Goal: Task Accomplishment & Management: Use online tool/utility

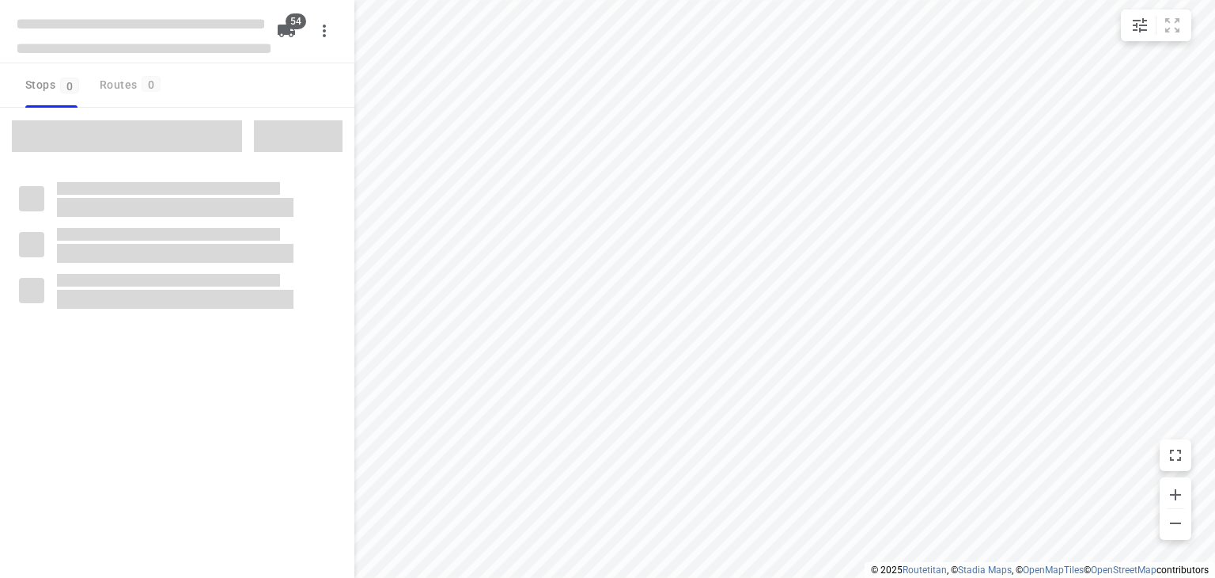
checkbox input "true"
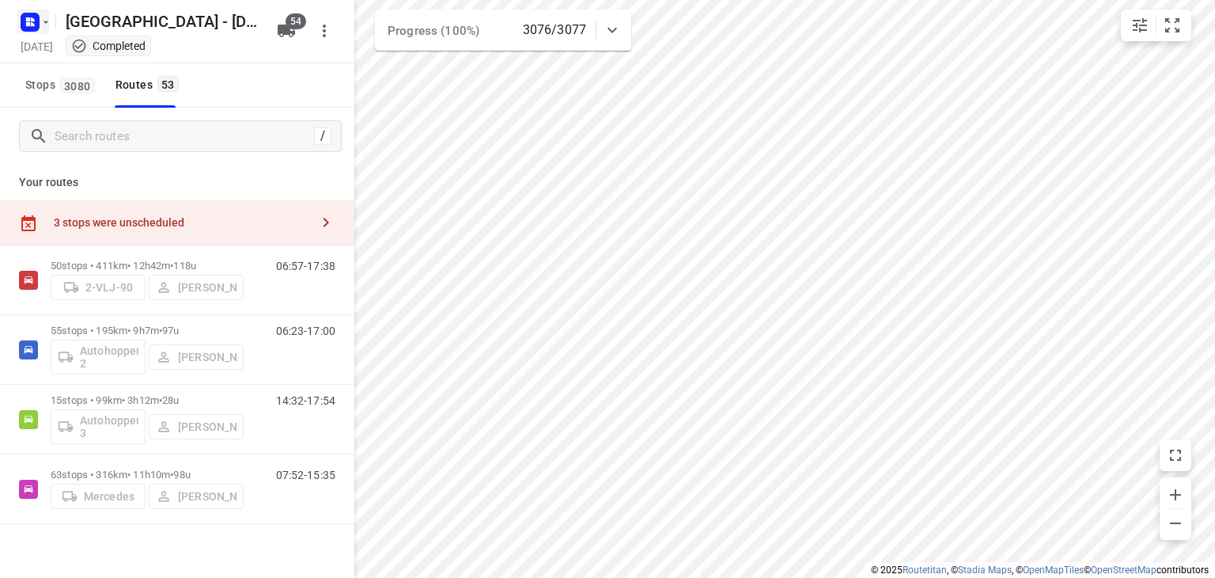
click at [27, 32] on icon "button" at bounding box center [29, 21] width 25 height 25
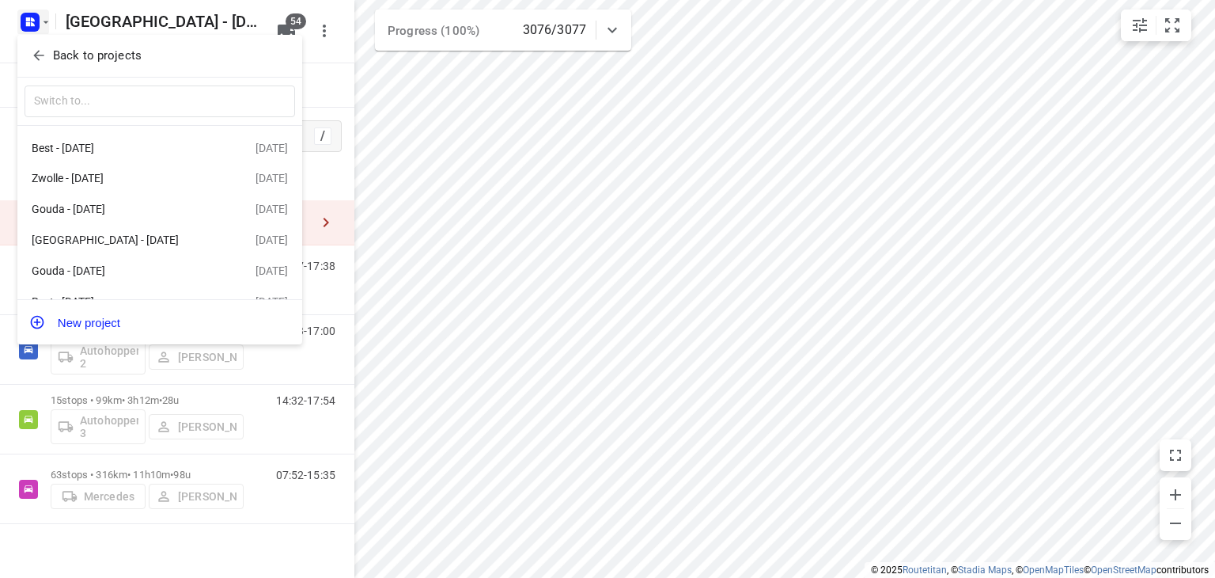
click at [41, 59] on icon "button" at bounding box center [39, 55] width 16 height 16
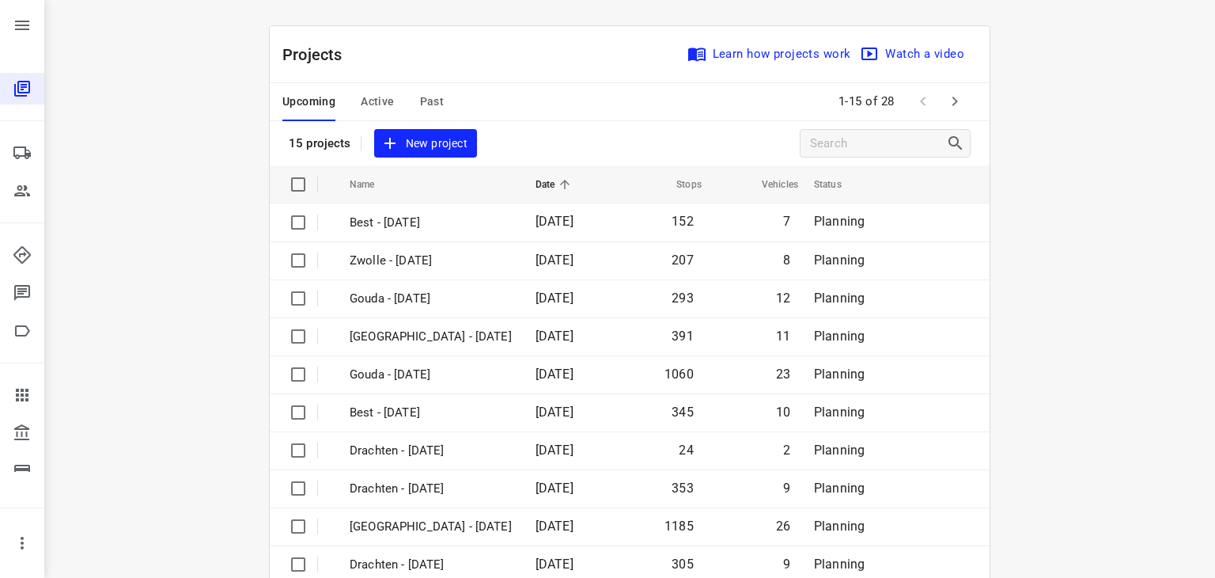
click at [373, 96] on span "Active" at bounding box center [377, 102] width 33 height 20
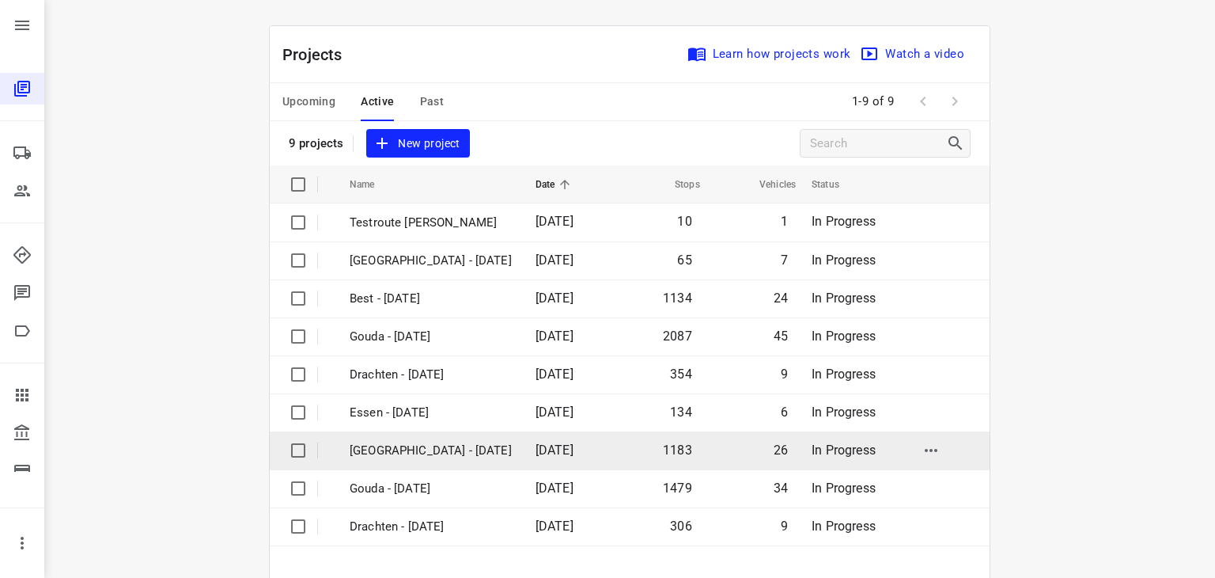
click at [405, 448] on p "[GEOGRAPHIC_DATA] - [DATE]" at bounding box center [431, 450] width 162 height 18
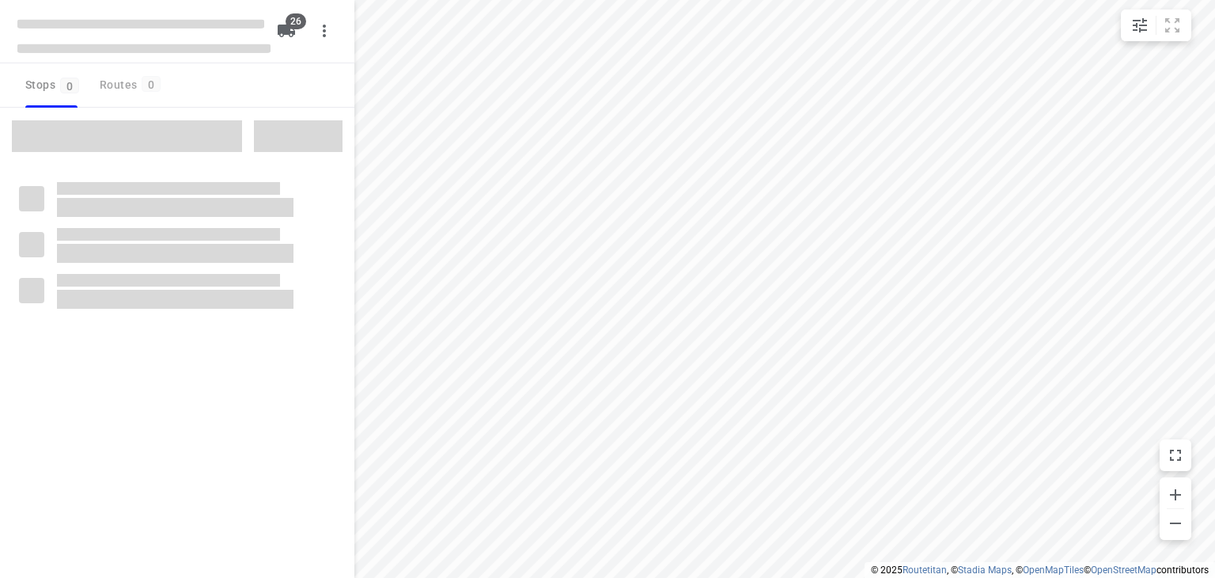
checkbox input "true"
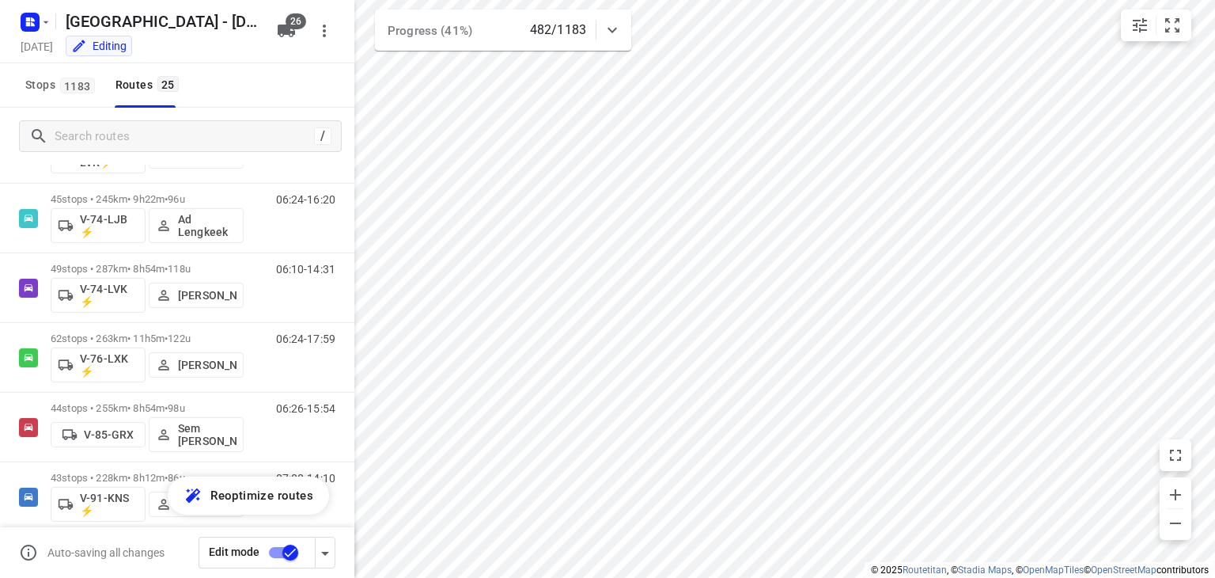
scroll to position [1134, 0]
click at [28, 29] on rect "button" at bounding box center [30, 22] width 19 height 19
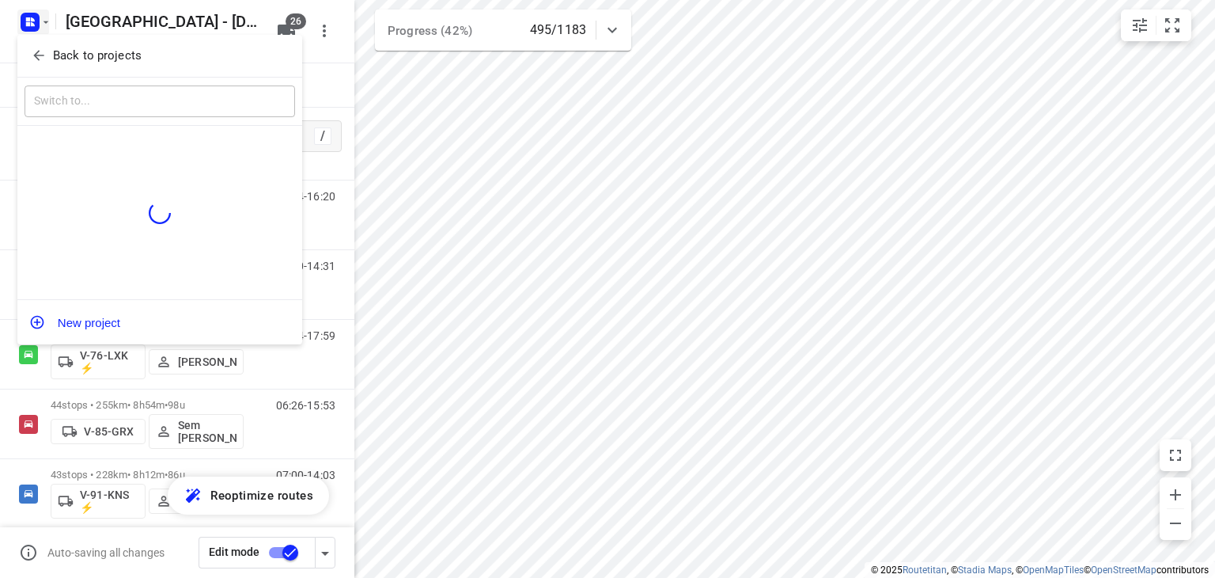
click at [31, 55] on icon "button" at bounding box center [39, 55] width 16 height 16
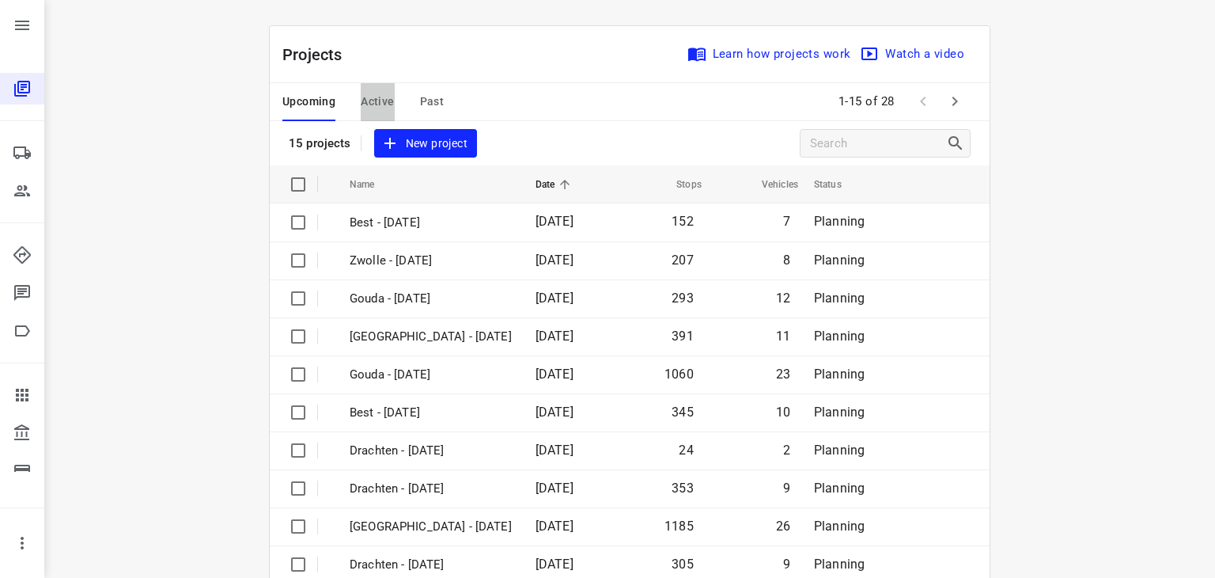
click at [376, 101] on span "Active" at bounding box center [377, 102] width 33 height 20
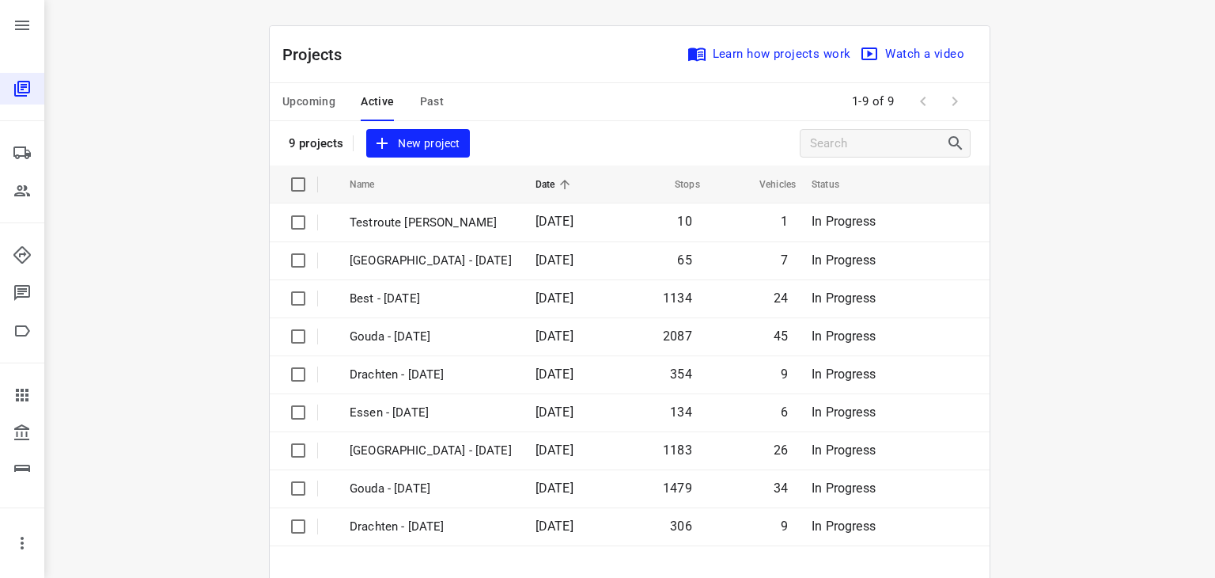
click at [291, 100] on span "Upcoming" at bounding box center [308, 102] width 53 height 20
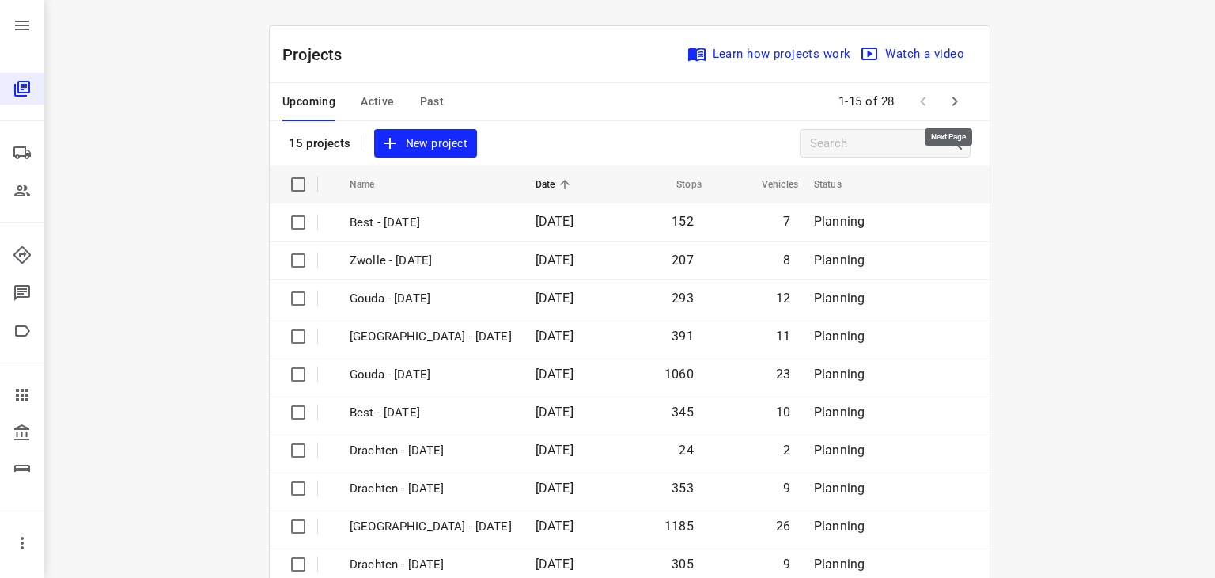
click at [945, 102] on icon "button" at bounding box center [954, 101] width 19 height 19
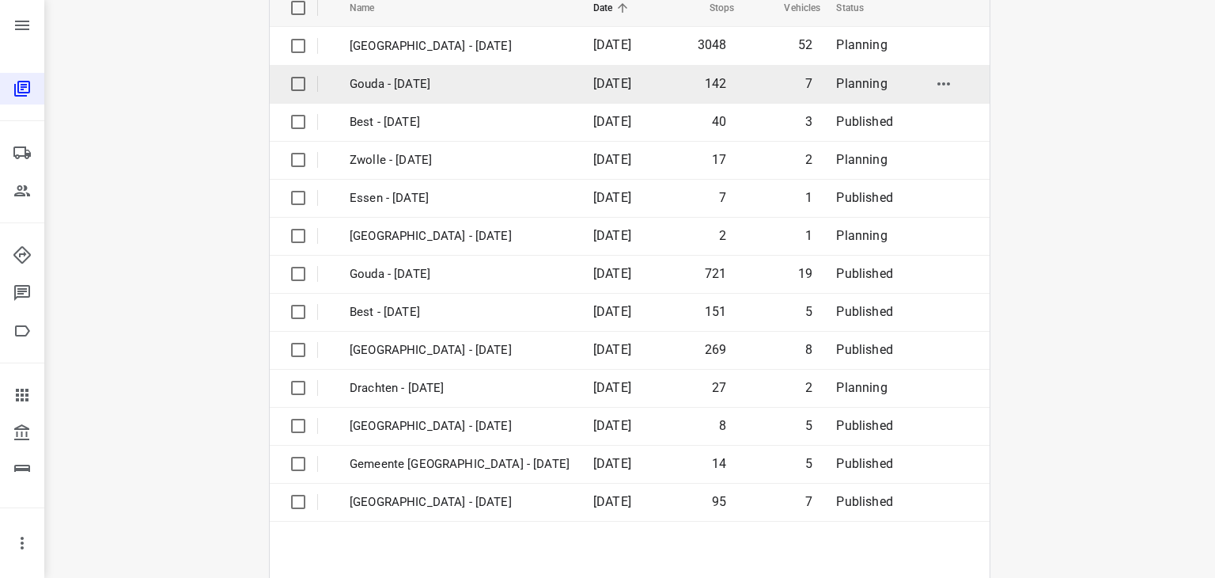
scroll to position [158, 0]
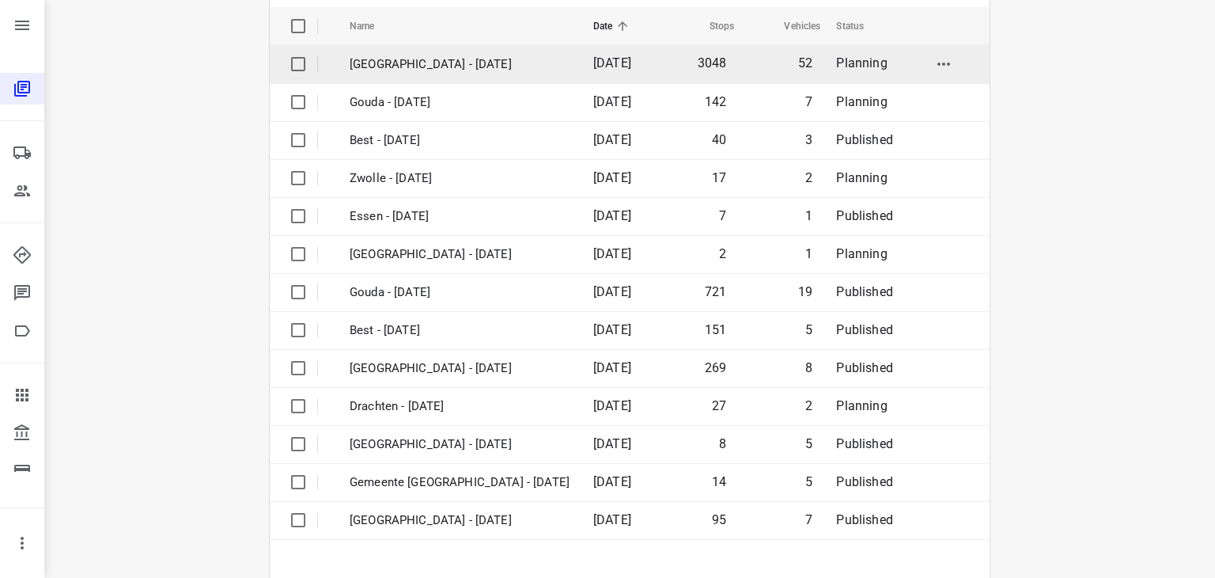
click at [463, 58] on p "[GEOGRAPHIC_DATA] - [DATE]" at bounding box center [460, 64] width 220 height 18
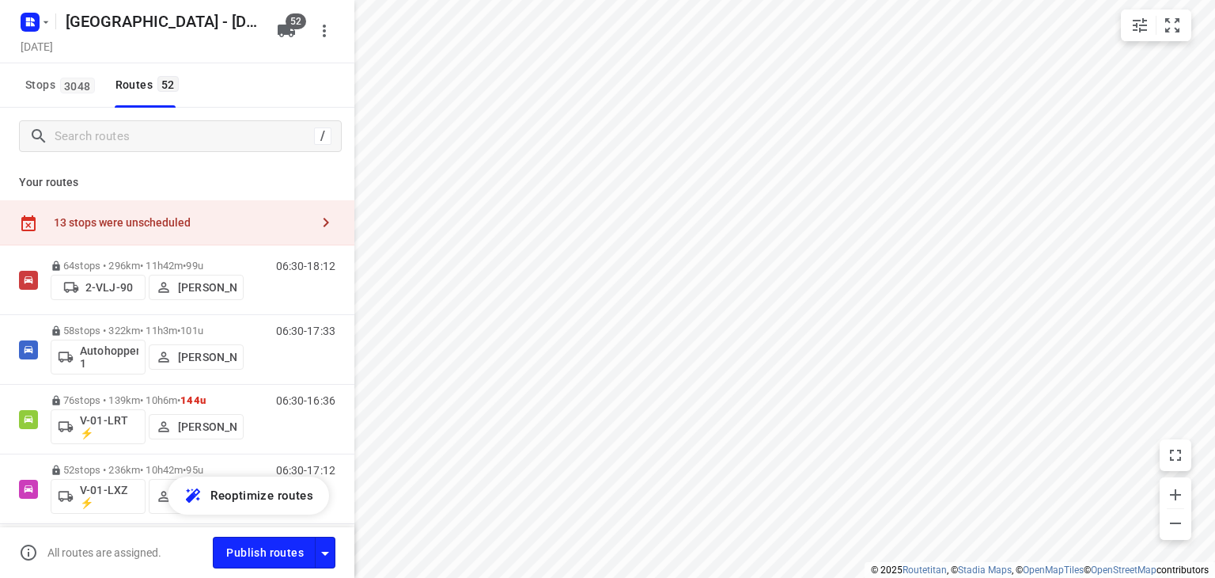
checkbox input "true"
click at [260, 140] on input "Search routes" at bounding box center [197, 136] width 285 height 25
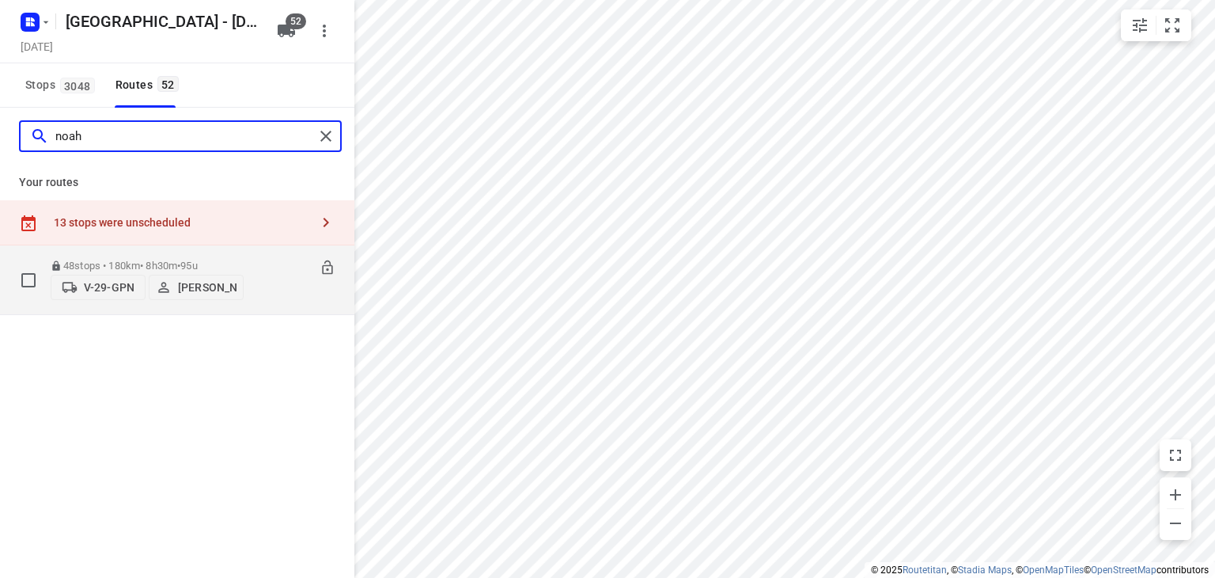
type input "noah"
click at [264, 300] on div "06:30-15:00" at bounding box center [295, 283] width 79 height 48
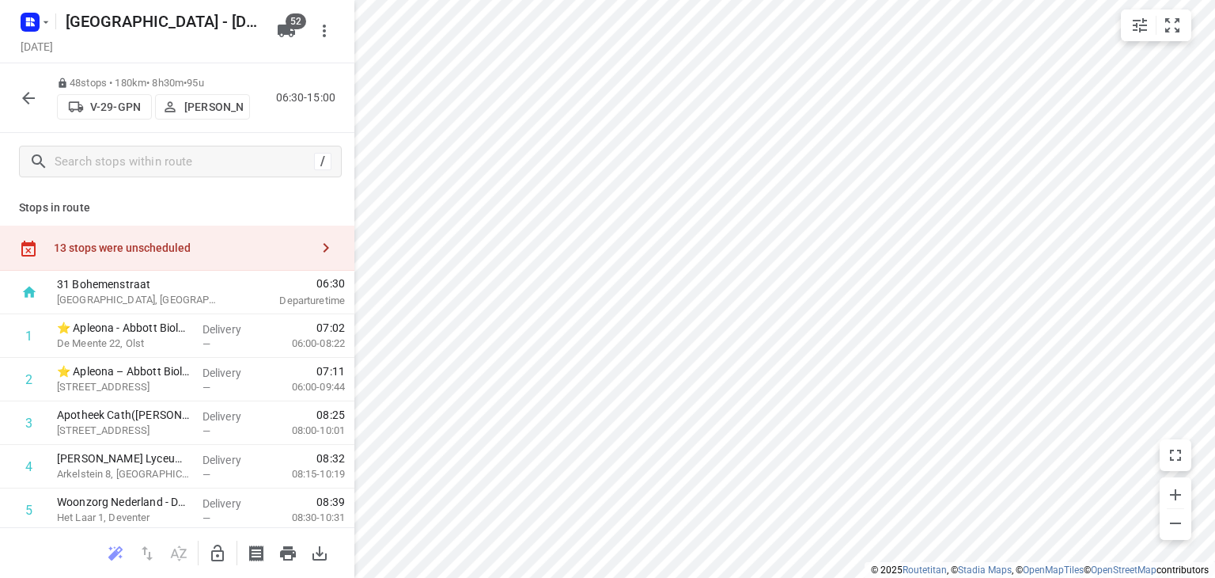
click at [32, 102] on icon "button" at bounding box center [28, 98] width 19 height 19
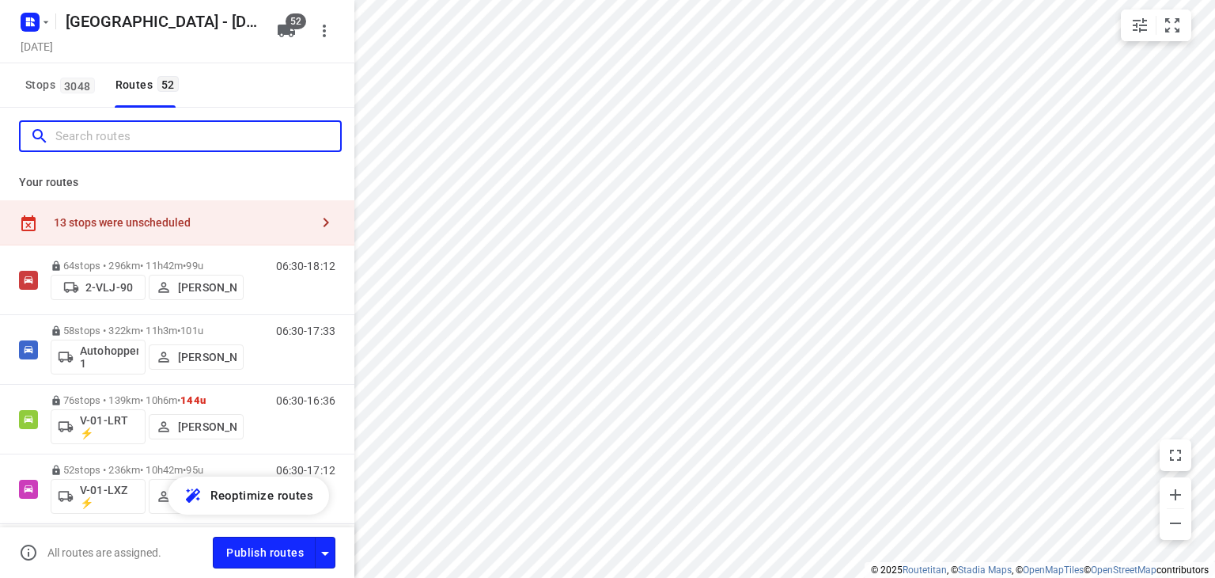
click at [193, 140] on input "Search routes" at bounding box center [197, 136] width 285 height 25
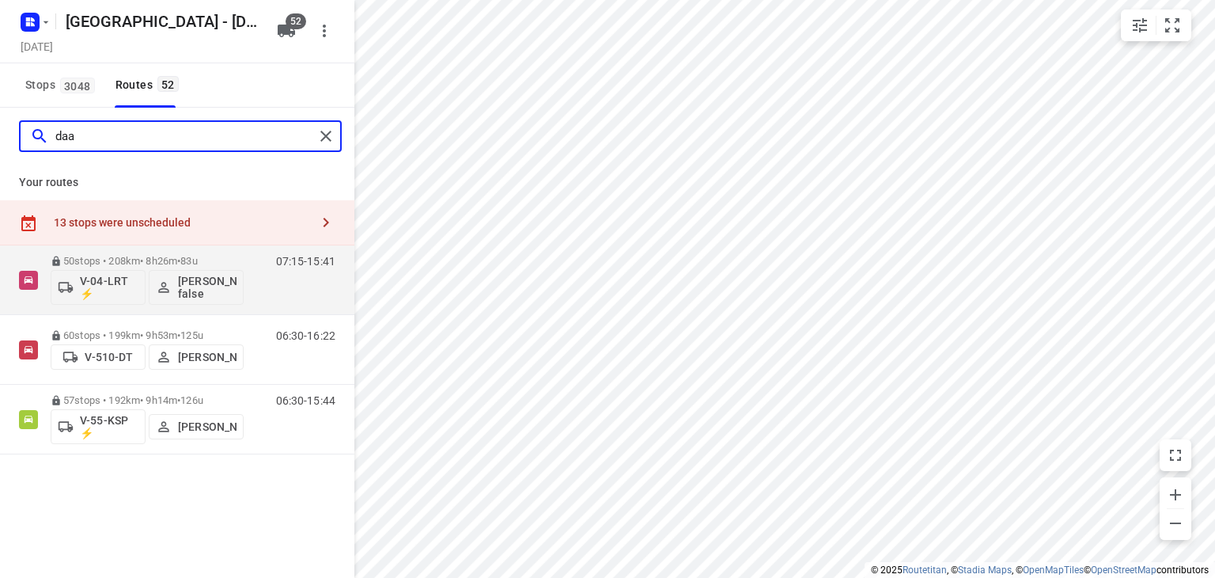
type input "daan"
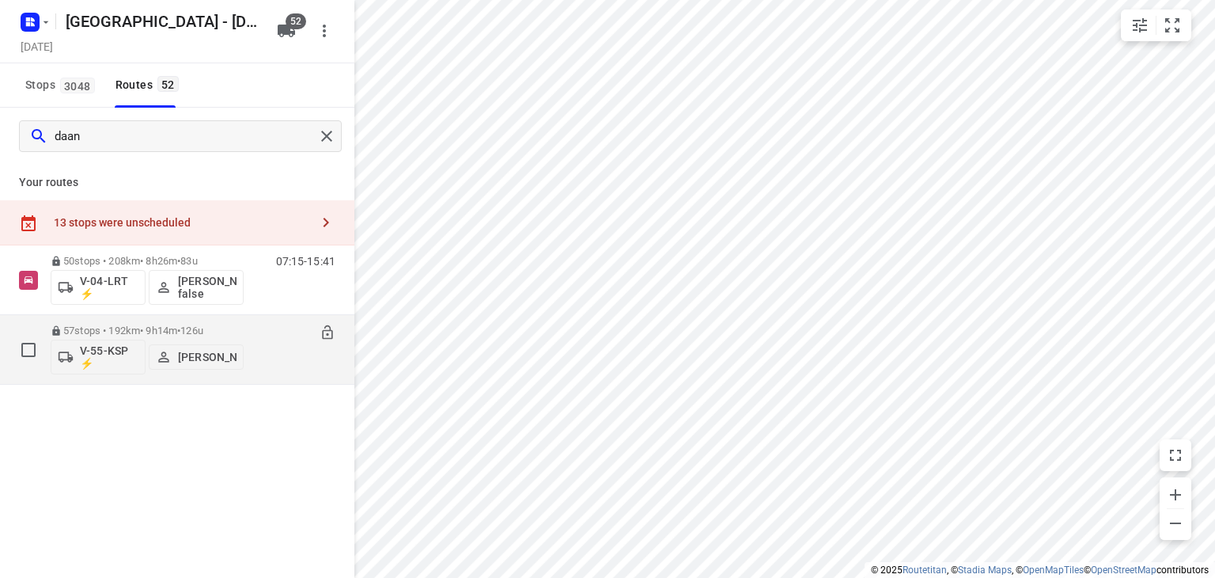
click at [264, 360] on div "06:30-15:44" at bounding box center [295, 353] width 79 height 58
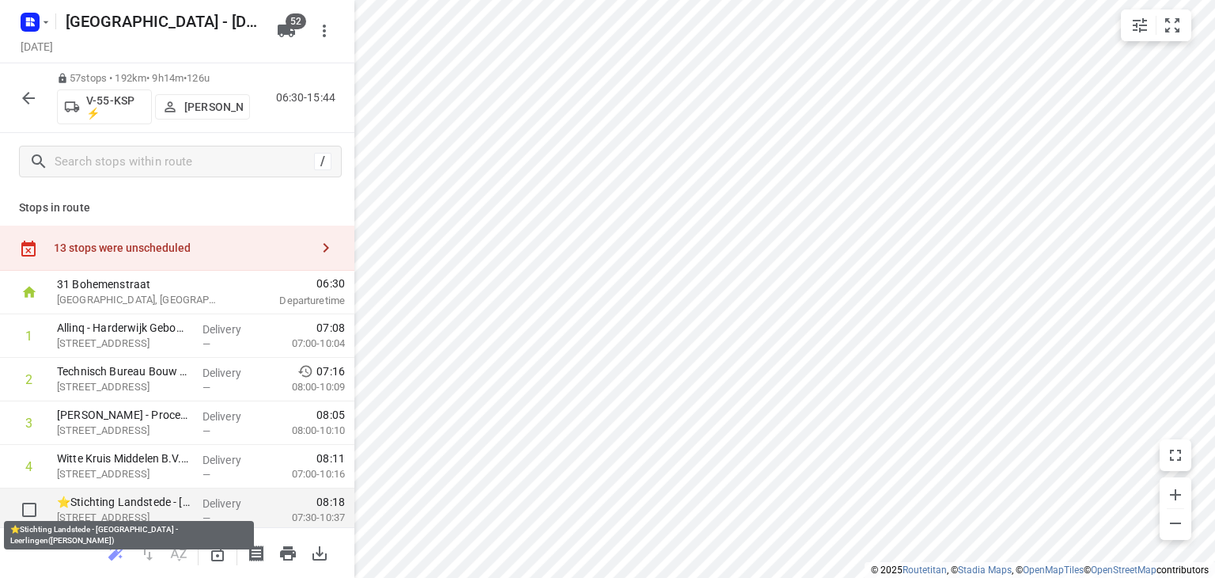
click at [121, 506] on p "⭐Stichting Landstede - [GEOGRAPHIC_DATA] - Leerlingen([PERSON_NAME])" at bounding box center [123, 502] width 133 height 16
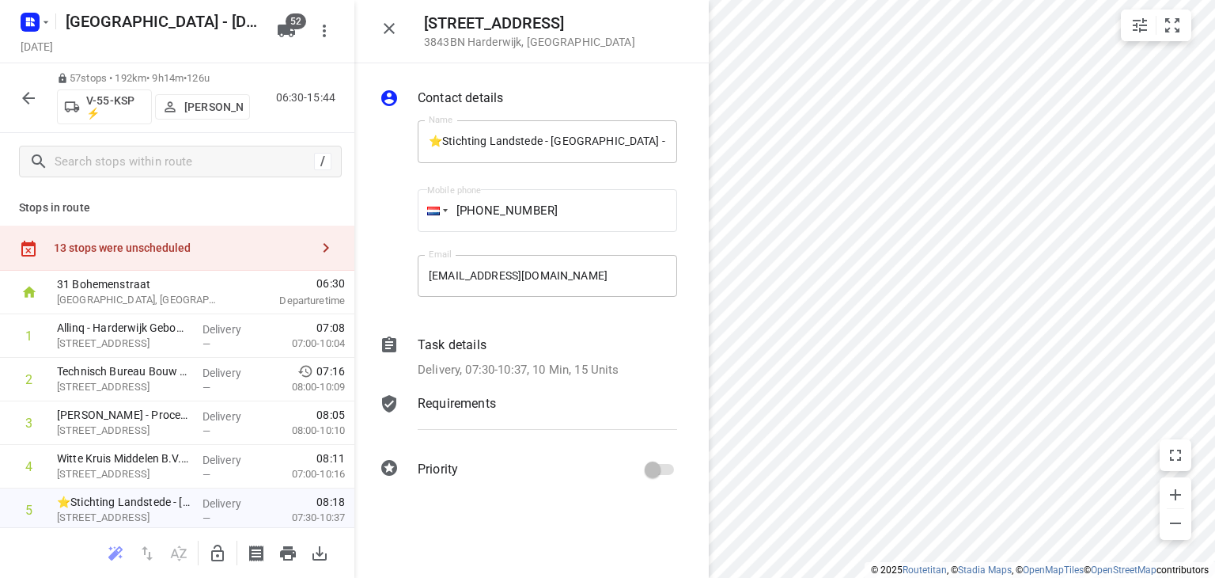
click at [446, 412] on p "Requirements" at bounding box center [457, 403] width 78 height 19
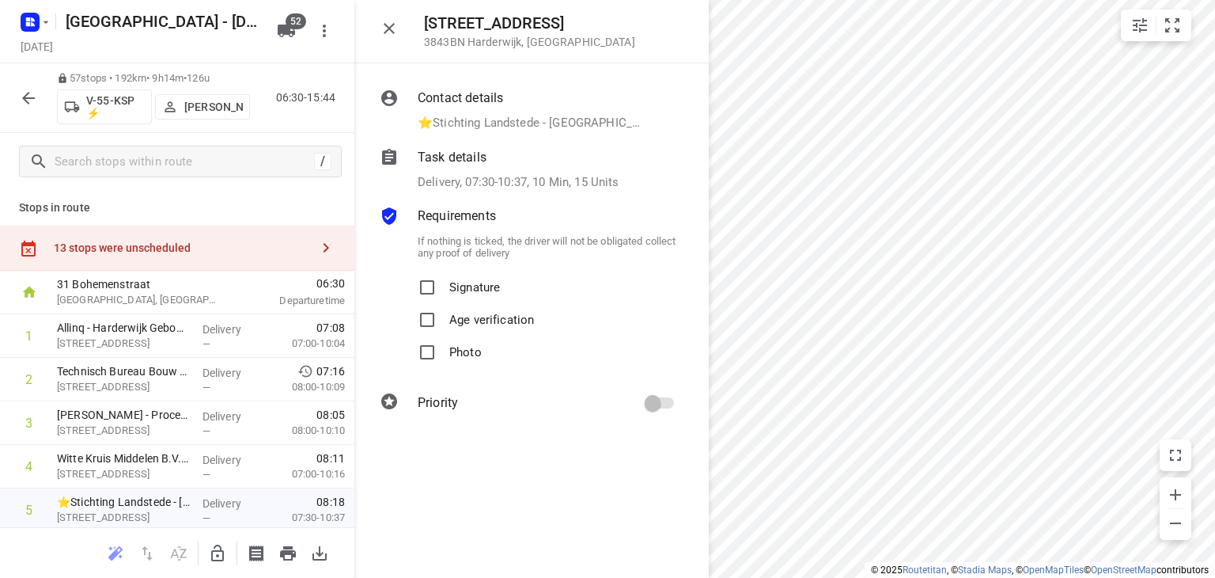
click at [472, 183] on p "Delivery, 07:30-10:37, 10 Min, 15 Units" at bounding box center [519, 182] width 202 height 18
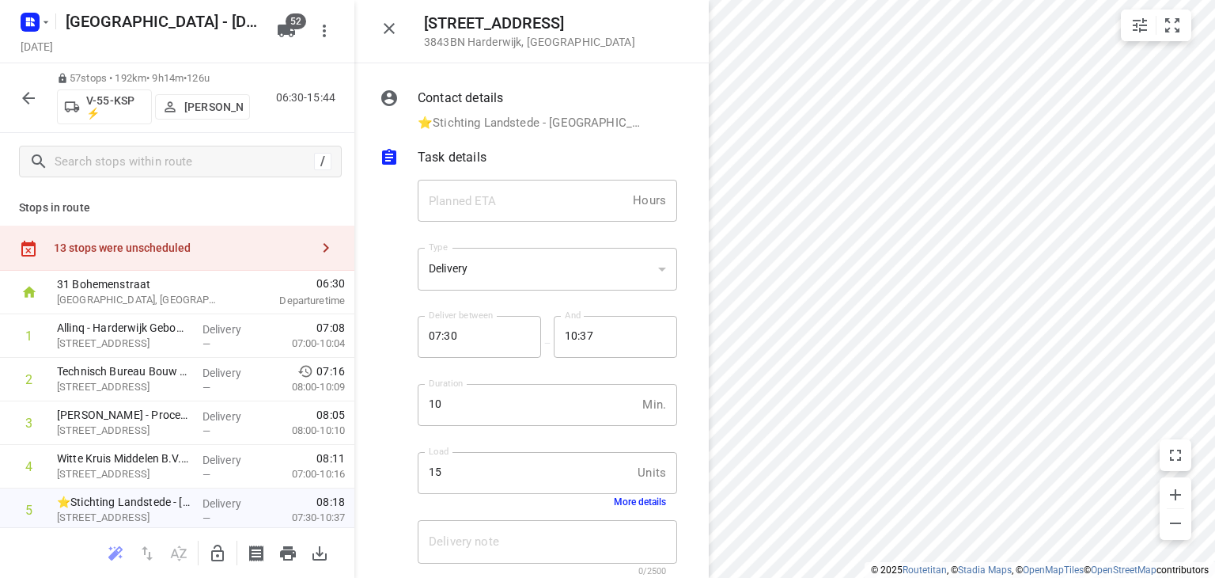
click at [635, 506] on button "More details" at bounding box center [640, 501] width 52 height 11
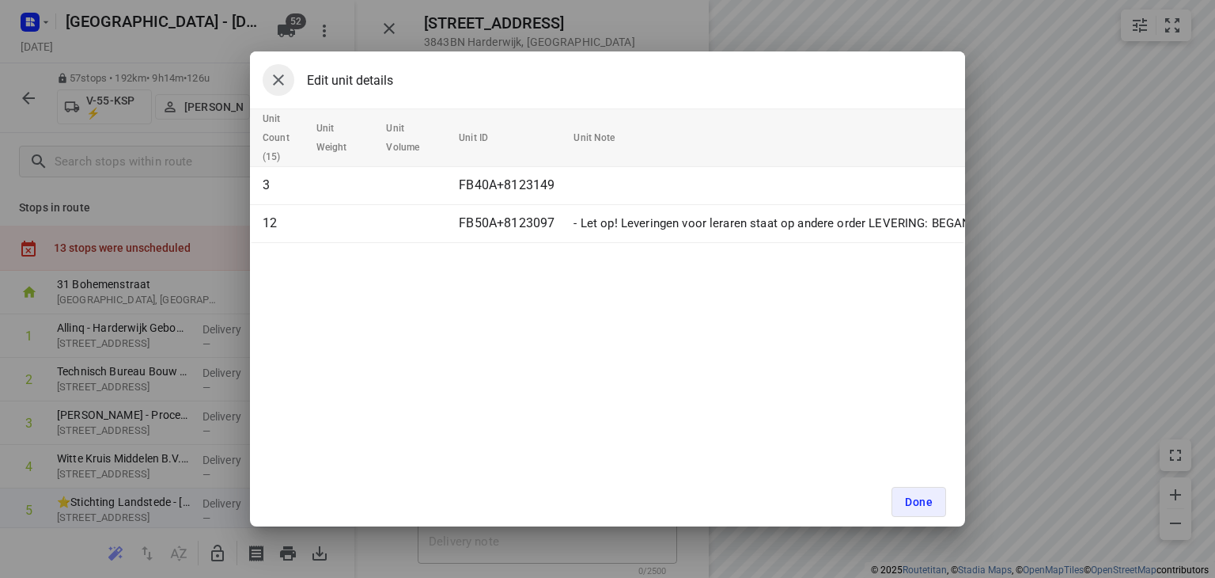
click at [278, 75] on icon "button" at bounding box center [278, 79] width 19 height 19
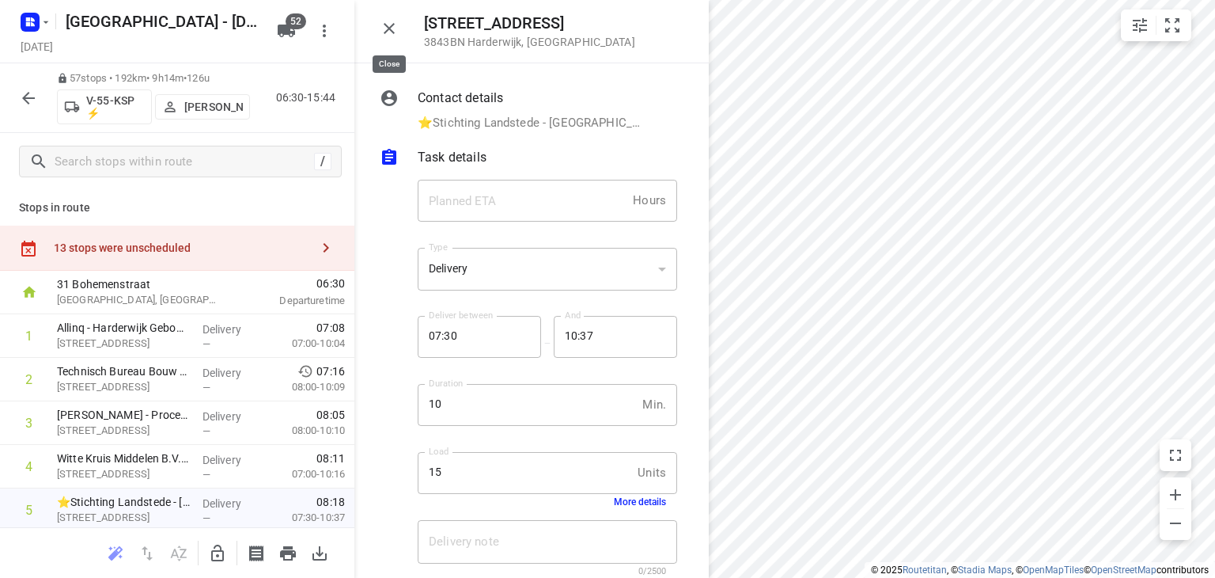
click at [392, 25] on icon "button" at bounding box center [389, 28] width 11 height 11
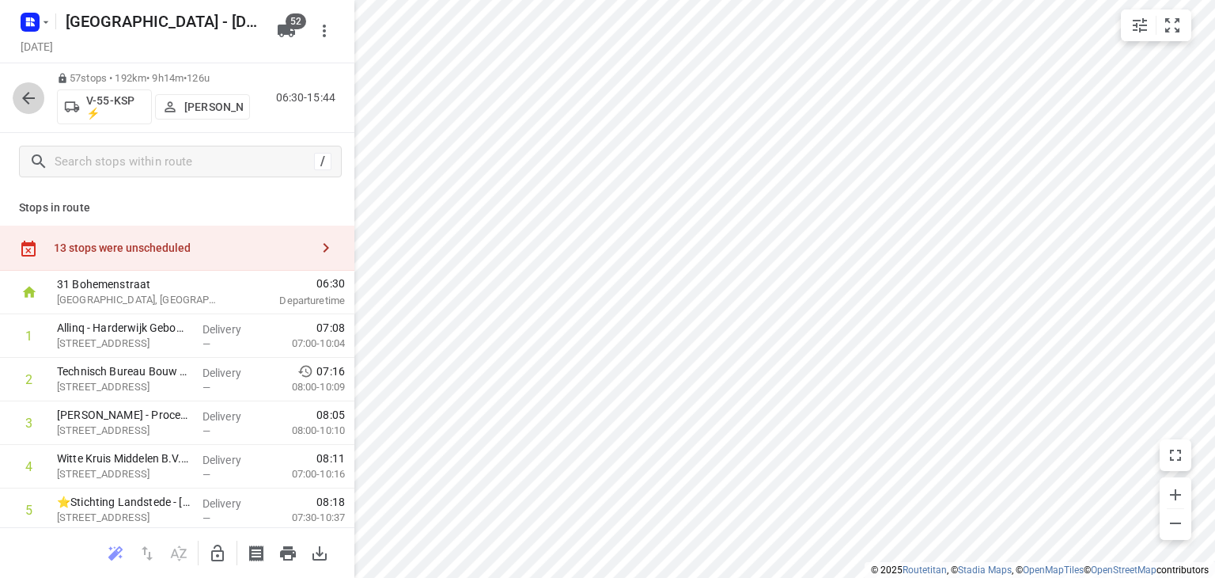
click at [32, 89] on icon "button" at bounding box center [28, 98] width 19 height 19
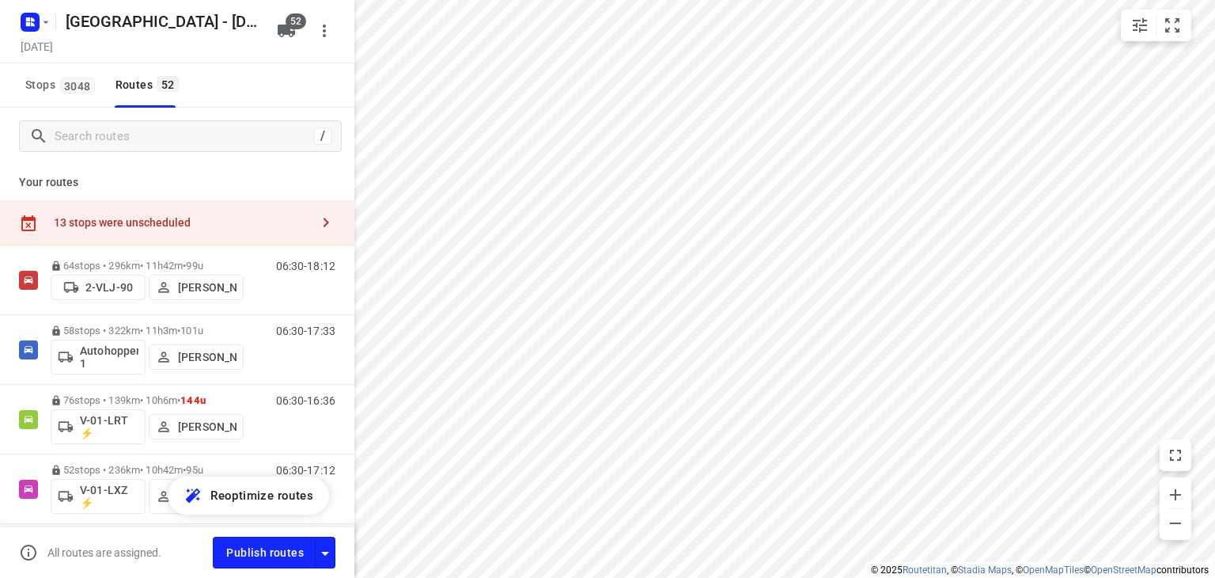
click at [222, 39] on div "[DATE]" at bounding box center [143, 47] width 253 height 21
click at [26, 19] on icon "button" at bounding box center [28, 19] width 4 height 4
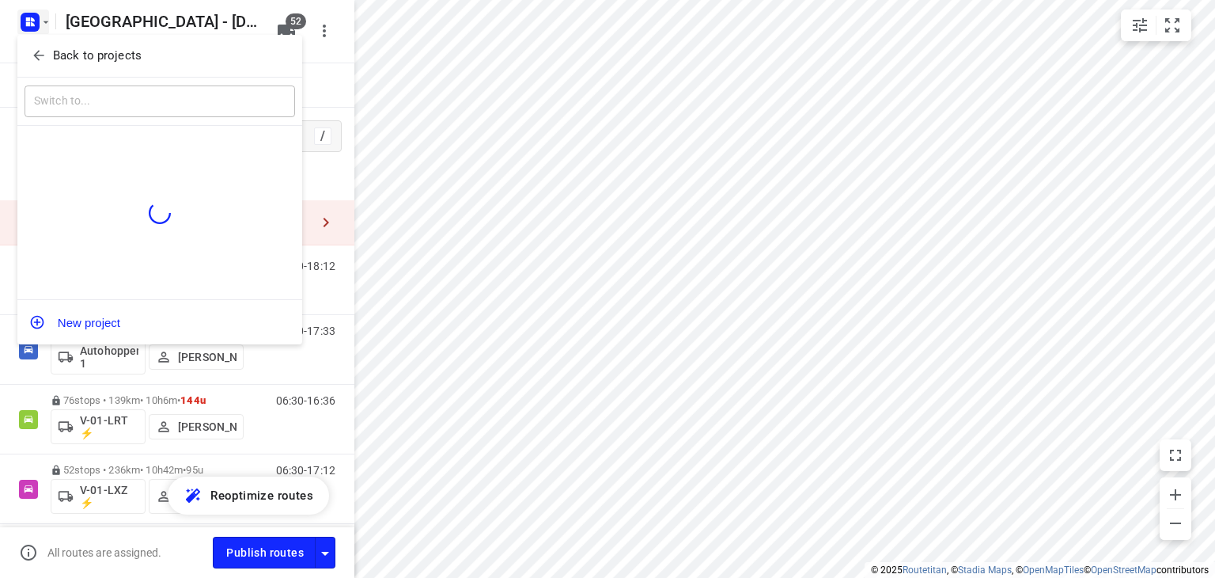
click at [32, 48] on icon "button" at bounding box center [39, 55] width 16 height 16
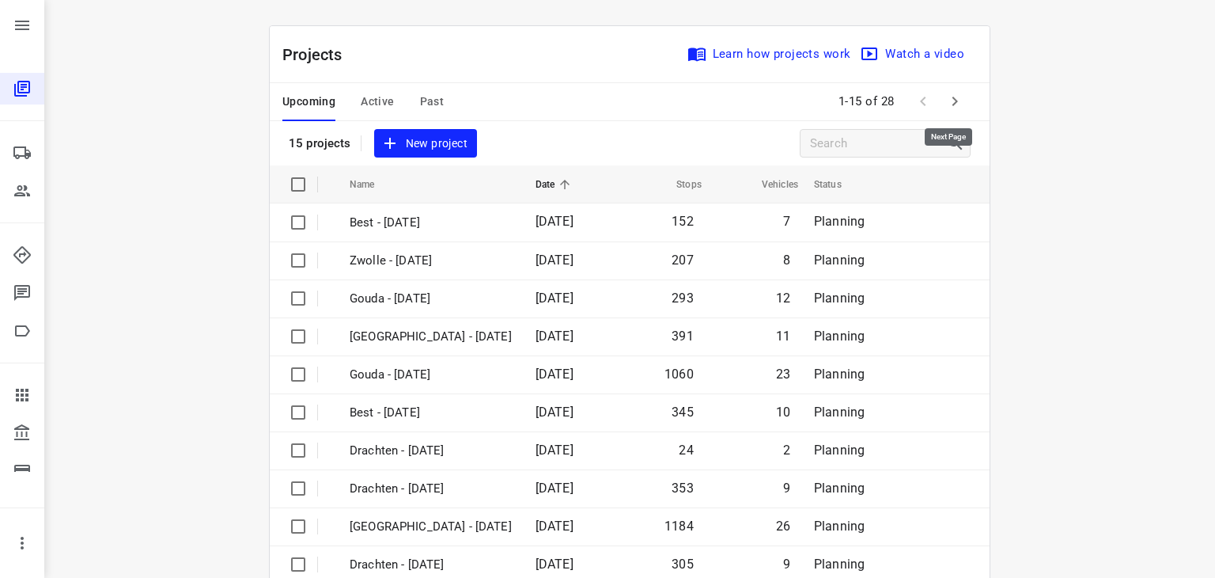
click at [948, 100] on icon "button" at bounding box center [954, 101] width 19 height 19
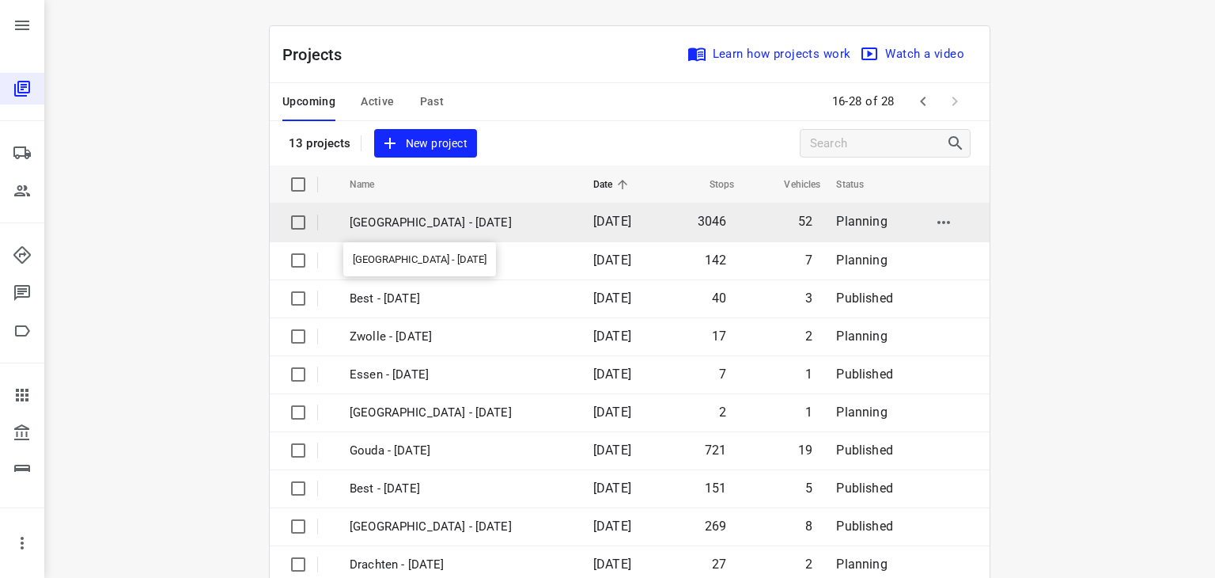
click at [434, 222] on p "[GEOGRAPHIC_DATA] - [DATE]" at bounding box center [460, 223] width 220 height 18
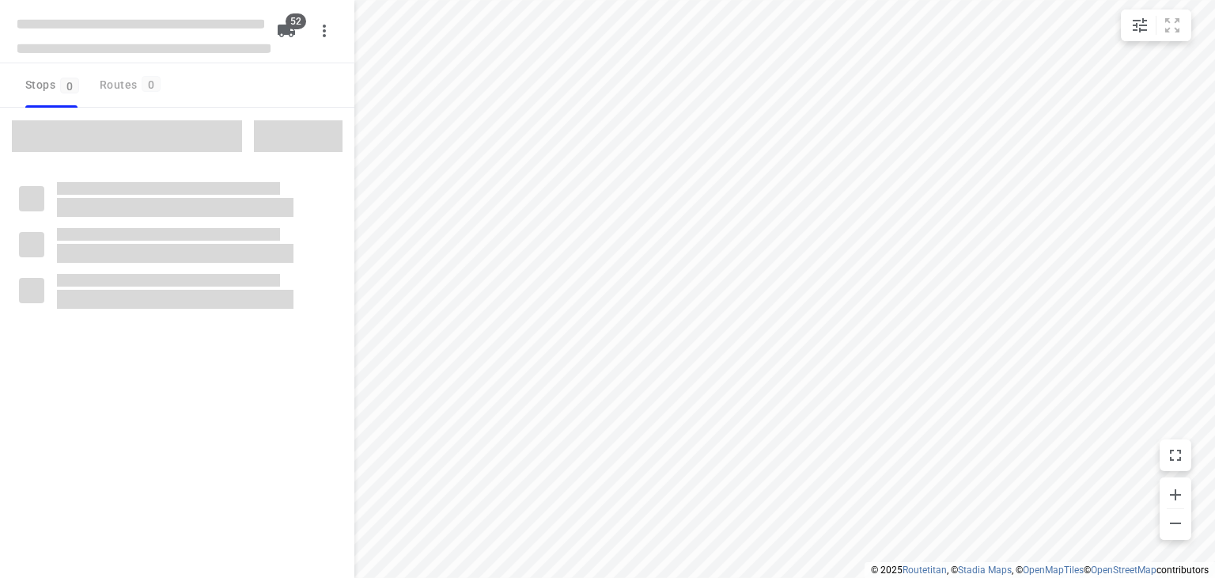
checkbox input "true"
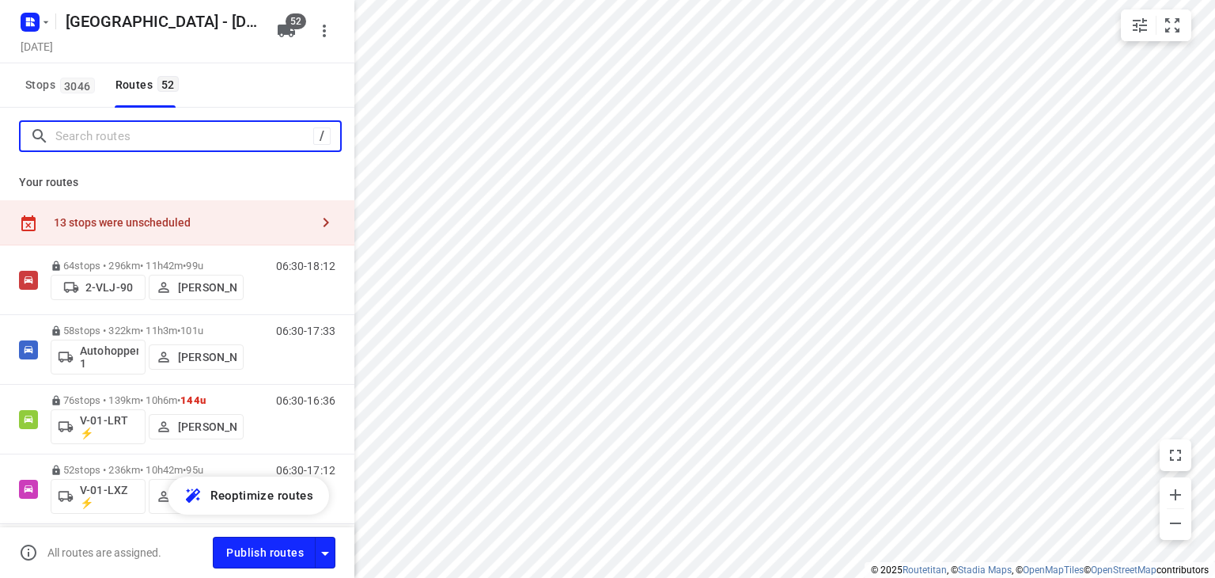
click at [217, 136] on input "Search routes" at bounding box center [184, 136] width 258 height 25
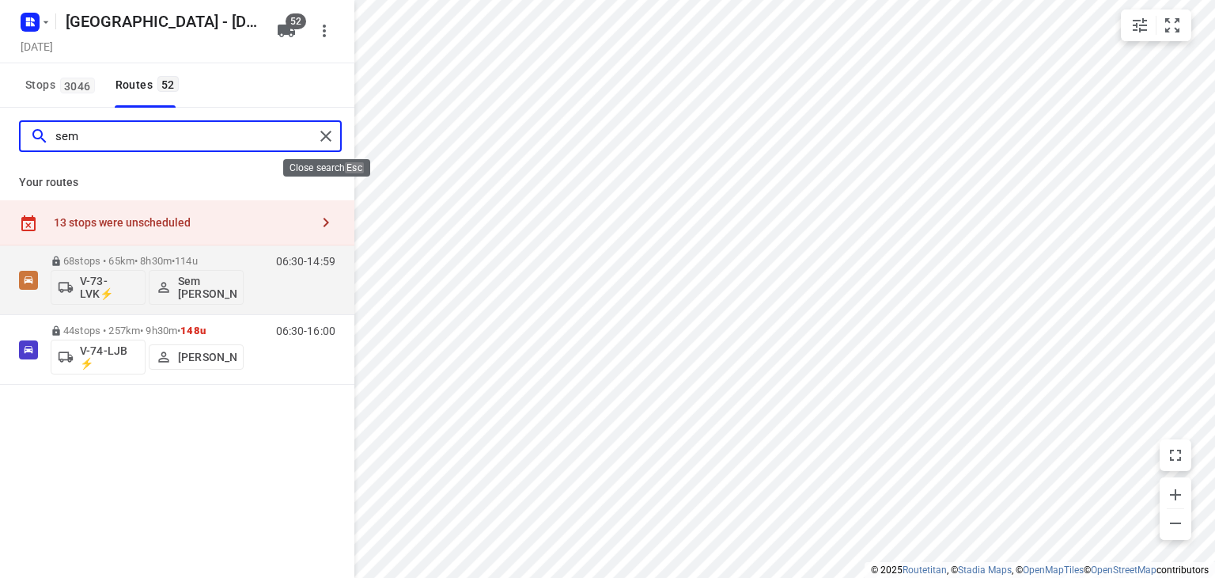
type input "sem"
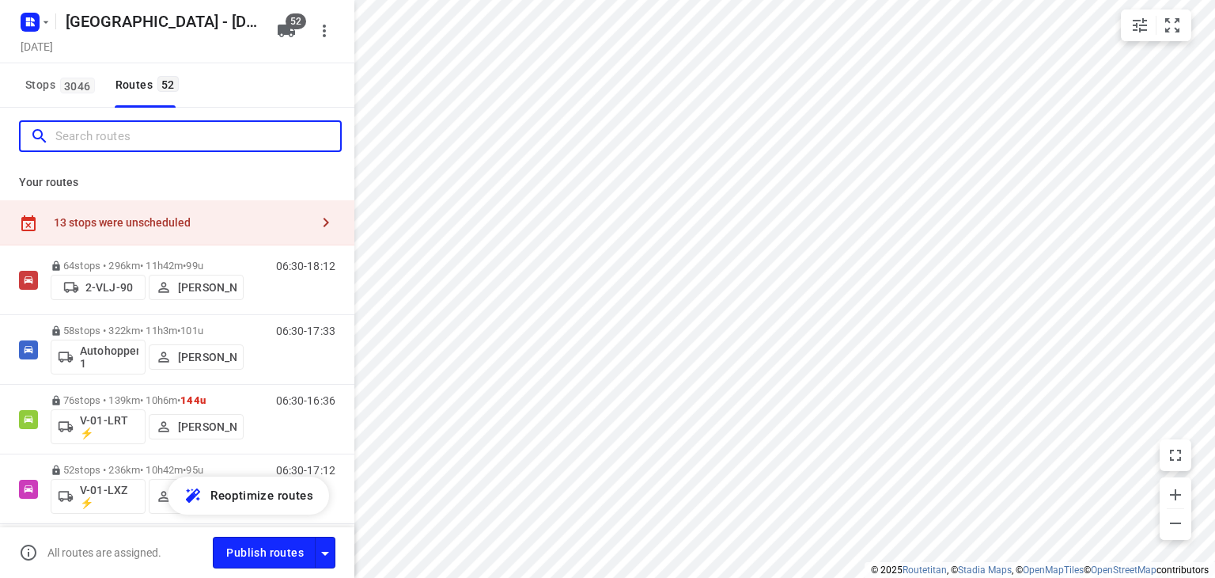
click at [185, 137] on input "Search routes" at bounding box center [197, 136] width 285 height 25
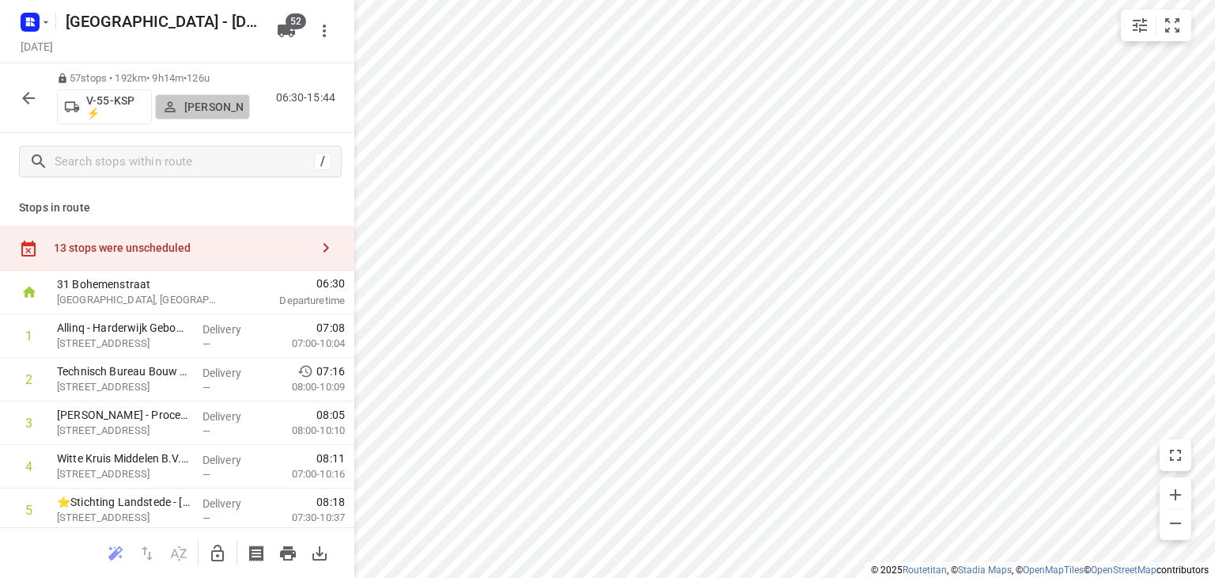
click at [221, 108] on p "[PERSON_NAME]" at bounding box center [213, 106] width 59 height 13
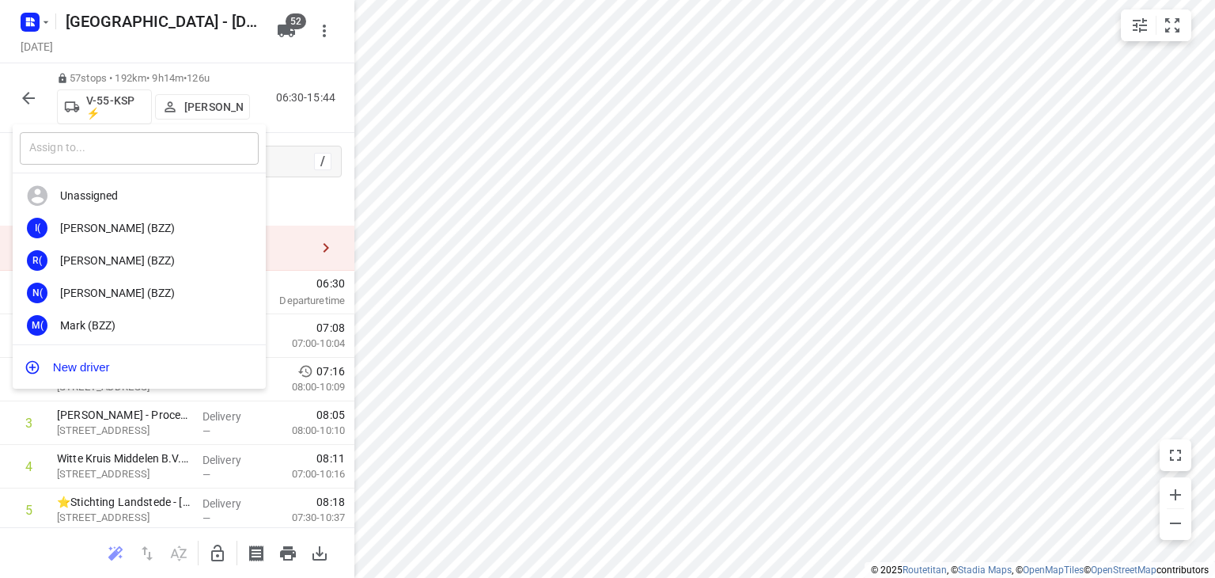
click at [165, 160] on input "text" at bounding box center [139, 148] width 239 height 32
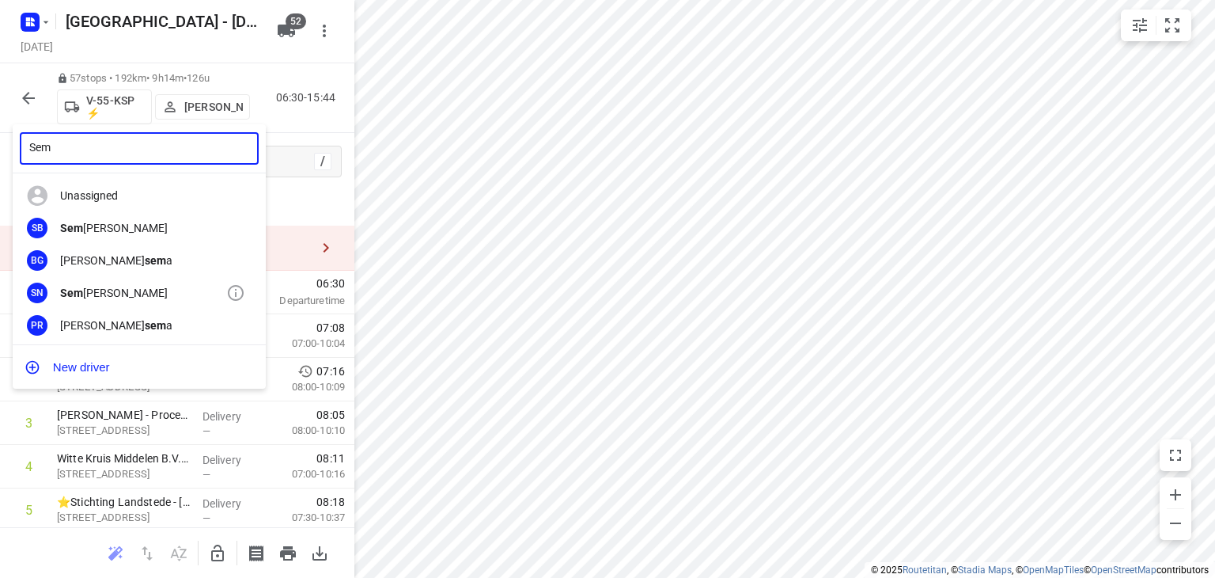
type input "Sem"
click at [112, 292] on div "[PERSON_NAME]" at bounding box center [143, 292] width 166 height 13
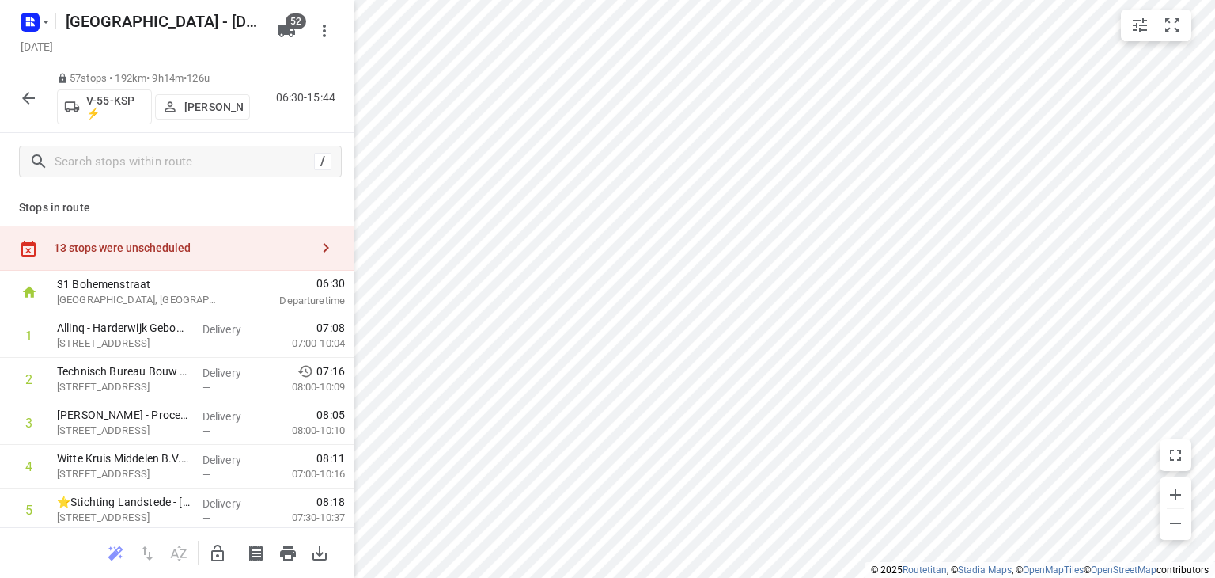
click at [281, 124] on div "57 stops • 192km • 9h14m • 126u V-55-KSP ⚡ [PERSON_NAME] 06:30-15:44" at bounding box center [177, 98] width 354 height 70
click at [25, 89] on icon "button" at bounding box center [28, 98] width 19 height 19
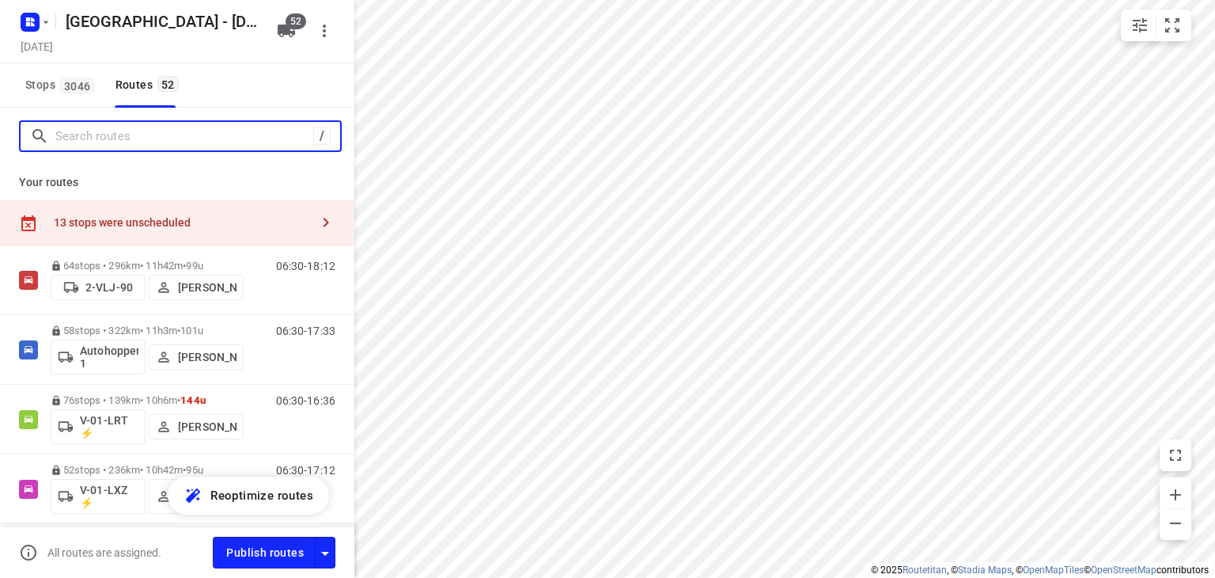
click at [218, 134] on input "Search routes" at bounding box center [184, 136] width 258 height 25
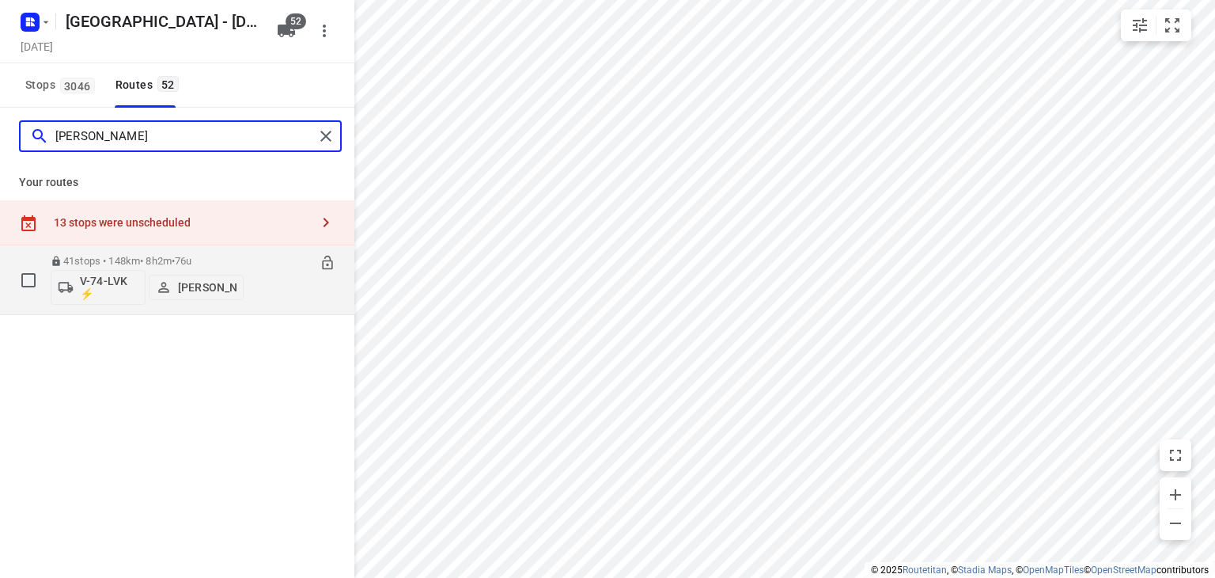
type input "[PERSON_NAME]"
click at [262, 279] on div "06:30-14:31" at bounding box center [295, 284] width 79 height 58
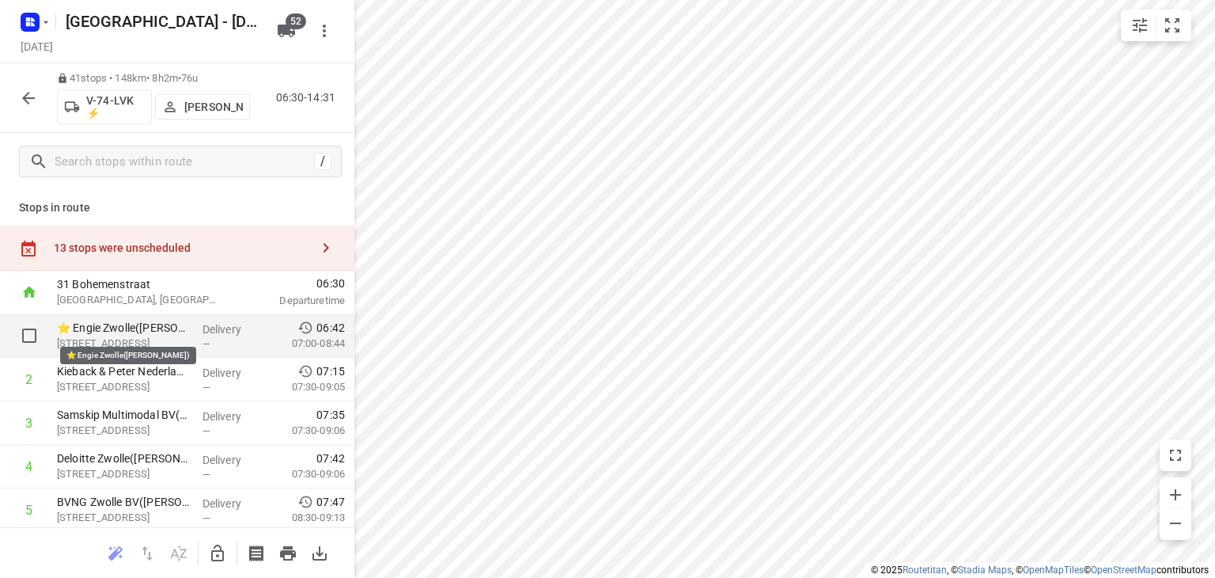
click at [135, 328] on p "⭐ Engie Zwolle([PERSON_NAME])" at bounding box center [123, 328] width 133 height 16
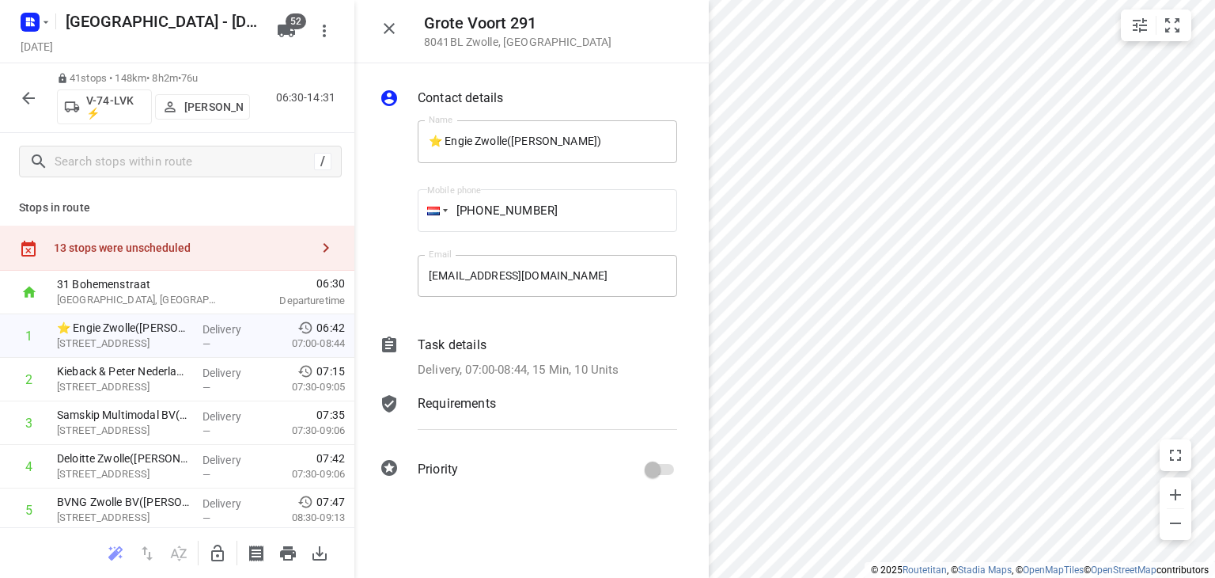
click at [473, 405] on p "Requirements" at bounding box center [457, 403] width 78 height 19
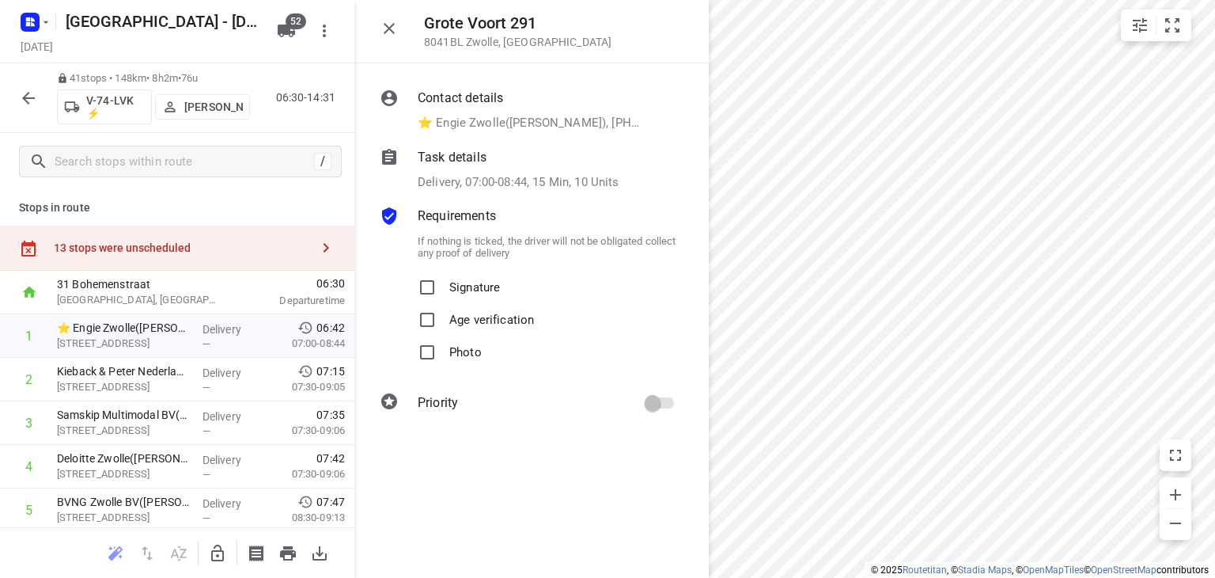
click at [494, 181] on p "Delivery, 07:00-08:44, 15 Min, 10 Units" at bounding box center [519, 182] width 202 height 18
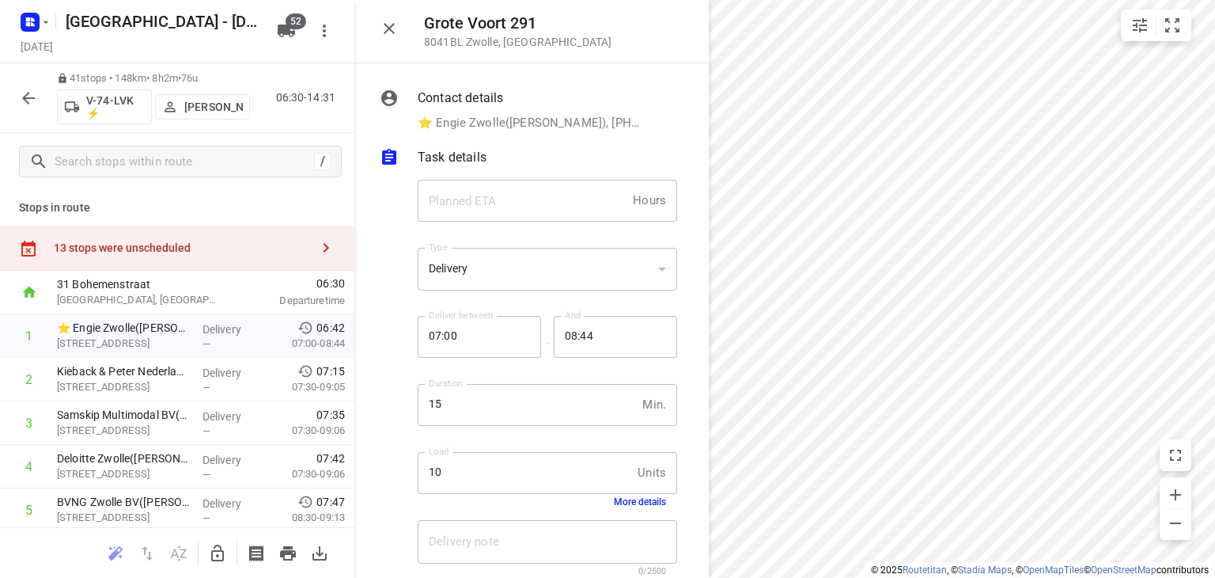
click at [630, 502] on button "More details" at bounding box center [640, 501] width 52 height 11
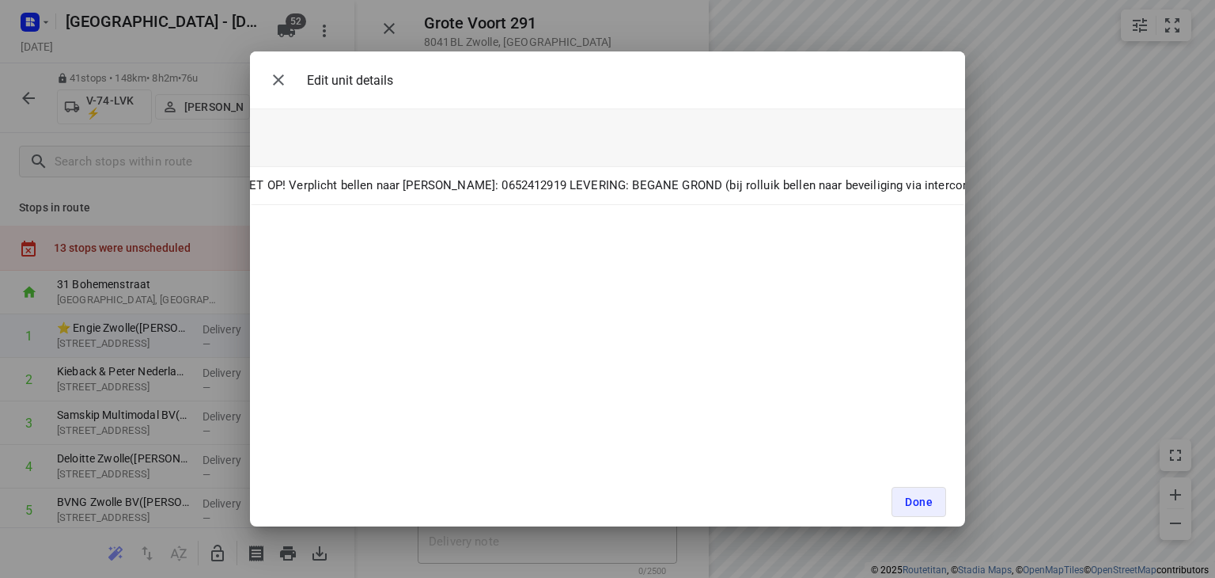
scroll to position [0, 768]
click at [280, 81] on icon "button" at bounding box center [278, 79] width 11 height 11
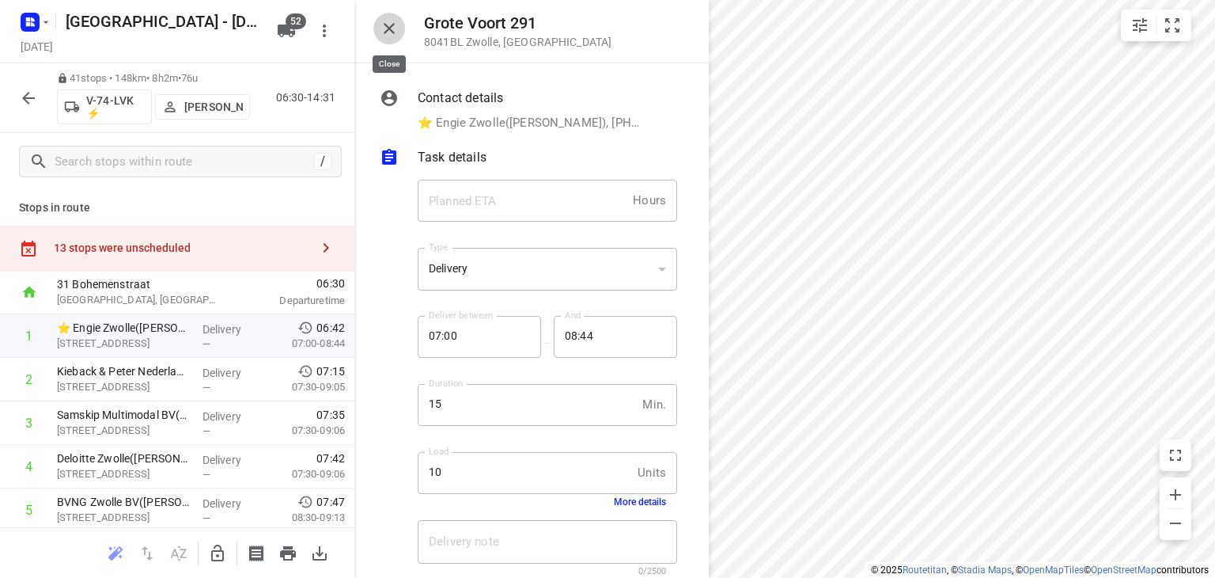
click at [389, 26] on icon "button" at bounding box center [389, 28] width 19 height 19
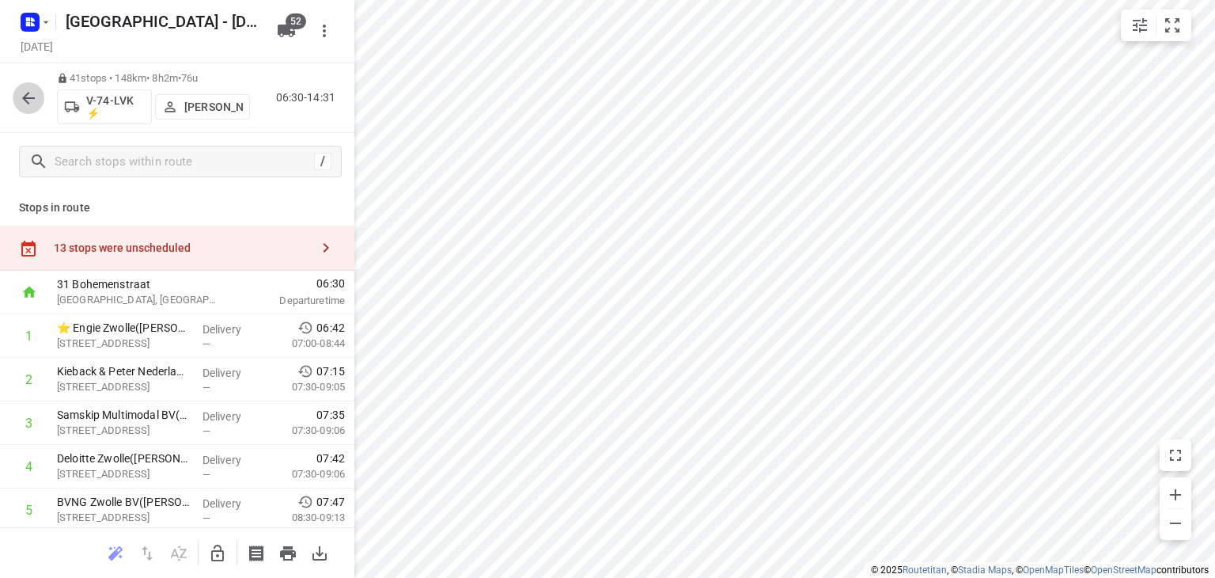
click at [22, 96] on icon "button" at bounding box center [28, 98] width 19 height 19
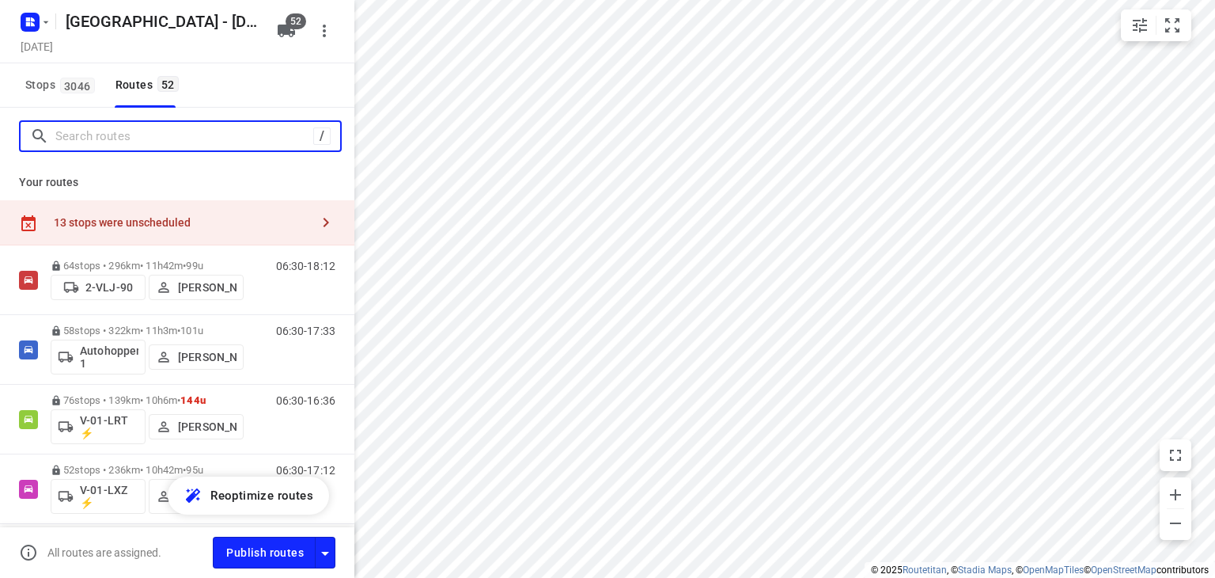
click at [123, 140] on input "Search routes" at bounding box center [184, 136] width 258 height 25
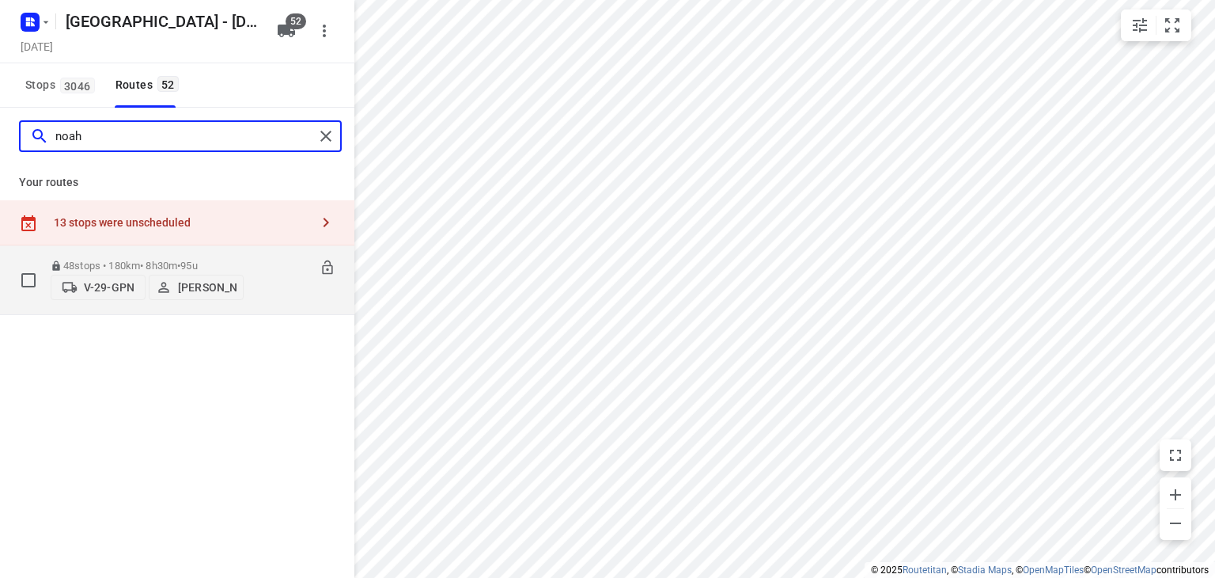
type input "noah"
click at [259, 282] on div "06:30-15:00" at bounding box center [295, 283] width 79 height 48
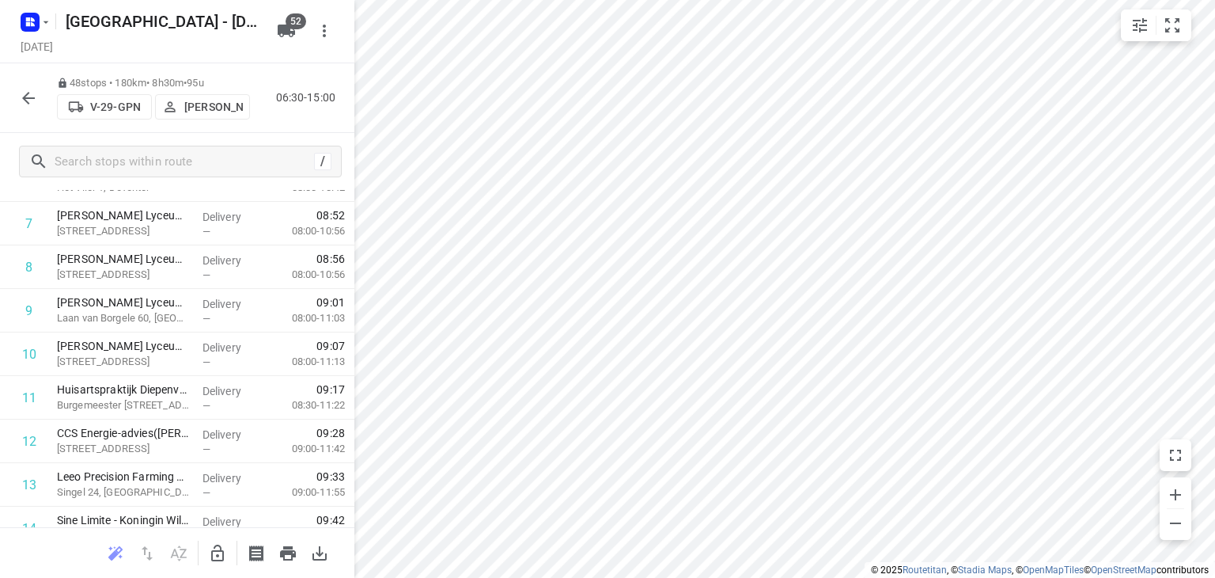
scroll to position [0, 0]
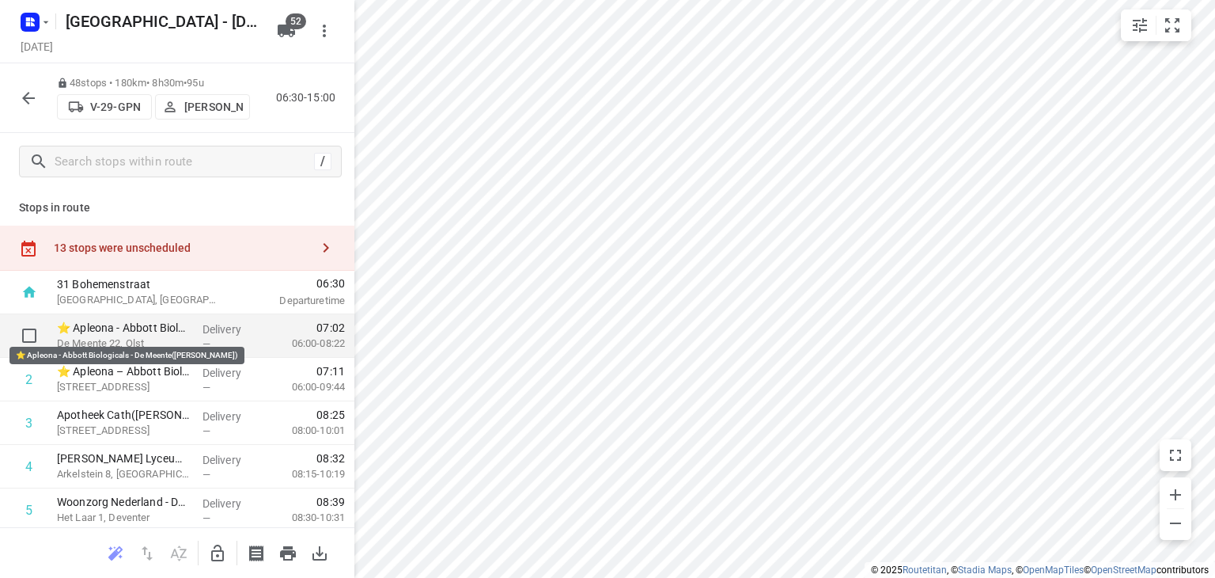
click at [123, 328] on p "⭐ Apleona - Abbott Biologicals - De Meente([PERSON_NAME])" at bounding box center [123, 328] width 133 height 16
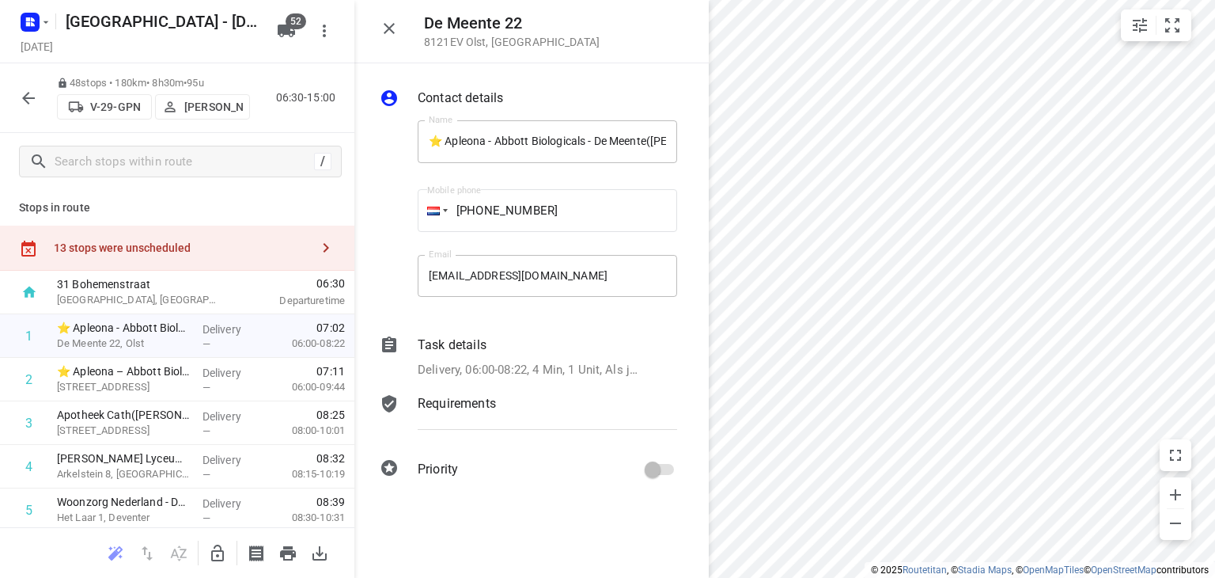
click at [472, 401] on p "Requirements" at bounding box center [457, 403] width 78 height 19
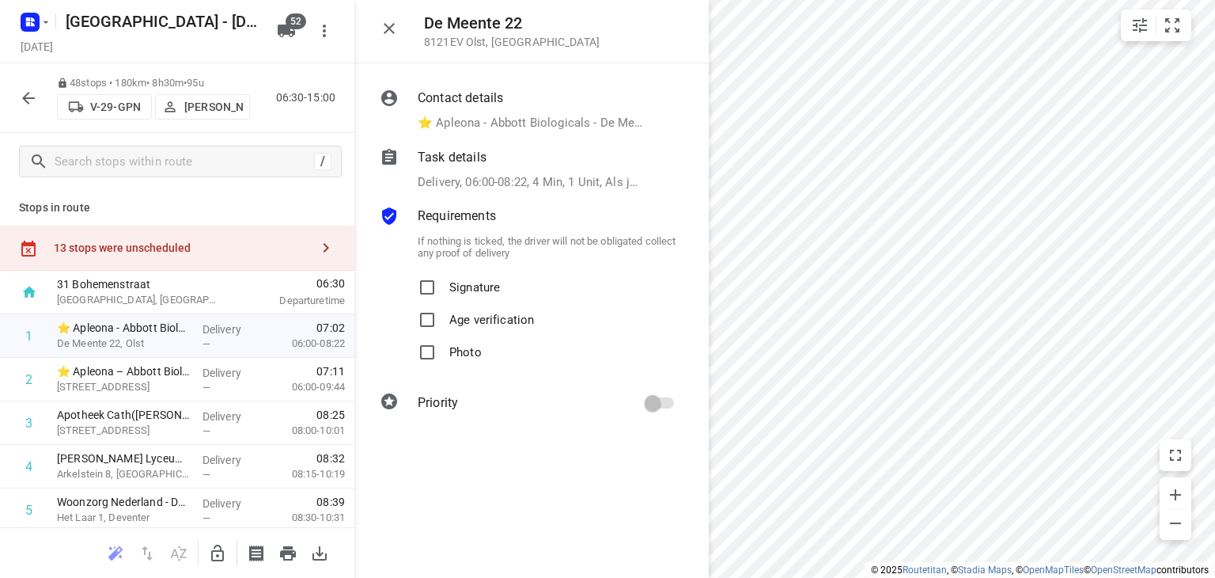
click at [493, 181] on p "Delivery, 06:00-08:22, 4 Min, 1 Unit, Als je een afdeling niet kunt vinden alti…" at bounding box center [530, 182] width 225 height 18
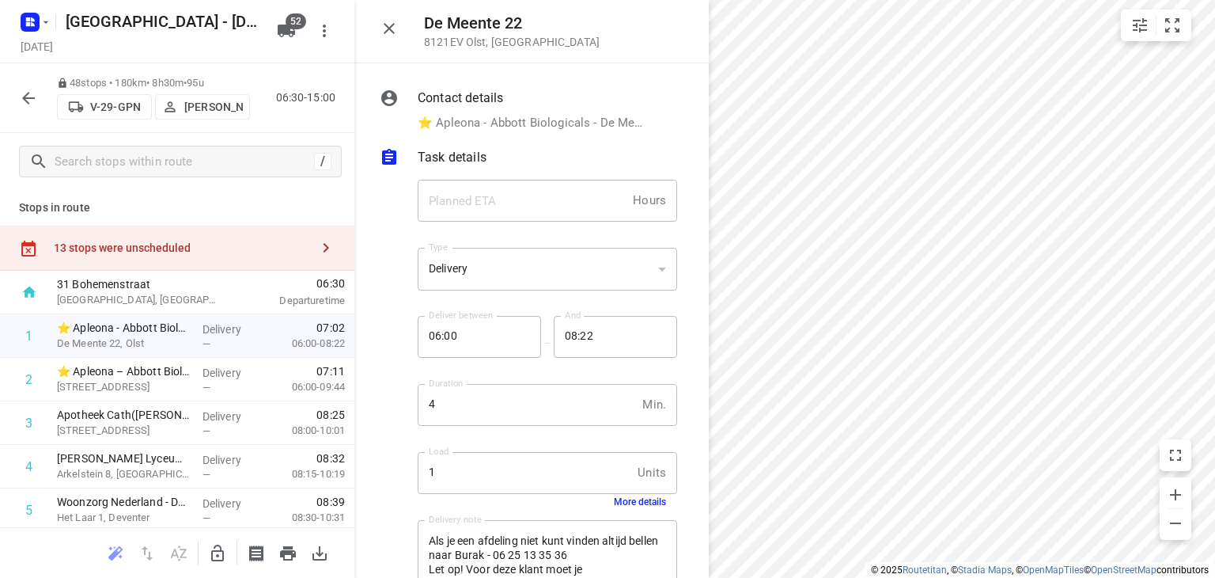
click at [630, 499] on button "More details" at bounding box center [640, 501] width 52 height 11
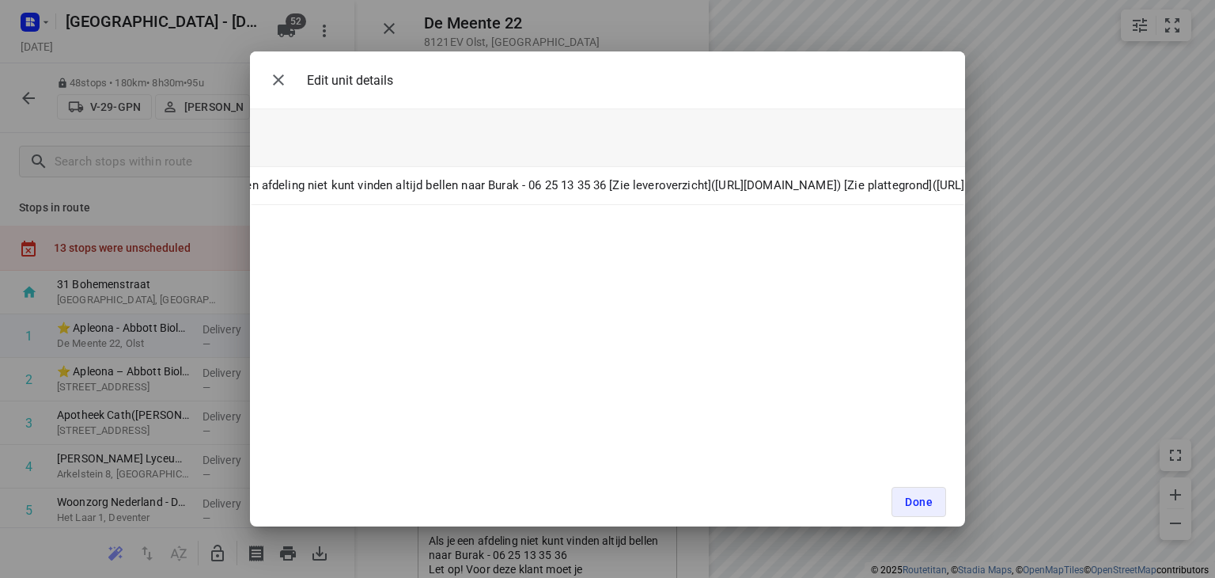
scroll to position [0, 350]
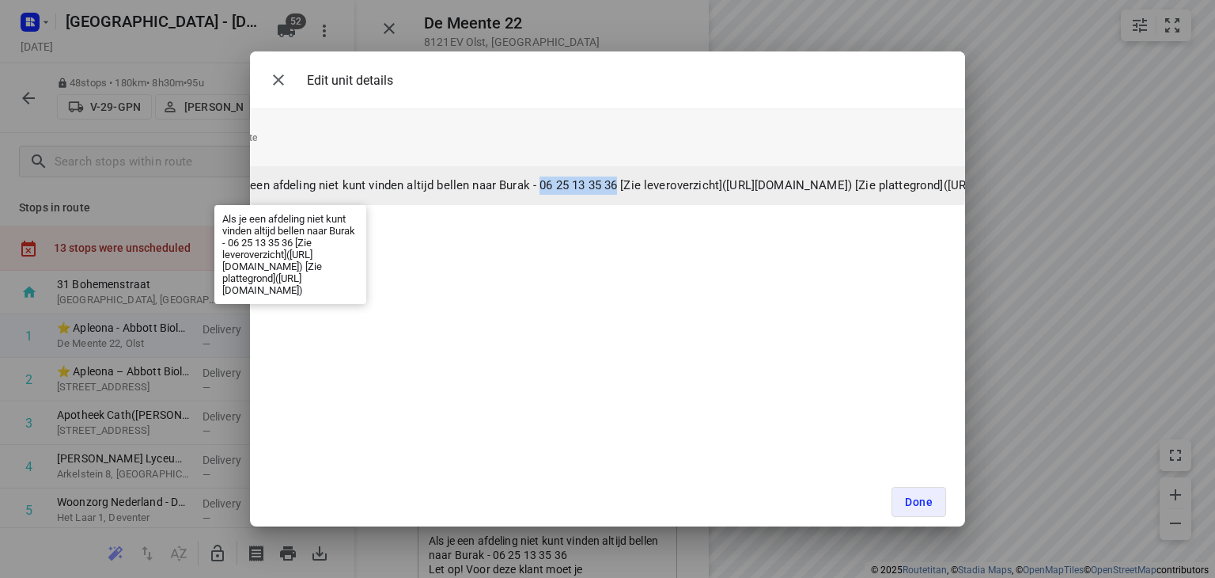
drag, startPoint x: 536, startPoint y: 181, endPoint x: 613, endPoint y: 183, distance: 77.5
click at [613, 183] on p "Als je een afdeling niet kunt vinden altijd bellen naar Burak - 06 25 13 35 36 …" at bounding box center [644, 185] width 857 height 18
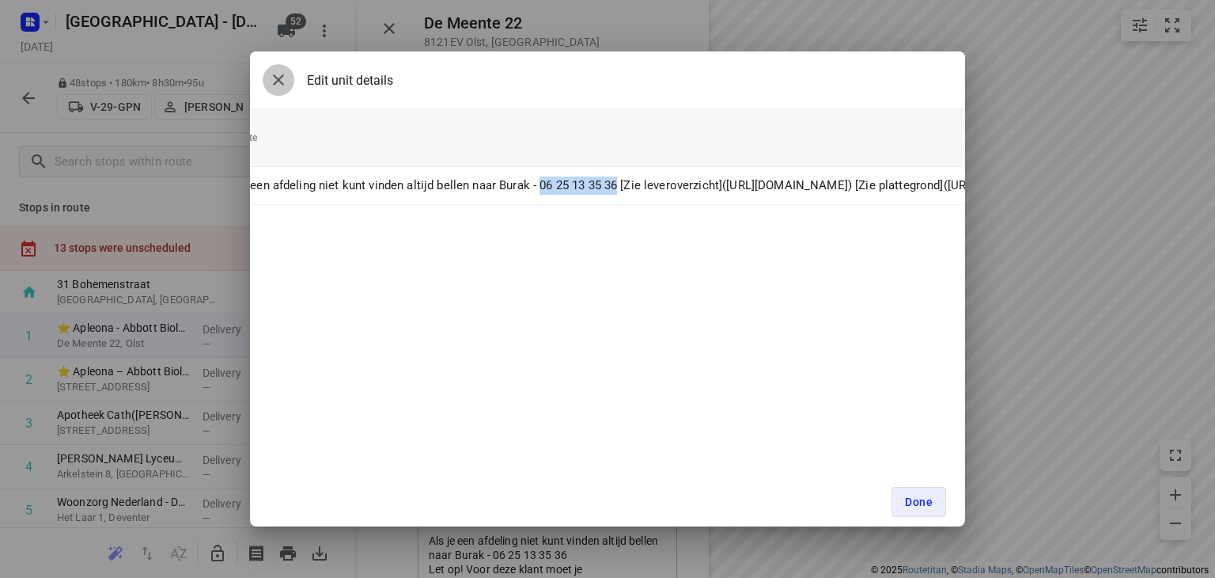
click at [278, 75] on icon "button" at bounding box center [278, 79] width 19 height 19
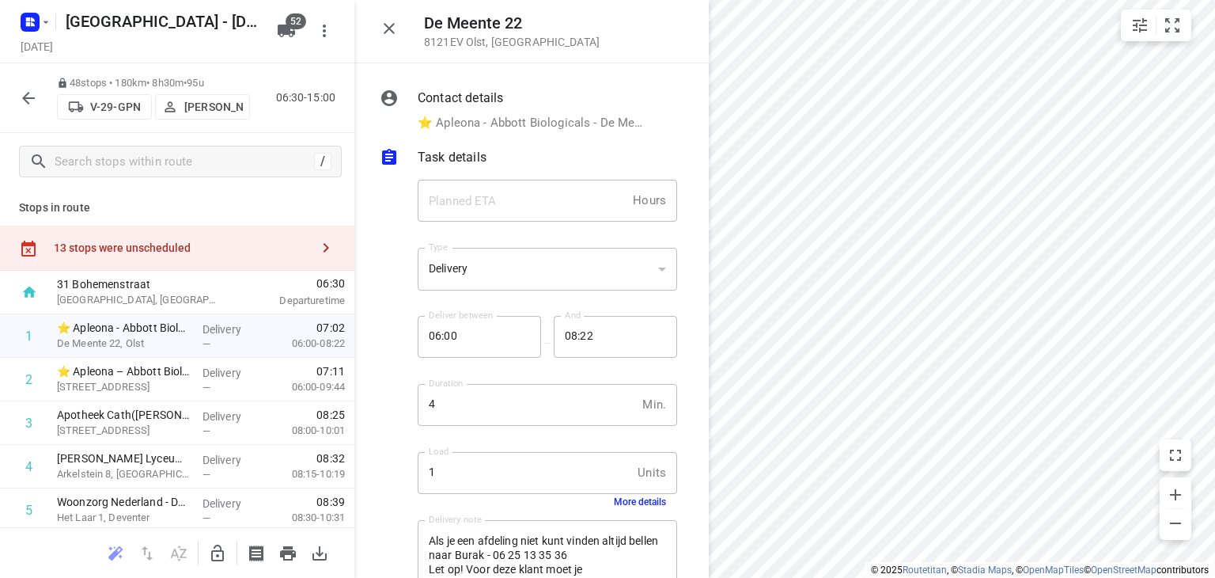
click at [214, 105] on p "[PERSON_NAME]" at bounding box center [213, 106] width 59 height 13
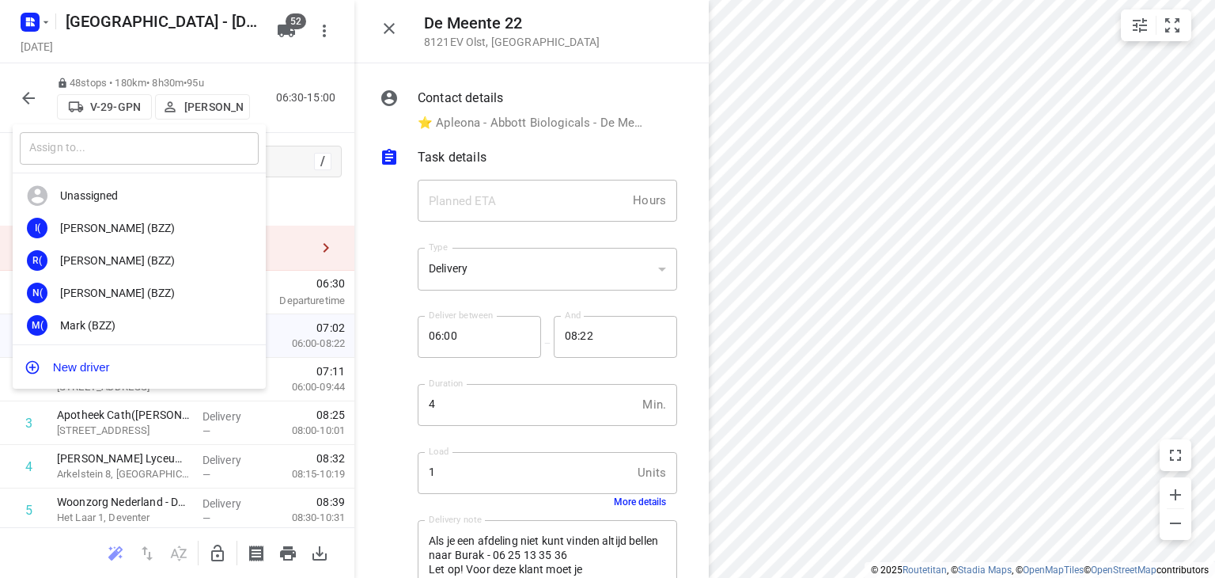
click at [195, 157] on input "text" at bounding box center [139, 148] width 239 height 32
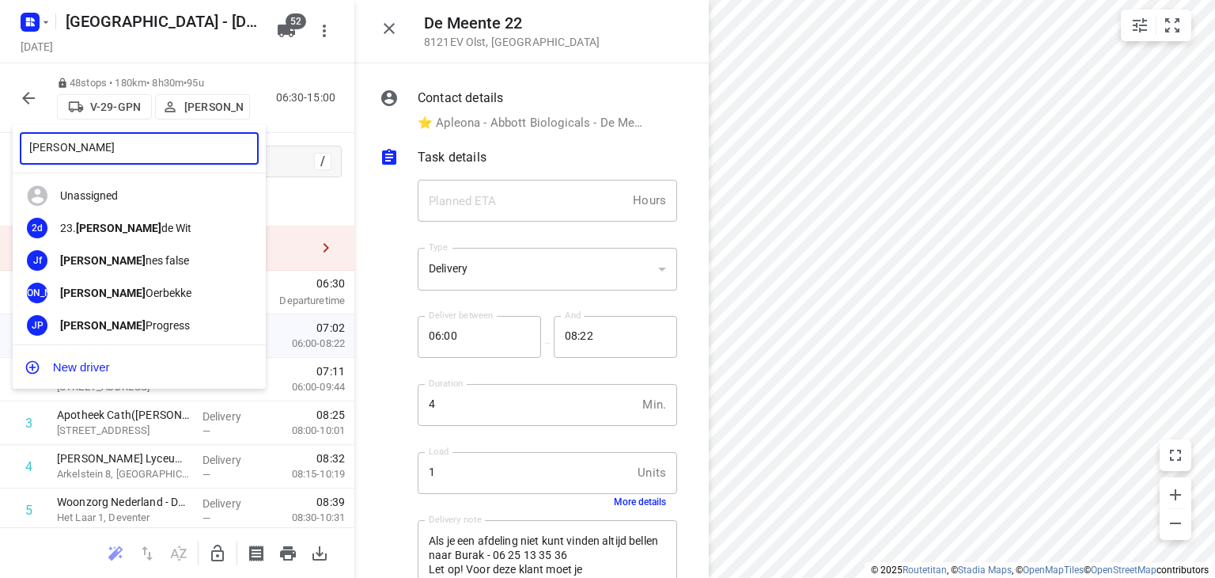
type input "[PERSON_NAME]"
click at [85, 291] on b "[PERSON_NAME]" at bounding box center [102, 292] width 85 height 13
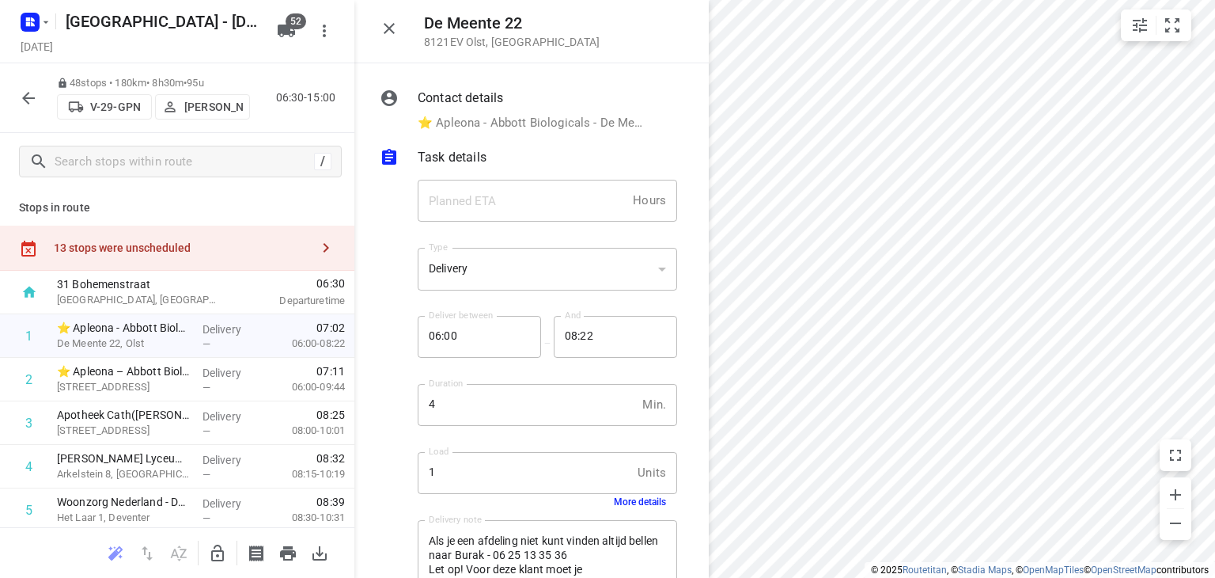
click at [25, 94] on icon "button" at bounding box center [28, 98] width 19 height 19
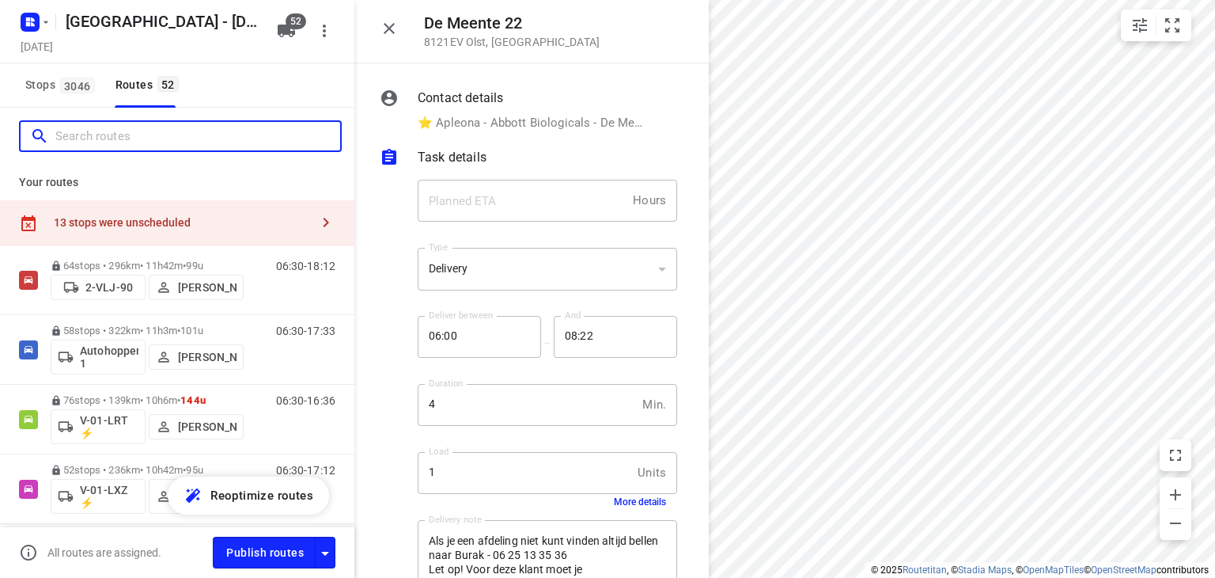
click at [102, 128] on input "Search routes" at bounding box center [197, 136] width 285 height 25
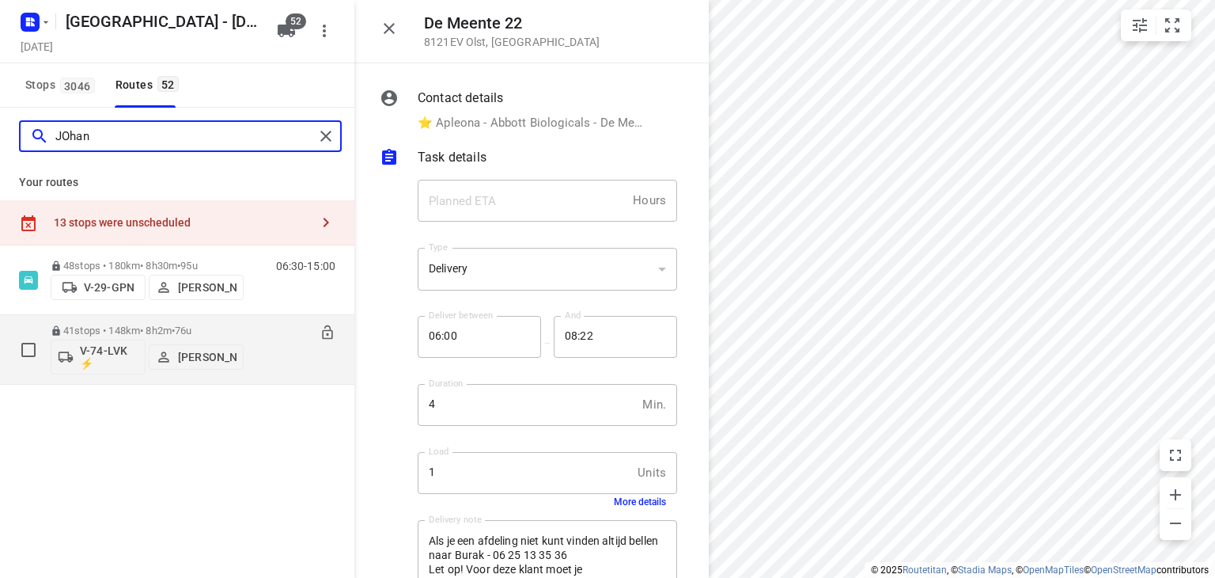
type input "JOhan"
click at [203, 354] on p "[PERSON_NAME]" at bounding box center [207, 356] width 59 height 13
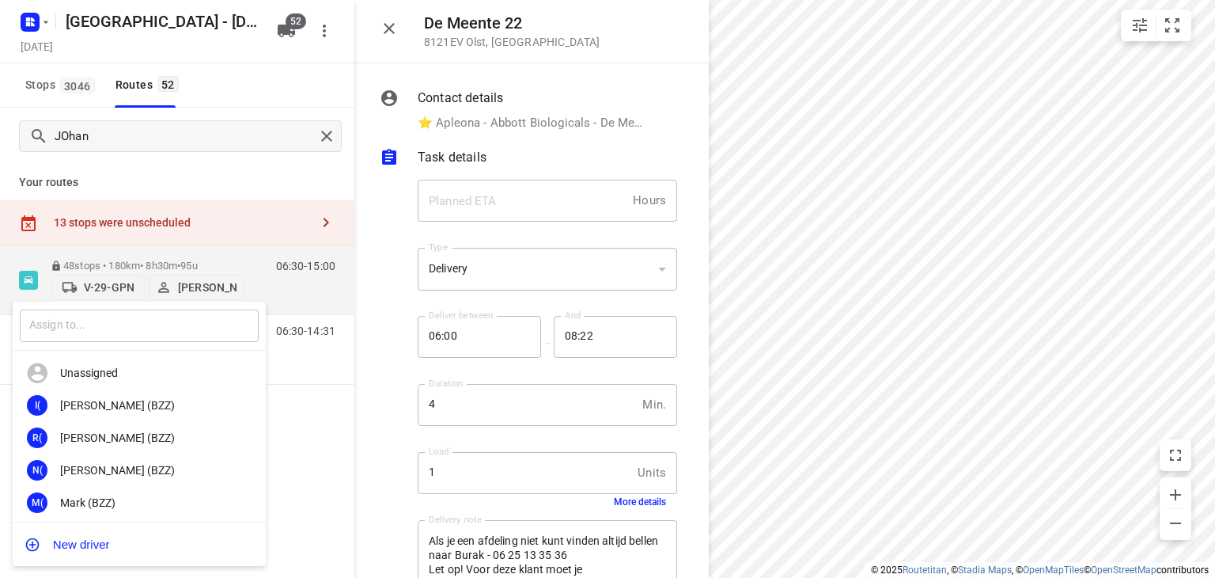
click at [169, 318] on input "text" at bounding box center [139, 325] width 239 height 32
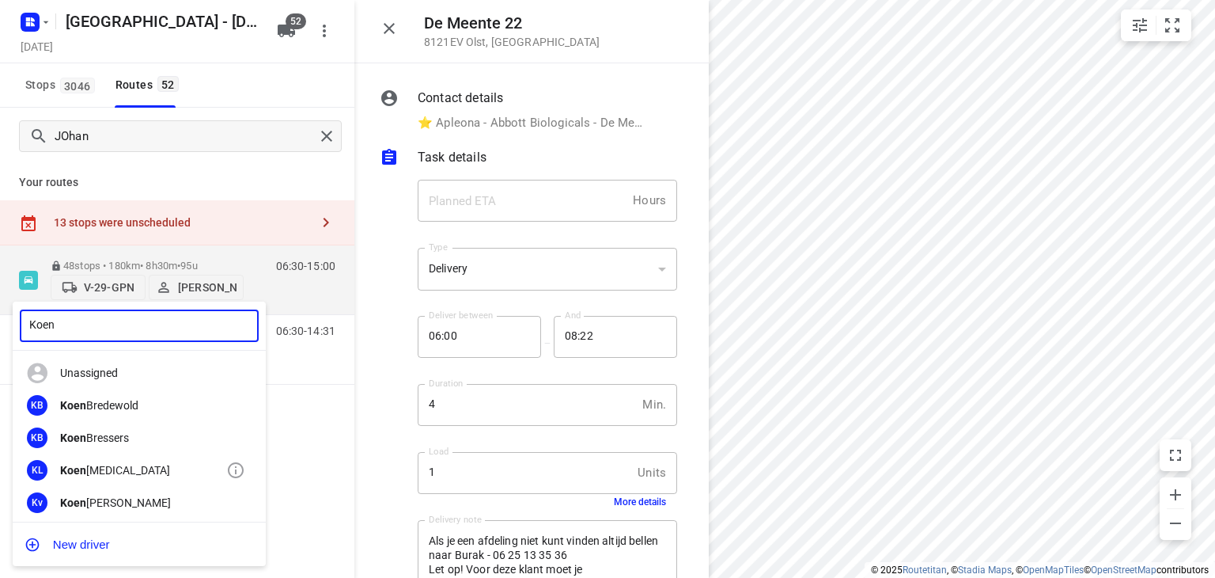
type input "Koen"
click at [106, 469] on div "Koen [MEDICAL_DATA]" at bounding box center [143, 470] width 166 height 13
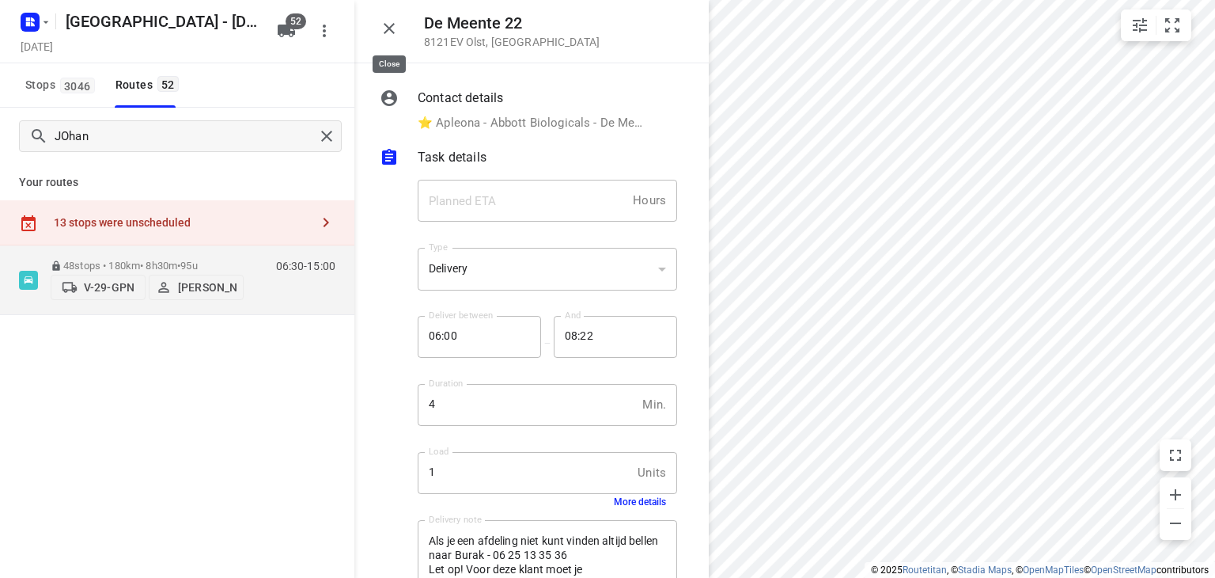
click at [396, 32] on icon "button" at bounding box center [389, 28] width 19 height 19
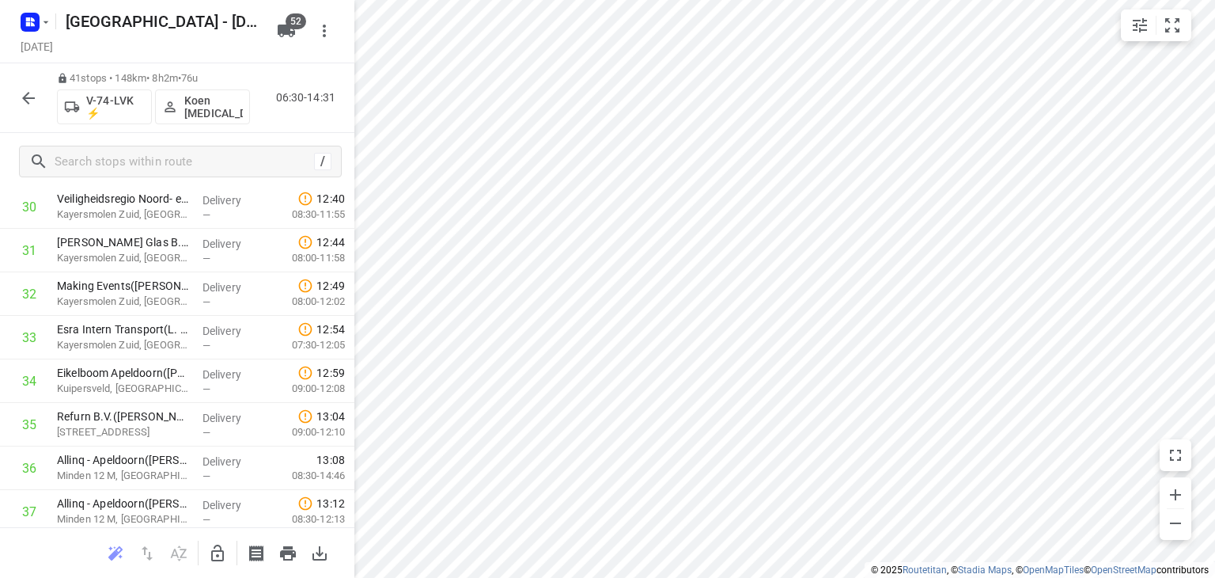
scroll to position [0, 0]
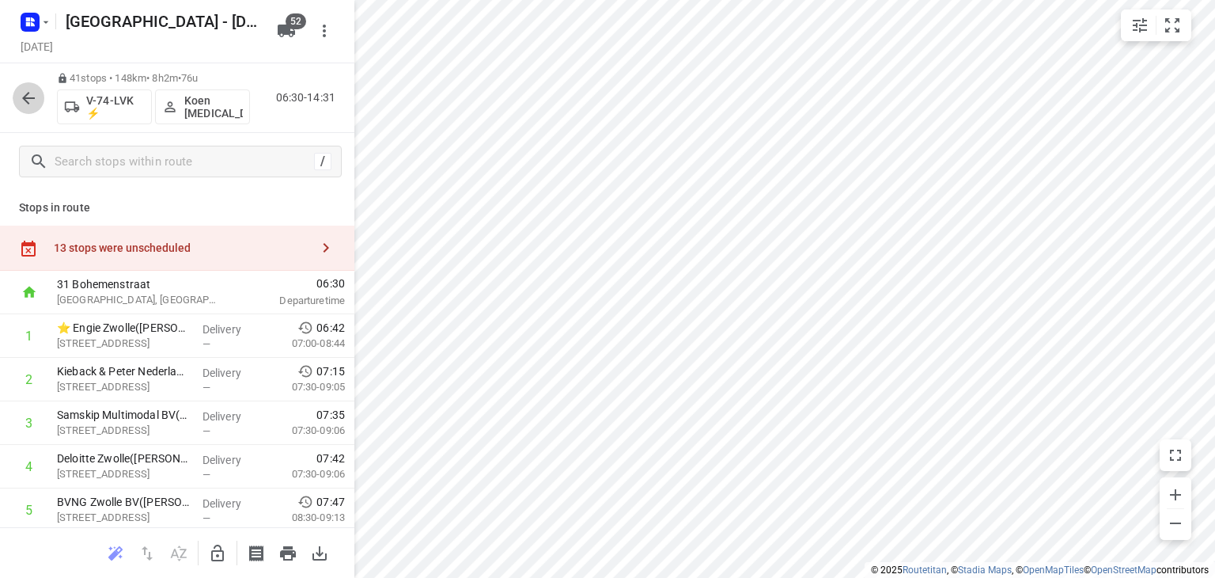
click at [29, 98] on icon "button" at bounding box center [28, 98] width 13 height 13
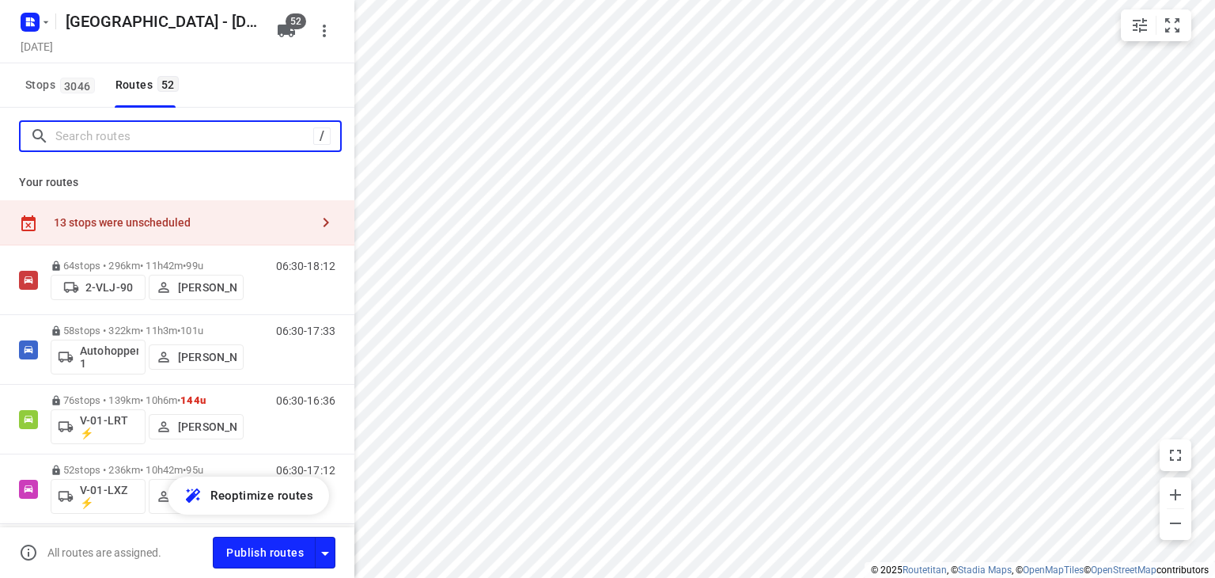
click at [130, 138] on input "Search routes" at bounding box center [184, 136] width 258 height 25
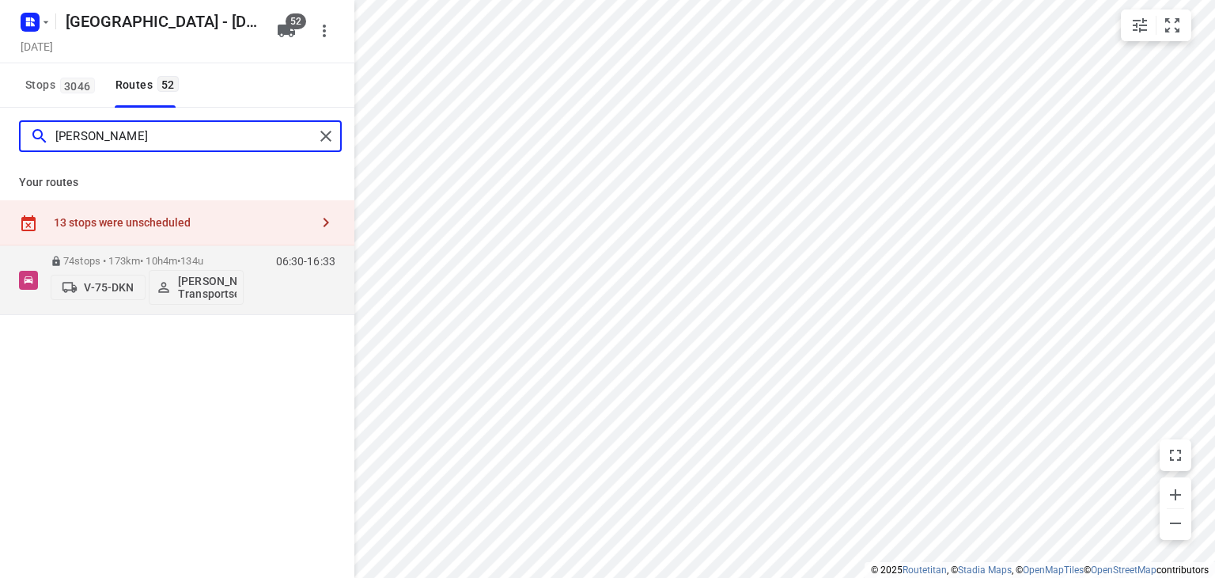
type input "[PERSON_NAME]"
click at [36, 26] on rect "button" at bounding box center [30, 22] width 19 height 19
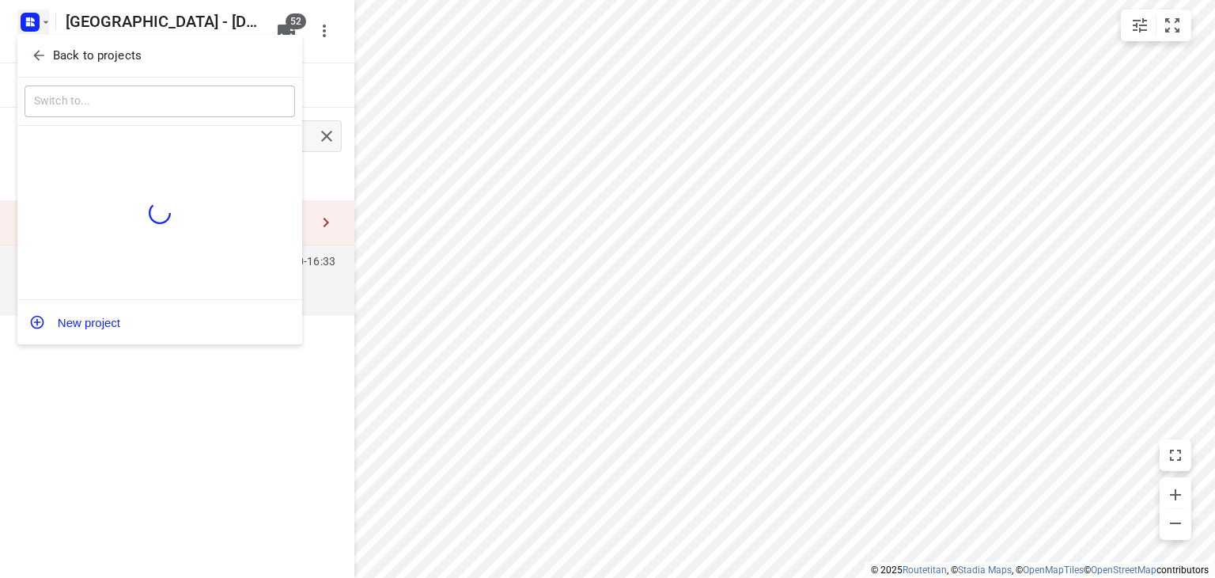
click at [36, 54] on icon "button" at bounding box center [38, 56] width 10 height 10
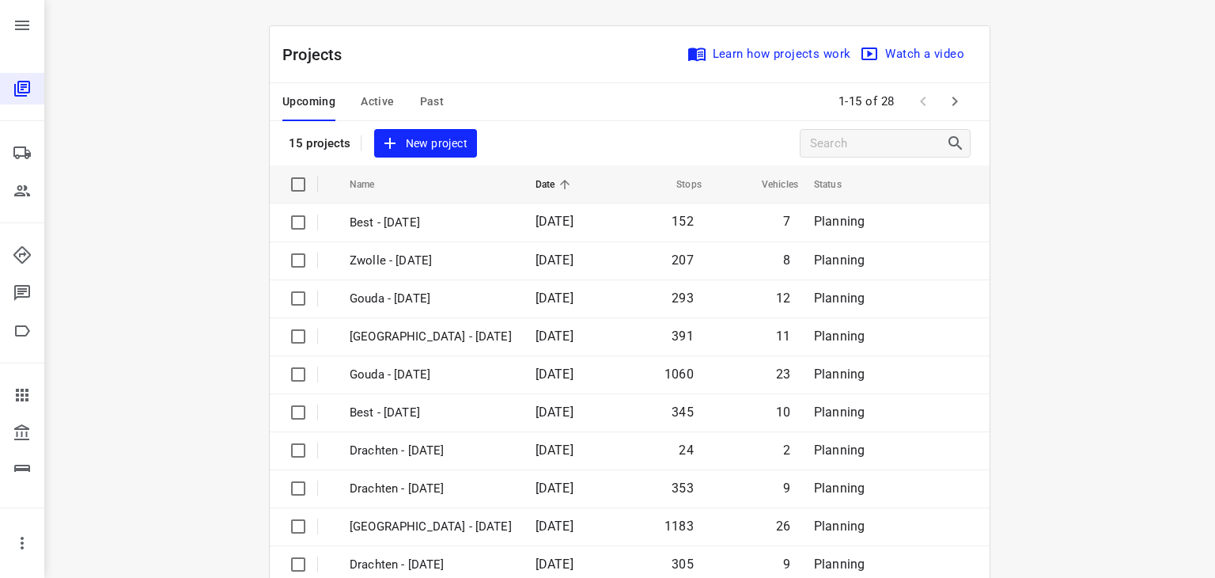
click at [420, 99] on span "Past" at bounding box center [432, 102] width 25 height 20
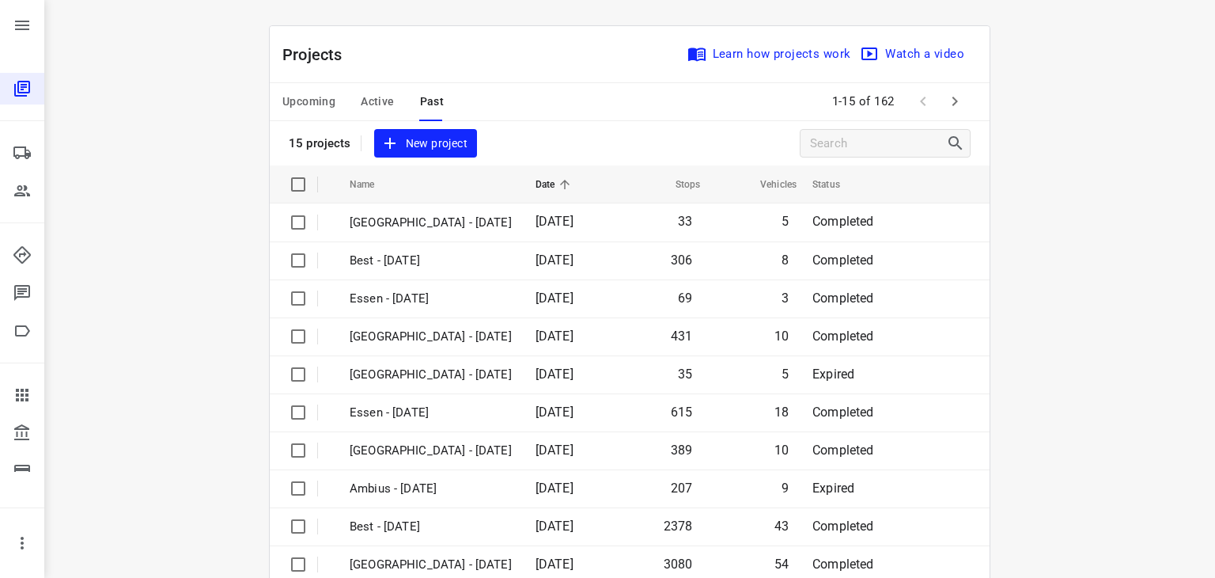
click at [366, 104] on span "Active" at bounding box center [377, 102] width 33 height 20
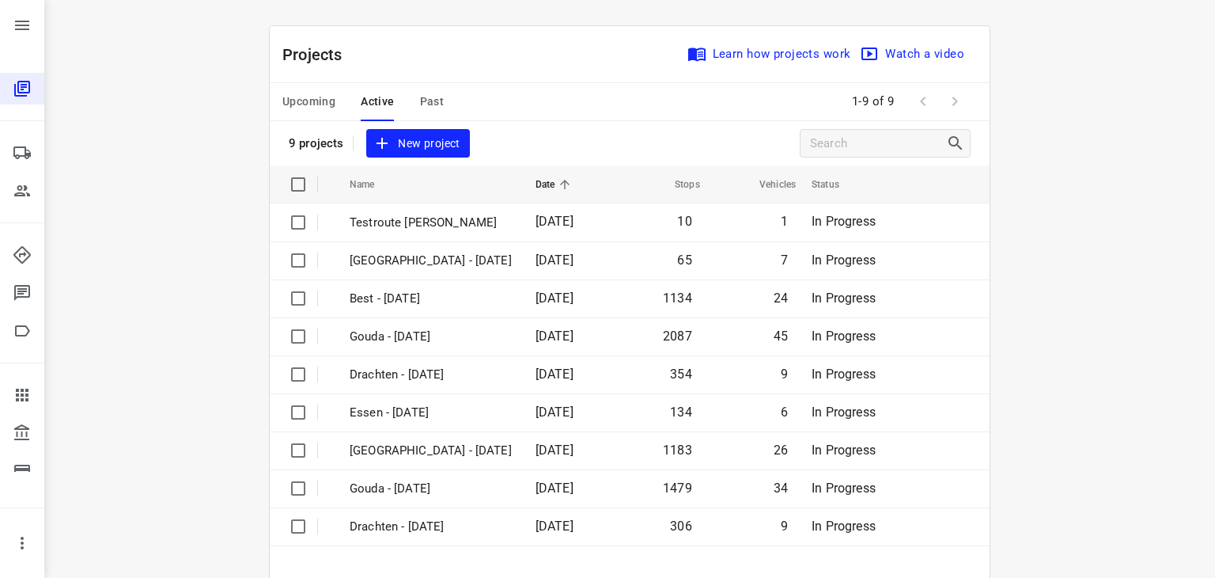
click at [424, 102] on span "Past" at bounding box center [432, 102] width 25 height 20
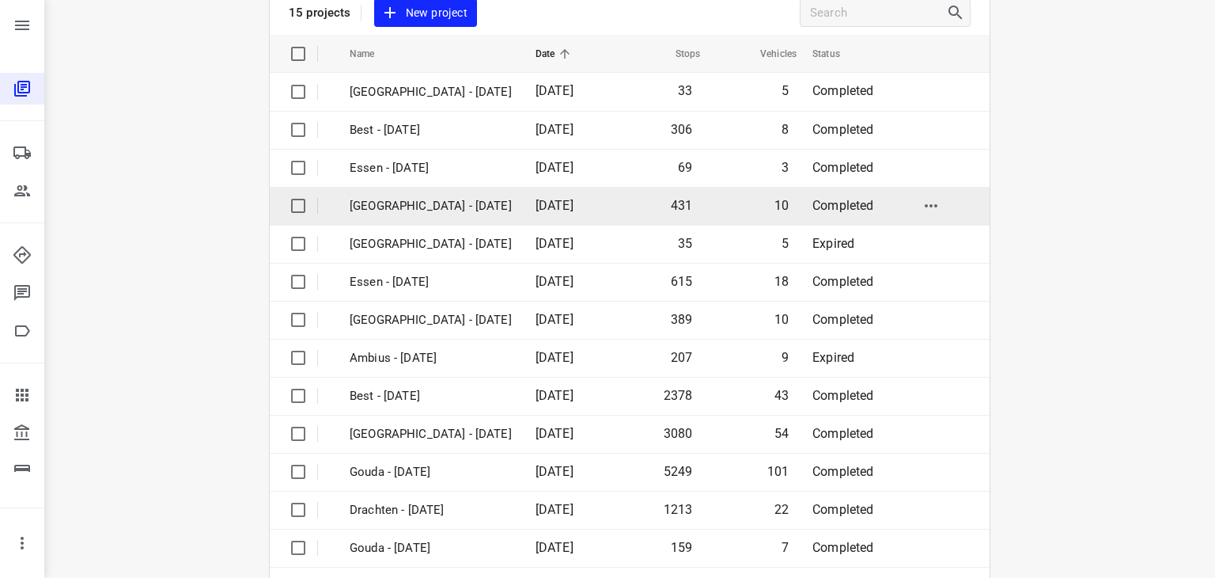
scroll to position [158, 0]
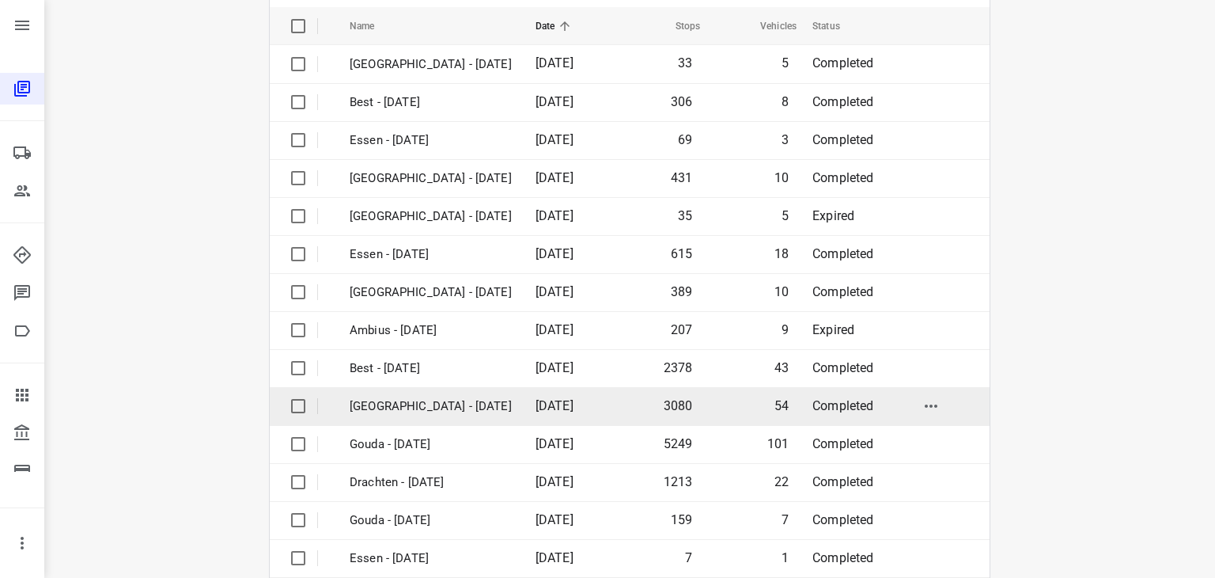
click at [402, 406] on p "[GEOGRAPHIC_DATA] - [DATE]" at bounding box center [431, 406] width 162 height 18
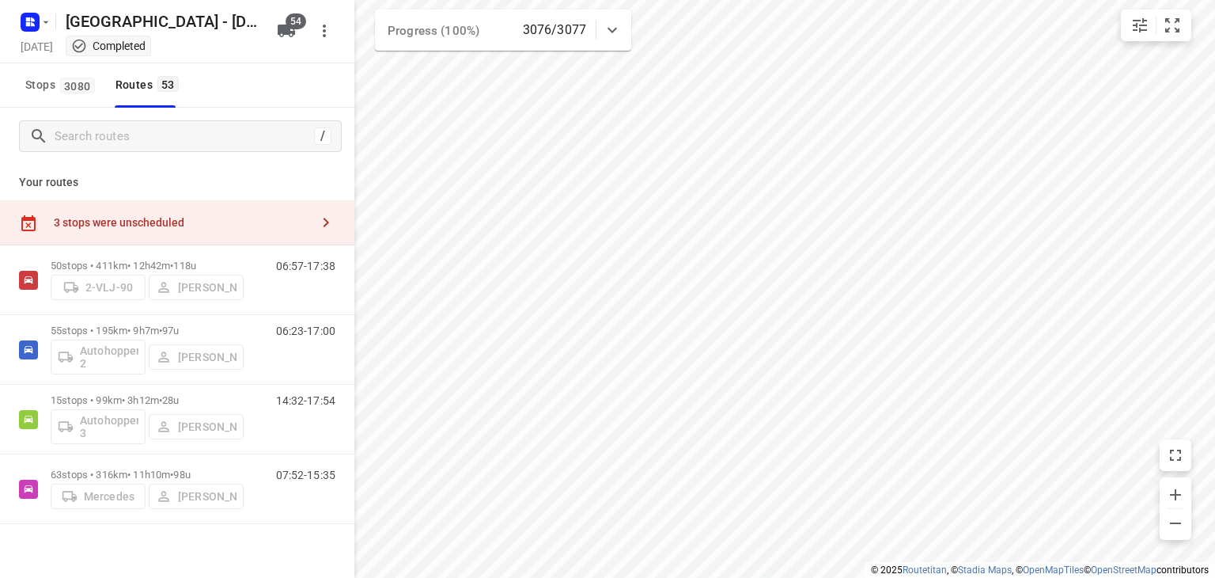
checkbox input "true"
click at [103, 131] on input "Search routes" at bounding box center [184, 136] width 258 height 25
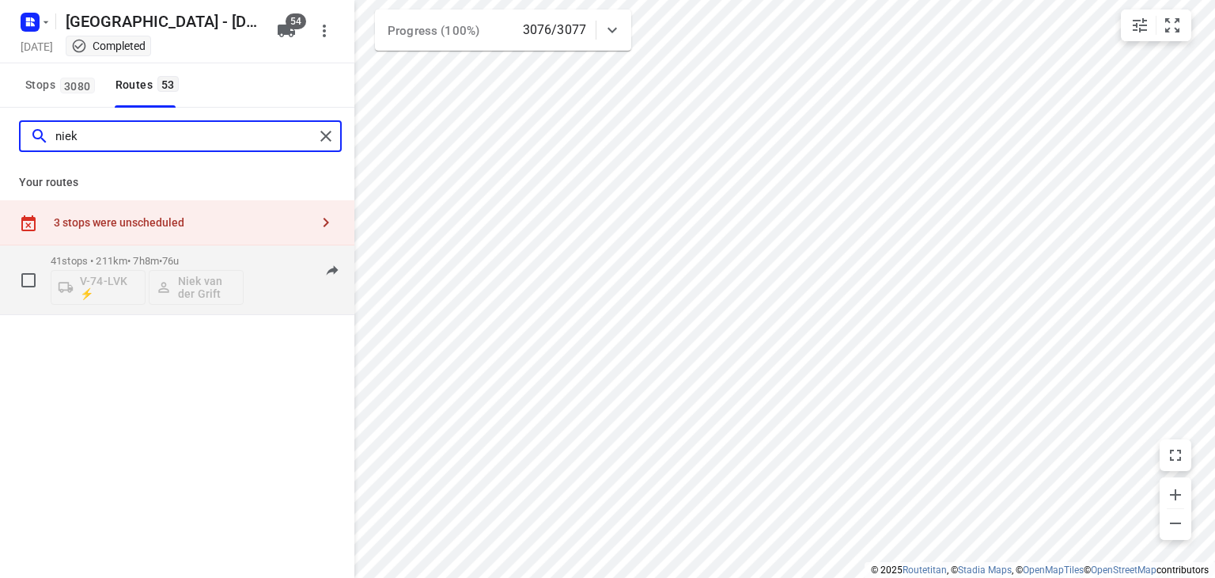
type input "niek"
click at [255, 289] on div "41 stops • 211km • 7h8m • 76u V-74-LVK ⚡ [PERSON_NAME] 07:08-13:11" at bounding box center [203, 280] width 304 height 66
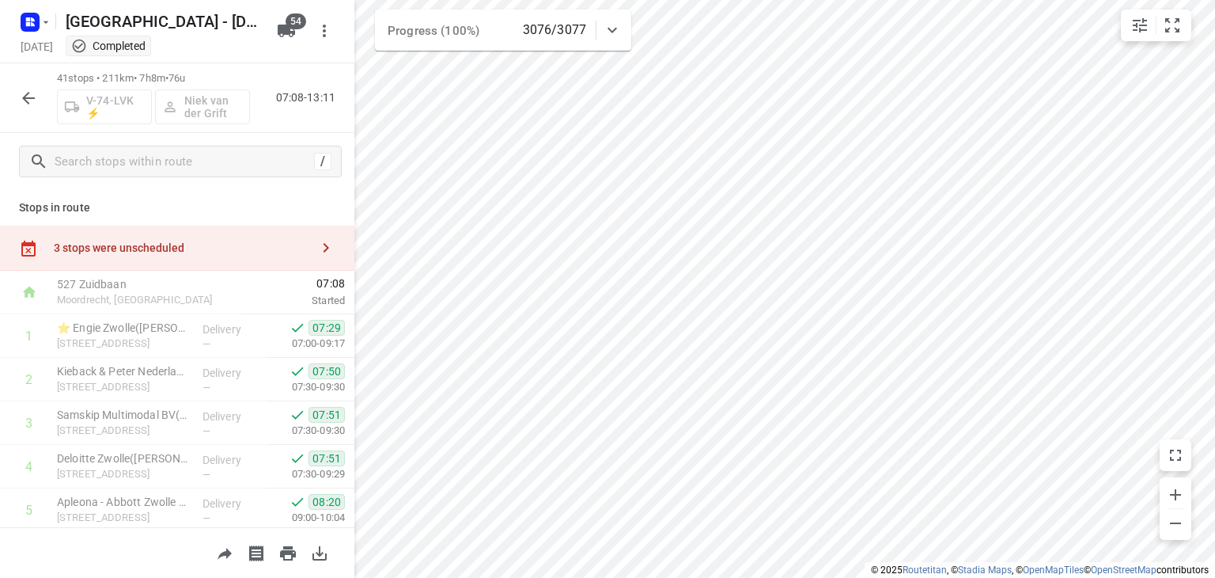
click at [297, 127] on div "41 stops • 211km • 7h8m • 76u V-74-LVK ⚡ [PERSON_NAME] 07:08-13:11" at bounding box center [177, 98] width 354 height 70
click at [29, 96] on icon "button" at bounding box center [28, 98] width 19 height 19
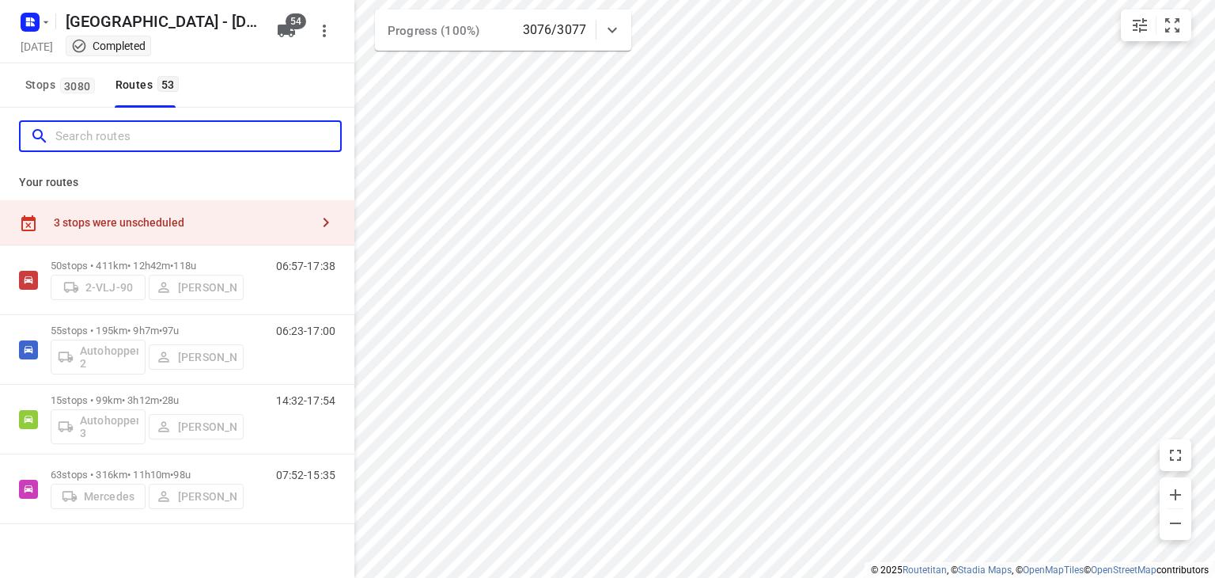
click at [114, 138] on input "Search routes" at bounding box center [197, 136] width 285 height 25
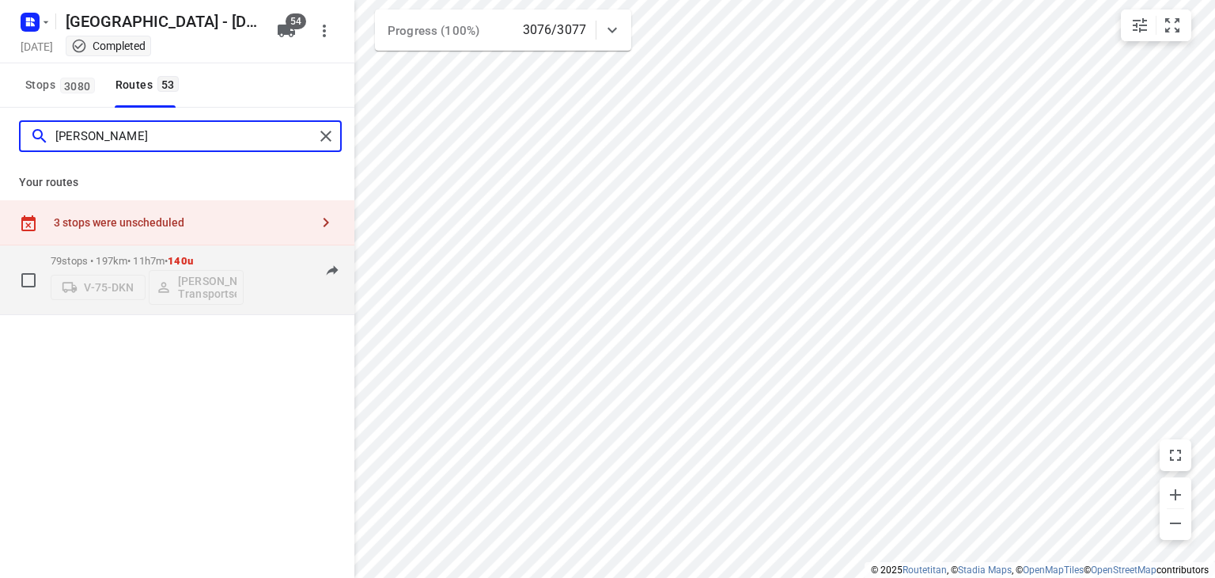
type input "[PERSON_NAME]"
click at [254, 287] on div "79 stops • 197km • 11h7m • 140u V-75-DKN [PERSON_NAME] Transportservice 06:43-1…" at bounding box center [203, 280] width 304 height 66
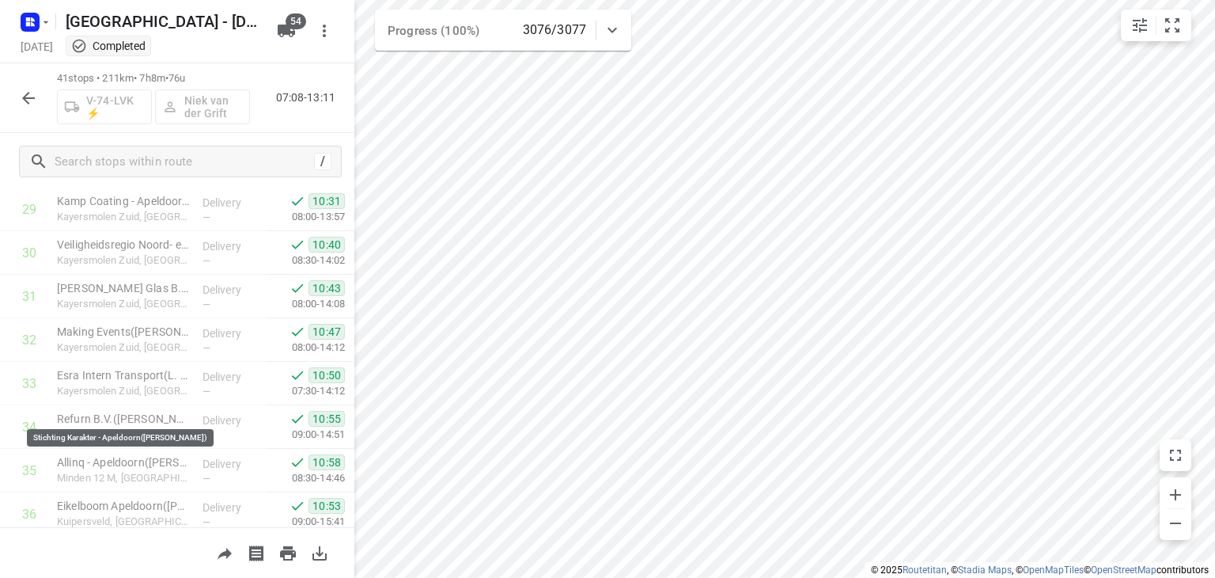
scroll to position [1615, 0]
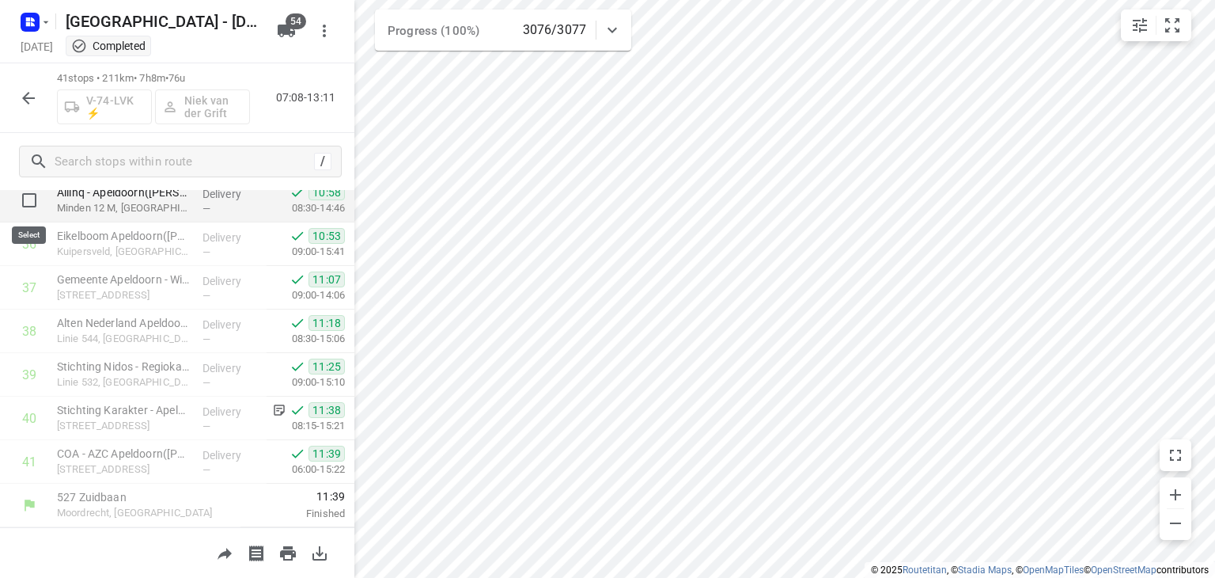
click at [33, 197] on input "checkbox" at bounding box center [29, 200] width 32 height 32
checkbox input "true"
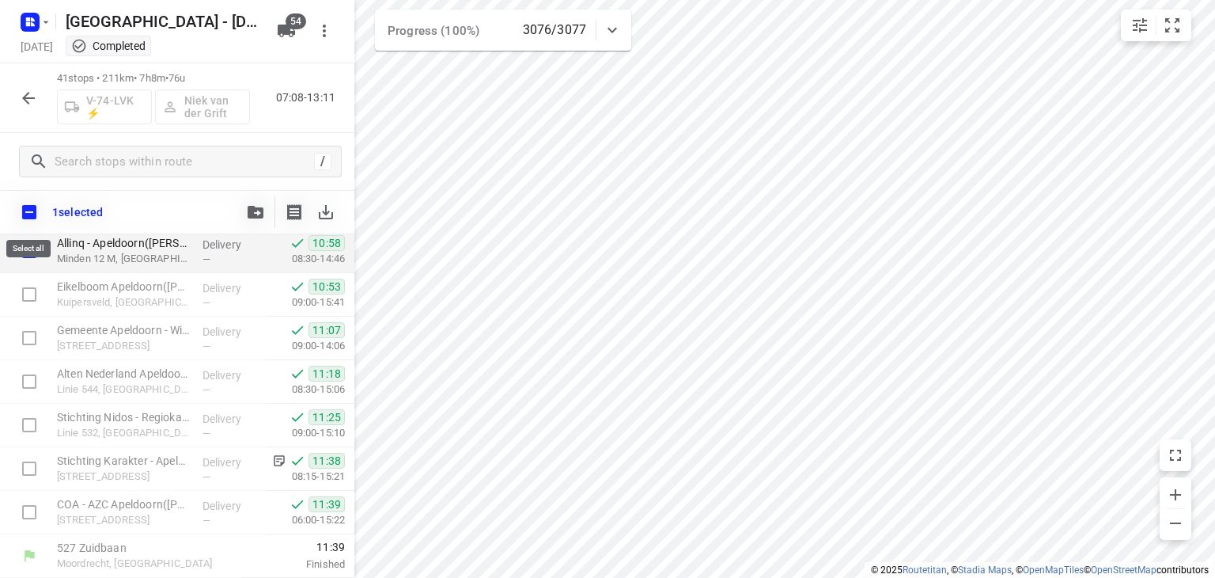
scroll to position [1608, 0]
click at [25, 207] on input "checkbox" at bounding box center [29, 211] width 33 height 33
checkbox input "true"
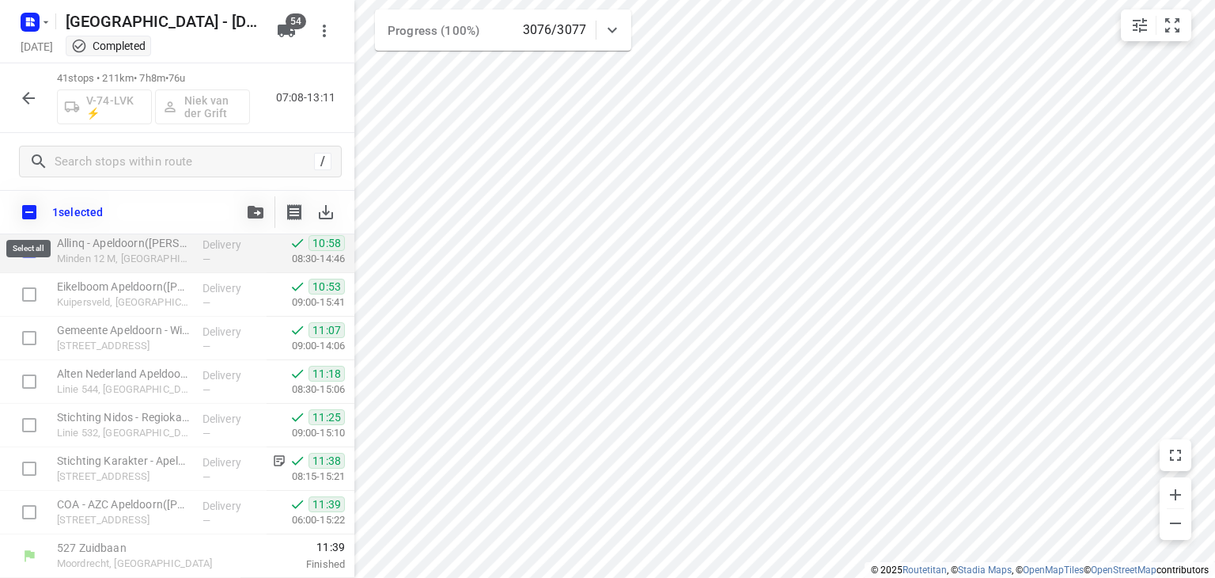
checkbox input "true"
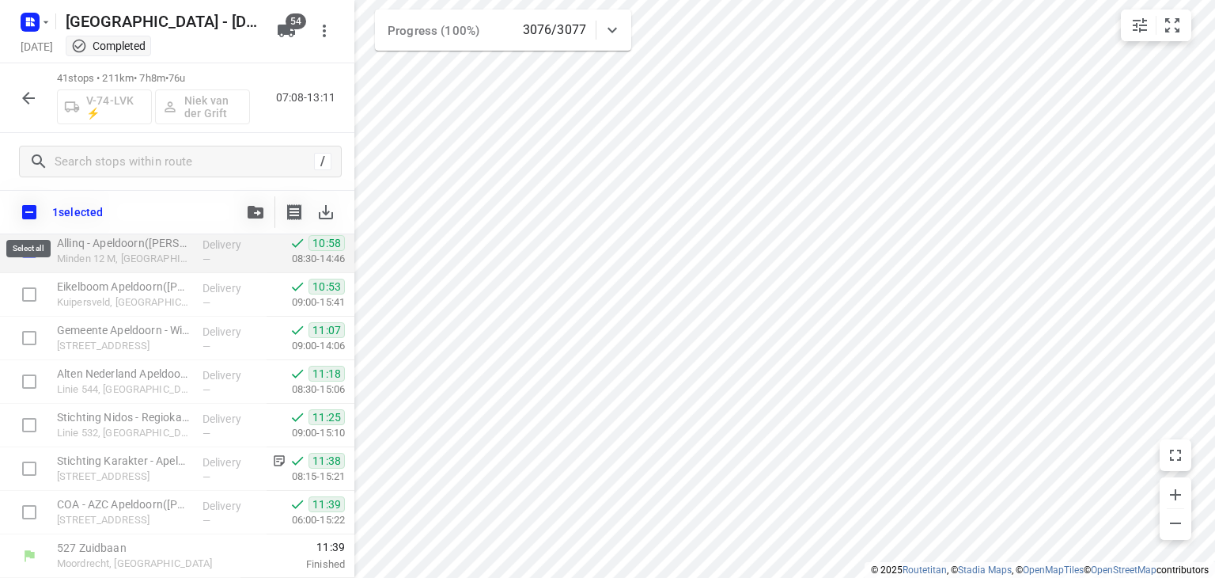
checkbox input "true"
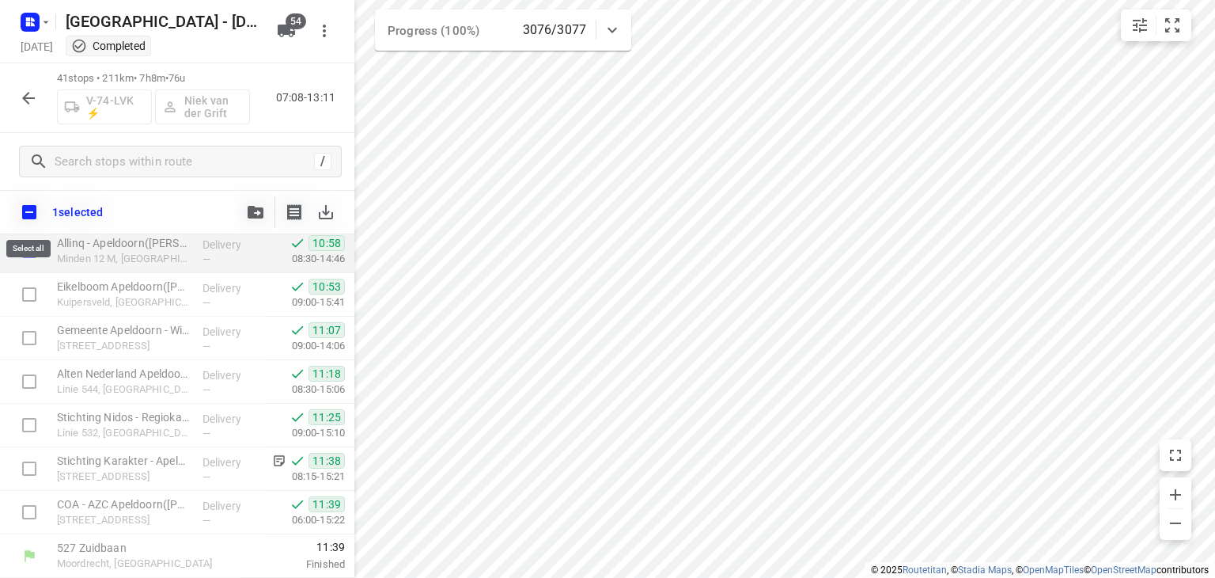
checkbox input "true"
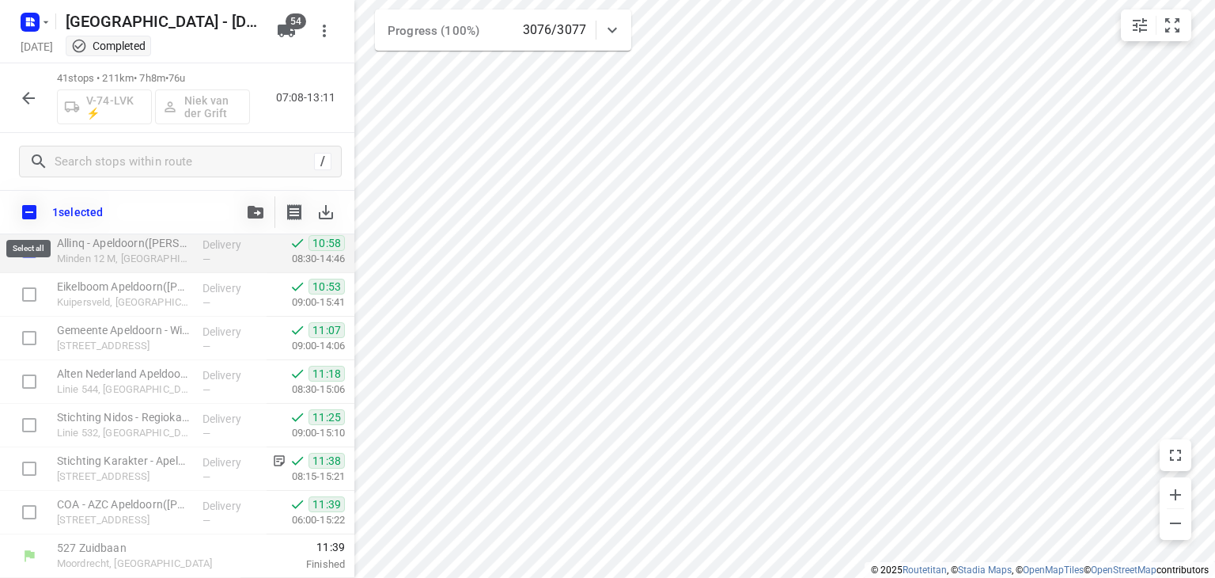
checkbox input "true"
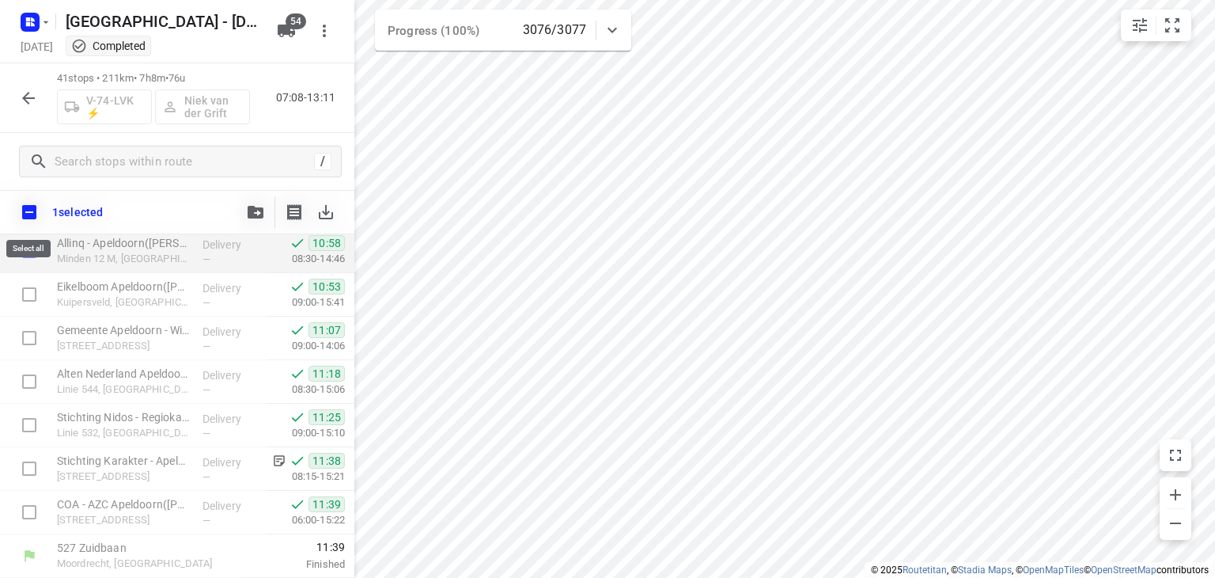
checkbox input "true"
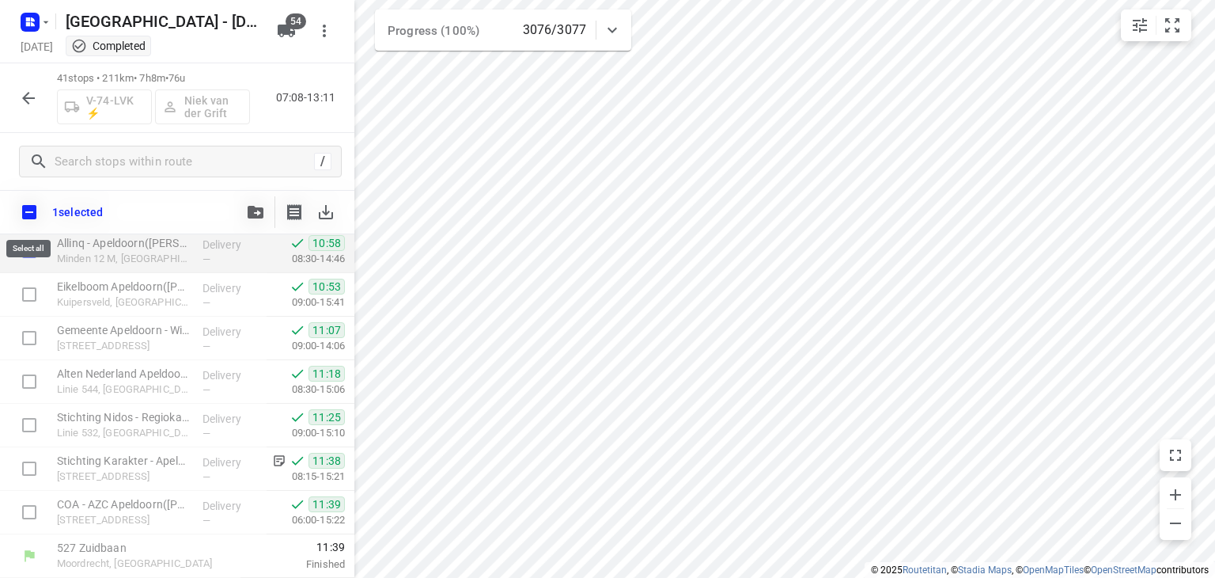
checkbox input "true"
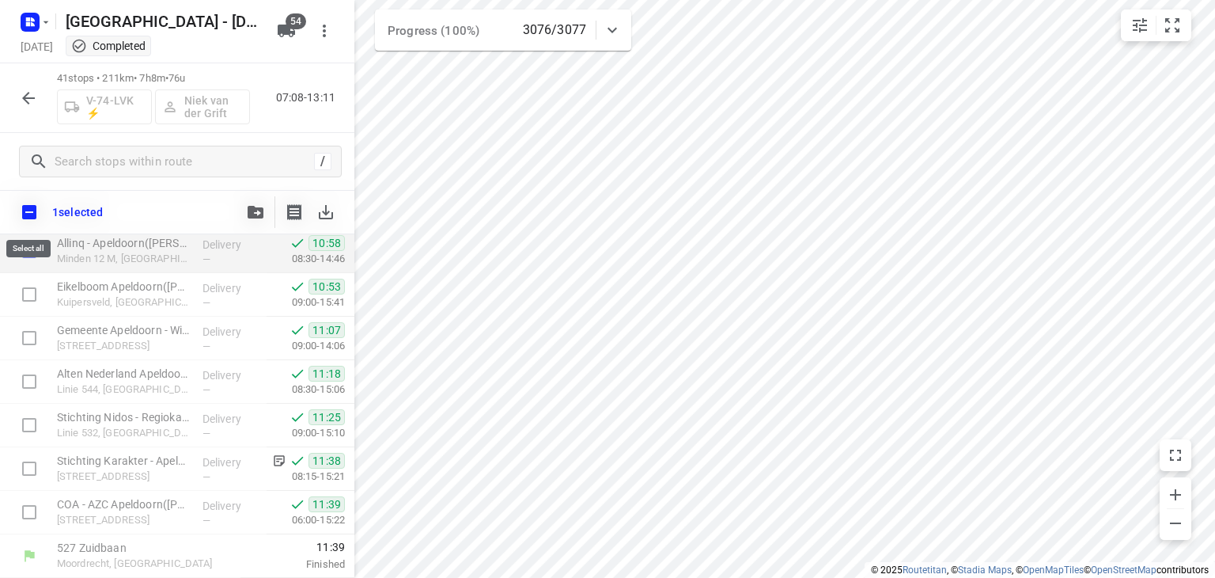
checkbox input "true"
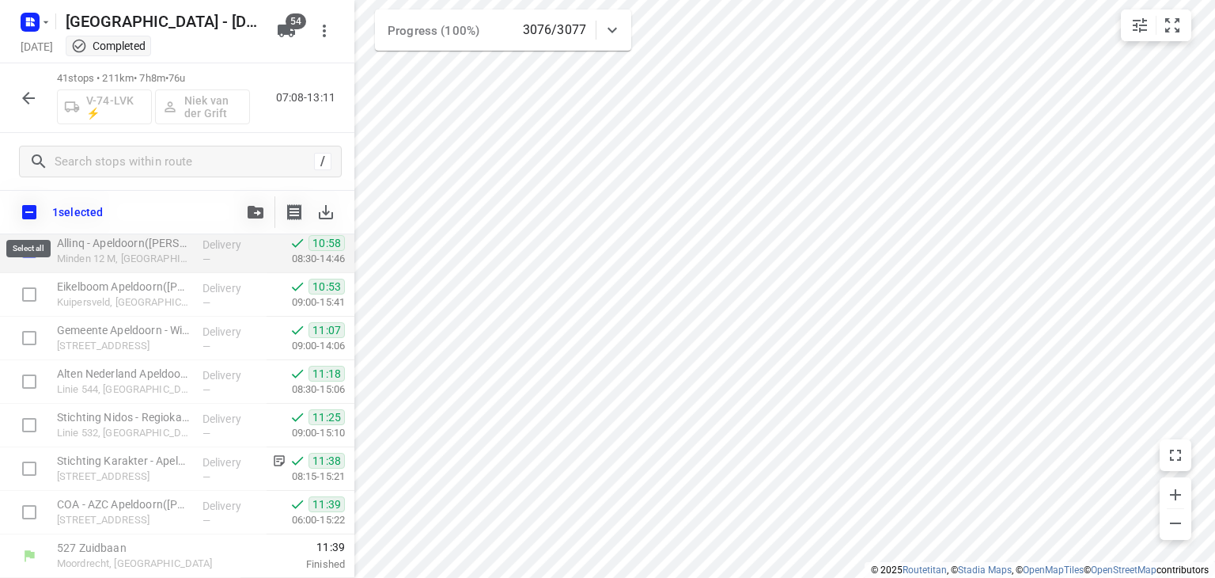
checkbox input "true"
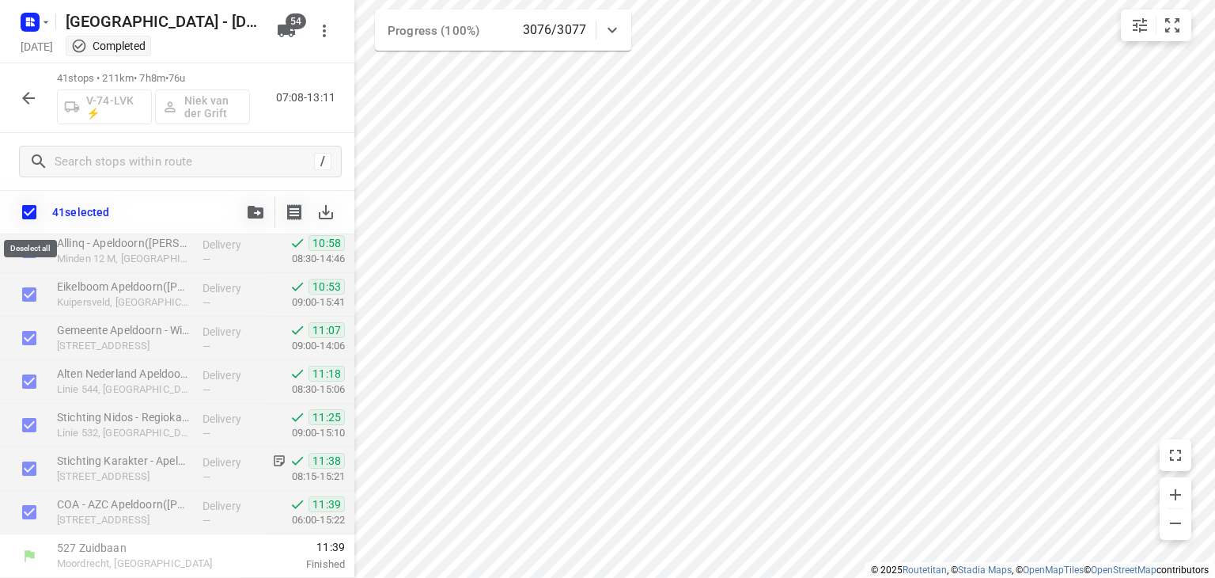
click at [25, 205] on input "checkbox" at bounding box center [29, 211] width 33 height 33
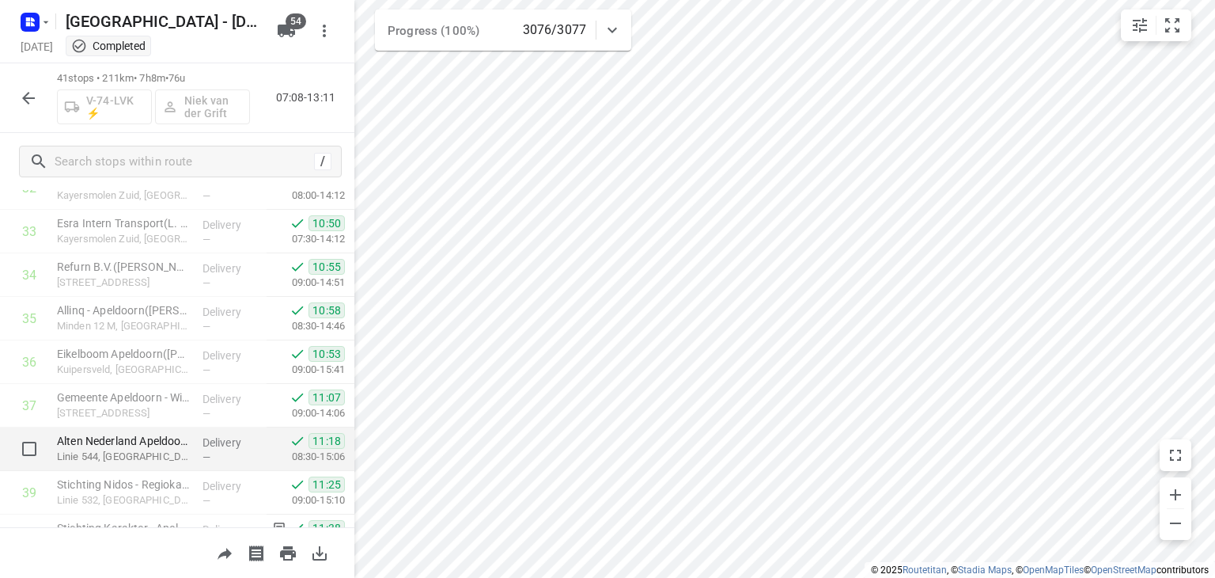
scroll to position [1536, 0]
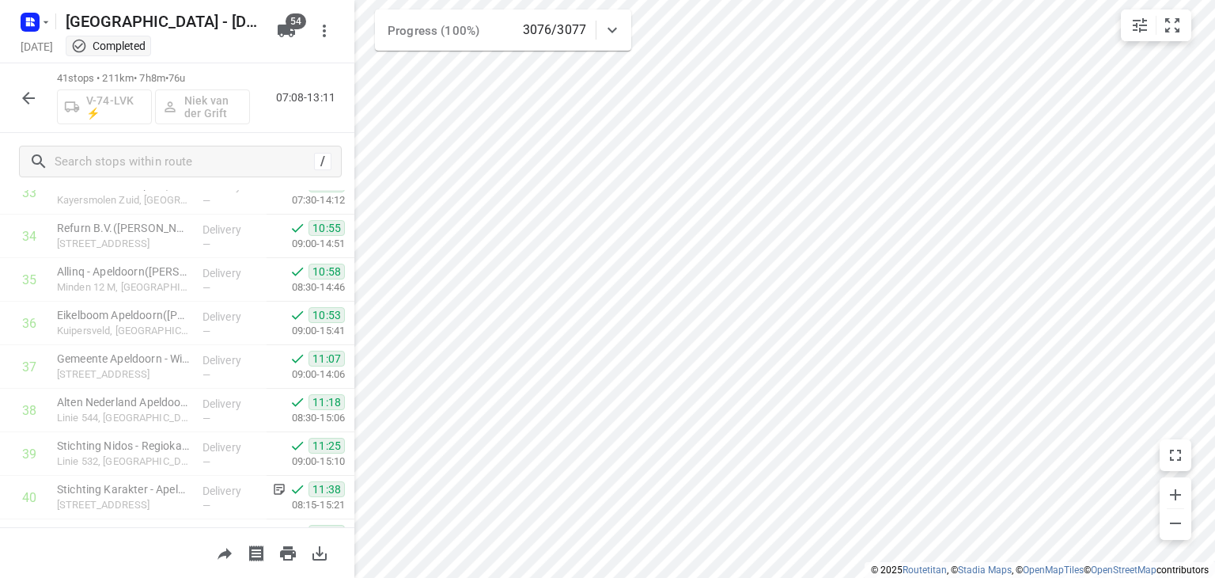
click at [27, 94] on icon "button" at bounding box center [28, 98] width 13 height 13
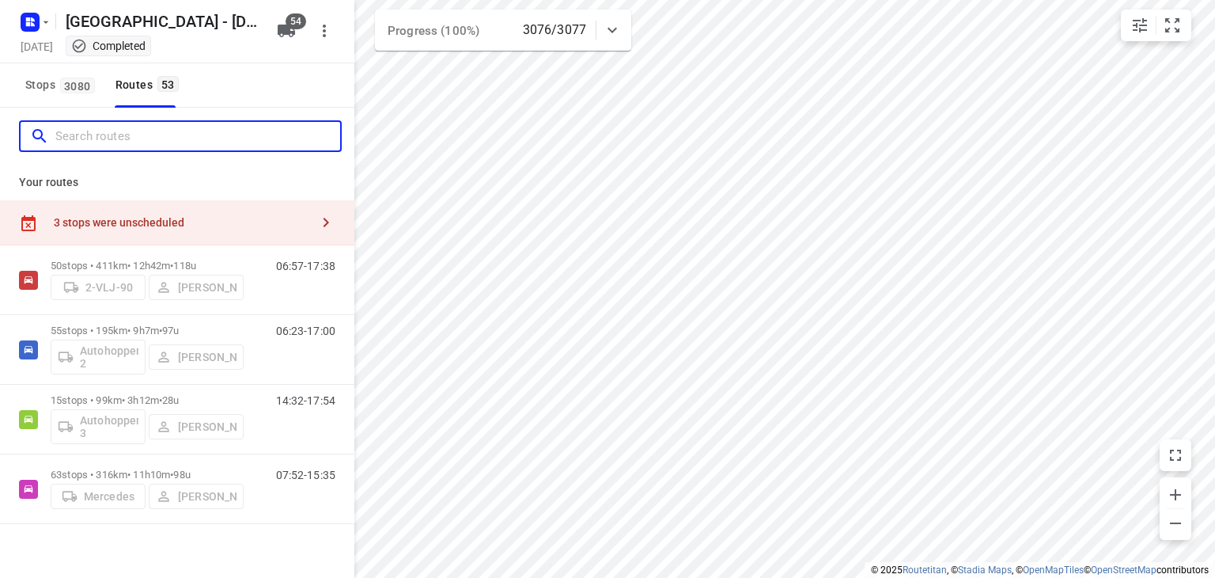
click at [146, 146] on input "Search routes" at bounding box center [197, 136] width 285 height 25
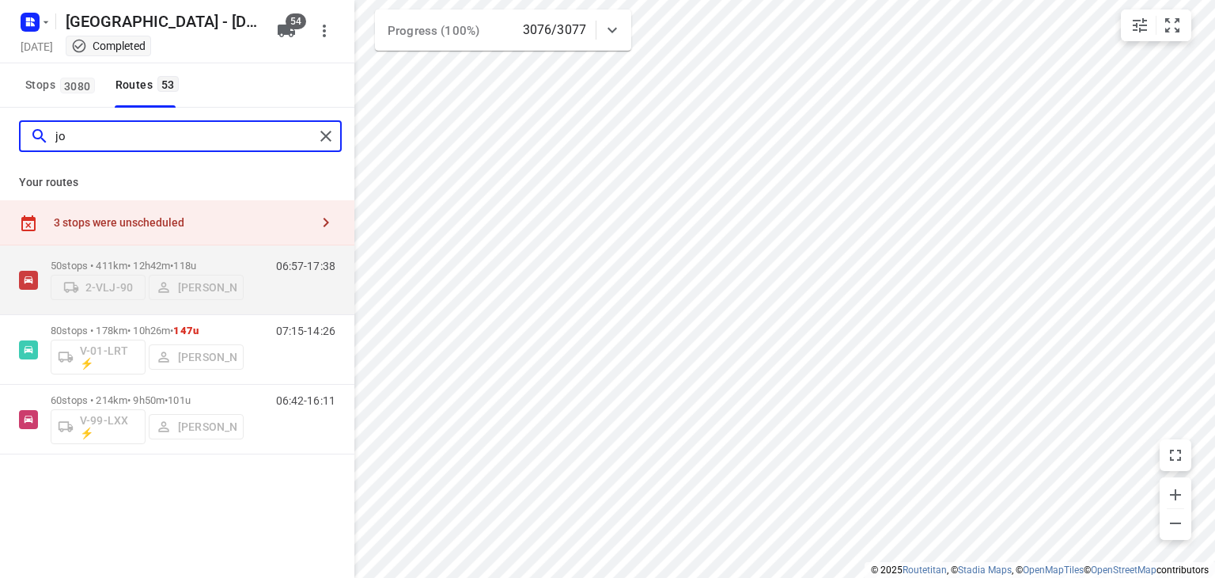
type input "j"
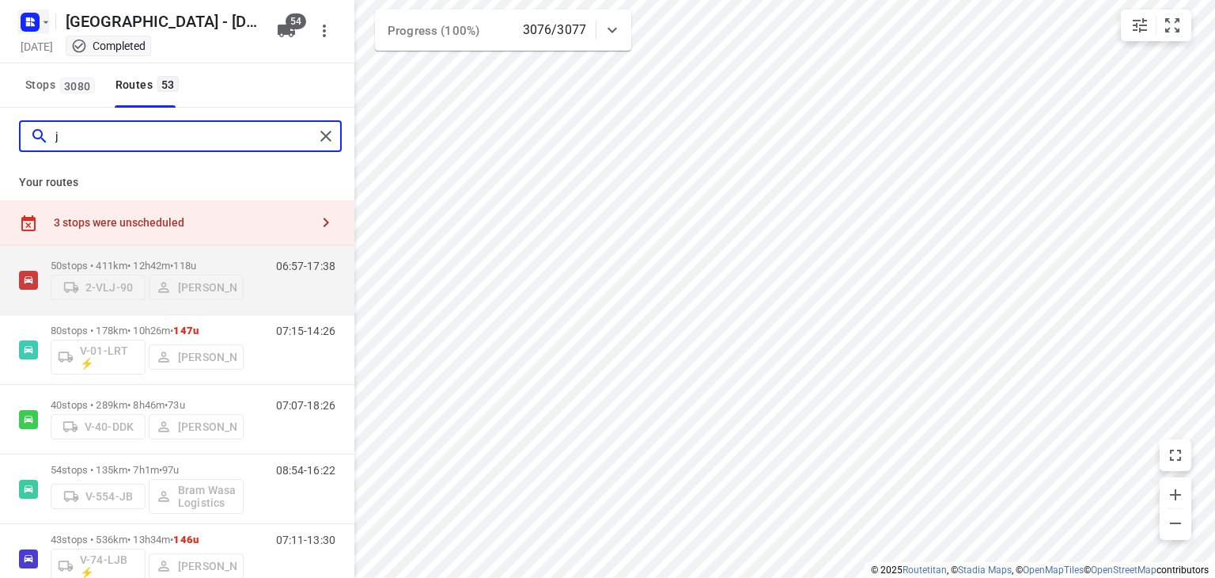
type input "j"
click at [40, 19] on icon "button" at bounding box center [46, 22] width 13 height 13
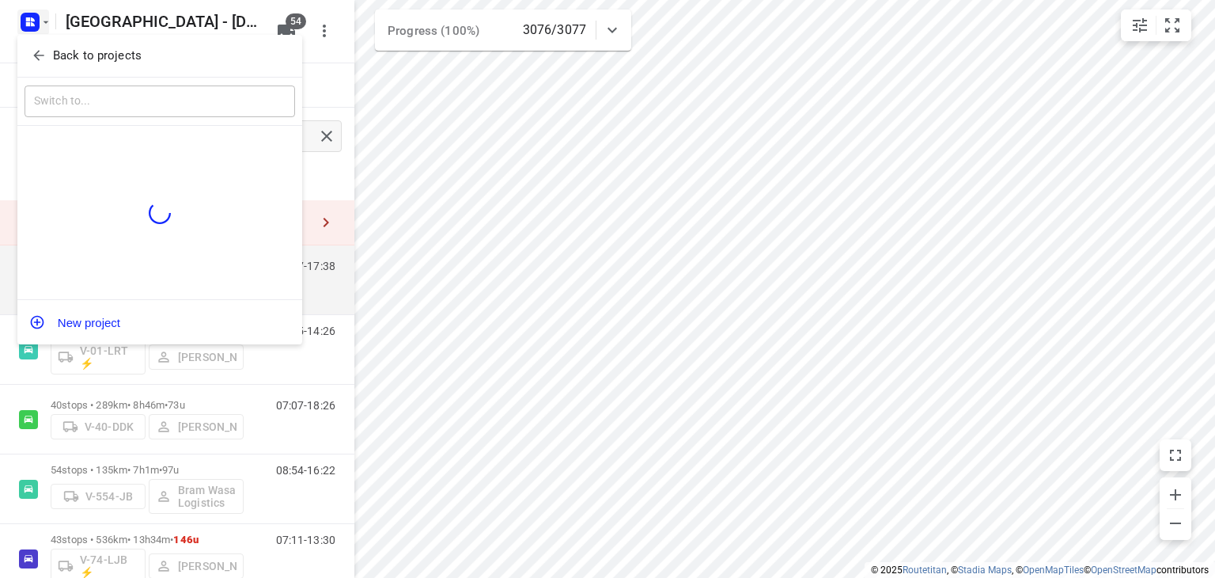
click at [28, 58] on button "Back to projects" at bounding box center [160, 56] width 271 height 26
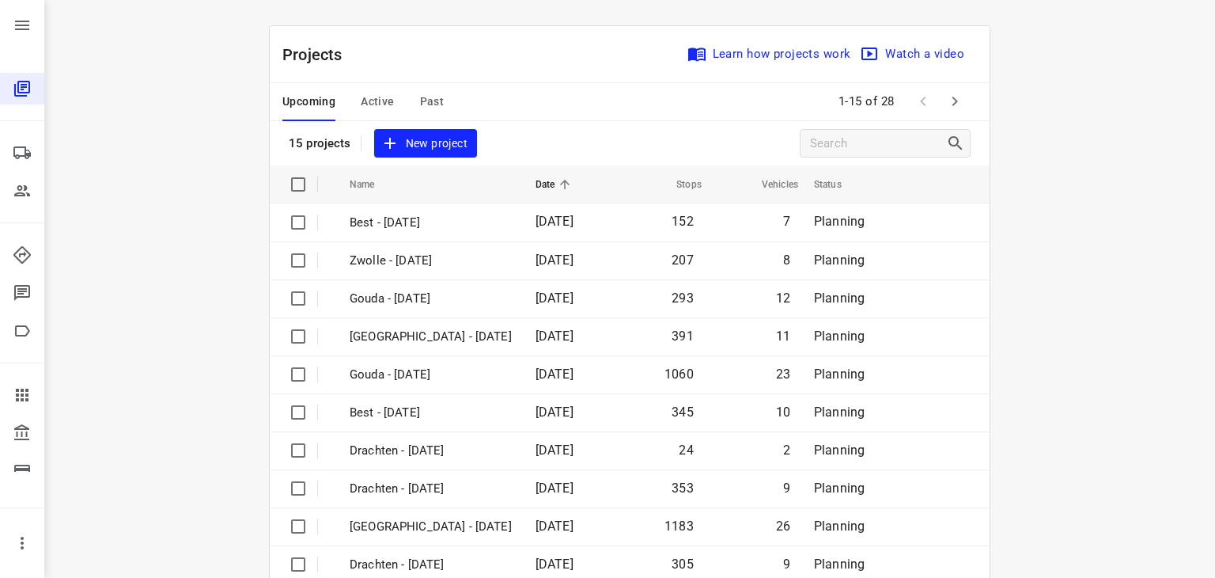
click at [528, 61] on div "Projects Learn how projects work Watch a video" at bounding box center [630, 54] width 720 height 57
click at [947, 100] on icon "button" at bounding box center [954, 101] width 19 height 19
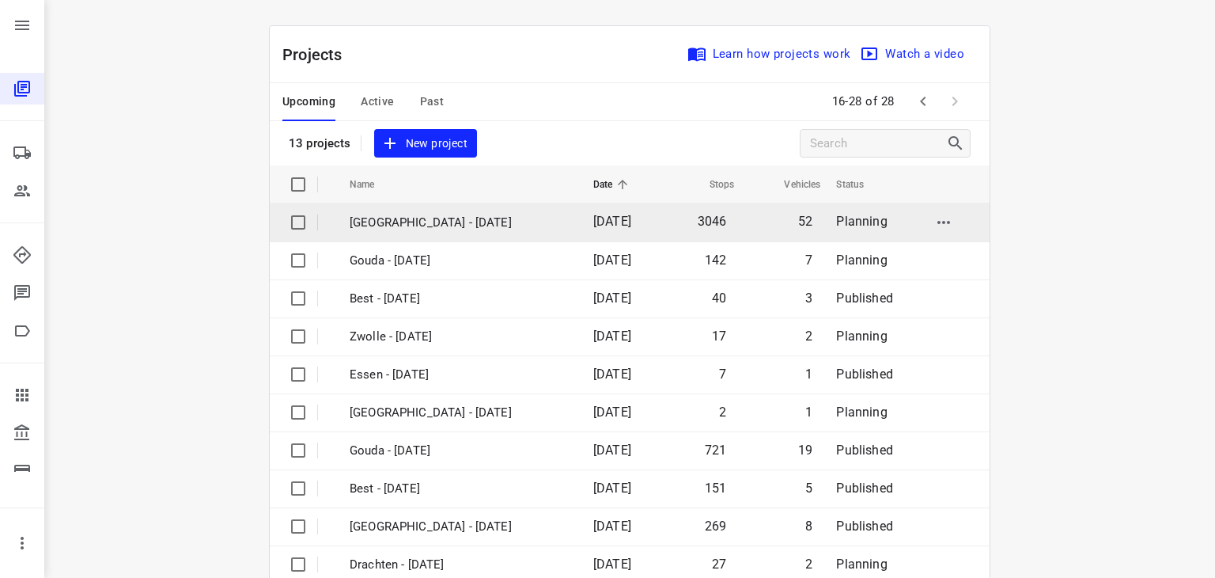
click at [510, 230] on p "[GEOGRAPHIC_DATA] - [DATE]" at bounding box center [460, 223] width 220 height 18
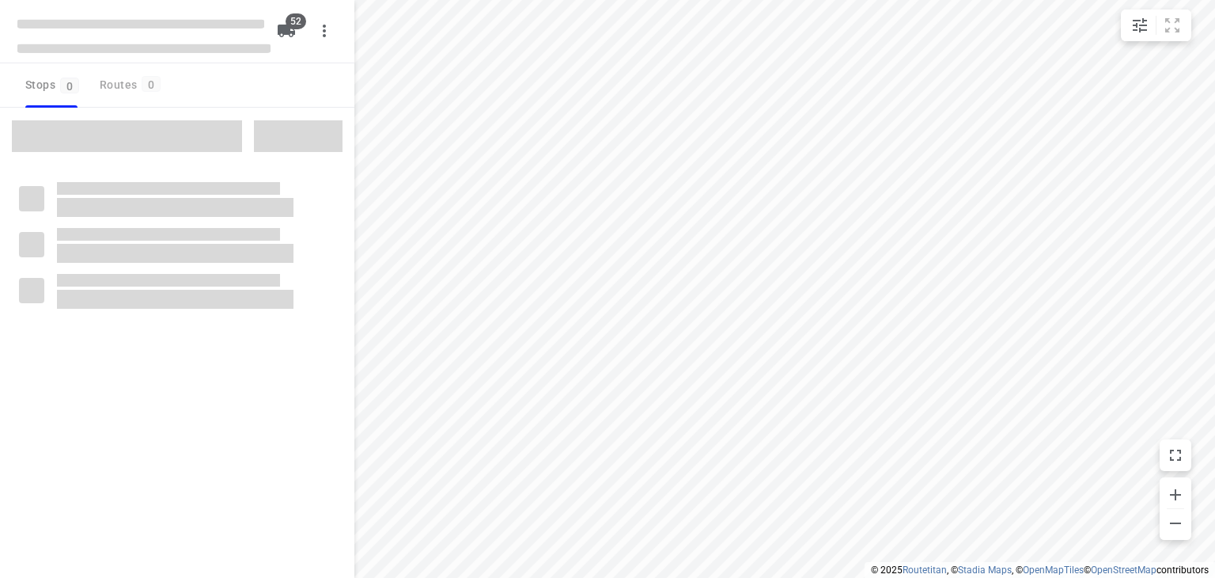
checkbox input "true"
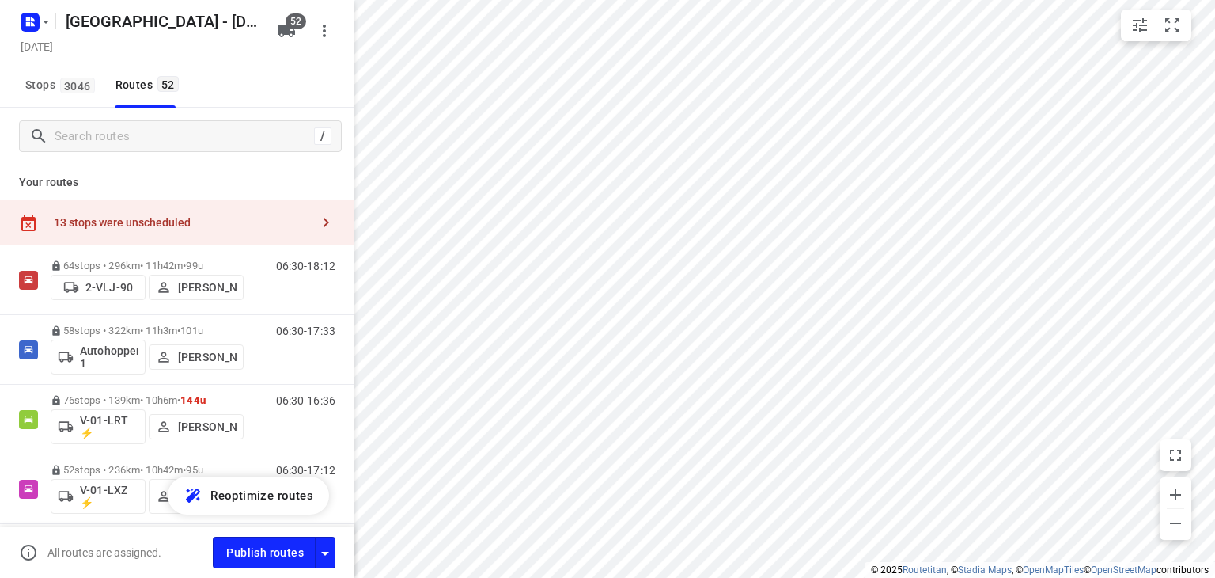
click at [149, 219] on div "13 stops were unscheduled" at bounding box center [182, 222] width 256 height 13
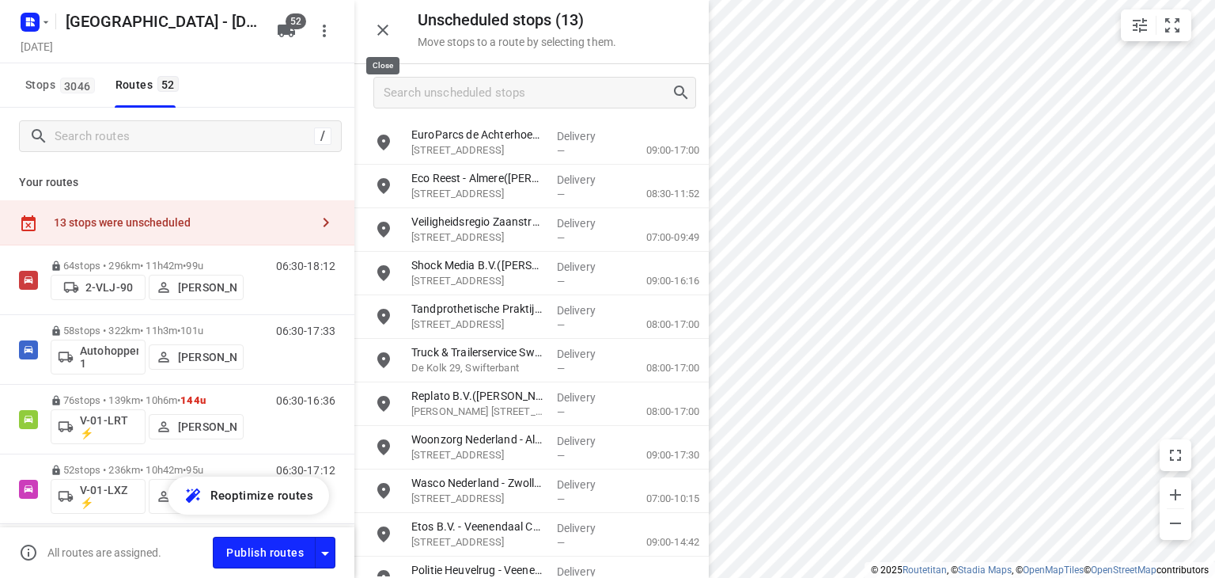
click at [386, 27] on icon "button" at bounding box center [382, 30] width 11 height 11
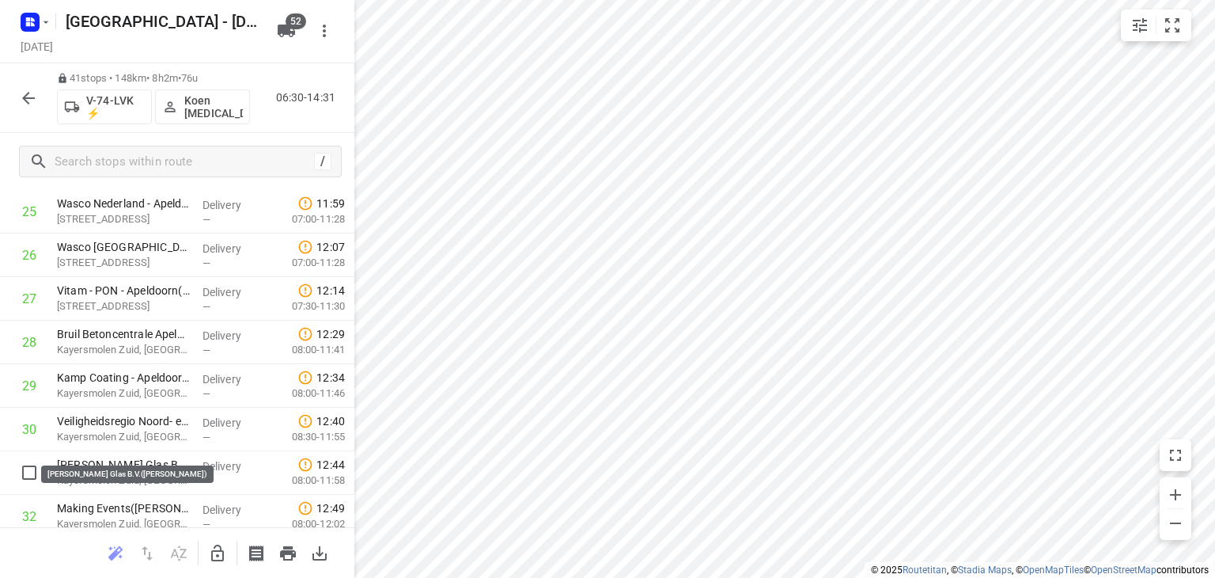
scroll to position [1187, 0]
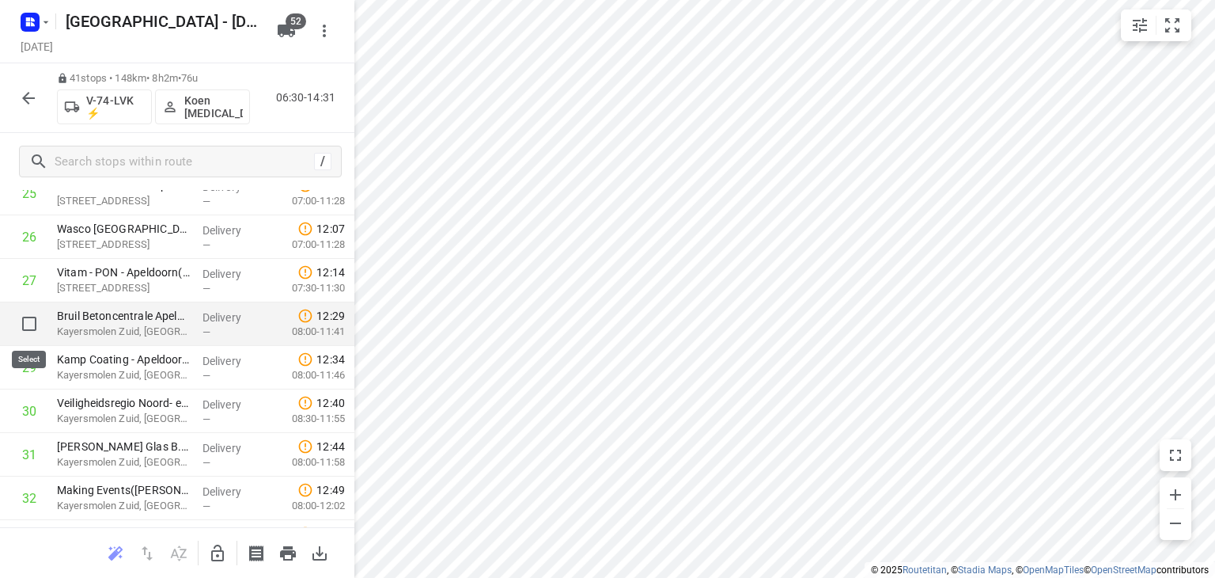
click at [28, 320] on input "checkbox" at bounding box center [29, 324] width 32 height 32
checkbox input "true"
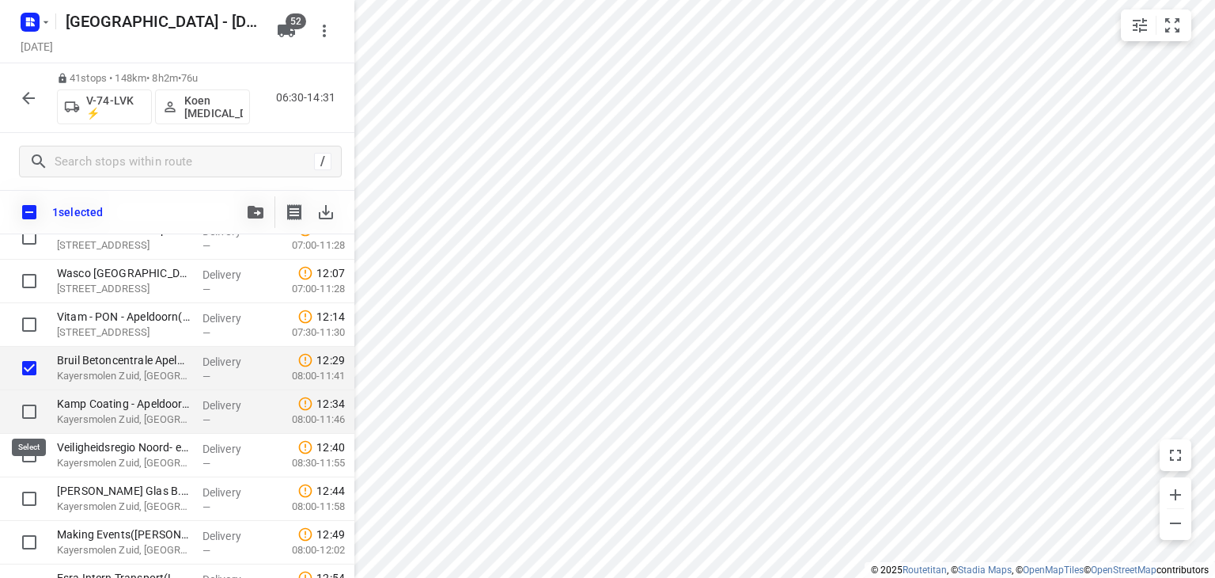
click at [25, 412] on input "checkbox" at bounding box center [29, 412] width 32 height 32
checkbox input "true"
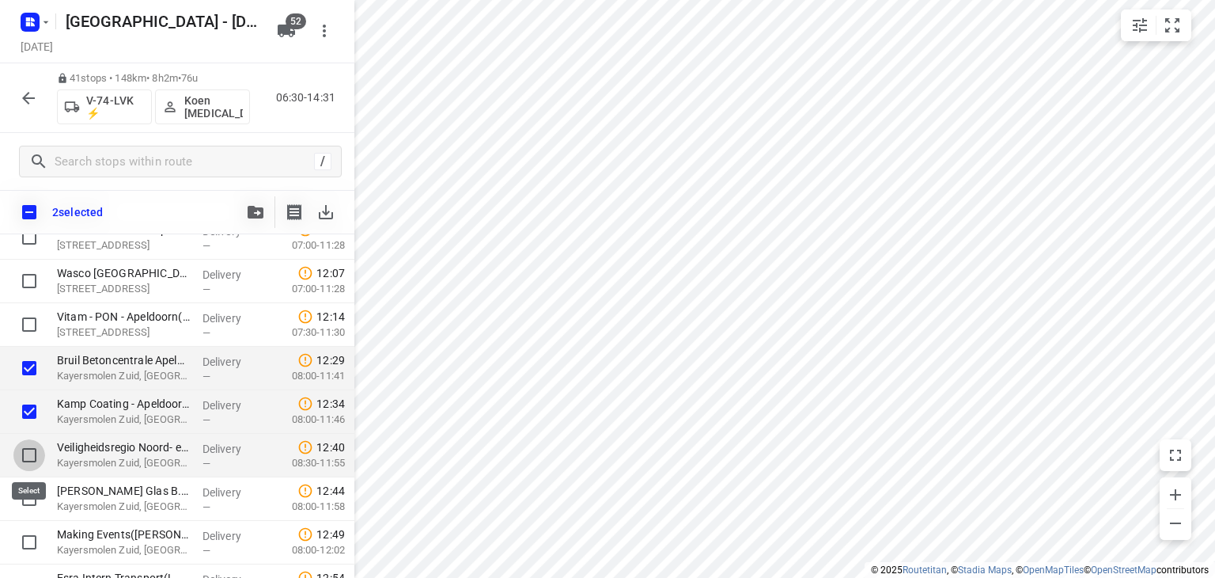
click at [28, 459] on input "checkbox" at bounding box center [29, 455] width 32 height 32
checkbox input "true"
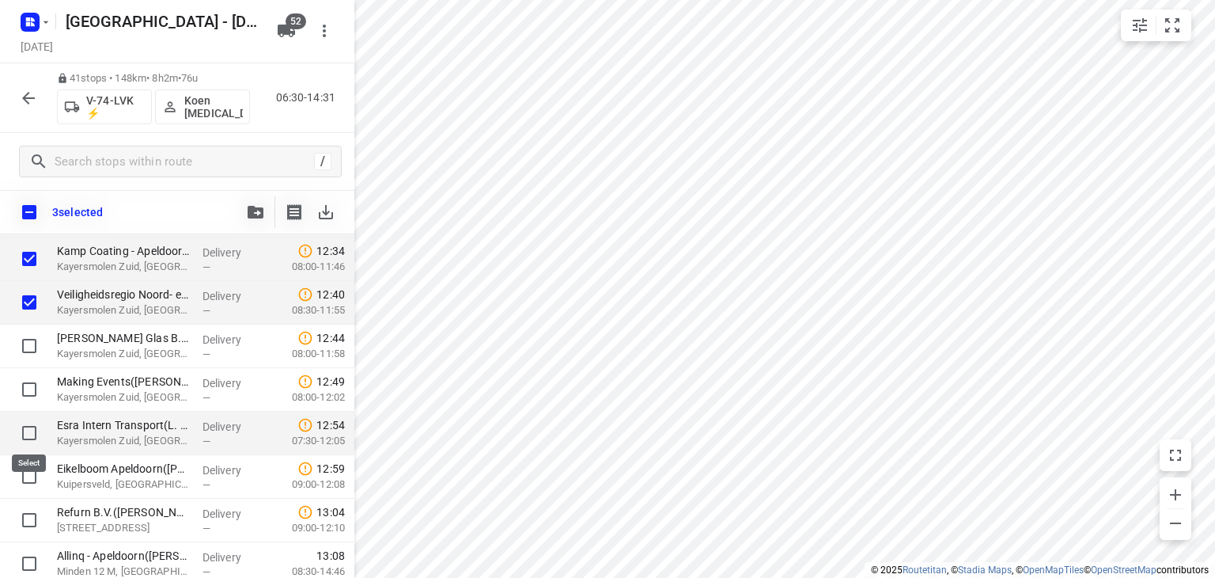
scroll to position [1345, 0]
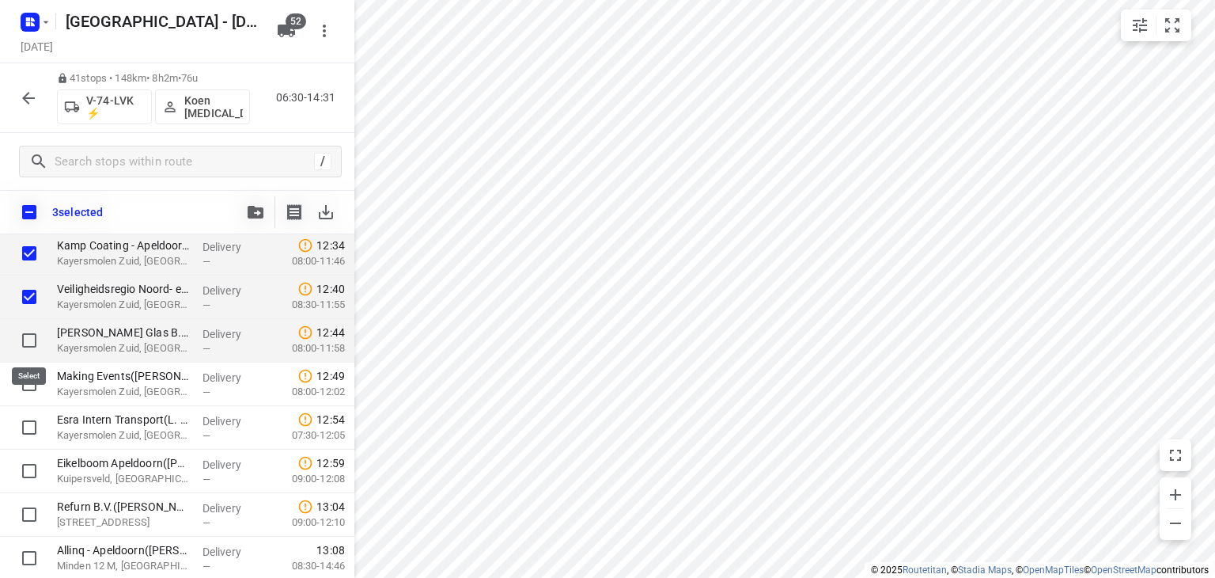
click at [25, 341] on input "checkbox" at bounding box center [29, 340] width 32 height 32
checkbox input "true"
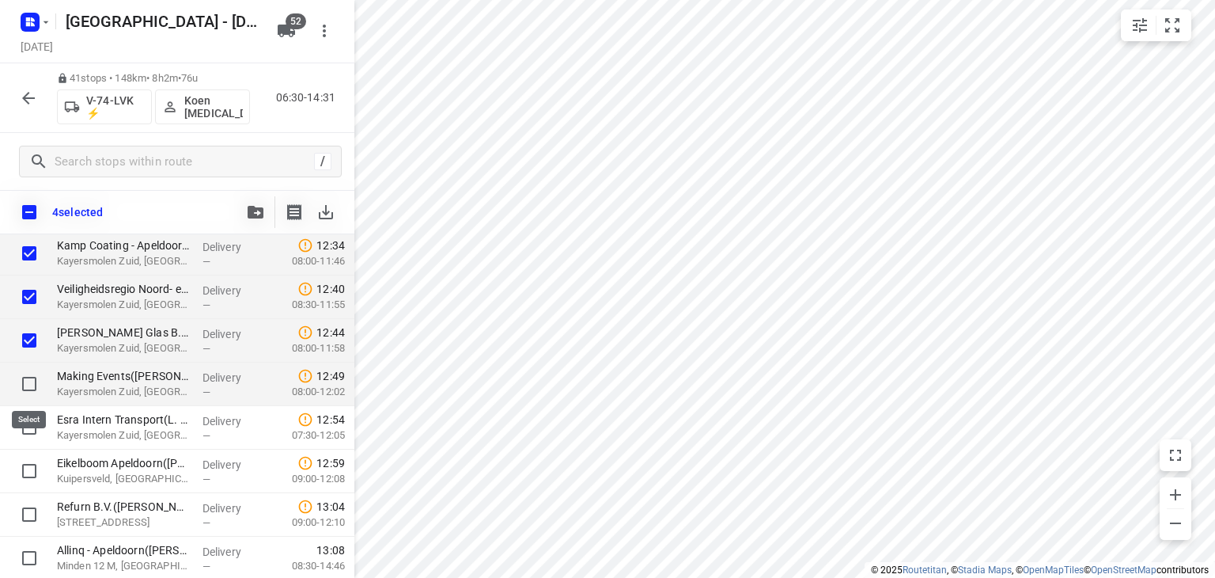
click at [32, 384] on input "checkbox" at bounding box center [29, 384] width 32 height 32
checkbox input "true"
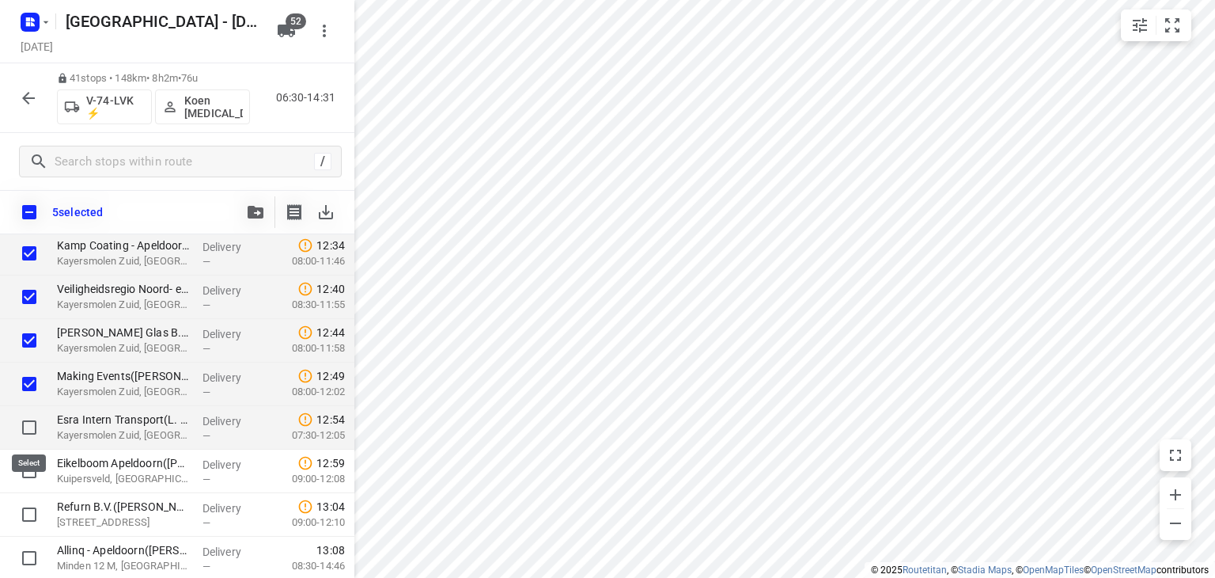
click at [30, 426] on input "checkbox" at bounding box center [29, 427] width 32 height 32
checkbox input "true"
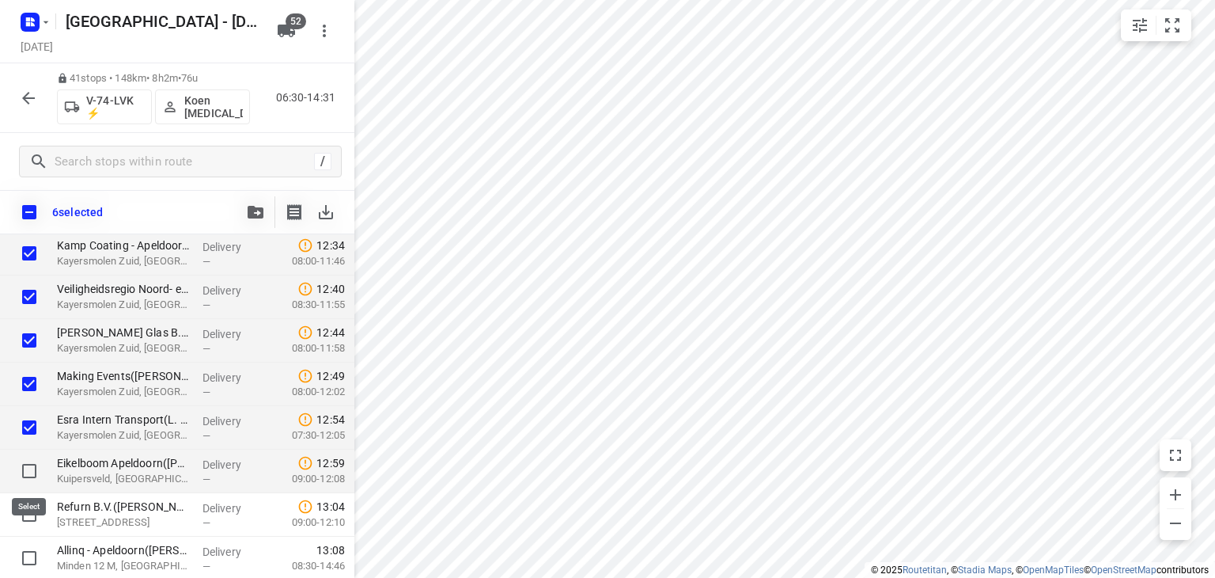
click at [29, 472] on input "checkbox" at bounding box center [29, 471] width 32 height 32
checkbox input "true"
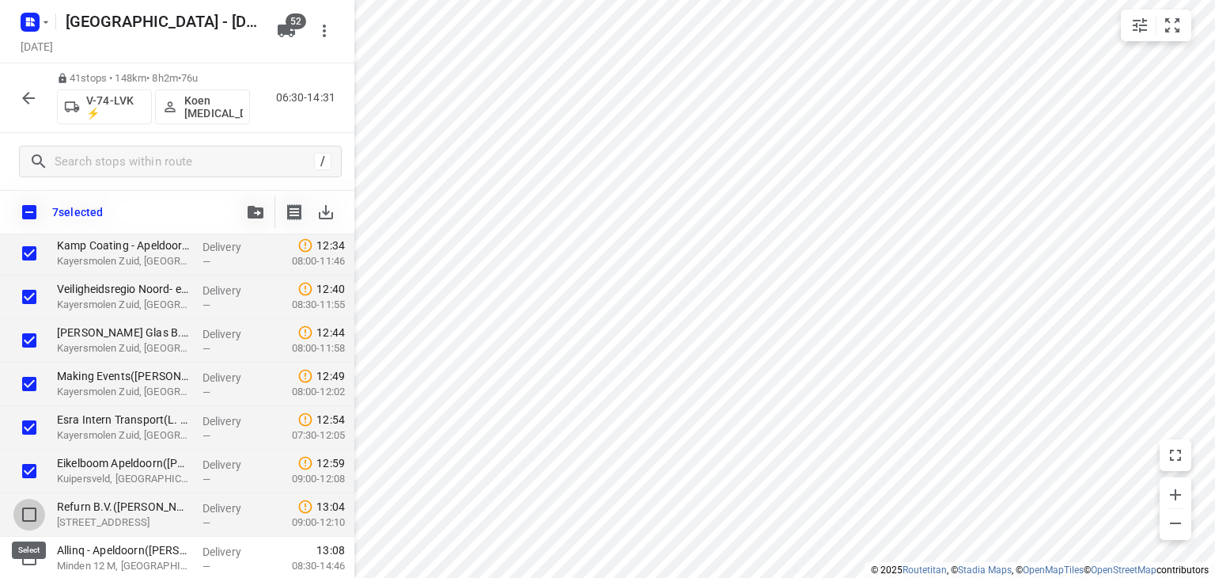
click at [27, 508] on input "checkbox" at bounding box center [29, 514] width 32 height 32
checkbox input "true"
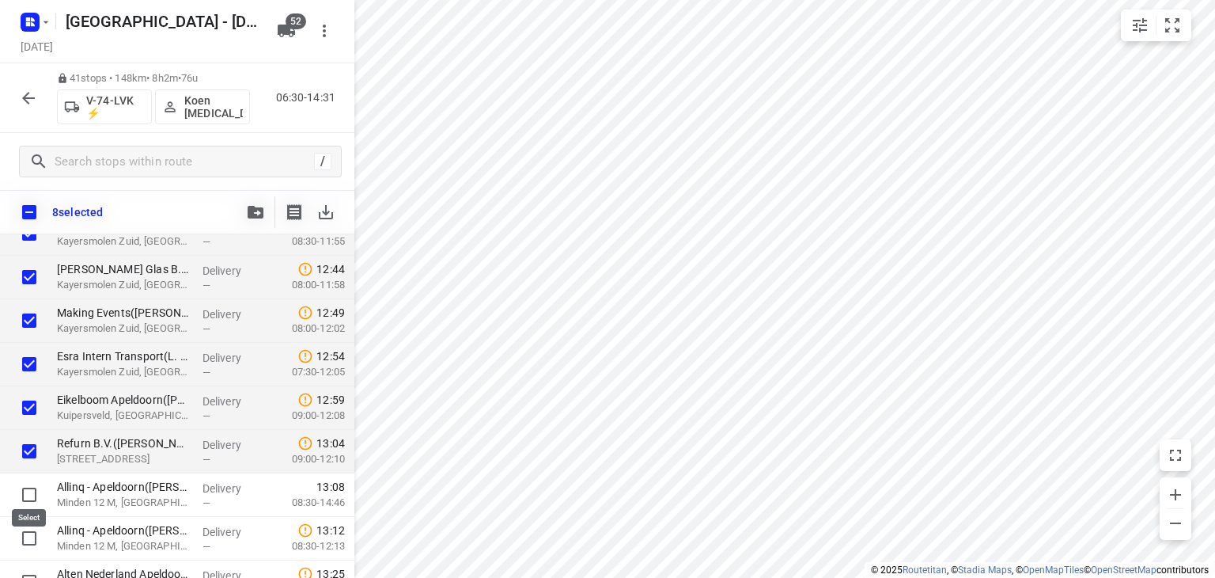
scroll to position [1424, 0]
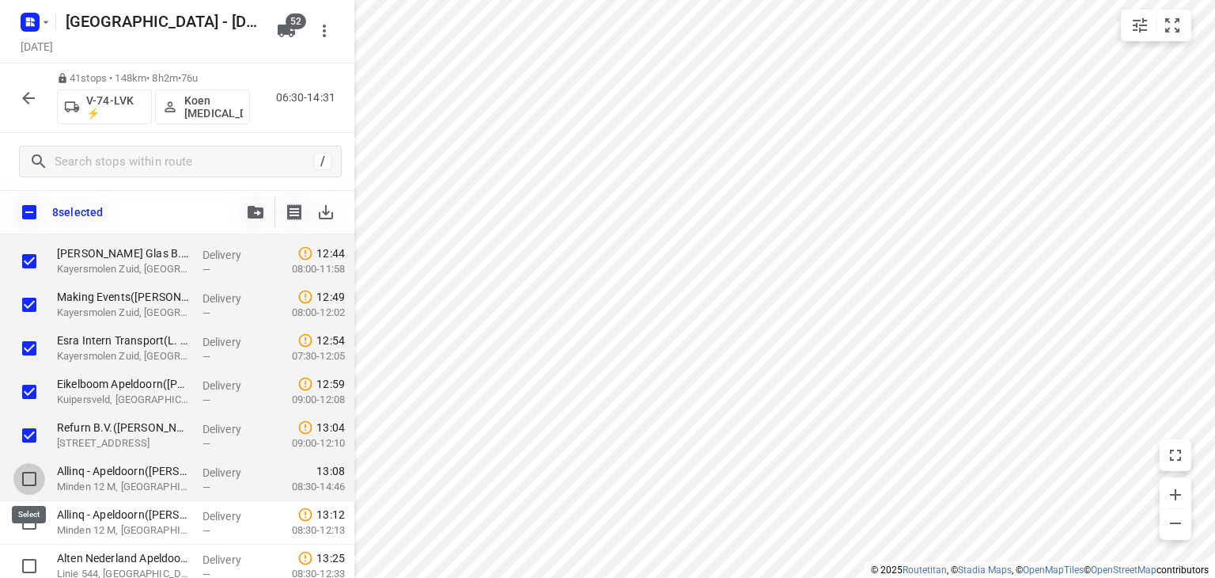
click at [28, 476] on input "checkbox" at bounding box center [29, 479] width 32 height 32
checkbox input "true"
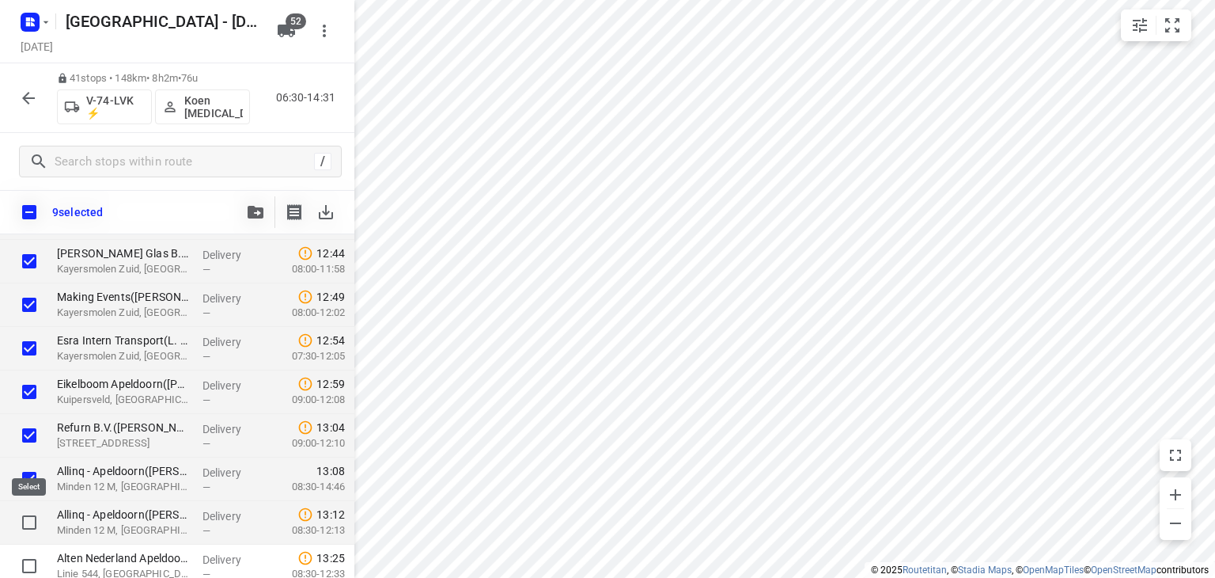
click at [28, 518] on input "checkbox" at bounding box center [29, 522] width 32 height 32
checkbox input "true"
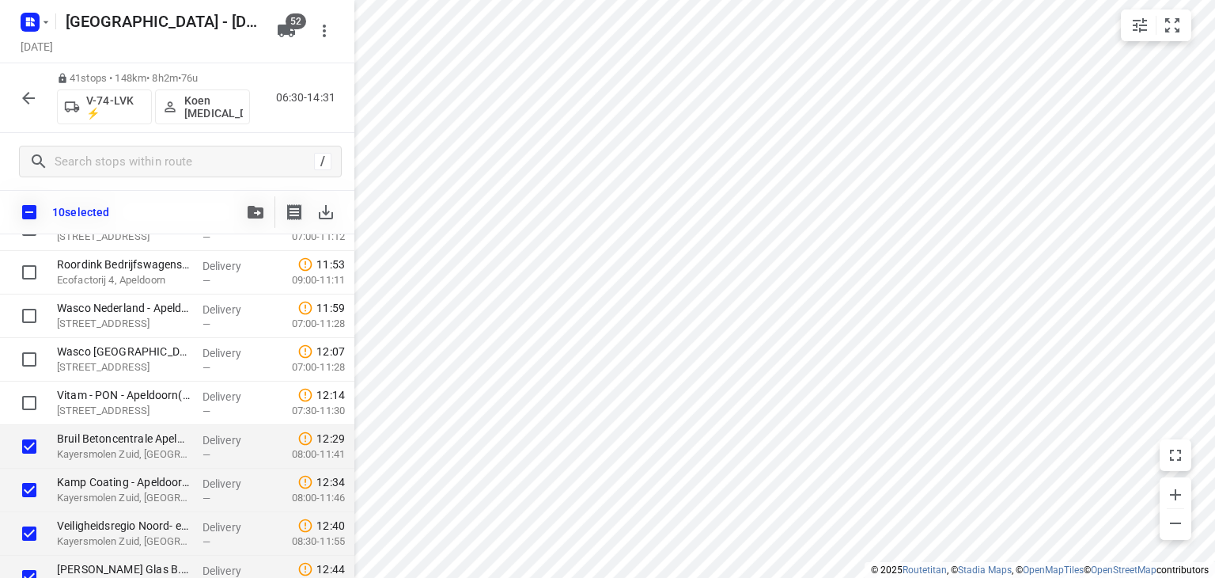
scroll to position [1019, 0]
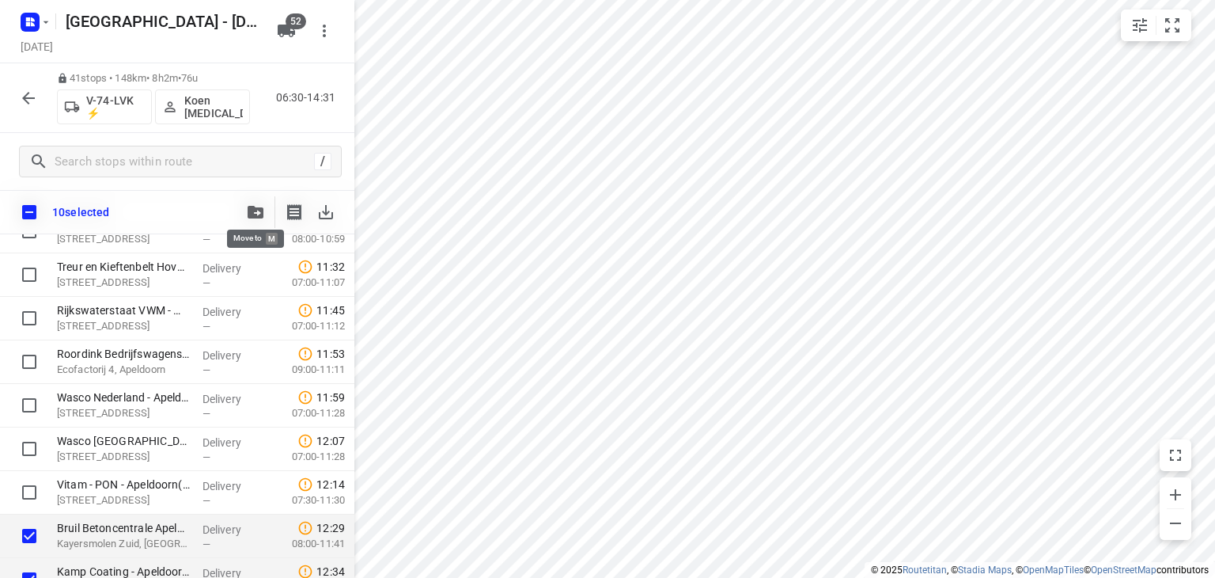
click at [255, 210] on icon "button" at bounding box center [256, 212] width 16 height 13
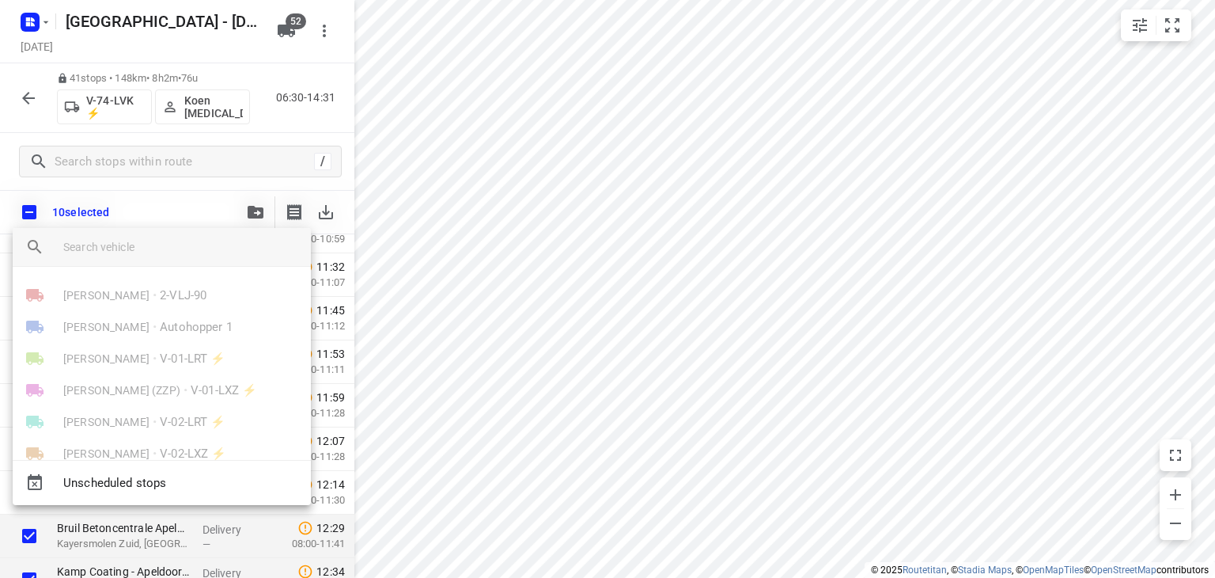
click at [187, 249] on input "search vehicle" at bounding box center [180, 247] width 235 height 24
type input "en"
click at [24, 90] on div at bounding box center [607, 289] width 1215 height 578
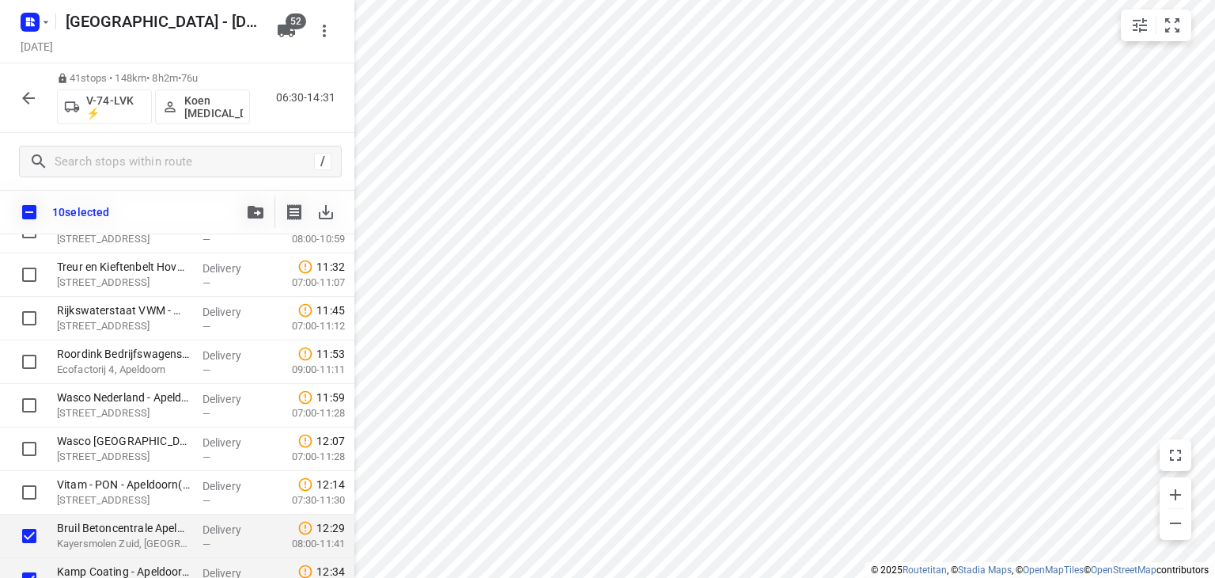
click at [25, 95] on icon "button" at bounding box center [28, 98] width 13 height 13
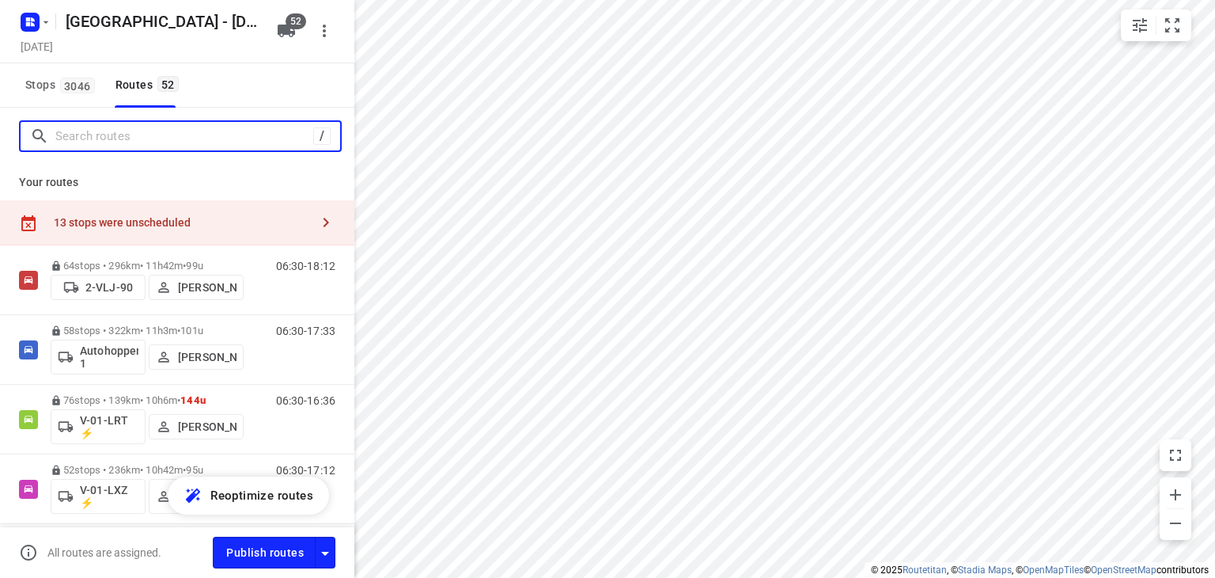
click at [149, 134] on input "Search routes" at bounding box center [184, 136] width 258 height 25
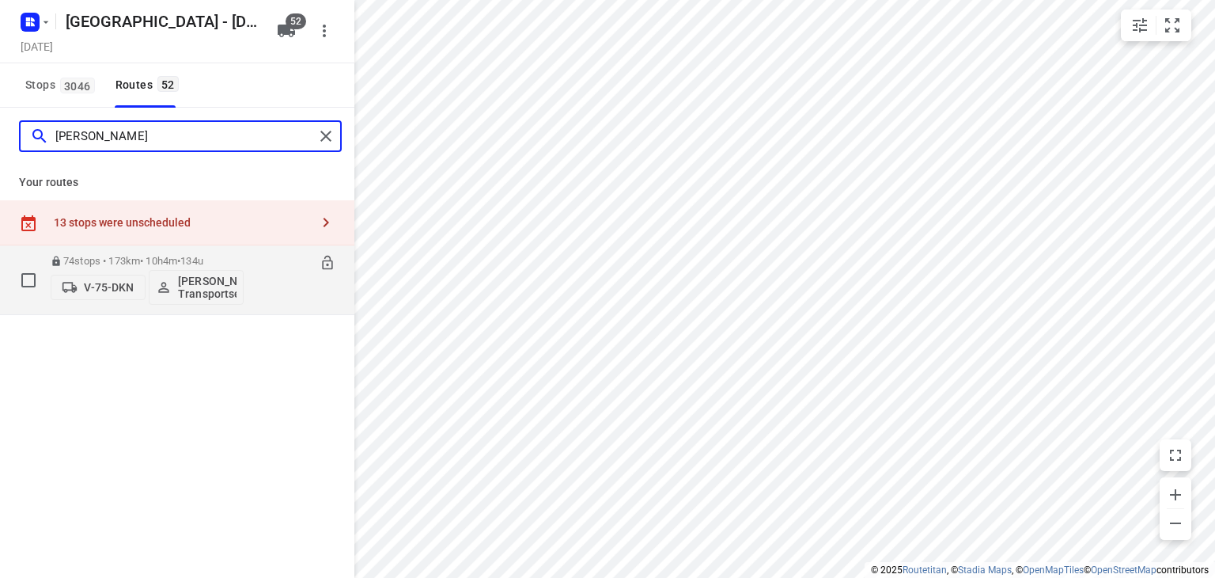
type input "[PERSON_NAME]"
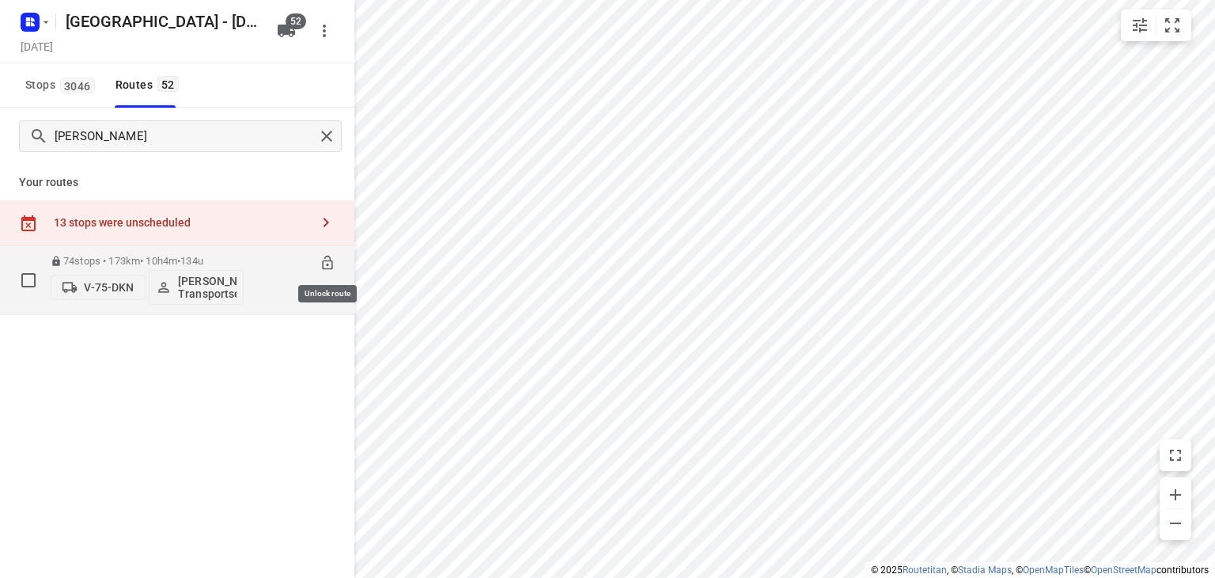
click at [324, 260] on icon at bounding box center [327, 263] width 10 height 14
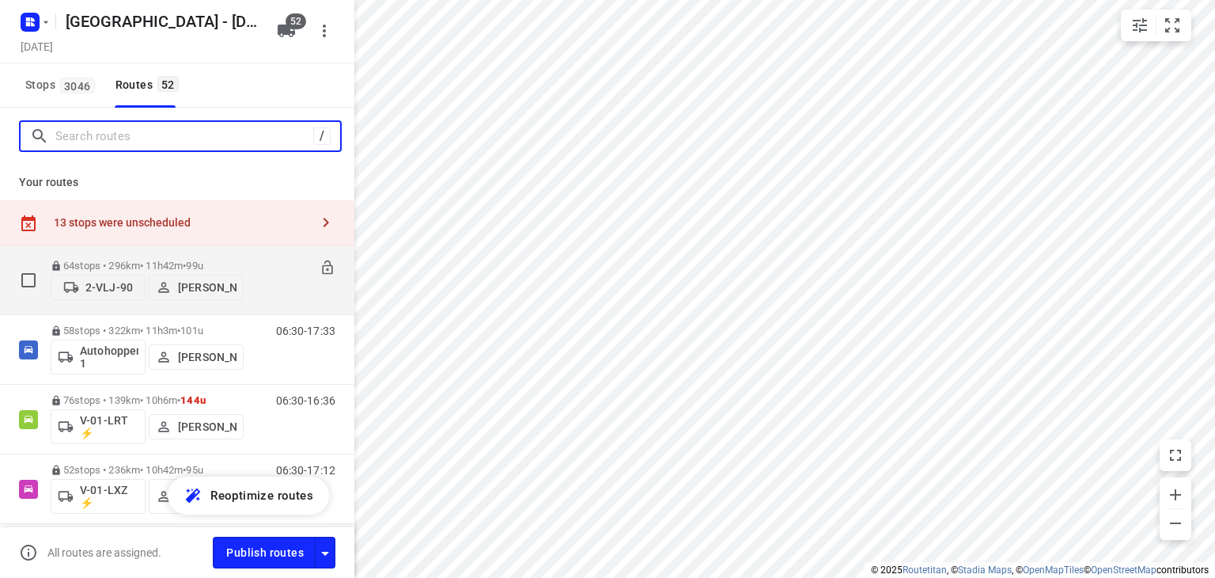
click at [225, 138] on input "Search routes" at bounding box center [184, 136] width 258 height 25
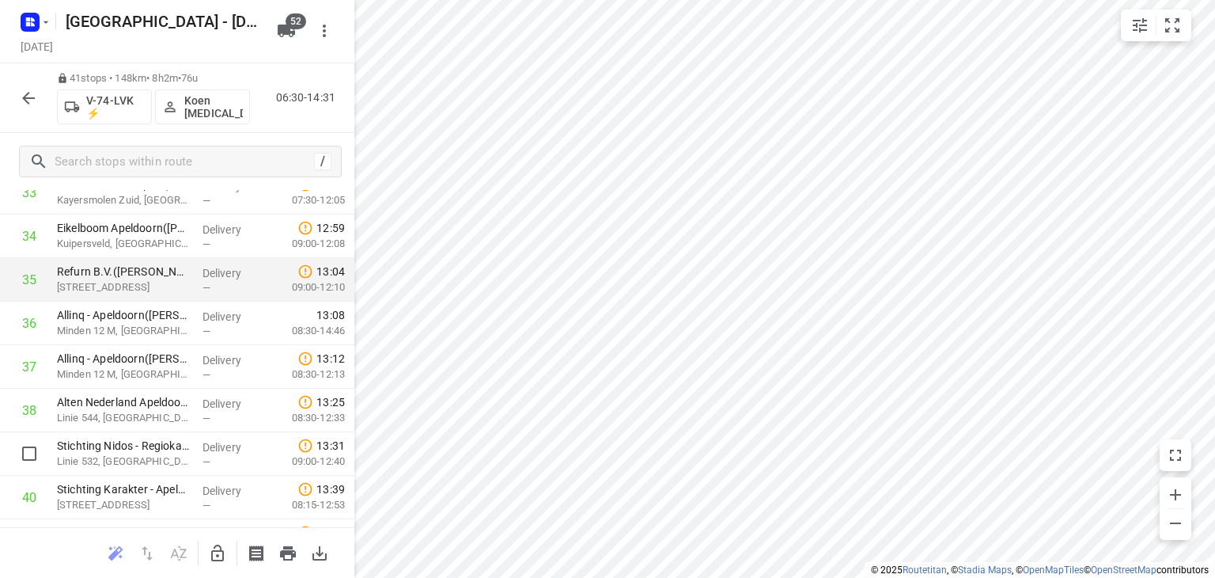
scroll to position [1615, 0]
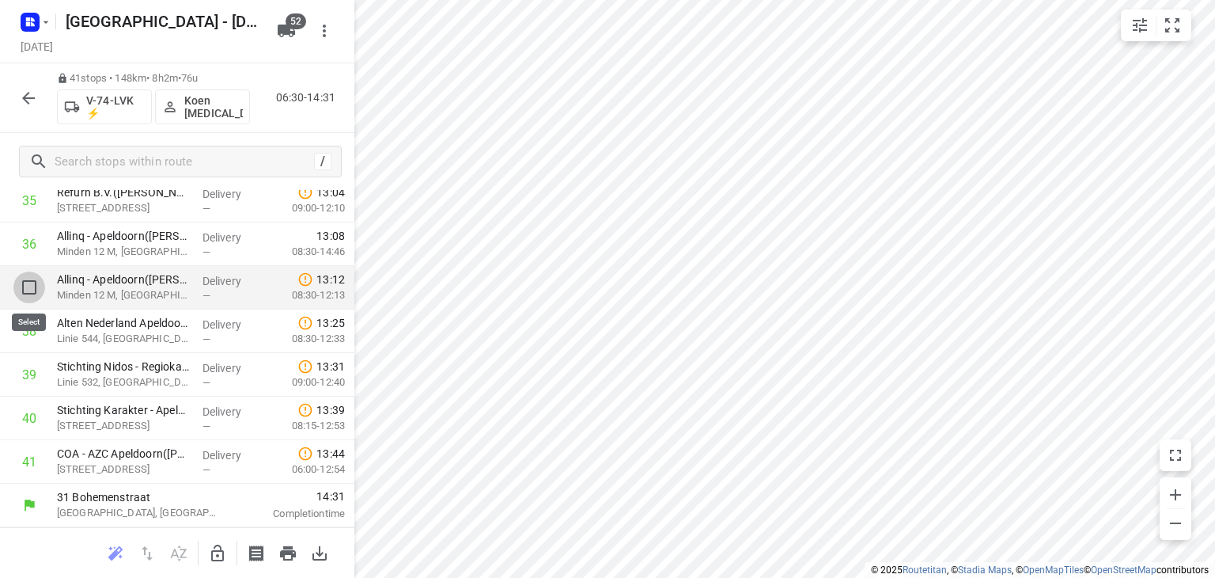
click at [25, 285] on input "checkbox" at bounding box center [29, 287] width 32 height 32
checkbox input "true"
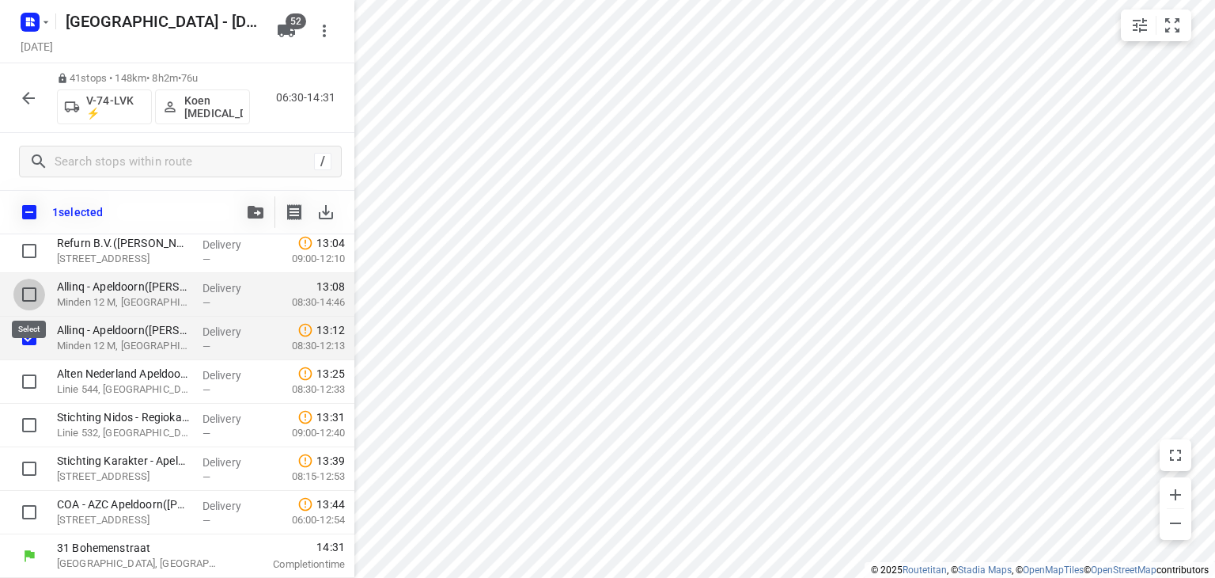
click at [31, 289] on input "checkbox" at bounding box center [29, 294] width 32 height 32
checkbox input "true"
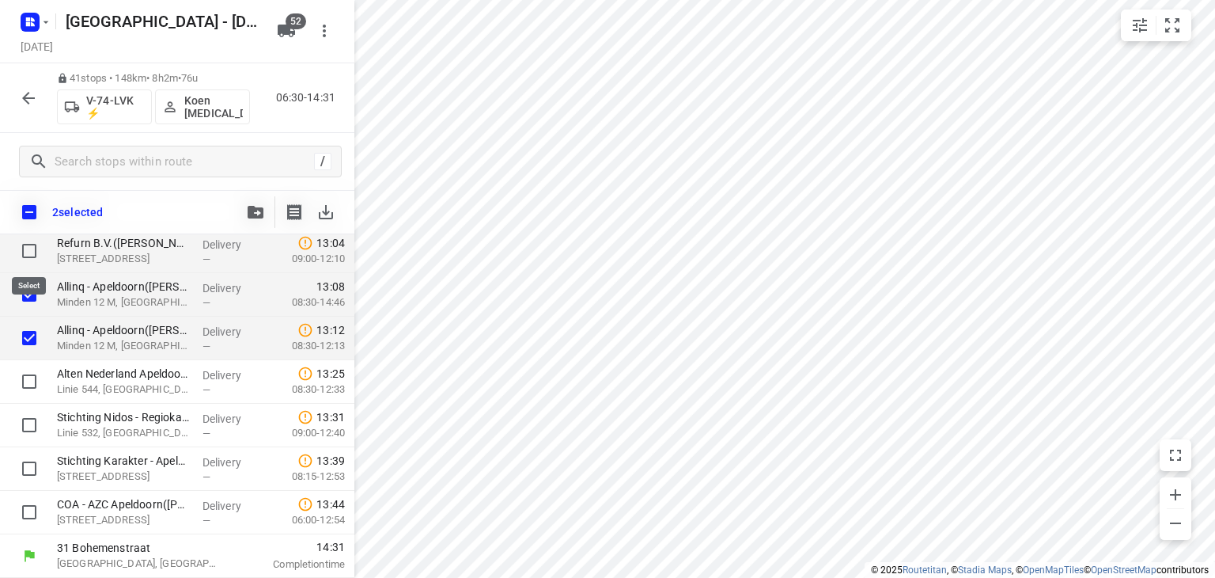
click at [28, 248] on input "checkbox" at bounding box center [29, 251] width 32 height 32
checkbox input "true"
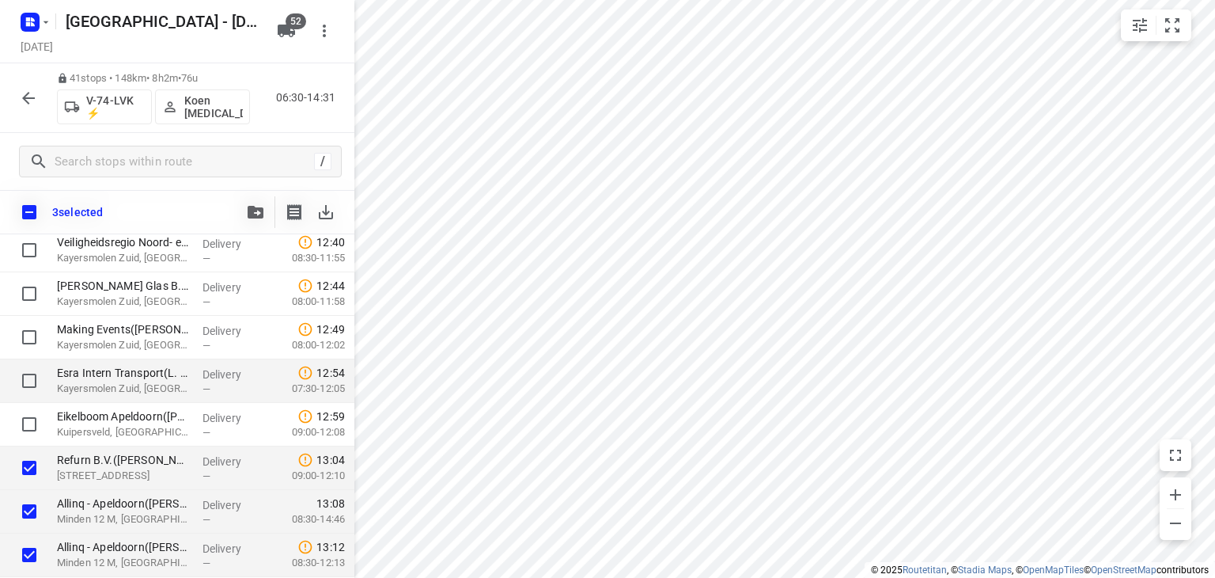
scroll to position [1371, 0]
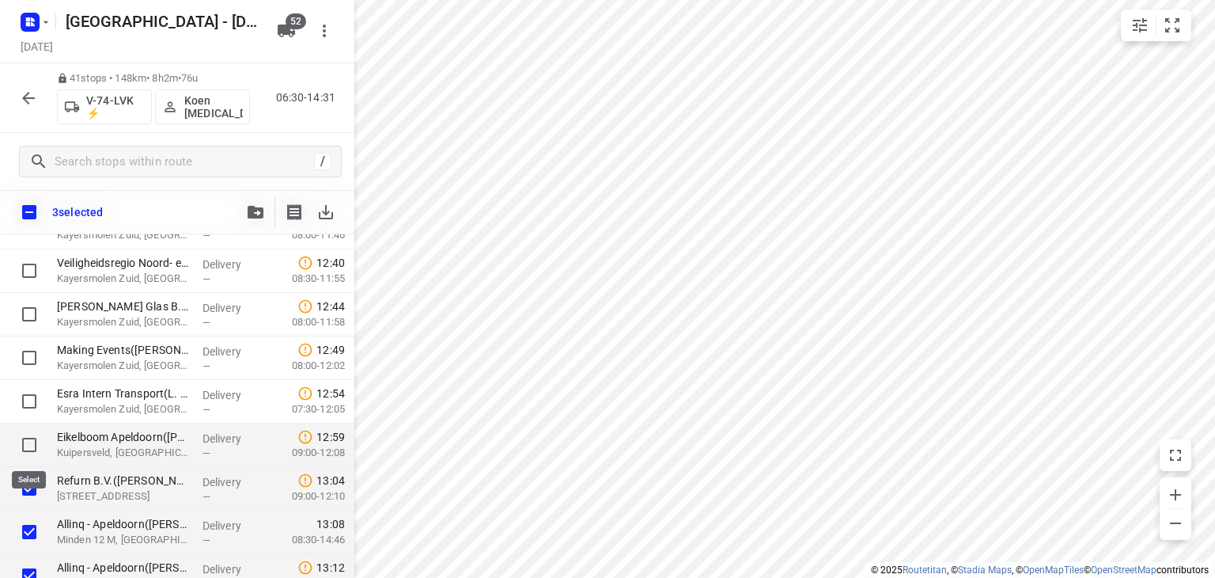
click at [28, 443] on input "checkbox" at bounding box center [29, 445] width 32 height 32
checkbox input "true"
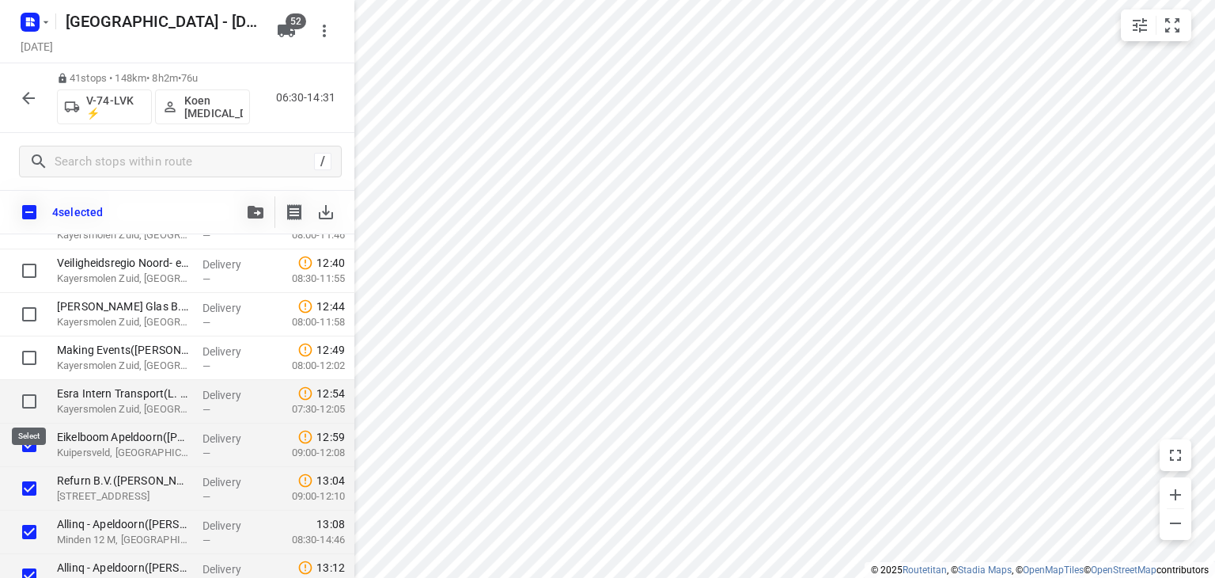
click at [31, 400] on input "checkbox" at bounding box center [29, 401] width 32 height 32
checkbox input "true"
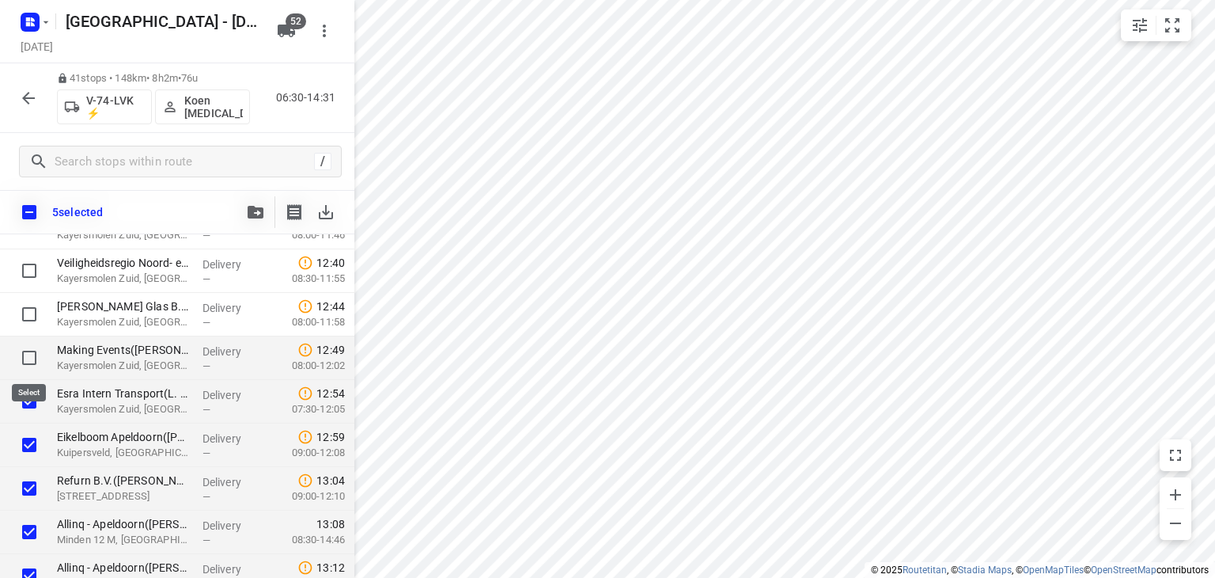
click at [30, 354] on input "checkbox" at bounding box center [29, 358] width 32 height 32
checkbox input "true"
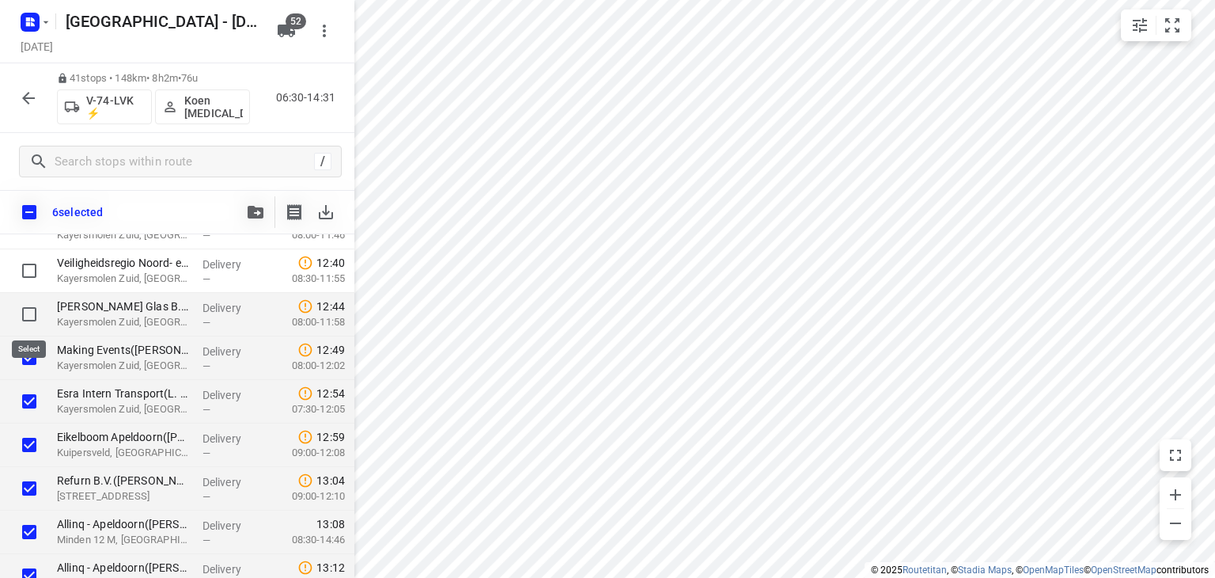
click at [31, 309] on input "checkbox" at bounding box center [29, 314] width 32 height 32
checkbox input "true"
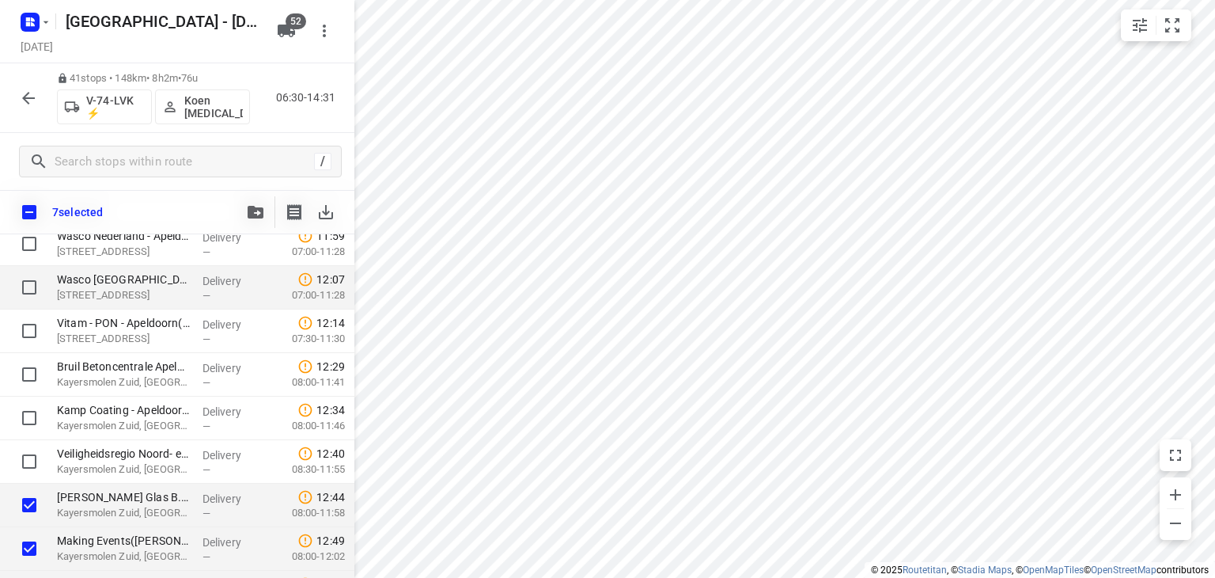
scroll to position [1134, 0]
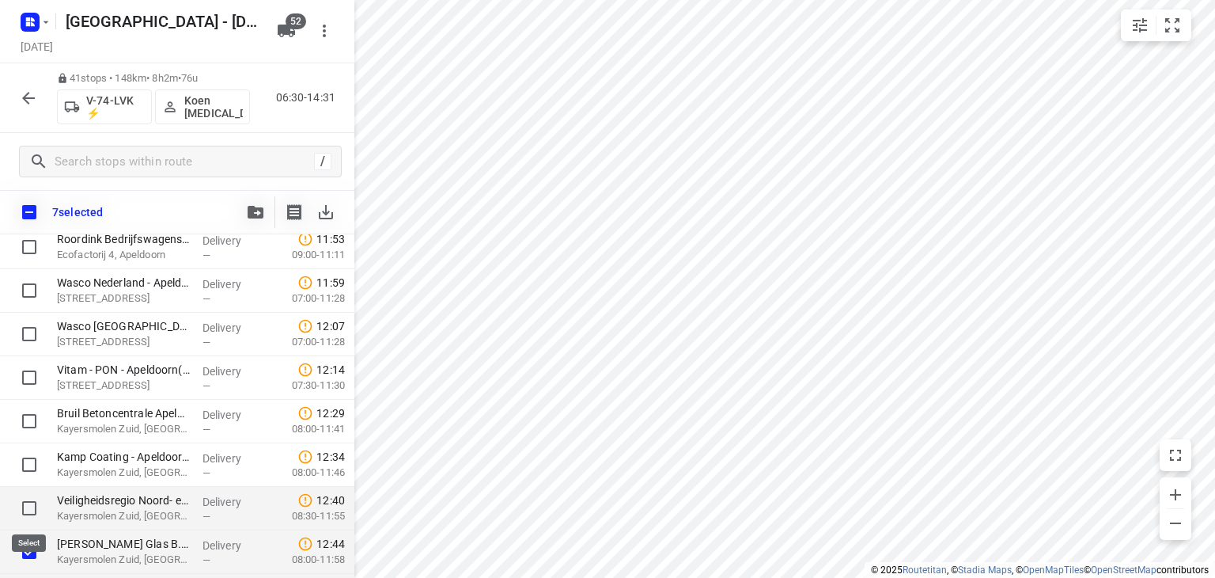
click at [28, 506] on input "checkbox" at bounding box center [29, 508] width 32 height 32
checkbox input "true"
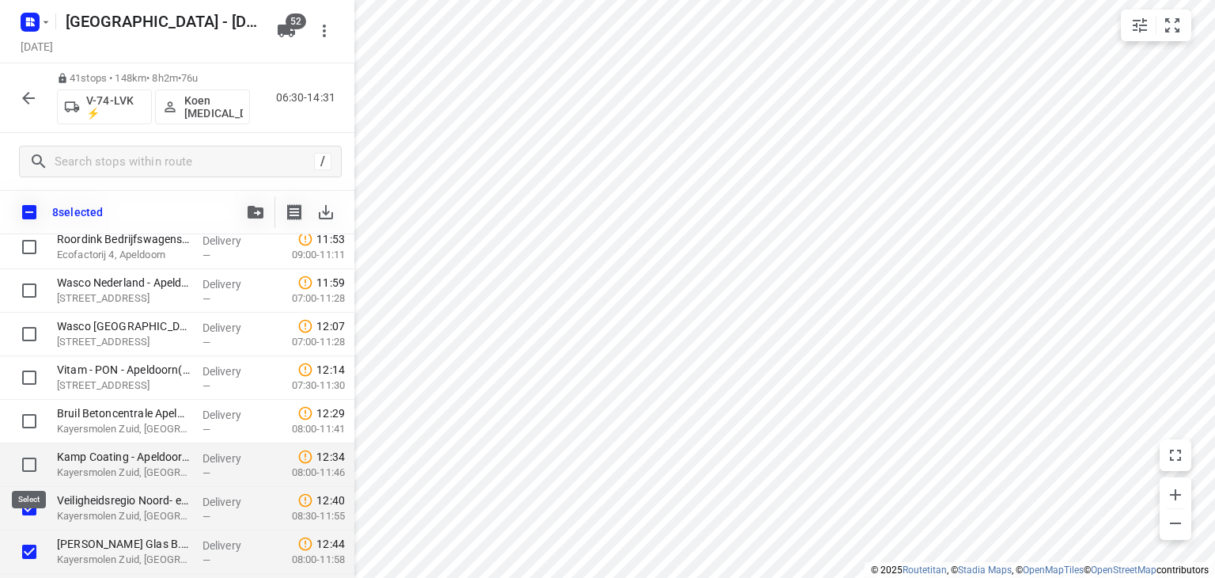
click at [32, 459] on input "checkbox" at bounding box center [29, 465] width 32 height 32
checkbox input "true"
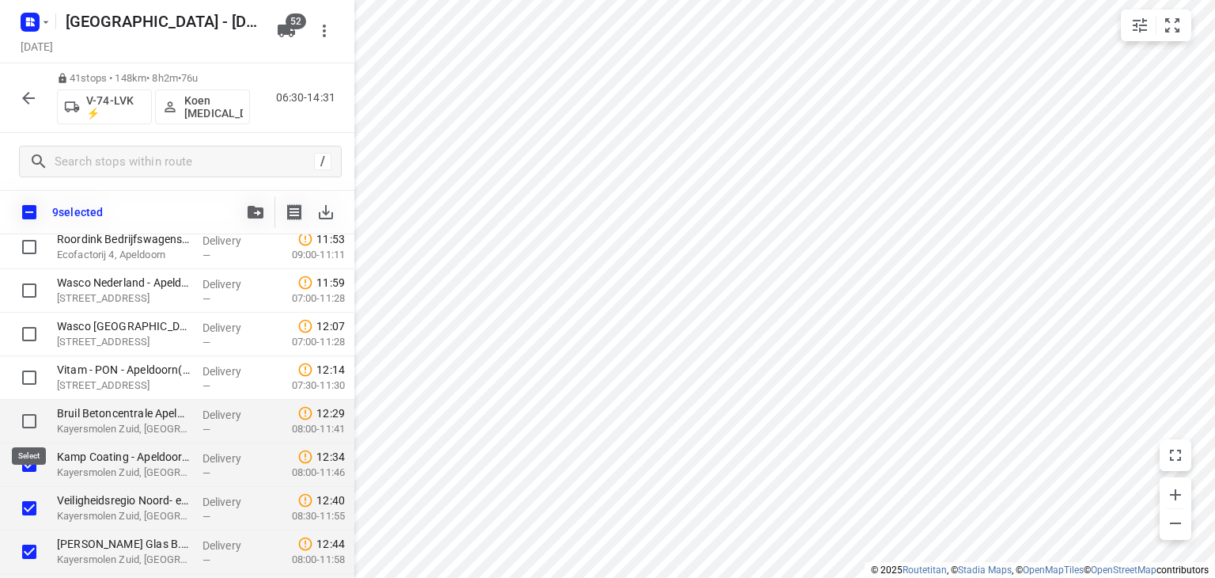
click at [28, 421] on input "checkbox" at bounding box center [29, 421] width 32 height 32
checkbox input "true"
click at [259, 210] on icon "button" at bounding box center [256, 212] width 16 height 13
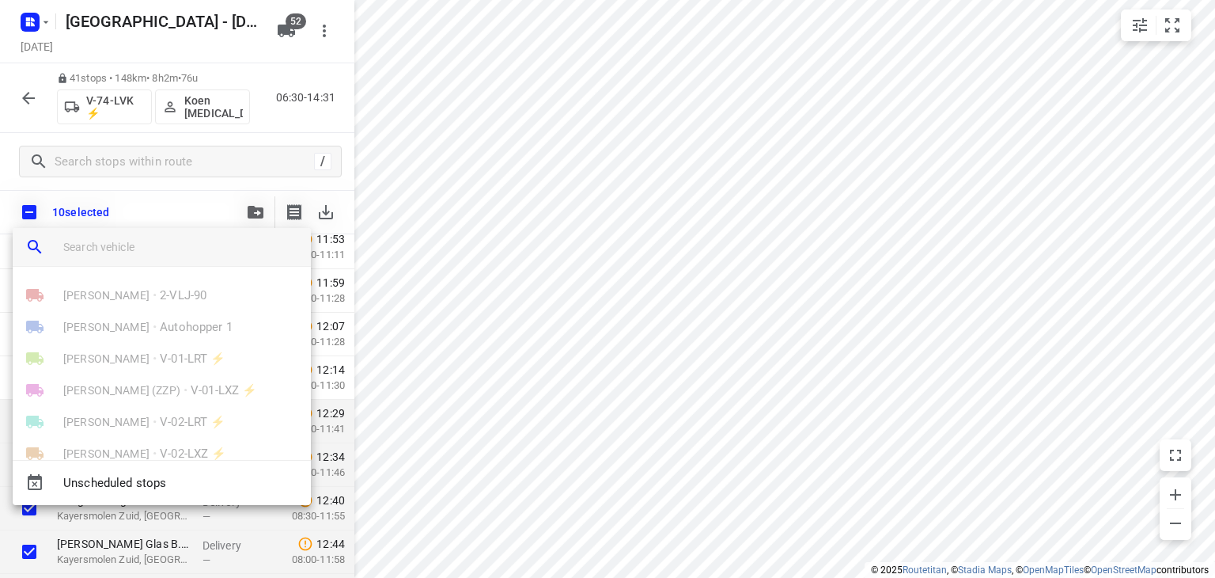
click at [199, 244] on input "search vehicle" at bounding box center [180, 247] width 235 height 24
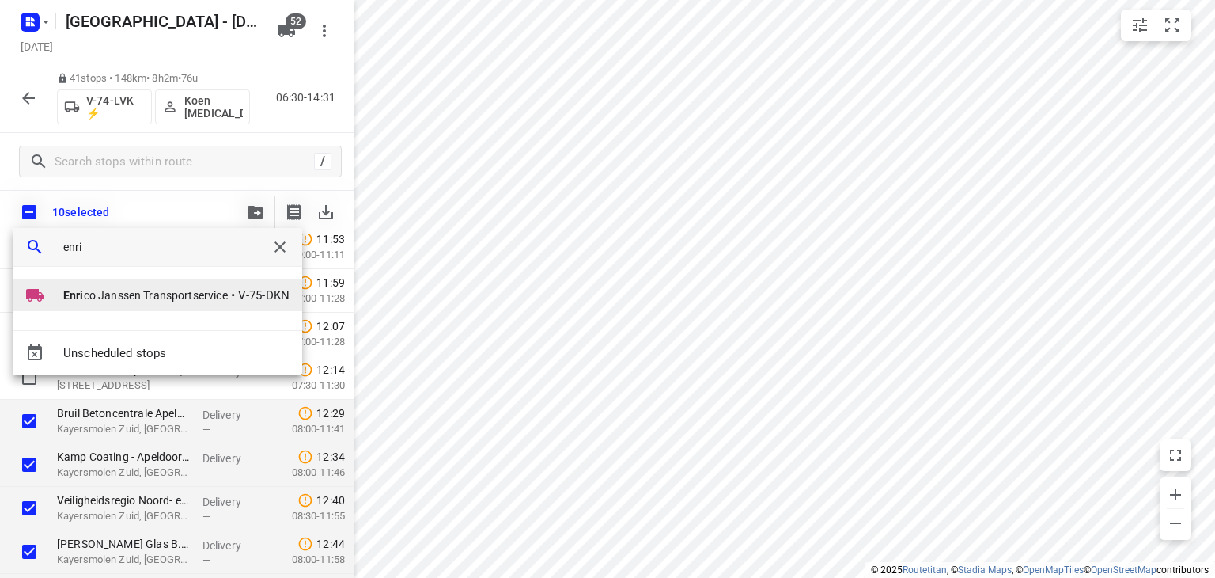
type input "enri"
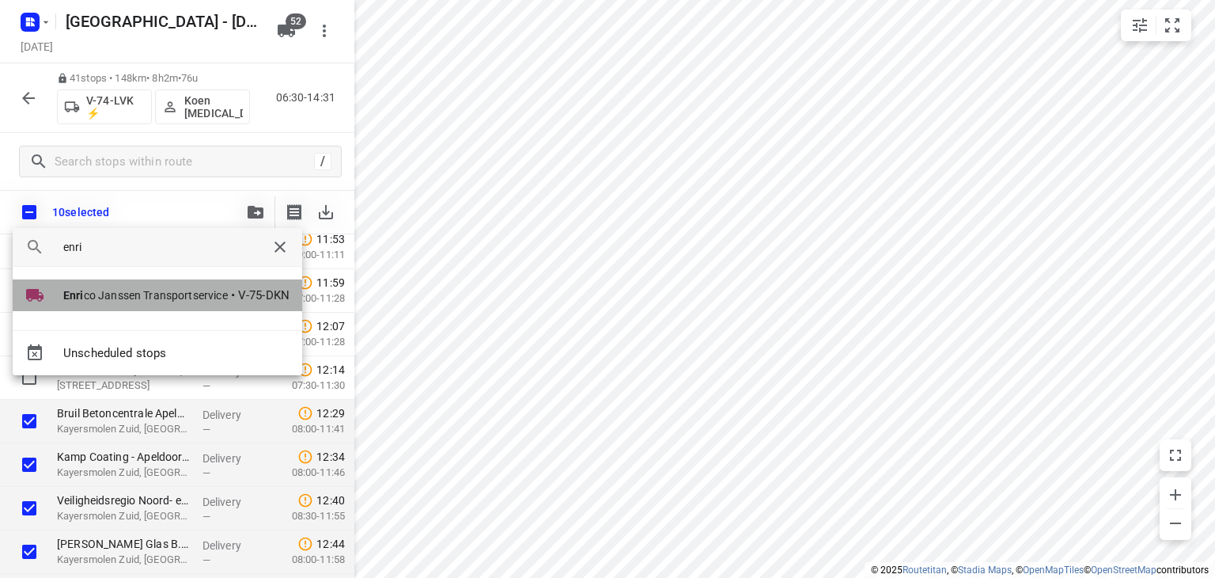
click at [190, 289] on span "[PERSON_NAME] Transportservice" at bounding box center [145, 295] width 165 height 16
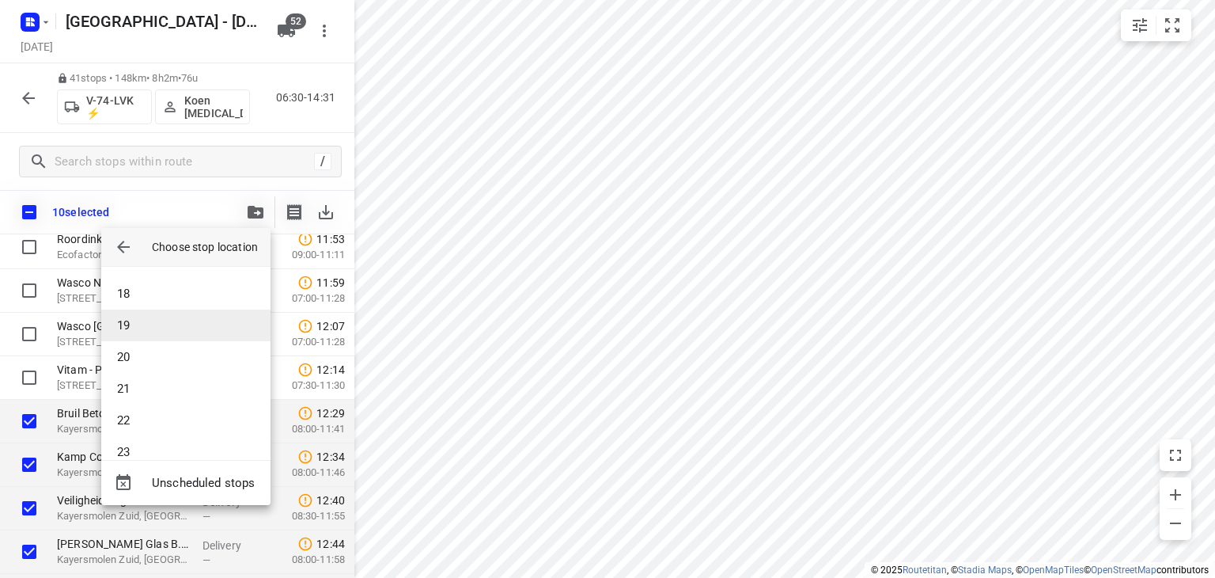
scroll to position [554, 0]
click at [155, 308] on li "19" at bounding box center [185, 305] width 169 height 32
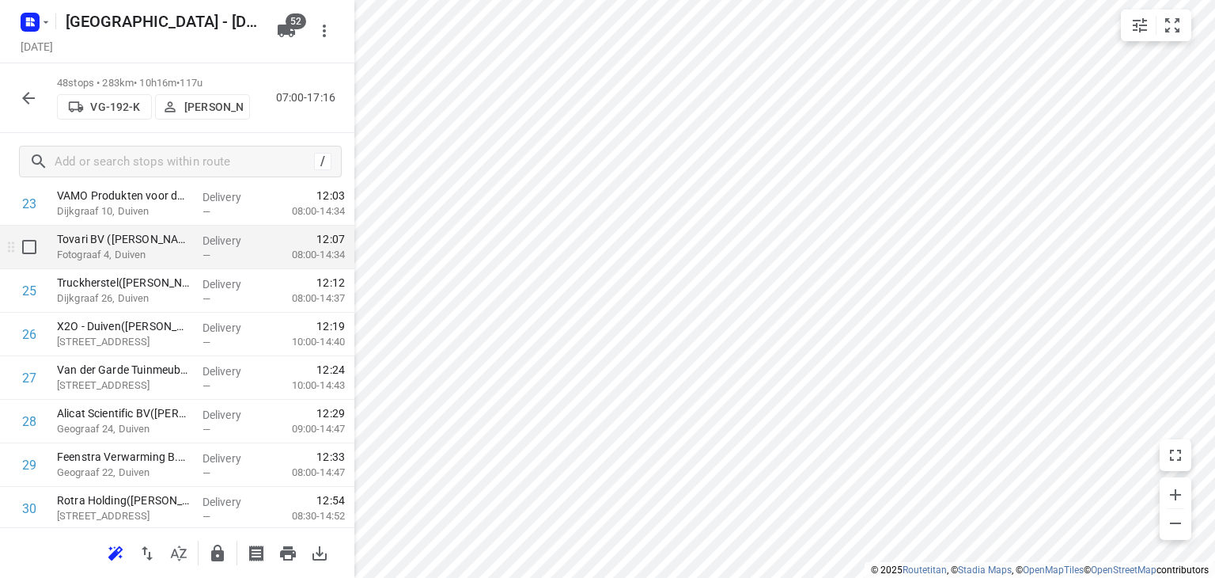
scroll to position [568, 0]
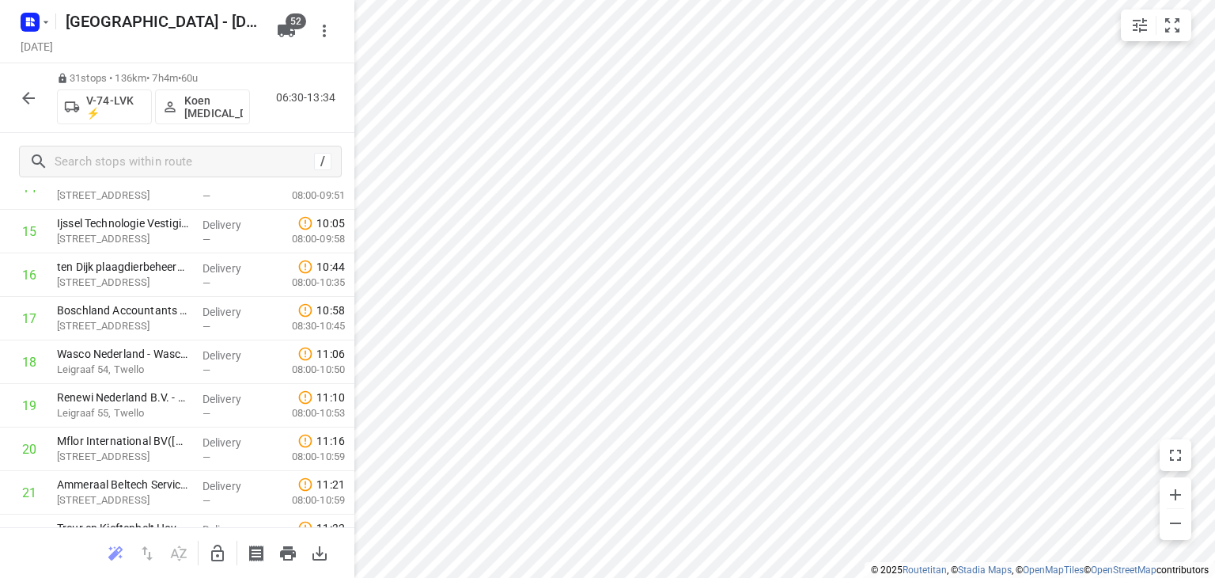
scroll to position [717, 0]
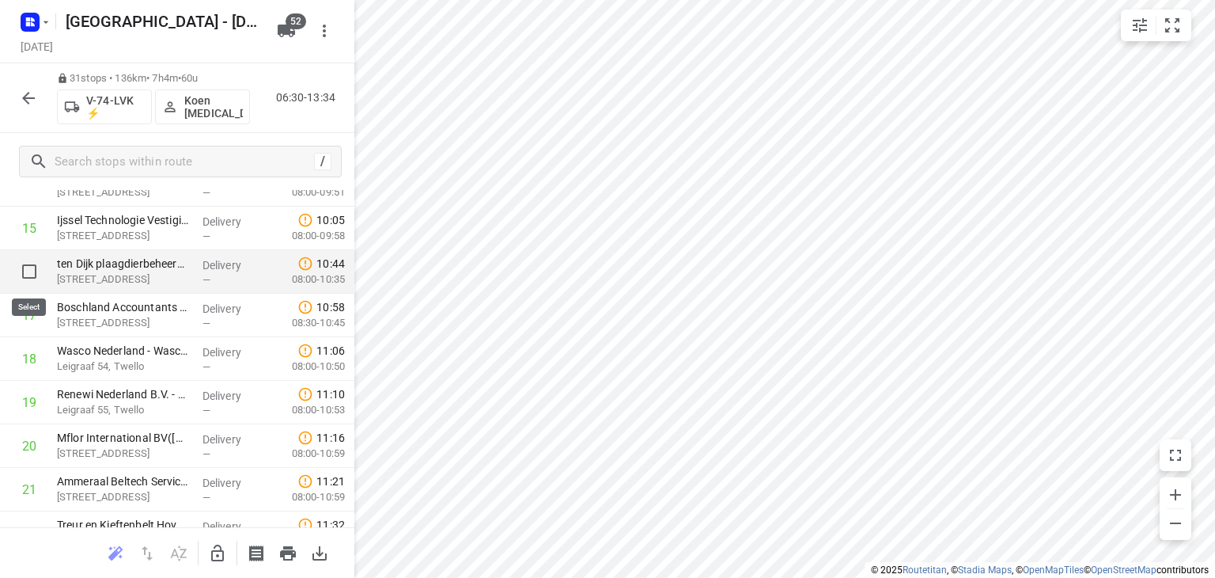
click at [25, 270] on input "checkbox" at bounding box center [29, 272] width 32 height 32
checkbox input "true"
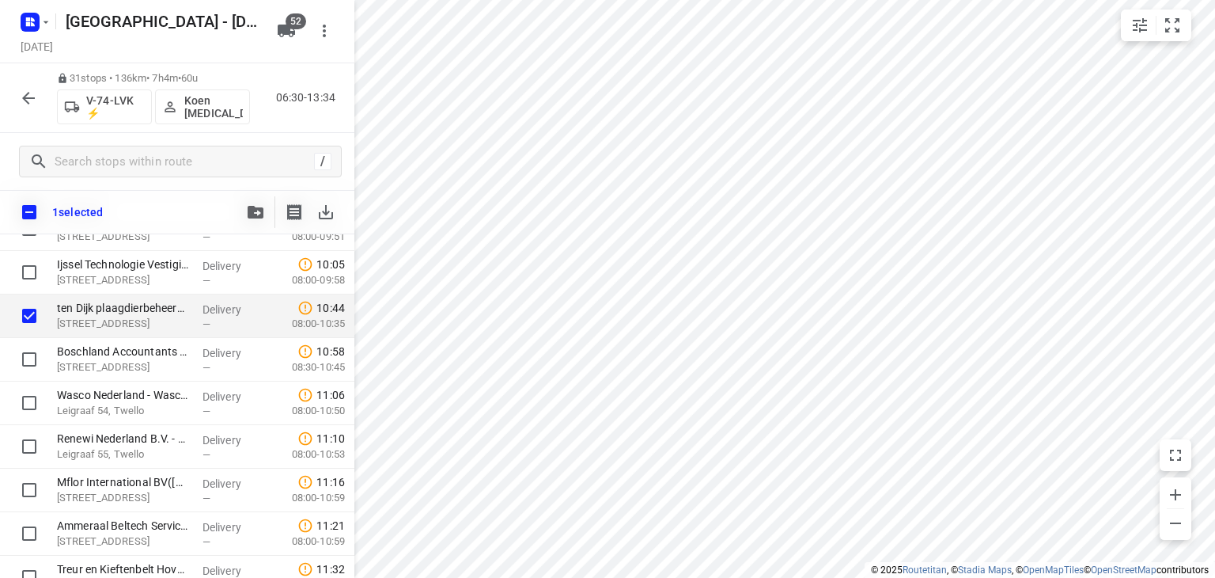
scroll to position [1173, 0]
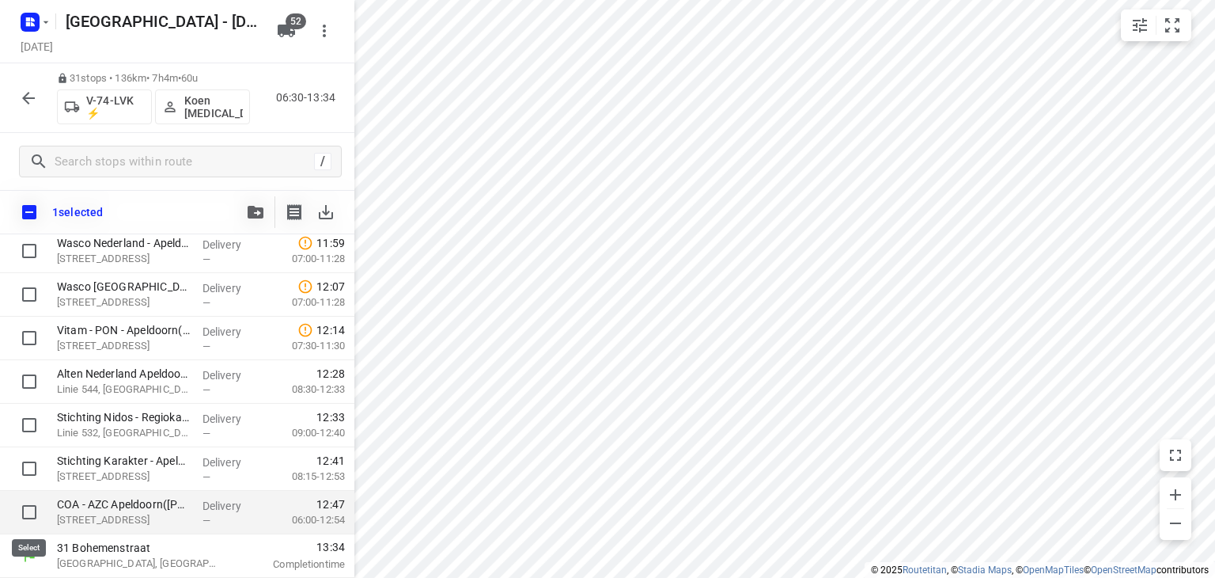
drag, startPoint x: 28, startPoint y: 506, endPoint x: 35, endPoint y: 485, distance: 22.3
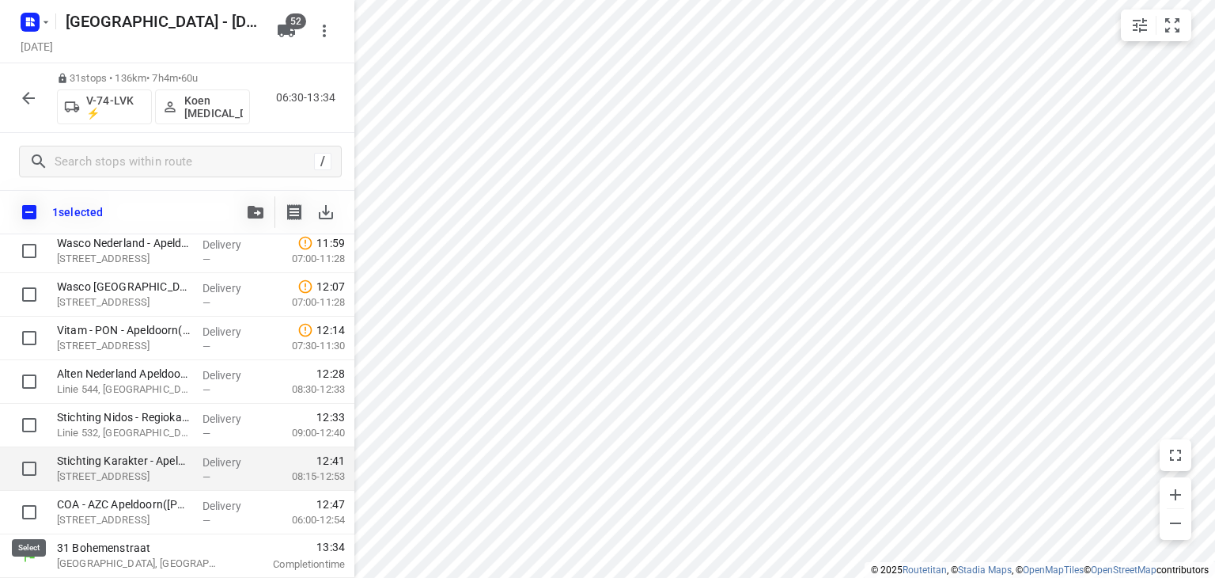
click at [28, 503] on input "checkbox" at bounding box center [29, 512] width 32 height 32
checkbox input "true"
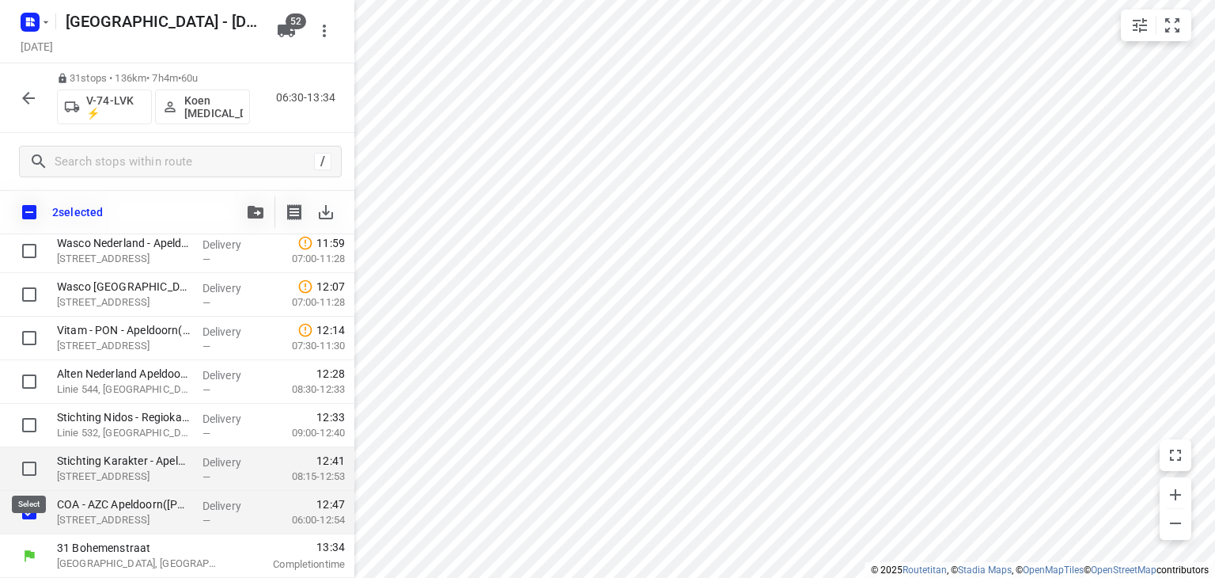
click at [28, 465] on input "checkbox" at bounding box center [29, 469] width 32 height 32
checkbox input "true"
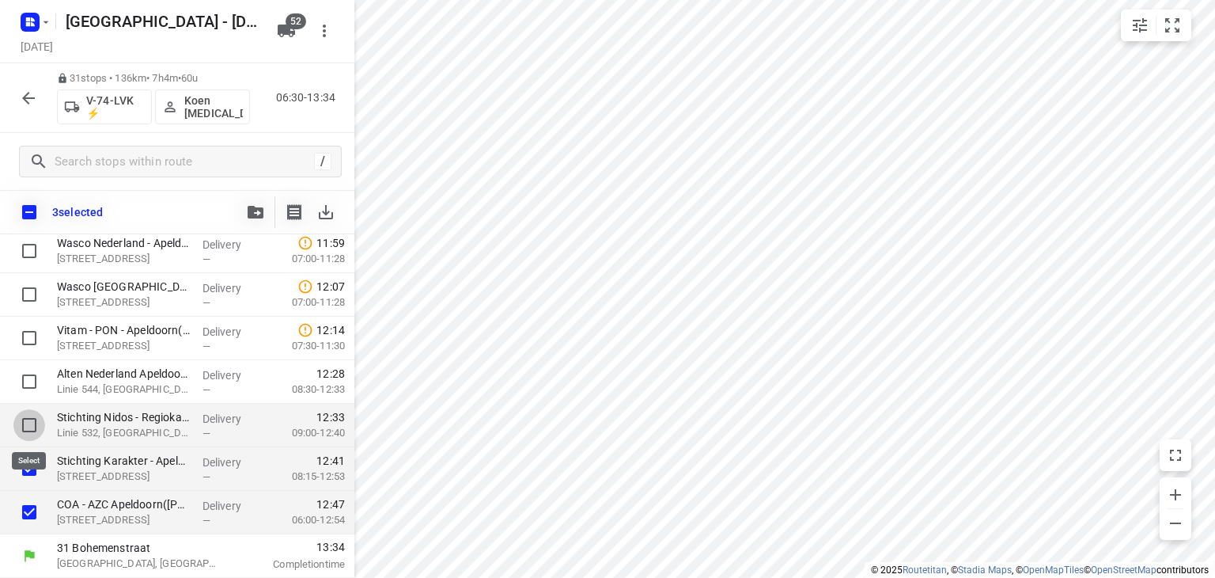
drag, startPoint x: 32, startPoint y: 419, endPoint x: 28, endPoint y: 393, distance: 25.5
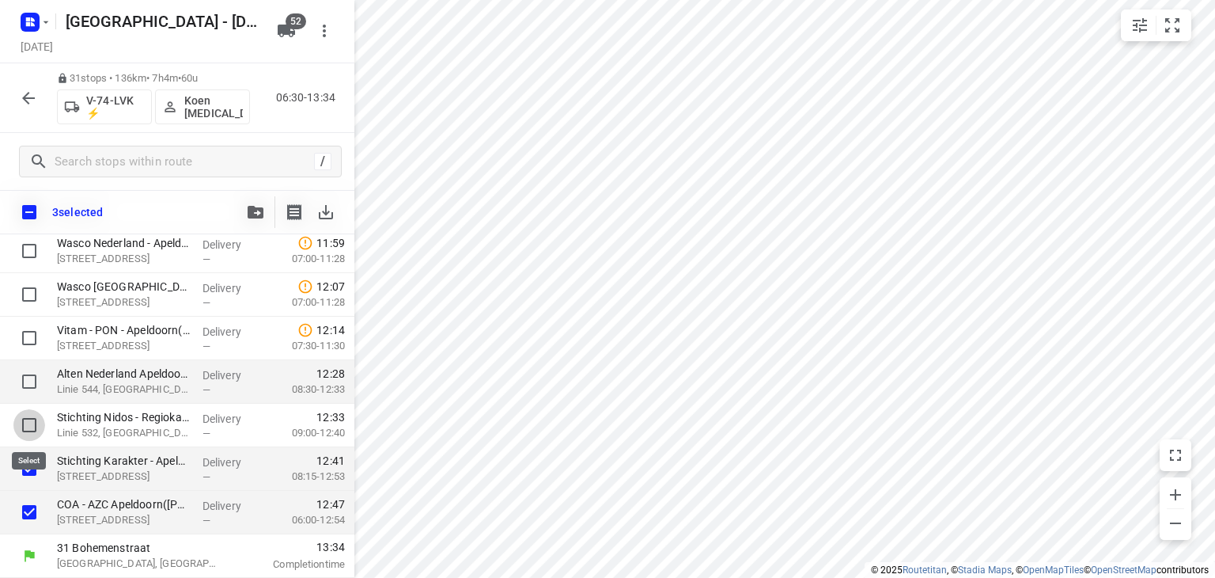
click at [32, 418] on input "checkbox" at bounding box center [29, 425] width 32 height 32
checkbox input "true"
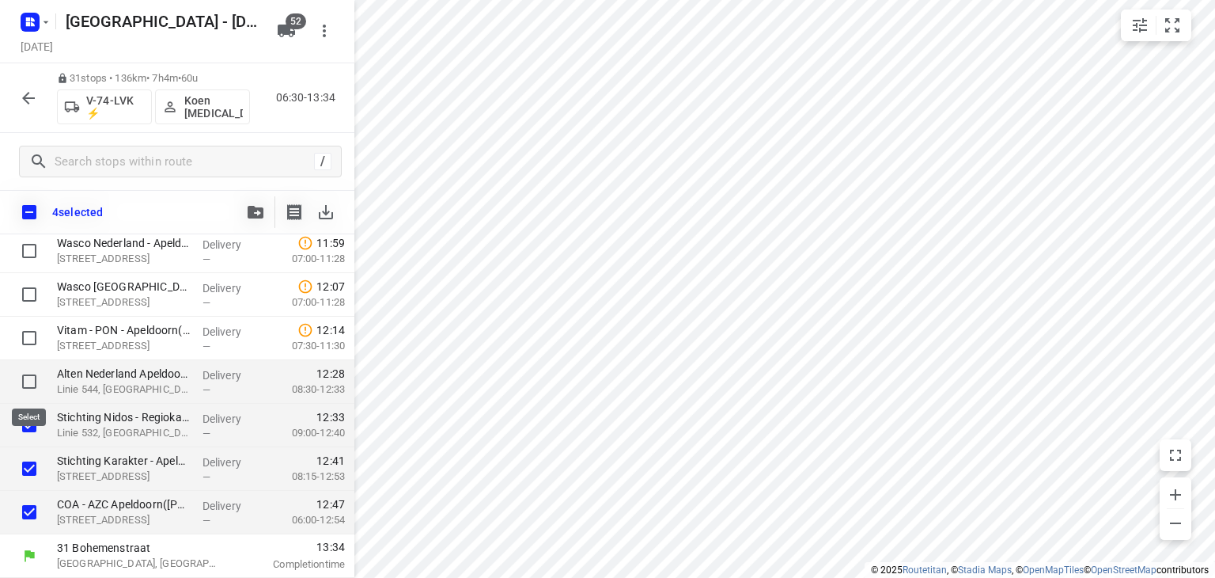
click at [28, 377] on input "checkbox" at bounding box center [29, 382] width 32 height 32
checkbox input "true"
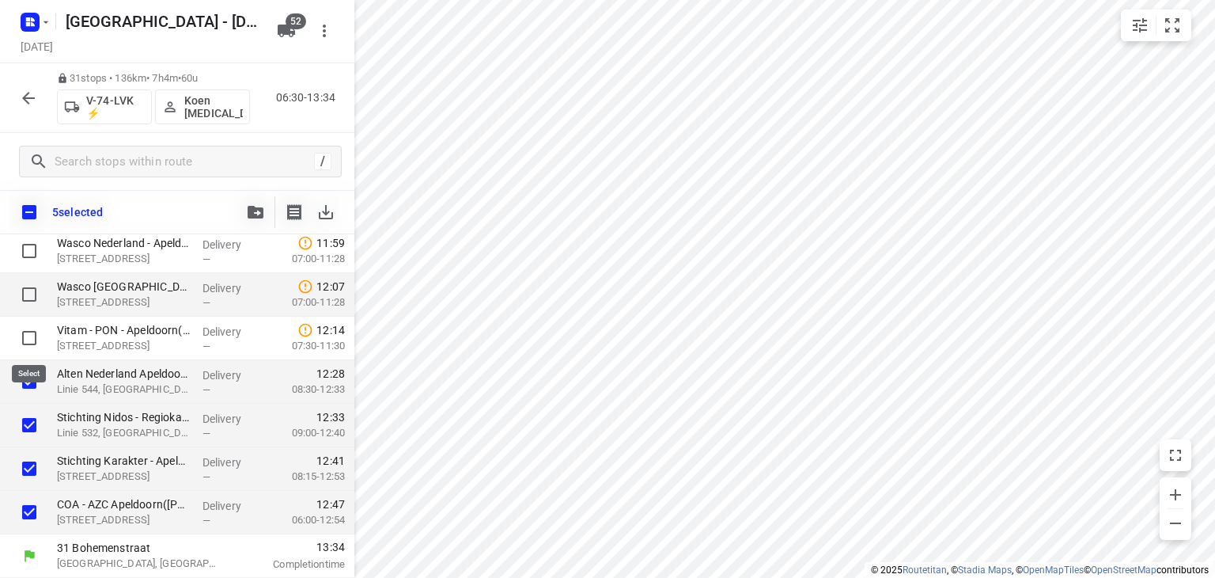
drag, startPoint x: 32, startPoint y: 339, endPoint x: 27, endPoint y: 301, distance: 37.5
click at [32, 335] on input "checkbox" at bounding box center [29, 338] width 32 height 32
checkbox input "true"
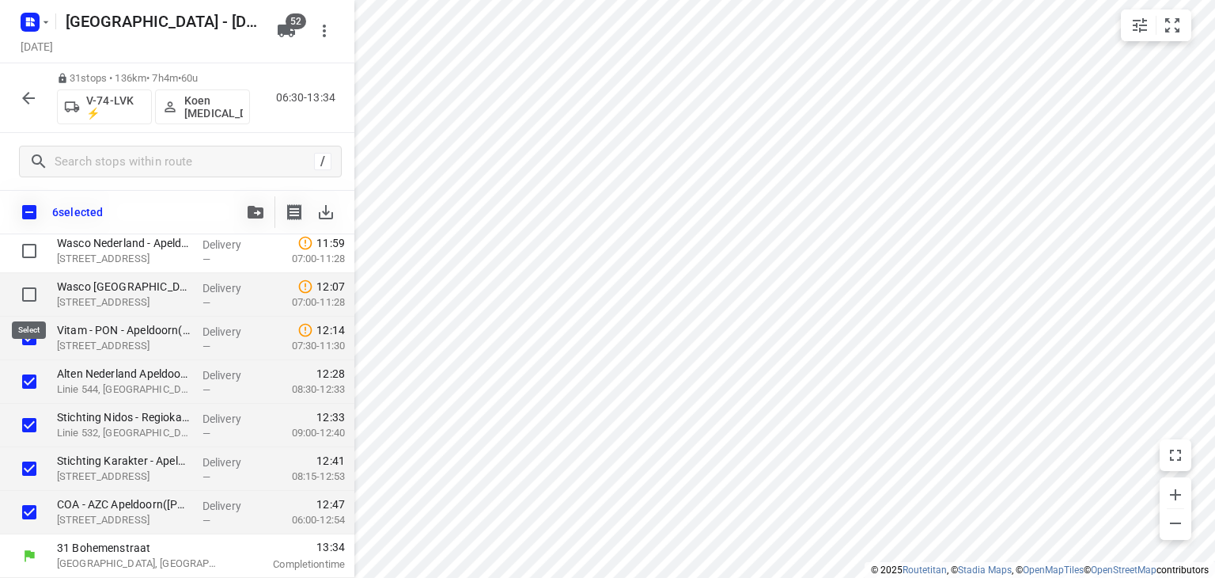
click at [28, 286] on input "checkbox" at bounding box center [29, 294] width 32 height 32
checkbox input "true"
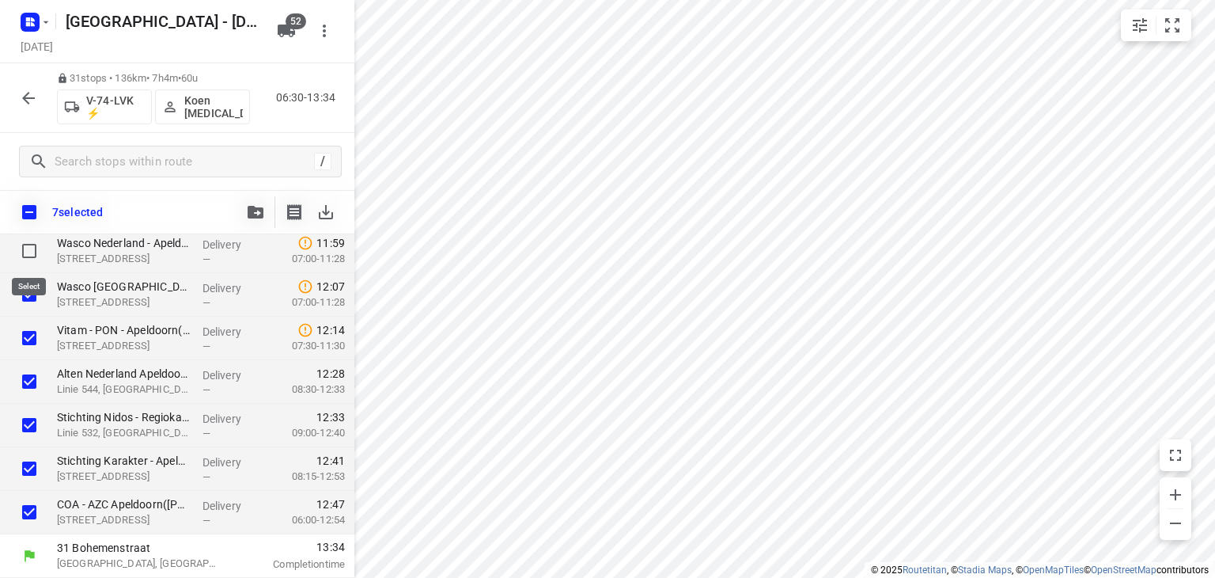
click at [30, 256] on input "checkbox" at bounding box center [29, 251] width 32 height 32
checkbox input "true"
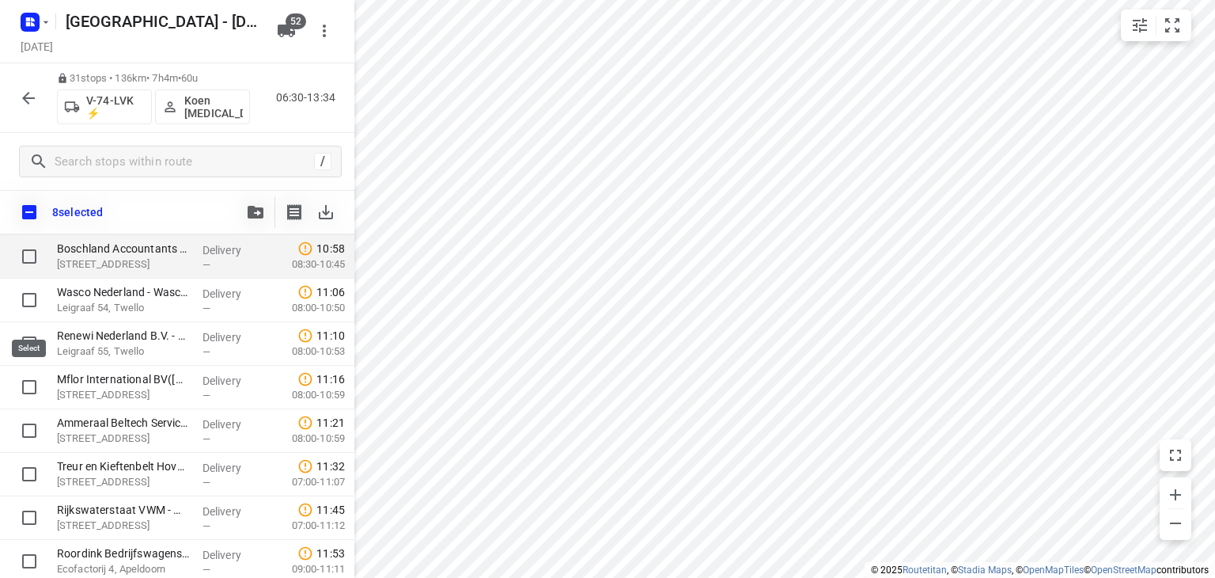
scroll to position [778, 0]
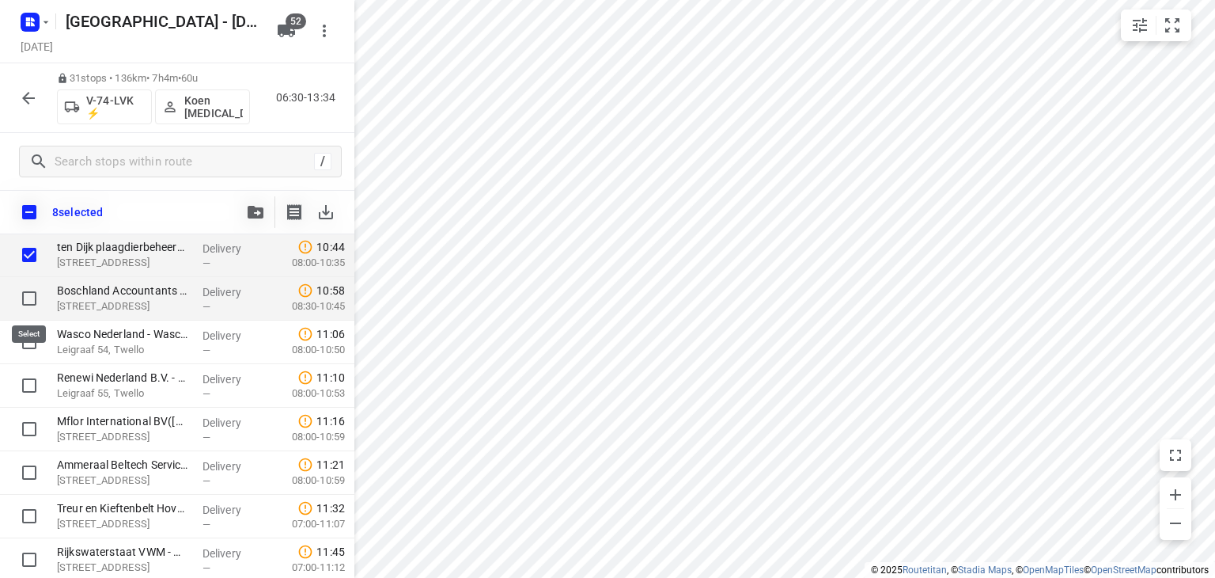
click at [29, 301] on input "checkbox" at bounding box center [29, 298] width 32 height 32
checkbox input "true"
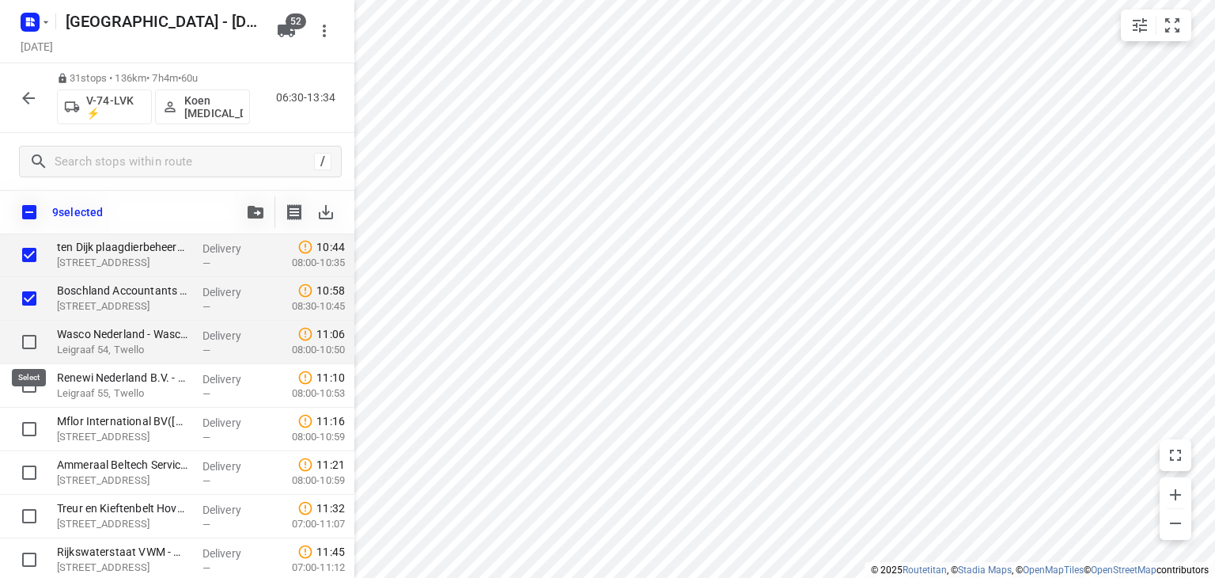
click at [28, 343] on input "checkbox" at bounding box center [29, 342] width 32 height 32
checkbox input "true"
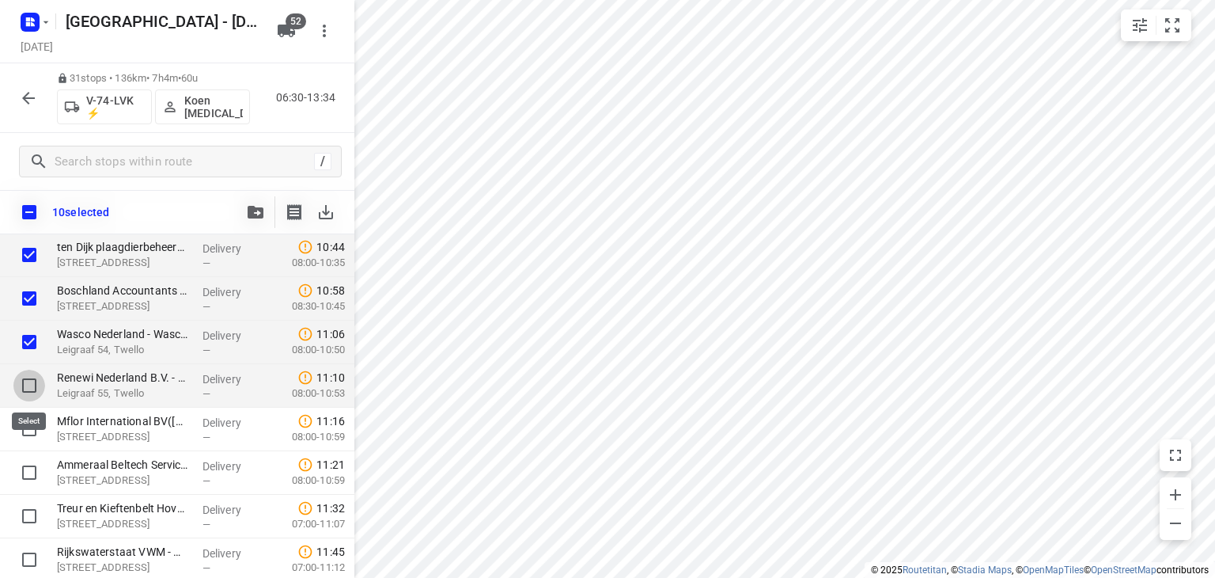
click at [30, 384] on input "checkbox" at bounding box center [29, 385] width 32 height 32
checkbox input "true"
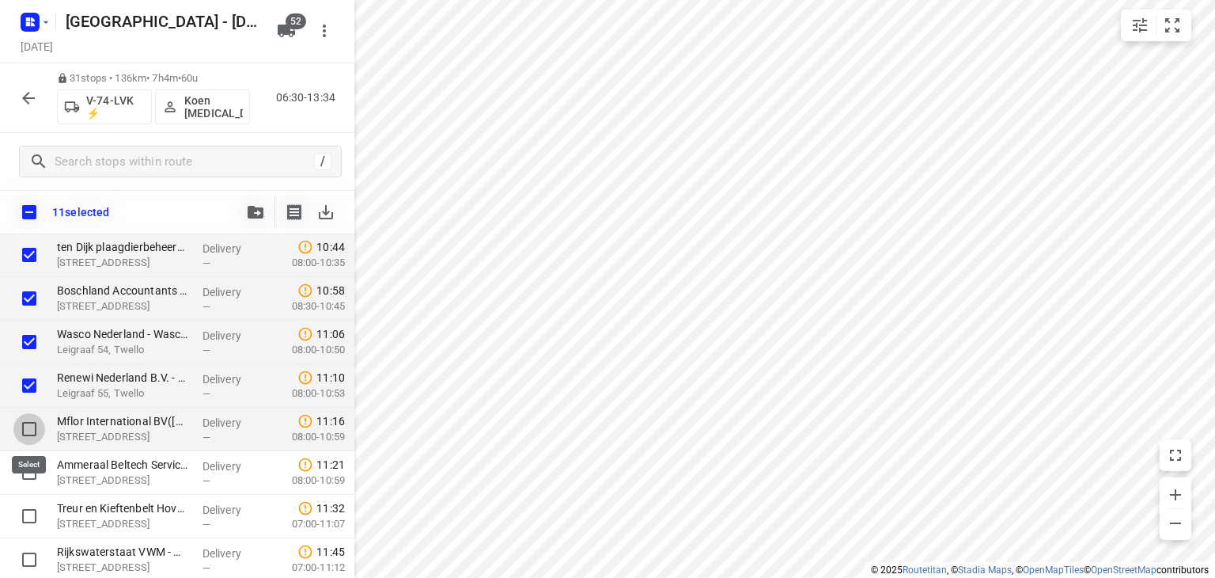
click at [30, 437] on input "checkbox" at bounding box center [29, 429] width 32 height 32
checkbox input "true"
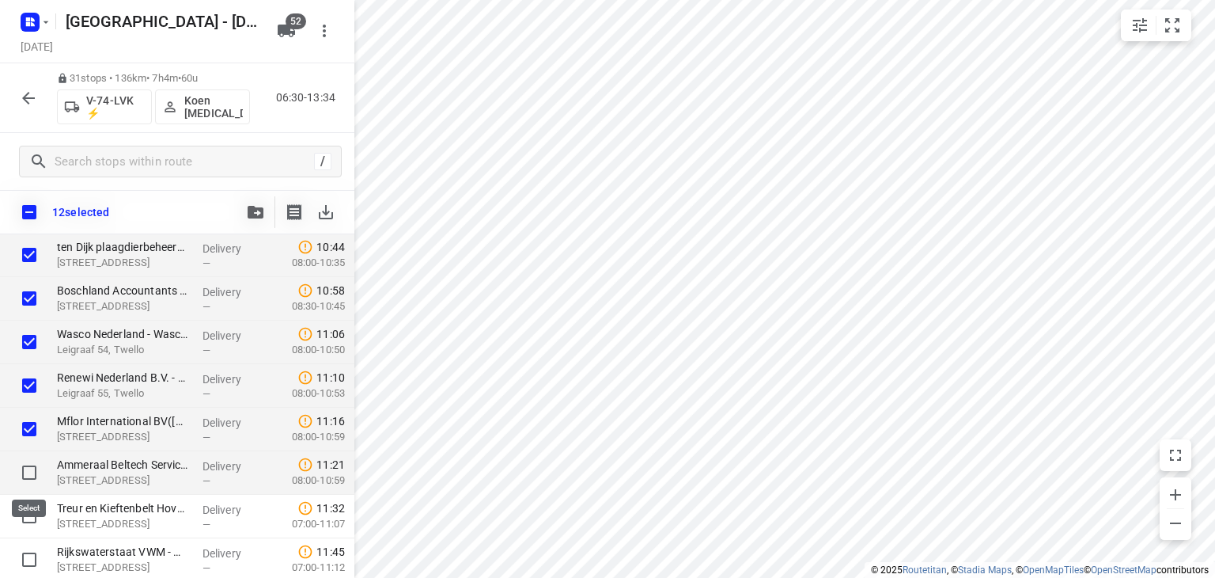
click at [25, 476] on input "checkbox" at bounding box center [29, 472] width 32 height 32
checkbox input "true"
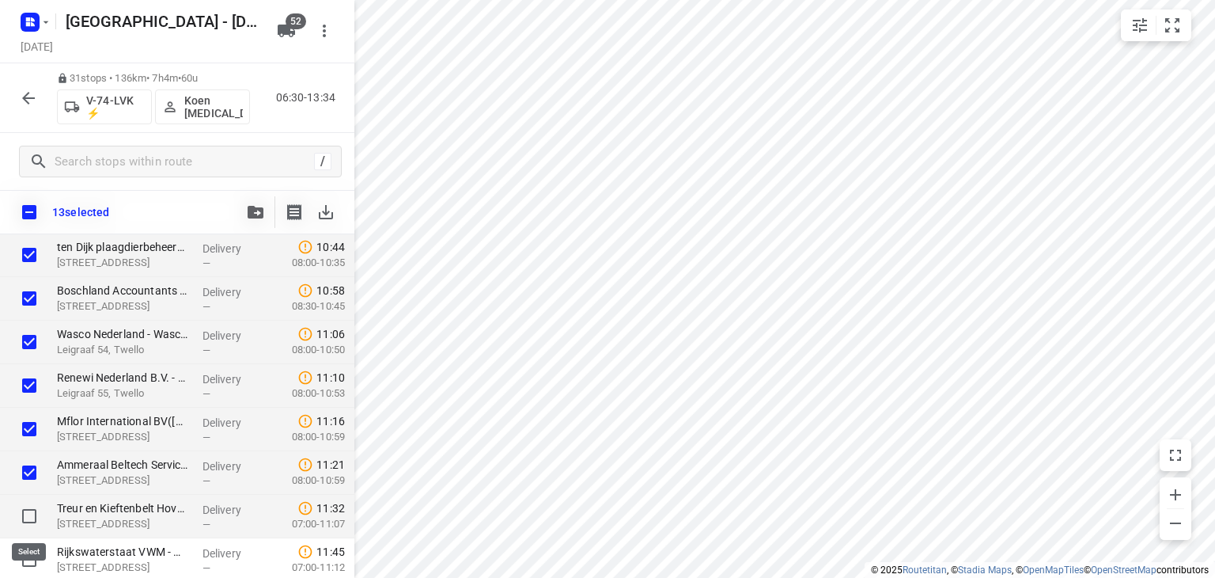
click at [28, 517] on input "checkbox" at bounding box center [29, 516] width 32 height 32
checkbox input "true"
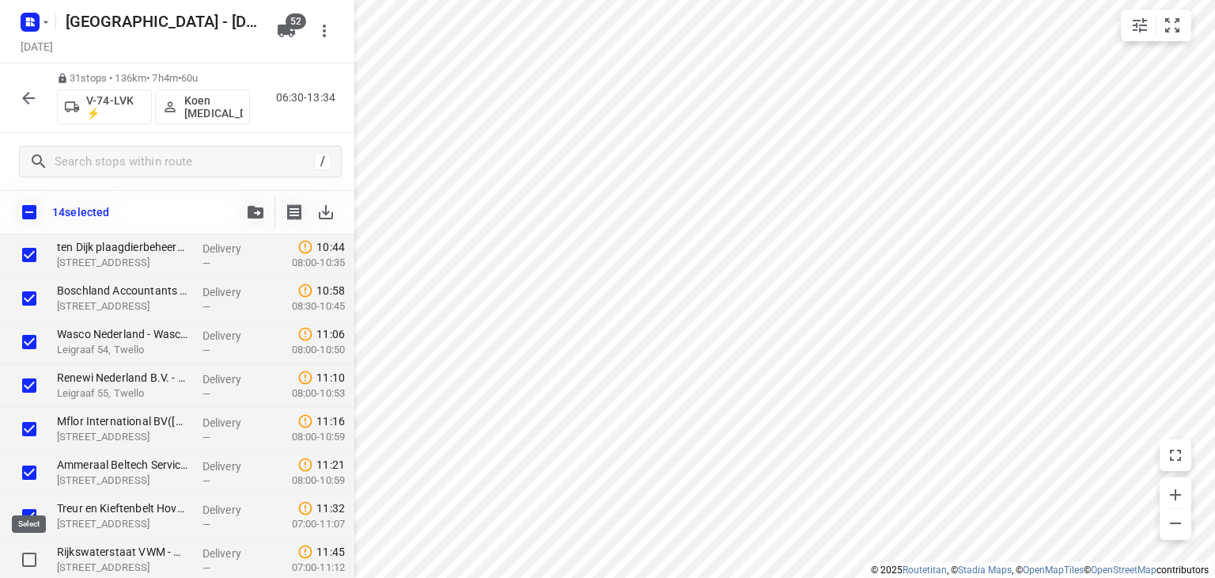
click at [27, 559] on input "checkbox" at bounding box center [29, 560] width 32 height 32
checkbox input "true"
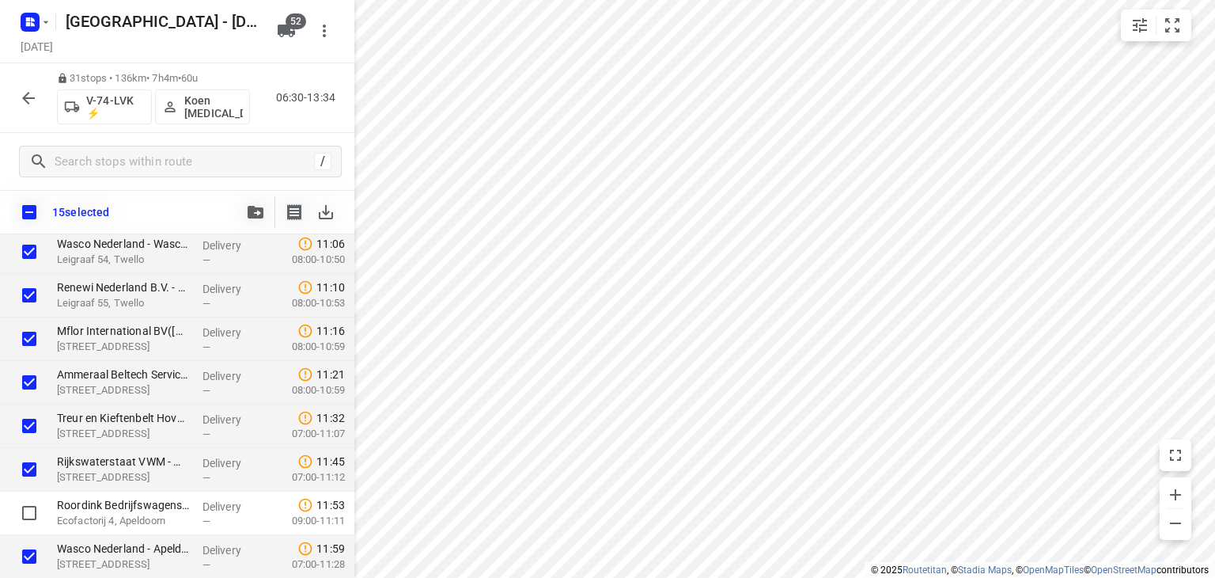
scroll to position [936, 0]
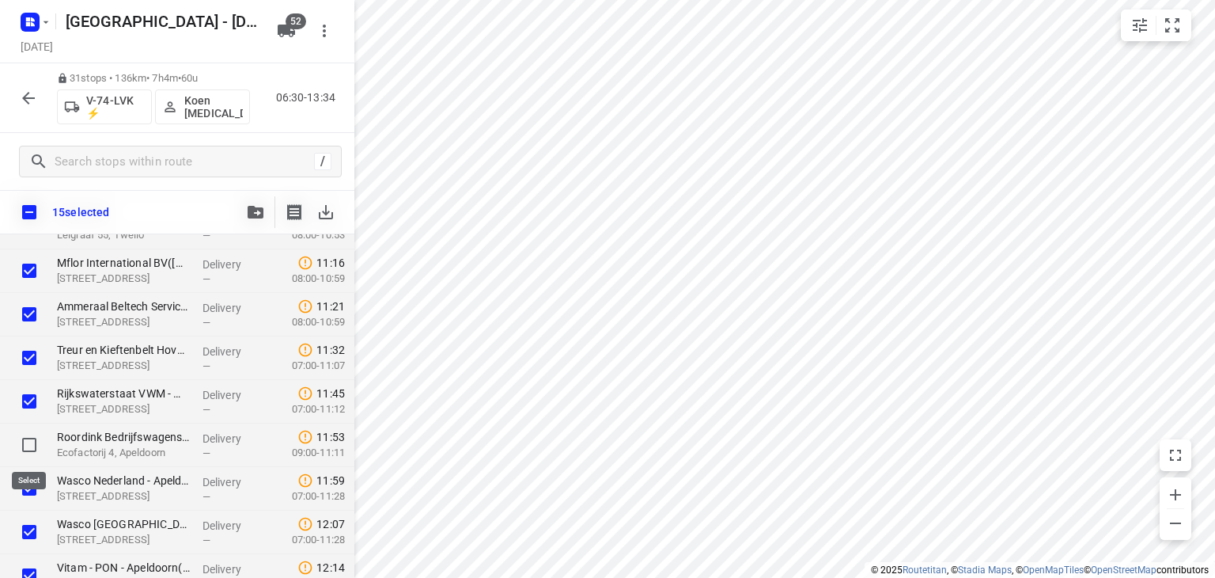
click at [28, 448] on input "checkbox" at bounding box center [29, 445] width 32 height 32
checkbox input "true"
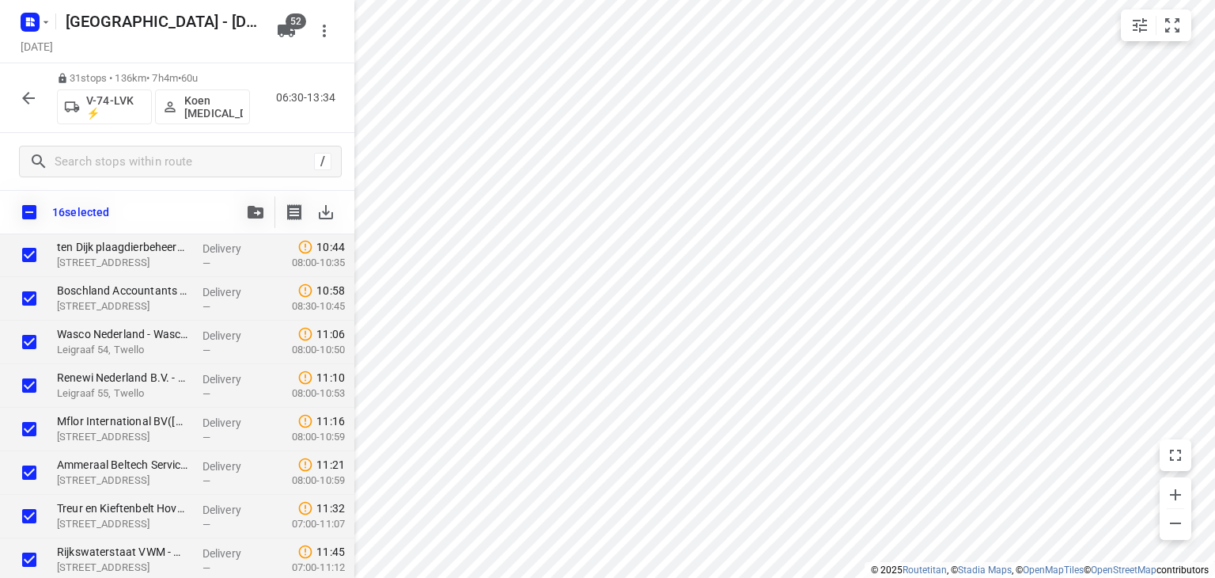
scroll to position [699, 0]
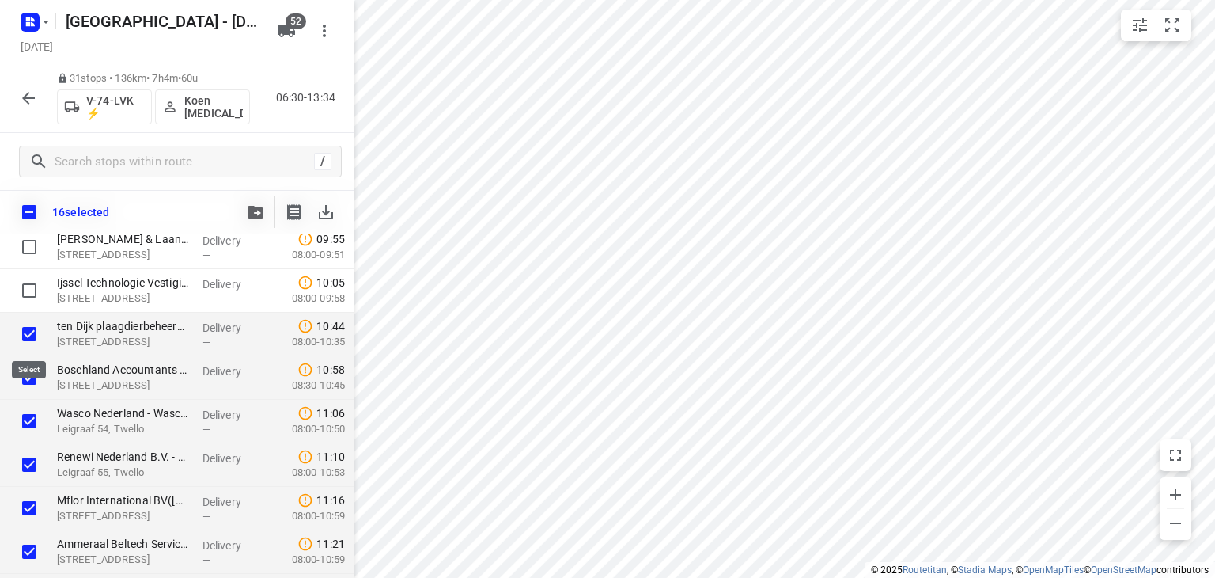
click at [28, 335] on input "checkbox" at bounding box center [29, 334] width 32 height 32
checkbox input "false"
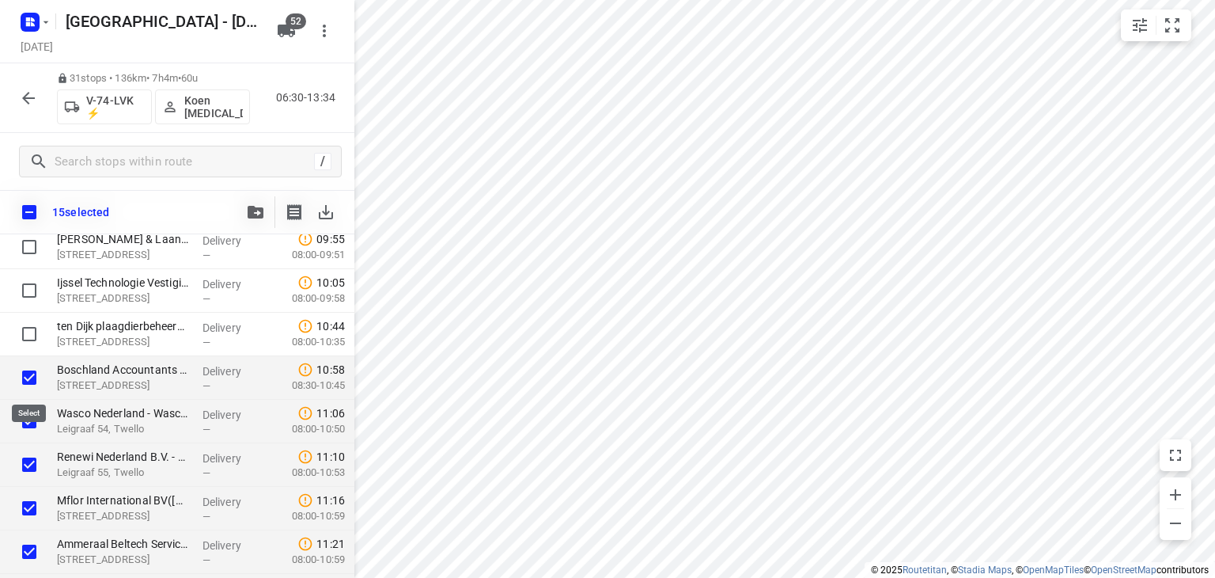
click at [35, 383] on input "checkbox" at bounding box center [29, 378] width 32 height 32
checkbox input "false"
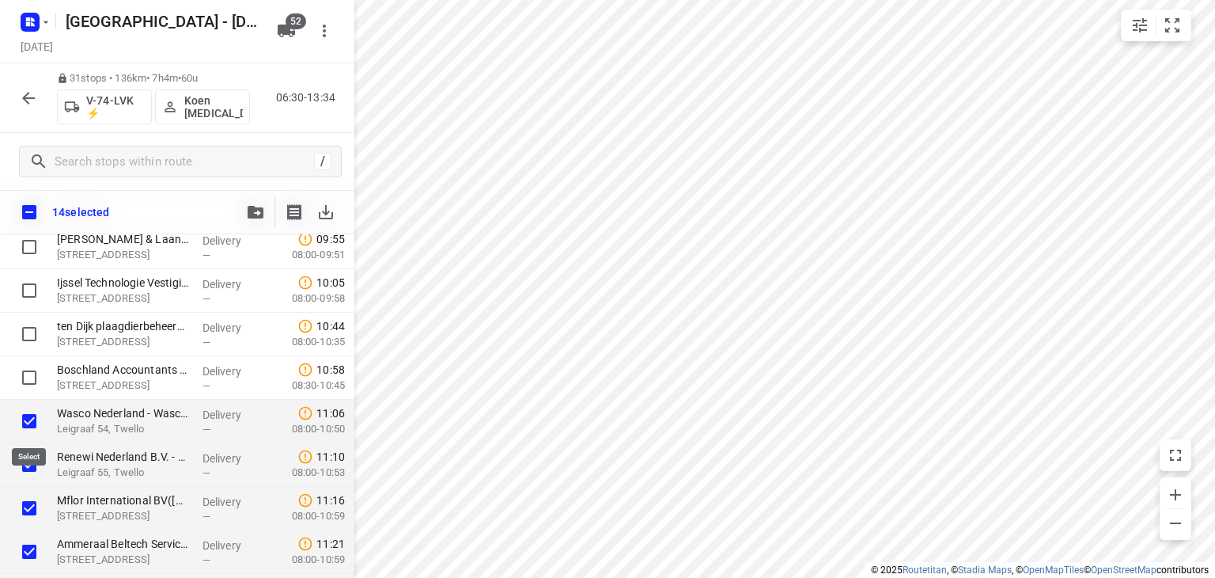
click at [29, 425] on input "checkbox" at bounding box center [29, 421] width 32 height 32
checkbox input "false"
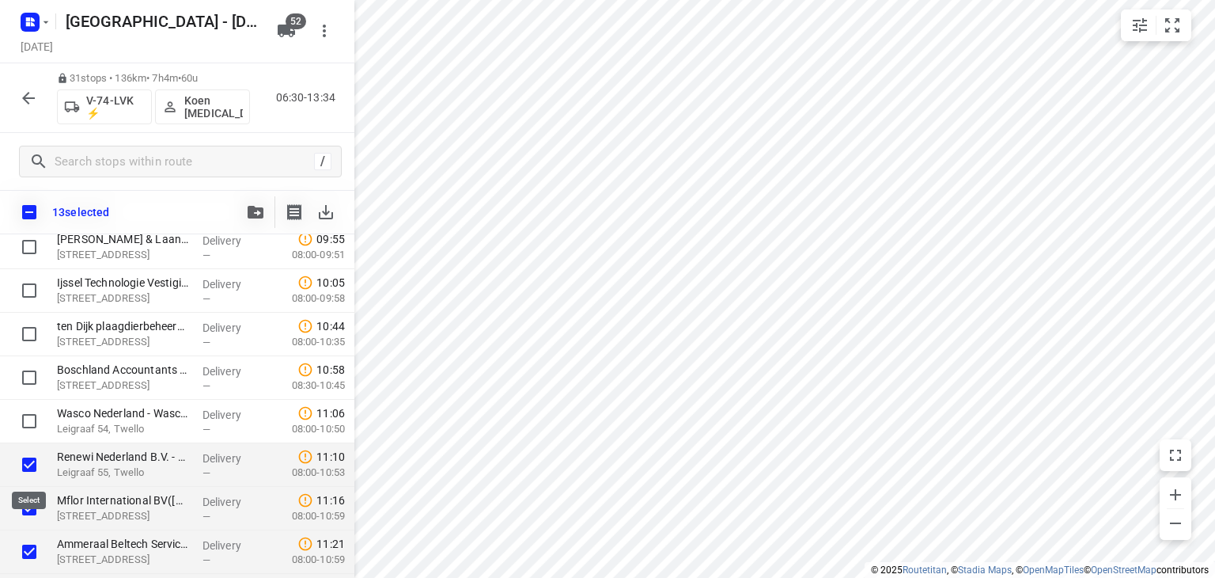
click at [28, 463] on input "checkbox" at bounding box center [29, 465] width 32 height 32
checkbox input "false"
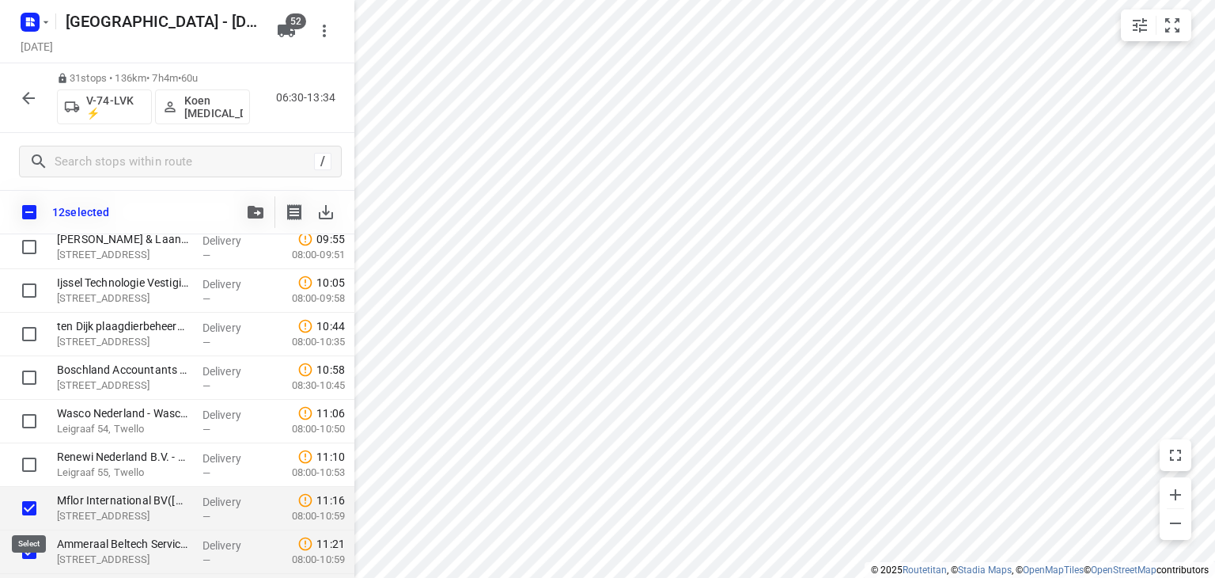
click at [28, 507] on input "checkbox" at bounding box center [29, 508] width 32 height 32
checkbox input "false"
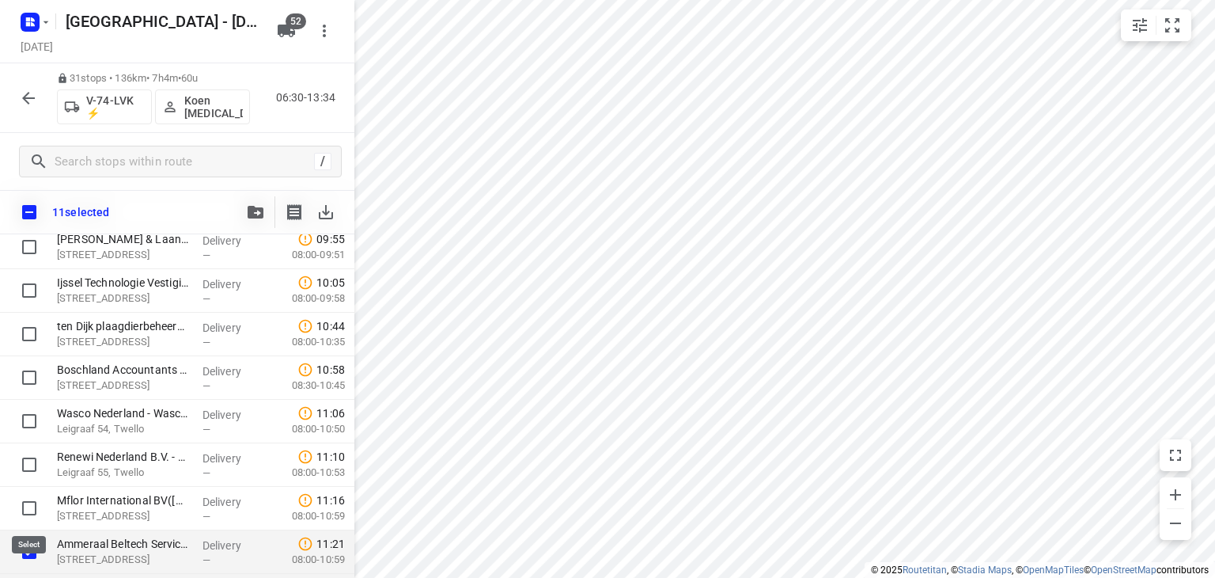
scroll to position [778, 0]
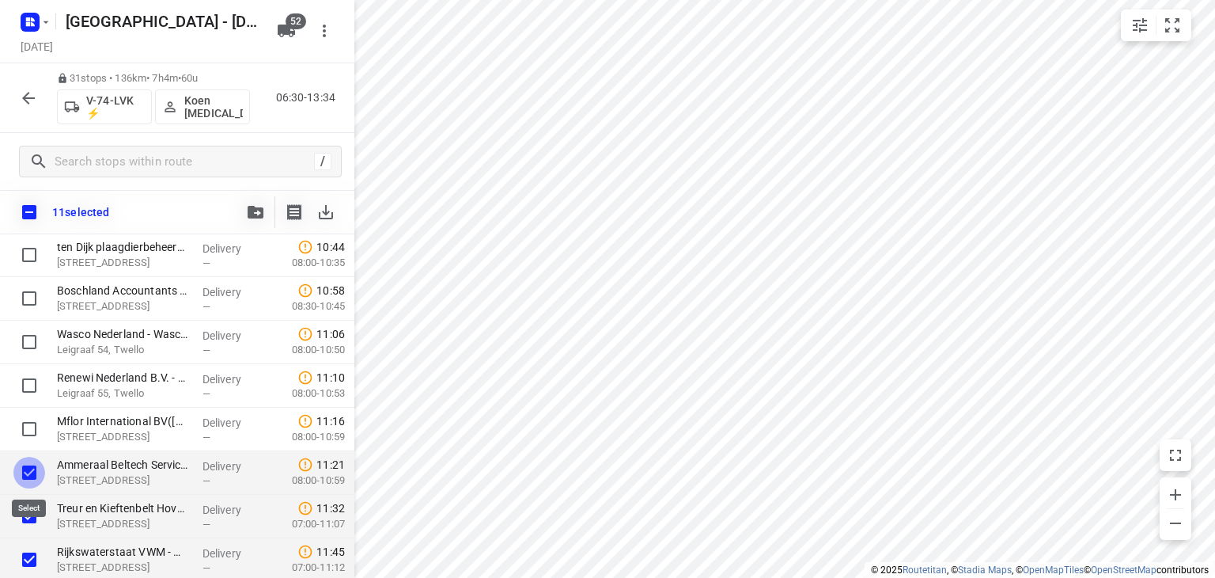
click at [26, 470] on input "checkbox" at bounding box center [29, 472] width 32 height 32
checkbox input "false"
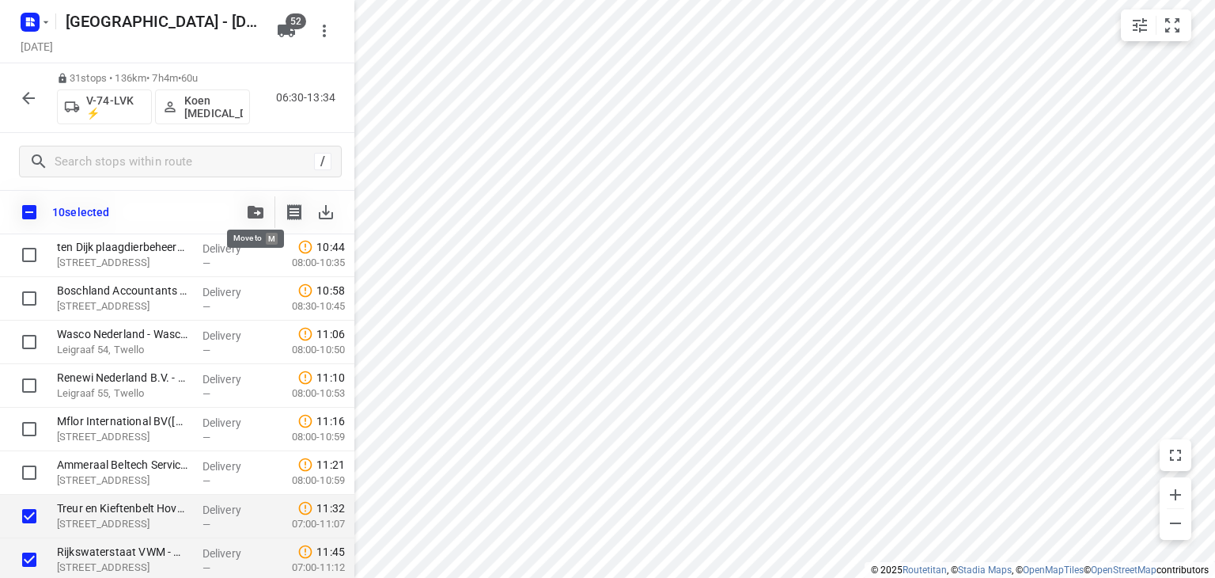
click at [252, 210] on icon "button" at bounding box center [256, 212] width 16 height 13
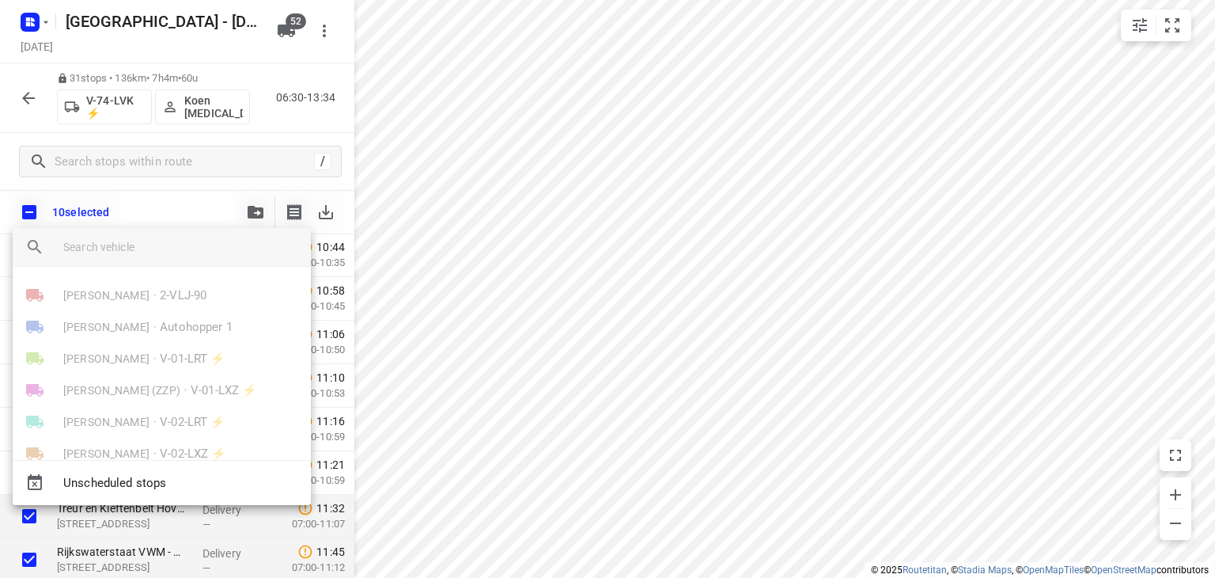
click at [206, 251] on input "search vehicle" at bounding box center [180, 247] width 235 height 24
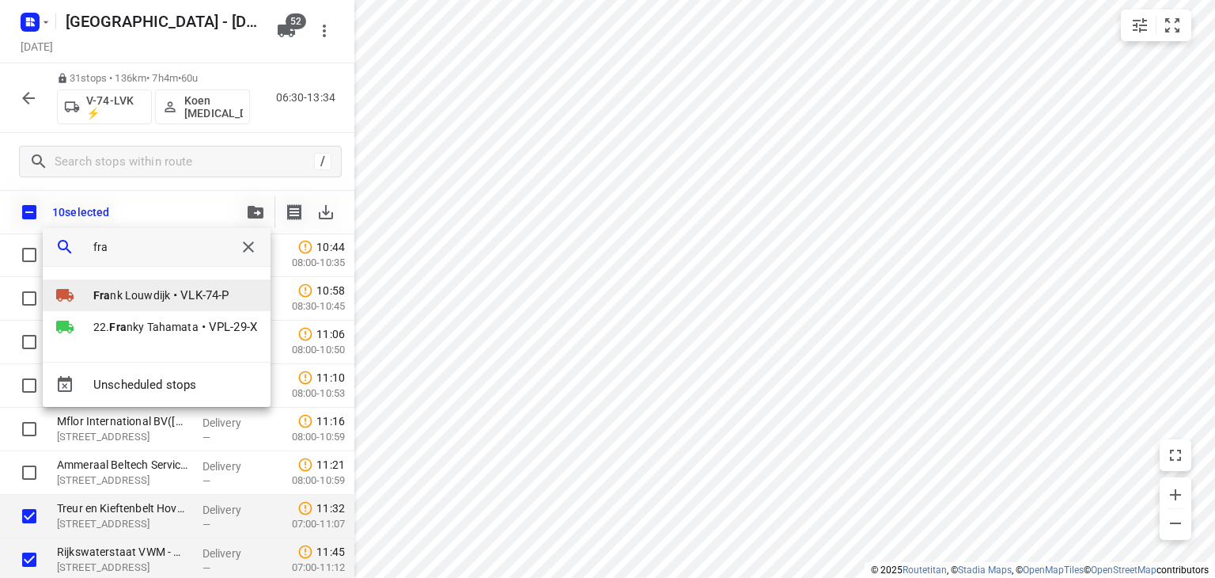
type input "fra"
click at [153, 294] on span "Fra nk Louwdijk" at bounding box center [131, 295] width 77 height 16
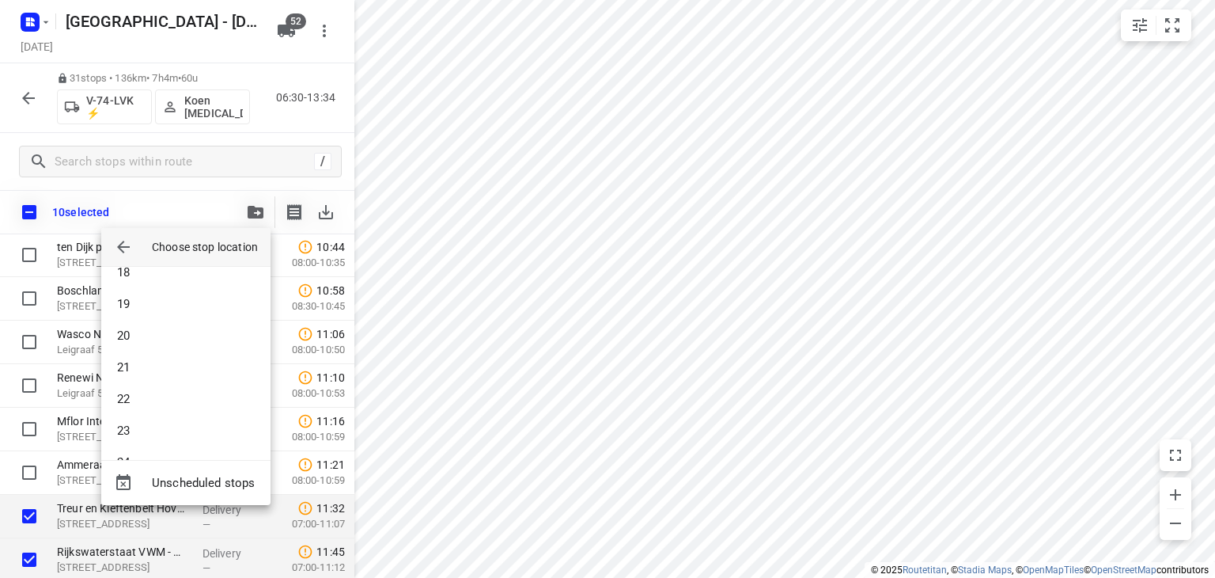
scroll to position [1471, 0]
click at [175, 434] on li "52" at bounding box center [185, 432] width 169 height 32
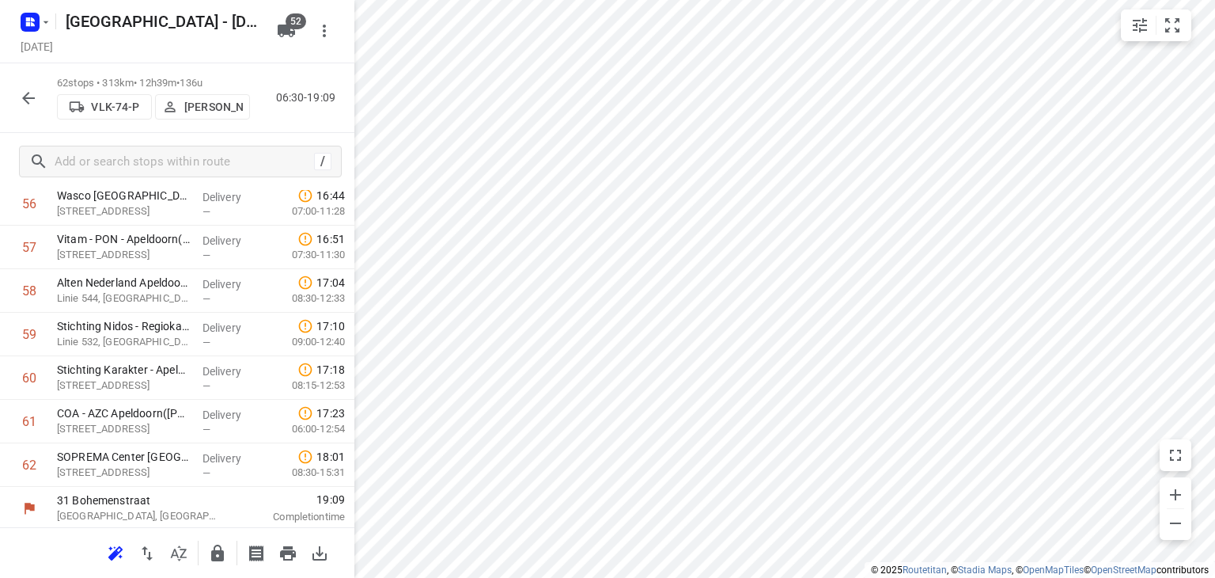
scroll to position [2529, 0]
click at [216, 550] on icon "button" at bounding box center [217, 552] width 13 height 17
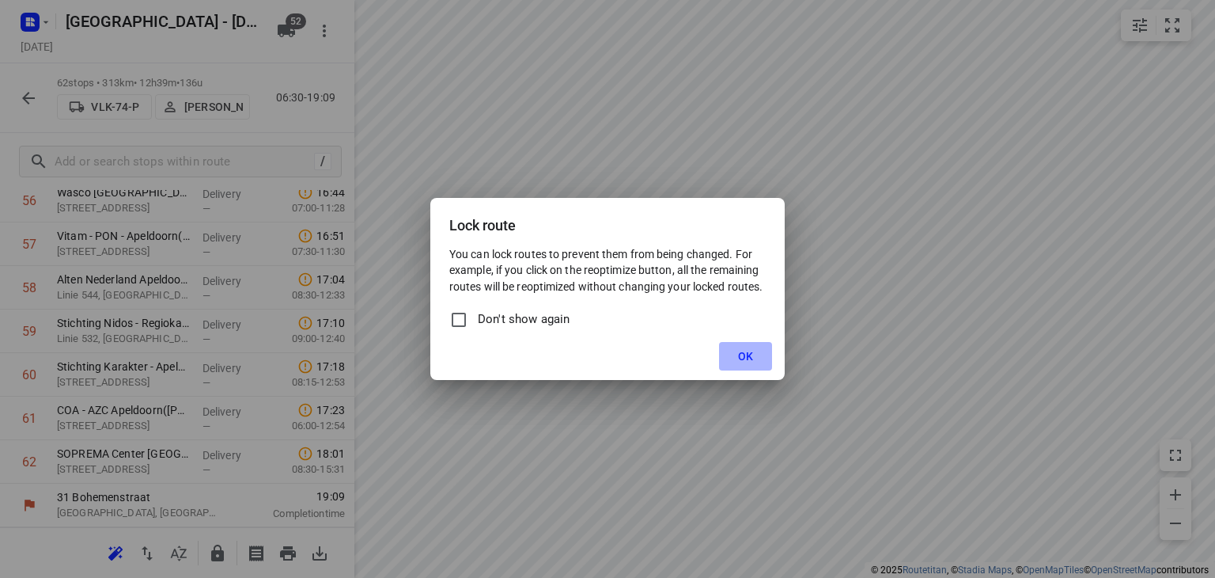
click at [747, 354] on span "OK" at bounding box center [745, 356] width 15 height 13
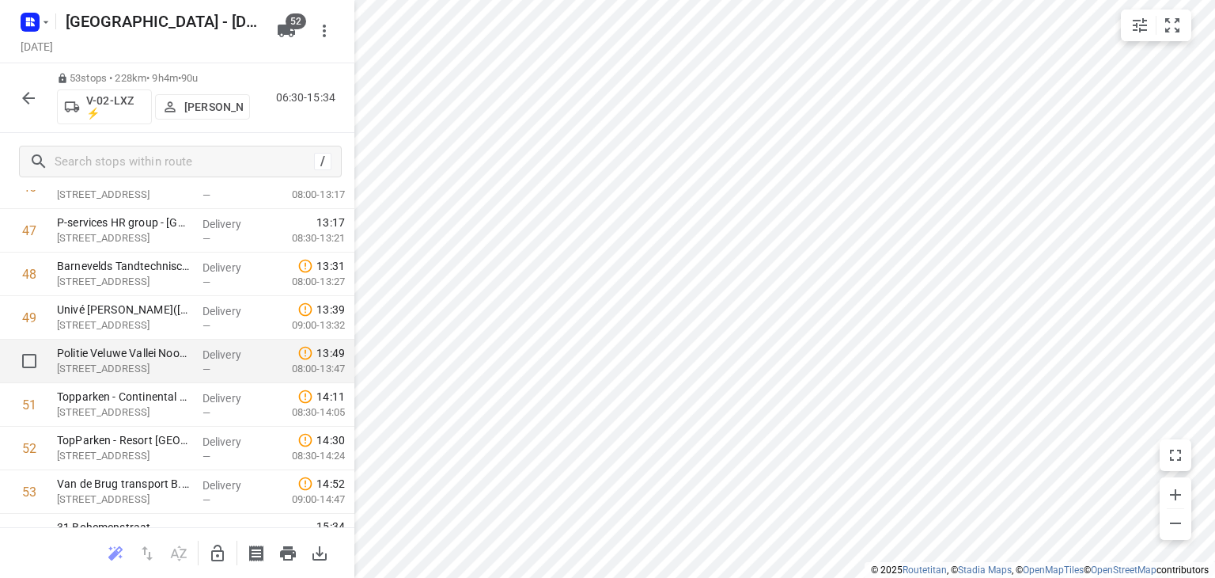
scroll to position [2137, 0]
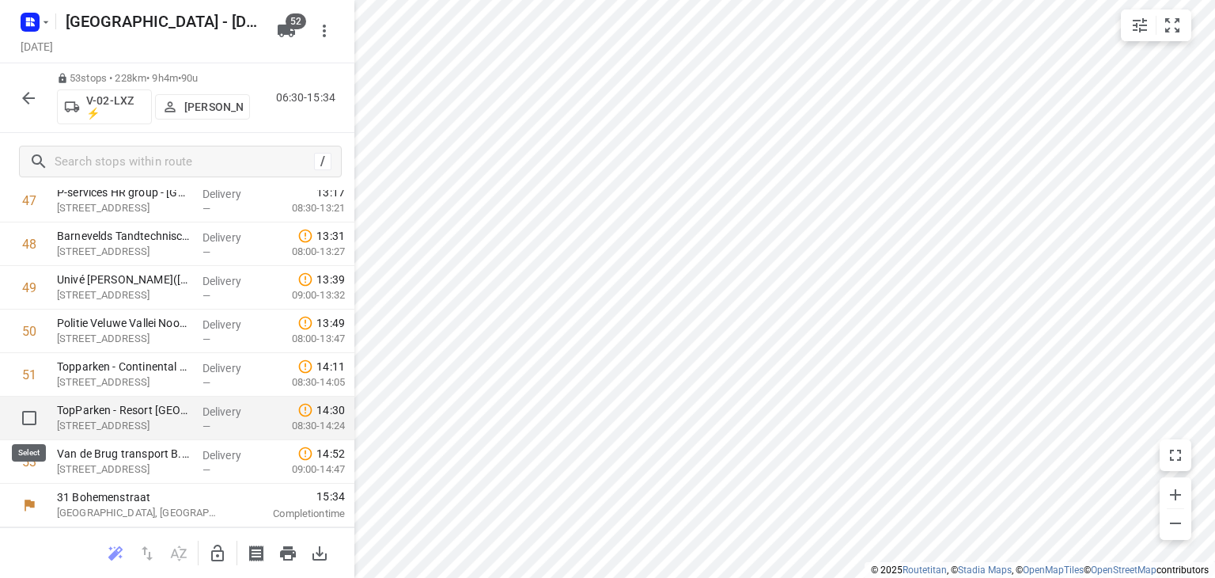
click at [30, 418] on input "checkbox" at bounding box center [29, 418] width 32 height 32
checkbox input "true"
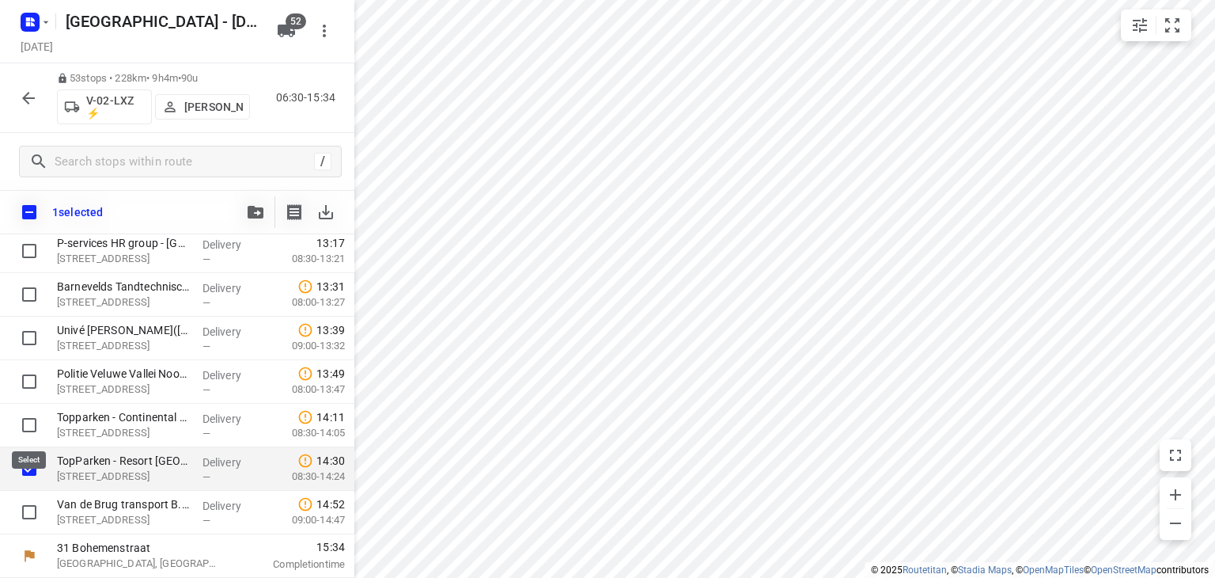
scroll to position [2131, 0]
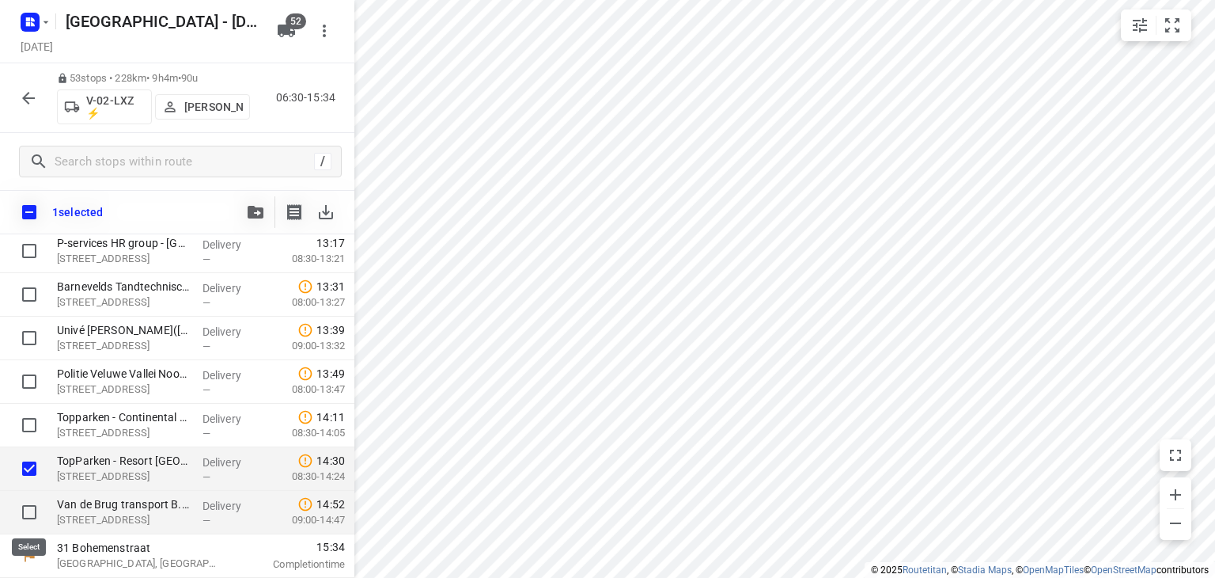
click at [28, 510] on input "checkbox" at bounding box center [29, 512] width 32 height 32
checkbox input "true"
click at [257, 210] on icon "button" at bounding box center [256, 212] width 16 height 13
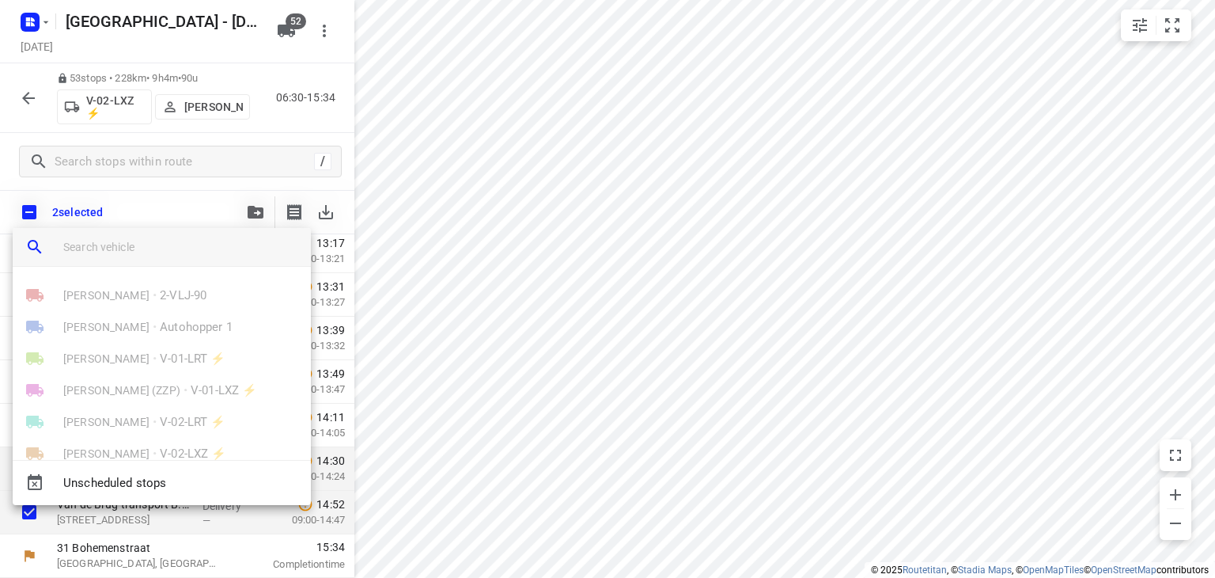
click at [222, 248] on input "search vehicle" at bounding box center [180, 247] width 235 height 24
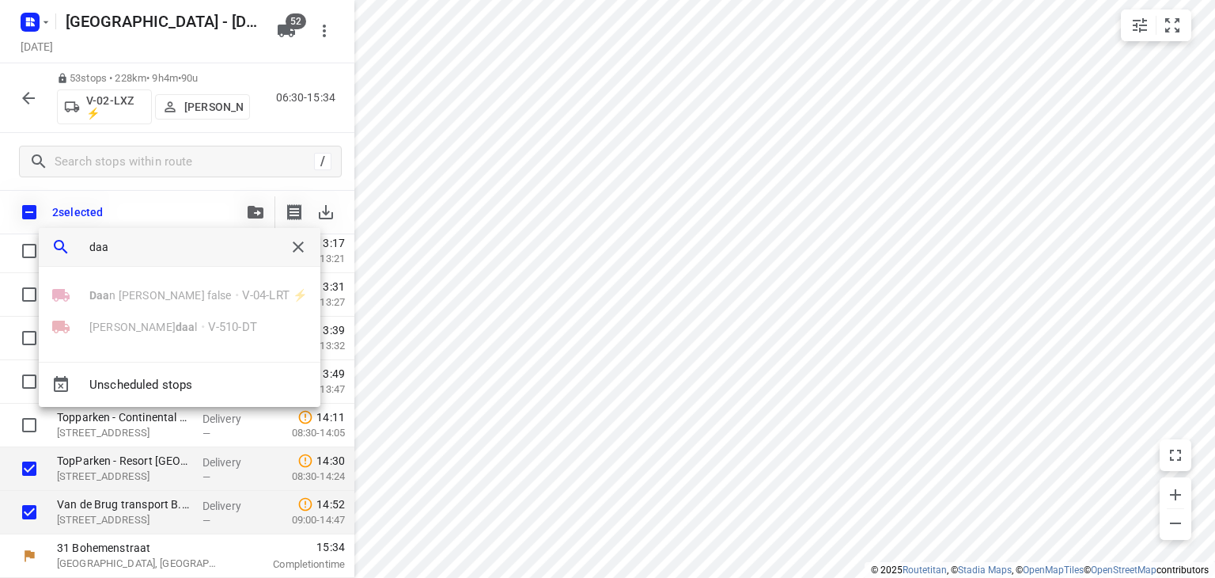
type input "daa"
click at [24, 97] on div at bounding box center [607, 289] width 1215 height 578
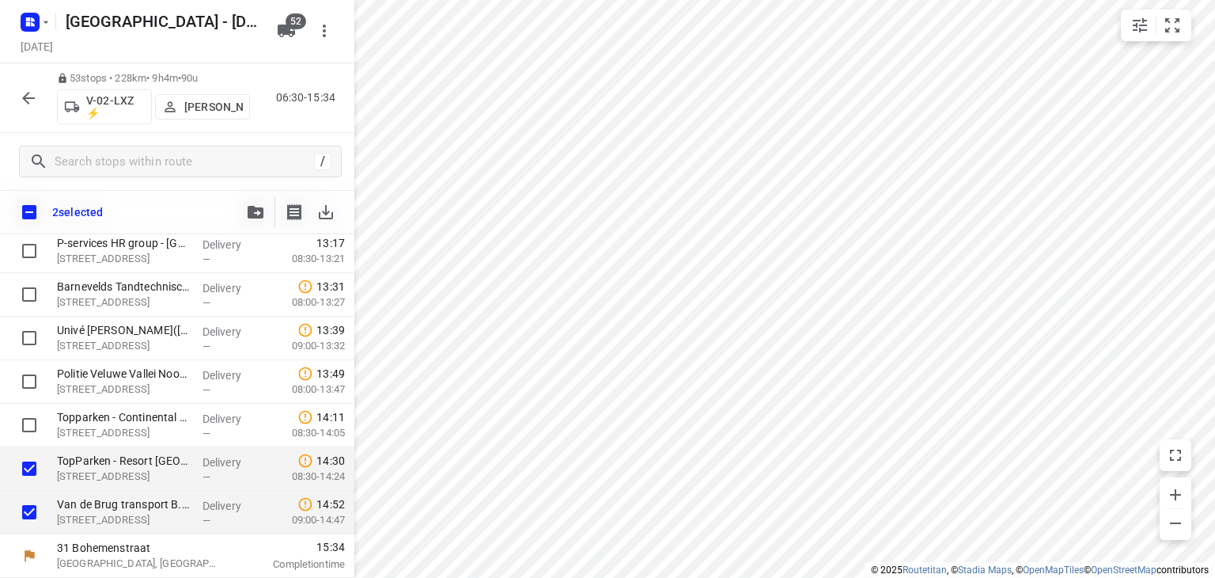
click at [28, 97] on icon "button" at bounding box center [28, 98] width 13 height 13
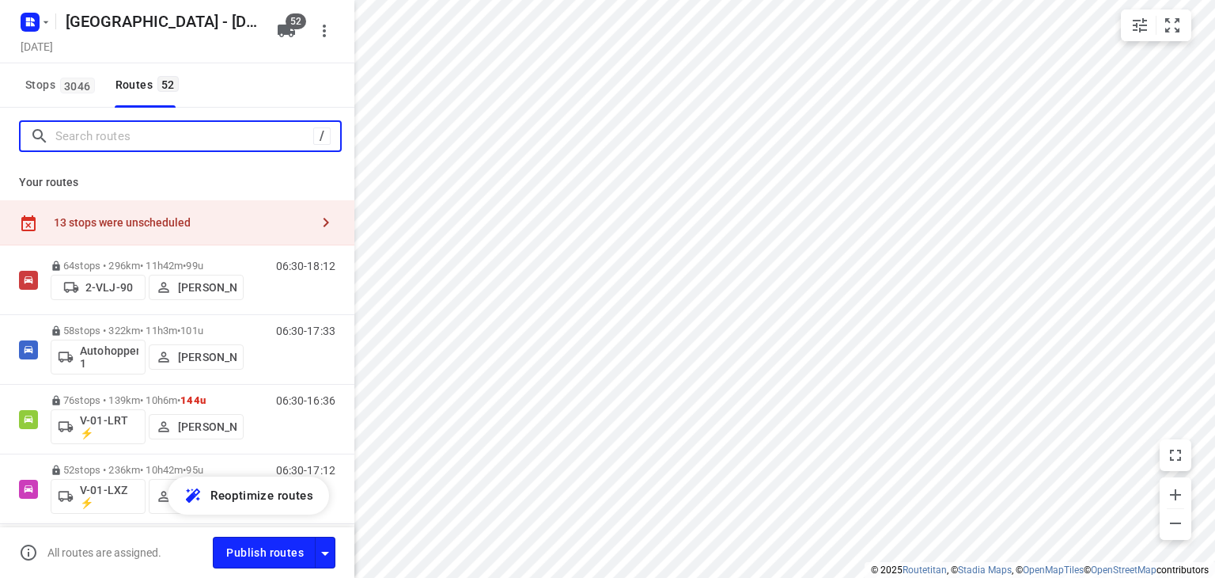
click at [125, 135] on input "Search routes" at bounding box center [184, 136] width 258 height 25
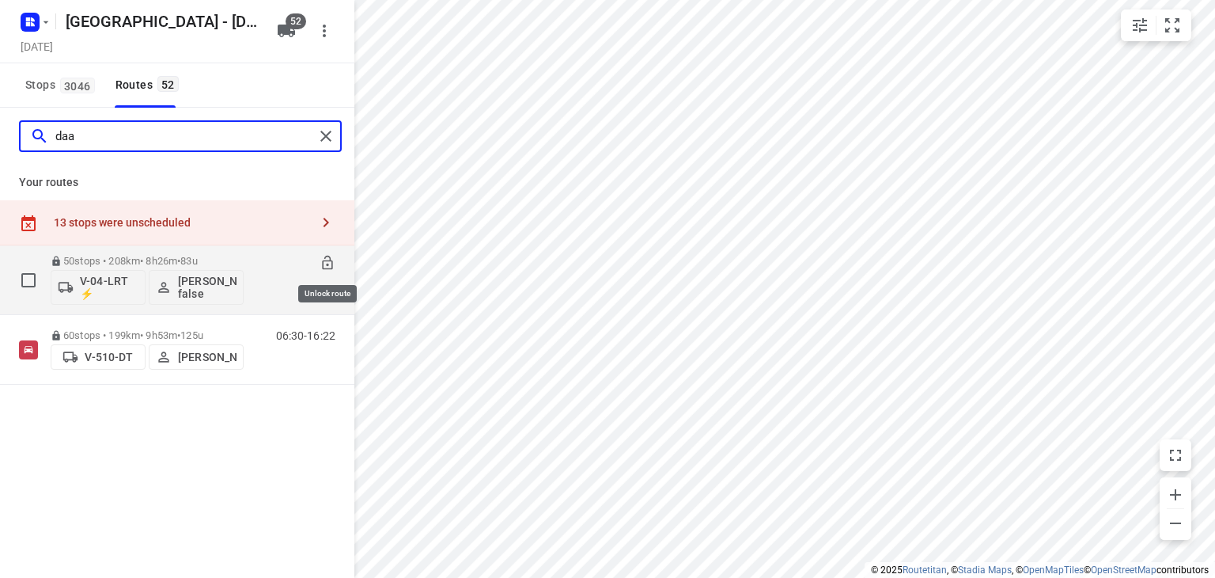
type input "daa"
click at [327, 263] on icon at bounding box center [328, 263] width 16 height 16
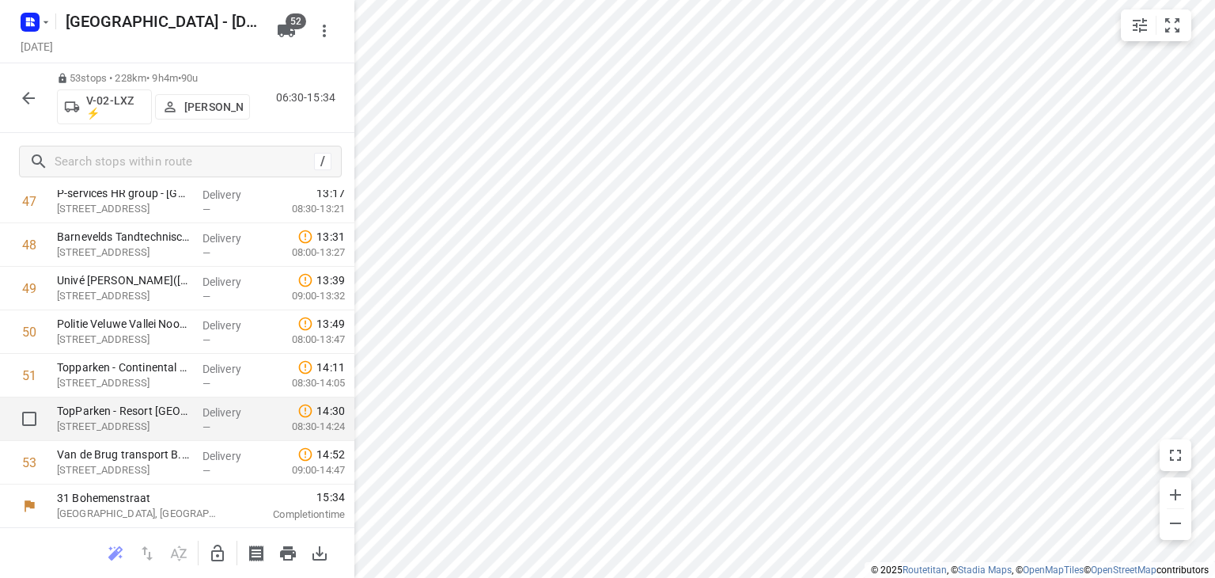
scroll to position [2137, 0]
click at [31, 414] on input "checkbox" at bounding box center [29, 418] width 32 height 32
checkbox input "true"
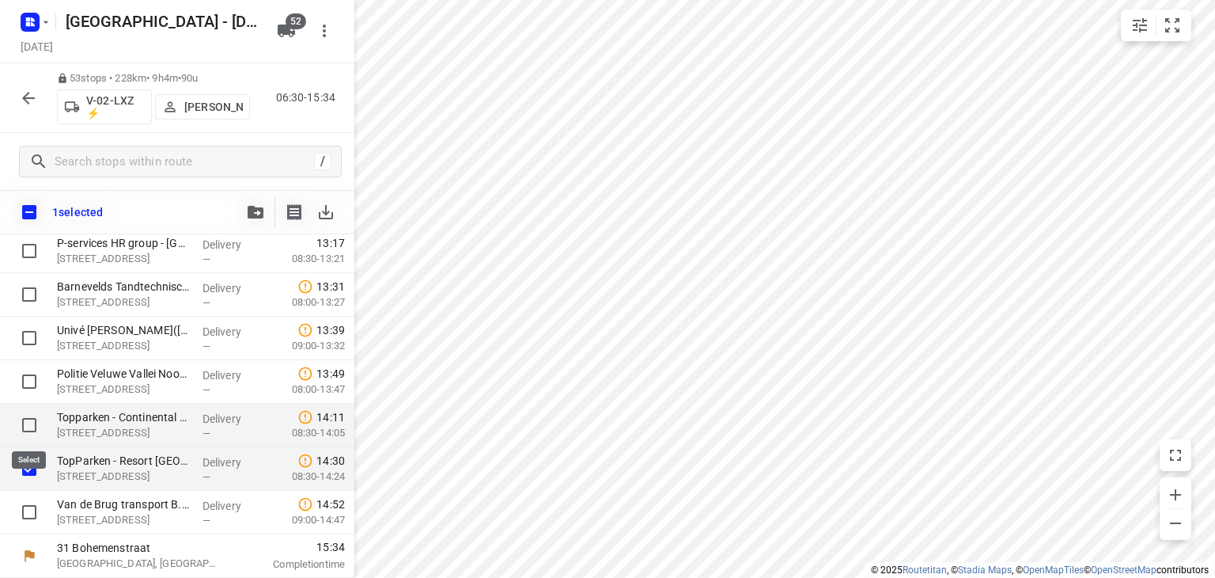
scroll to position [2131, 0]
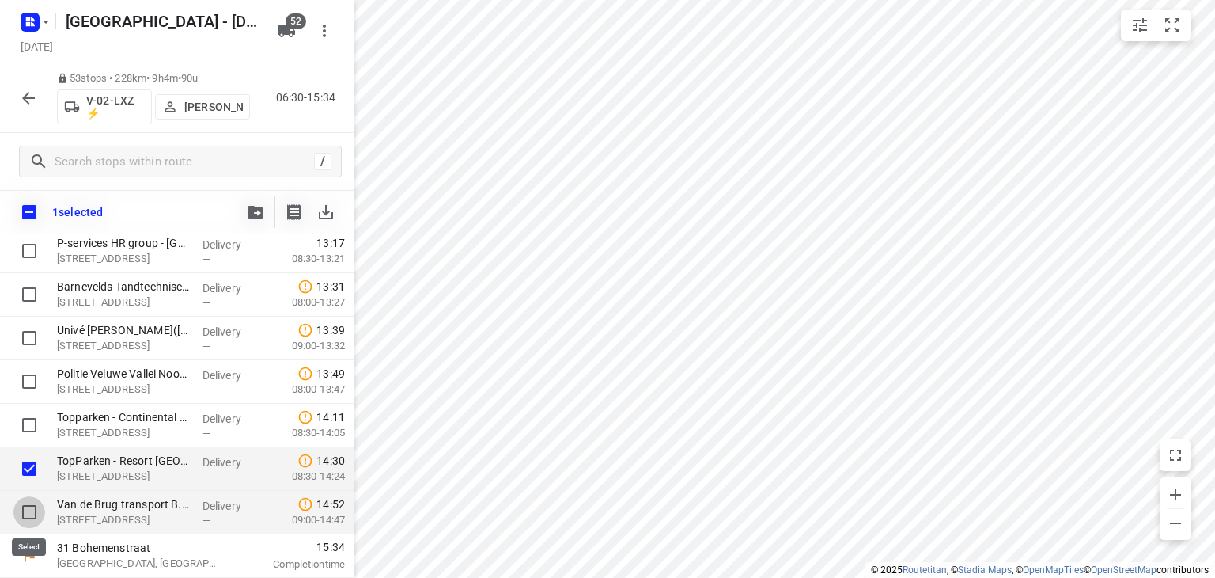
click at [30, 504] on input "checkbox" at bounding box center [29, 512] width 32 height 32
checkbox input "true"
click at [266, 210] on button "button" at bounding box center [256, 212] width 32 height 32
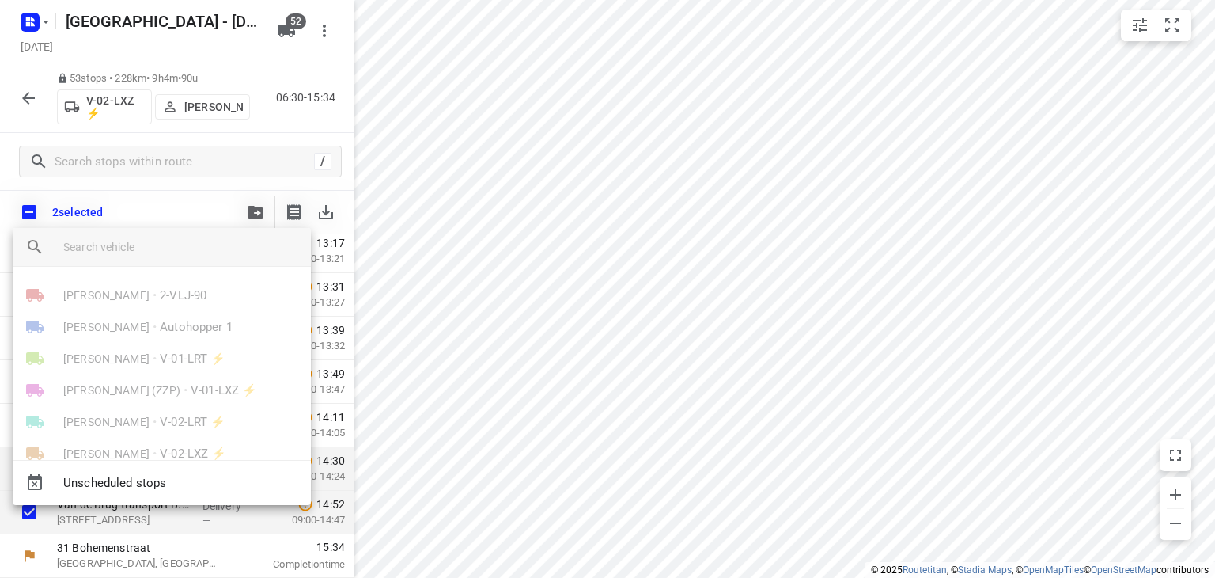
click at [108, 244] on input "search vehicle" at bounding box center [180, 247] width 235 height 24
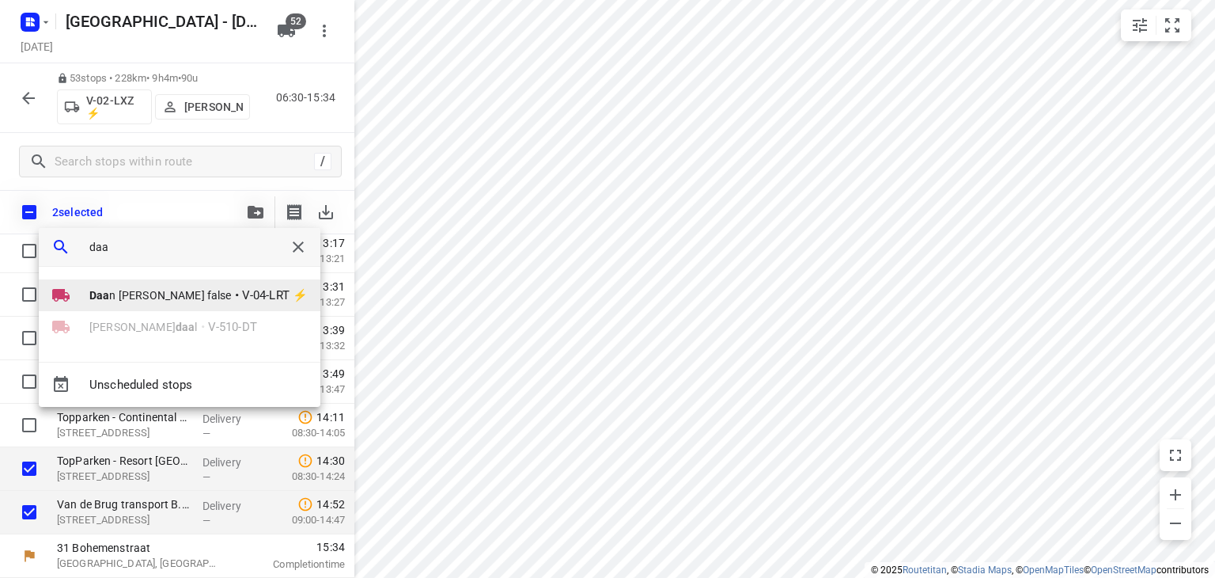
type input "daa"
click at [121, 294] on span "Daa n Mulder false" at bounding box center [160, 295] width 142 height 16
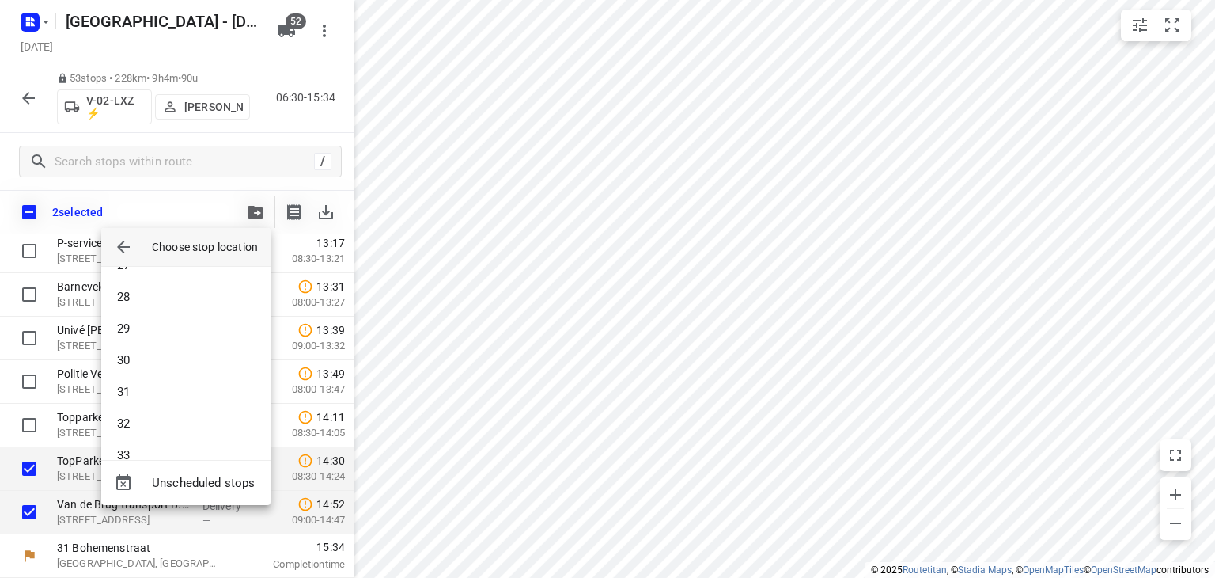
scroll to position [1407, 0]
click at [157, 431] on li "50" at bounding box center [185, 432] width 169 height 32
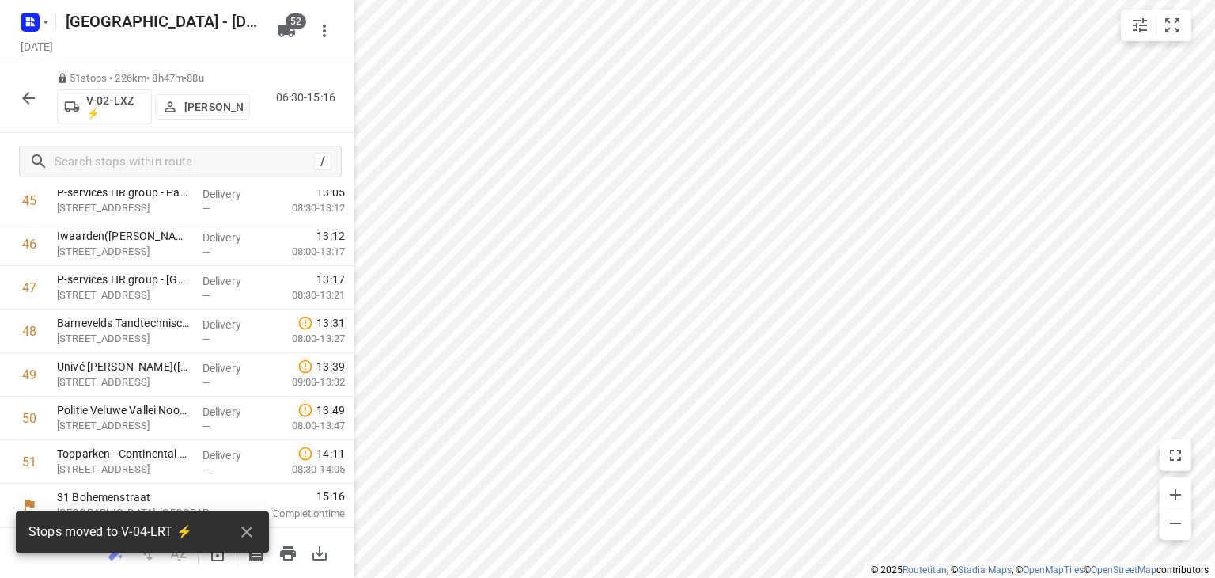
scroll to position [2050, 0]
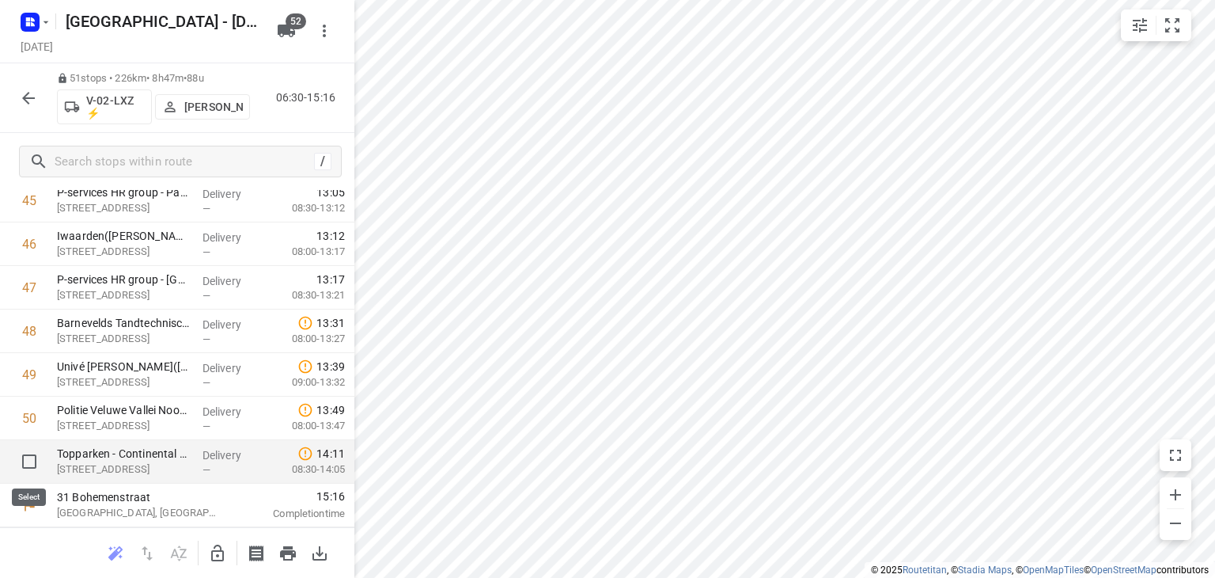
click at [28, 458] on input "checkbox" at bounding box center [29, 461] width 32 height 32
checkbox input "true"
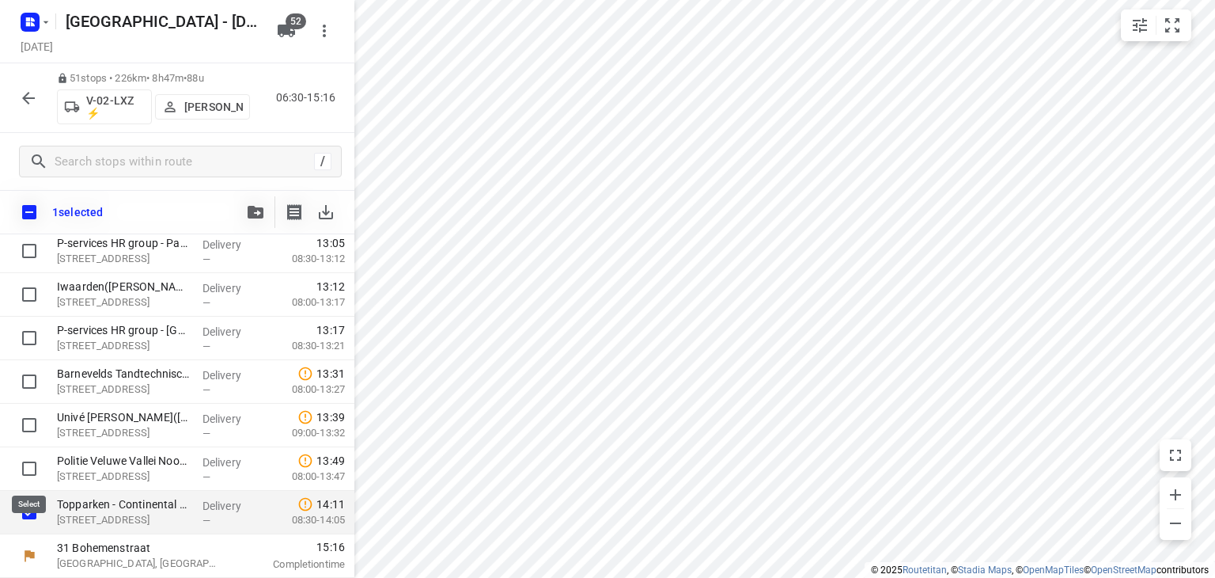
scroll to position [2044, 0]
click at [256, 206] on icon "button" at bounding box center [256, 212] width 16 height 13
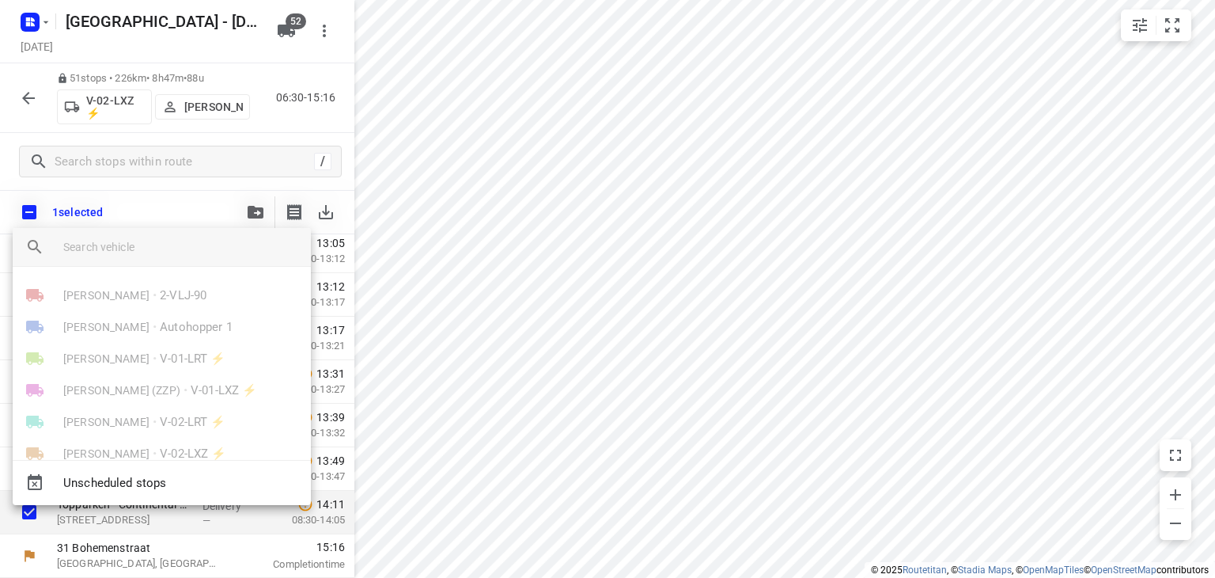
click at [192, 246] on input "search vehicle" at bounding box center [180, 247] width 235 height 24
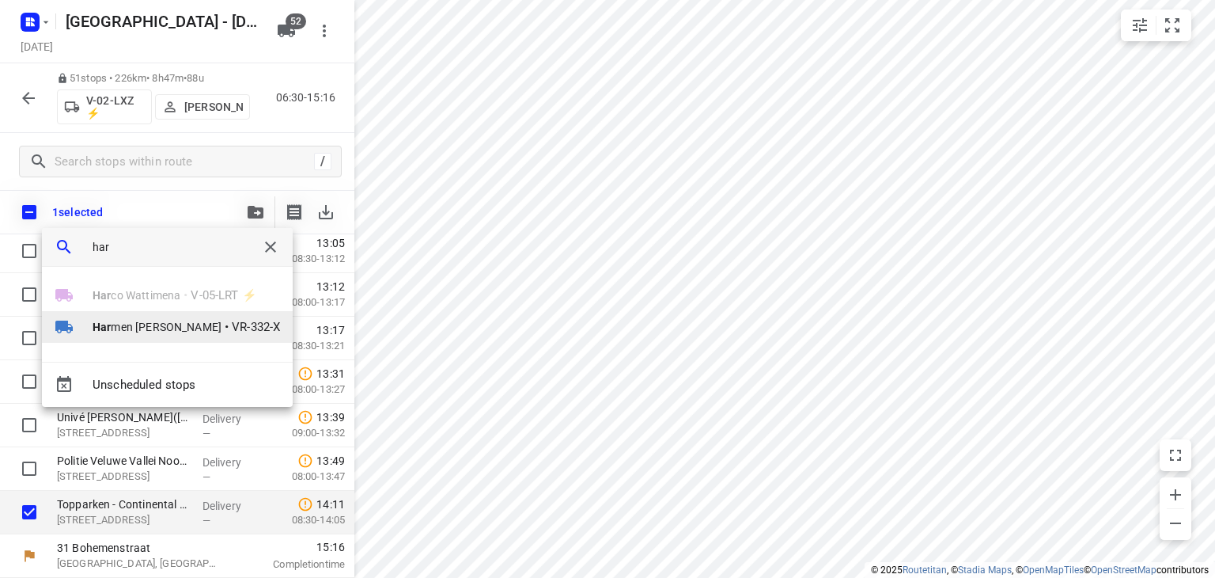
type input "har"
click at [167, 327] on span "Har men Vreeman" at bounding box center [157, 327] width 129 height 16
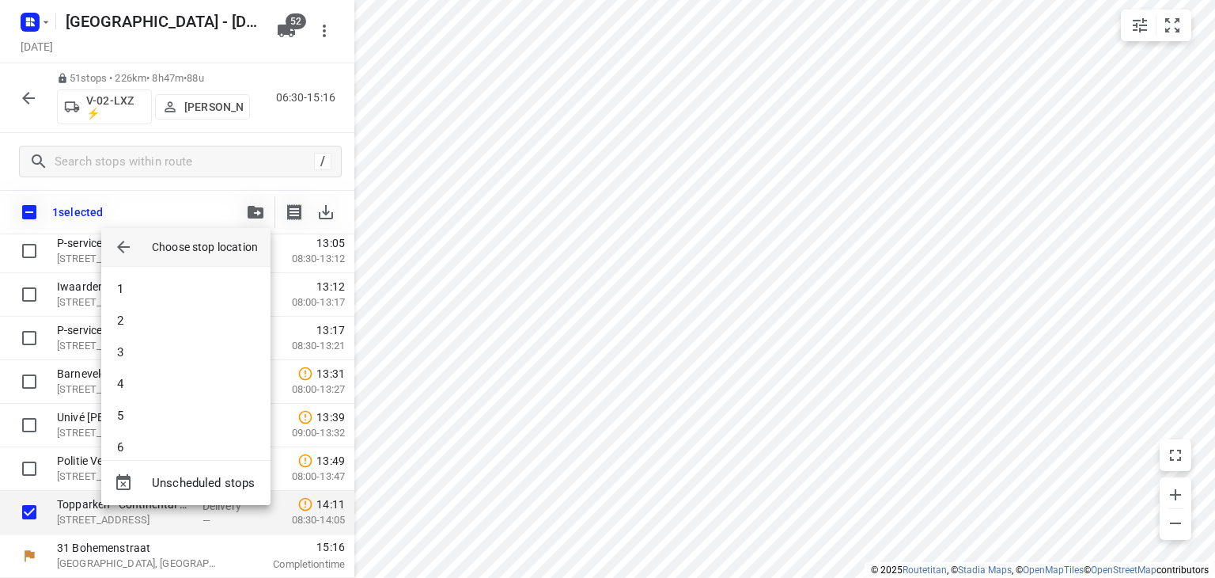
scroll to position [1851, 0]
click at [173, 429] on li "64" at bounding box center [185, 432] width 169 height 32
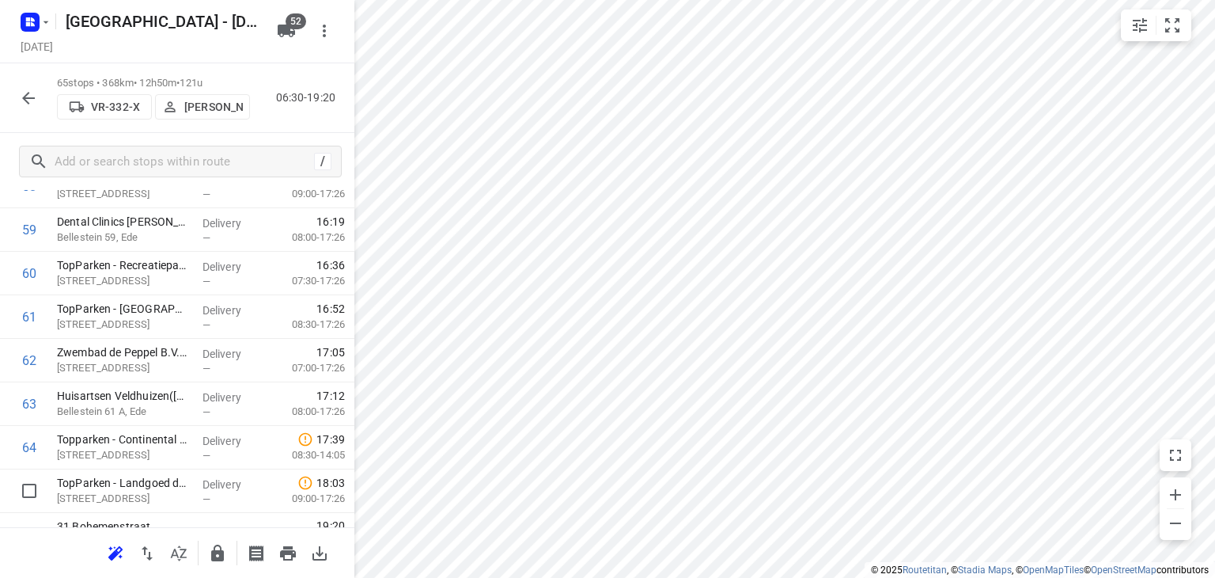
scroll to position [2659, 0]
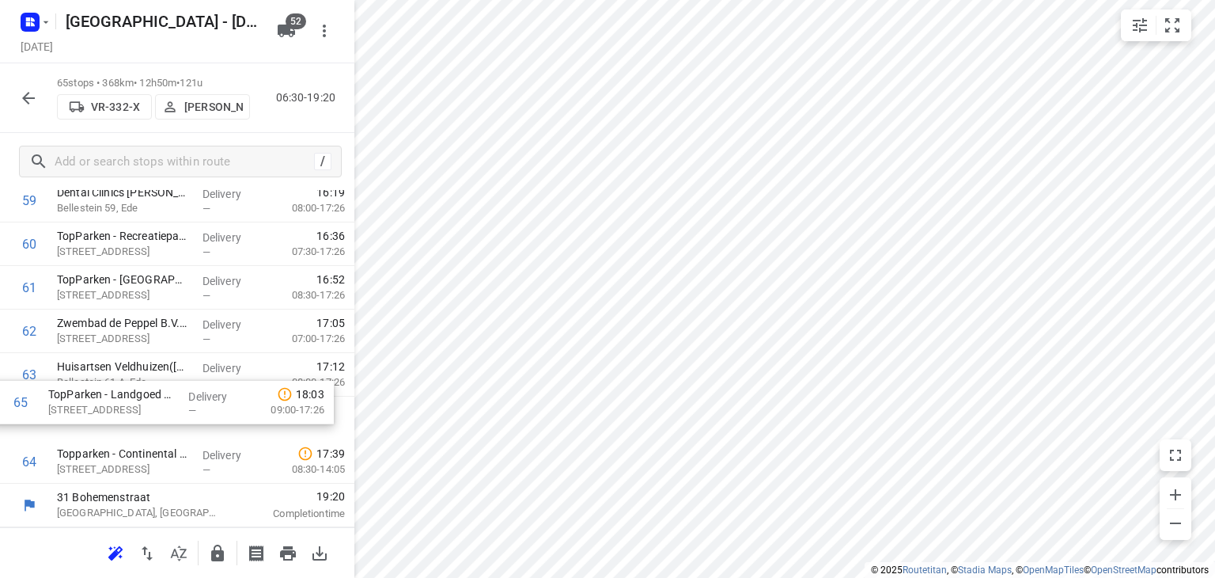
drag, startPoint x: 166, startPoint y: 465, endPoint x: 156, endPoint y: 400, distance: 66.5
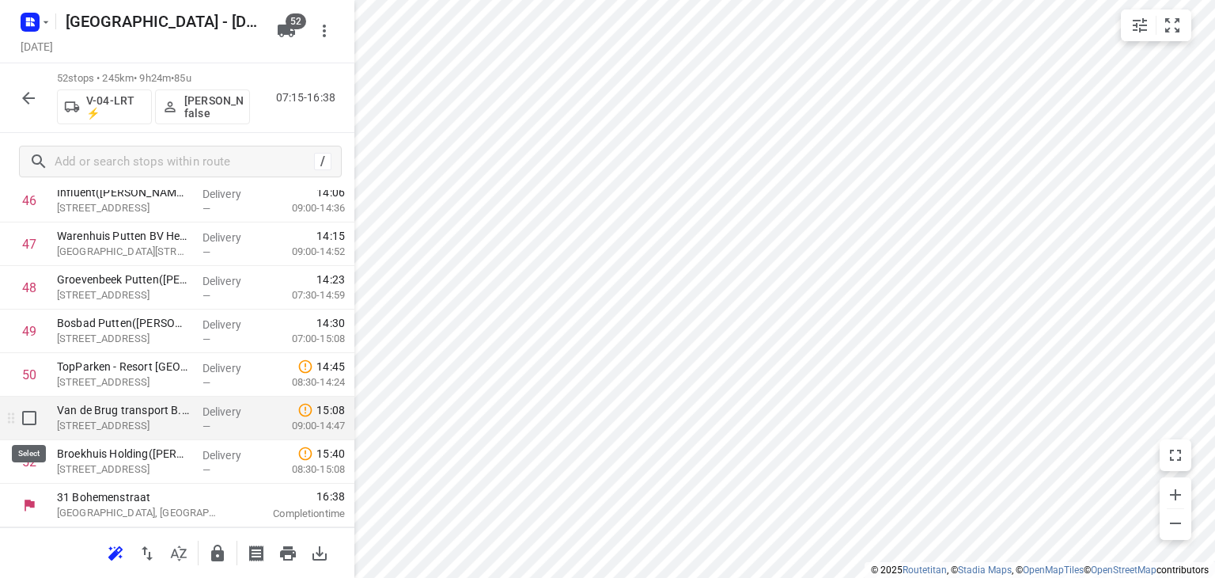
click at [30, 417] on input "checkbox" at bounding box center [29, 418] width 32 height 32
checkbox input "true"
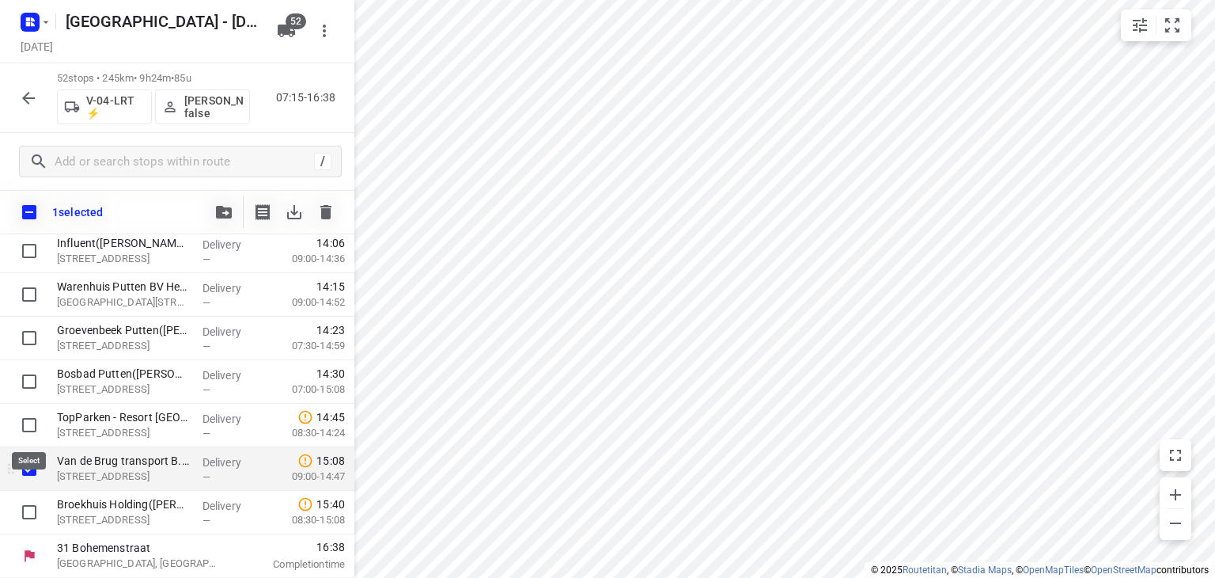
scroll to position [2087, 0]
click at [222, 211] on icon "button" at bounding box center [224, 212] width 16 height 13
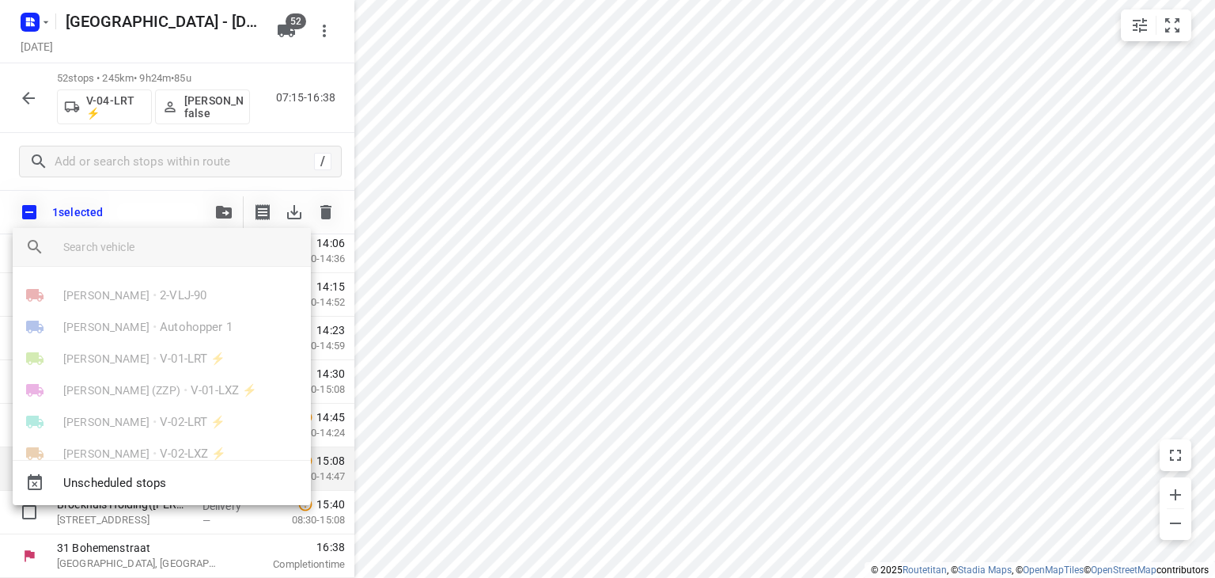
click at [191, 245] on input "search vehicle" at bounding box center [180, 247] width 235 height 24
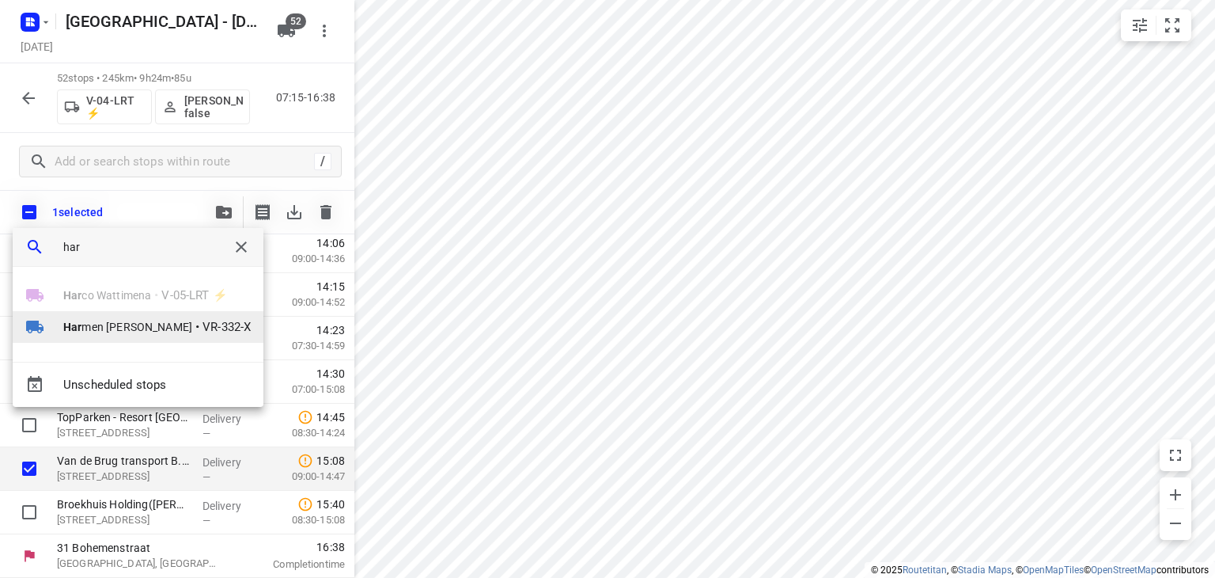
type input "har"
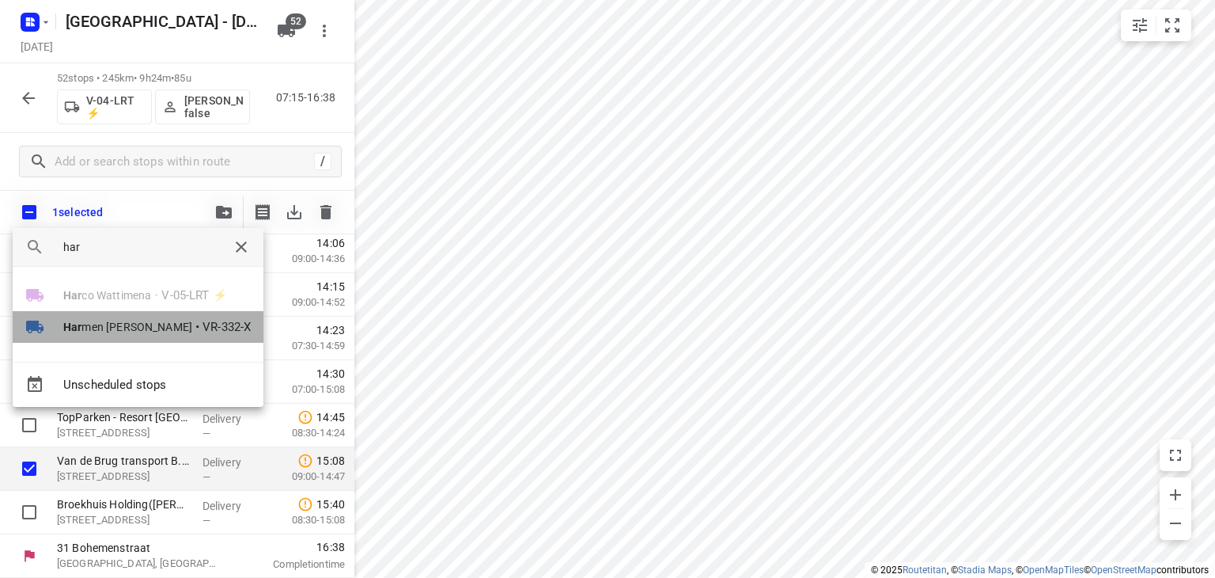
click at [145, 317] on li "Har men Vreeman • VR-332-X" at bounding box center [138, 327] width 251 height 32
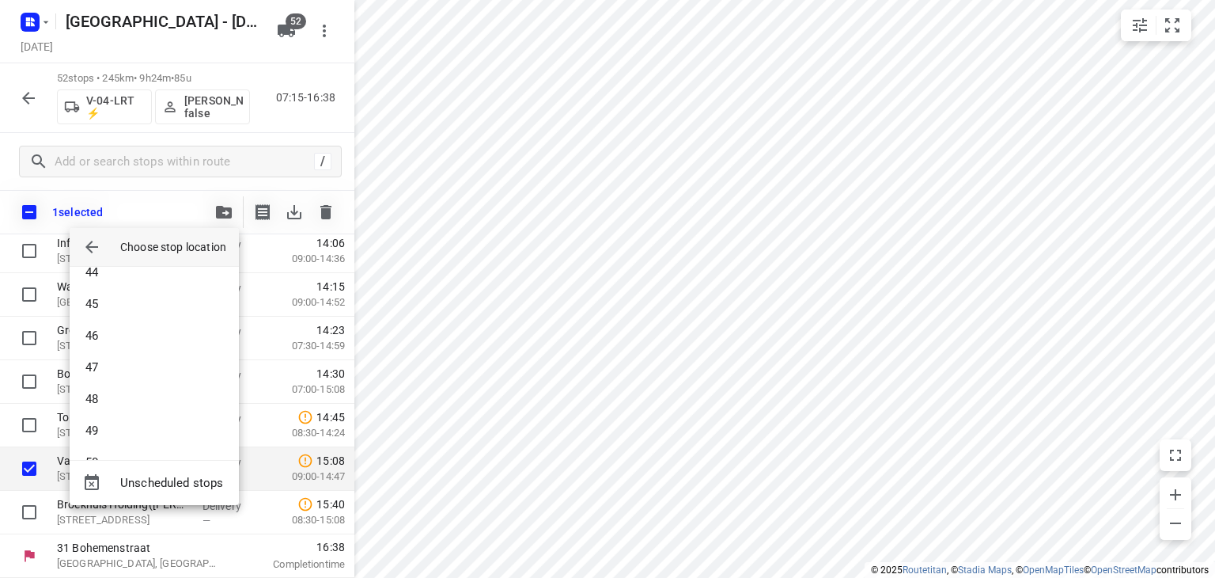
scroll to position [1882, 0]
click at [136, 430] on li "65" at bounding box center [154, 432] width 169 height 32
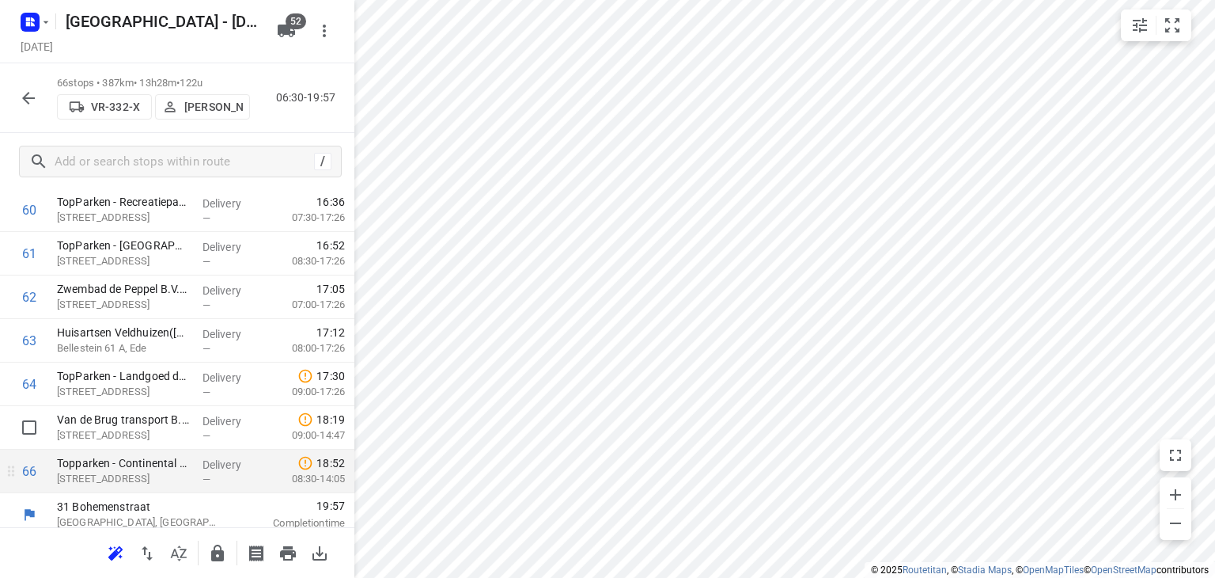
scroll to position [2703, 0]
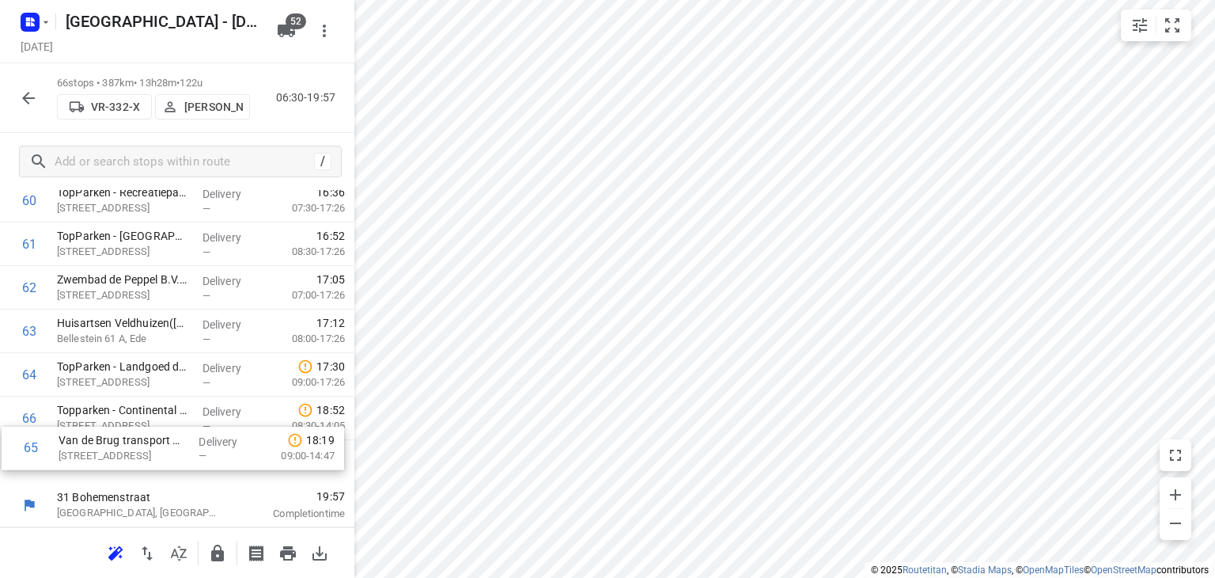
drag, startPoint x: 95, startPoint y: 422, endPoint x: 96, endPoint y: 460, distance: 37.2
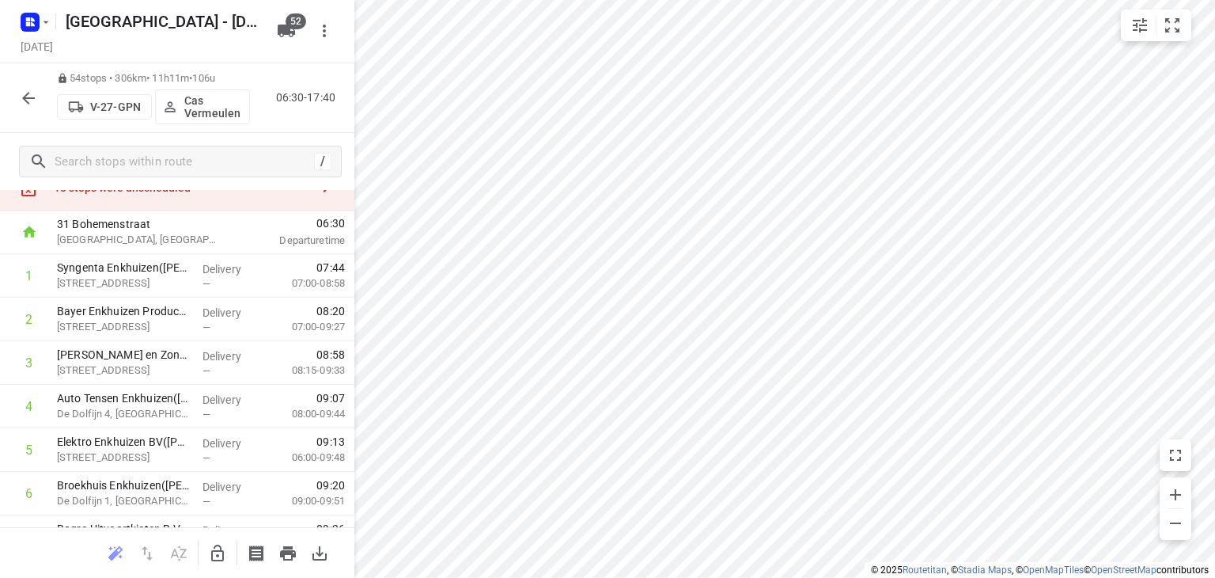
scroll to position [0, 0]
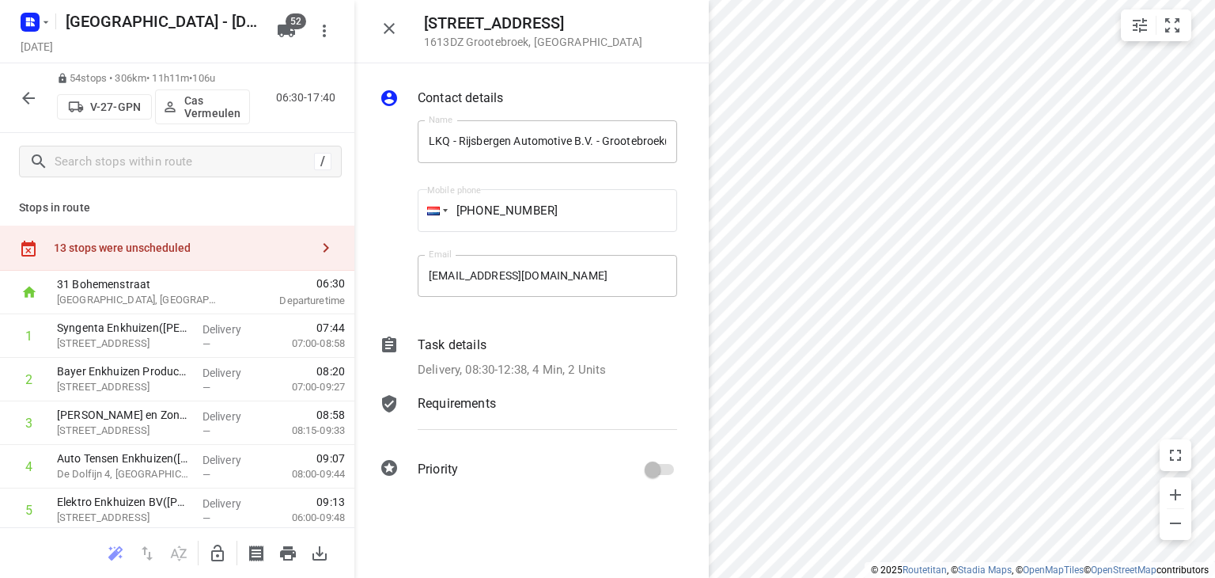
click at [392, 22] on icon "button" at bounding box center [389, 28] width 19 height 19
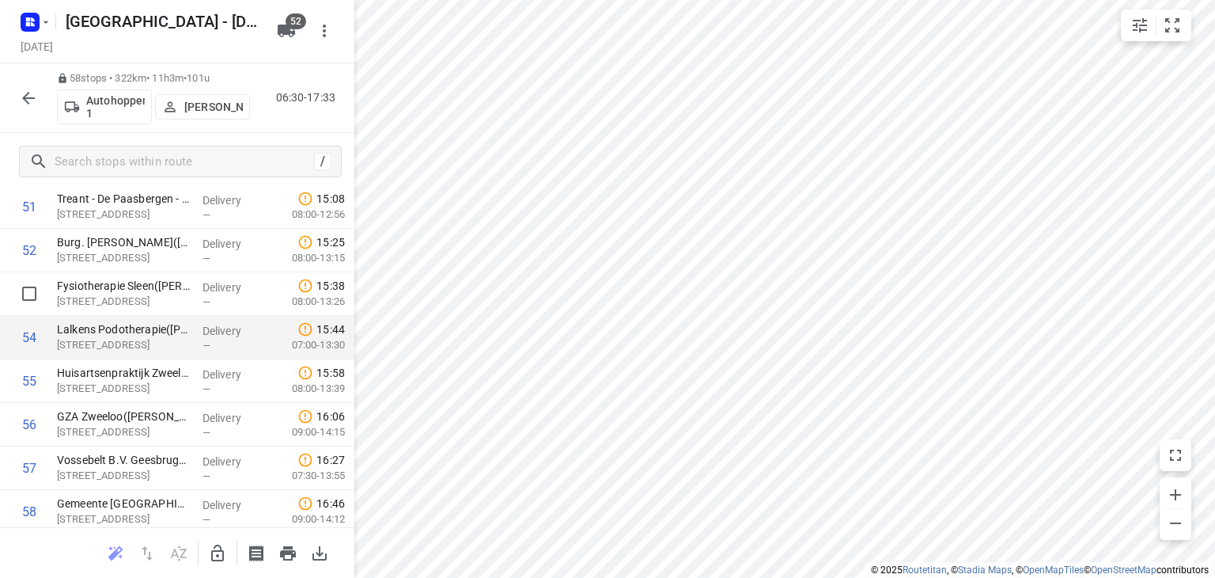
scroll to position [2354, 0]
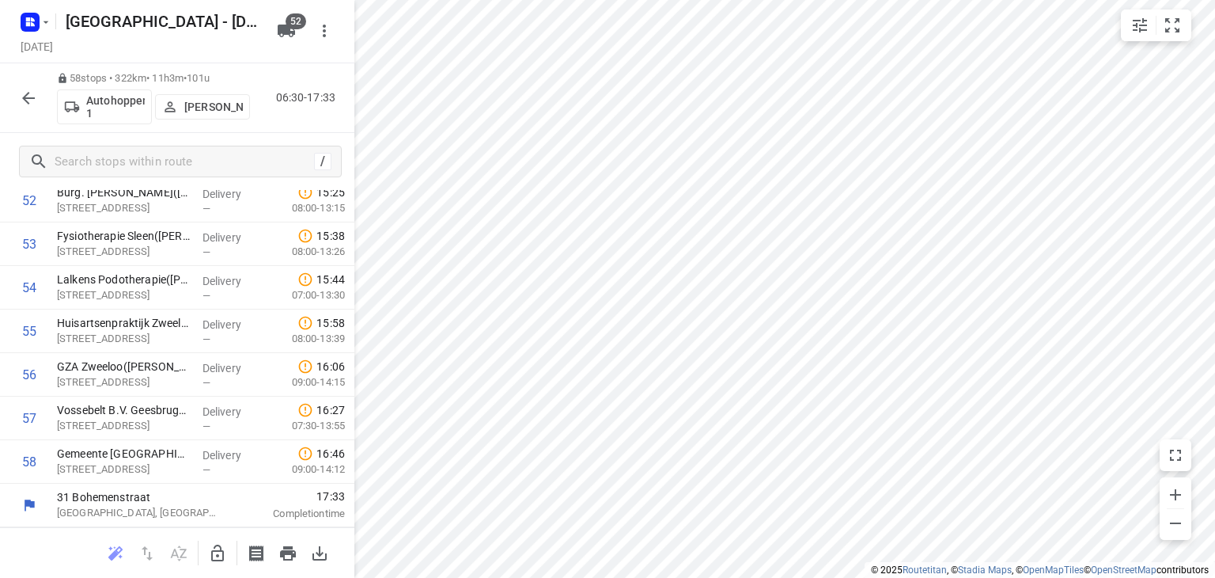
click at [252, 55] on div "[DATE]" at bounding box center [143, 47] width 253 height 21
drag, startPoint x: 276, startPoint y: 93, endPoint x: 340, endPoint y: 102, distance: 64.7
click at [340, 102] on p "06:30-17:33" at bounding box center [309, 97] width 66 height 17
click at [298, 119] on div "58 stops • 322km • 11h3m • 101u Autohopper 1 Max Neppelenbroek 06:30-17:33" at bounding box center [177, 98] width 354 height 70
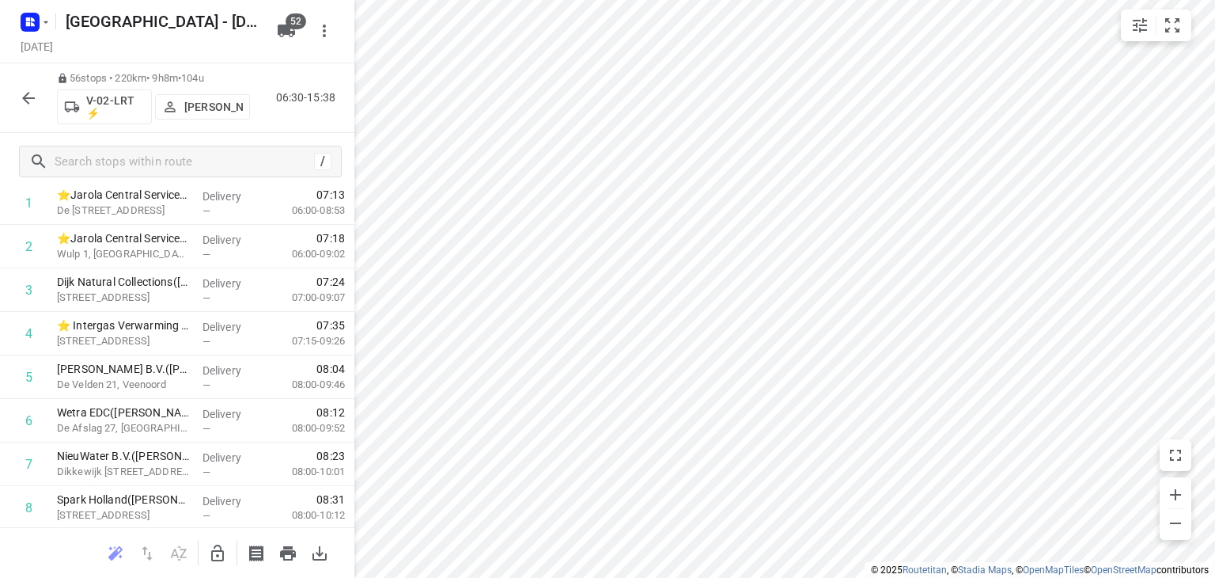
scroll to position [0, 0]
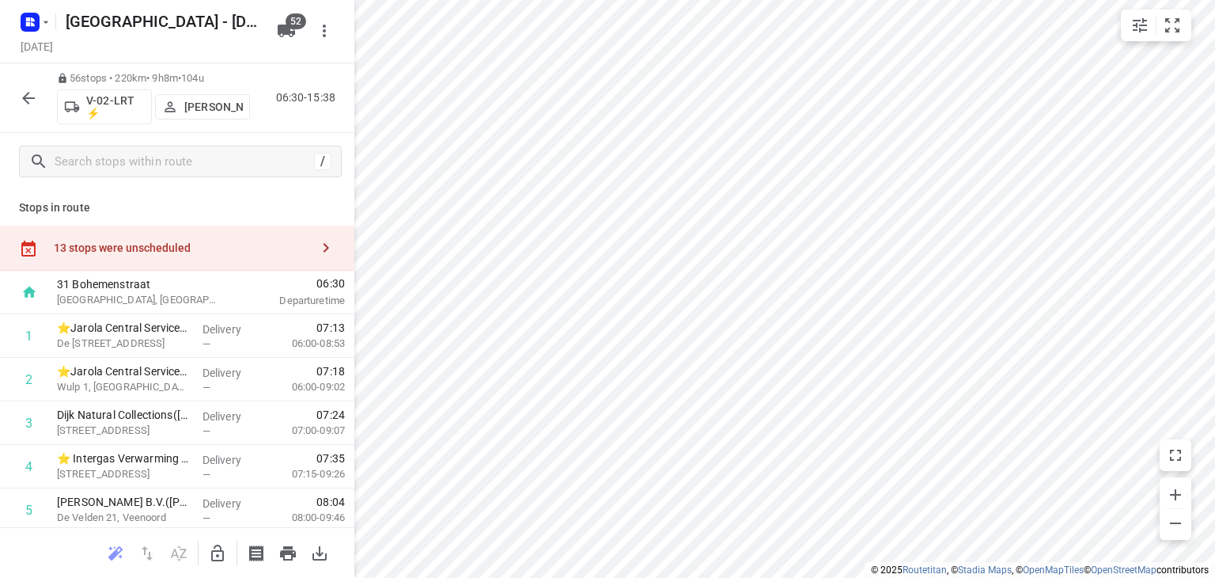
click at [301, 124] on div "56 stops • 220km • 9h8m • 104u V-02-LRT ⚡ Marius Deckers 06:30-15:38" at bounding box center [177, 98] width 354 height 70
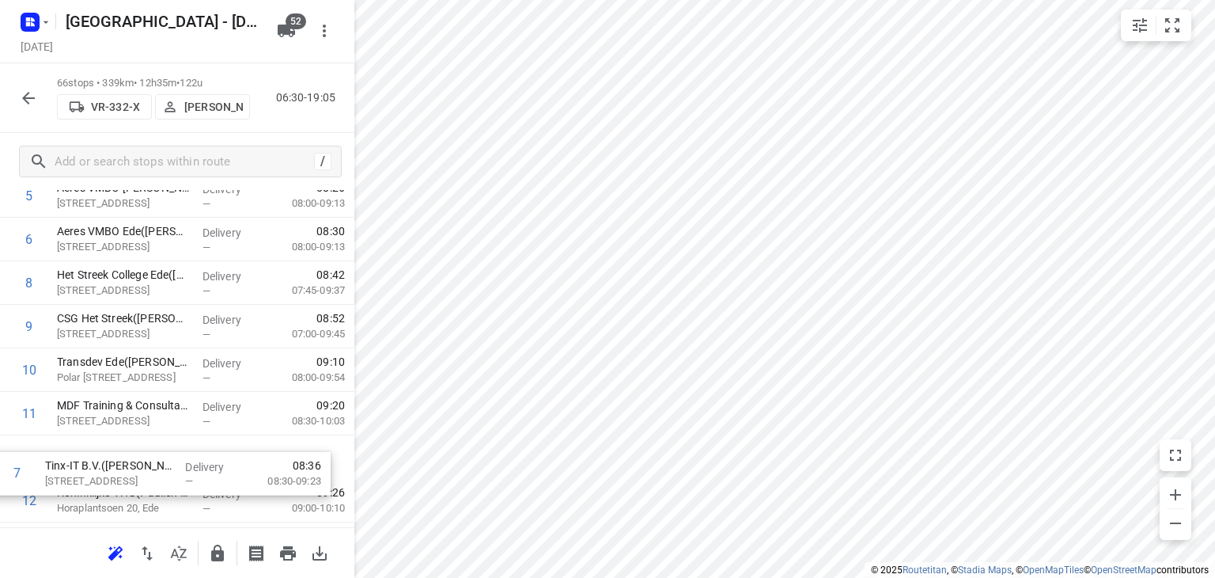
scroll to position [329, 0]
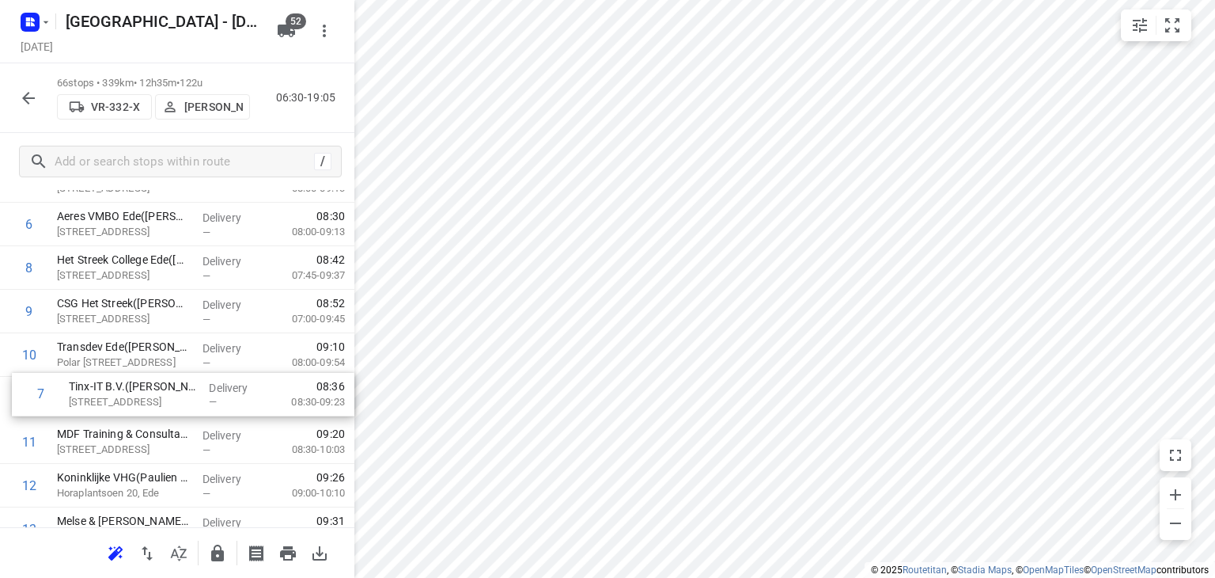
drag, startPoint x: 127, startPoint y: 394, endPoint x: 146, endPoint y: 401, distance: 20.3
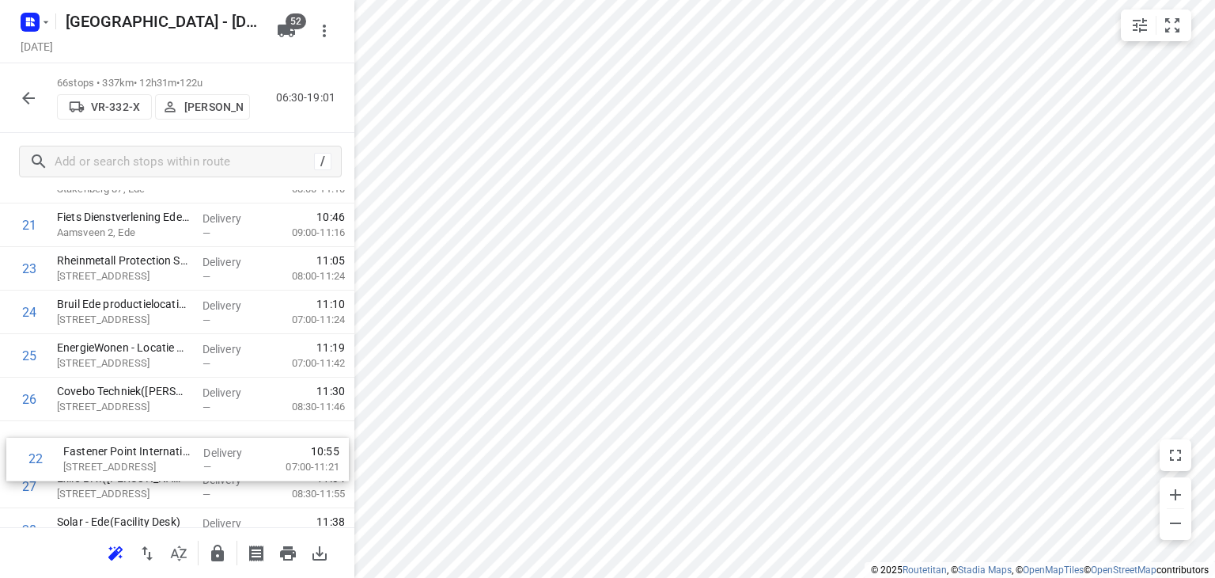
scroll to position [984, 0]
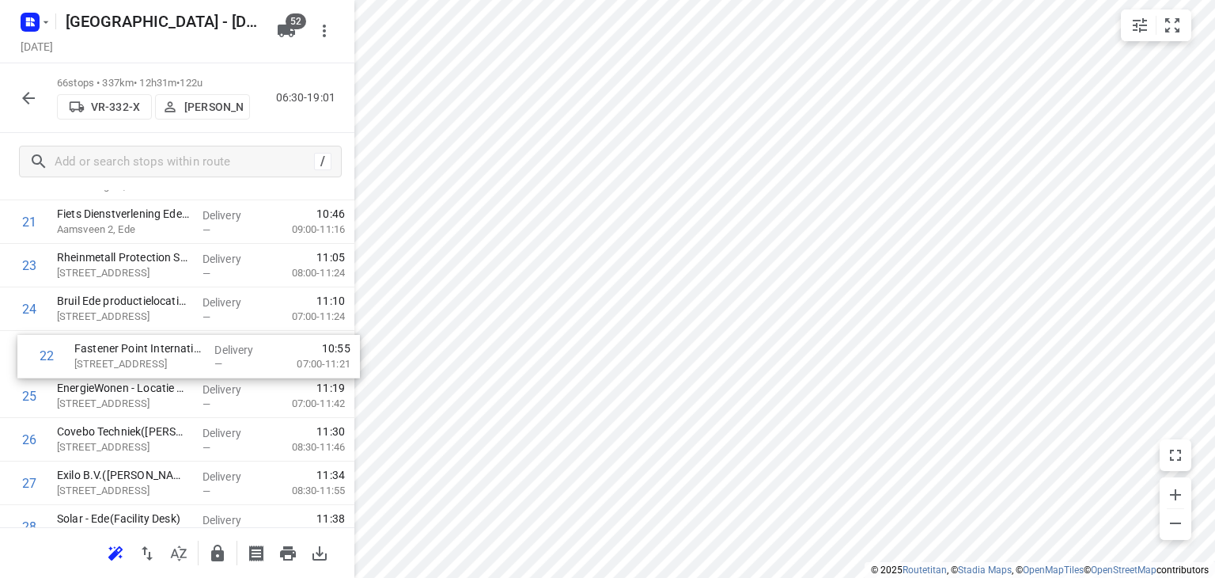
drag, startPoint x: 98, startPoint y: 453, endPoint x: 116, endPoint y: 354, distance: 99.6
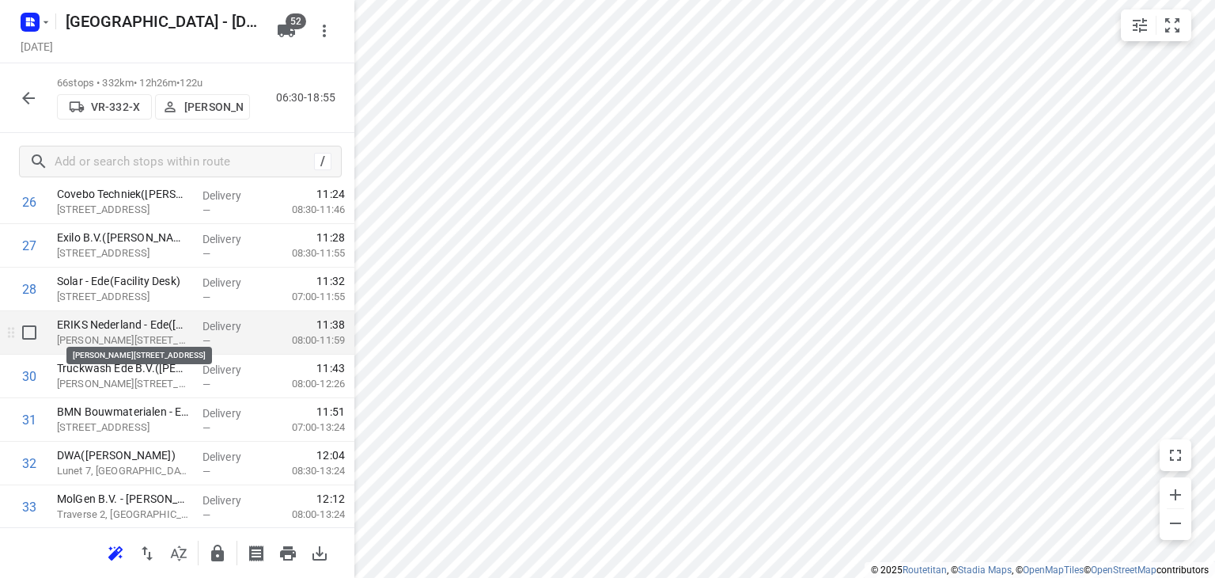
scroll to position [1301, 0]
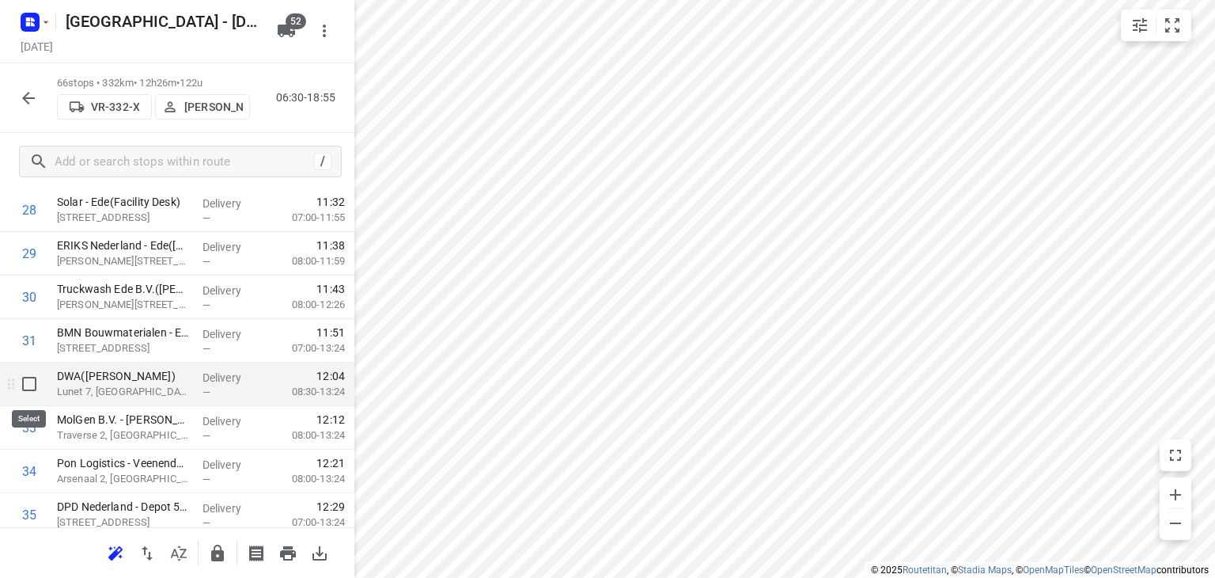
click at [32, 378] on input "checkbox" at bounding box center [29, 384] width 32 height 32
checkbox input "true"
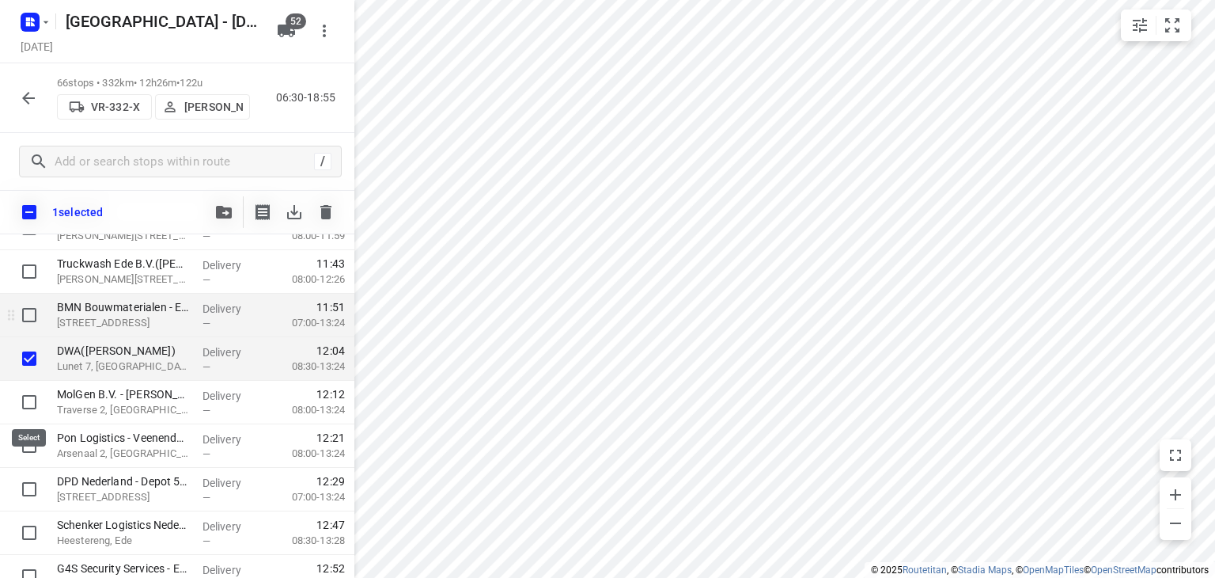
scroll to position [1459, 0]
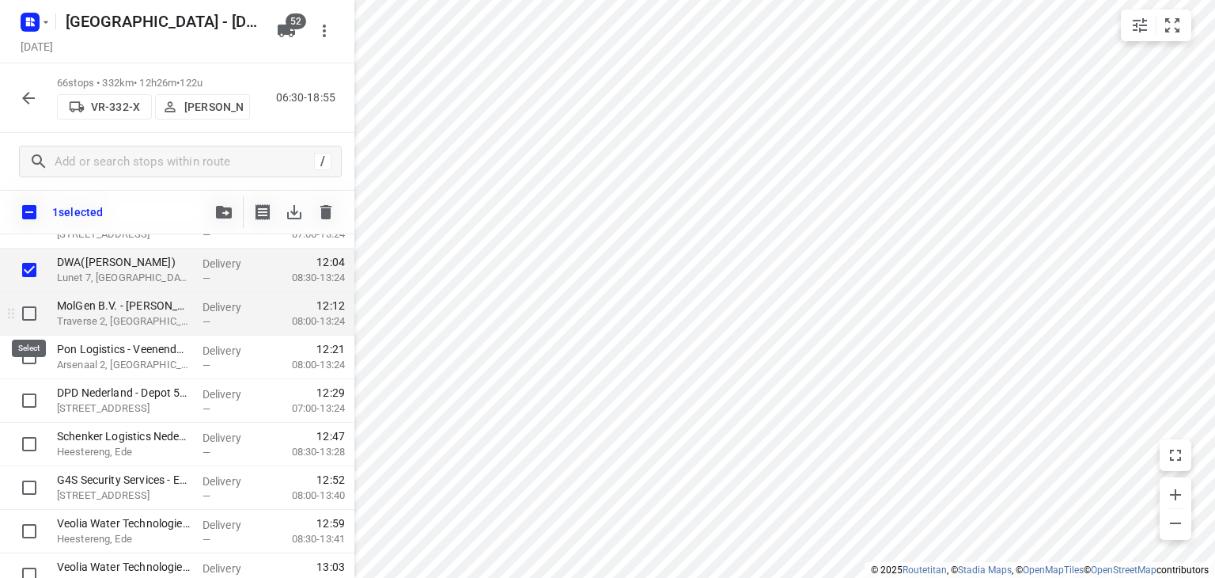
click at [28, 314] on input "checkbox" at bounding box center [29, 313] width 32 height 32
checkbox input "true"
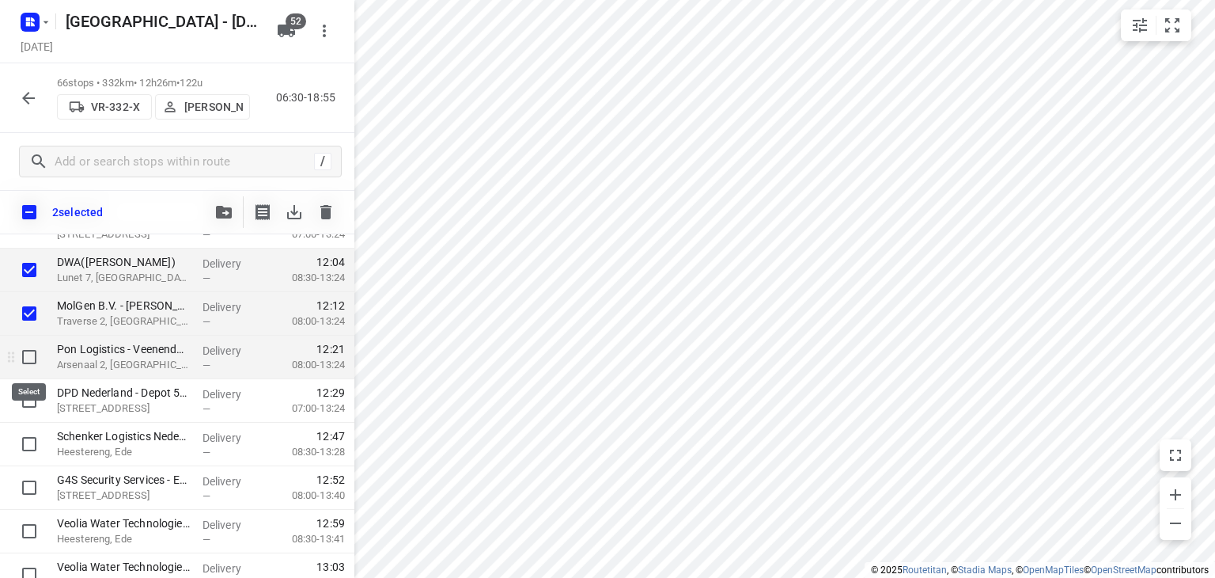
click at [28, 366] on input "checkbox" at bounding box center [29, 357] width 32 height 32
checkbox input "true"
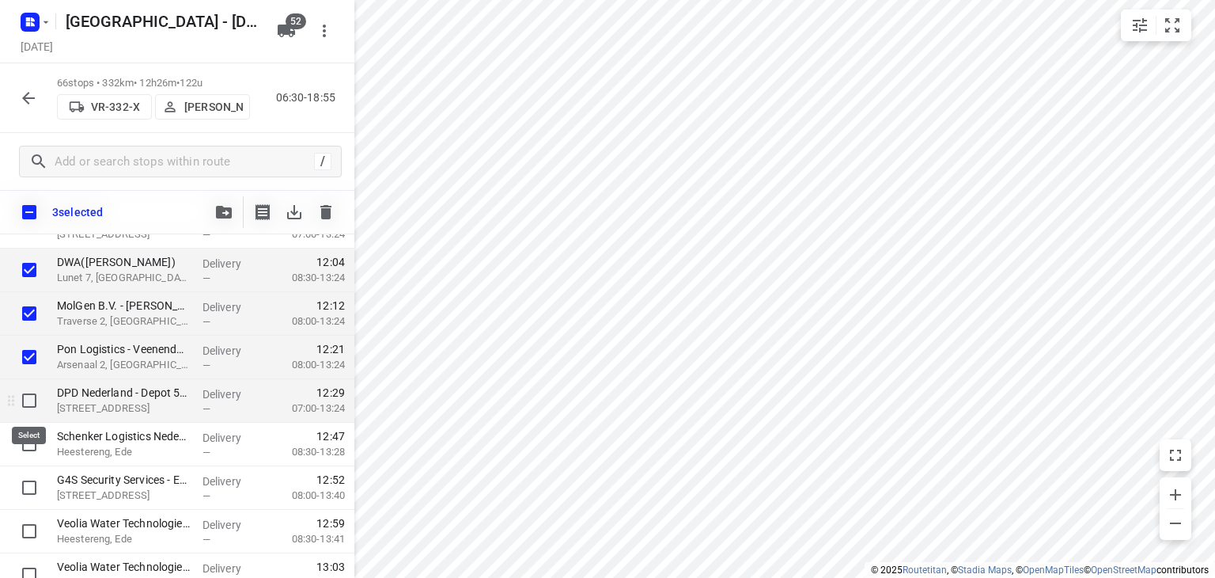
click at [30, 399] on input "checkbox" at bounding box center [29, 400] width 32 height 32
checkbox input "true"
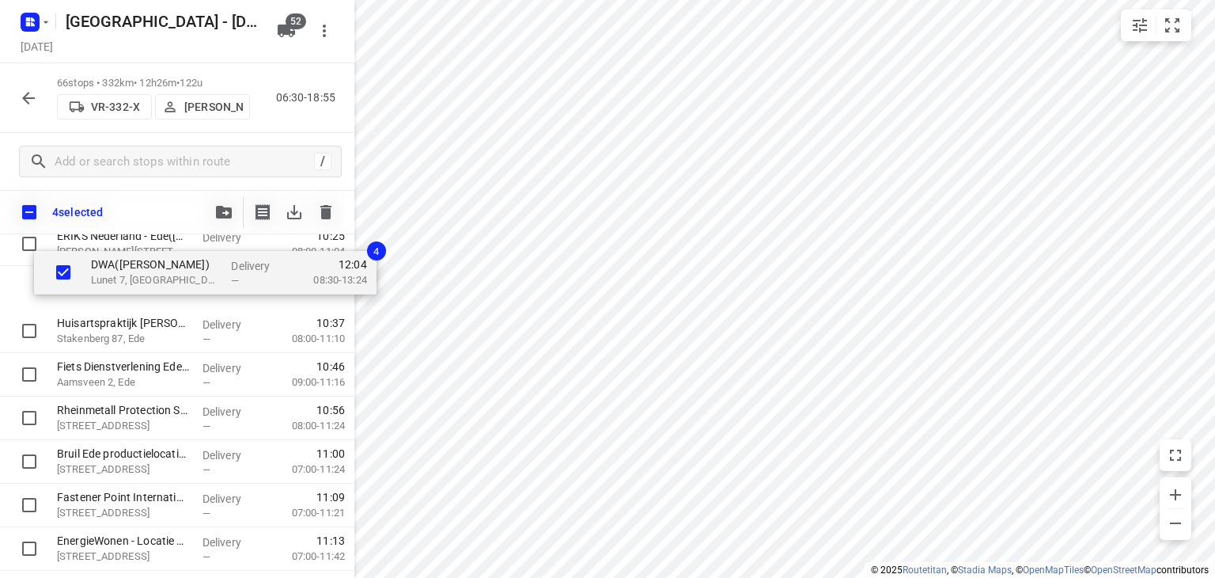
scroll to position [910, 0]
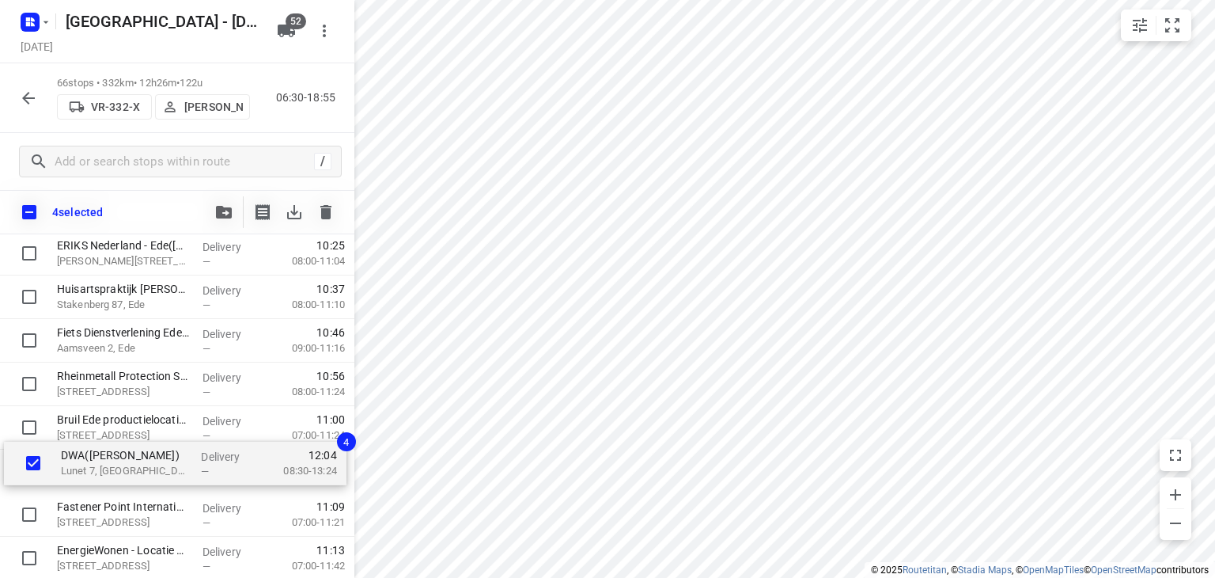
drag, startPoint x: 127, startPoint y: 440, endPoint x: 131, endPoint y: 471, distance: 31.1
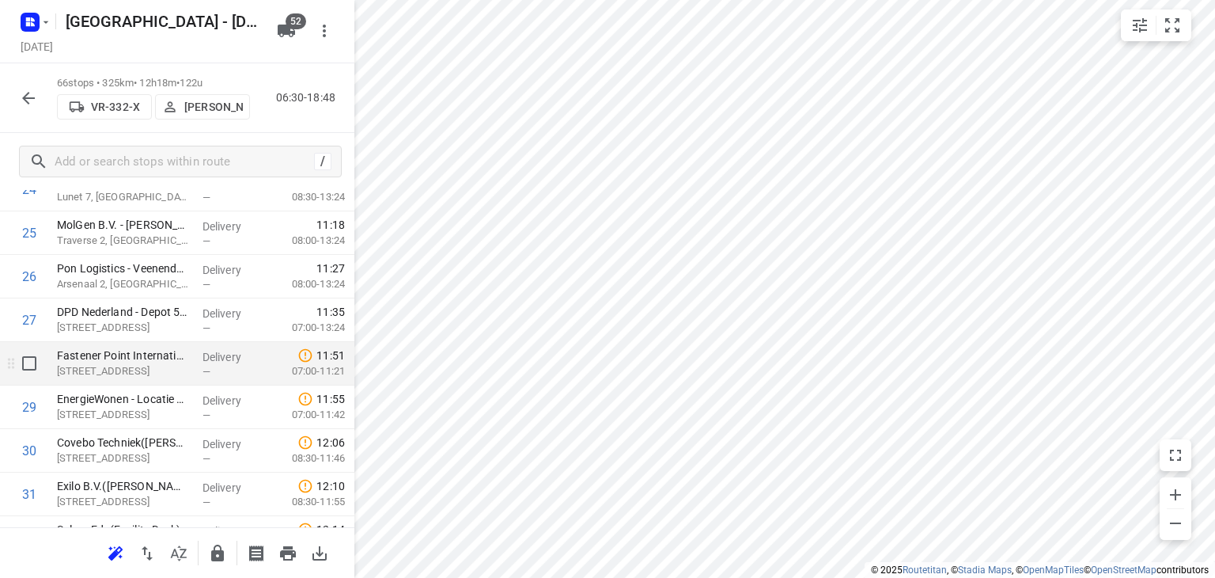
scroll to position [1068, 0]
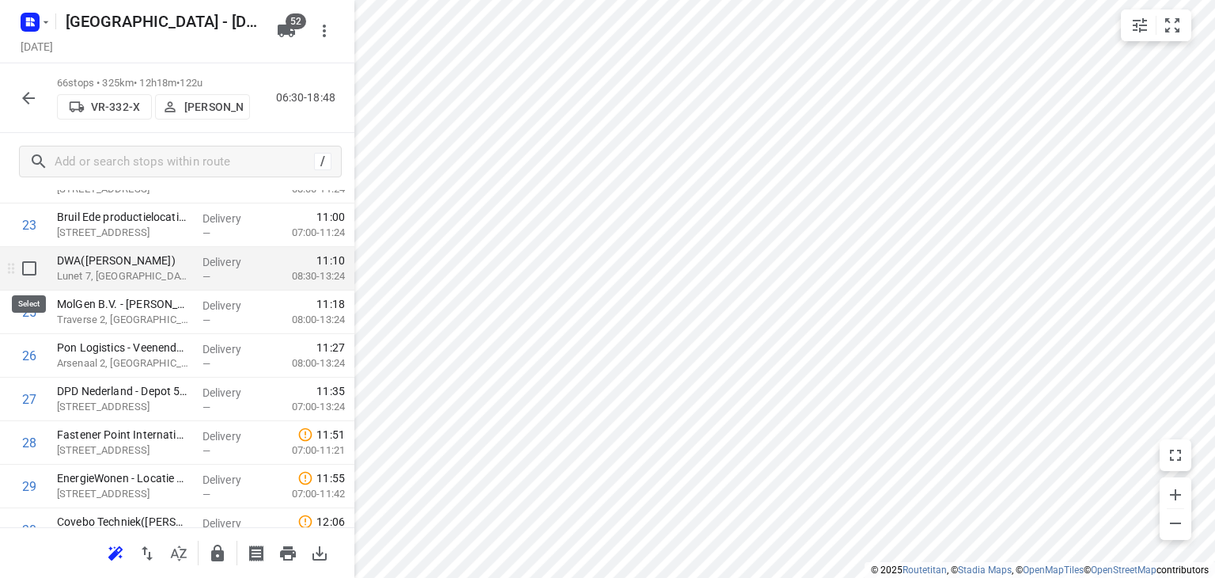
click at [32, 267] on input "checkbox" at bounding box center [29, 268] width 32 height 32
checkbox input "true"
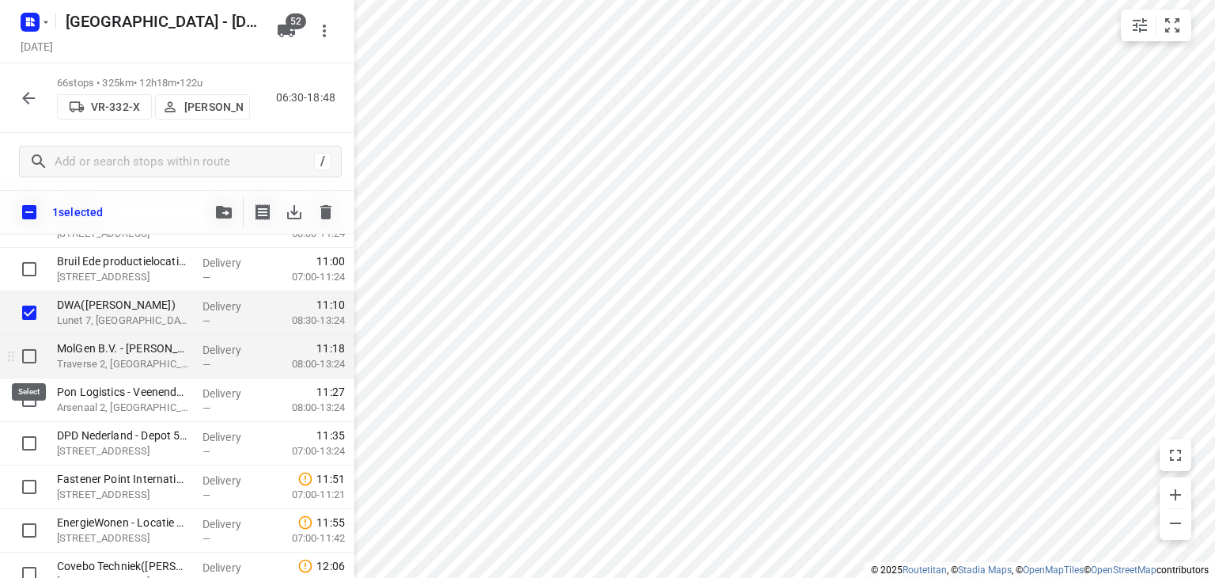
click at [33, 358] on input "checkbox" at bounding box center [29, 356] width 32 height 32
checkbox input "true"
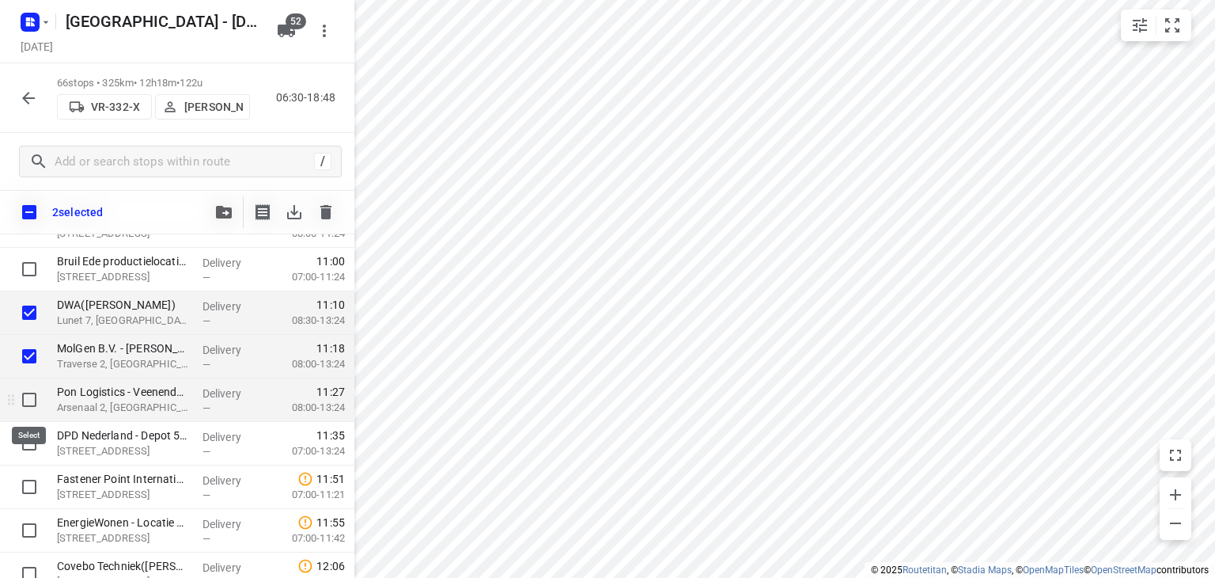
click at [26, 401] on input "checkbox" at bounding box center [29, 400] width 32 height 32
checkbox input "true"
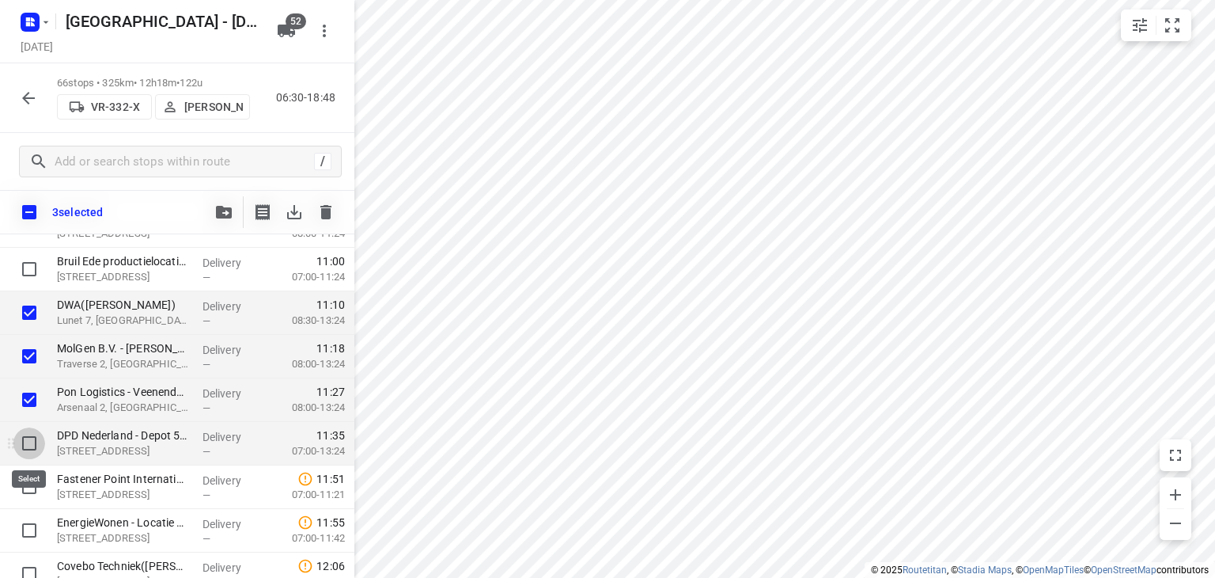
click at [28, 441] on input "checkbox" at bounding box center [29, 443] width 32 height 32
checkbox input "true"
click at [218, 214] on icon "button" at bounding box center [224, 212] width 16 height 13
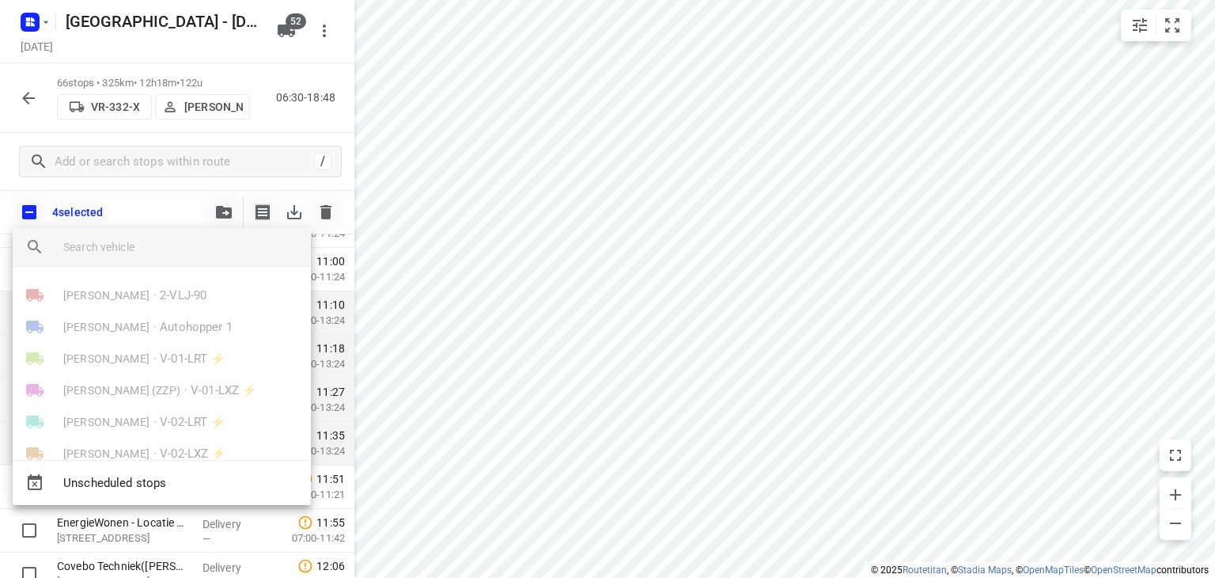
click at [174, 252] on input "search vehicle" at bounding box center [180, 247] width 235 height 24
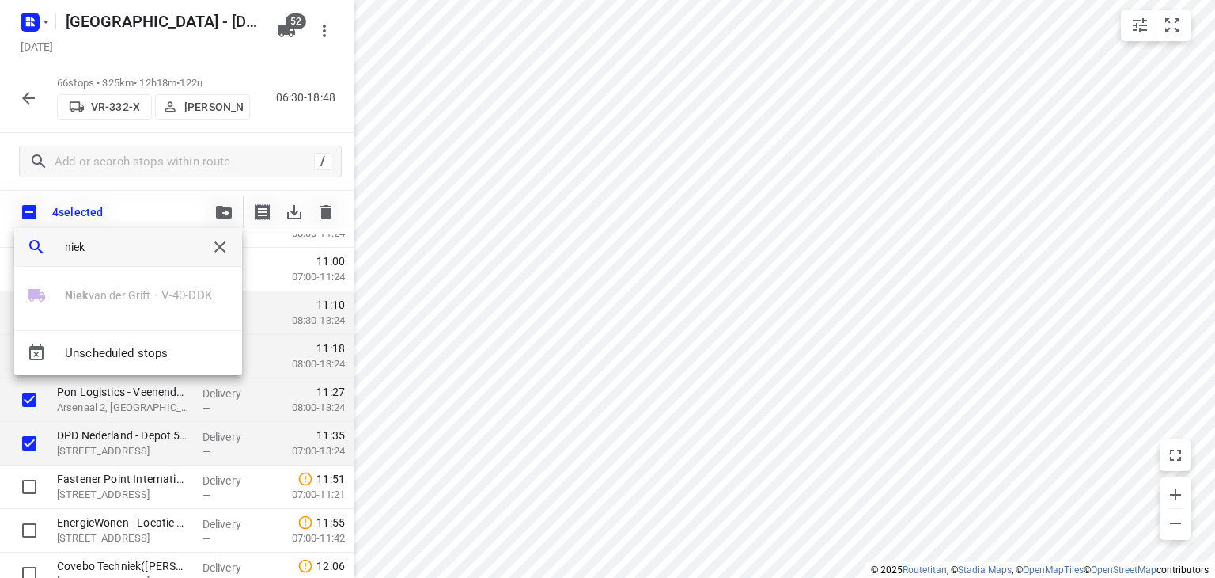
type input "niek"
click at [32, 98] on div at bounding box center [607, 289] width 1215 height 578
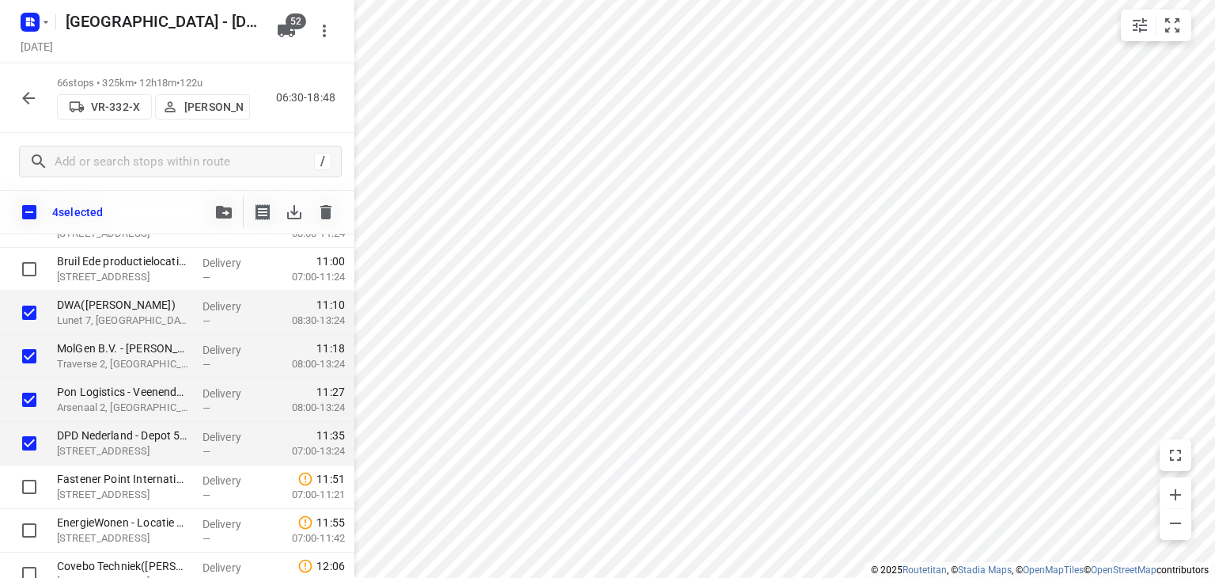
click at [27, 97] on icon "button" at bounding box center [28, 98] width 13 height 13
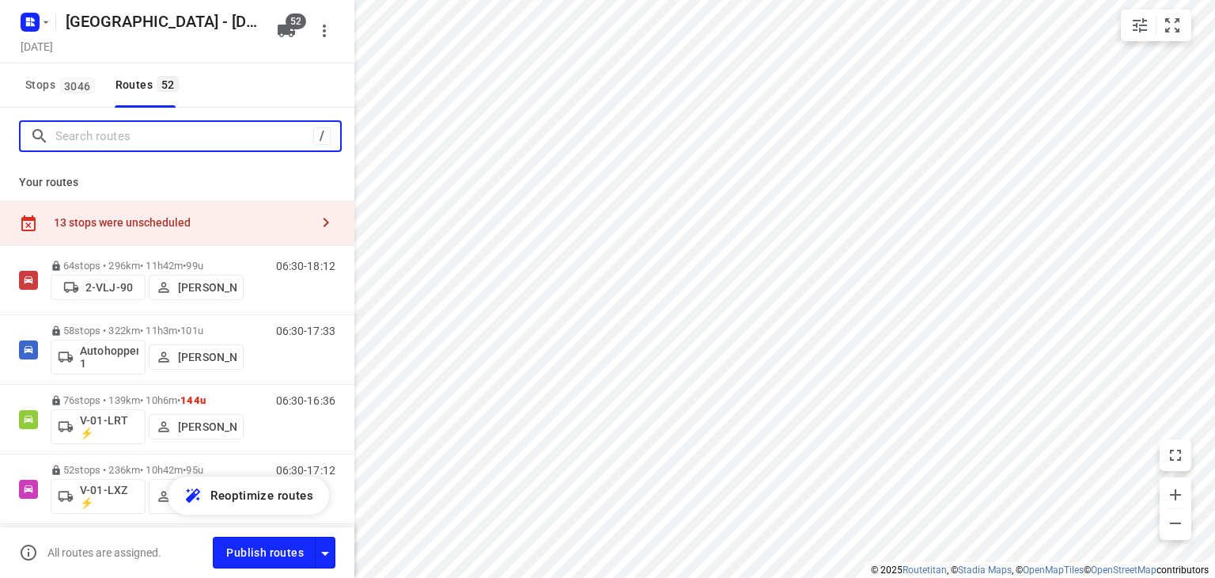
click at [134, 134] on input "Search routes" at bounding box center [184, 136] width 258 height 25
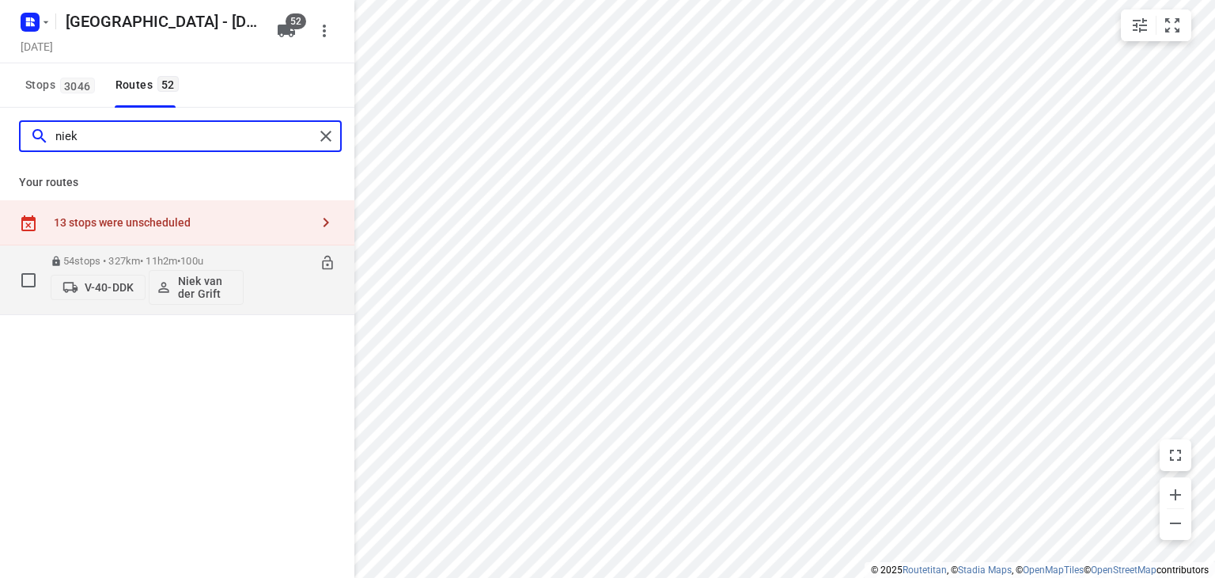
type input "niek"
click at [328, 263] on icon at bounding box center [327, 263] width 10 height 14
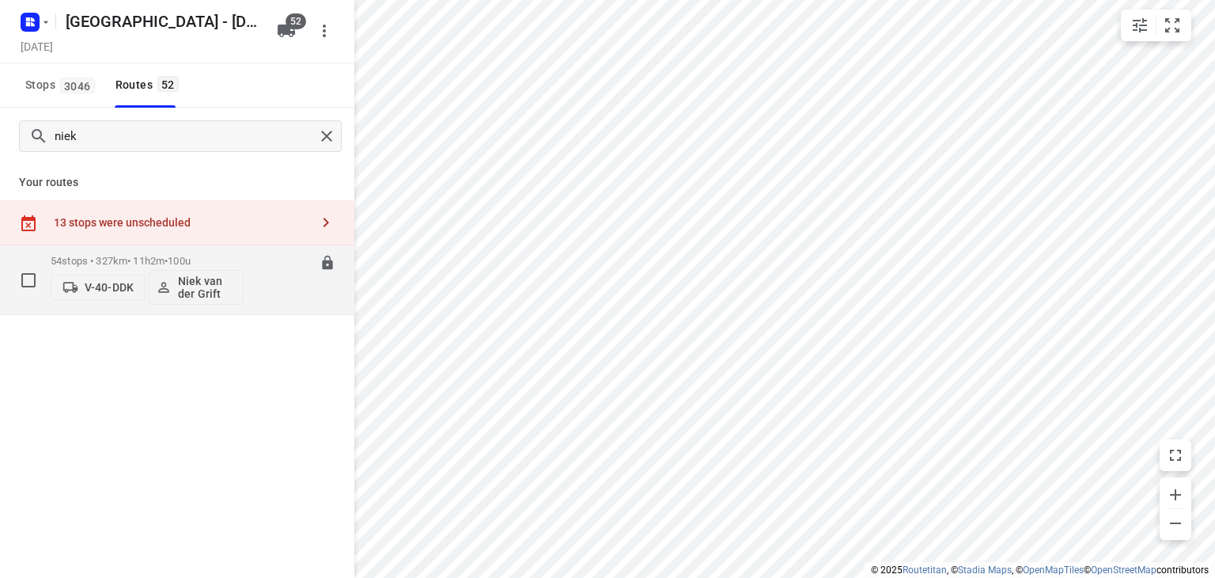
click at [264, 285] on div "06:30-17:32" at bounding box center [295, 284] width 79 height 58
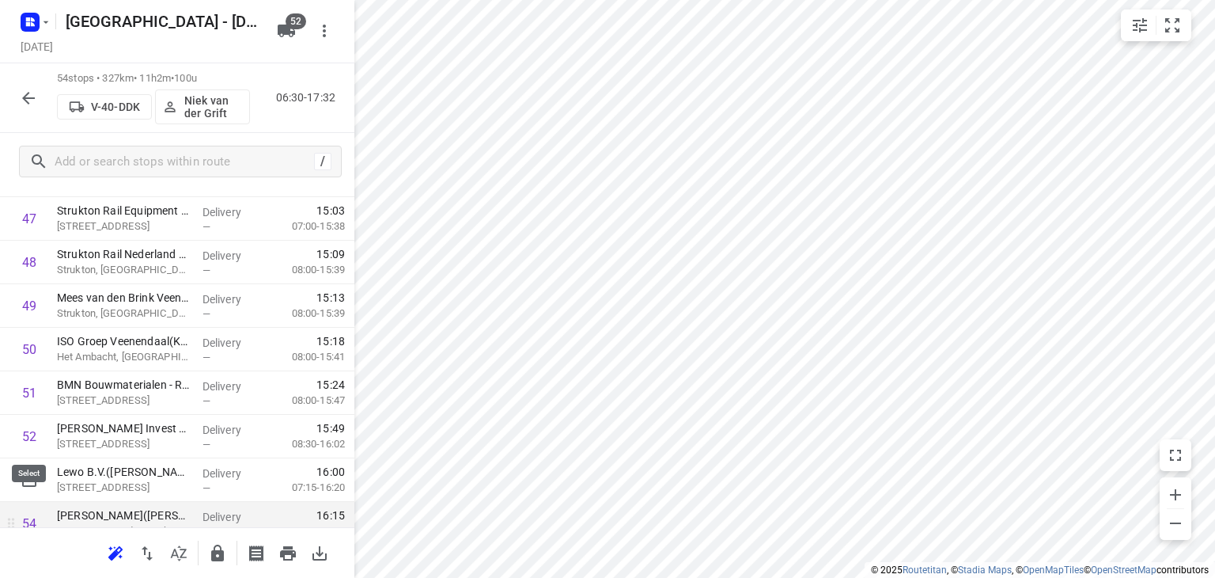
scroll to position [2180, 0]
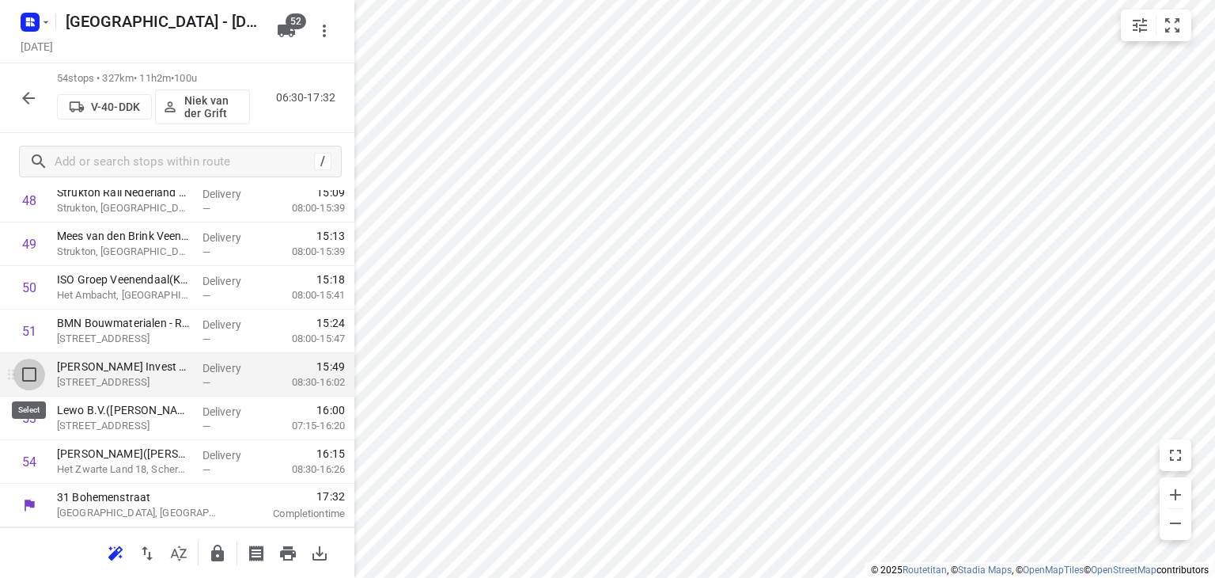
click at [31, 365] on input "checkbox" at bounding box center [29, 374] width 32 height 32
checkbox input "true"
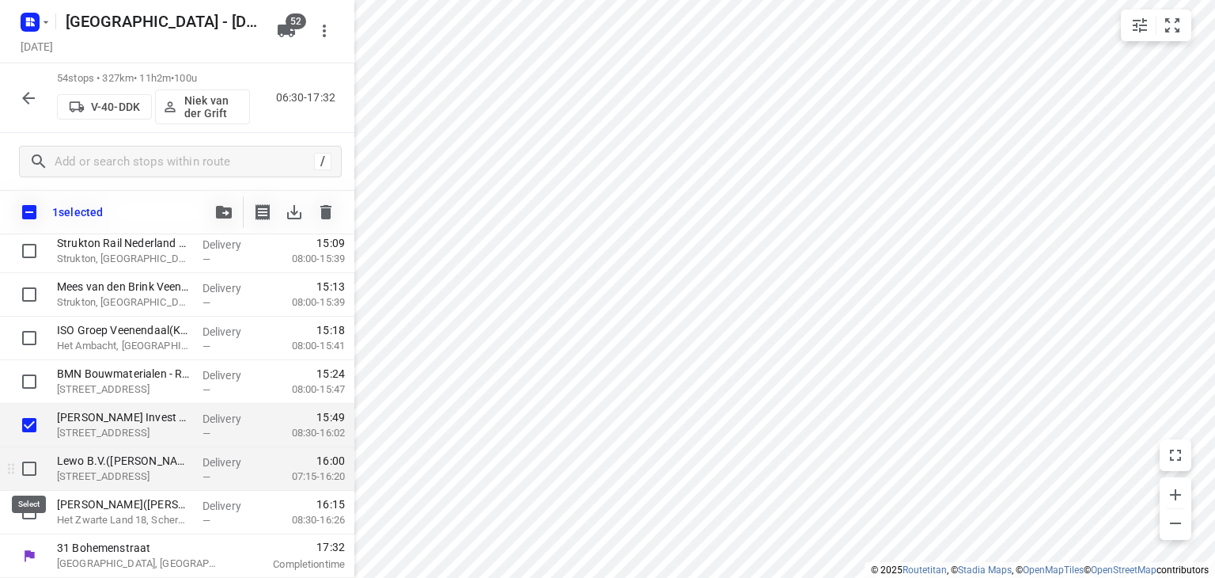
drag, startPoint x: 30, startPoint y: 461, endPoint x: 30, endPoint y: 485, distance: 23.7
click at [30, 463] on input "checkbox" at bounding box center [29, 469] width 32 height 32
checkbox input "true"
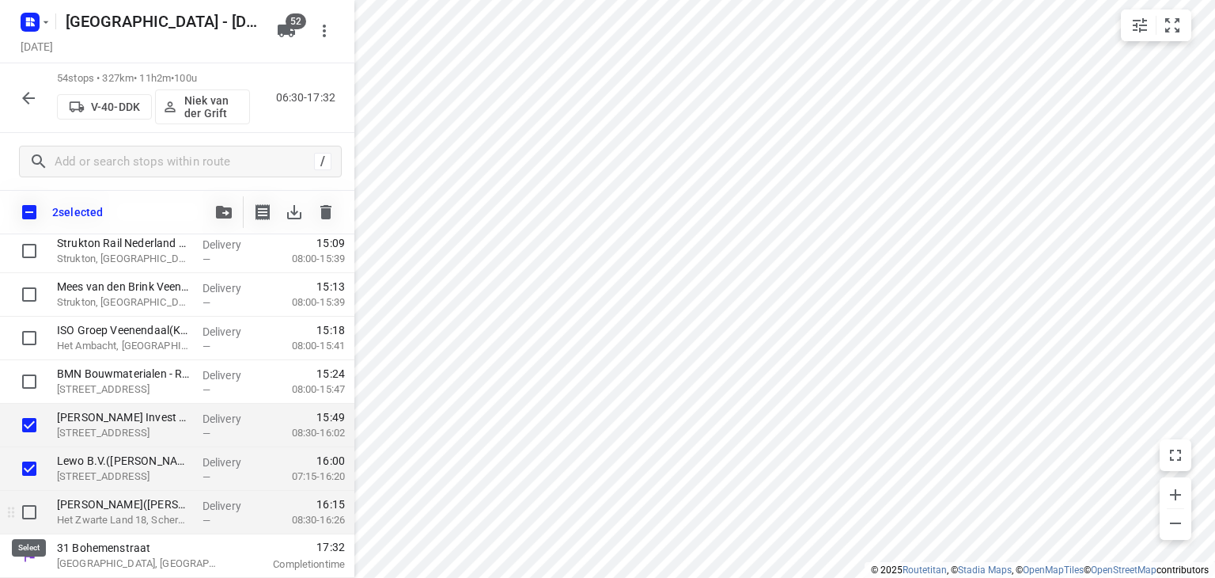
click at [25, 510] on input "checkbox" at bounding box center [29, 512] width 32 height 32
checkbox input "true"
click at [222, 206] on icon "button" at bounding box center [224, 212] width 16 height 13
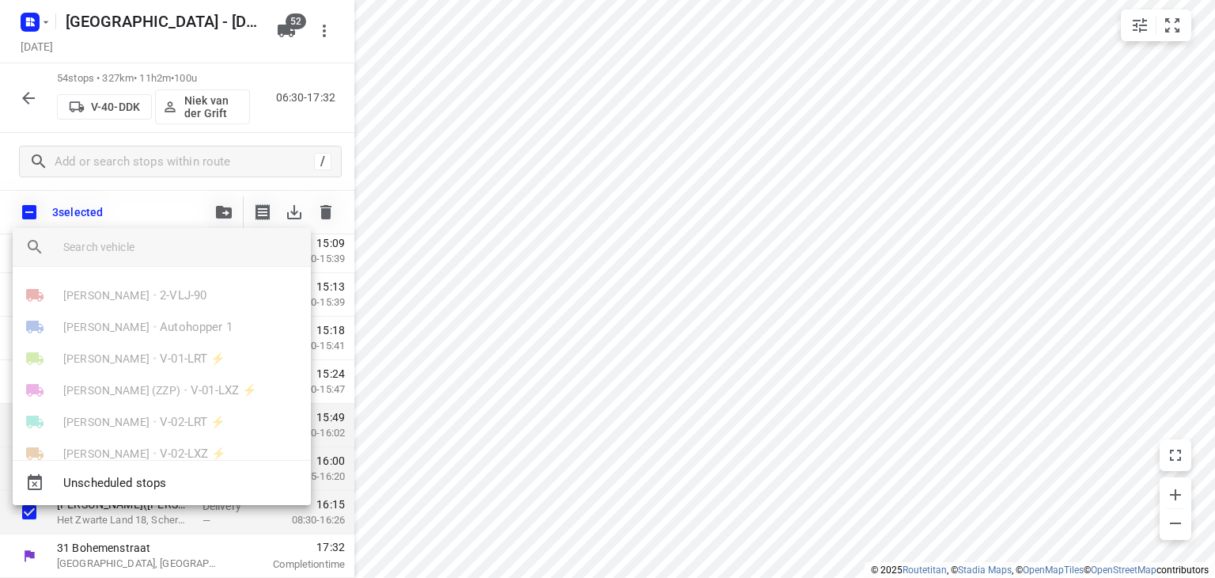
click at [169, 248] on input "search vehicle" at bounding box center [180, 247] width 235 height 24
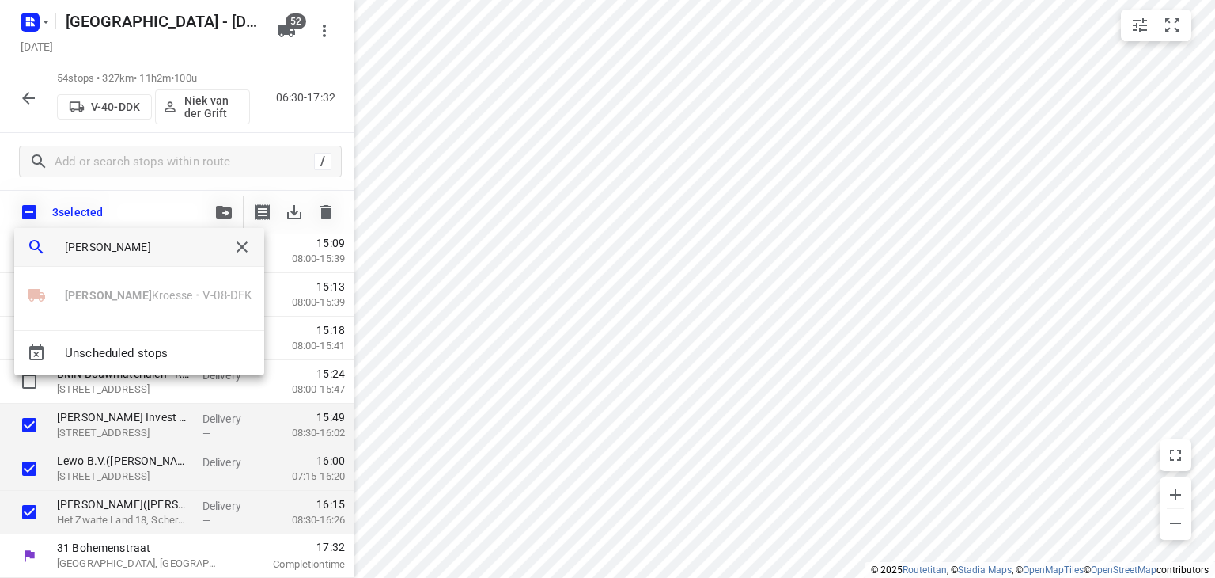
type input "kevin"
click at [9, 86] on div at bounding box center [607, 289] width 1215 height 578
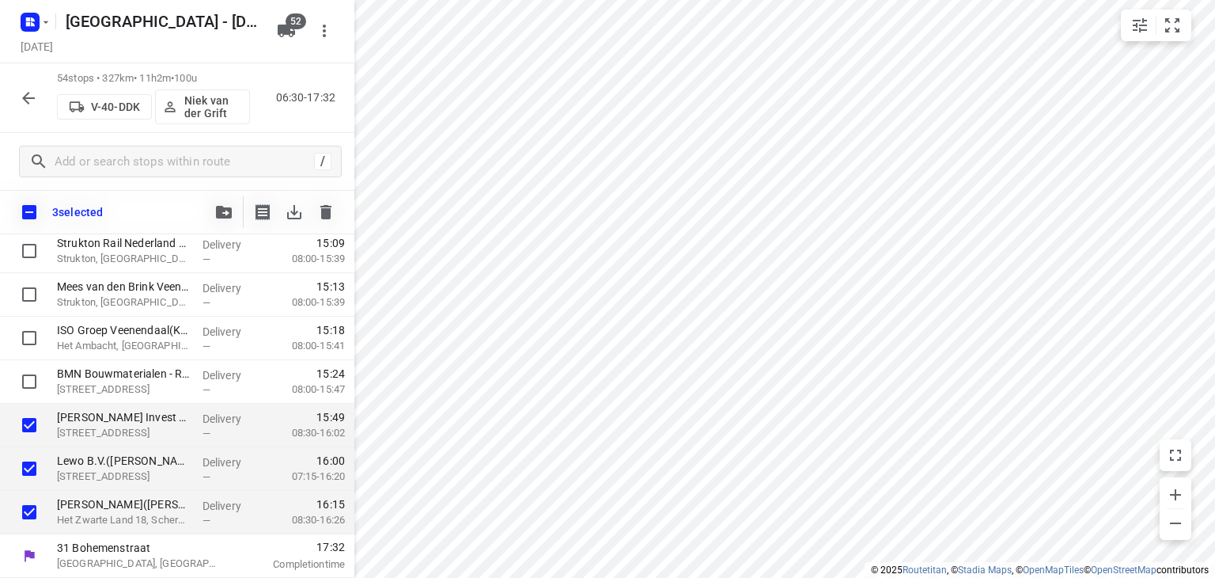
click at [25, 93] on icon "button" at bounding box center [28, 98] width 19 height 19
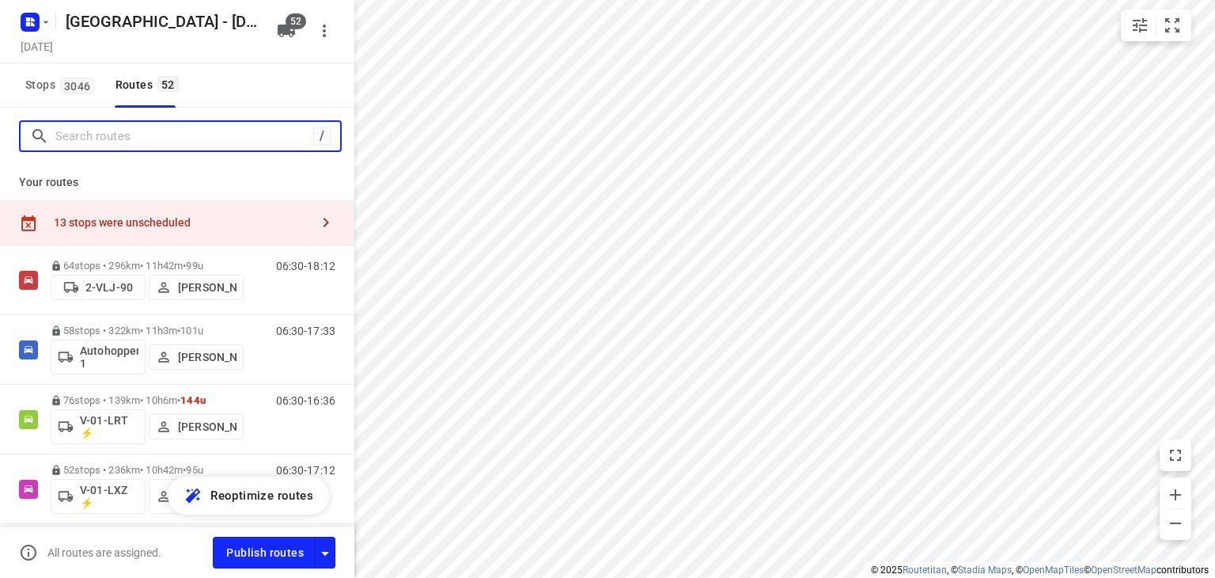
click at [84, 147] on input "Search routes" at bounding box center [184, 136] width 258 height 25
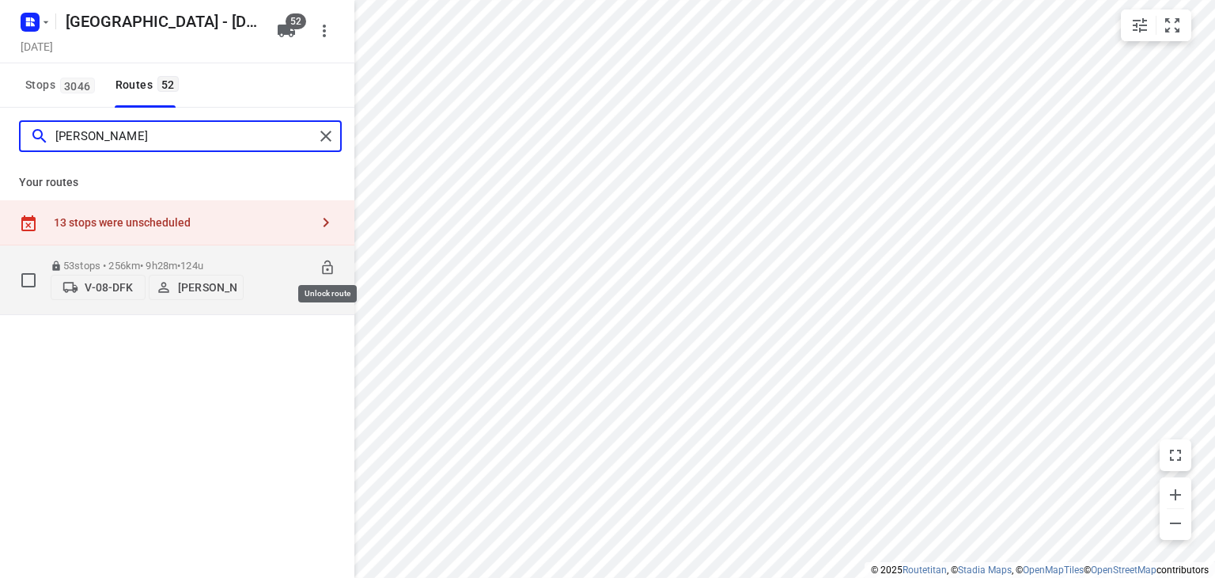
type input "kevin"
click at [325, 260] on icon at bounding box center [327, 267] width 10 height 14
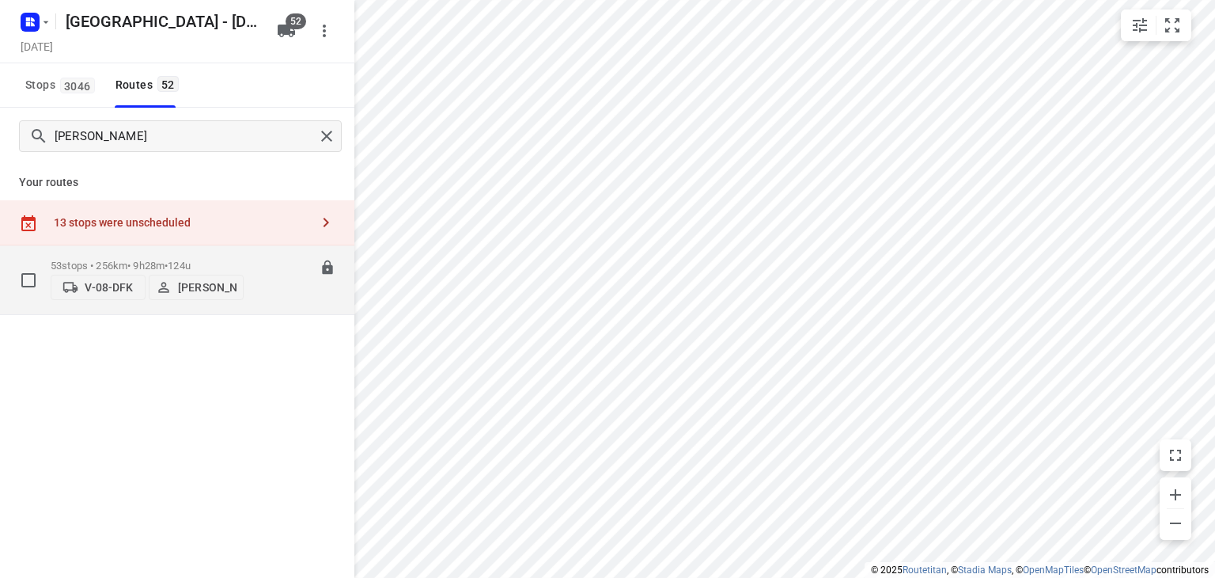
click at [245, 286] on div "53 stops • 256km • 9h28m • 124u V-08-DFK Kevin Kroesse 06:30-15:57" at bounding box center [203, 280] width 304 height 56
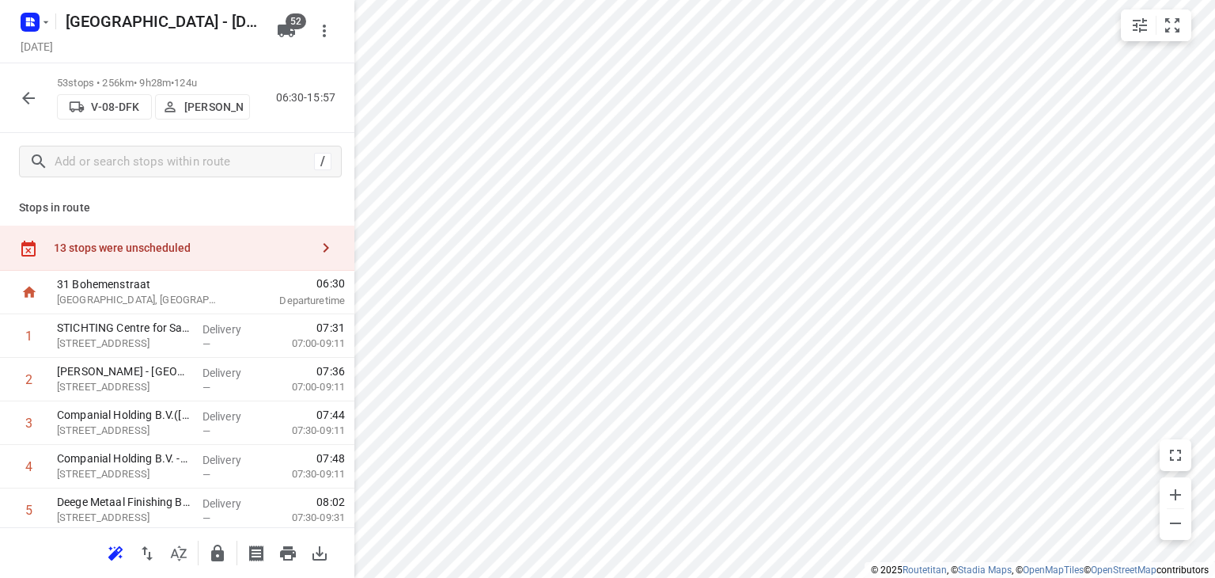
click at [33, 94] on icon "button" at bounding box center [28, 98] width 19 height 19
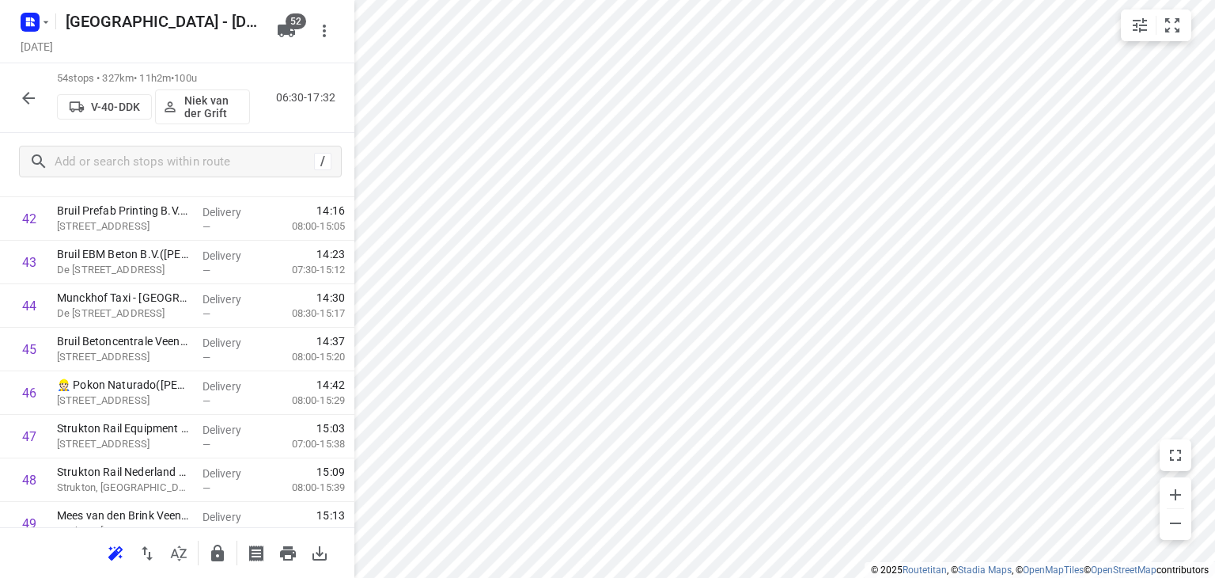
scroll to position [2180, 0]
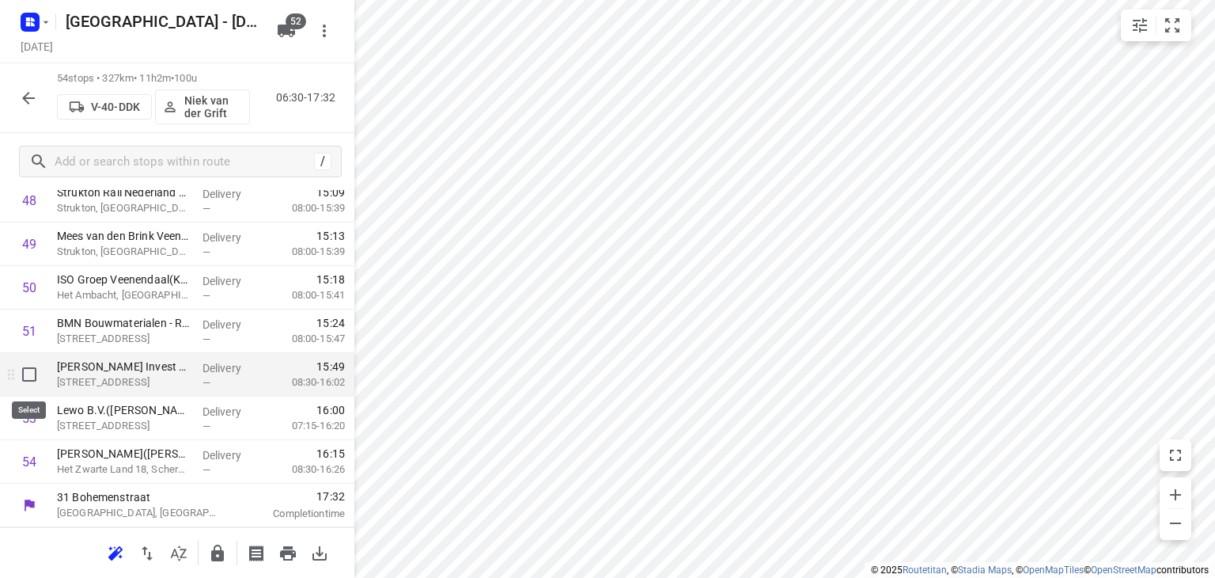
click at [29, 374] on input "checkbox" at bounding box center [29, 374] width 32 height 32
checkbox input "true"
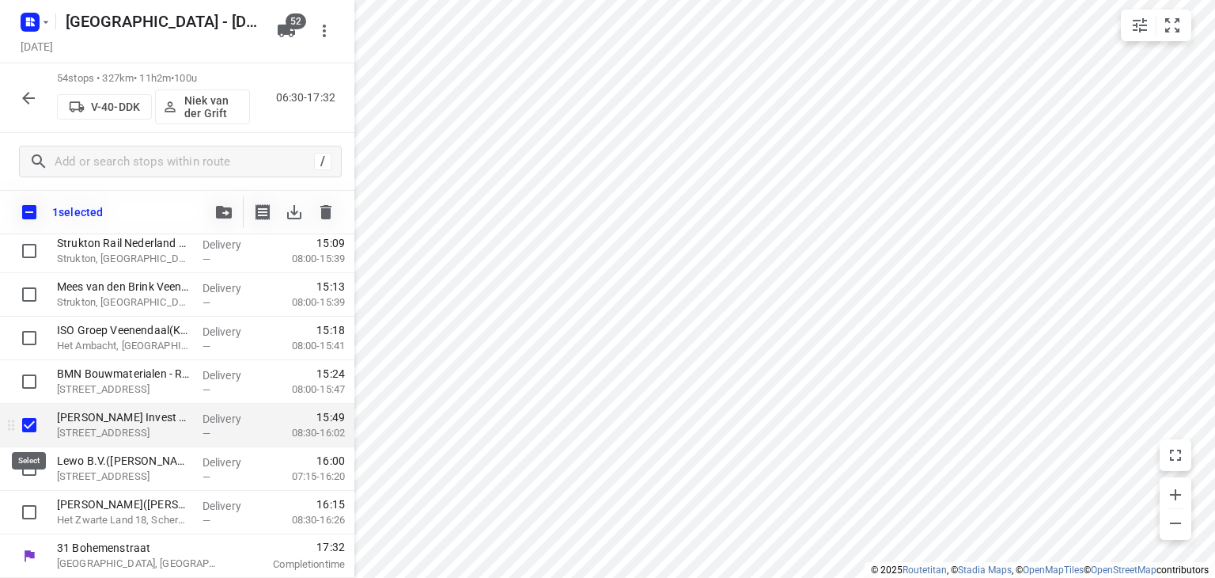
scroll to position [2174, 0]
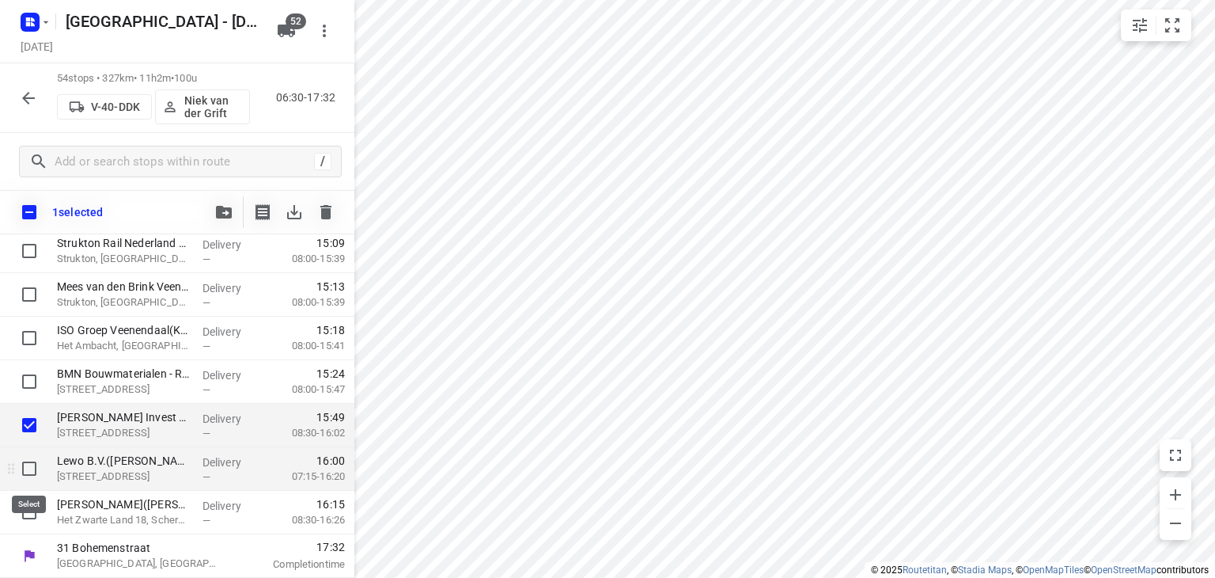
click at [25, 472] on input "checkbox" at bounding box center [29, 469] width 32 height 32
checkbox input "true"
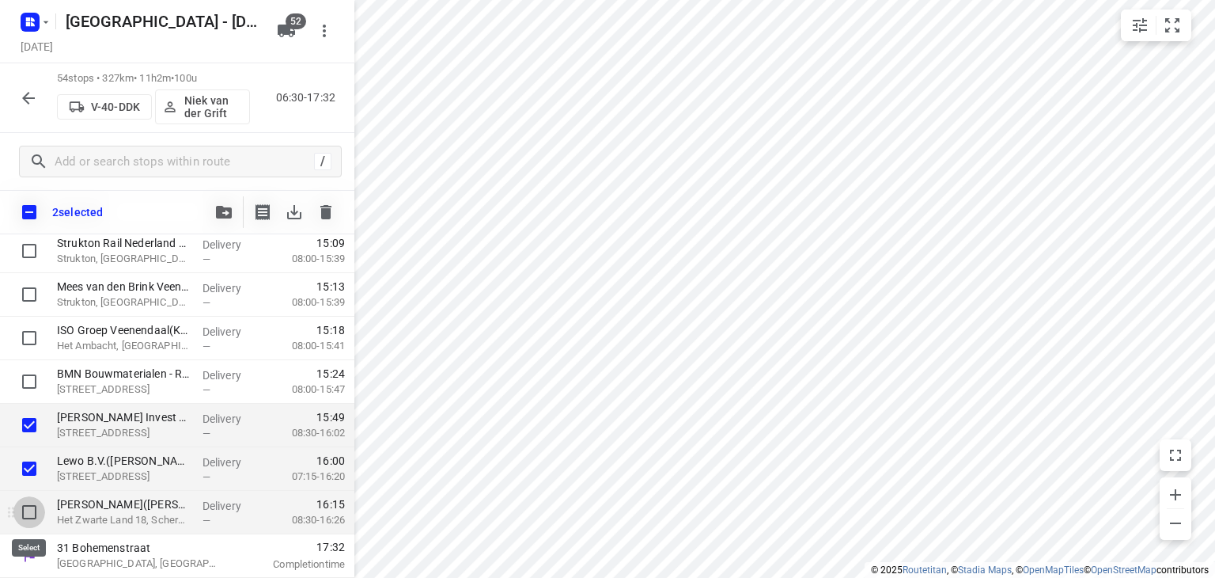
click at [25, 507] on input "checkbox" at bounding box center [29, 512] width 32 height 32
checkbox input "true"
click at [230, 214] on icon "button" at bounding box center [224, 212] width 16 height 13
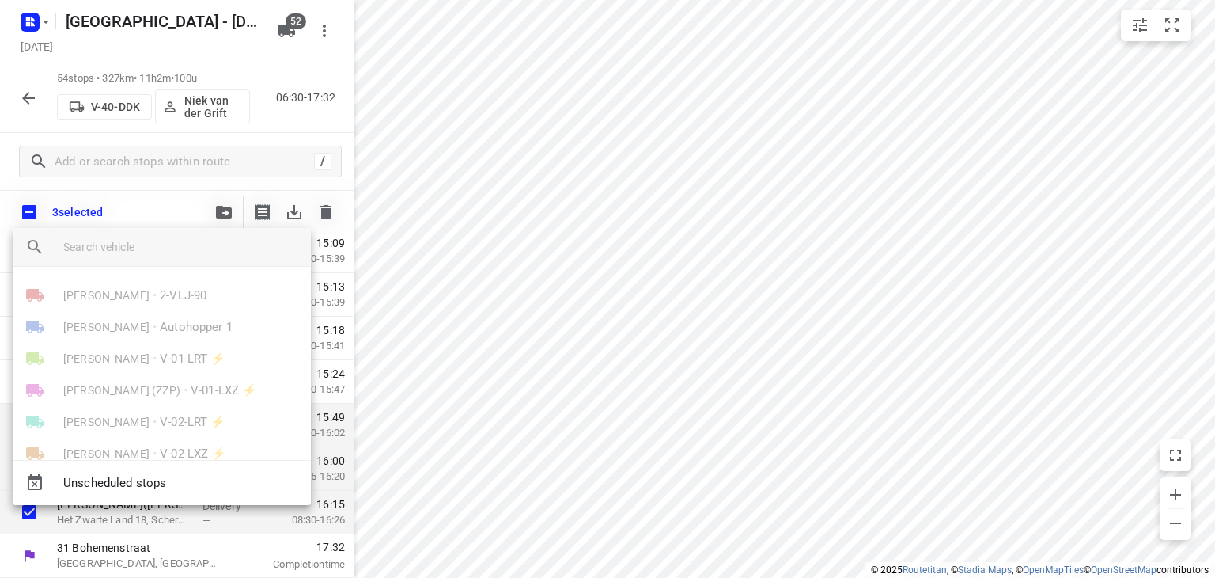
click at [145, 229] on div at bounding box center [187, 247] width 248 height 38
click at [143, 244] on input "search vehicle" at bounding box center [180, 247] width 235 height 24
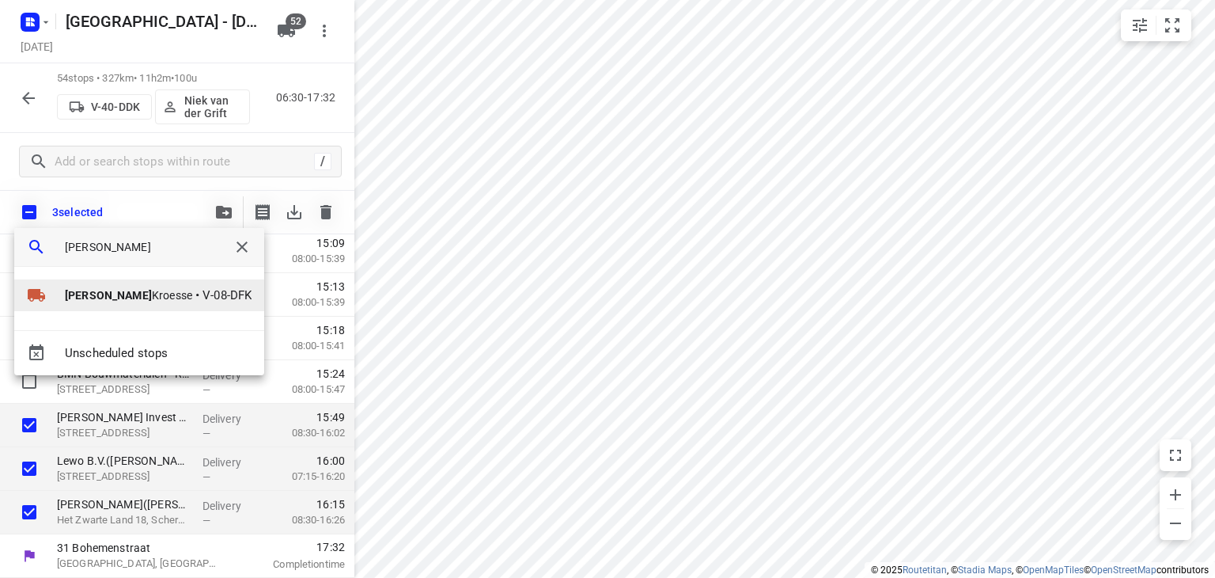
type input "[PERSON_NAME]"
click at [134, 290] on span "Kevin Kroesse" at bounding box center [128, 295] width 127 height 16
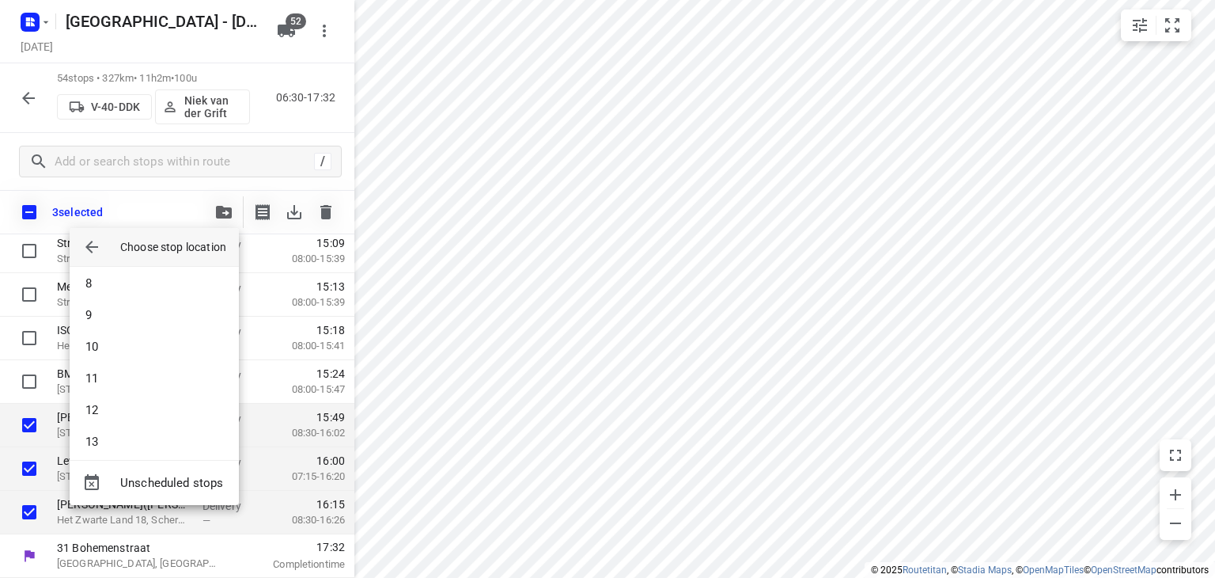
scroll to position [1502, 0]
click at [123, 427] on li "53" at bounding box center [154, 432] width 169 height 32
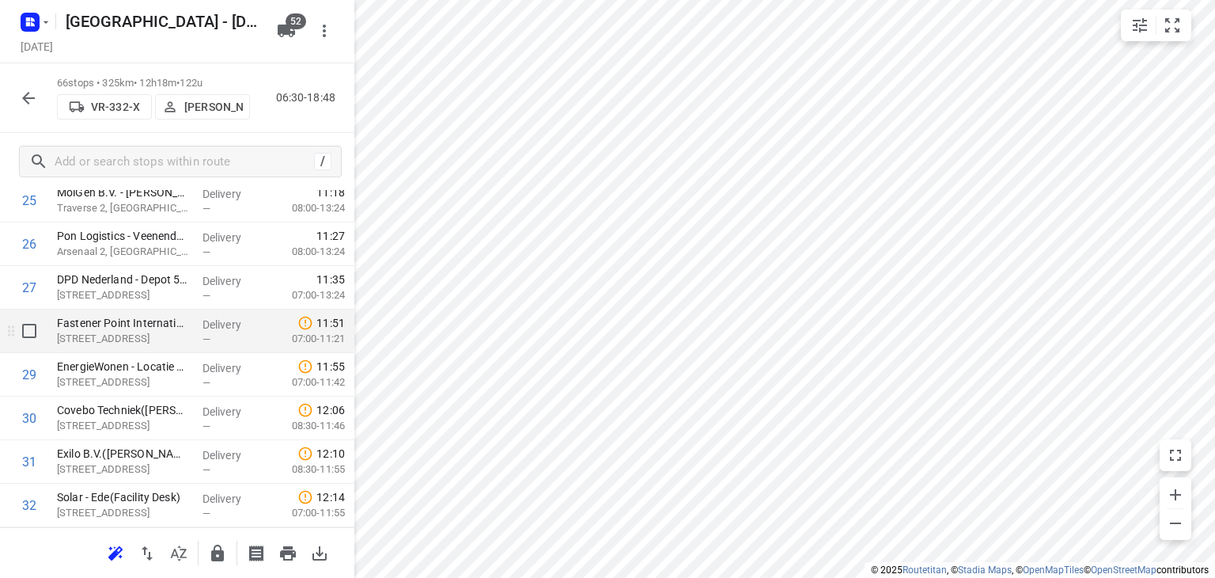
scroll to position [1100, 0]
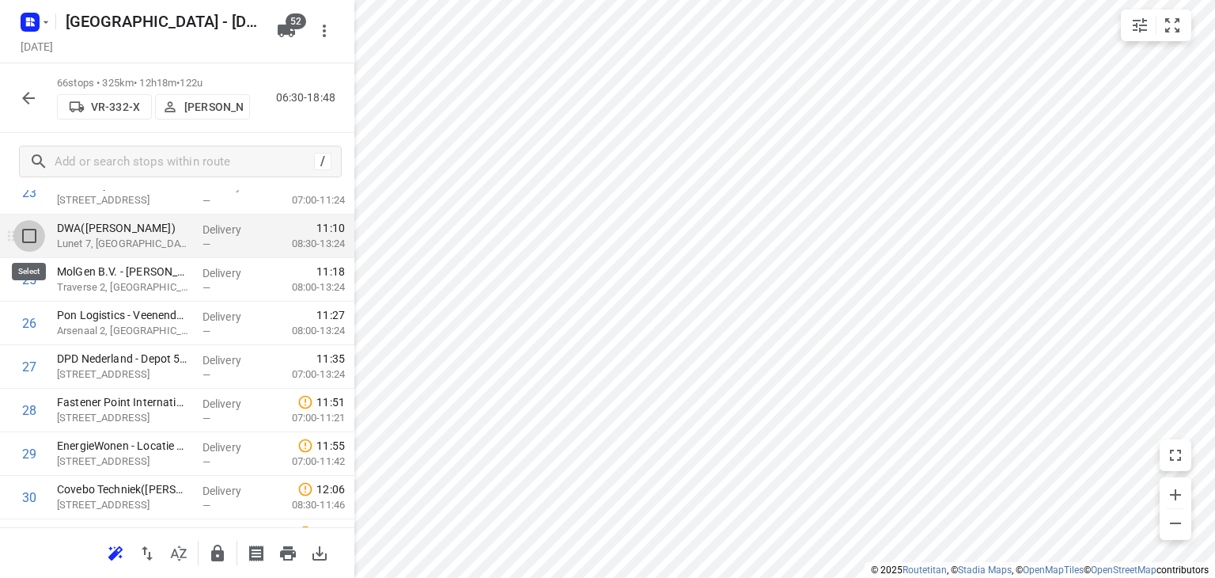
click at [29, 237] on input "checkbox" at bounding box center [29, 236] width 32 height 32
checkbox input "true"
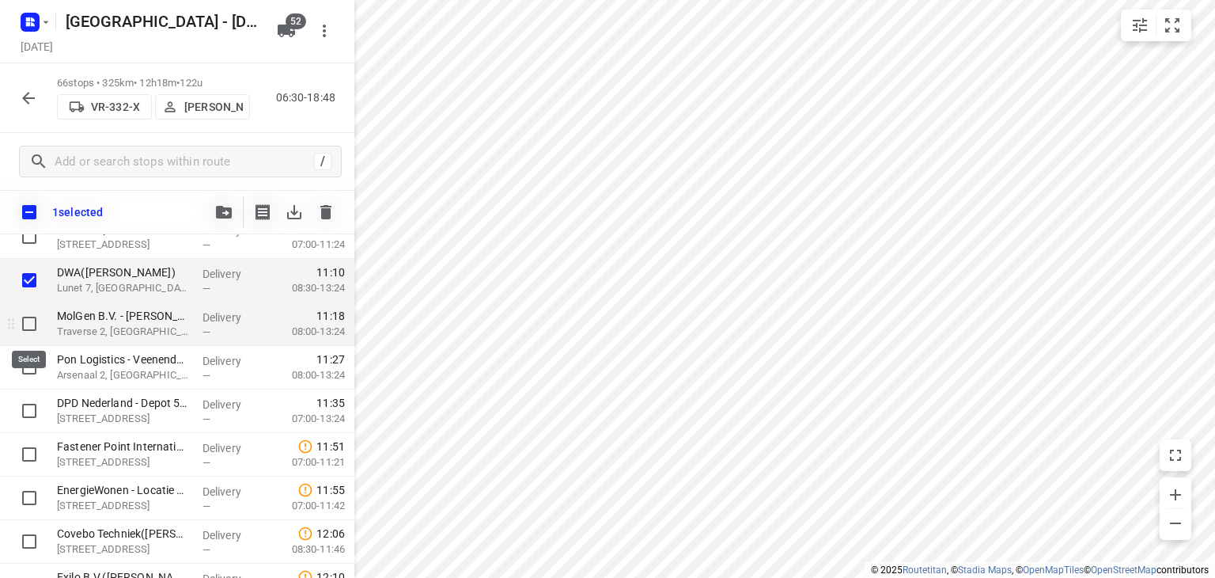
click at [30, 326] on input "checkbox" at bounding box center [29, 324] width 32 height 32
checkbox input "true"
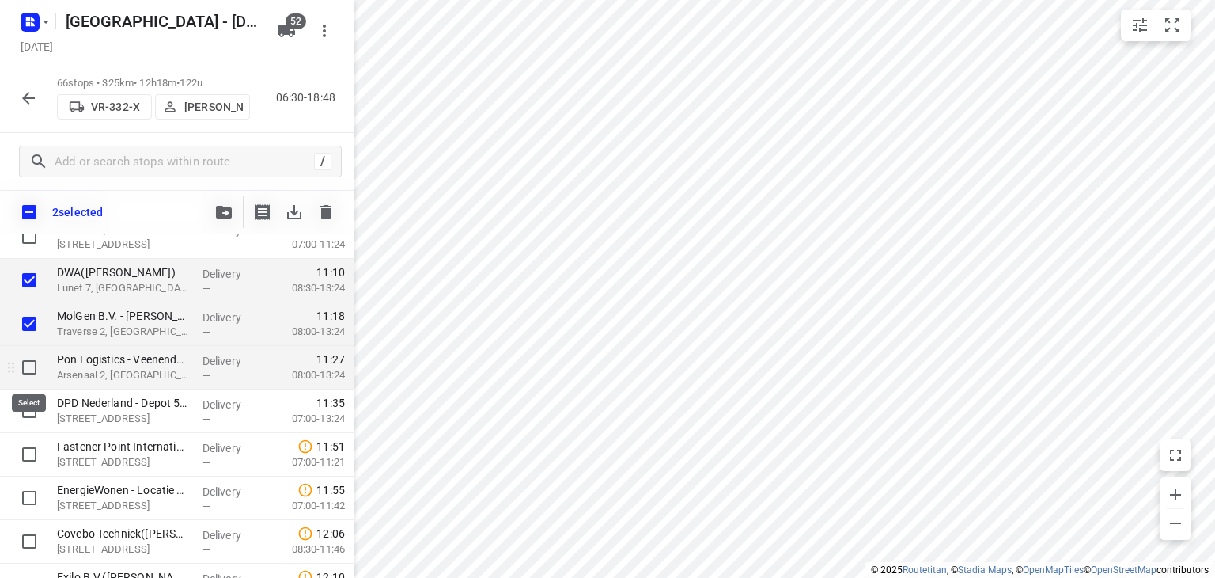
click at [31, 366] on input "checkbox" at bounding box center [29, 367] width 32 height 32
checkbox input "true"
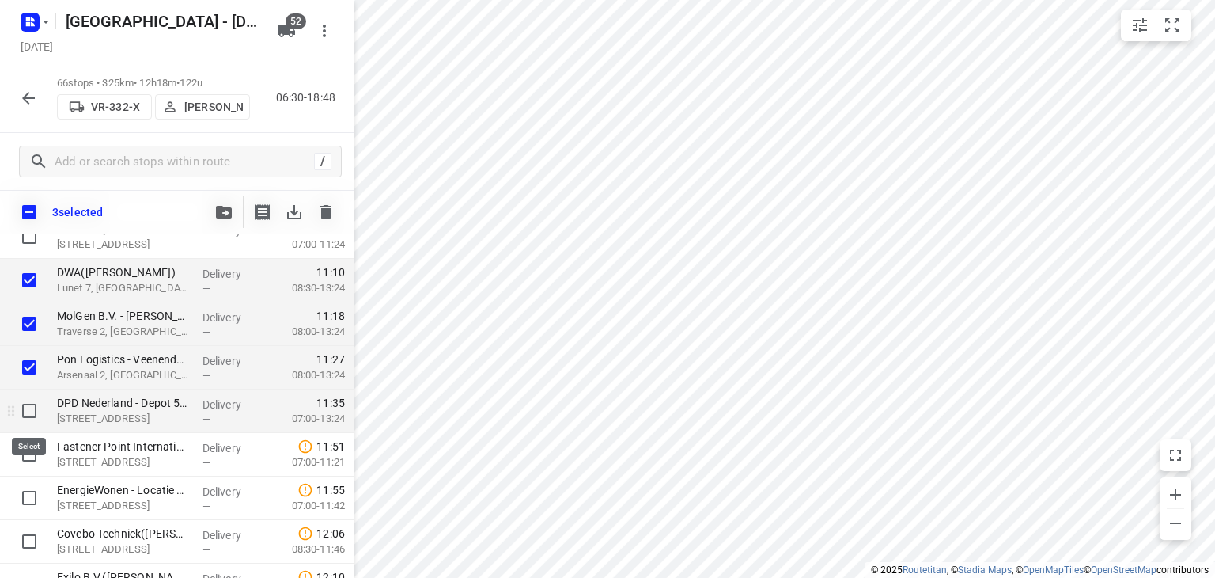
click at [30, 415] on input "checkbox" at bounding box center [29, 411] width 32 height 32
checkbox input "true"
click at [225, 213] on icon "button" at bounding box center [224, 212] width 16 height 13
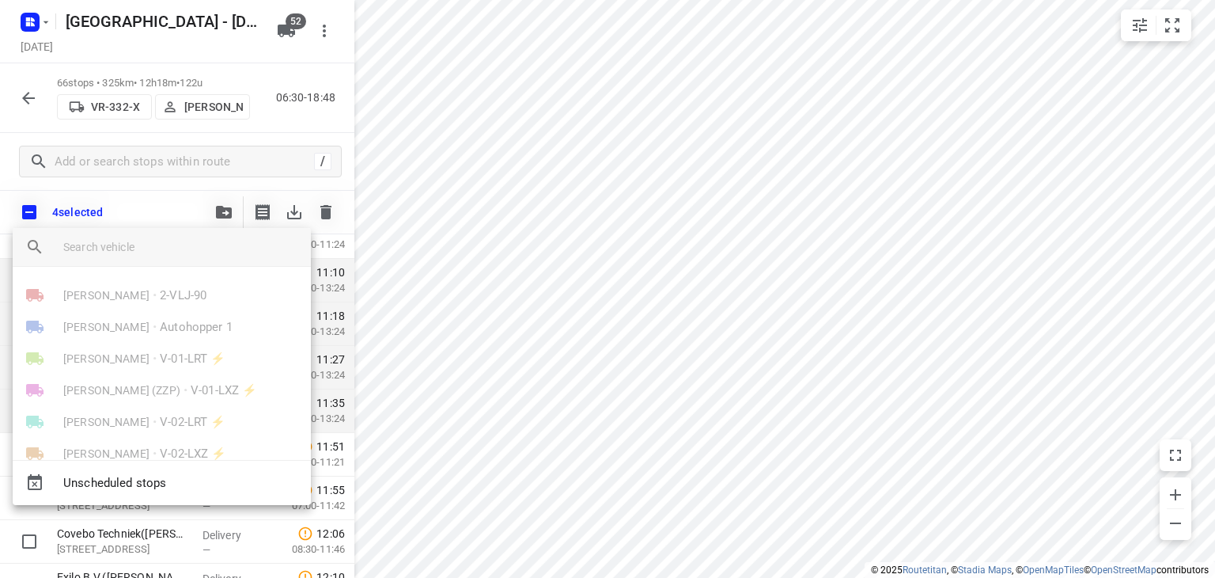
click at [153, 246] on input "search vehicle" at bounding box center [180, 247] width 235 height 24
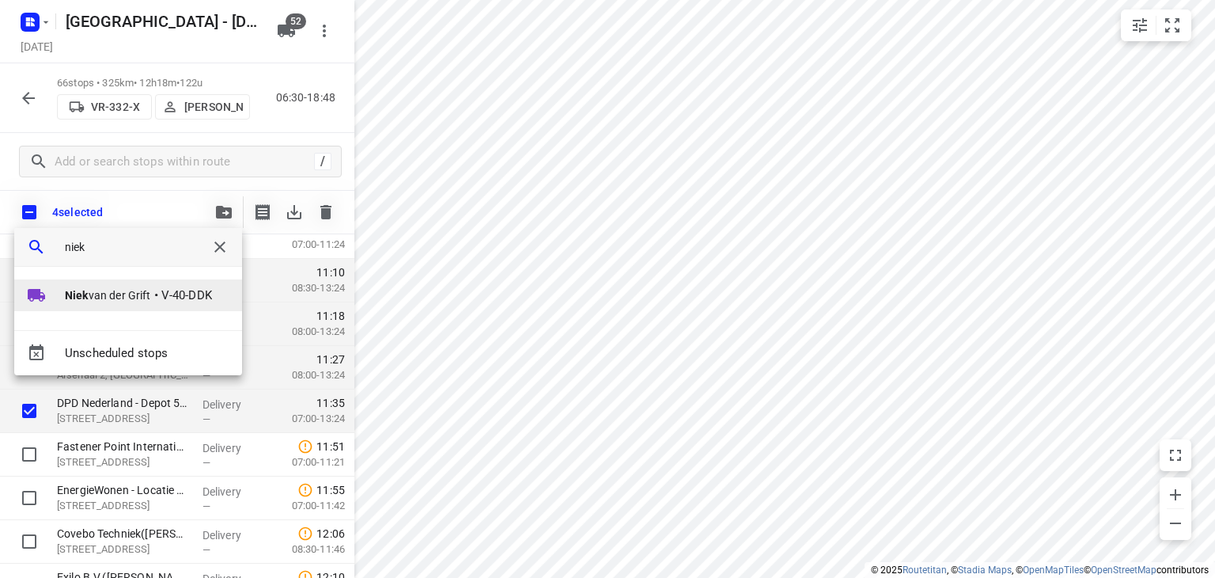
type input "niek"
click at [135, 289] on span "Niek van der Grift" at bounding box center [108, 295] width 86 height 16
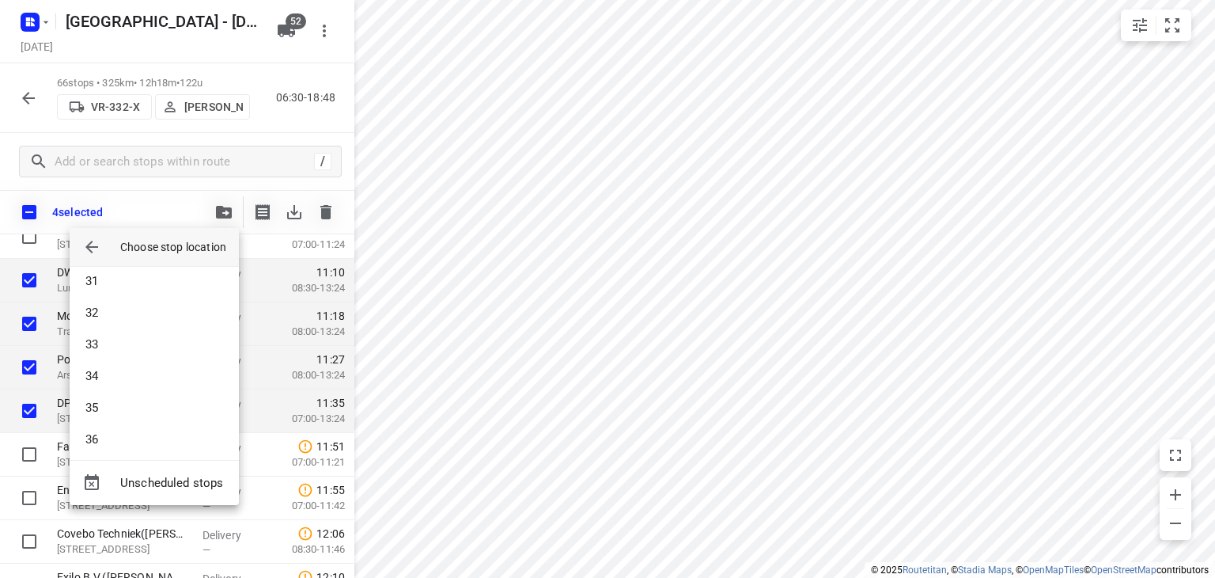
scroll to position [949, 0]
click at [125, 288] on li "31" at bounding box center [154, 289] width 169 height 32
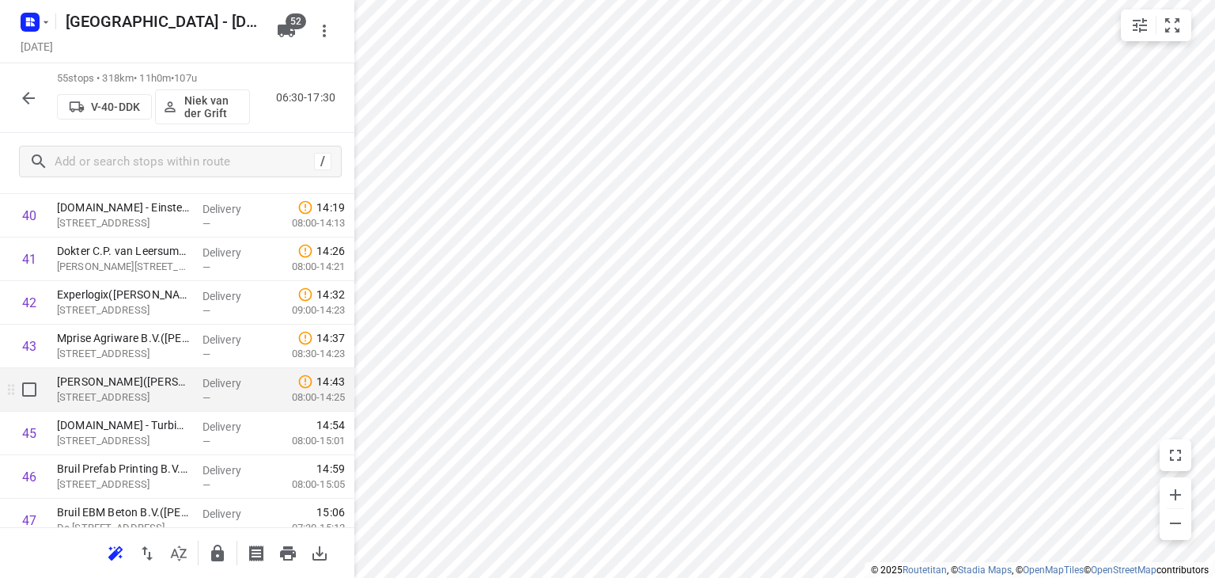
scroll to position [1892, 0]
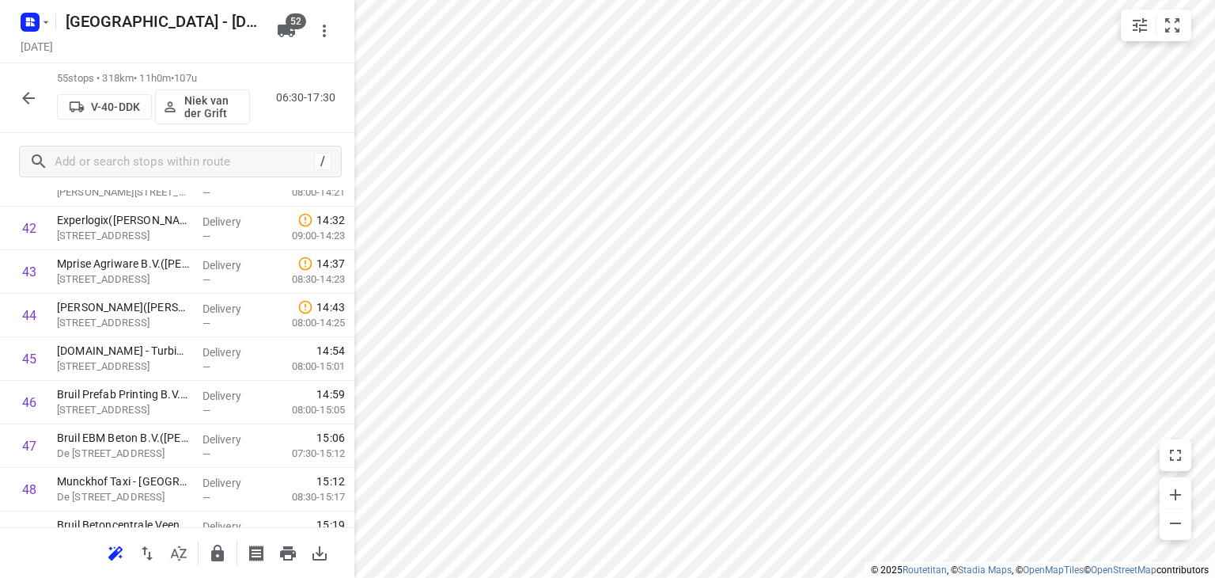
click at [25, 96] on icon "button" at bounding box center [28, 98] width 13 height 13
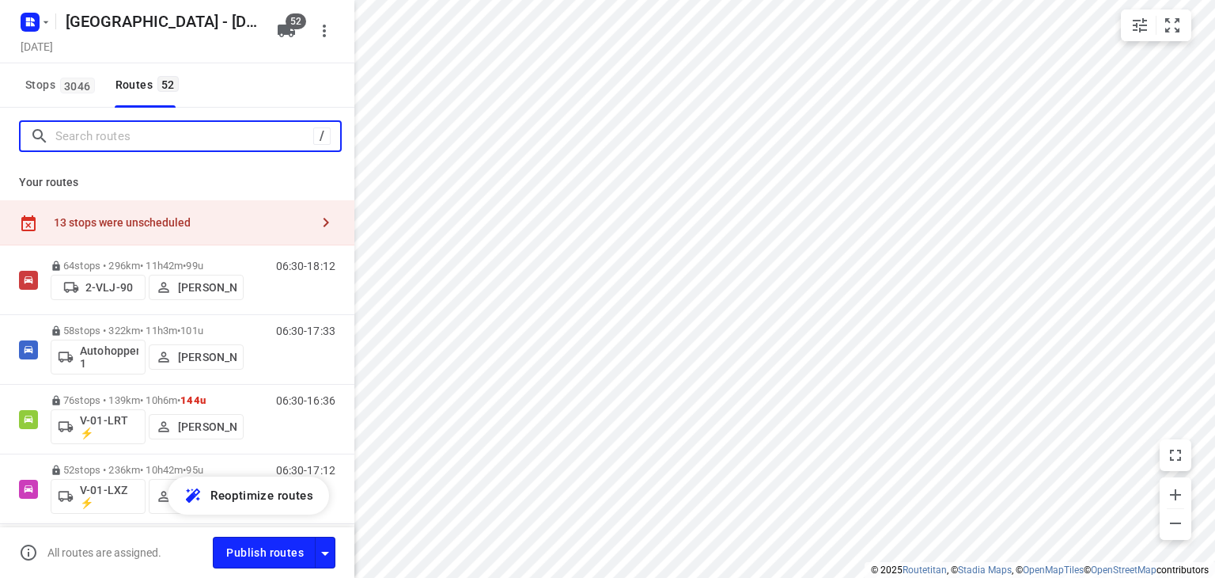
click at [146, 134] on input "Search routes" at bounding box center [184, 136] width 258 height 25
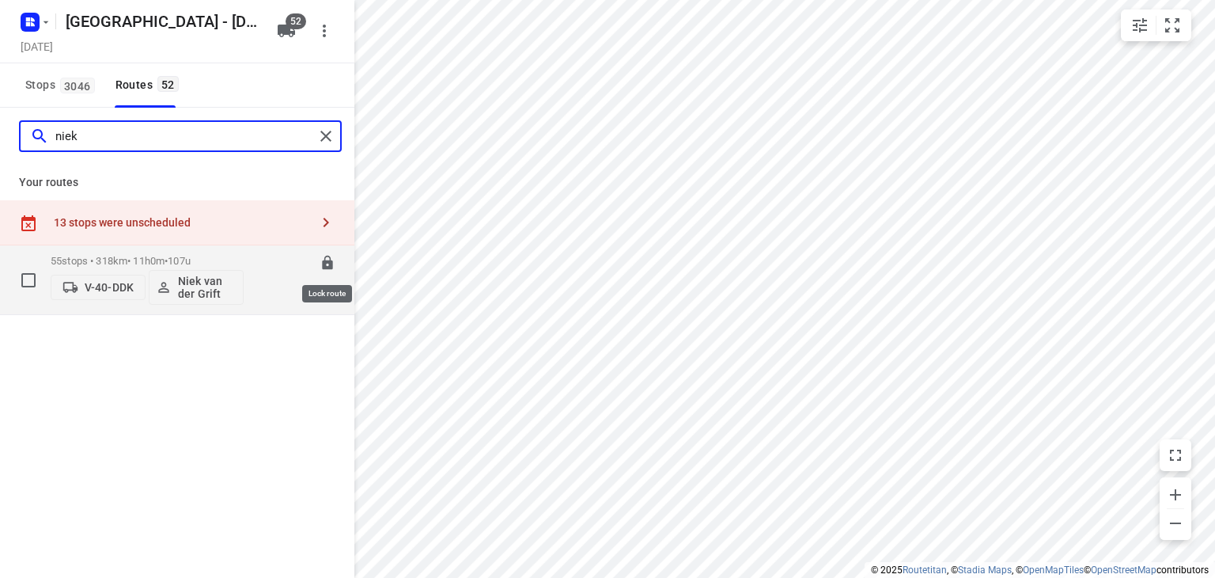
type input "niek"
click at [332, 263] on icon at bounding box center [328, 263] width 16 height 16
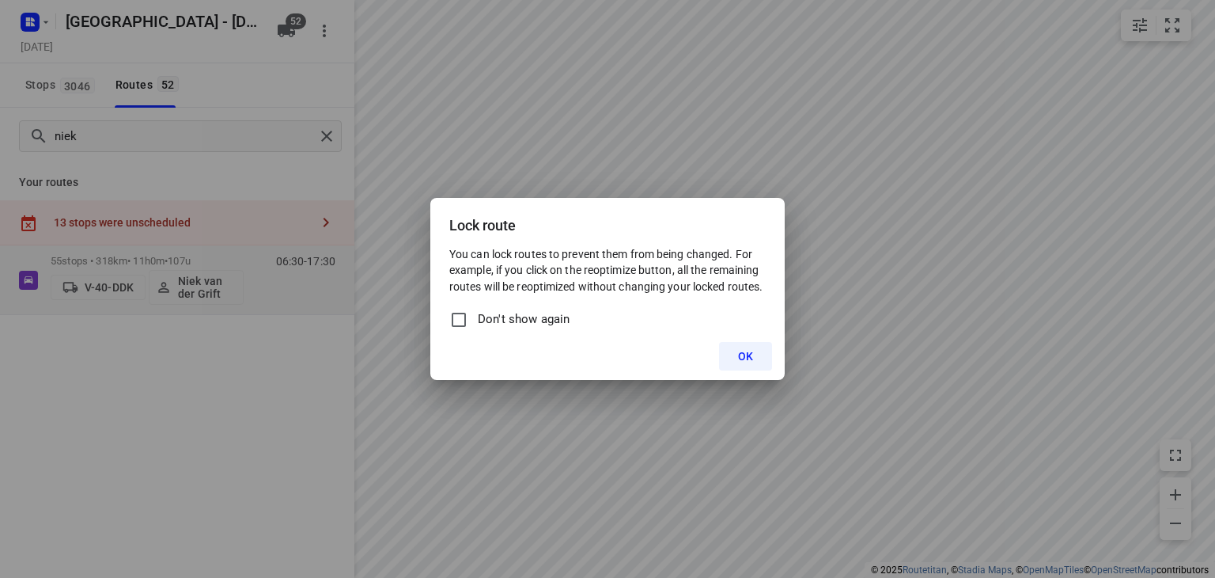
click at [744, 355] on span "OK" at bounding box center [745, 356] width 15 height 13
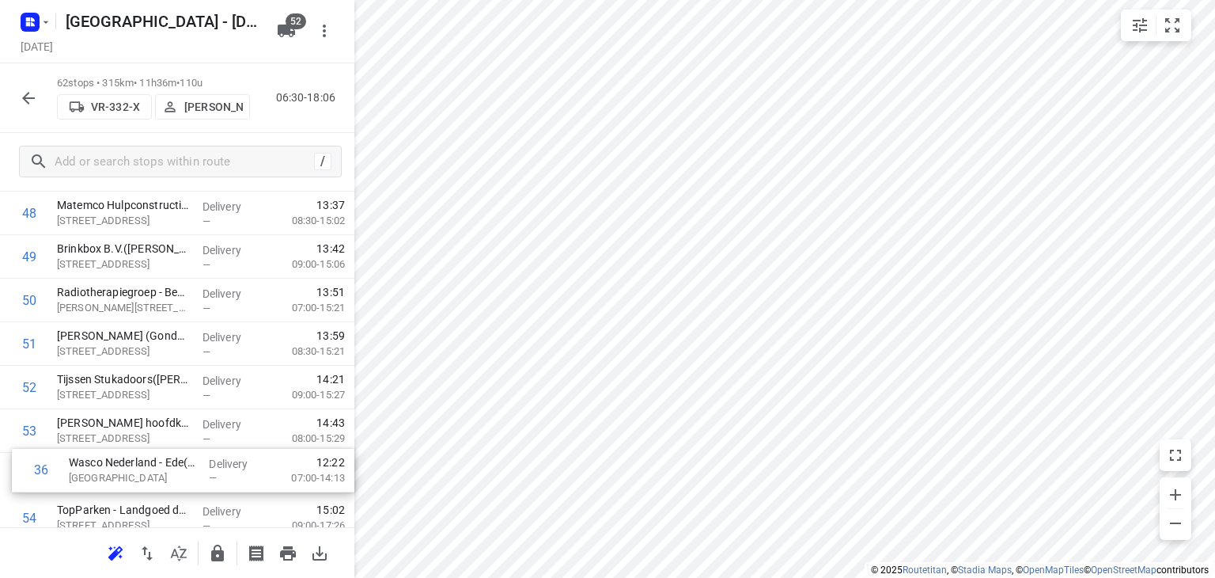
scroll to position [2128, 0]
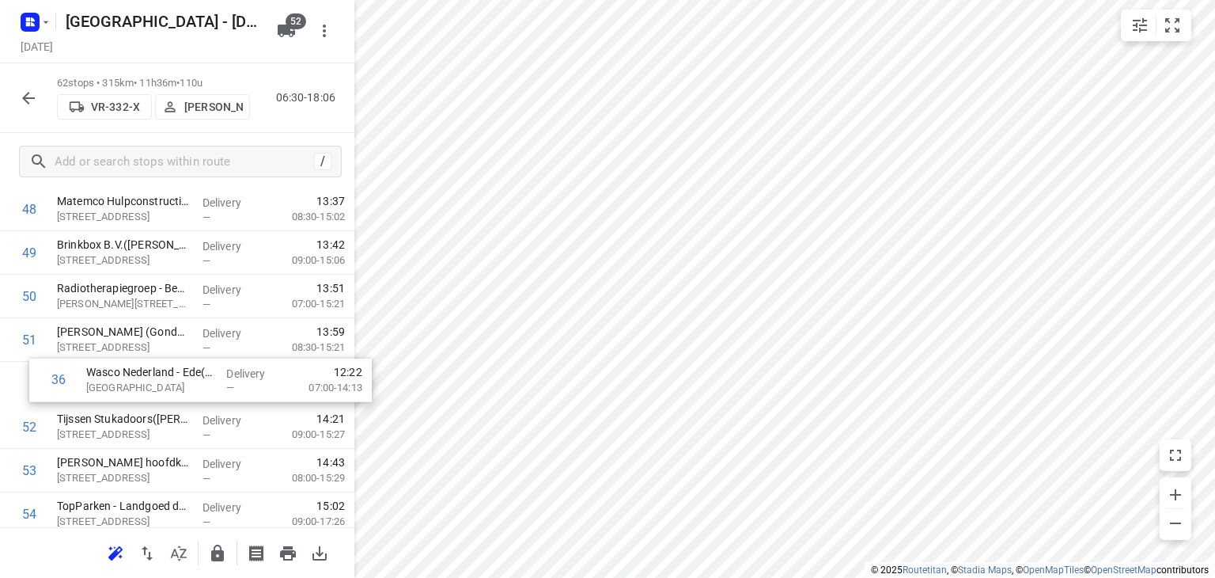
drag, startPoint x: 104, startPoint y: 423, endPoint x: 134, endPoint y: 376, distance: 55.8
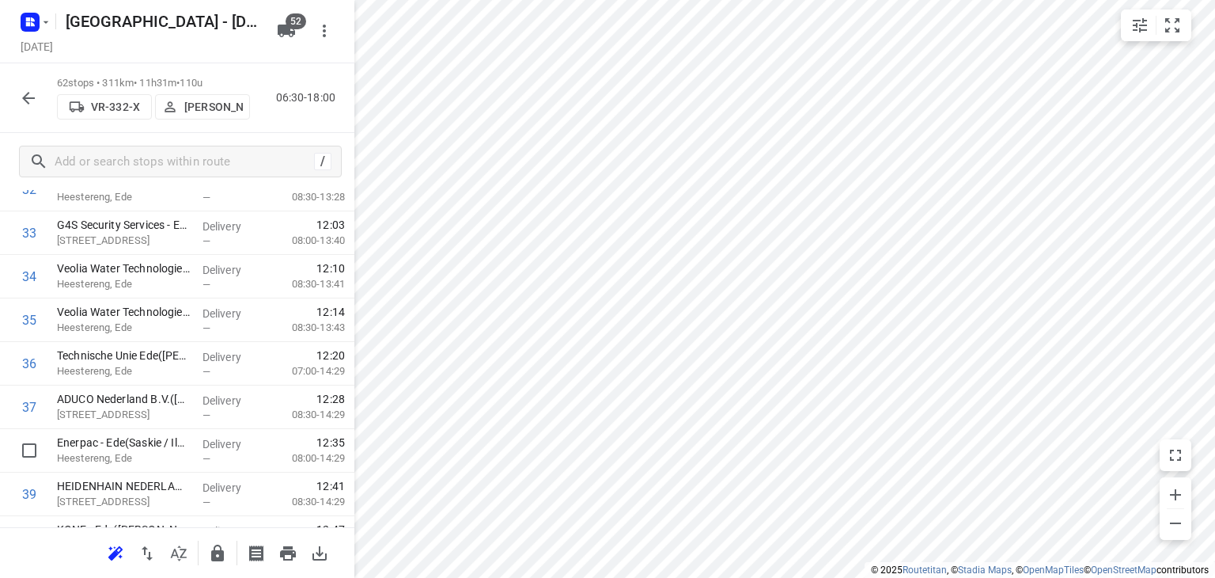
scroll to position [1497, 0]
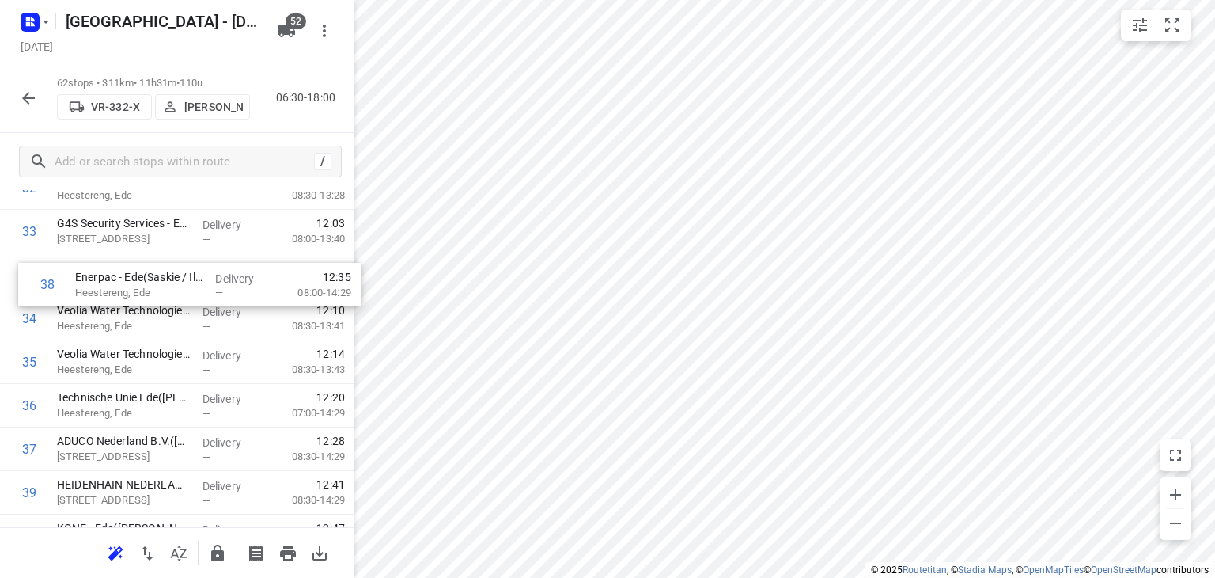
drag, startPoint x: 115, startPoint y: 453, endPoint x: 133, endPoint y: 281, distance: 173.4
click at [133, 281] on div "1 Bergman Clinics - Locatie Ede - Afdeling Vrouw(Margreet den Bode) Rubensstraa…" at bounding box center [177, 166] width 354 height 2698
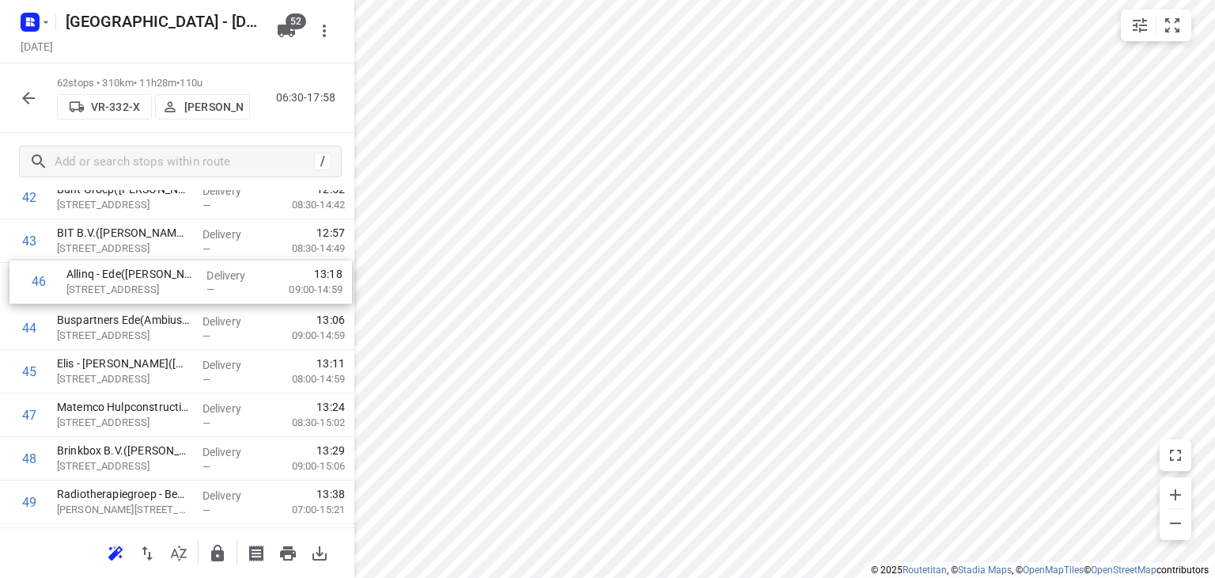
scroll to position [1922, 0]
drag, startPoint x: 133, startPoint y: 332, endPoint x: 142, endPoint y: 291, distance: 42.1
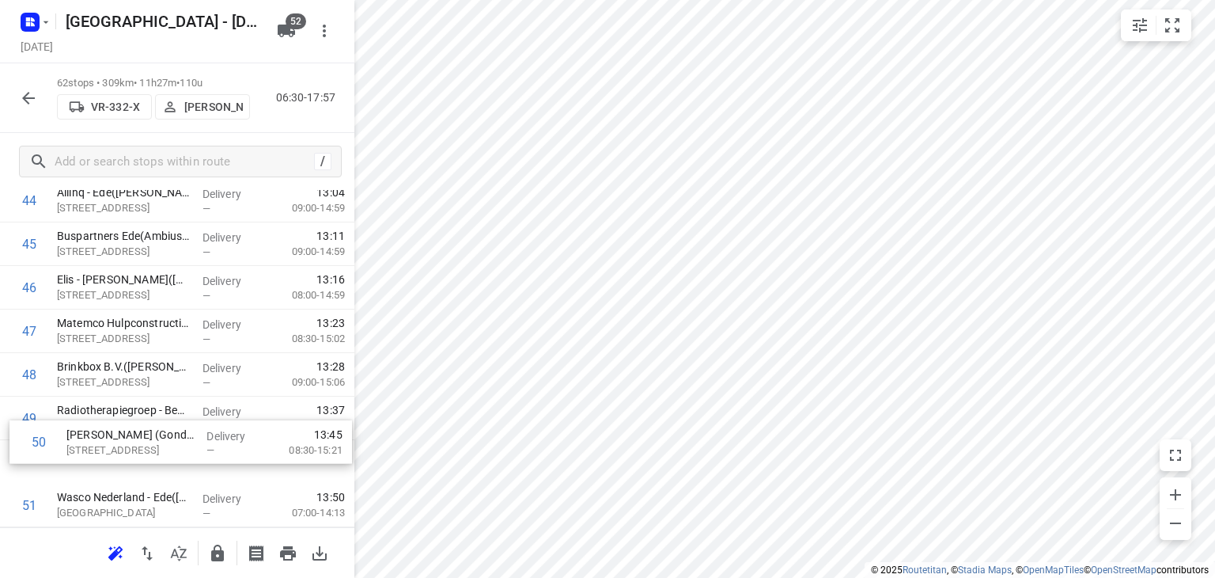
scroll to position [2009, 0]
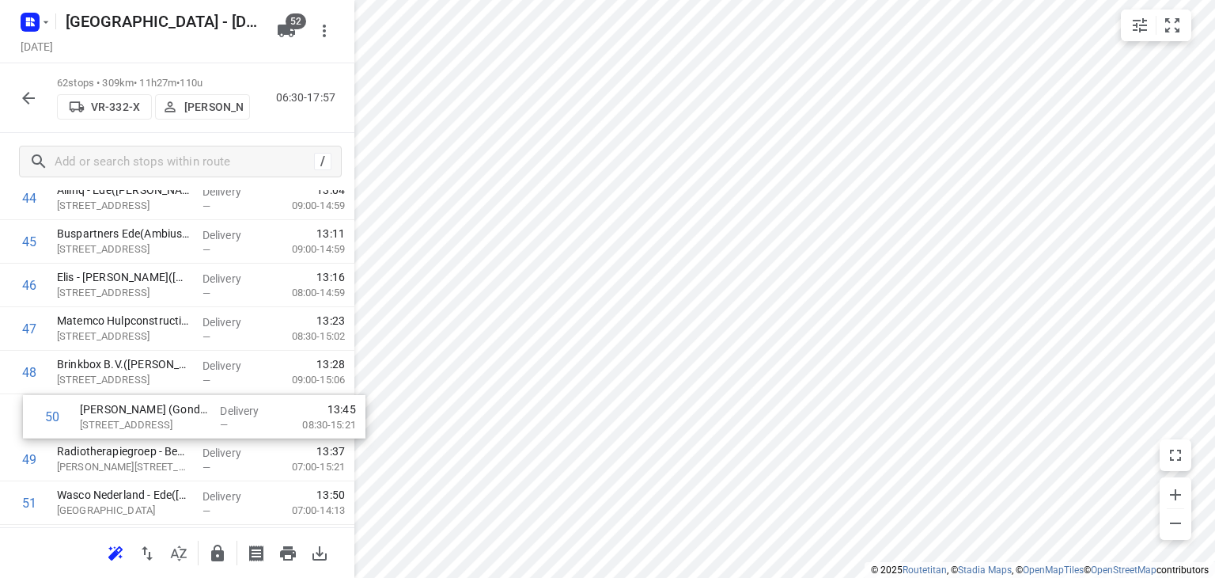
drag, startPoint x: 81, startPoint y: 456, endPoint x: 104, endPoint y: 406, distance: 55.6
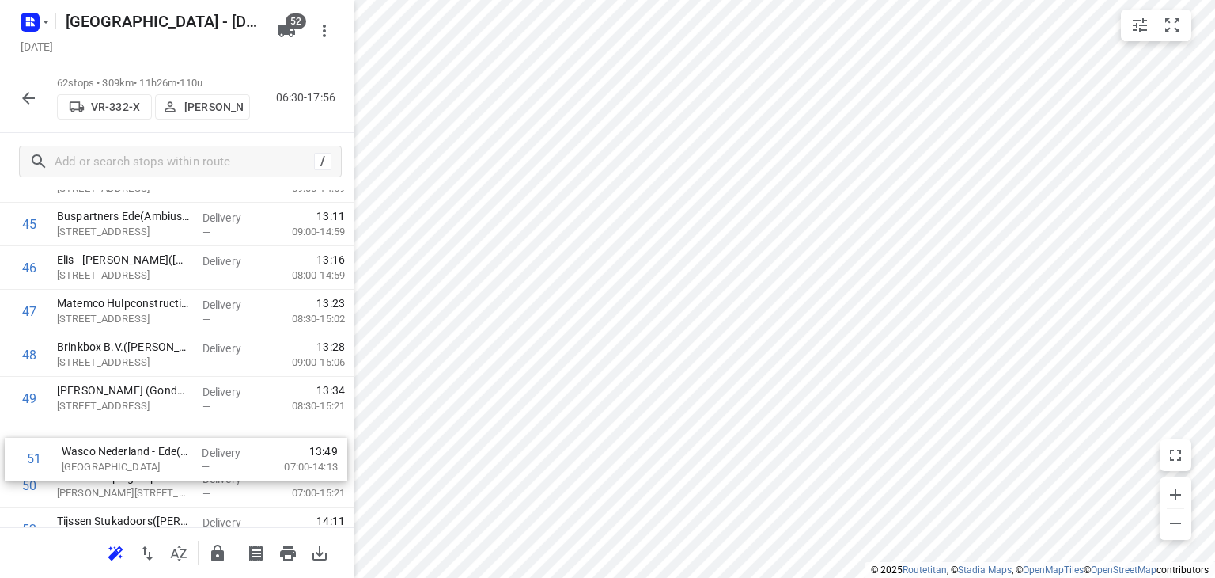
scroll to position [2029, 0]
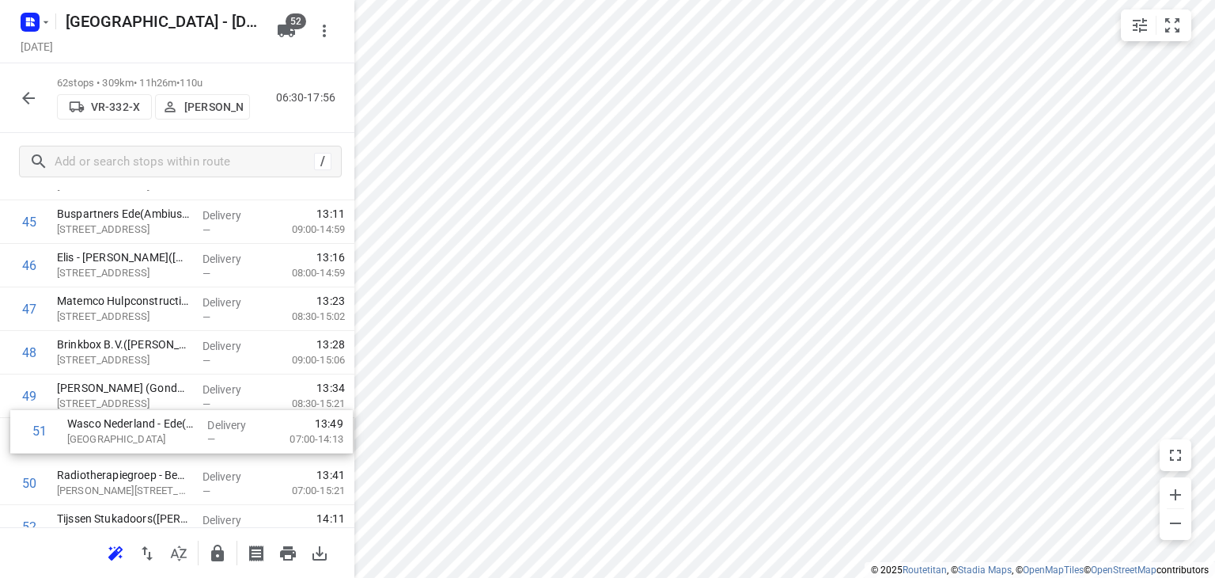
drag, startPoint x: 80, startPoint y: 500, endPoint x: 89, endPoint y: 422, distance: 78.9
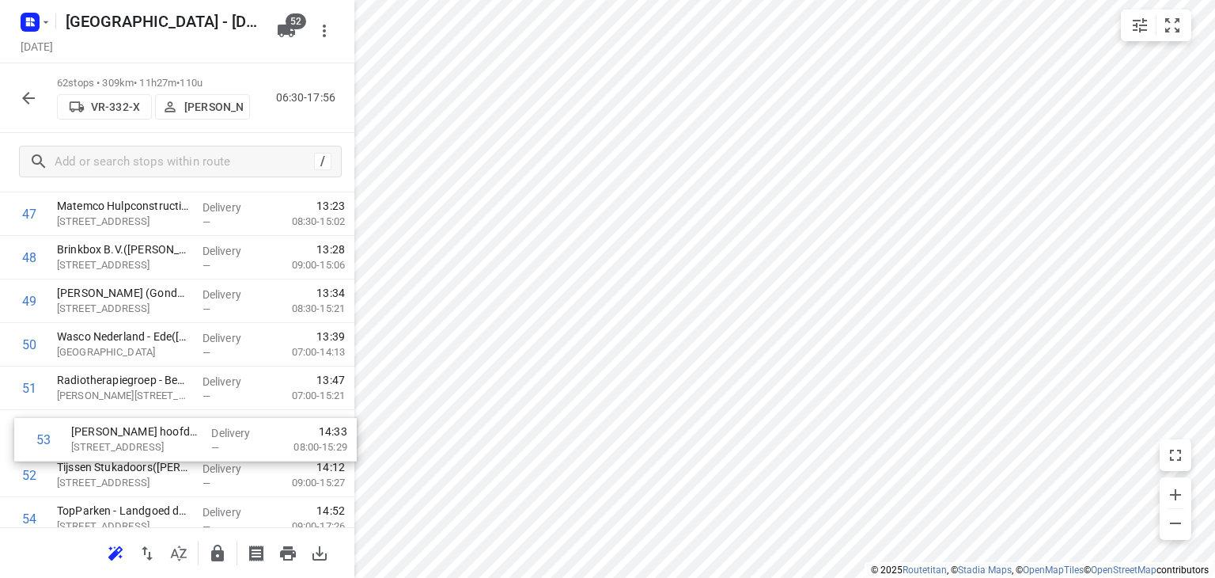
scroll to position [2127, 0]
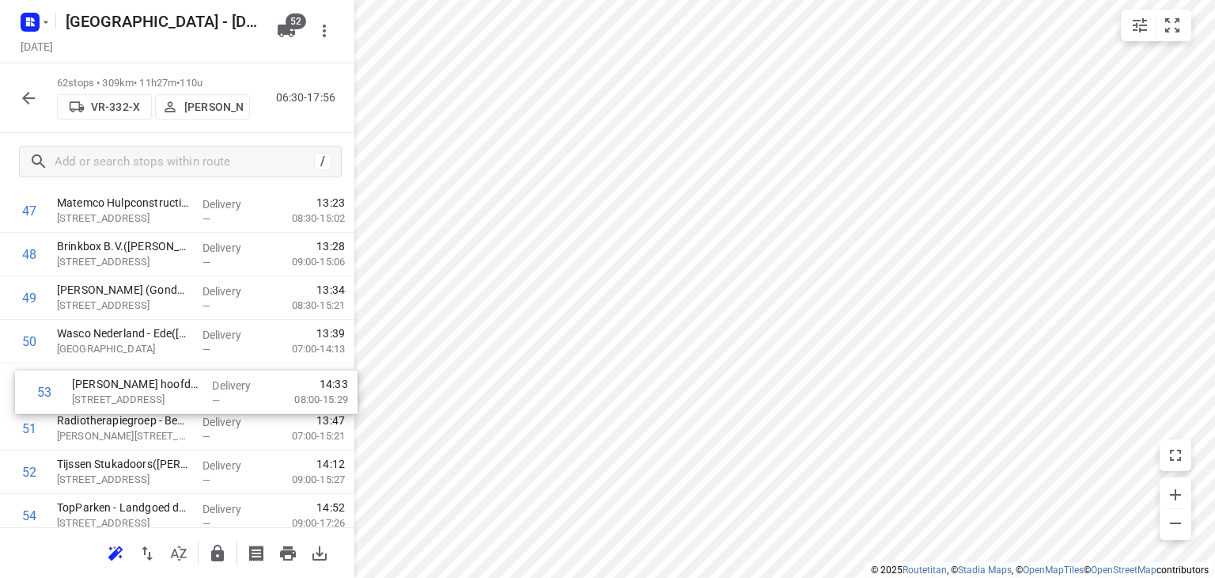
drag, startPoint x: 97, startPoint y: 491, endPoint x: 111, endPoint y: 383, distance: 109.3
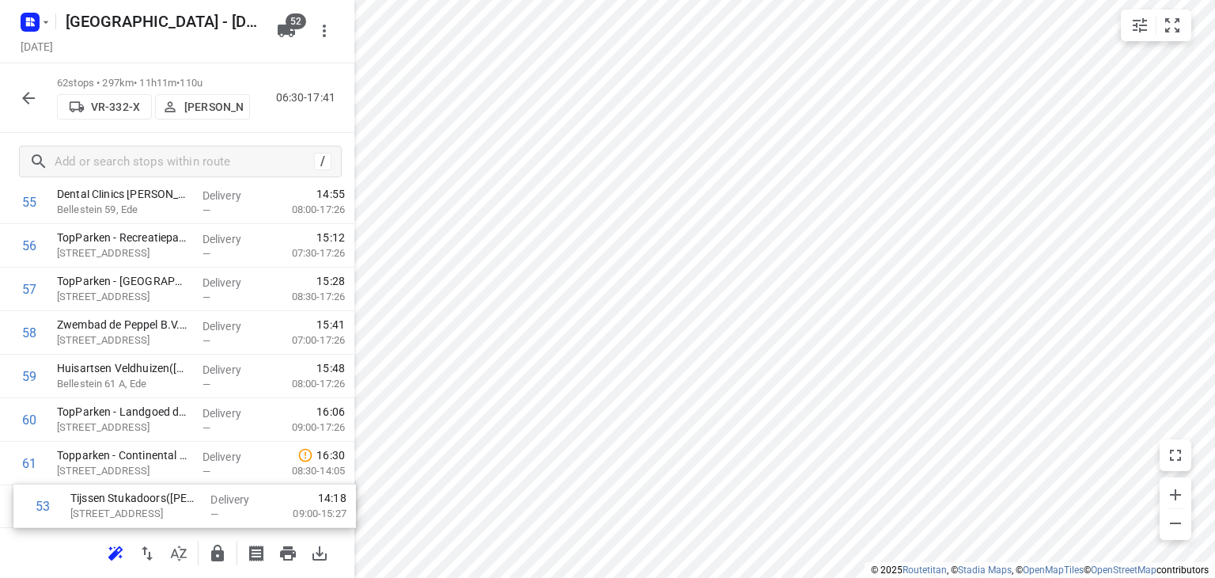
scroll to position [2529, 0]
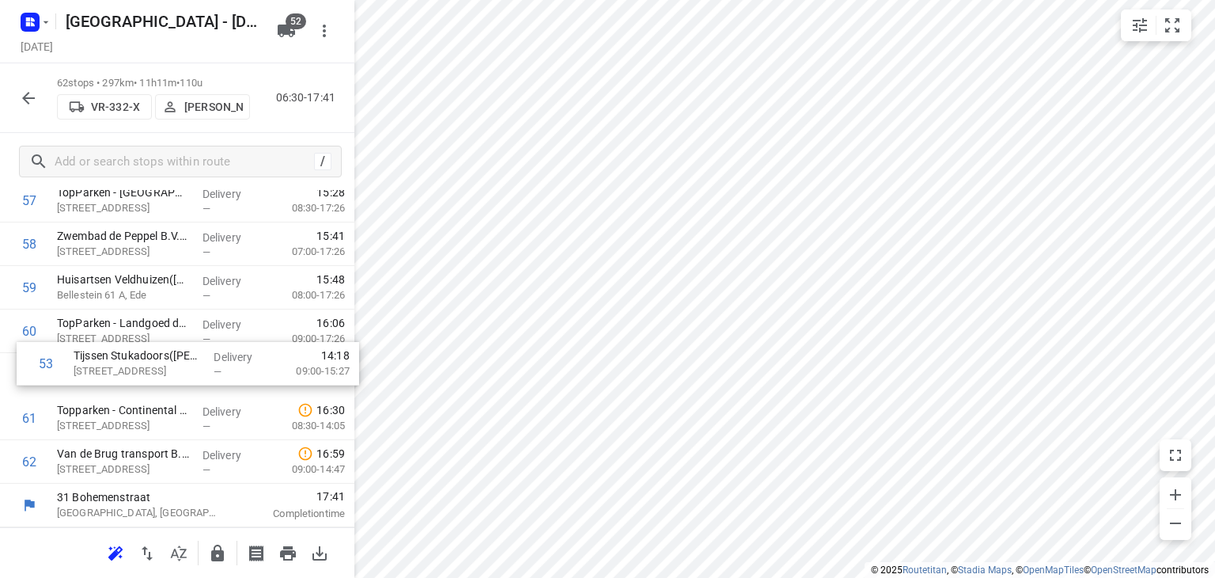
drag, startPoint x: 112, startPoint y: 476, endPoint x: 127, endPoint y: 377, distance: 99.9
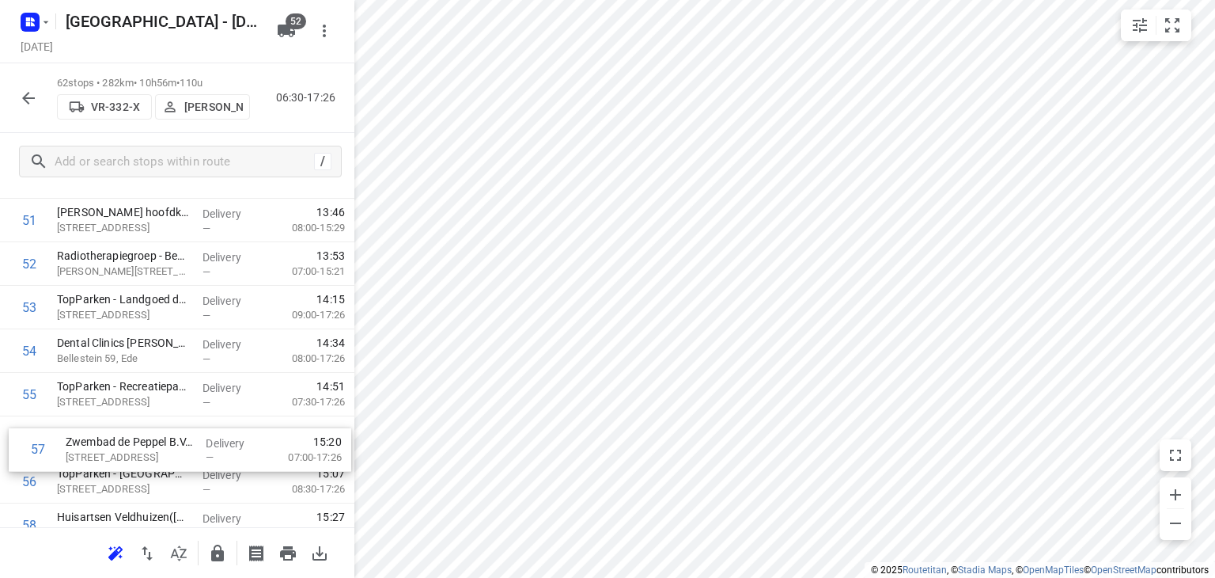
scroll to position [2295, 0]
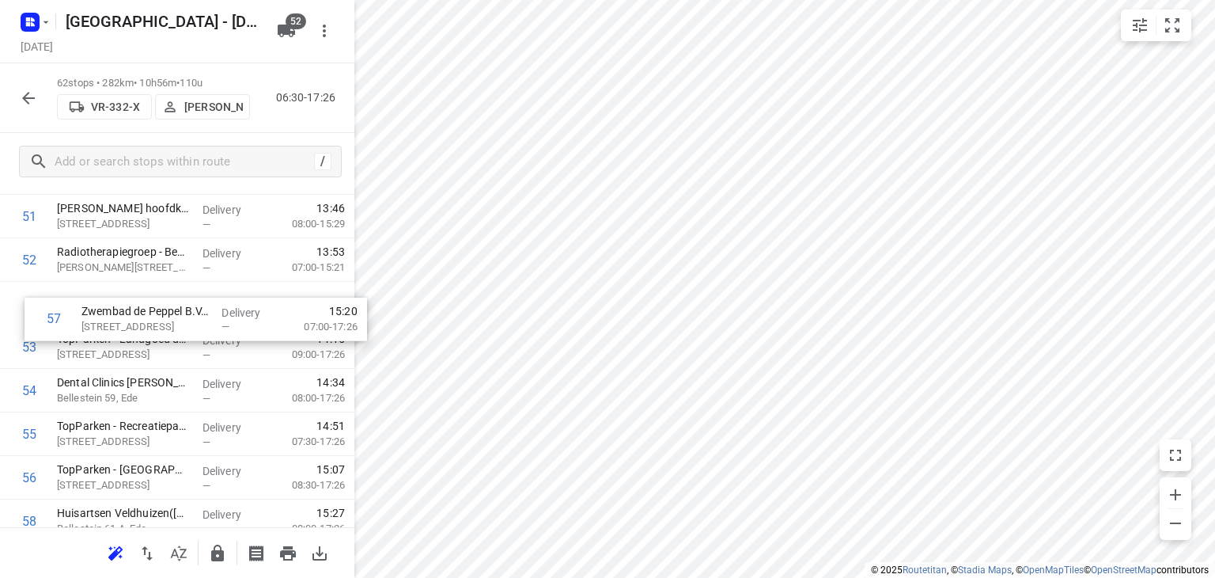
drag, startPoint x: 85, startPoint y: 479, endPoint x: 112, endPoint y: 302, distance: 179.2
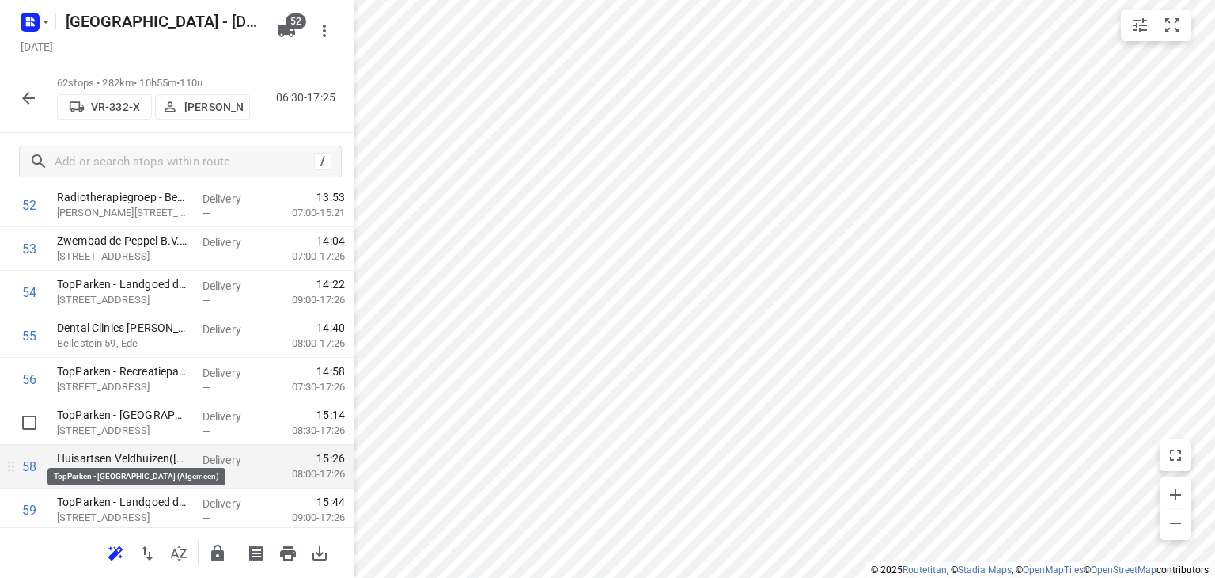
scroll to position [2374, 0]
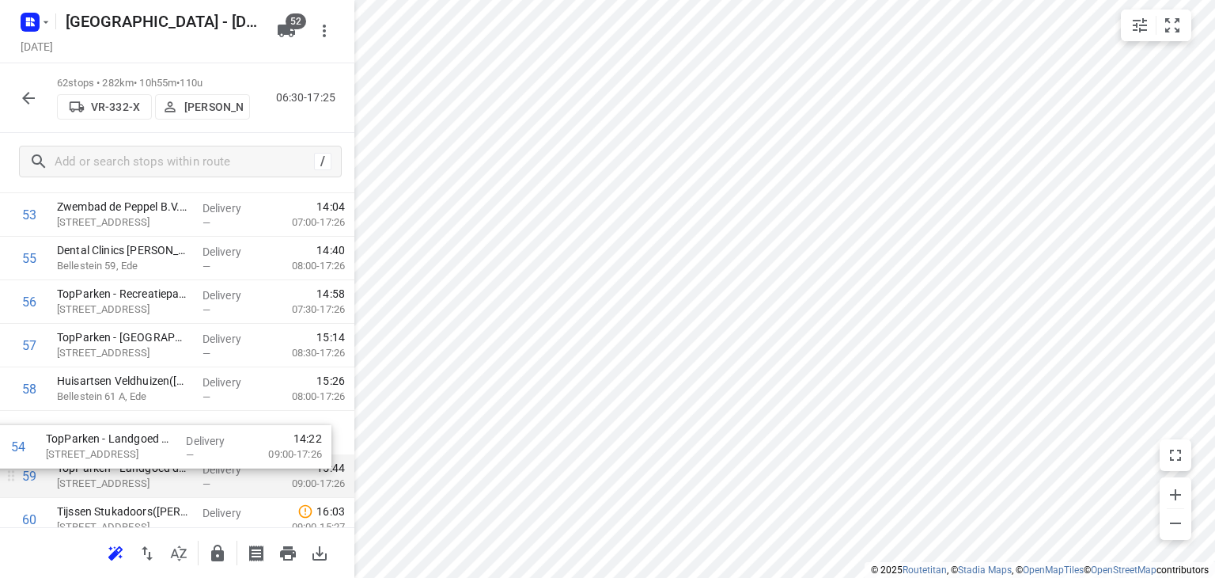
drag, startPoint x: 96, startPoint y: 390, endPoint x: 100, endPoint y: 460, distance: 69.7
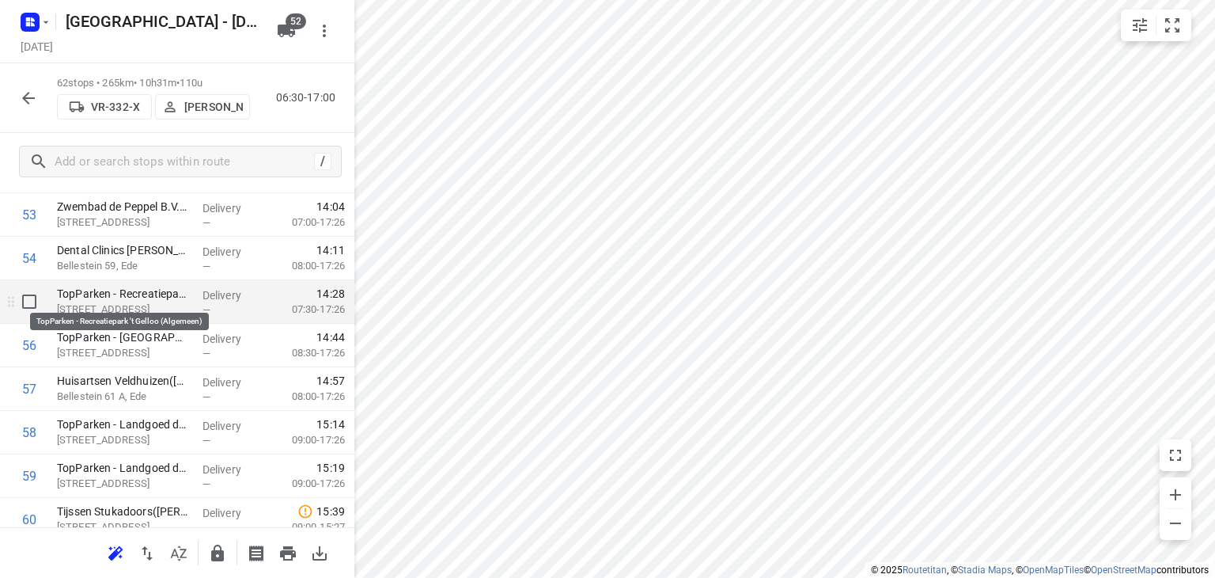
scroll to position [2305, 0]
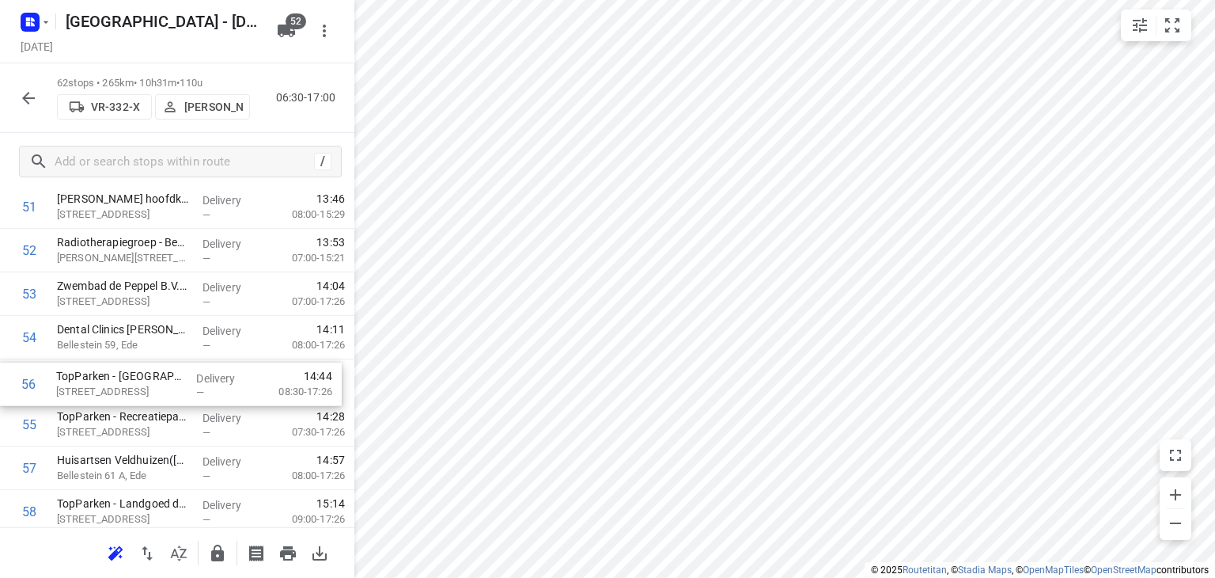
drag, startPoint x: 102, startPoint y: 422, endPoint x: 100, endPoint y: 377, distance: 45.1
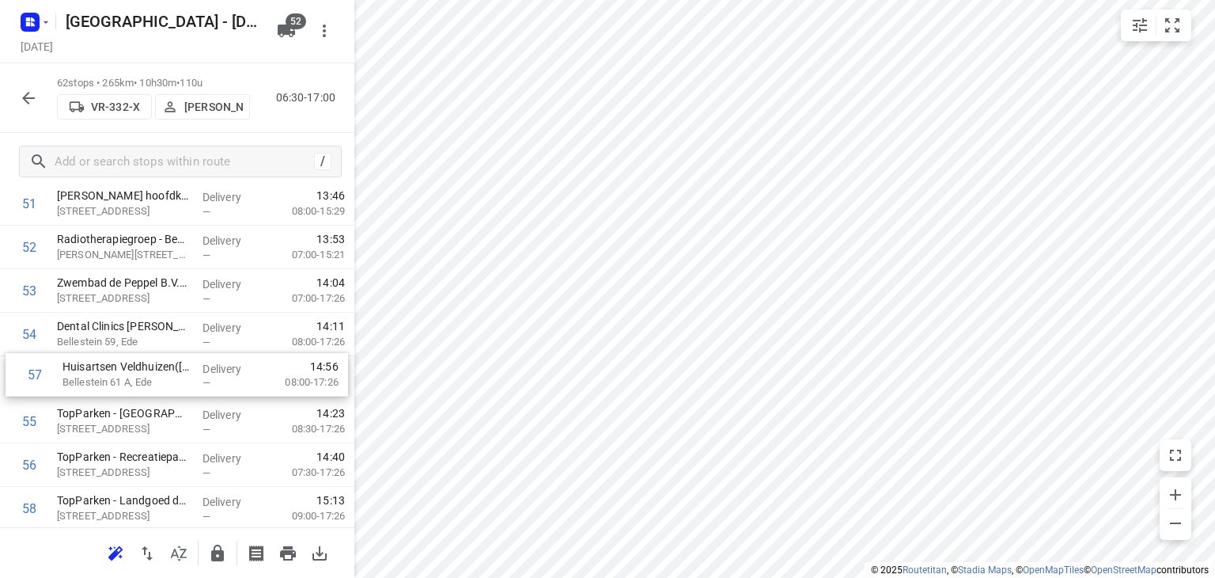
drag, startPoint x: 137, startPoint y: 467, endPoint x: 142, endPoint y: 367, distance: 99.8
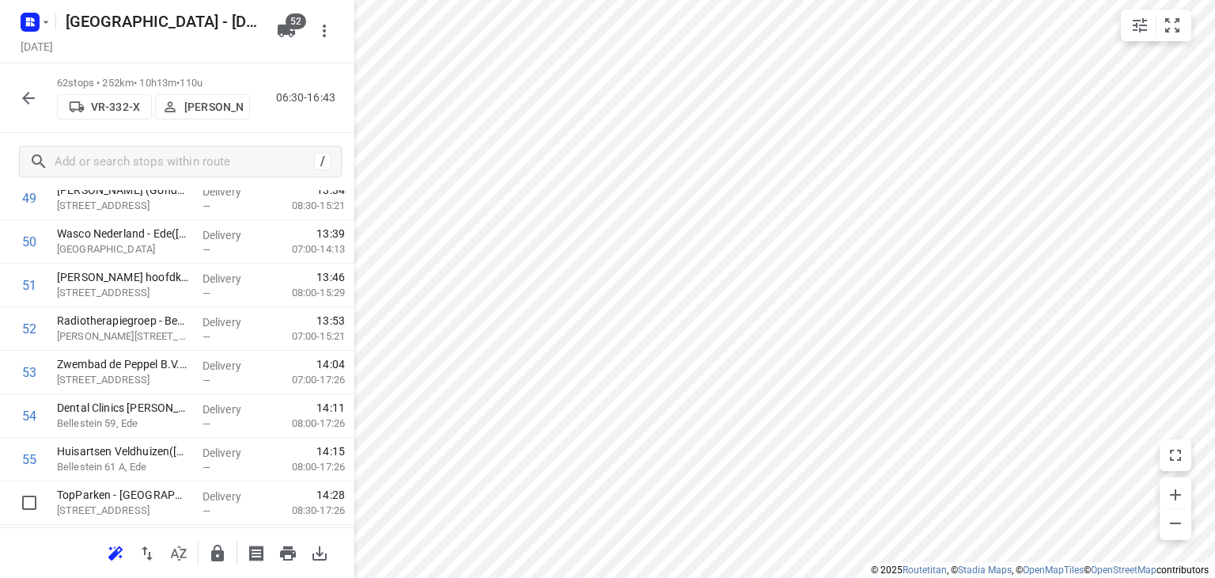
scroll to position [2529, 0]
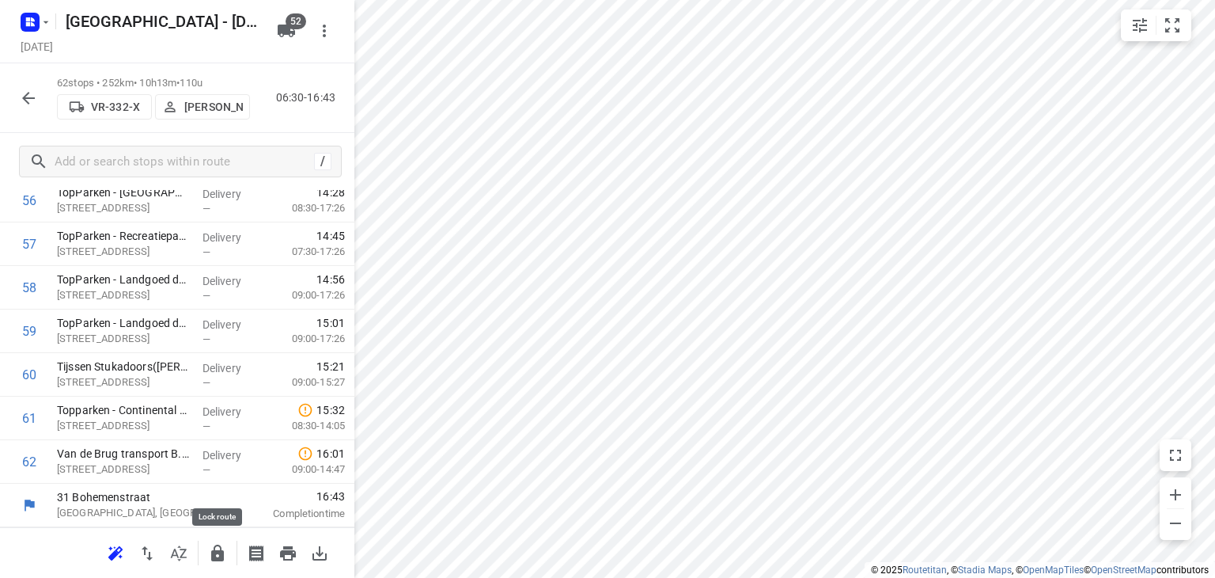
click at [215, 547] on icon "button" at bounding box center [217, 553] width 19 height 19
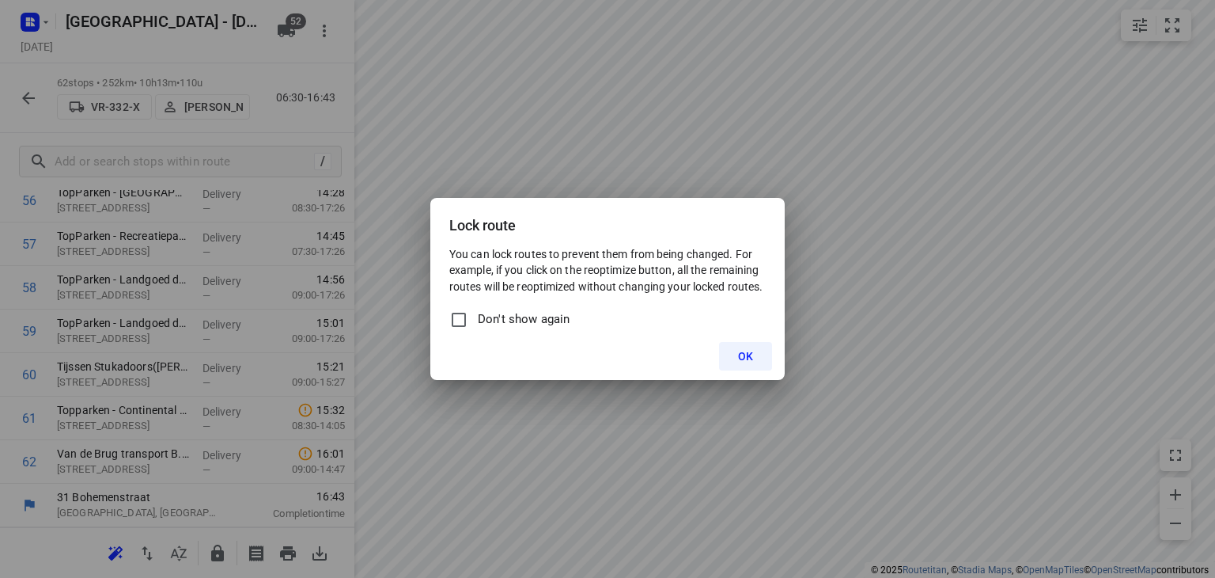
click at [747, 358] on span "OK" at bounding box center [745, 356] width 15 height 13
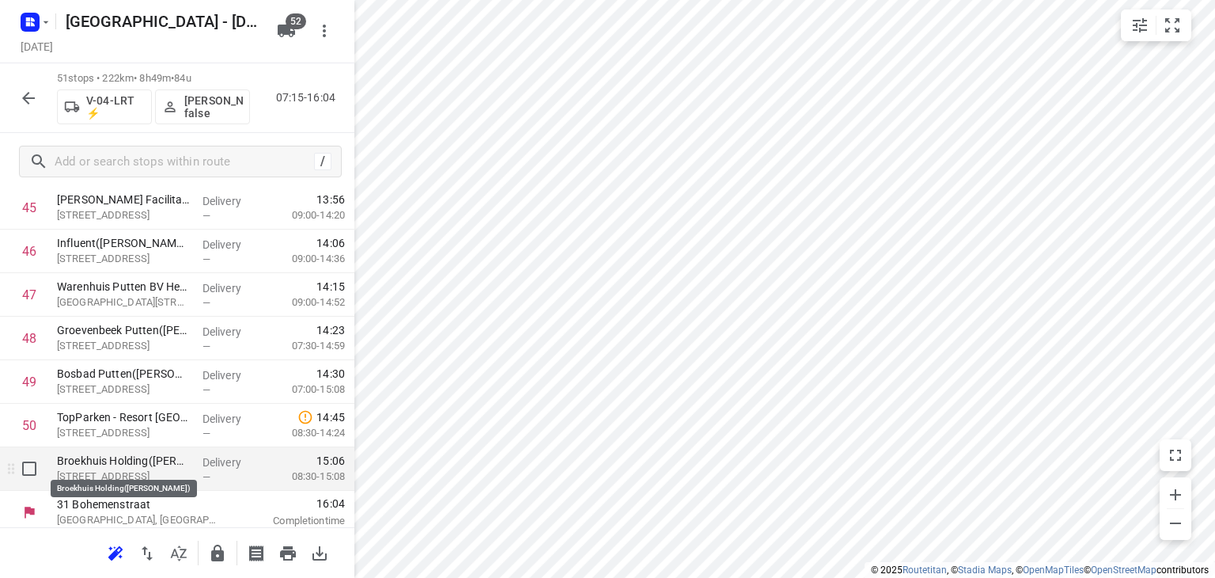
scroll to position [2050, 0]
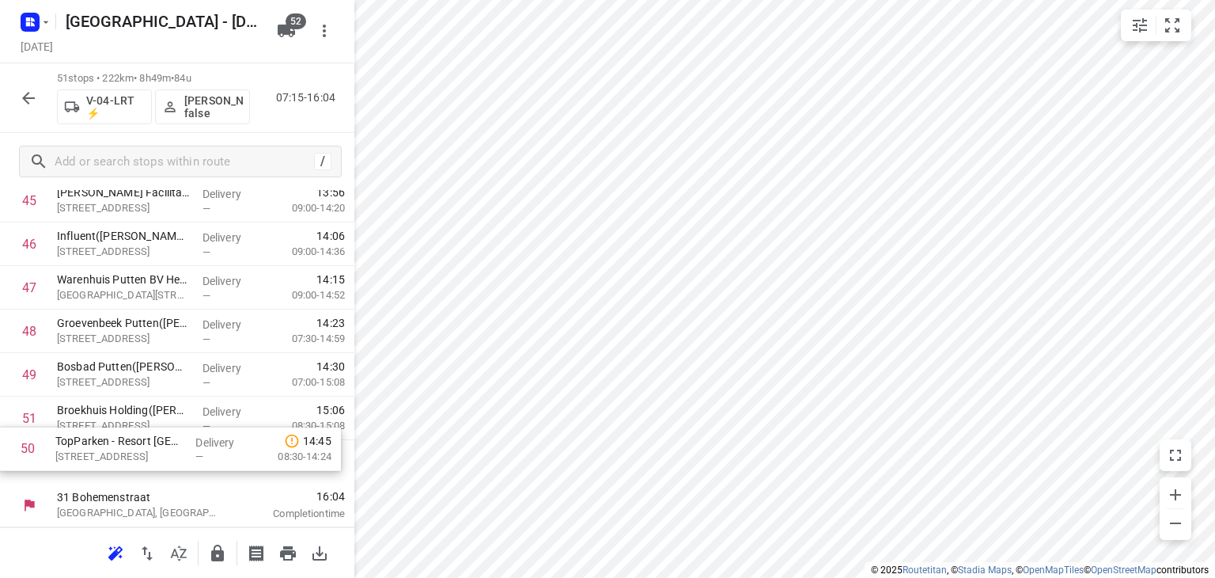
drag, startPoint x: 104, startPoint y: 434, endPoint x: 101, endPoint y: 464, distance: 30.2
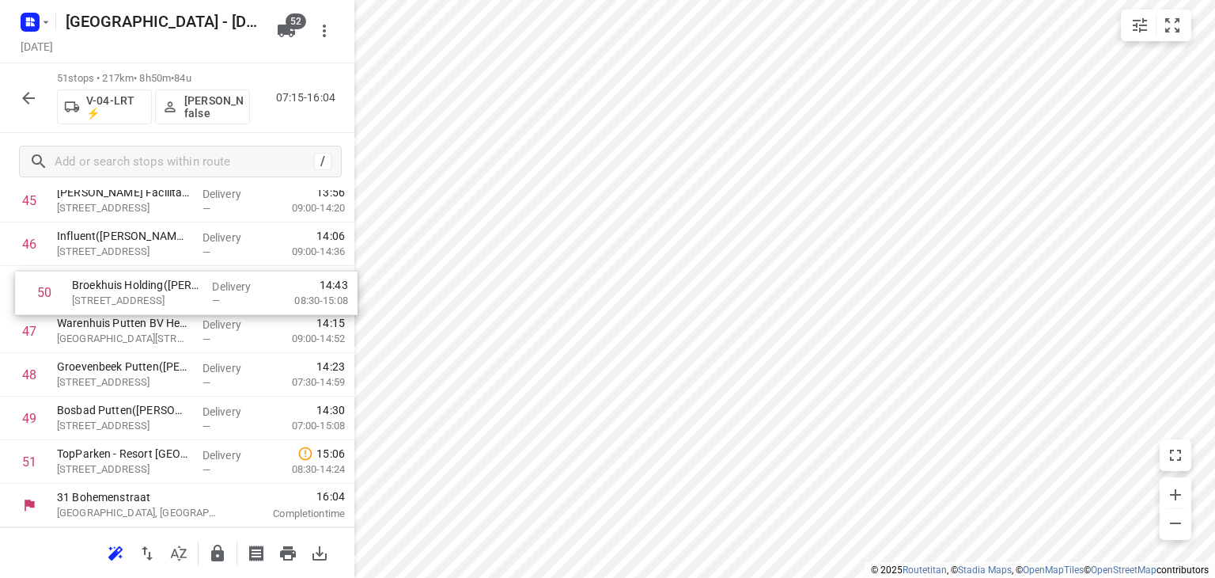
drag, startPoint x: 97, startPoint y: 429, endPoint x: 112, endPoint y: 298, distance: 131.4
click at [32, 94] on icon "button" at bounding box center [28, 98] width 19 height 19
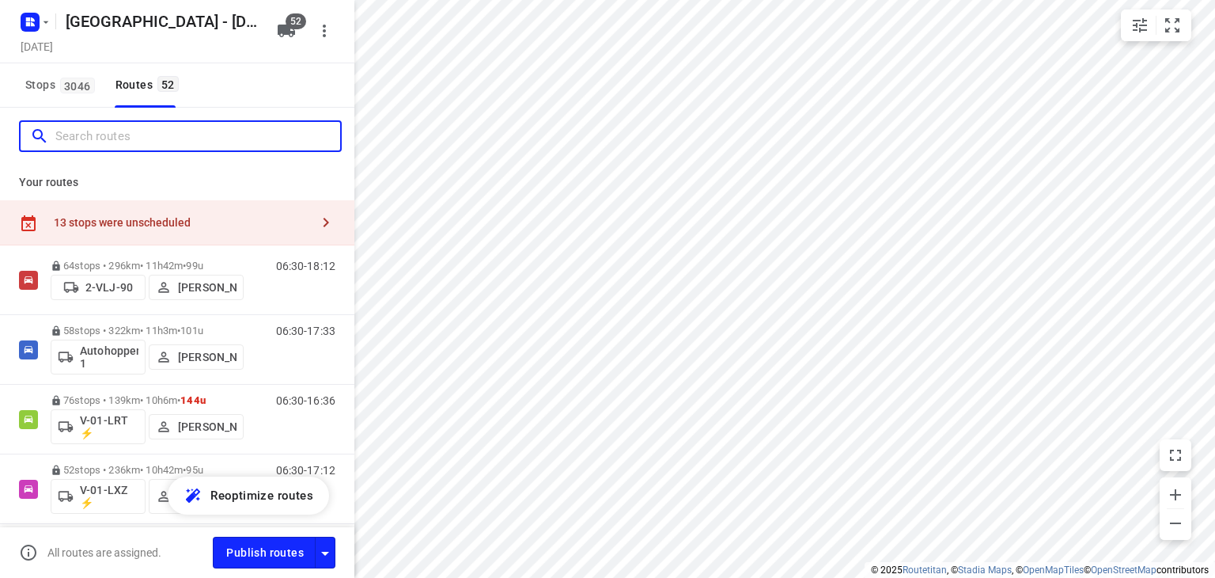
click at [203, 134] on input "Search routes" at bounding box center [197, 136] width 285 height 25
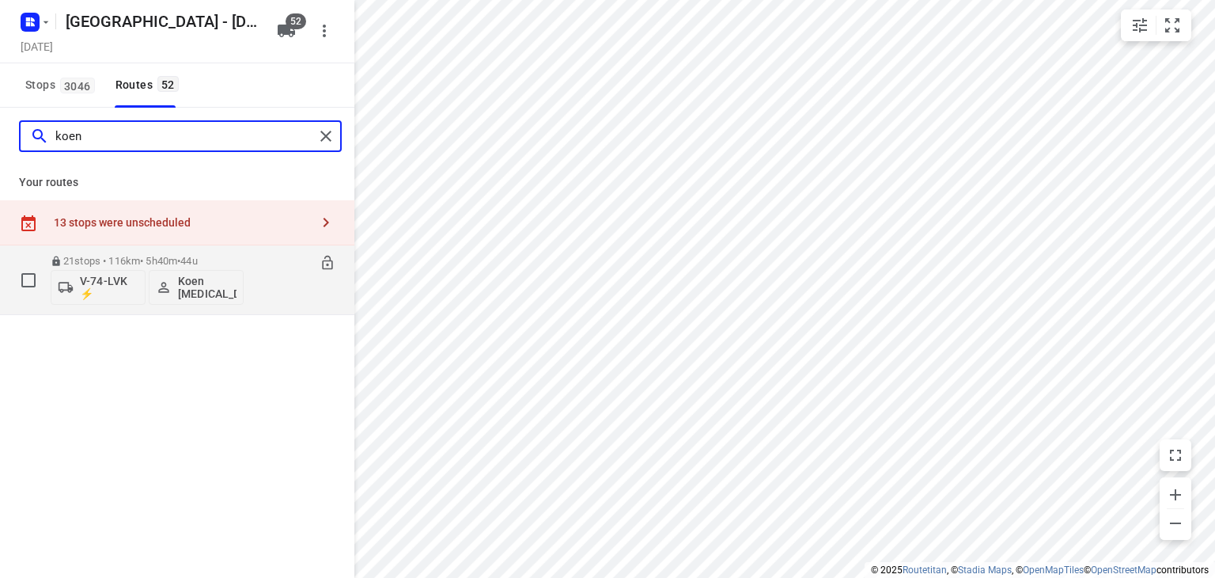
type input "koen"
click at [243, 290] on button "Koen [MEDICAL_DATA]" at bounding box center [196, 287] width 95 height 35
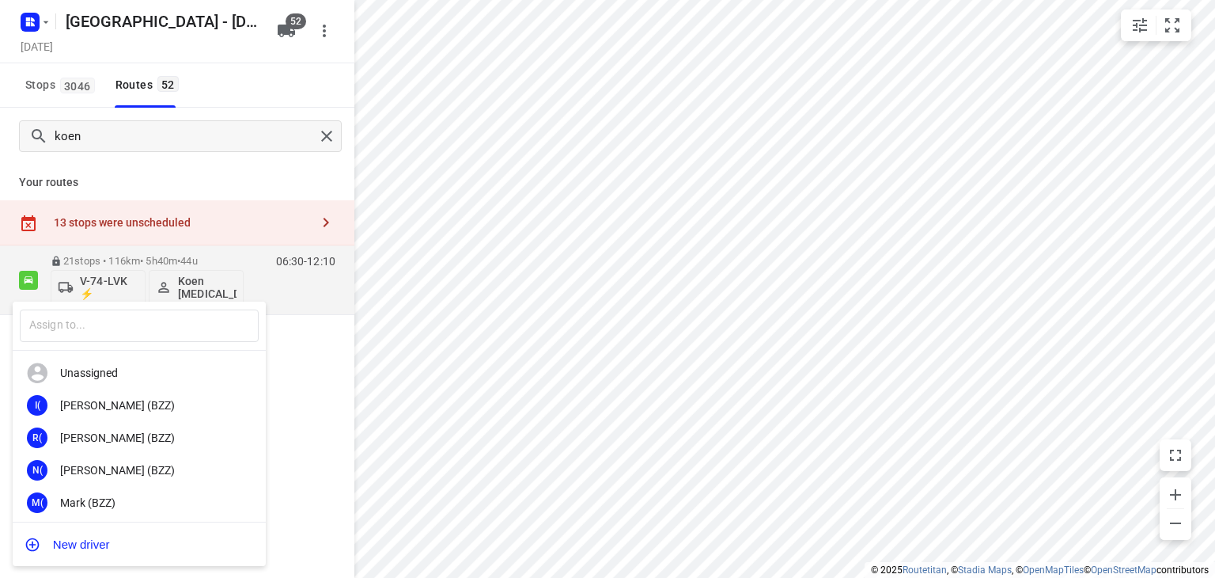
click at [296, 276] on div at bounding box center [607, 289] width 1215 height 578
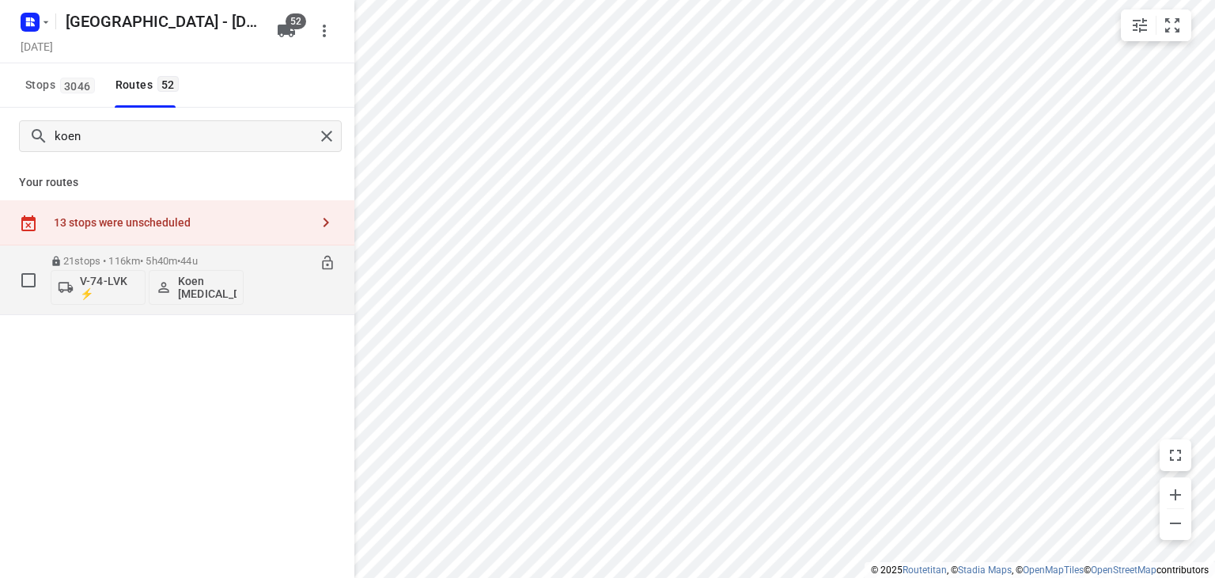
click at [278, 282] on div "06:30-12:10" at bounding box center [295, 284] width 79 height 58
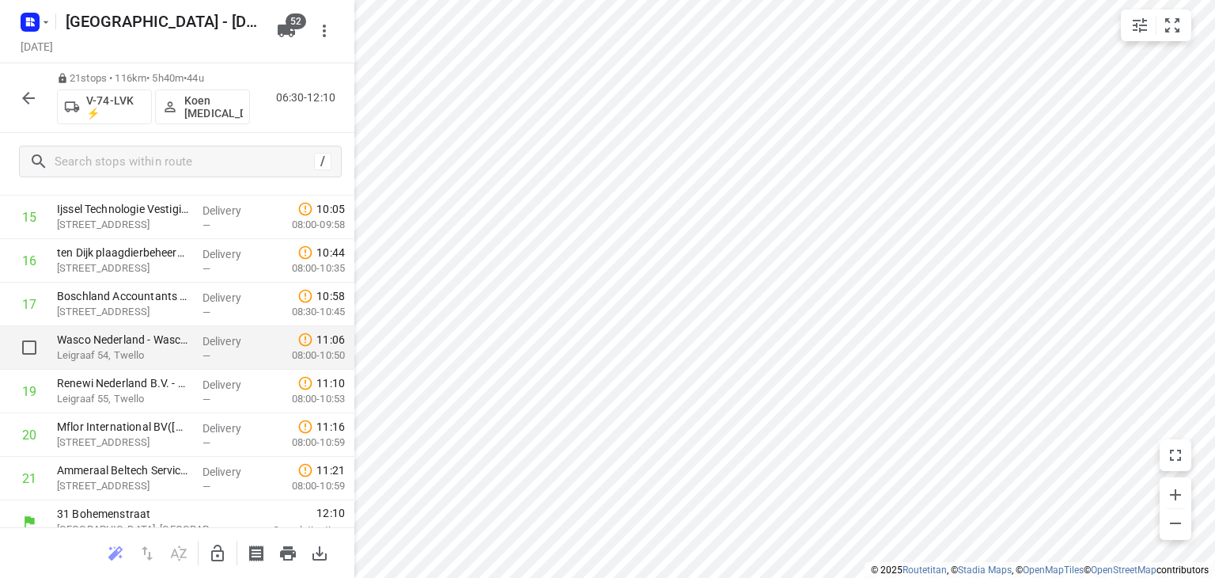
scroll to position [744, 0]
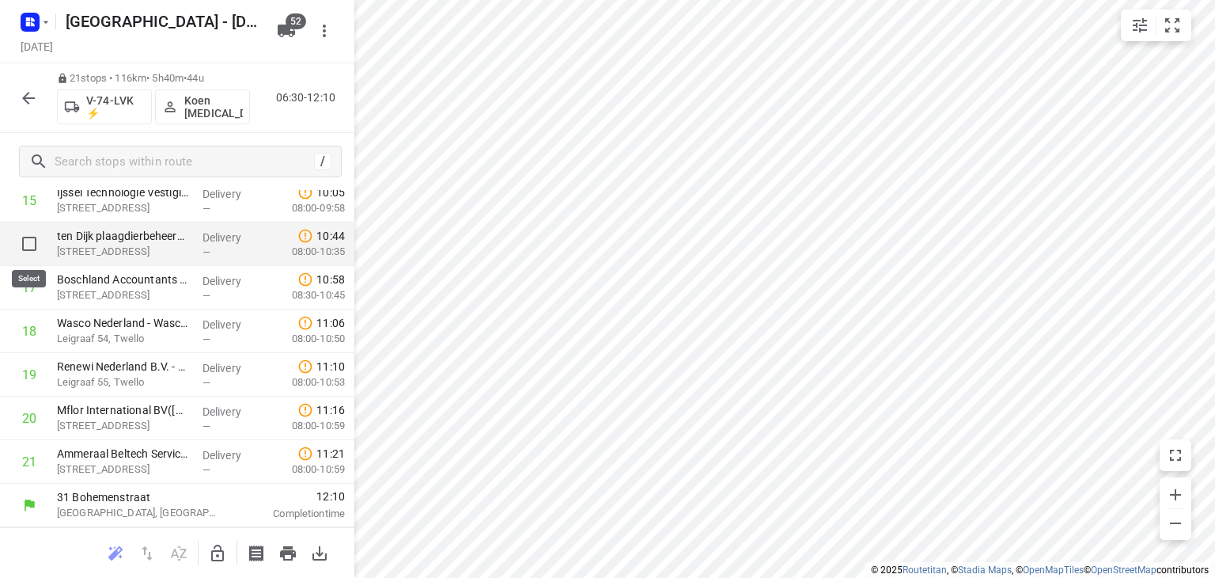
click at [28, 244] on input "checkbox" at bounding box center [29, 244] width 32 height 32
checkbox input "true"
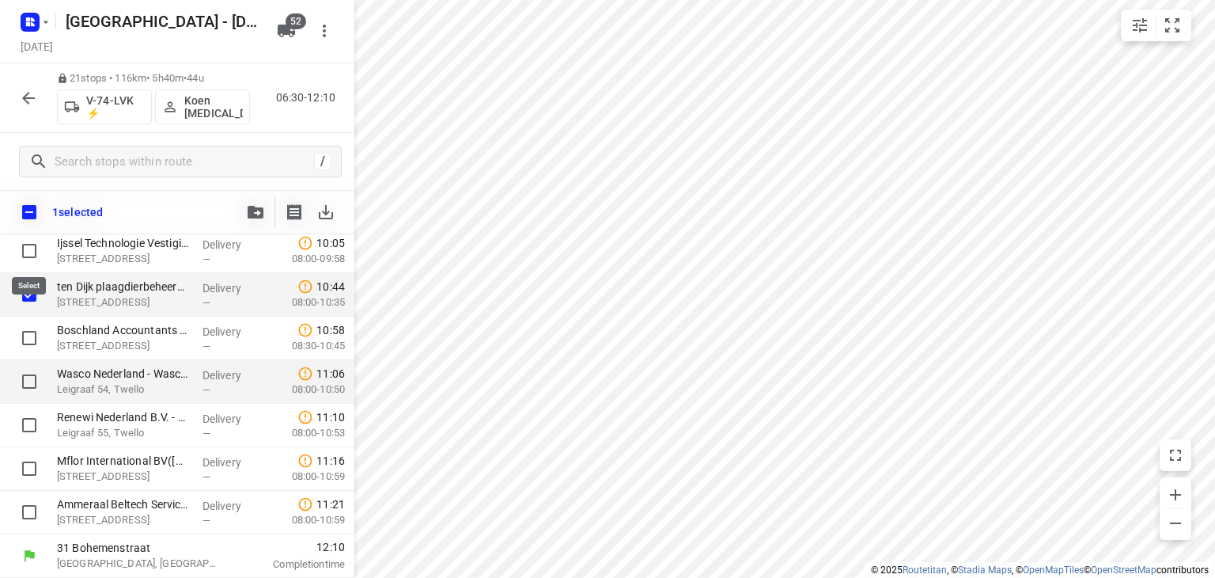
scroll to position [738, 0]
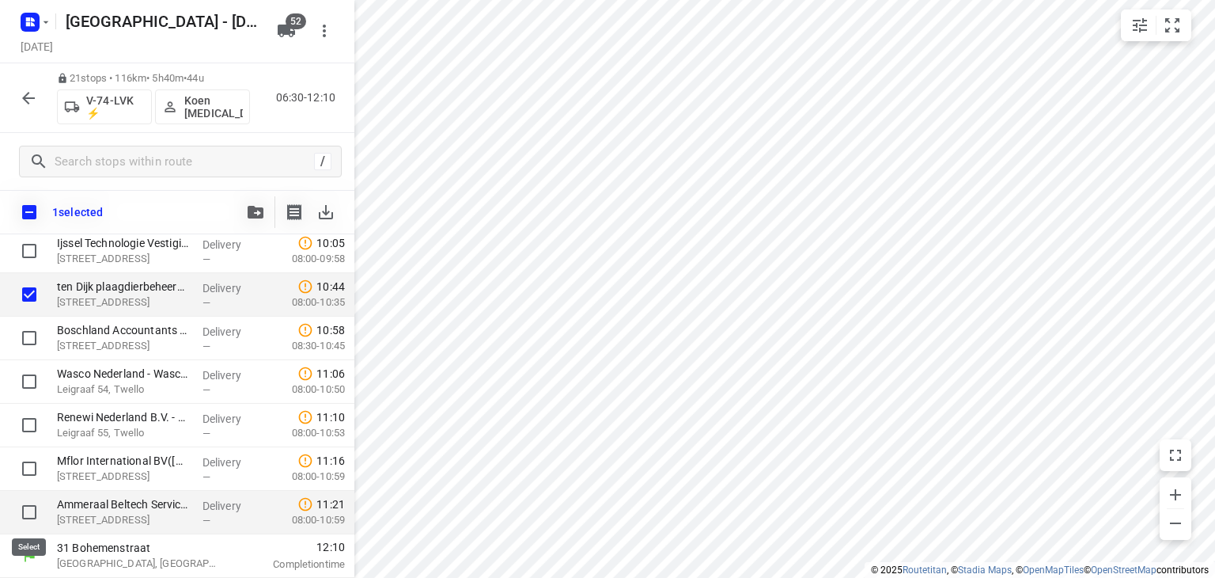
drag, startPoint x: 25, startPoint y: 507, endPoint x: 34, endPoint y: 493, distance: 17.1
click at [25, 507] on input "checkbox" at bounding box center [29, 512] width 32 height 32
checkbox input "true"
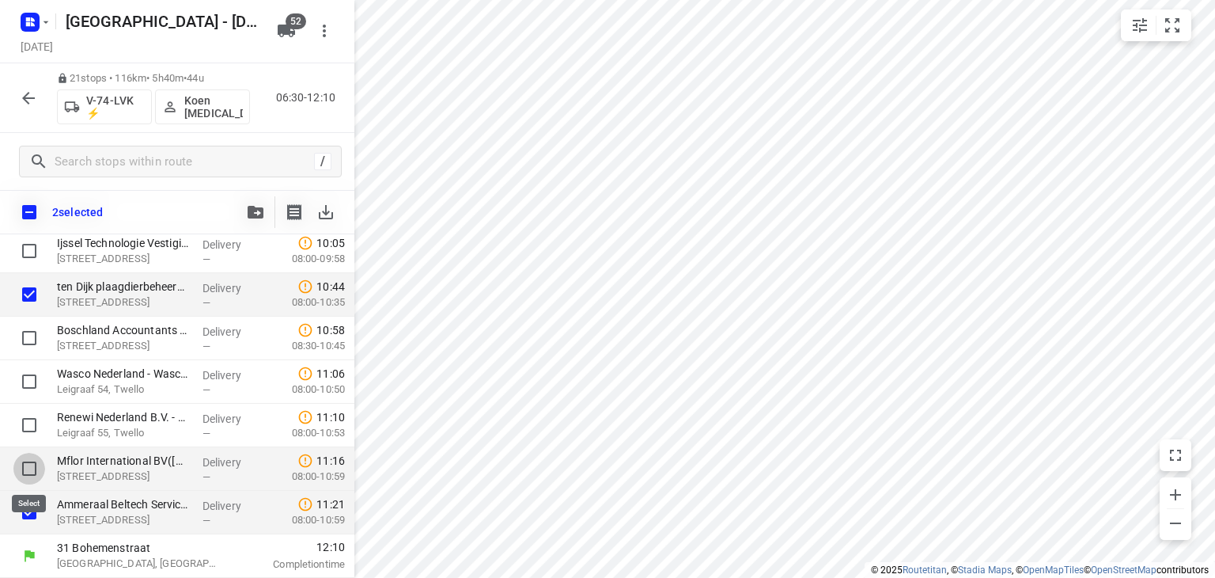
click at [29, 466] on input "checkbox" at bounding box center [29, 469] width 32 height 32
checkbox input "true"
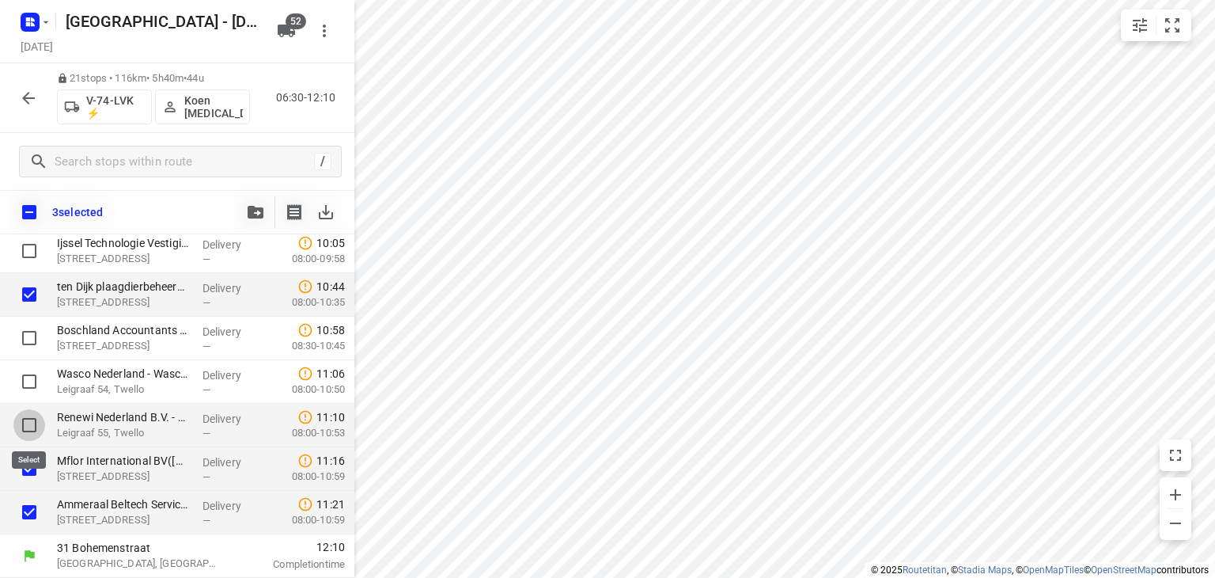
drag, startPoint x: 34, startPoint y: 425, endPoint x: 28, endPoint y: 396, distance: 29.8
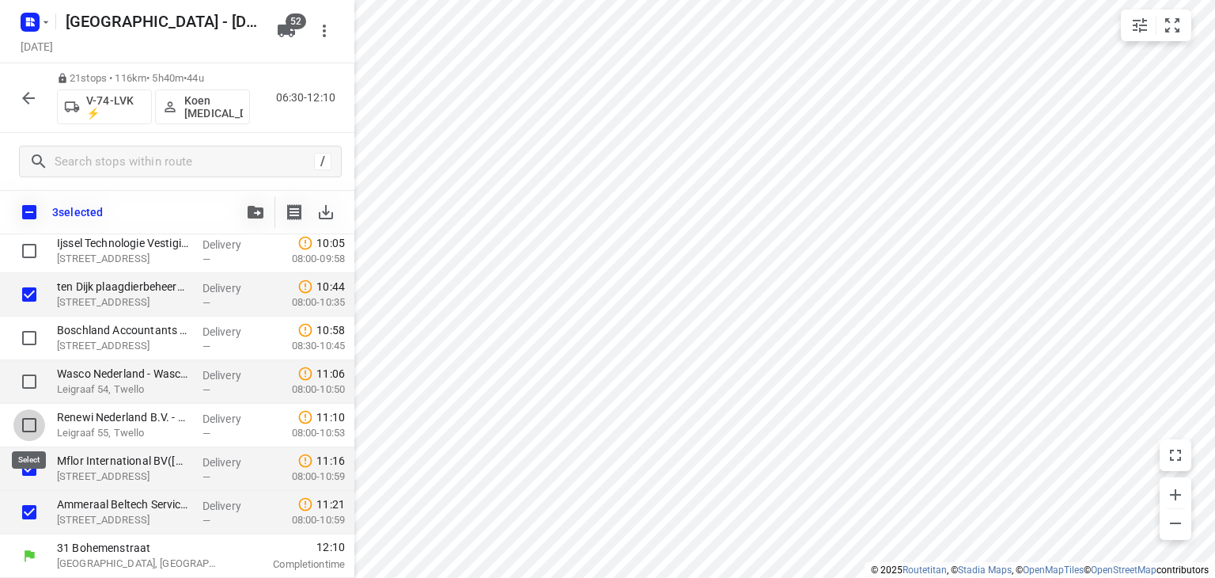
click at [34, 422] on input "checkbox" at bounding box center [29, 425] width 32 height 32
checkbox input "true"
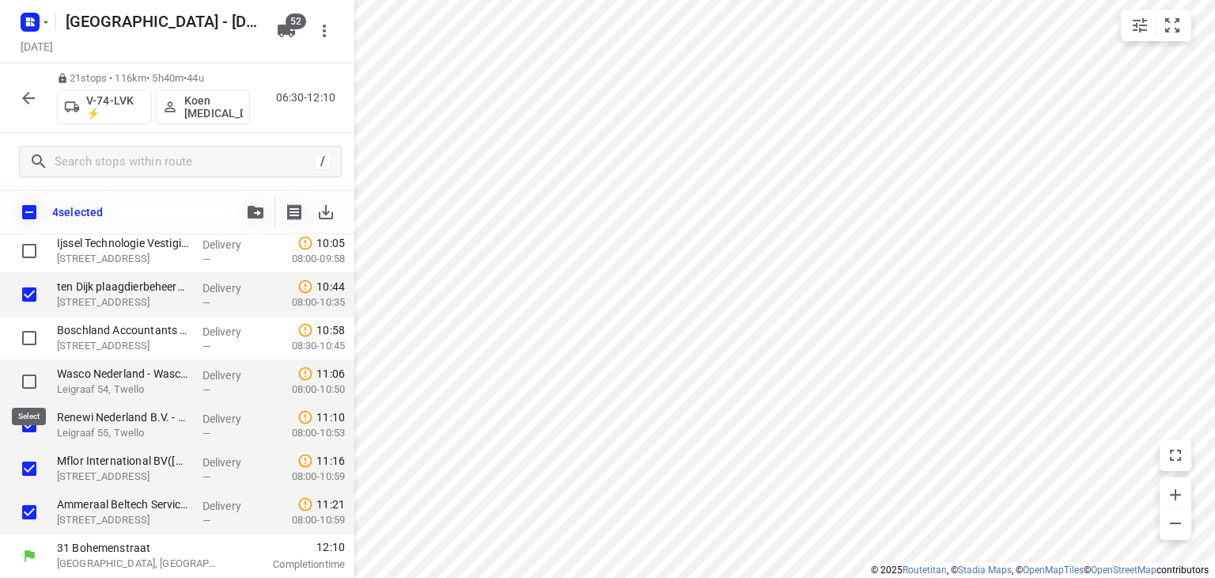
click at [28, 377] on input "checkbox" at bounding box center [29, 382] width 32 height 32
checkbox input "true"
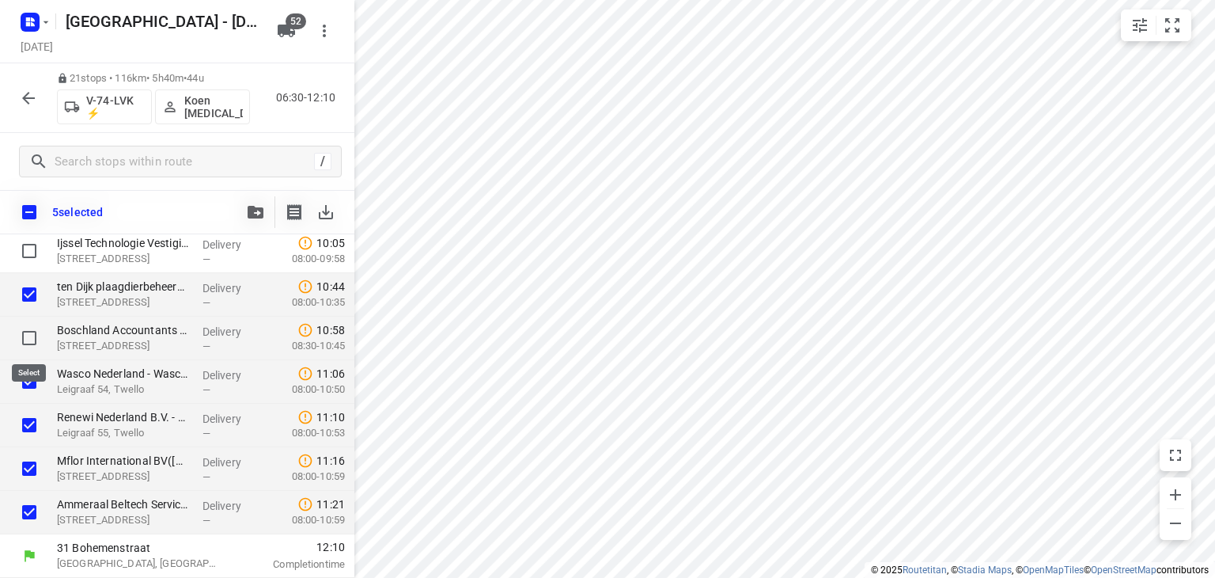
click at [33, 336] on input "checkbox" at bounding box center [29, 338] width 32 height 32
checkbox input "true"
click at [252, 206] on icon "button" at bounding box center [256, 212] width 16 height 13
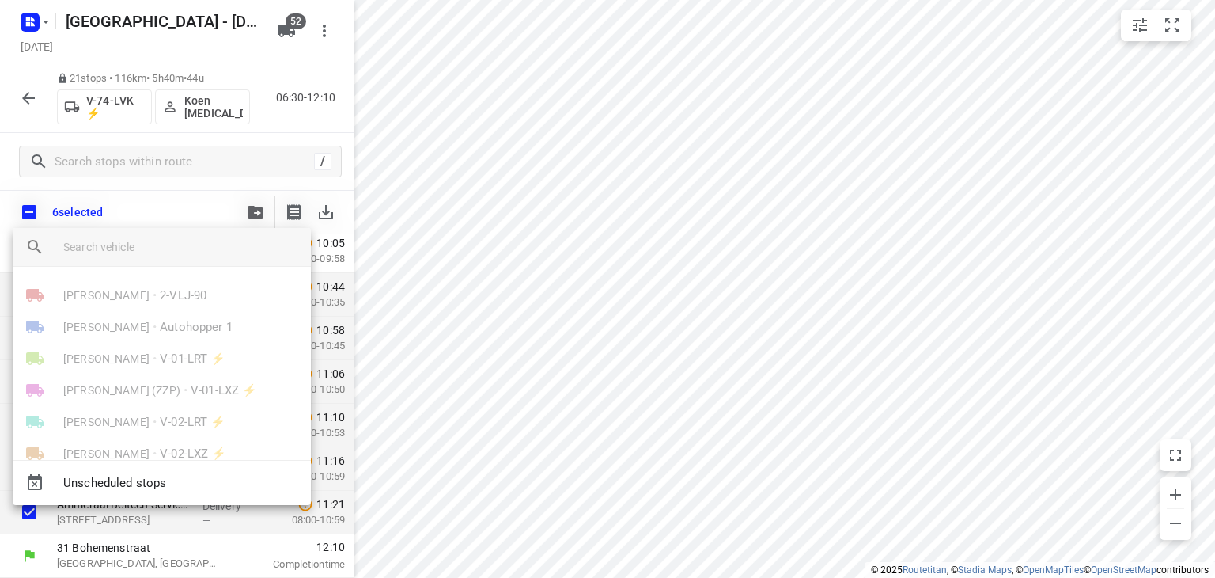
click at [202, 252] on input "search vehicle" at bounding box center [180, 247] width 235 height 24
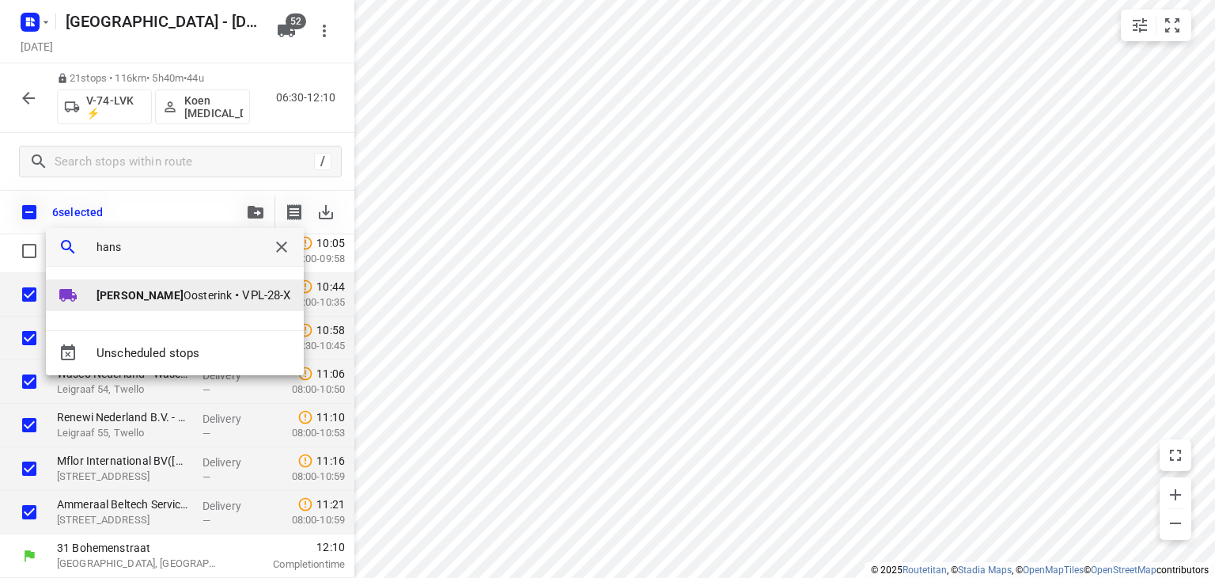
type input "hans"
click at [242, 298] on span "VPL-28-X" at bounding box center [266, 295] width 48 height 18
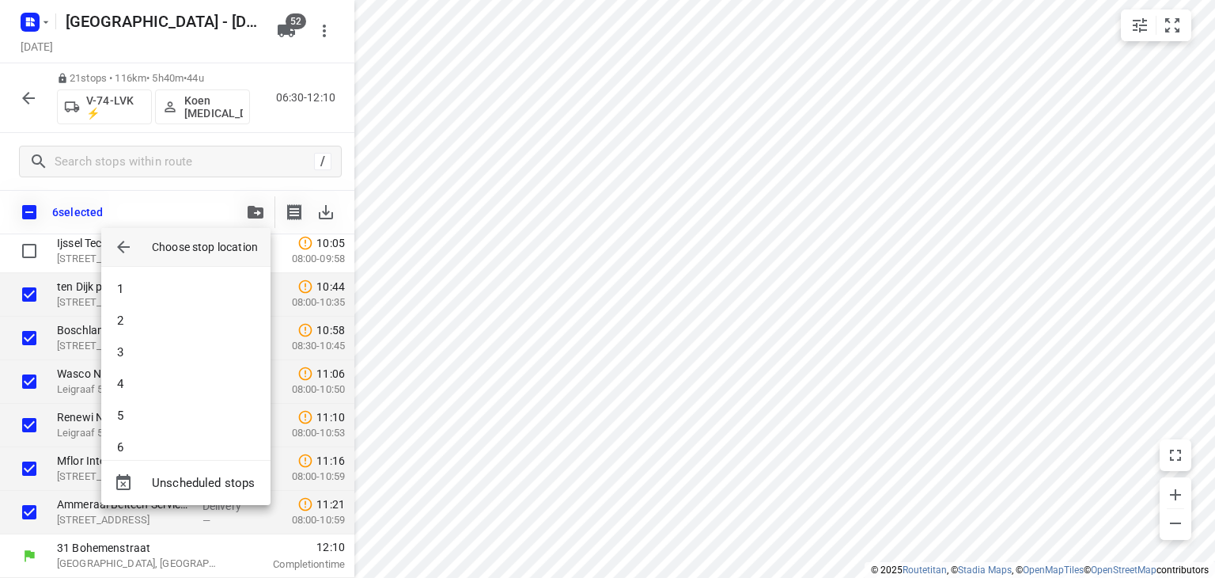
scroll to position [1407, 0]
click at [184, 434] on li "50" at bounding box center [185, 432] width 169 height 32
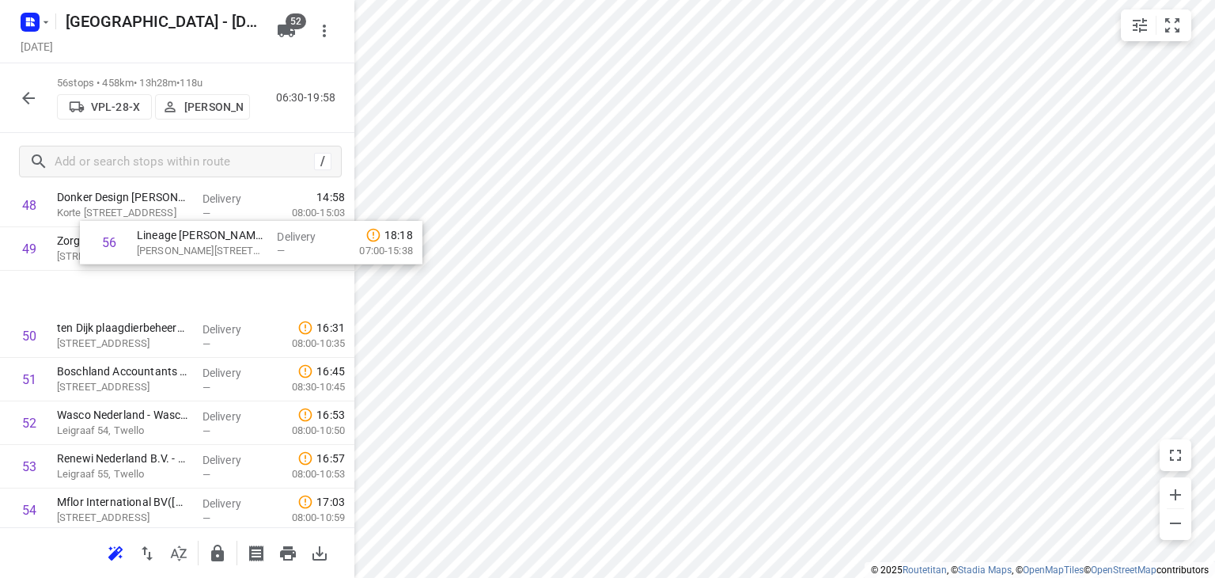
scroll to position [2174, 0]
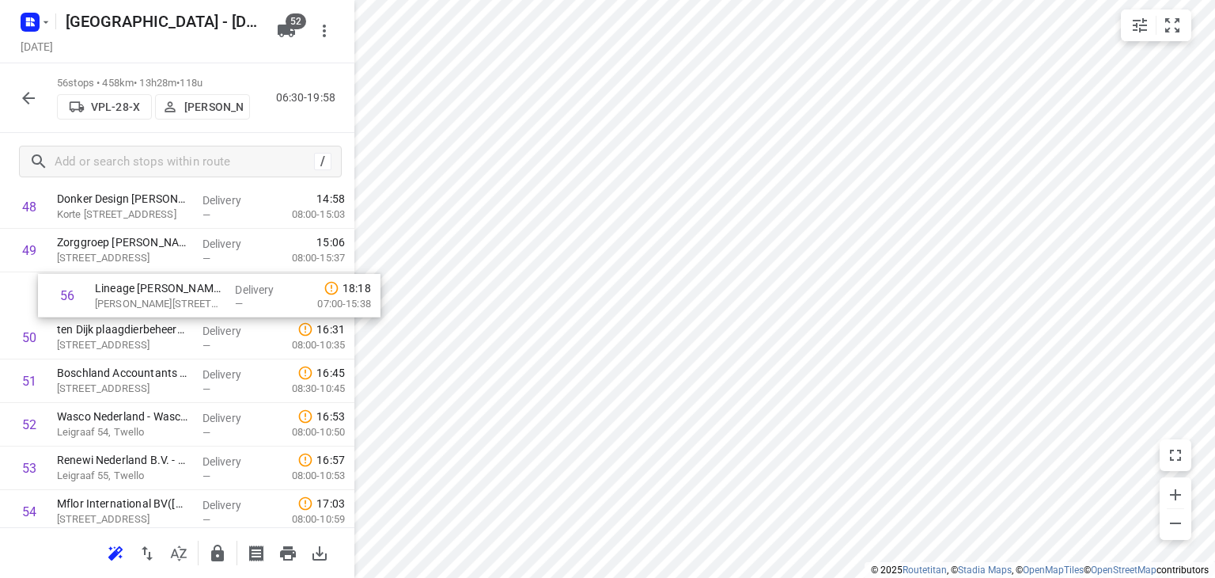
drag, startPoint x: 127, startPoint y: 468, endPoint x: 164, endPoint y: 295, distance: 177.2
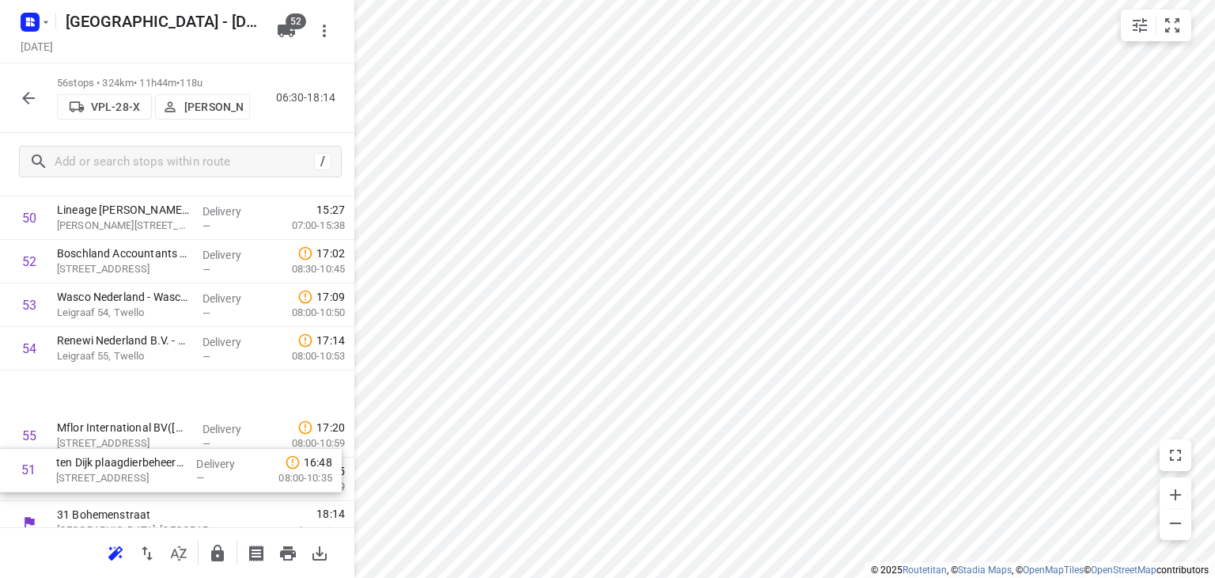
scroll to position [2267, 0]
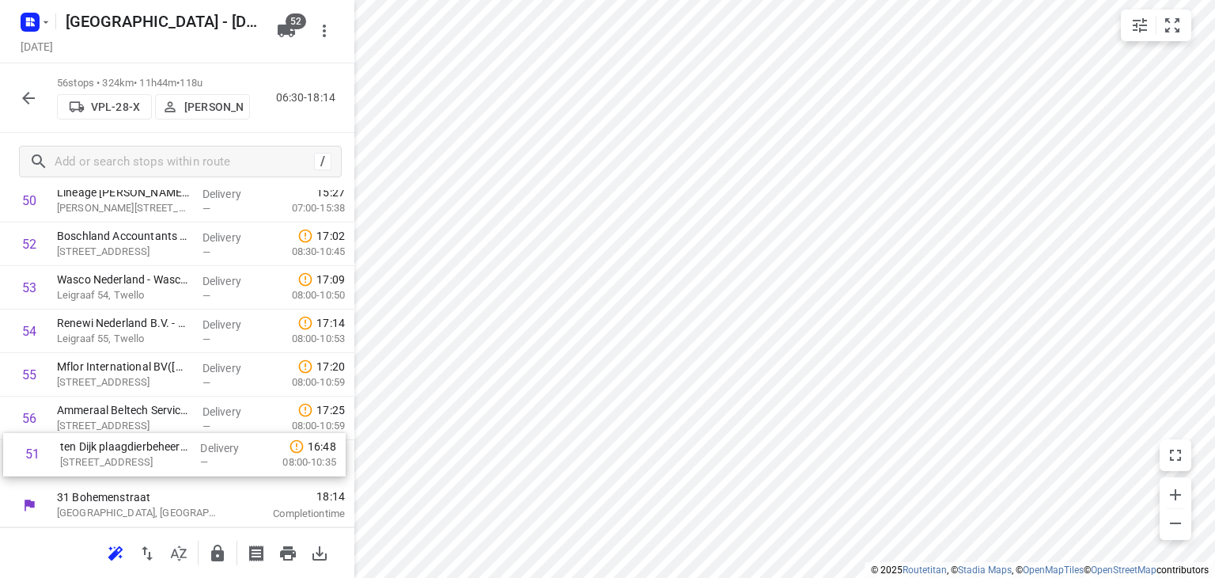
drag, startPoint x: 134, startPoint y: 338, endPoint x: 137, endPoint y: 460, distance: 121.9
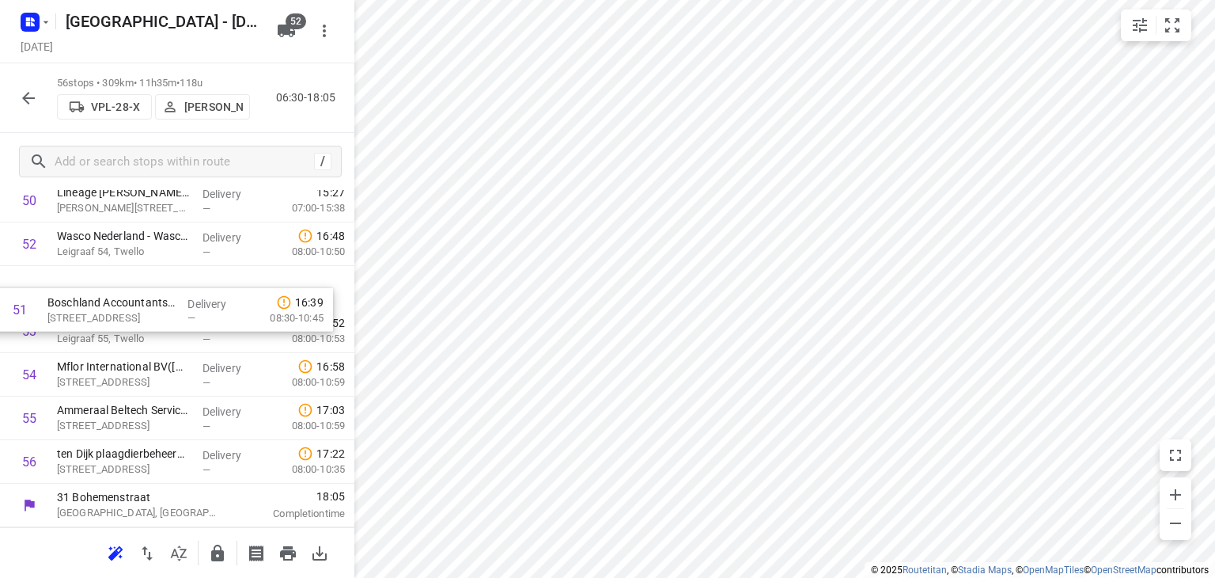
scroll to position [2266, 0]
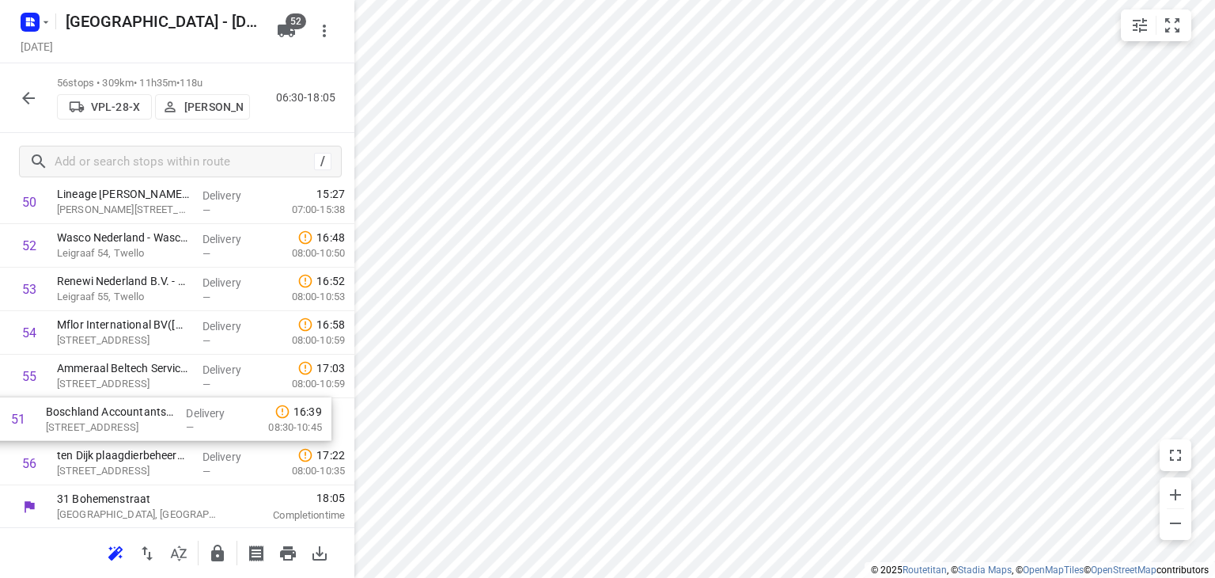
drag, startPoint x: 105, startPoint y: 248, endPoint x: 94, endPoint y: 430, distance: 182.3
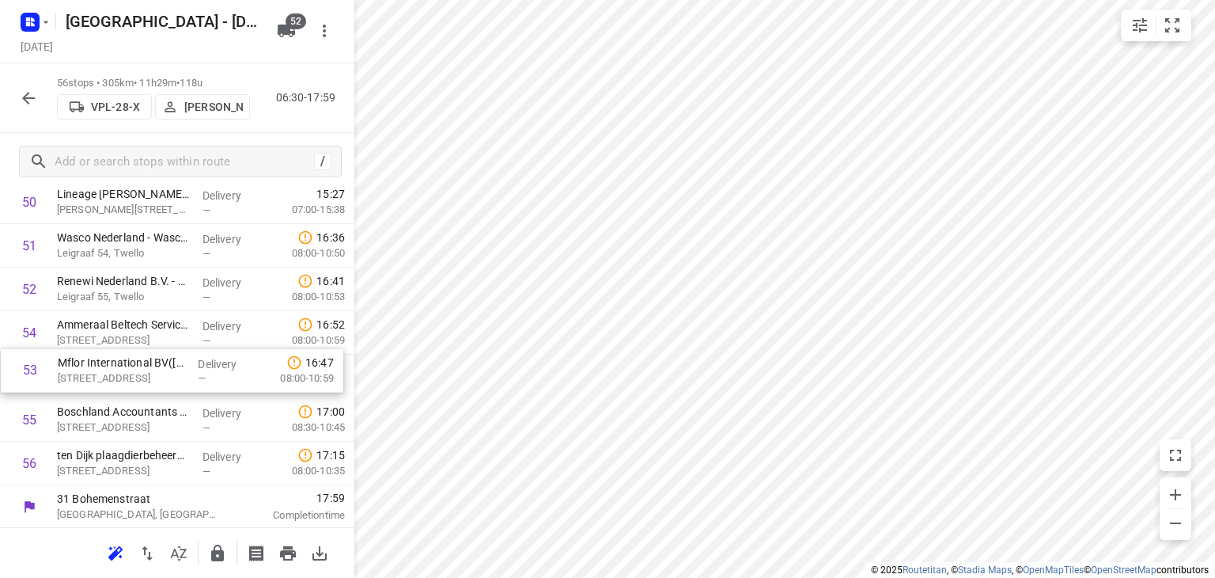
drag, startPoint x: 115, startPoint y: 331, endPoint x: 115, endPoint y: 377, distance: 45.9
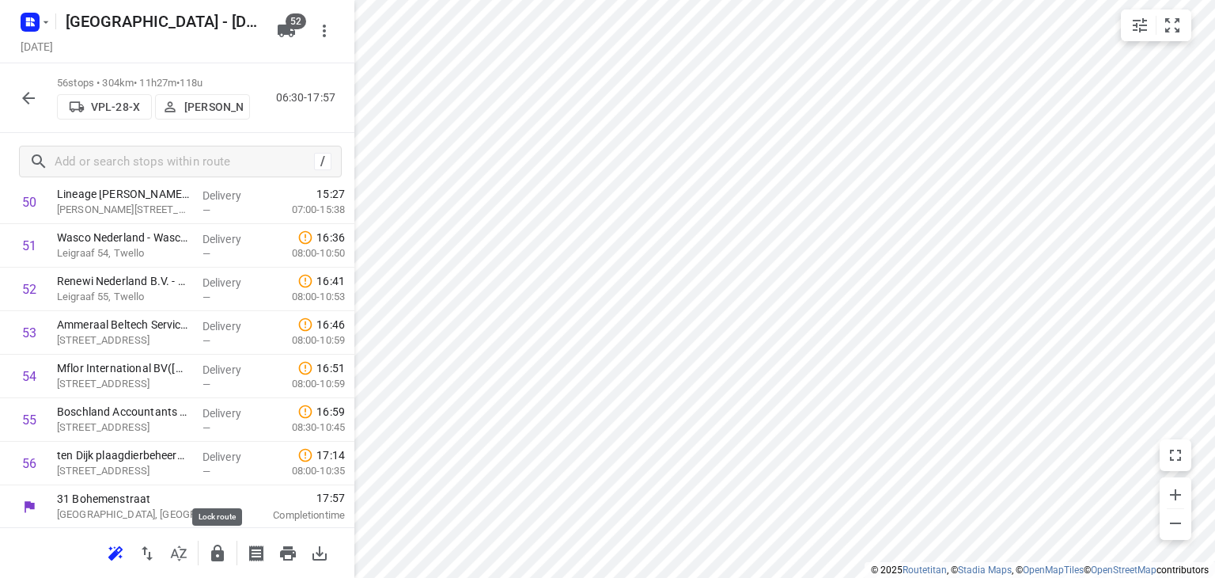
click at [218, 554] on icon "button" at bounding box center [217, 553] width 19 height 19
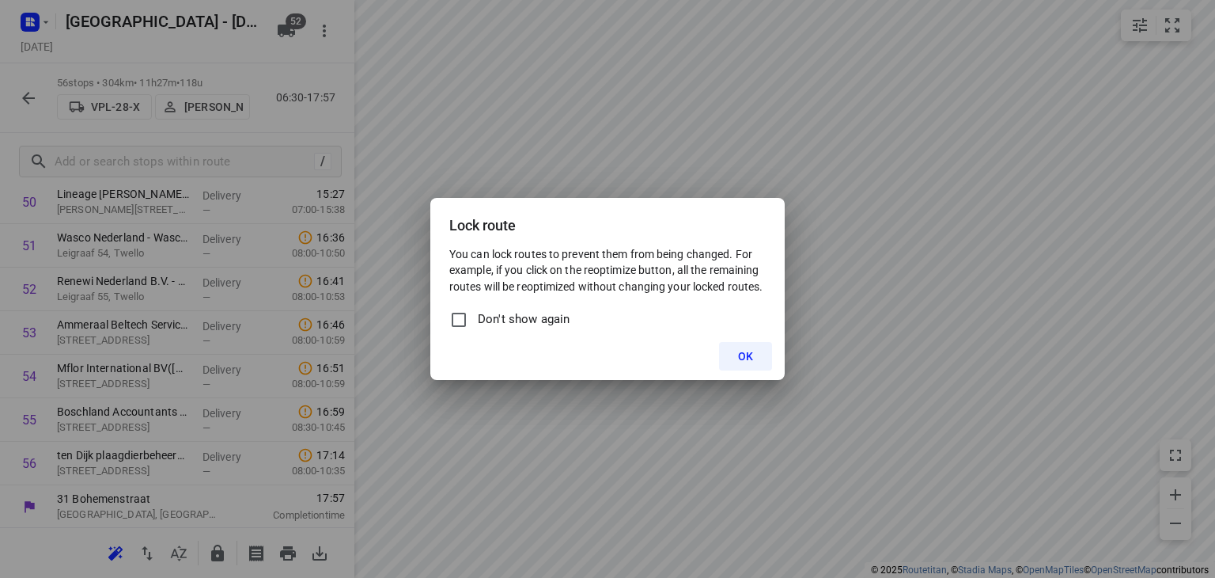
click at [744, 350] on span "OK" at bounding box center [745, 356] width 15 height 13
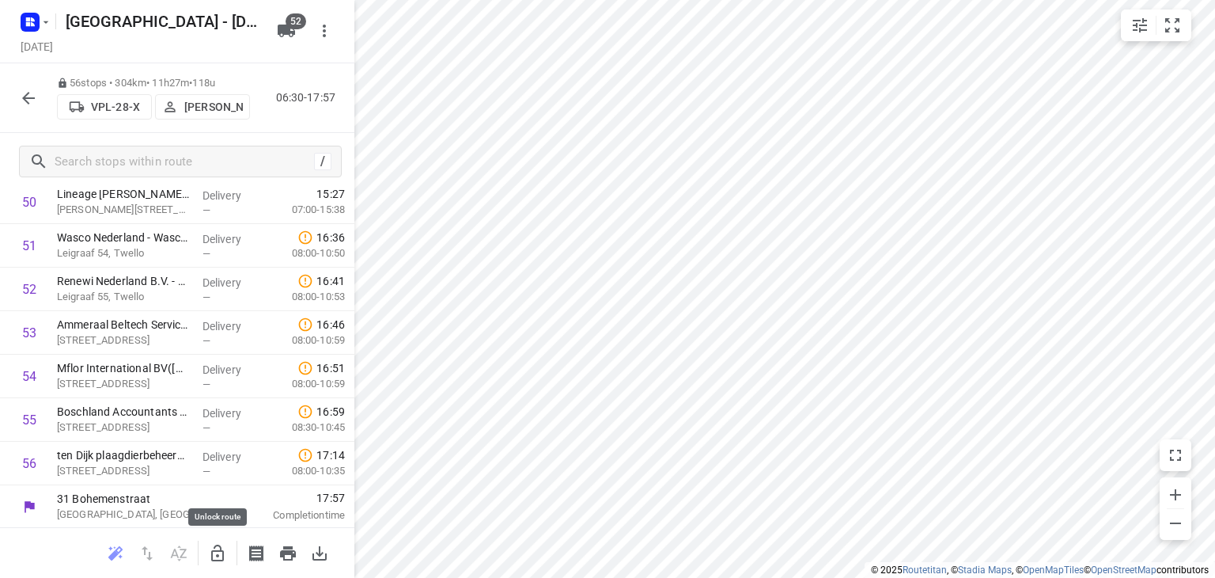
click at [212, 552] on icon "button" at bounding box center [217, 552] width 13 height 17
click at [23, 96] on icon "button" at bounding box center [28, 98] width 19 height 19
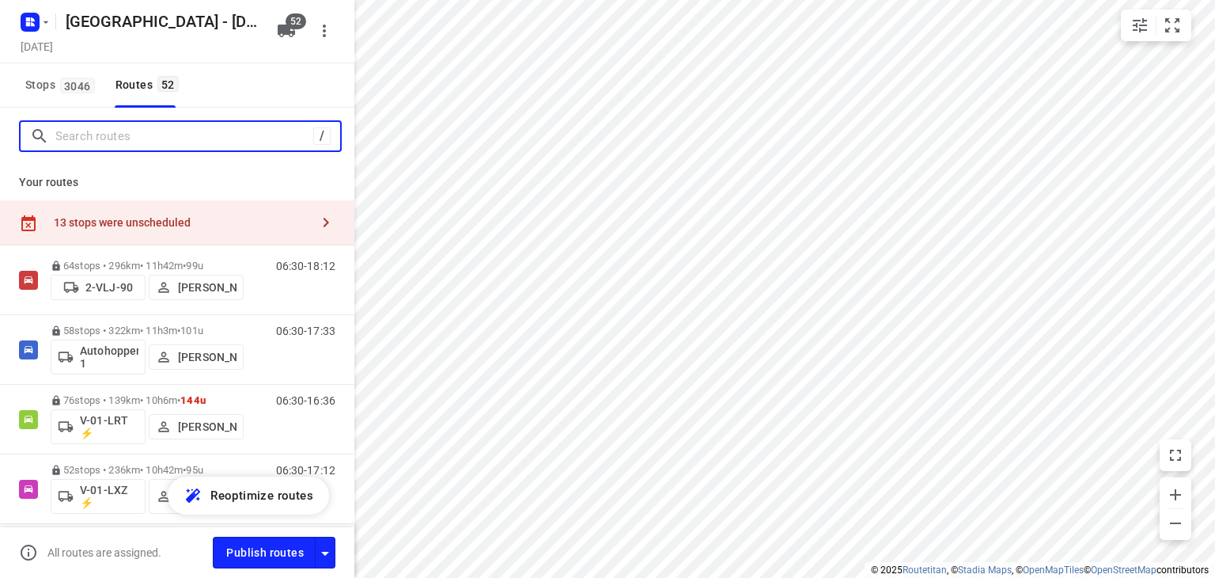
click at [200, 137] on input "Search routes" at bounding box center [184, 136] width 258 height 25
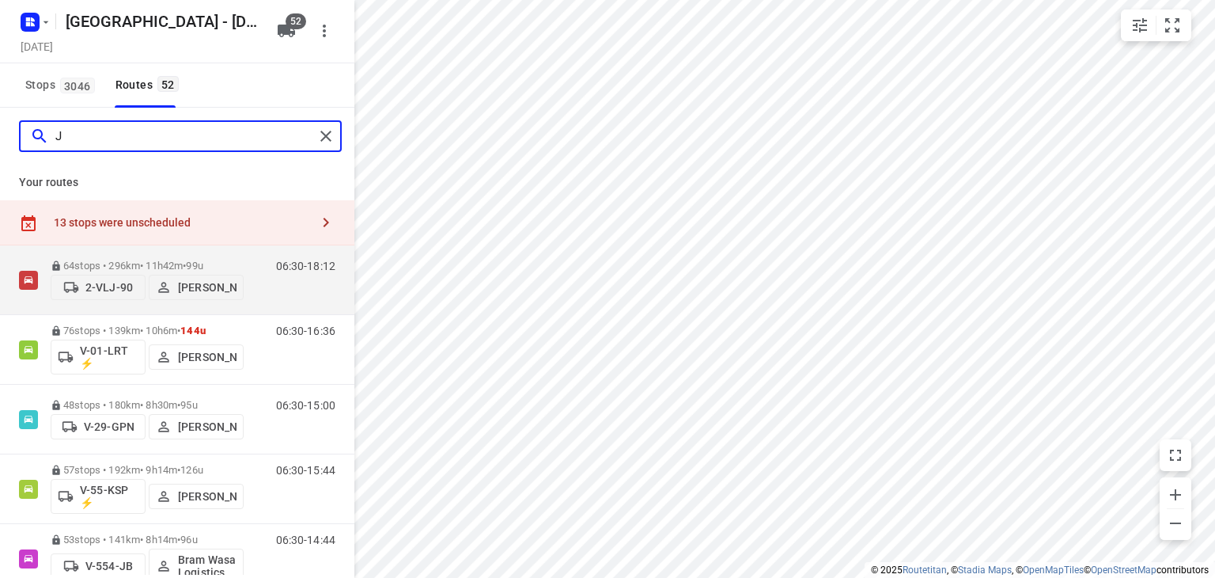
type input "Jo"
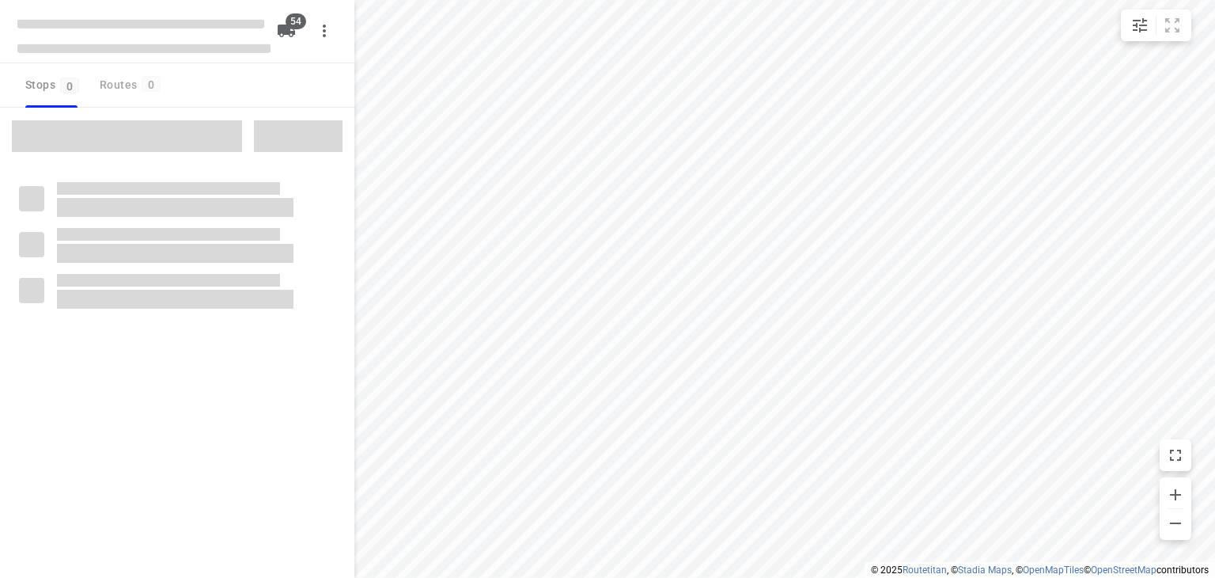
checkbox input "true"
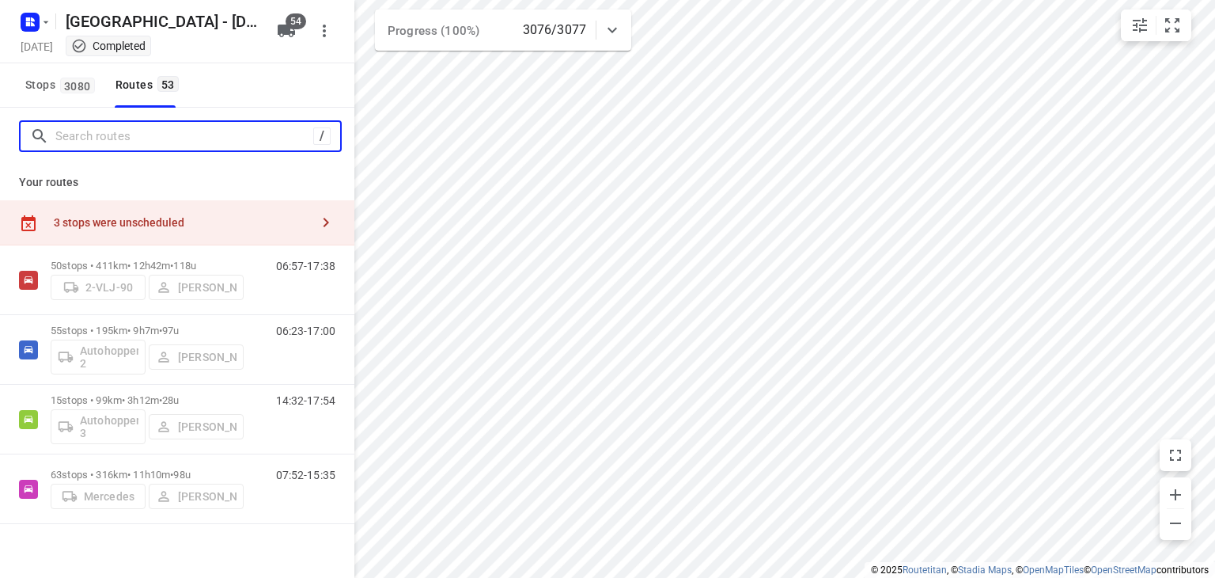
click at [193, 135] on input "Search routes" at bounding box center [184, 136] width 258 height 25
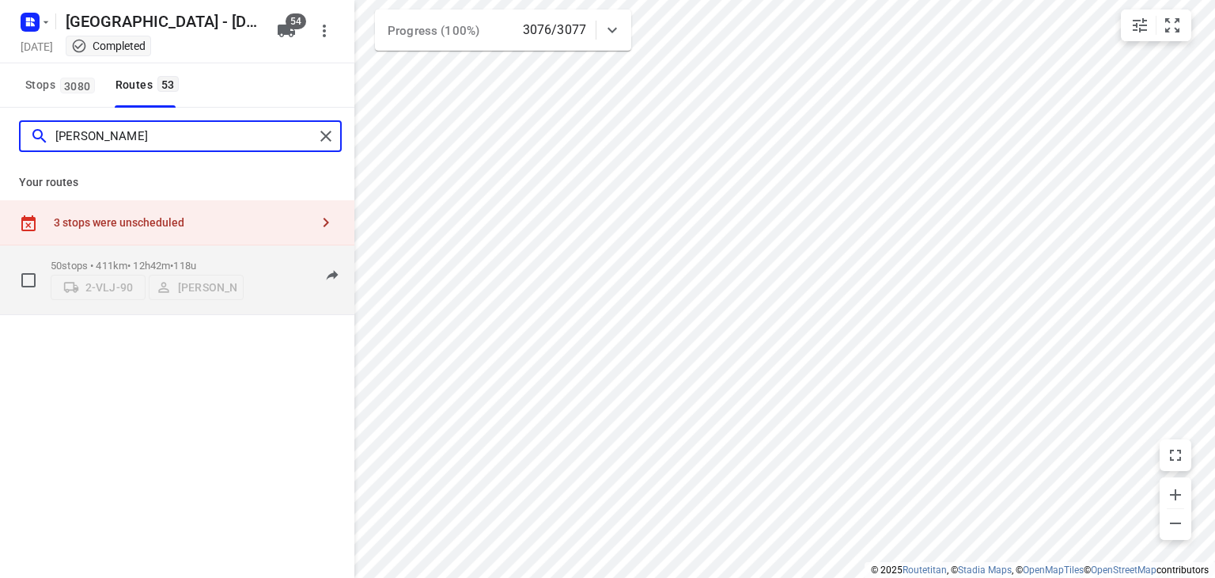
type input "john"
click at [225, 260] on p "50 stops • 411km • 12h42m • 118u" at bounding box center [147, 265] width 193 height 12
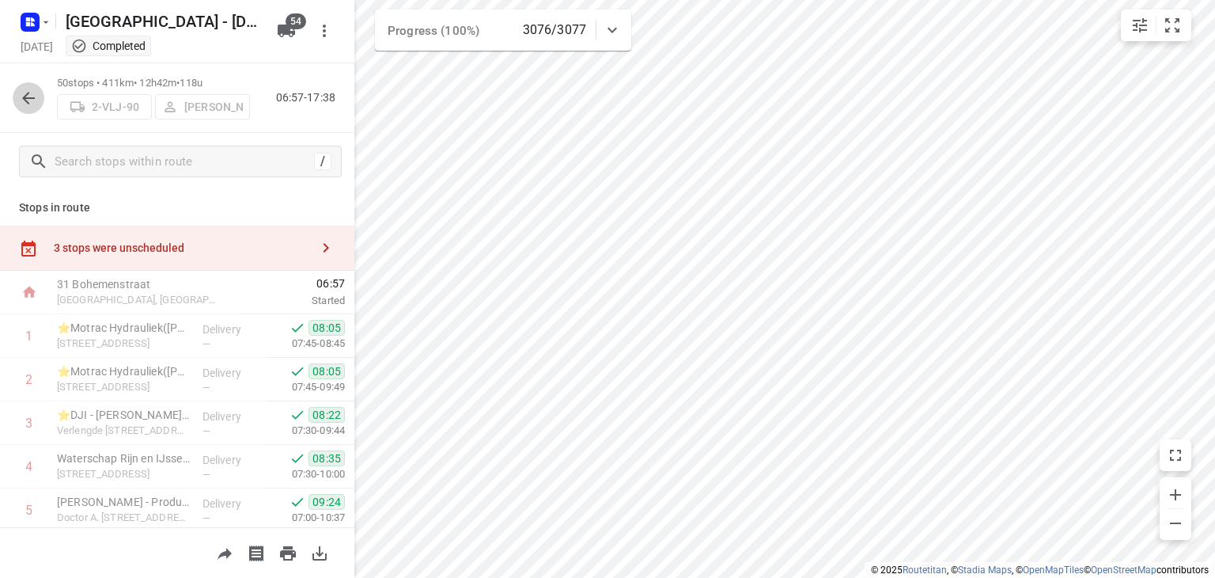
click at [26, 96] on icon "button" at bounding box center [28, 98] width 19 height 19
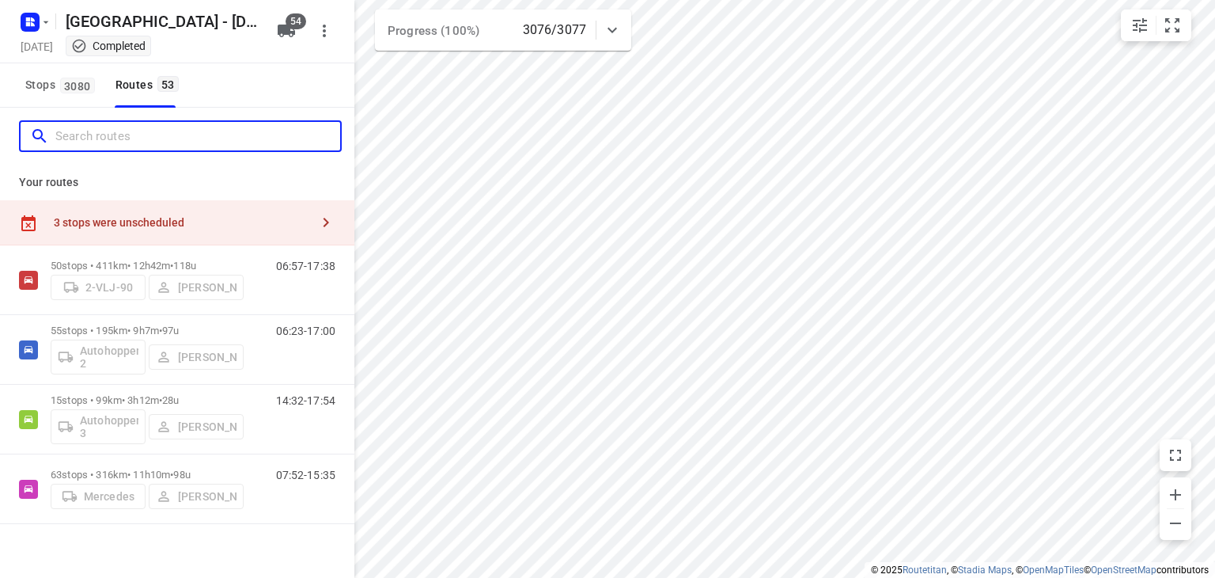
click at [101, 134] on input "Search routes" at bounding box center [197, 136] width 285 height 25
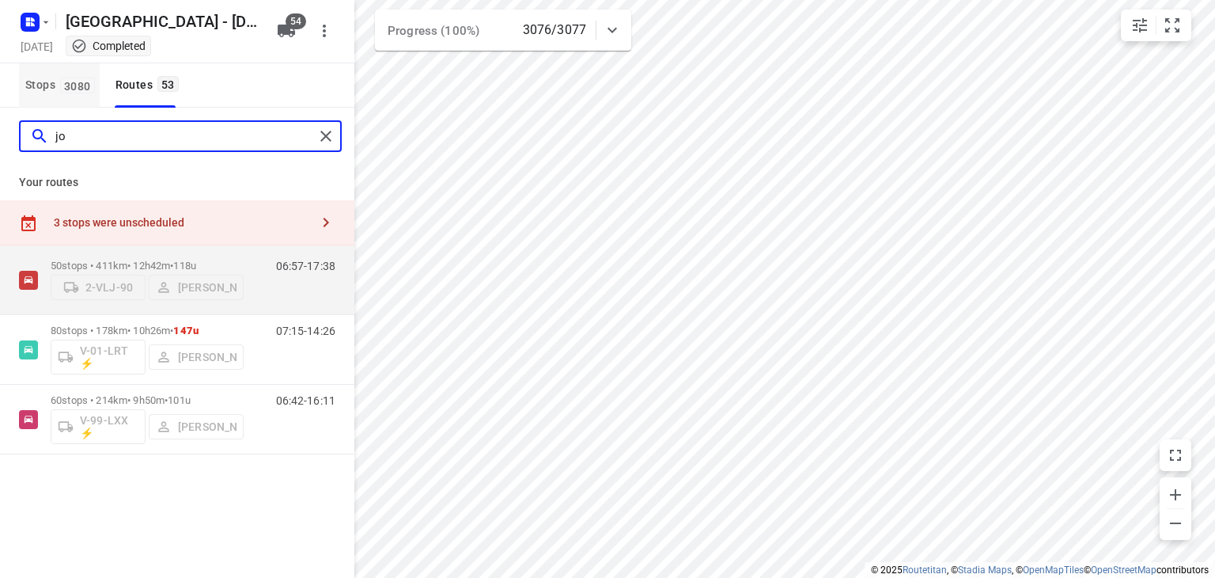
type input "j"
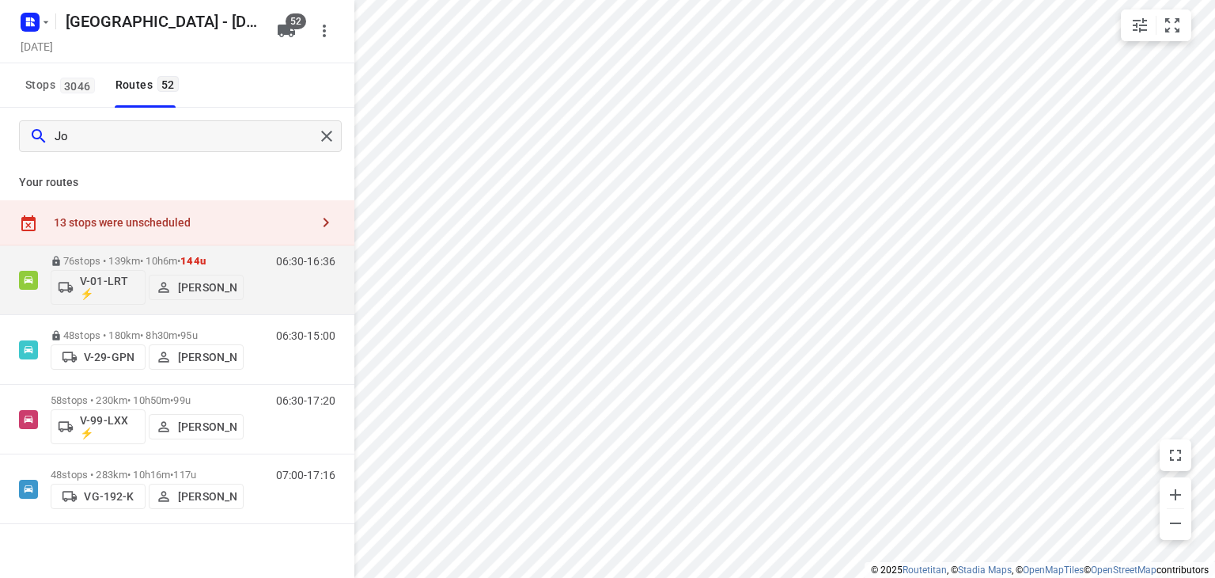
type input "J"
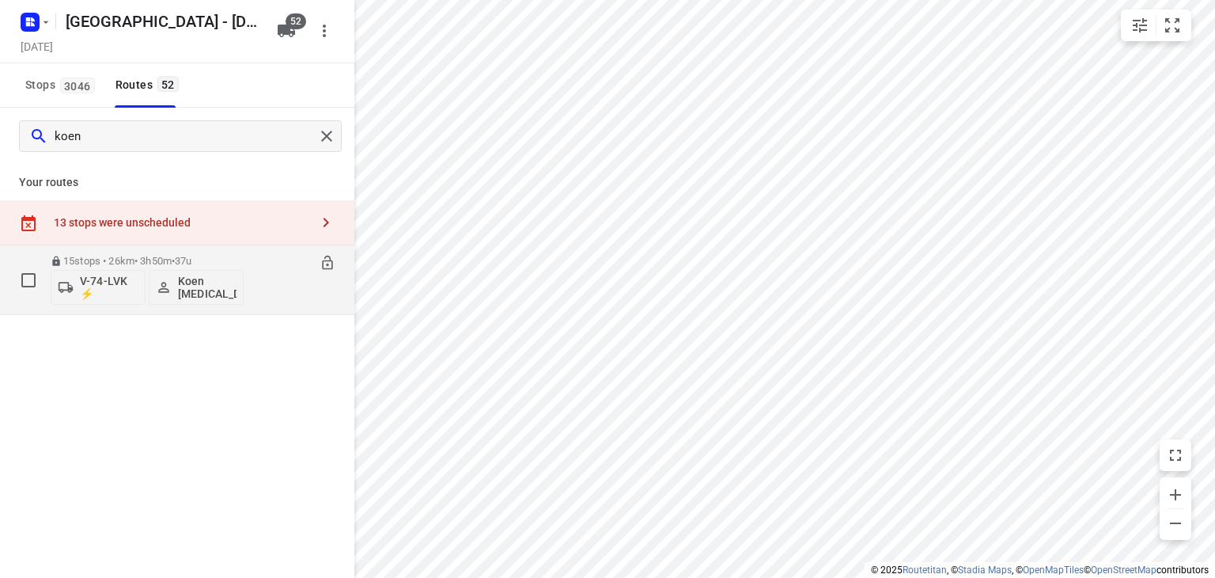
type input "koen"
click at [257, 280] on div "06:30-10:20" at bounding box center [295, 284] width 79 height 58
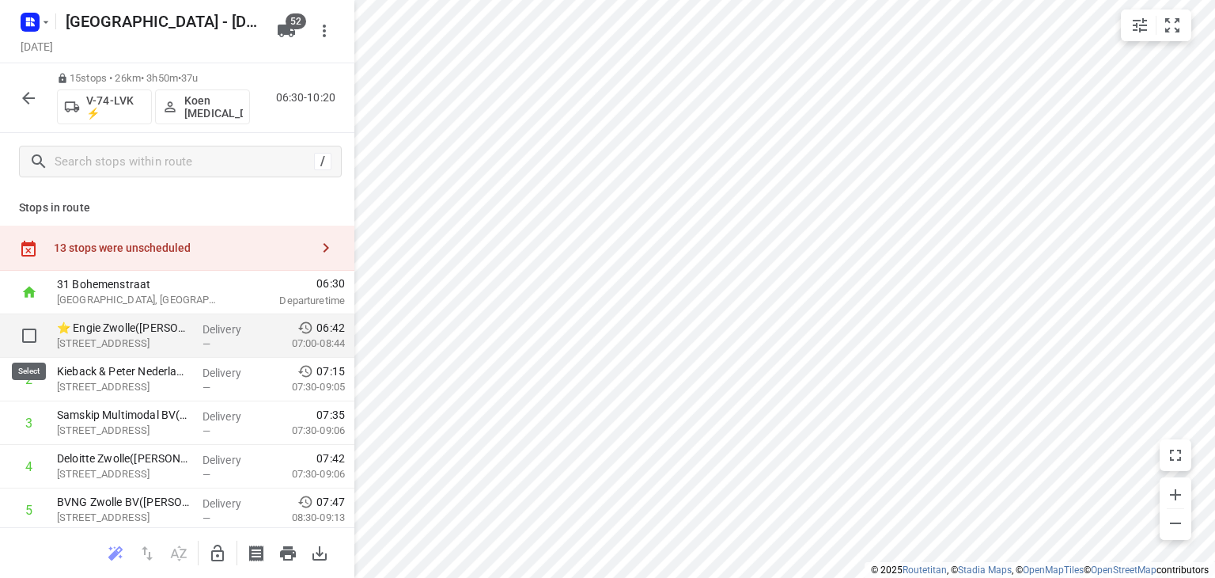
click at [32, 339] on input "checkbox" at bounding box center [29, 336] width 32 height 32
checkbox input "true"
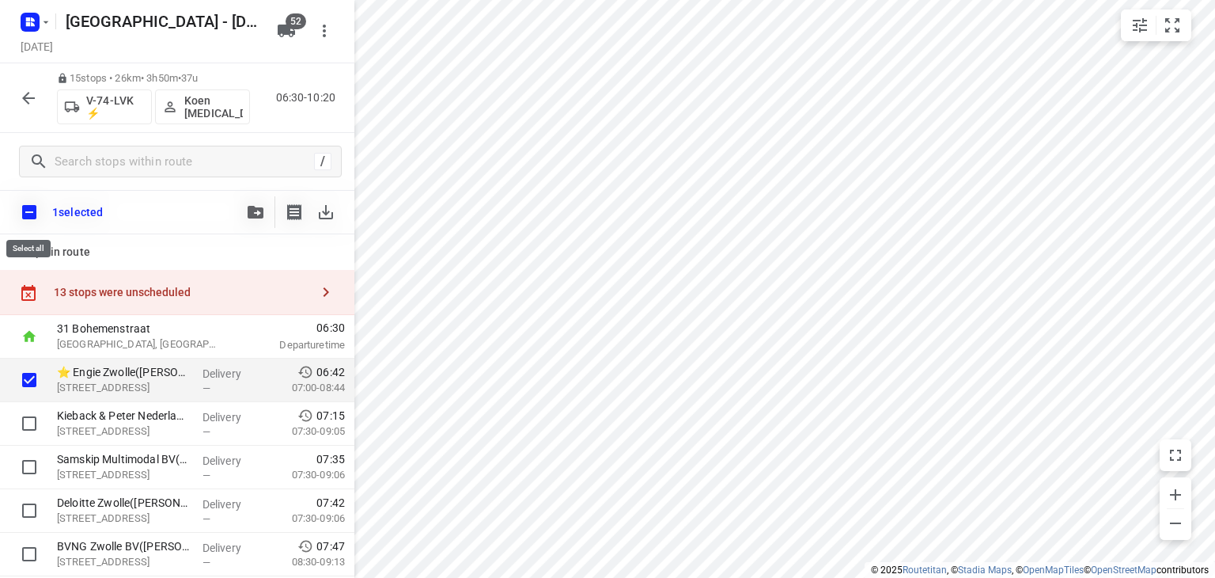
click at [32, 212] on input "checkbox" at bounding box center [29, 211] width 33 height 33
checkbox input "true"
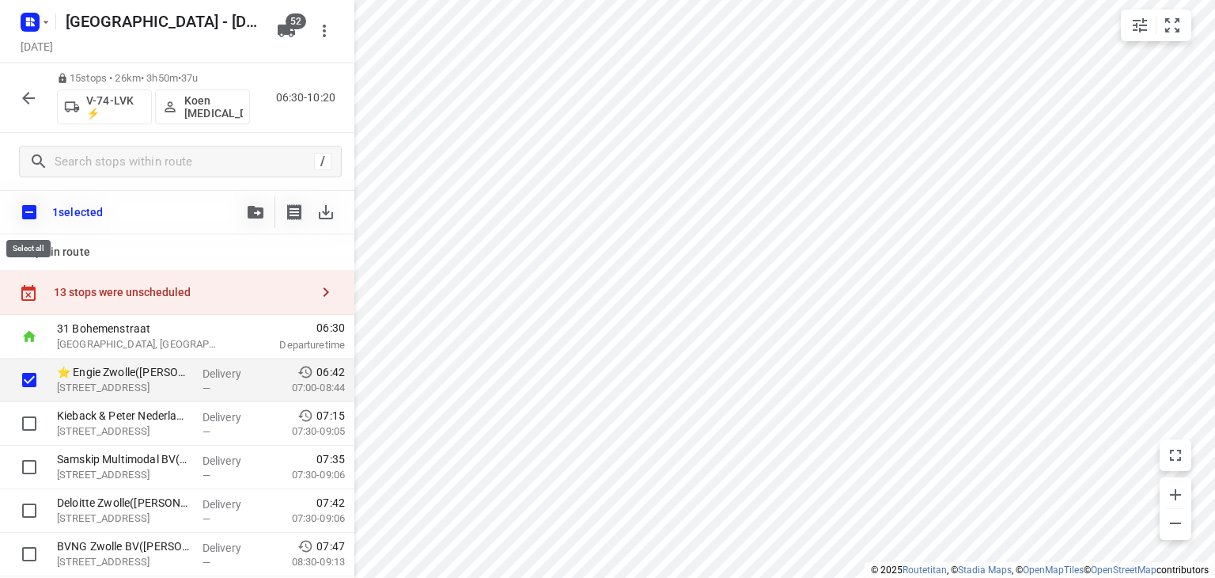
checkbox input "true"
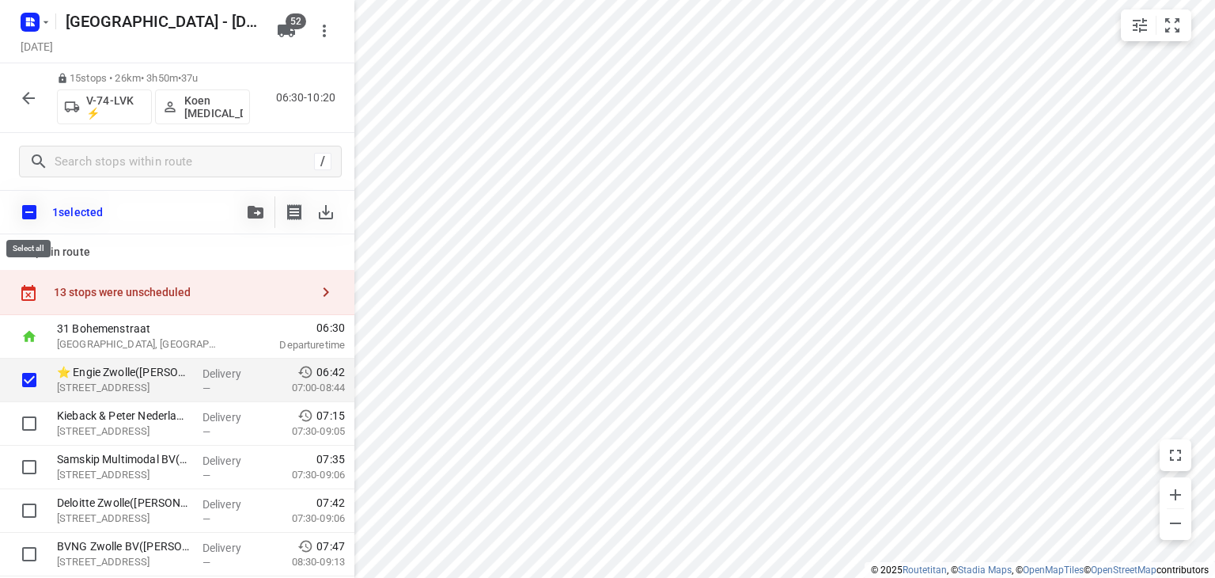
checkbox input "true"
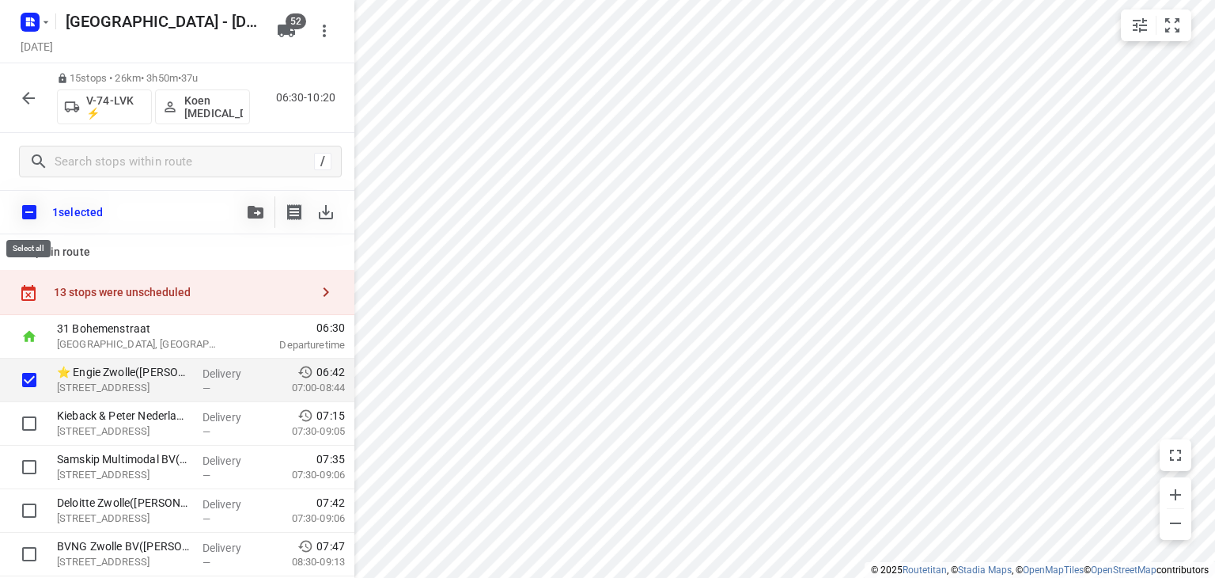
checkbox input "true"
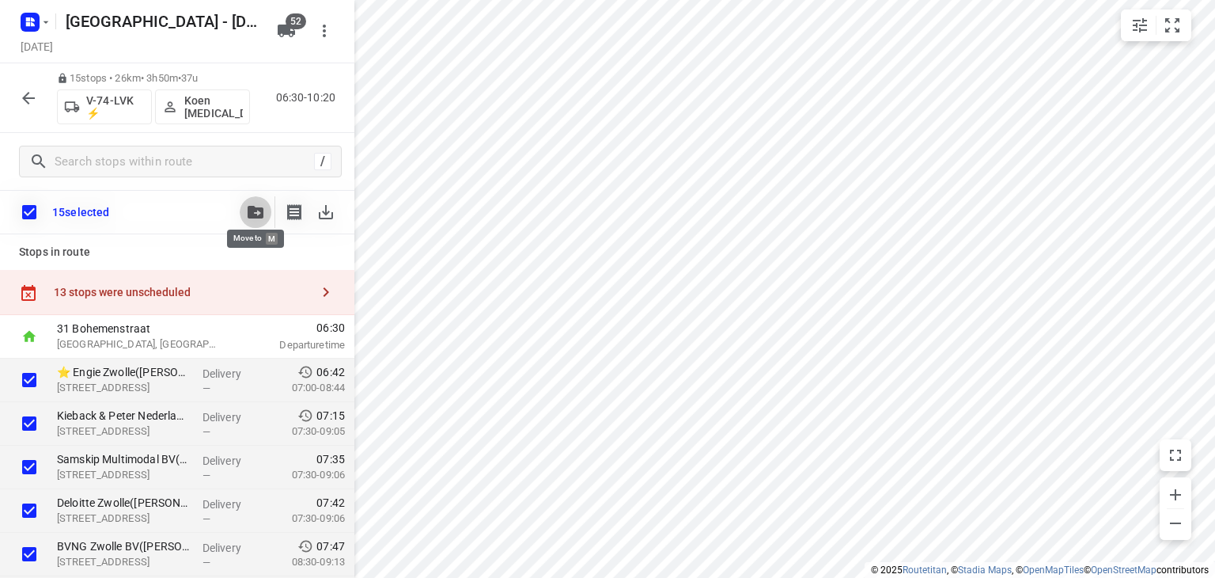
click at [259, 206] on icon "button" at bounding box center [256, 212] width 16 height 13
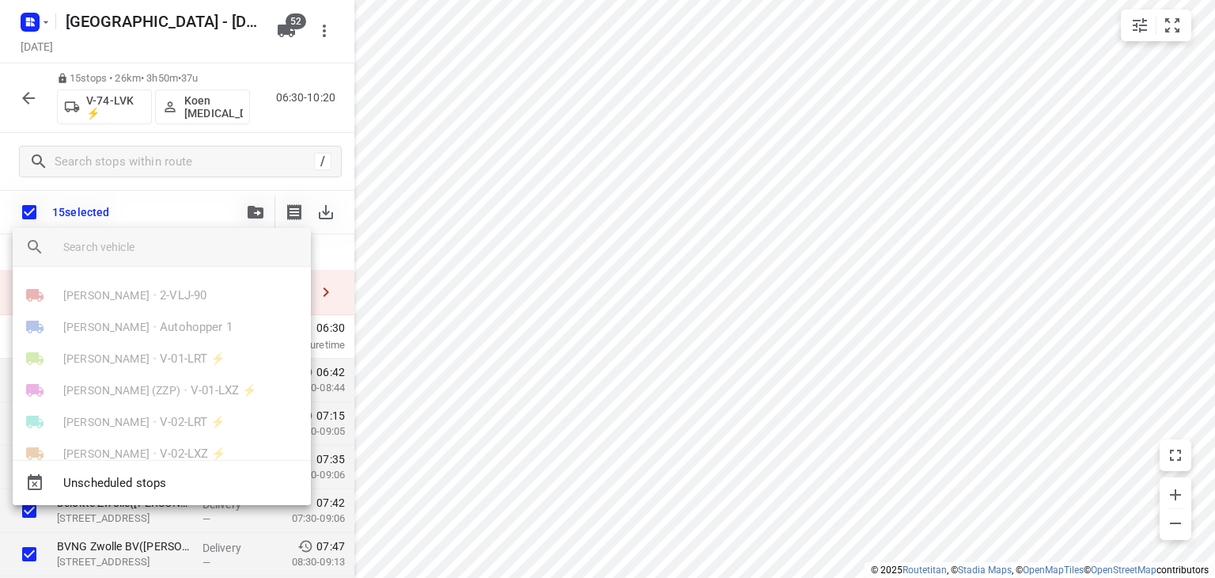
click at [202, 254] on input "search vehicle" at bounding box center [180, 247] width 235 height 24
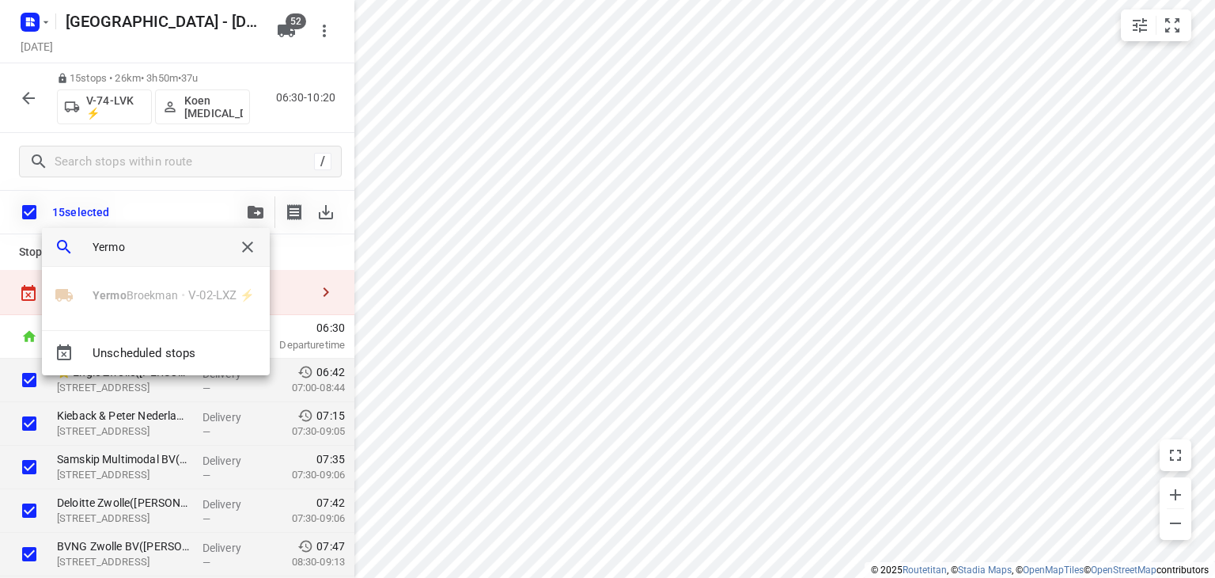
type input "Yermo"
click at [23, 97] on div at bounding box center [607, 289] width 1215 height 578
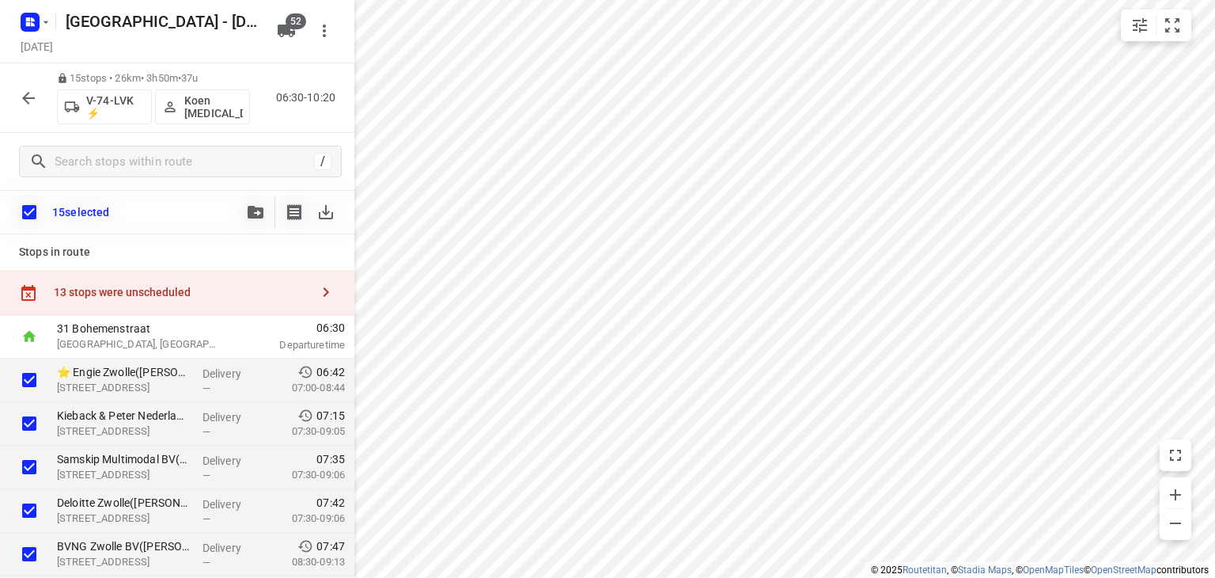
click at [28, 96] on icon "button" at bounding box center [28, 98] width 19 height 19
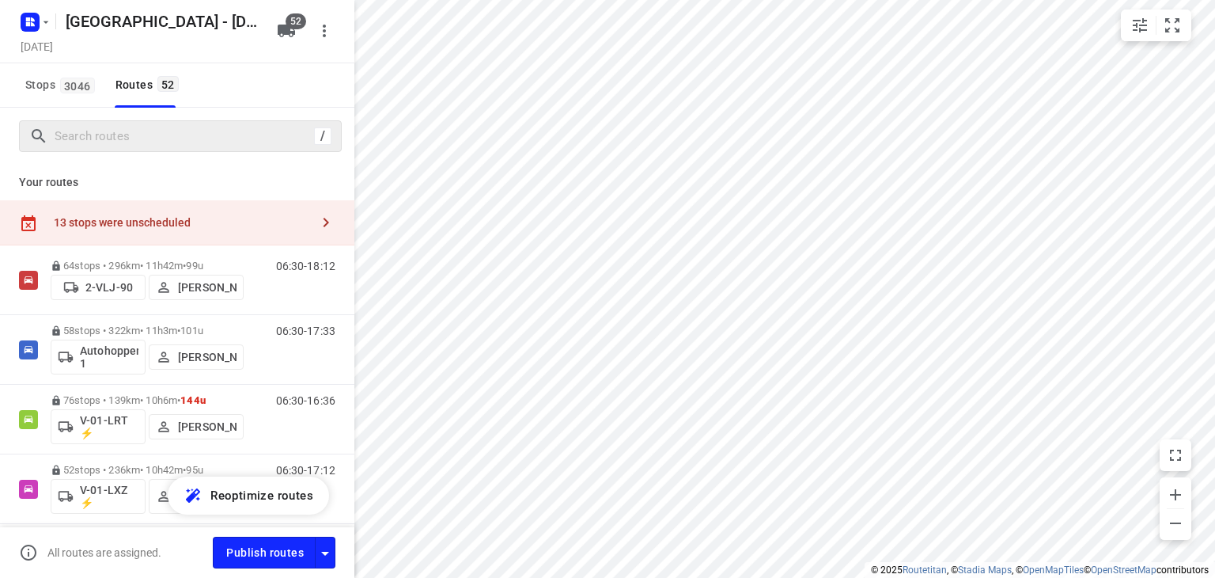
click at [119, 149] on div "/" at bounding box center [180, 136] width 323 height 32
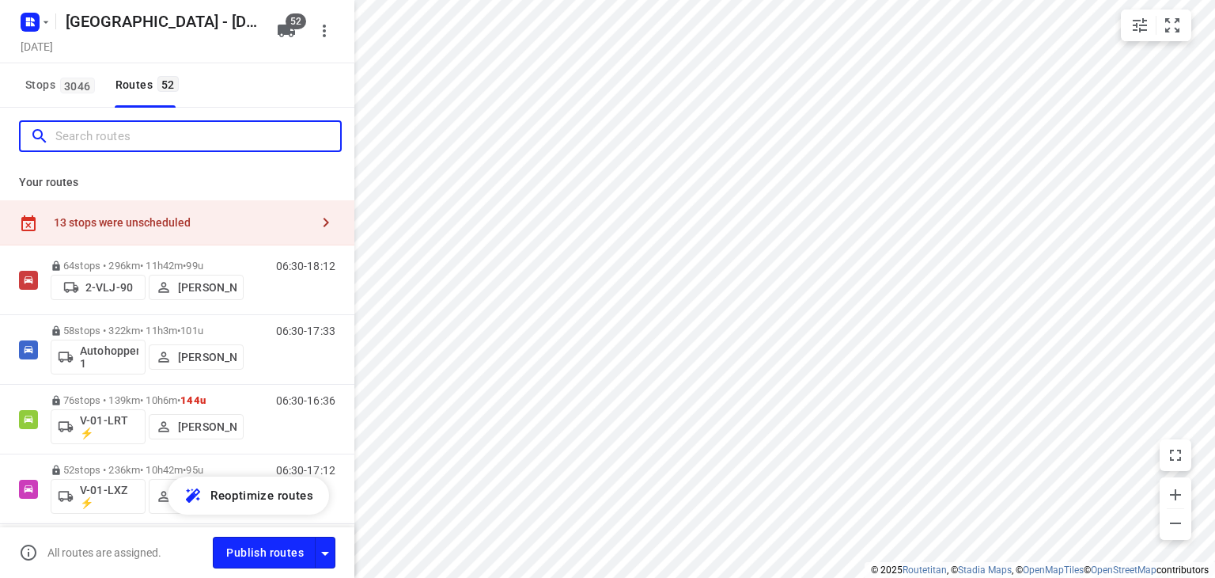
click at [117, 140] on input "Search routes" at bounding box center [197, 136] width 285 height 25
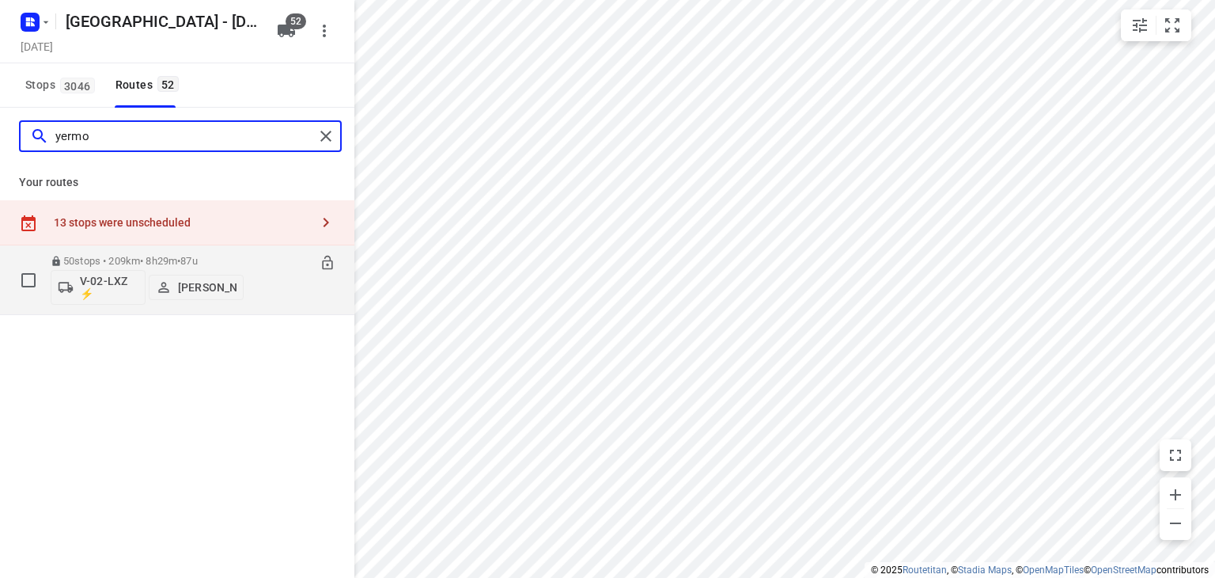
type input "yermo"
click at [266, 294] on div "06:30-14:58" at bounding box center [295, 284] width 79 height 58
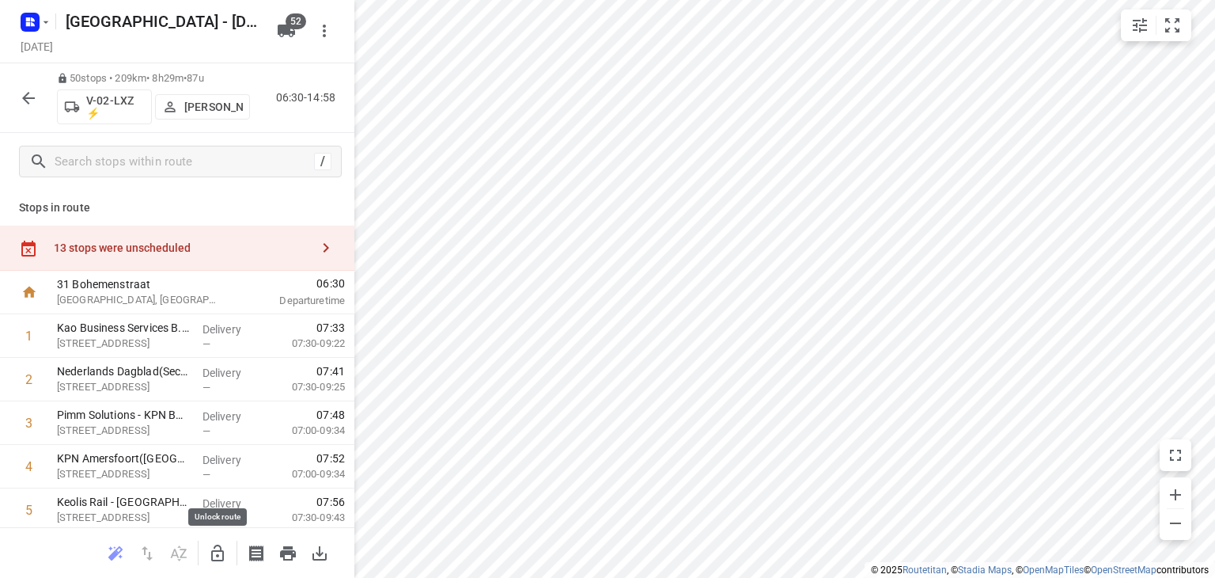
click at [214, 550] on icon "button" at bounding box center [217, 552] width 13 height 17
click at [22, 97] on icon "button" at bounding box center [28, 98] width 13 height 13
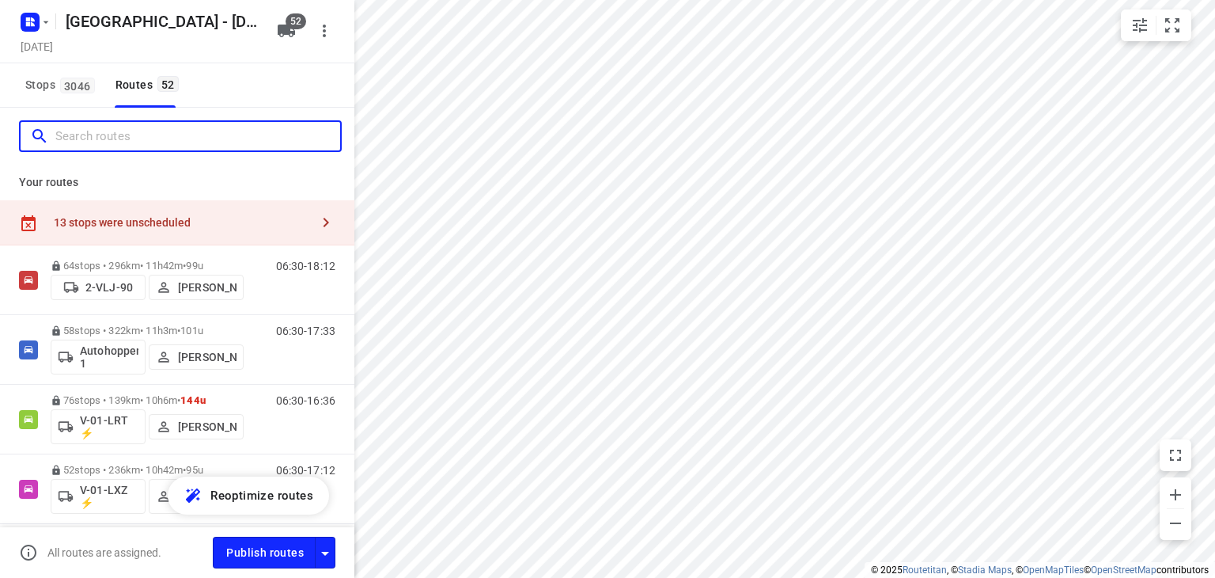
click at [242, 128] on input "Search routes" at bounding box center [197, 136] width 285 height 25
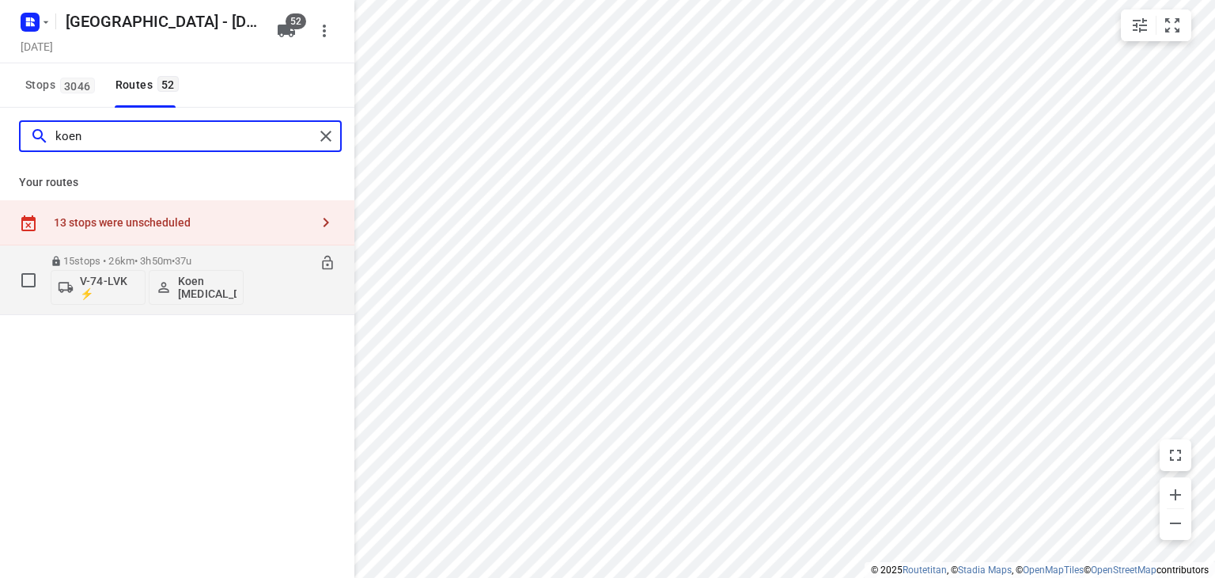
type input "koen"
click at [269, 292] on div "06:30-10:20" at bounding box center [295, 284] width 79 height 58
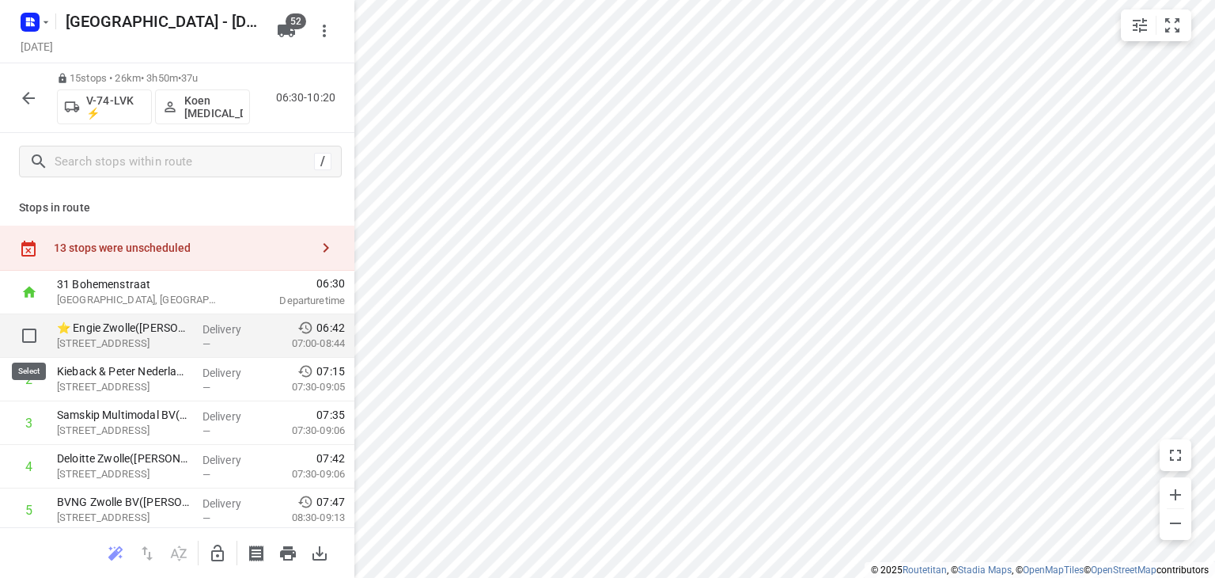
click at [32, 333] on input "checkbox" at bounding box center [29, 336] width 32 height 32
checkbox input "true"
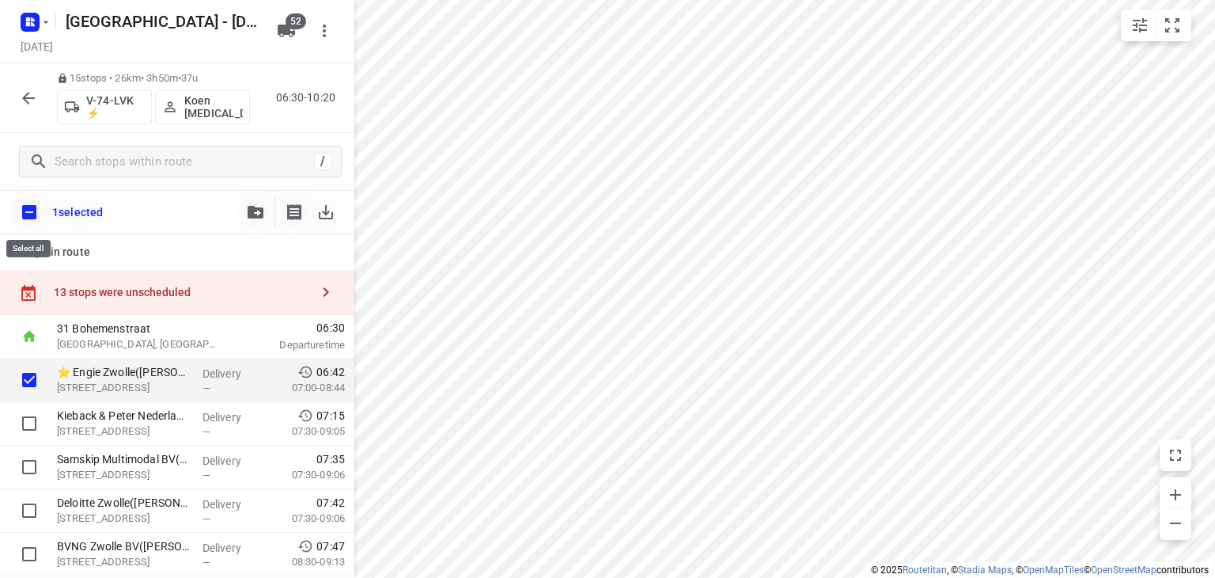
click at [33, 210] on input "checkbox" at bounding box center [29, 211] width 33 height 33
checkbox input "true"
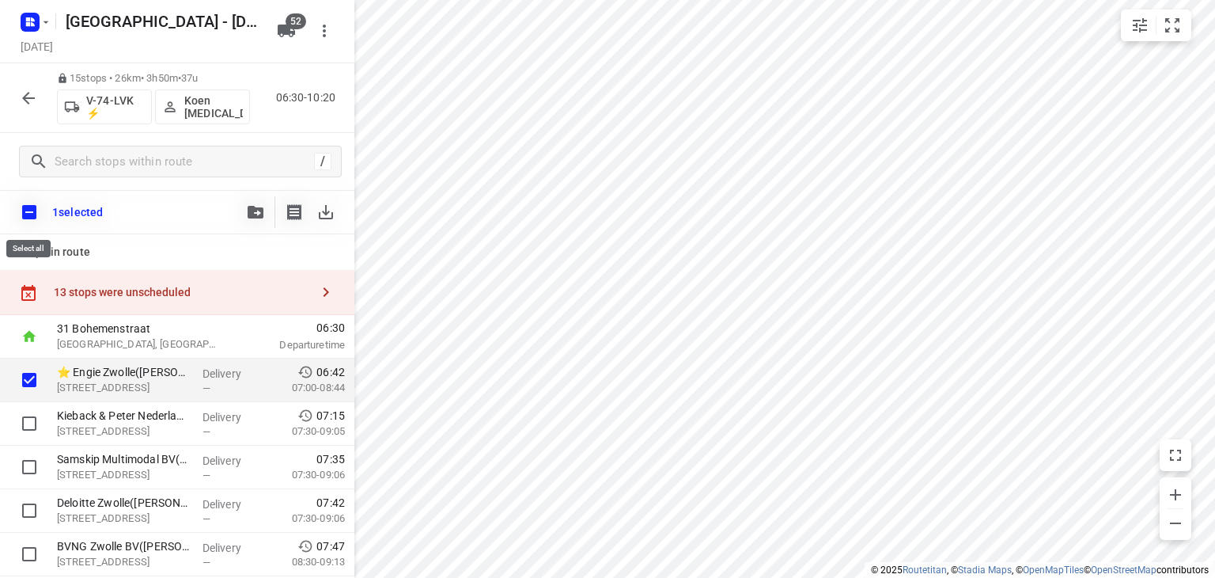
checkbox input "true"
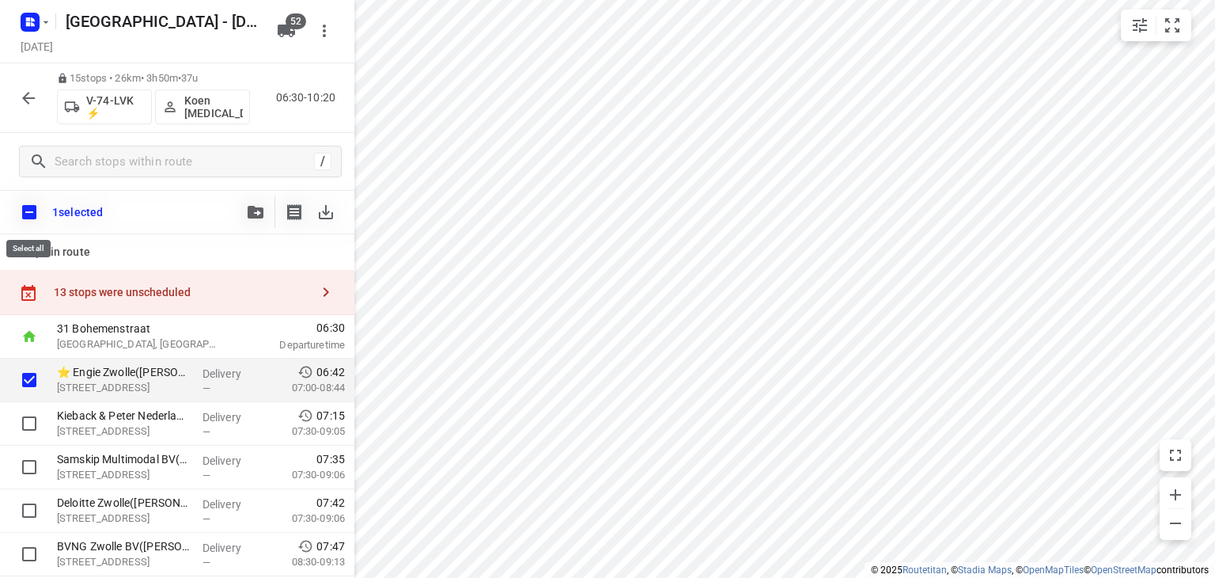
checkbox input "true"
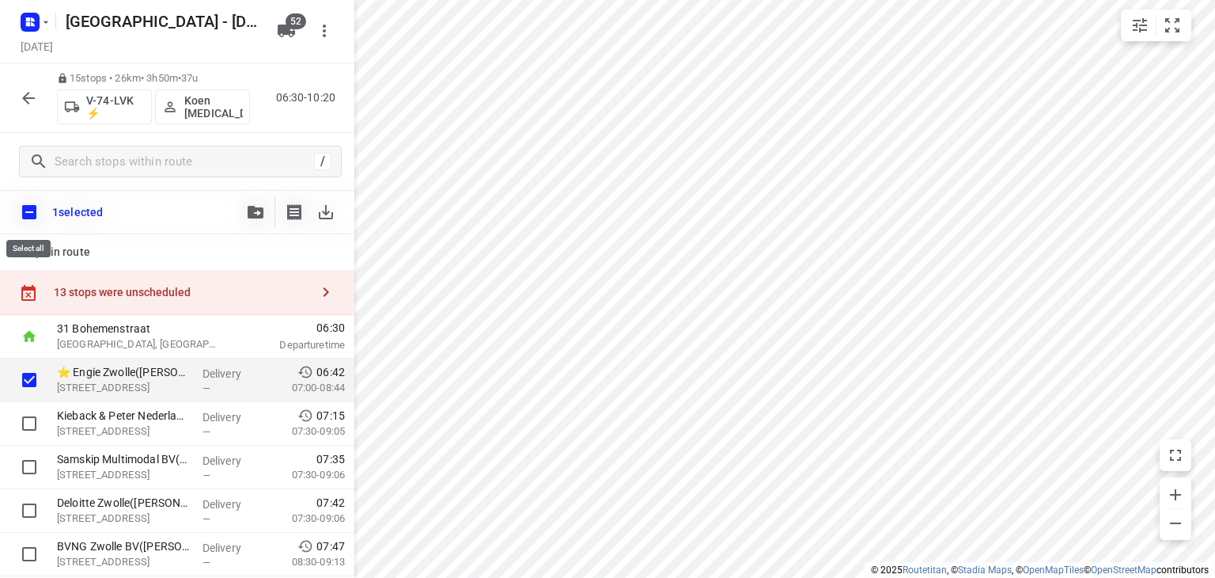
checkbox input "true"
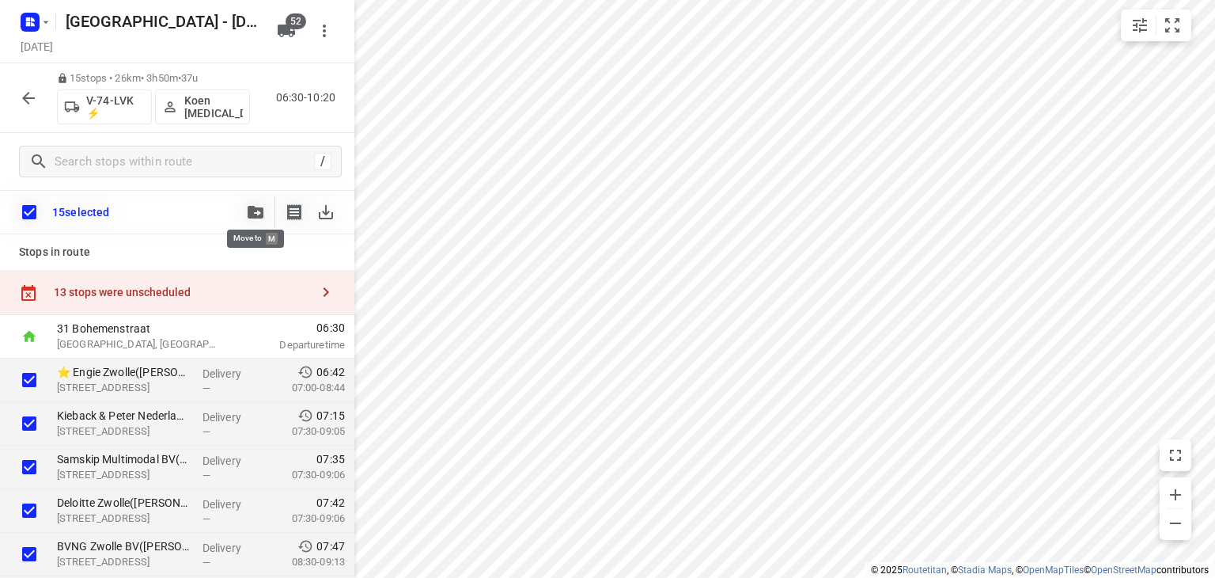
click at [256, 206] on icon "button" at bounding box center [256, 212] width 16 height 13
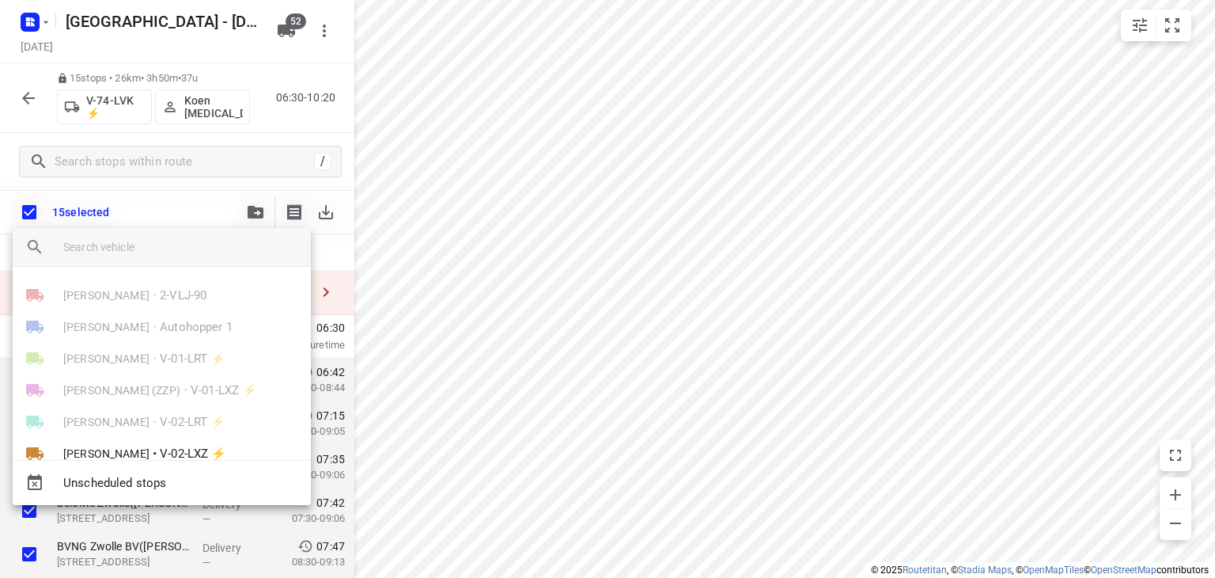
click at [170, 242] on input "search vehicle" at bounding box center [180, 247] width 235 height 24
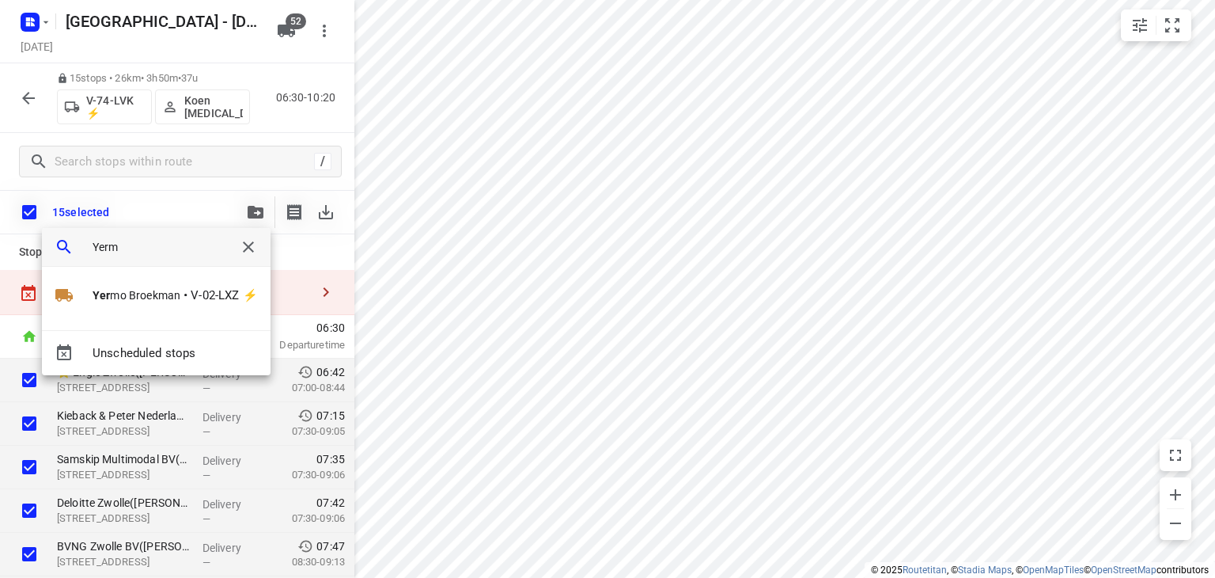
type input "Yermo"
click at [108, 295] on b "Yermo" at bounding box center [110, 295] width 34 height 13
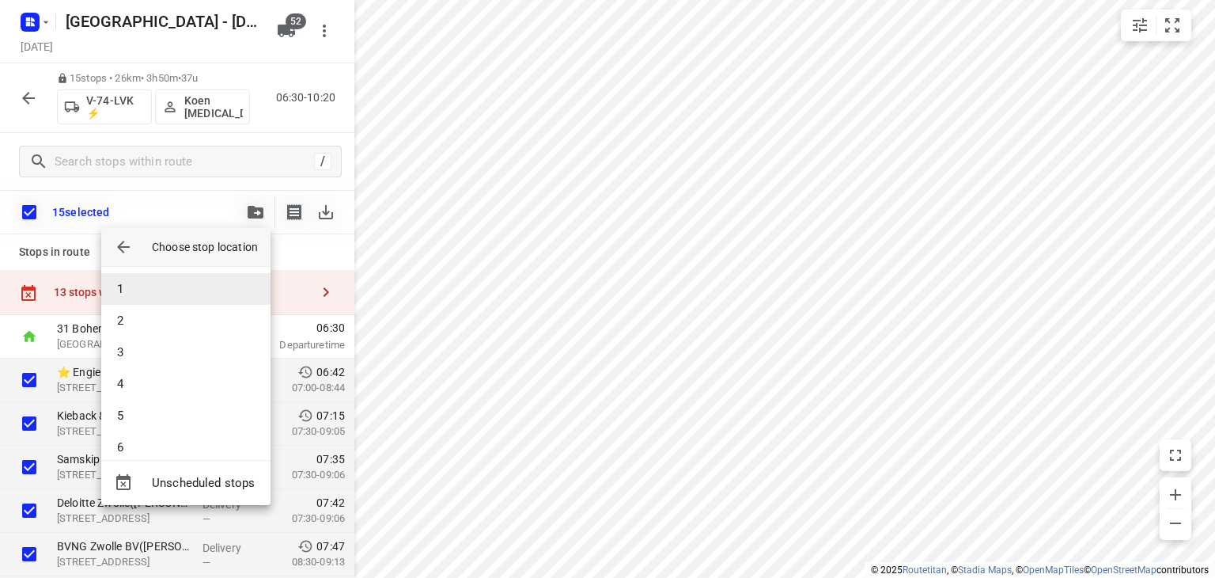
click at [142, 283] on li "1" at bounding box center [185, 289] width 169 height 32
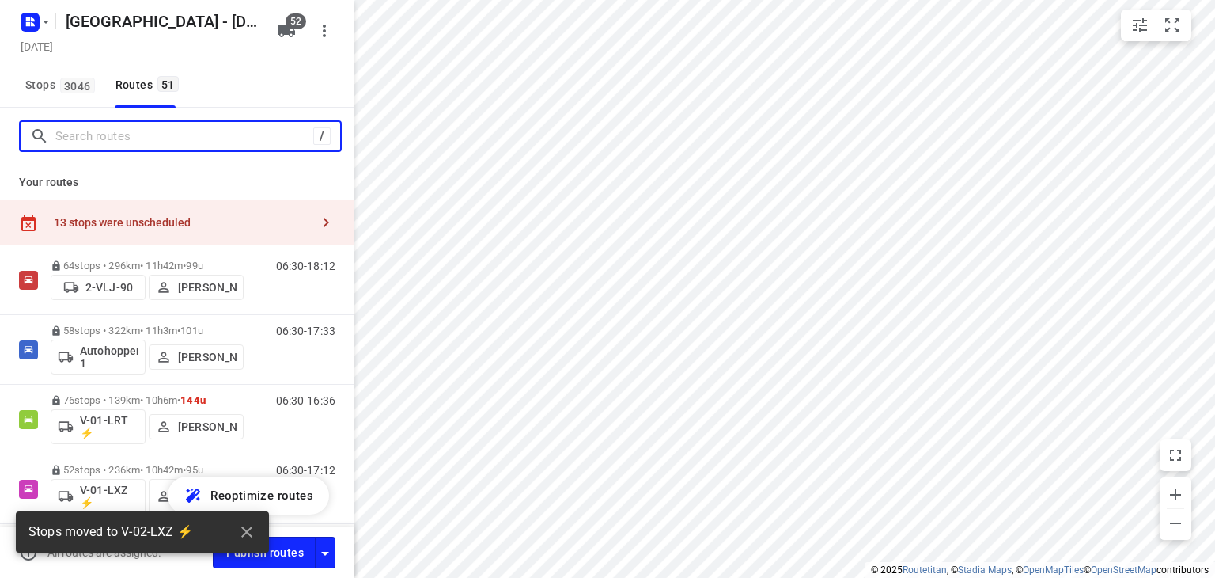
click at [162, 140] on input "Search routes" at bounding box center [184, 136] width 258 height 25
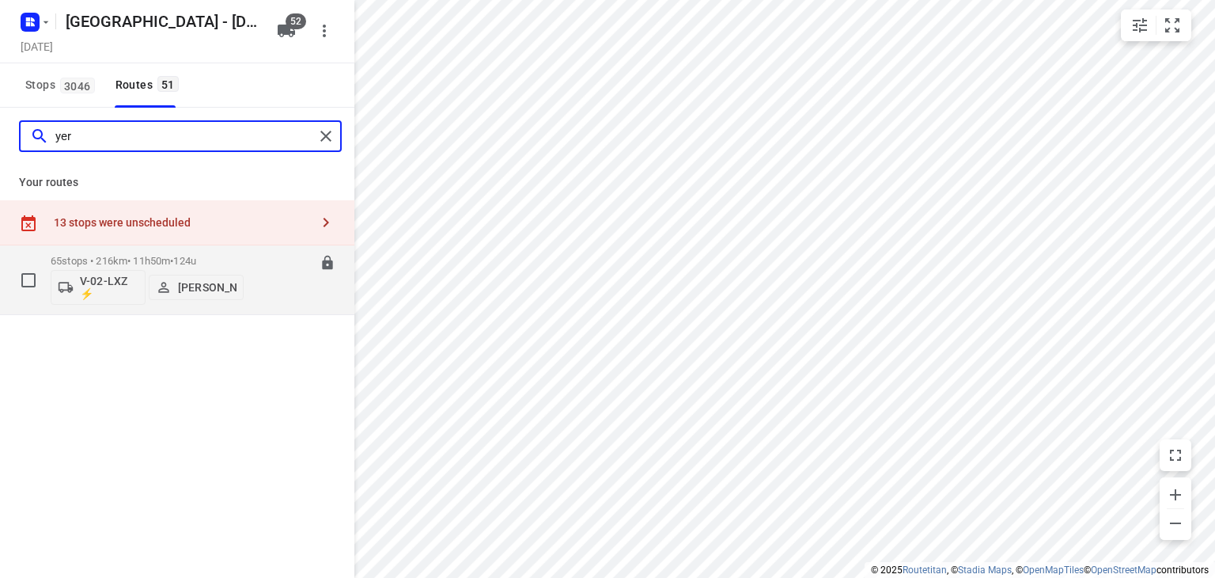
type input "yer"
click at [287, 292] on div "06:30-18:20" at bounding box center [295, 284] width 79 height 58
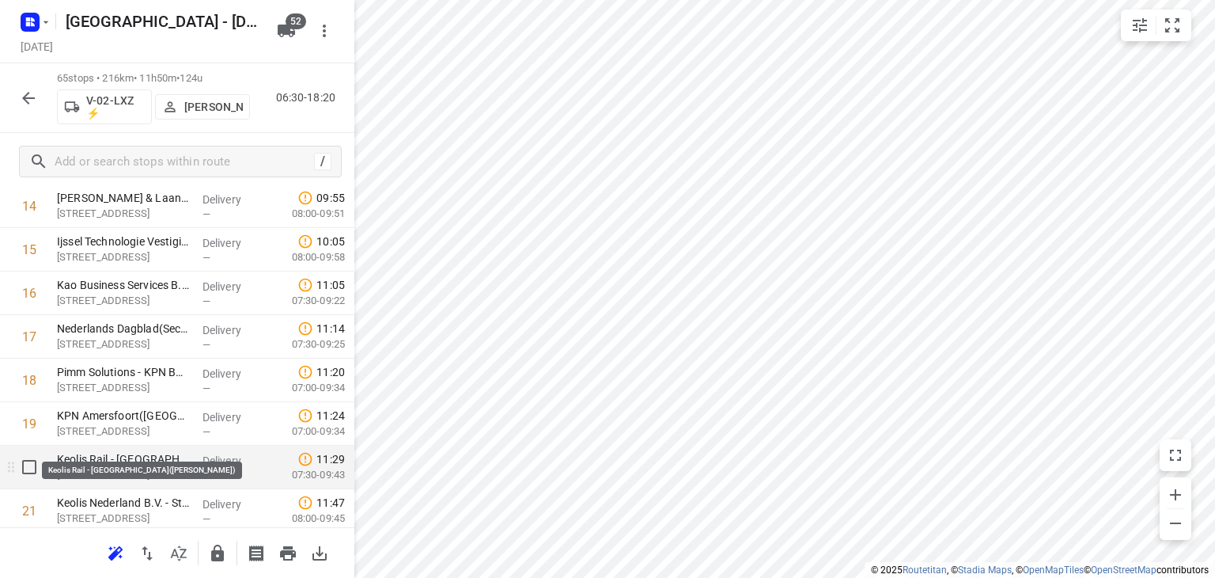
scroll to position [712, 0]
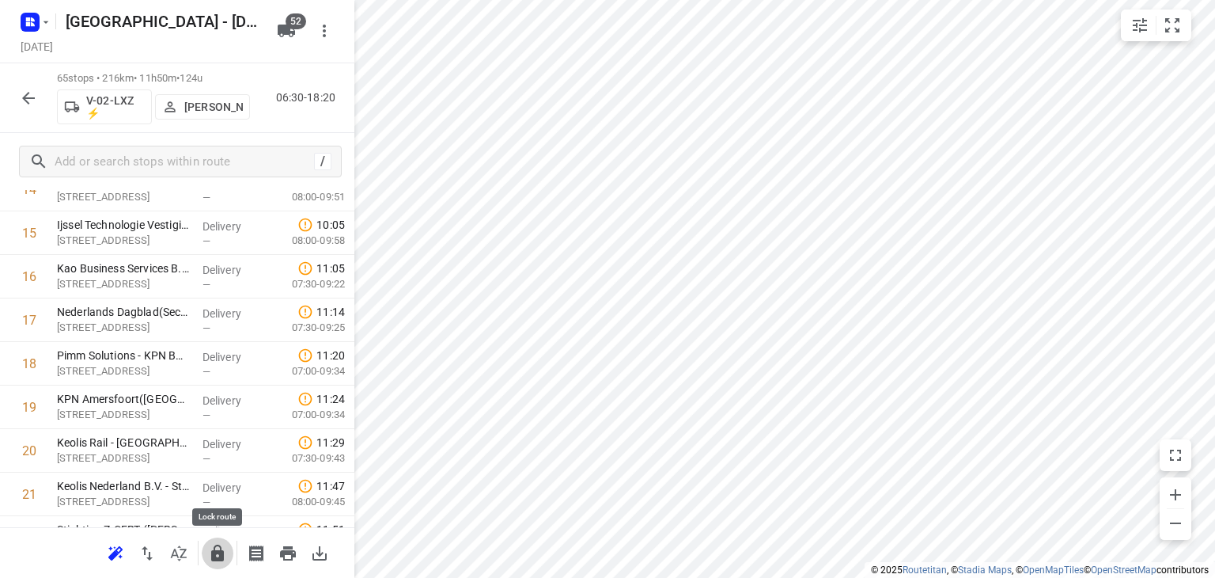
click at [220, 553] on icon "button" at bounding box center [217, 552] width 13 height 17
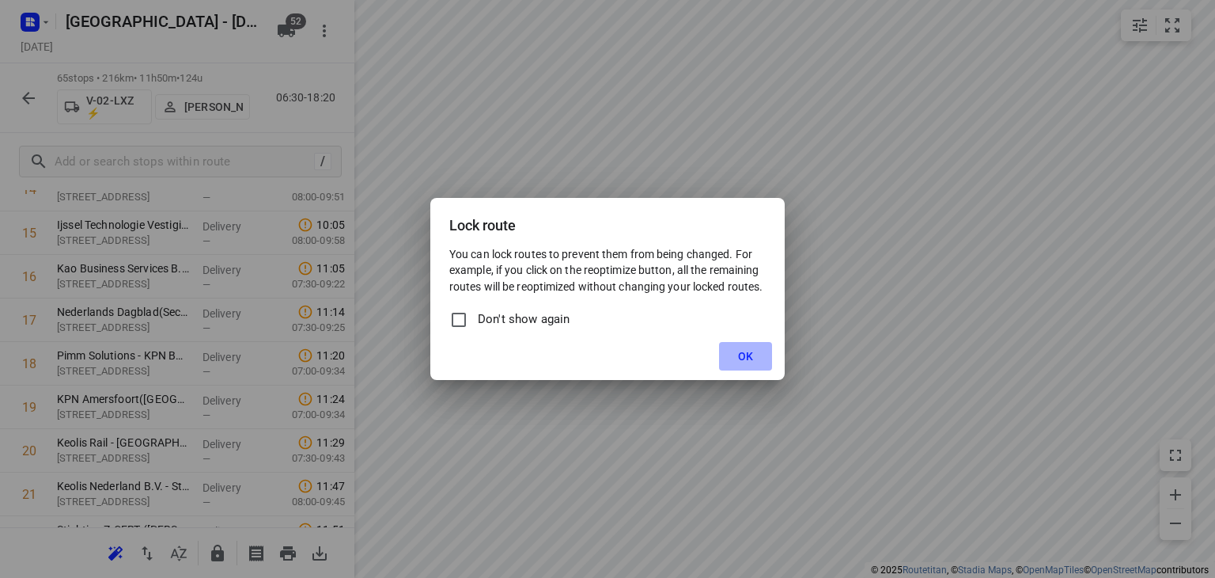
click at [746, 360] on span "OK" at bounding box center [745, 356] width 15 height 13
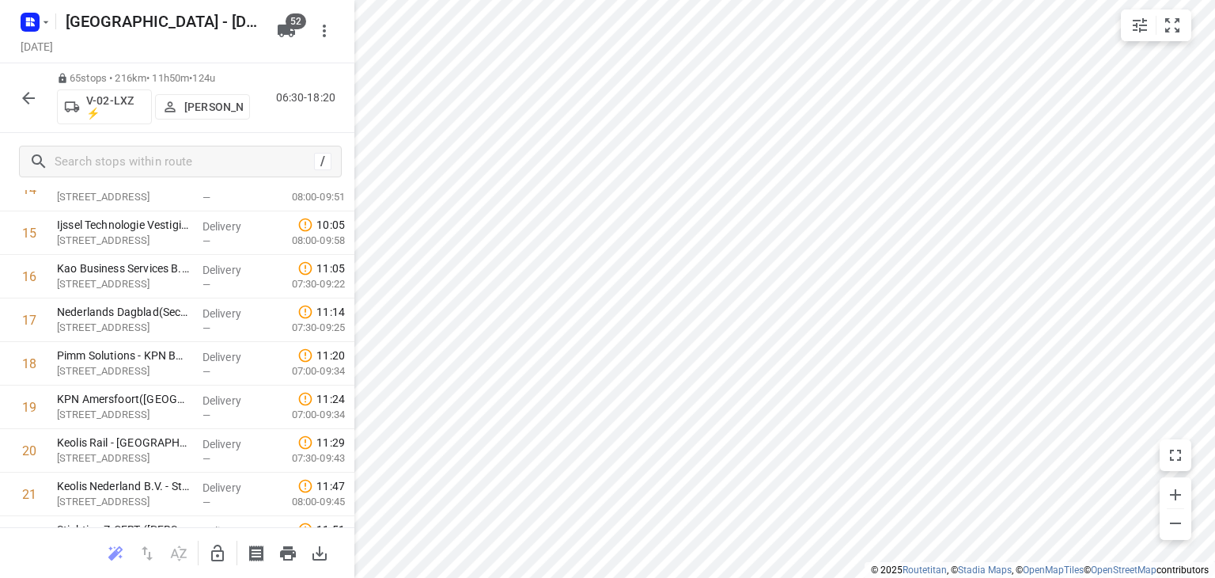
click at [33, 93] on icon "button" at bounding box center [28, 98] width 19 height 19
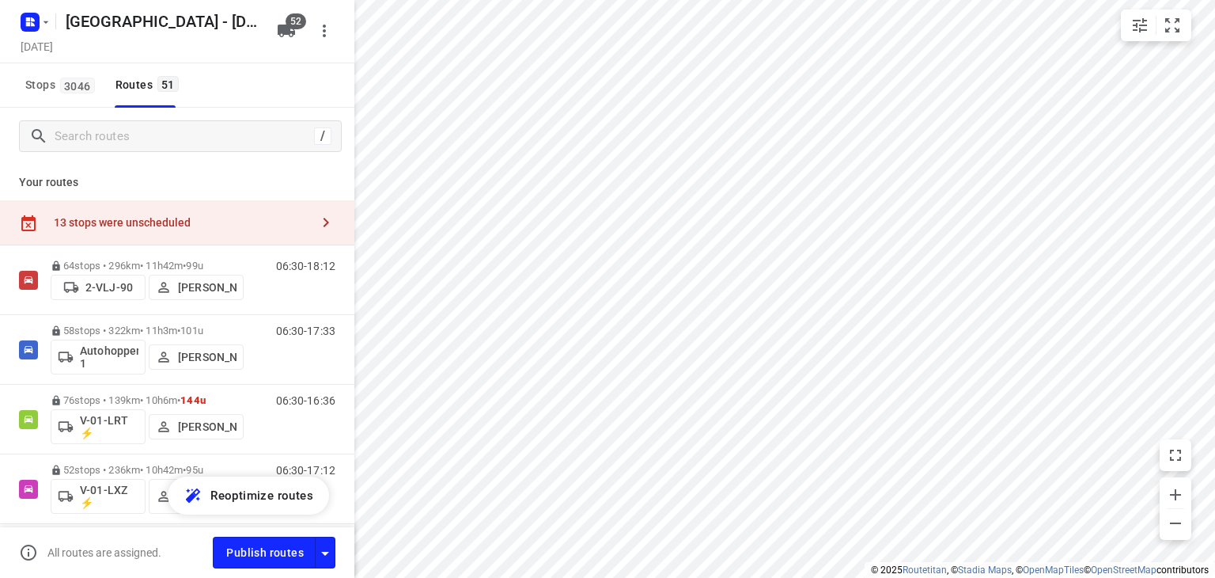
click at [262, 90] on div "Stops 3046 Routes 51" at bounding box center [177, 85] width 354 height 44
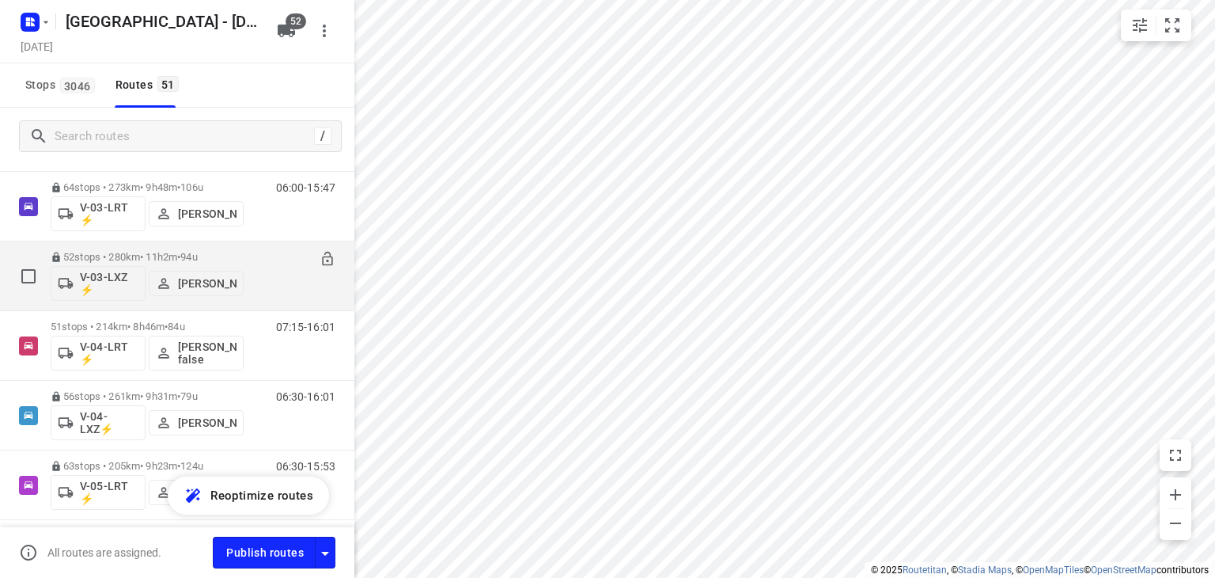
scroll to position [554, 0]
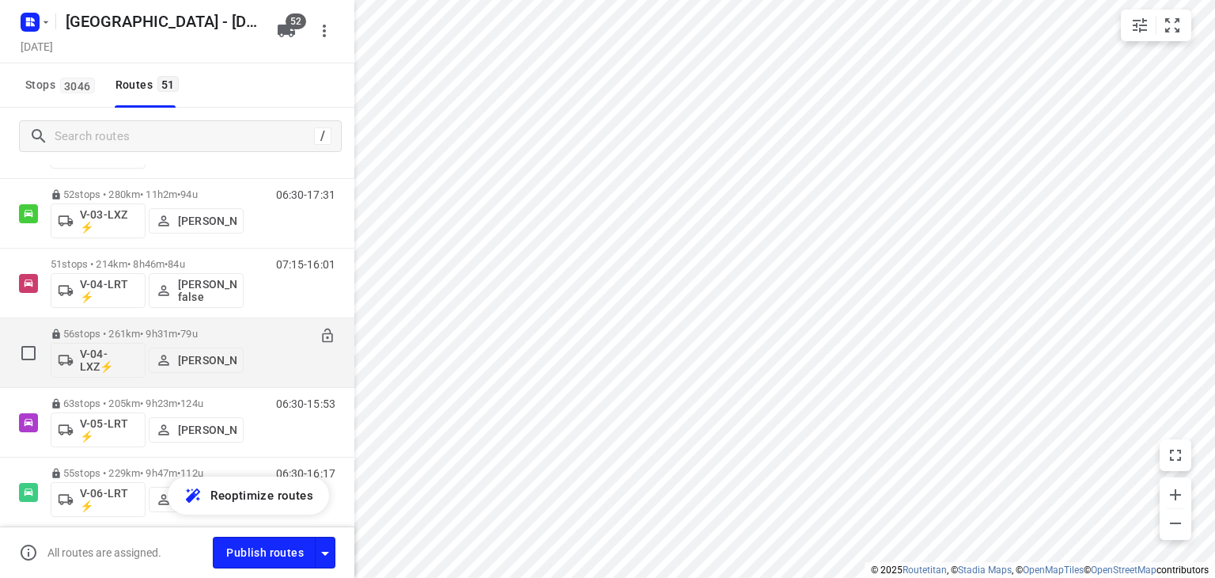
click at [270, 357] on div "06:30-16:01" at bounding box center [295, 357] width 79 height 58
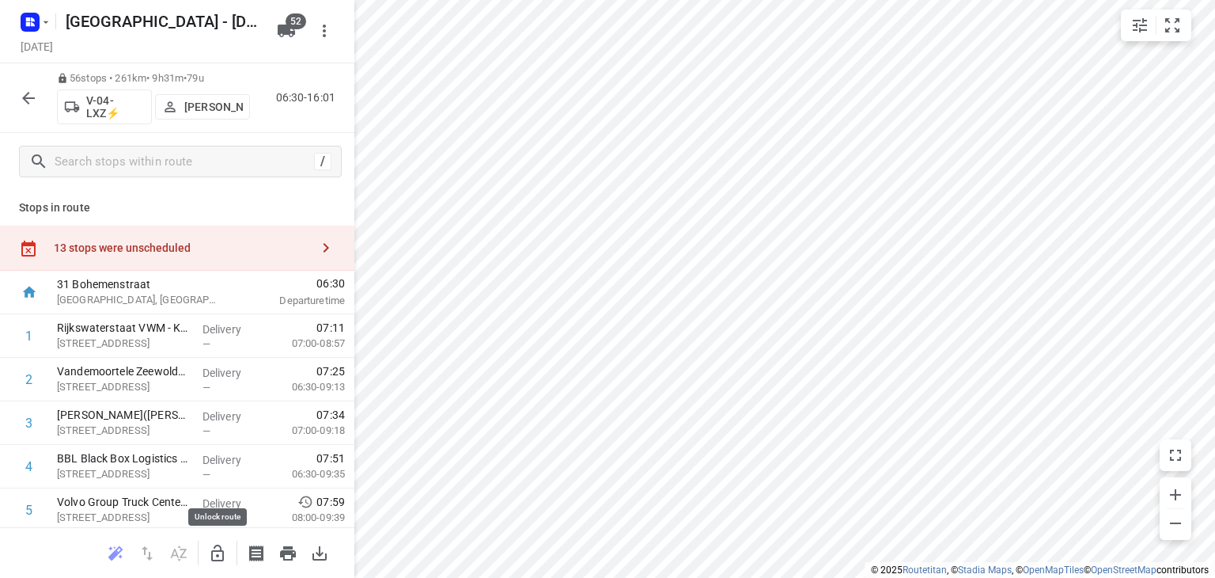
click at [215, 552] on icon "button" at bounding box center [217, 553] width 19 height 19
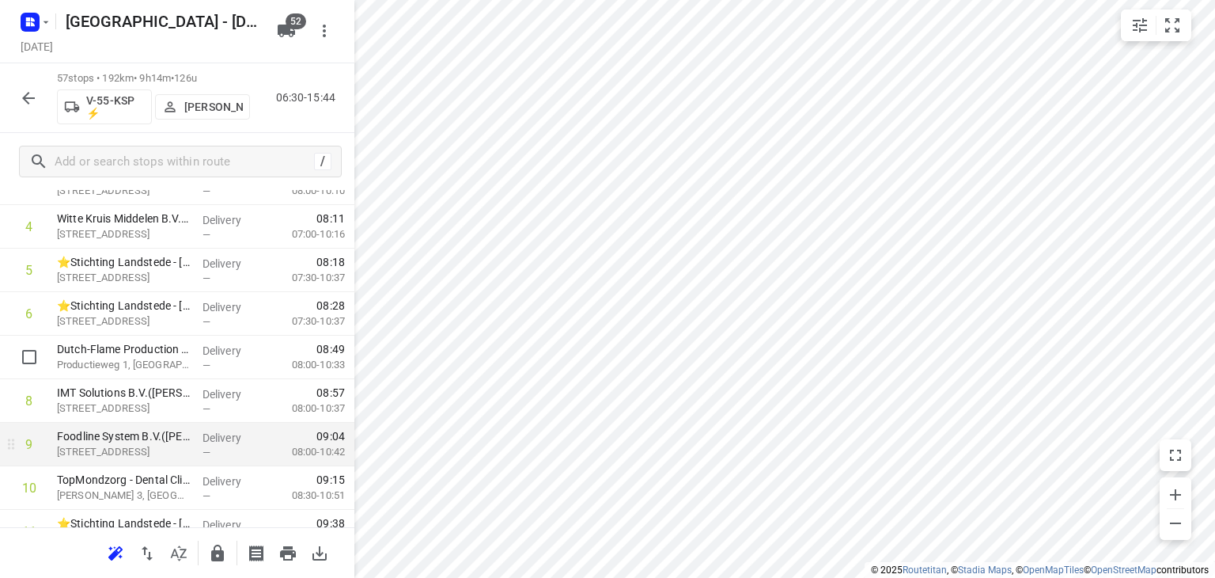
scroll to position [237, 0]
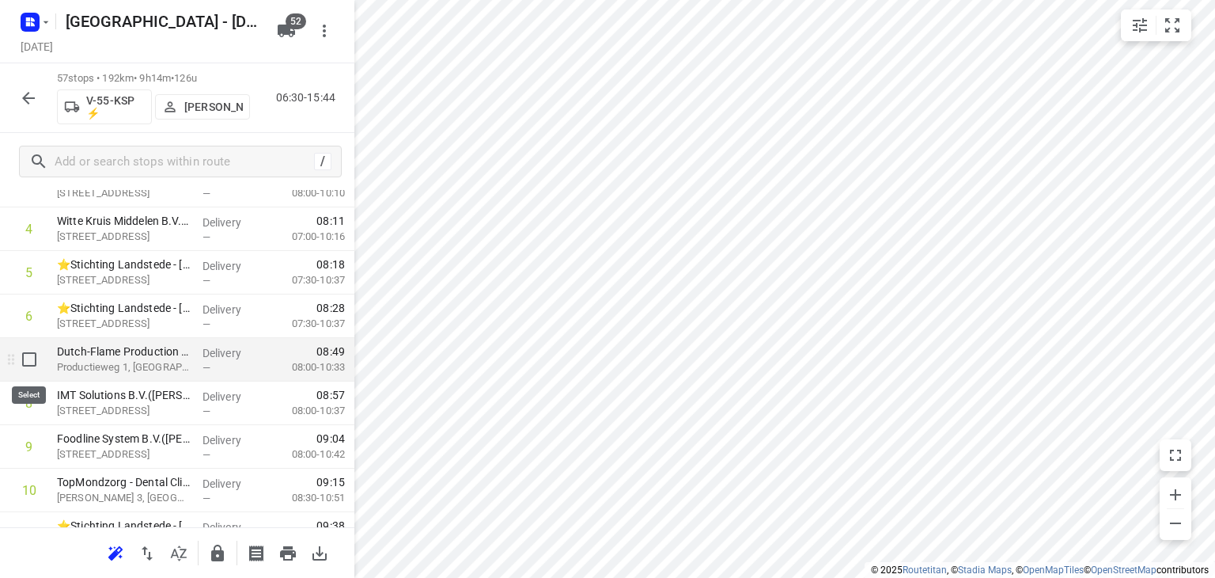
click at [32, 361] on input "checkbox" at bounding box center [29, 359] width 32 height 32
checkbox input "true"
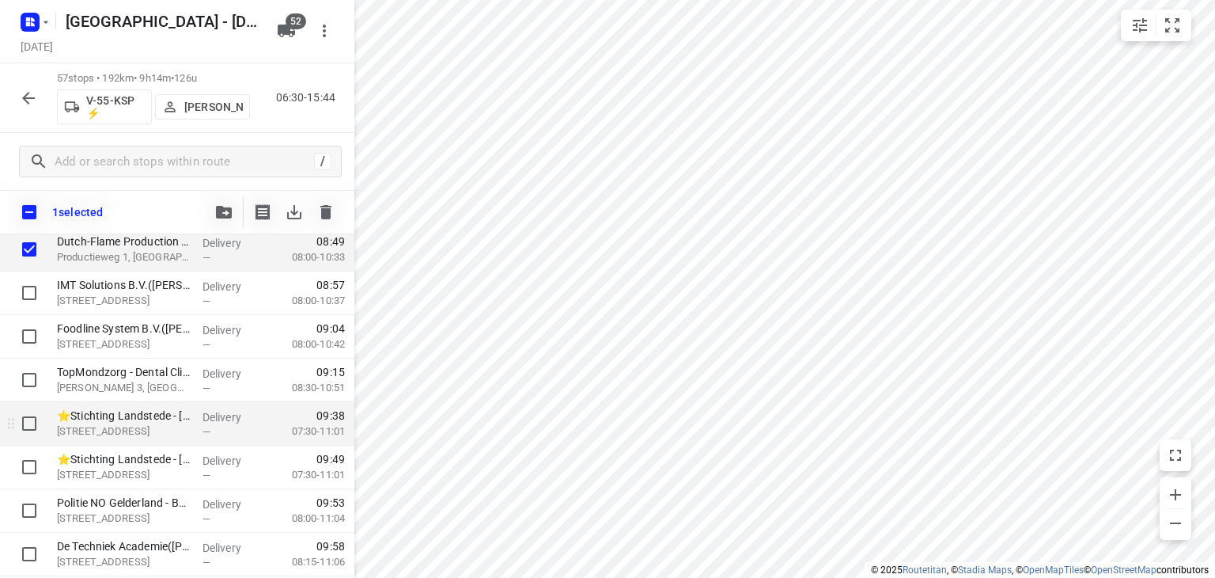
scroll to position [396, 0]
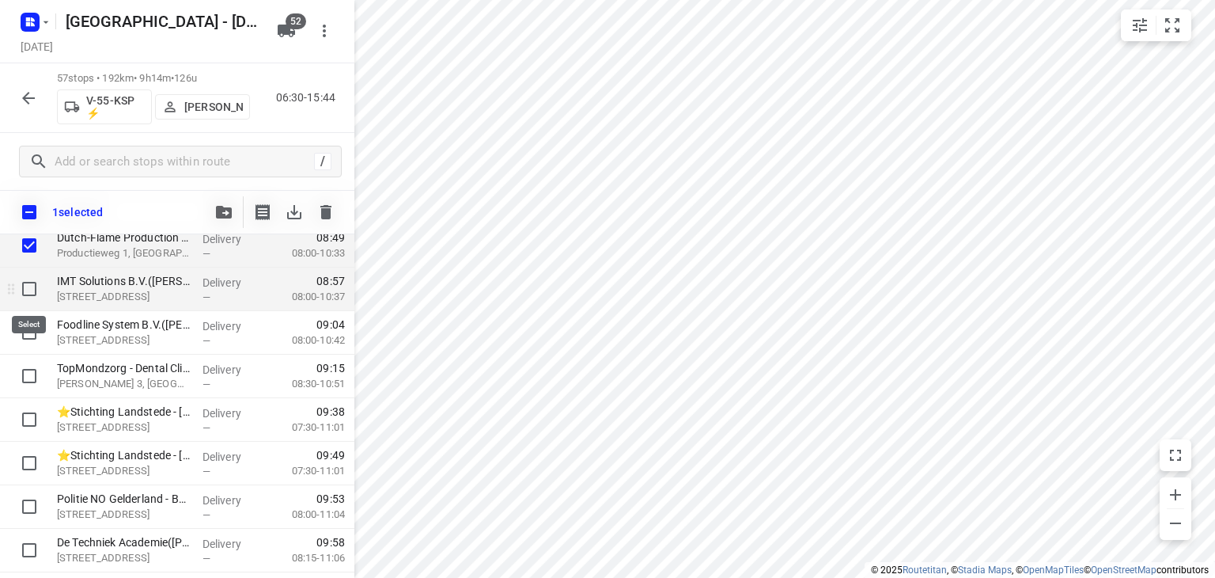
click at [32, 298] on input "checkbox" at bounding box center [29, 289] width 32 height 32
checkbox input "true"
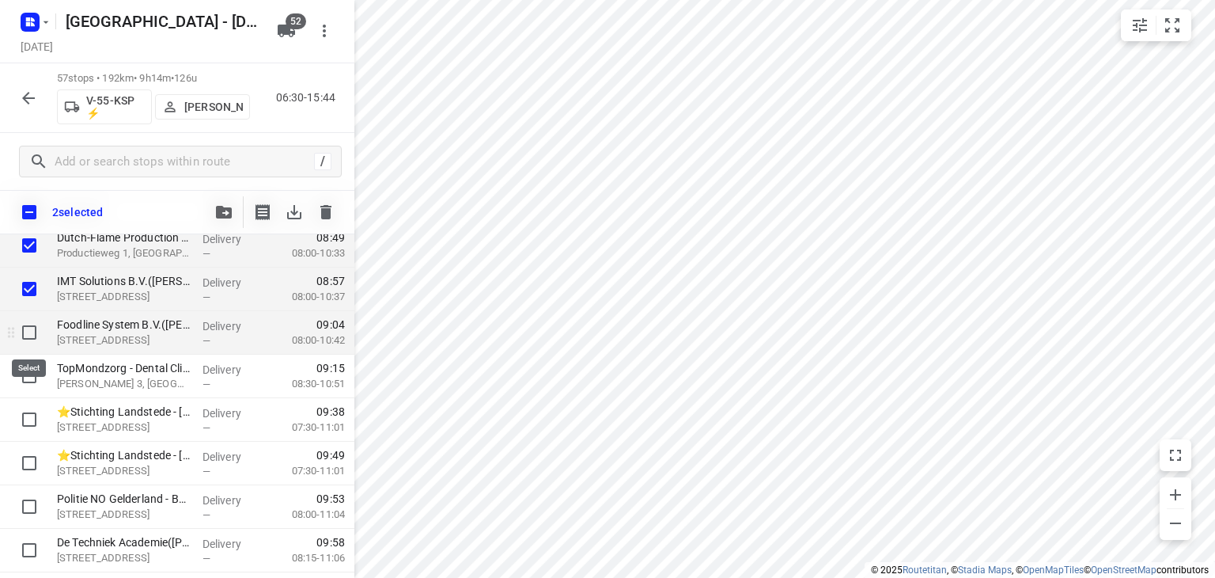
click at [27, 336] on input "checkbox" at bounding box center [29, 332] width 32 height 32
checkbox input "true"
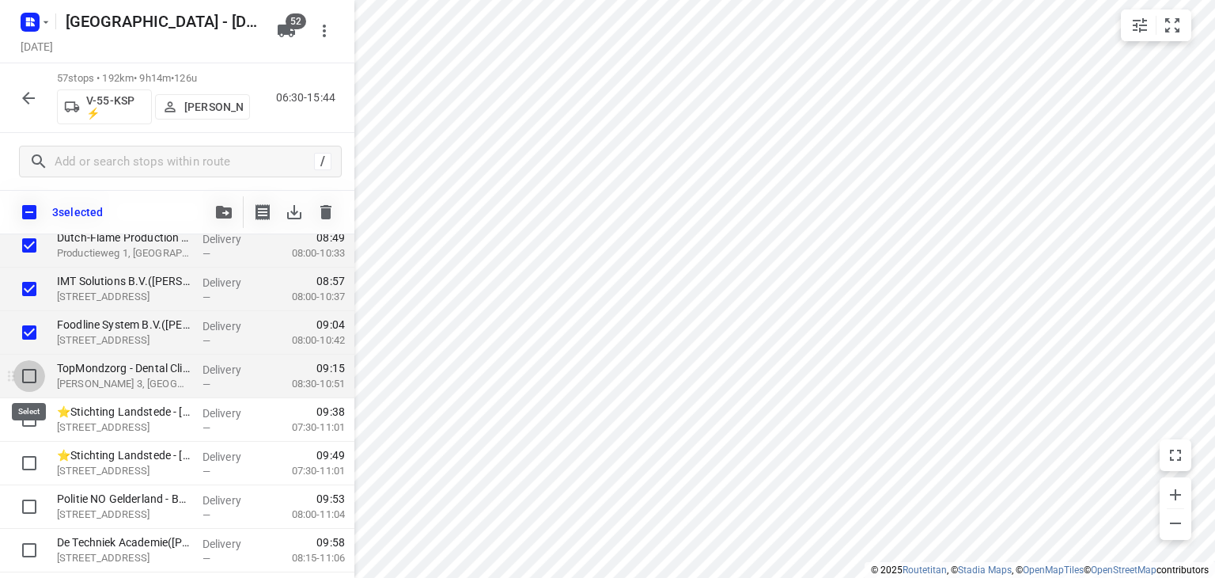
click at [31, 374] on input "checkbox" at bounding box center [29, 376] width 32 height 32
checkbox input "true"
click at [221, 210] on icon "button" at bounding box center [224, 212] width 16 height 13
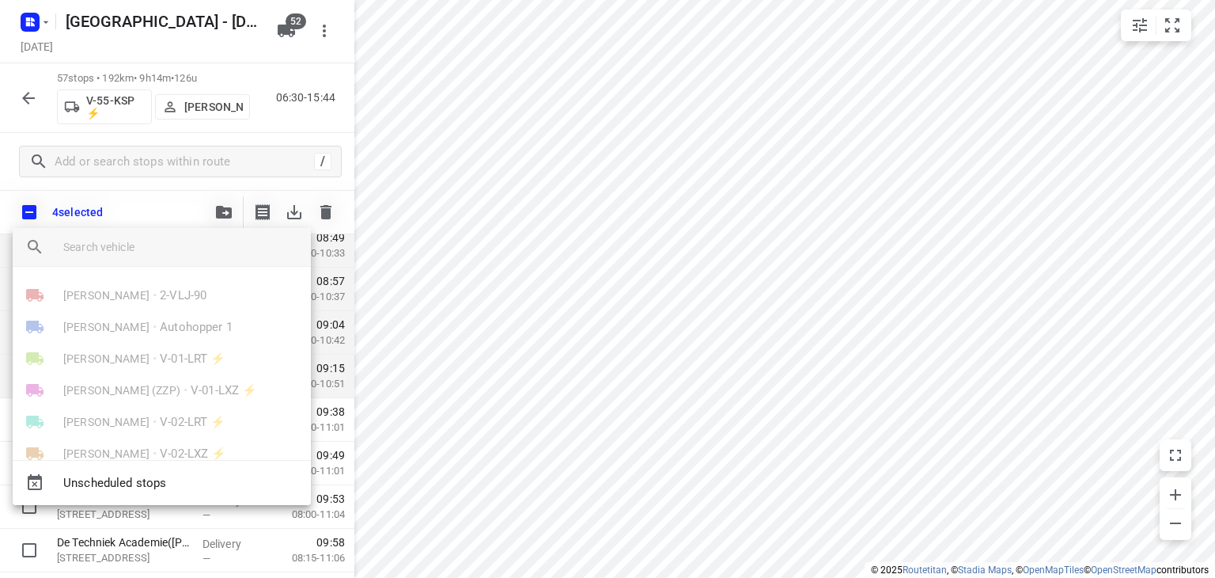
click at [152, 246] on input "search vehicle" at bounding box center [180, 247] width 235 height 24
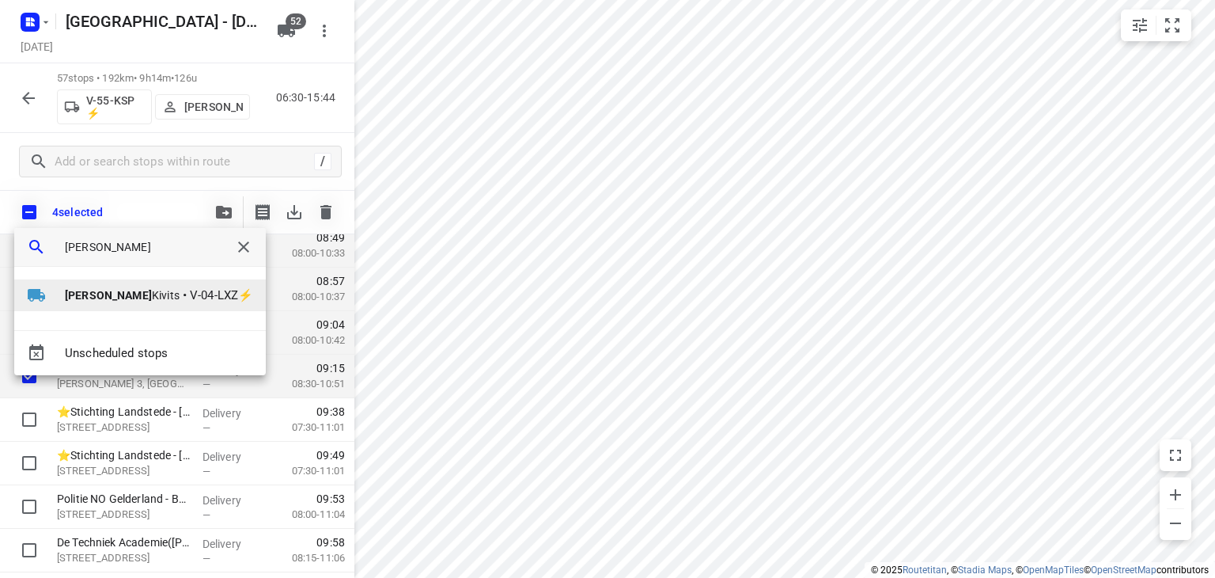
type input "kim"
click at [190, 287] on span "V-04-LXZ⚡" at bounding box center [221, 295] width 63 height 18
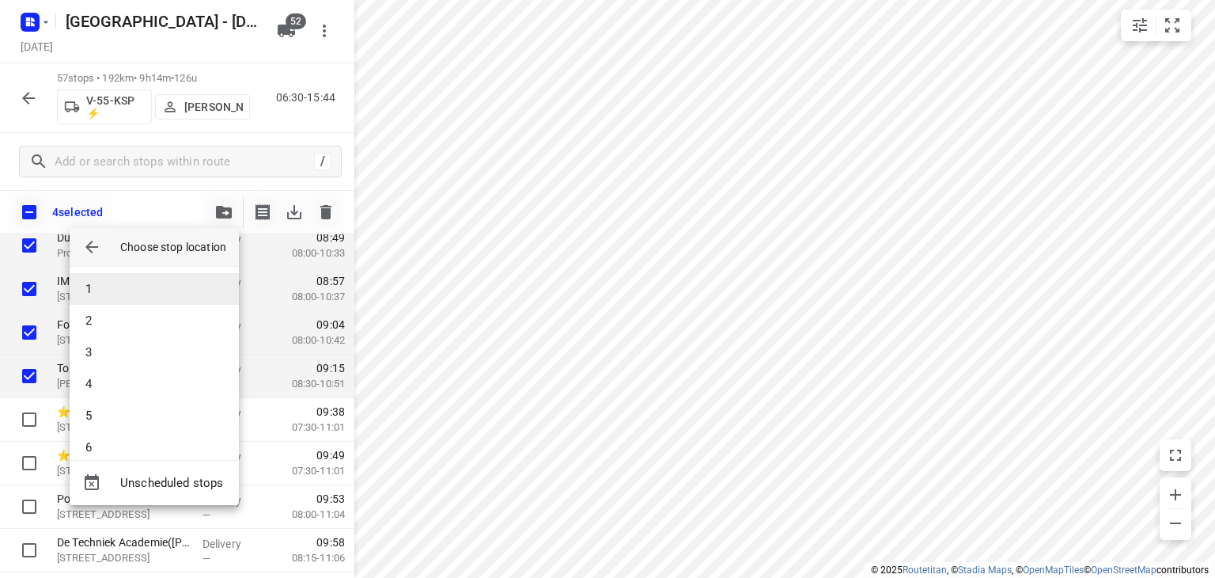
click at [133, 294] on li "1" at bounding box center [154, 289] width 169 height 32
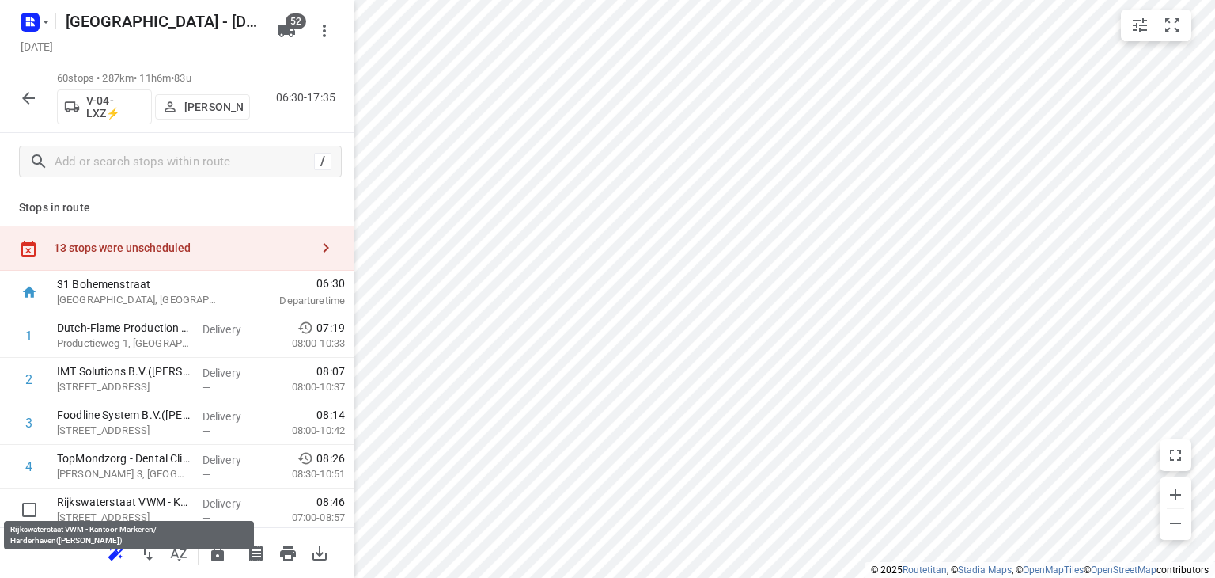
scroll to position [3, 0]
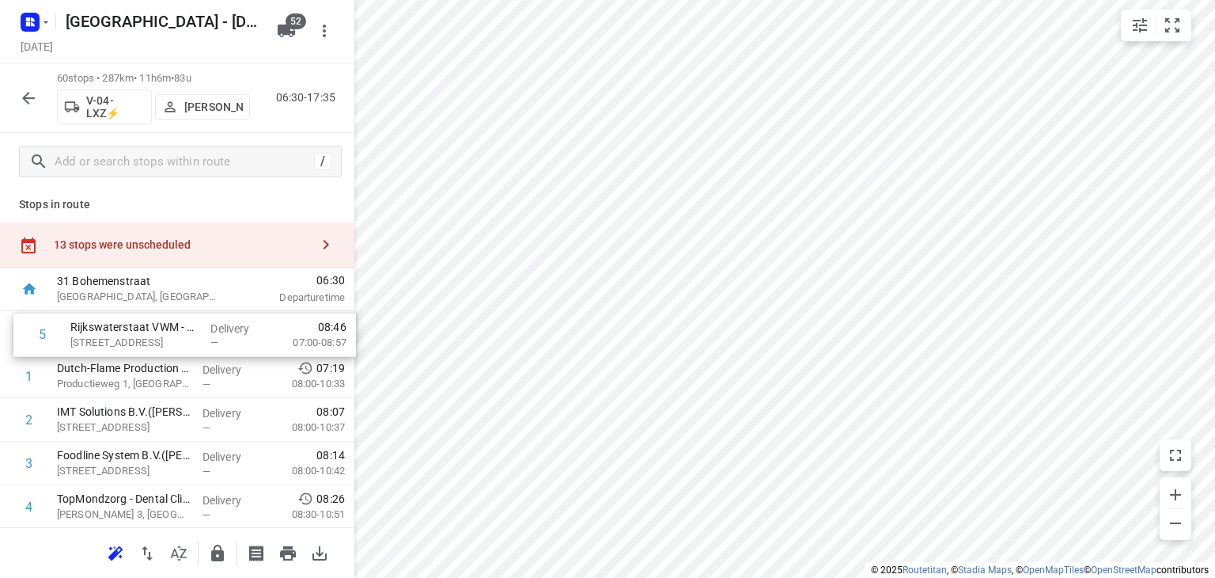
drag, startPoint x: 108, startPoint y: 506, endPoint x: 121, endPoint y: 327, distance: 180.1
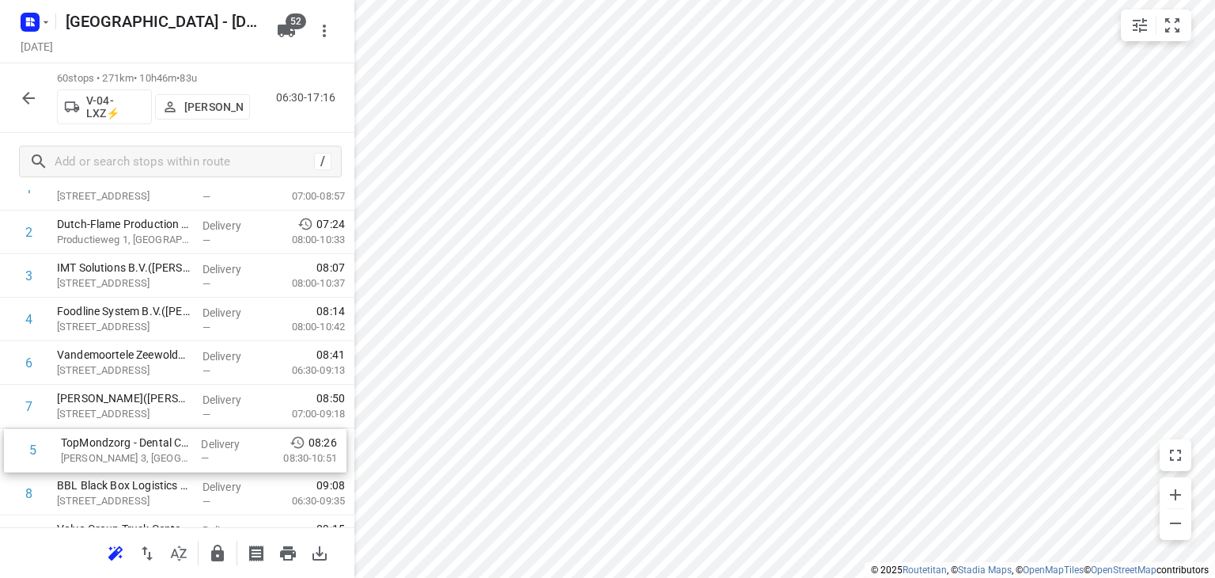
scroll to position [154, 0]
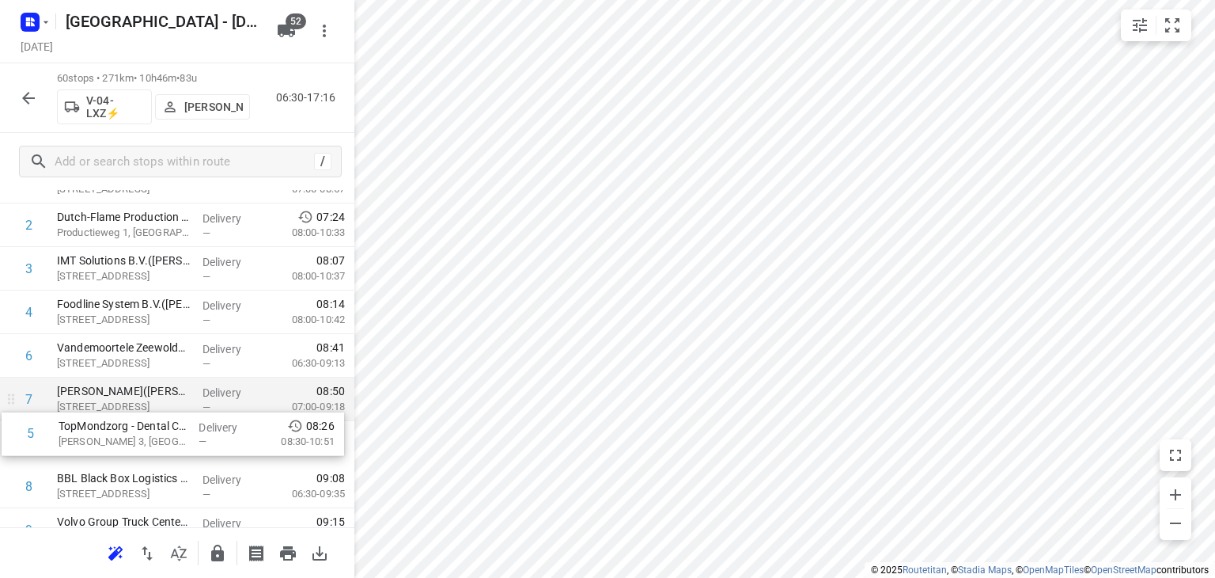
drag, startPoint x: 104, startPoint y: 493, endPoint x: 108, endPoint y: 409, distance: 83.9
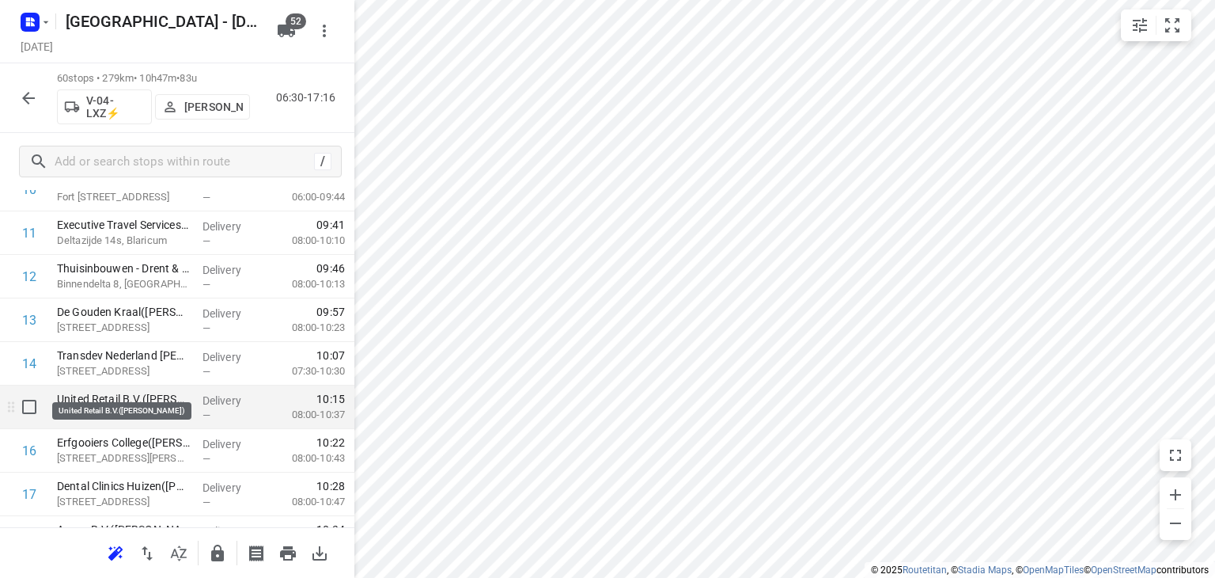
scroll to position [554, 0]
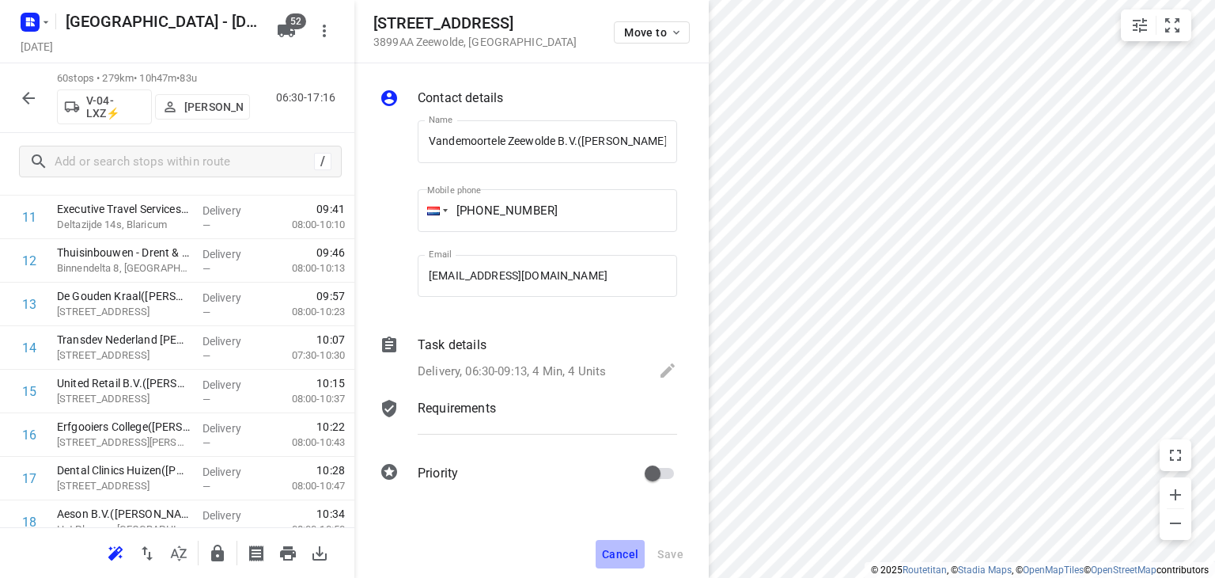
click at [619, 558] on span "Cancel" at bounding box center [620, 553] width 36 height 13
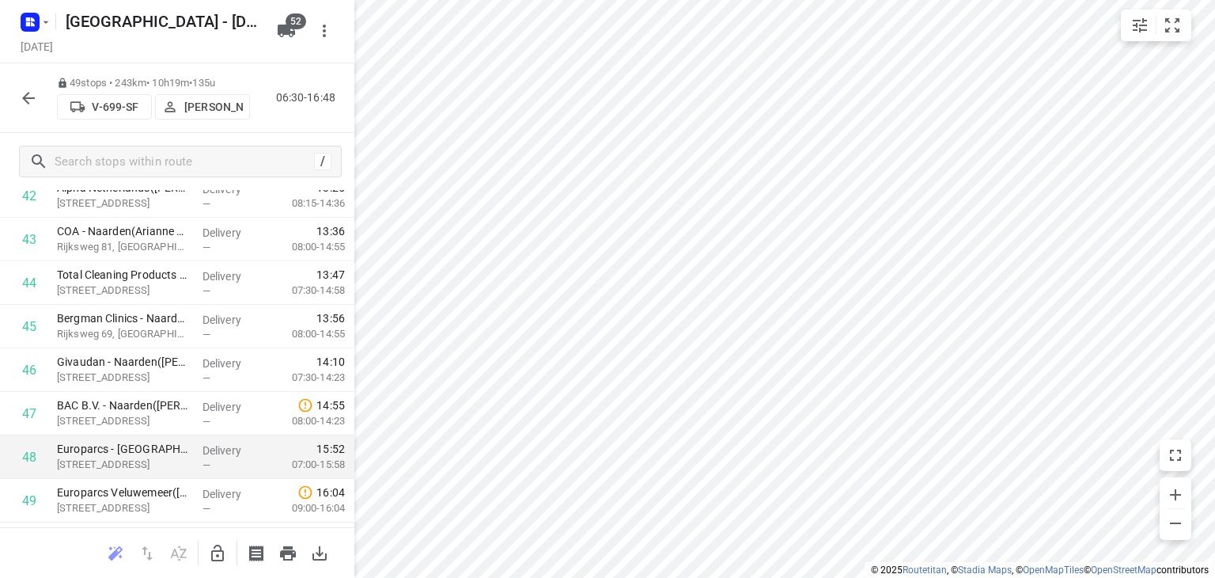
scroll to position [1963, 0]
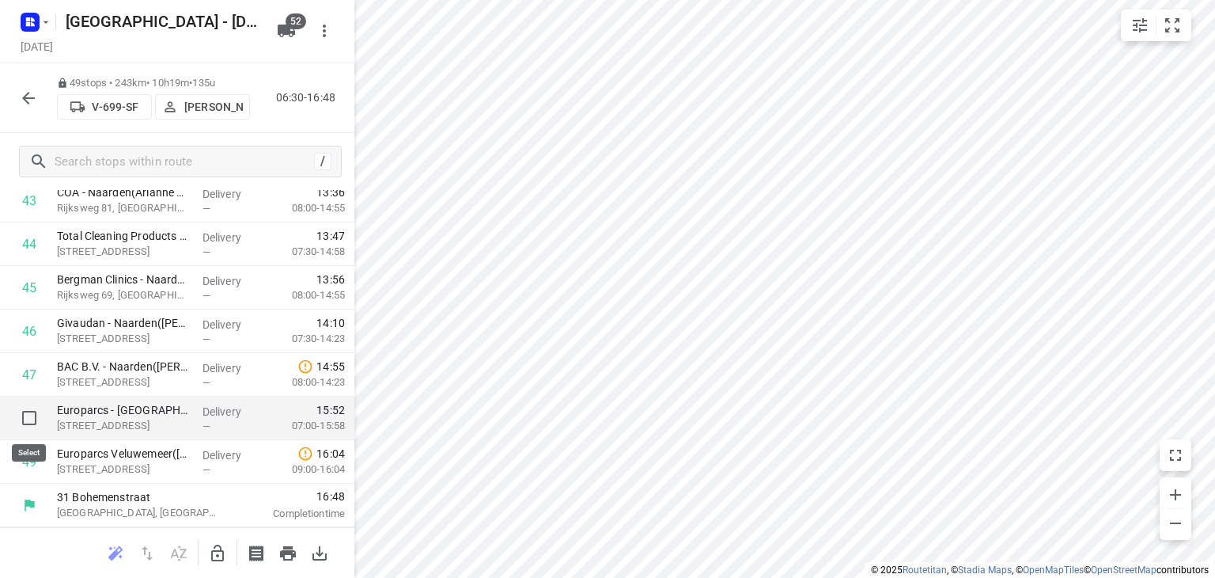
click at [33, 421] on input "checkbox" at bounding box center [29, 418] width 32 height 32
checkbox input "true"
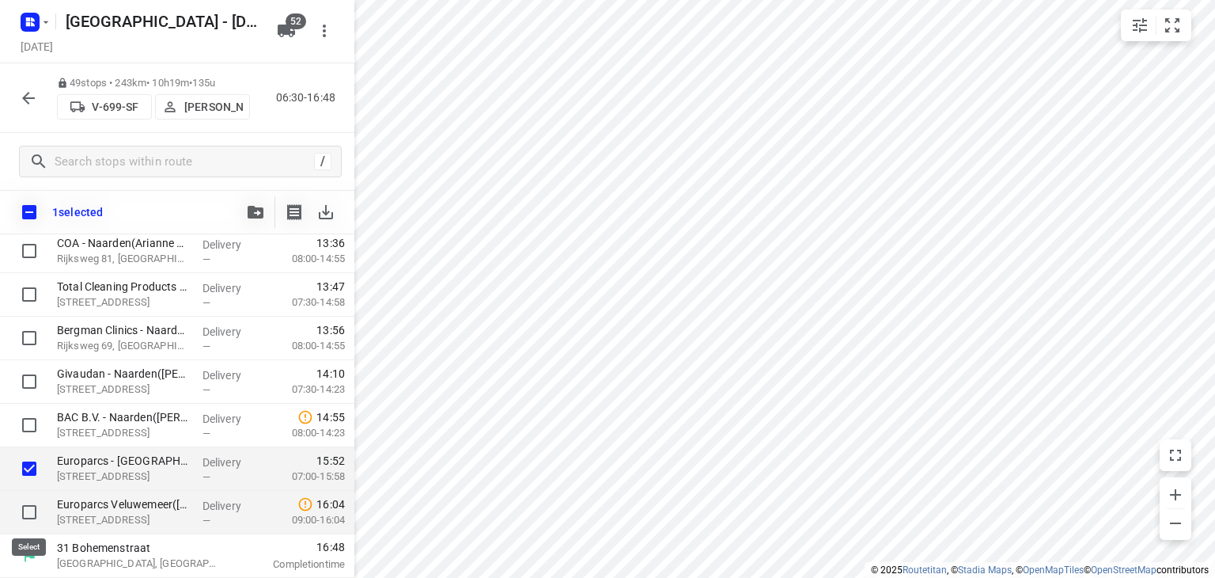
click at [27, 517] on input "checkbox" at bounding box center [29, 512] width 32 height 32
checkbox input "true"
click at [251, 219] on button "button" at bounding box center [256, 212] width 32 height 32
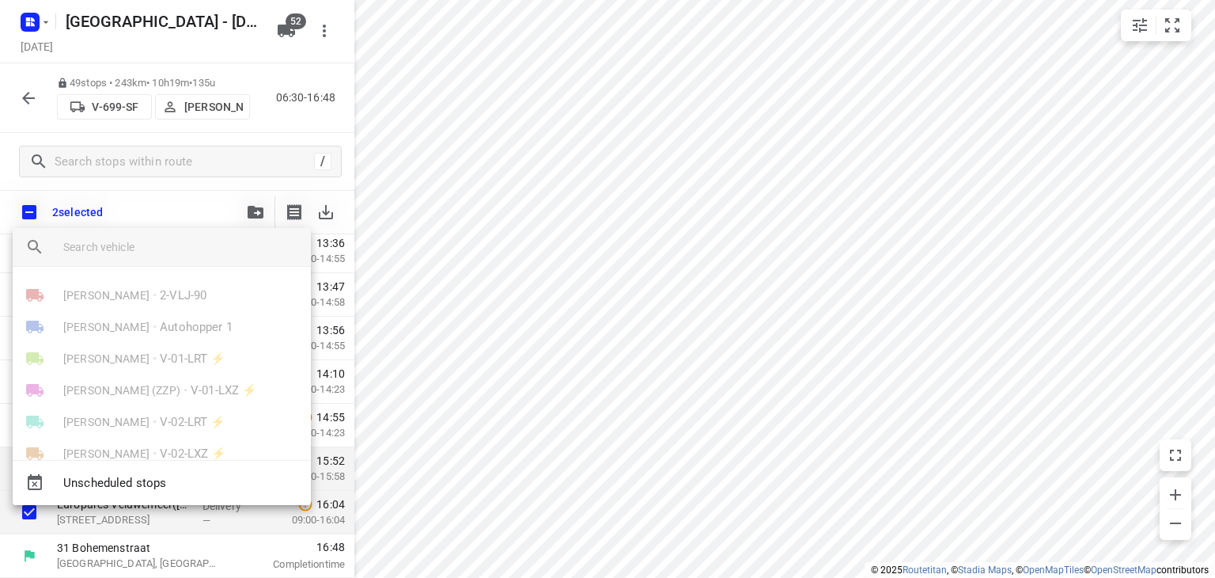
click at [211, 239] on input "search vehicle" at bounding box center [180, 247] width 235 height 24
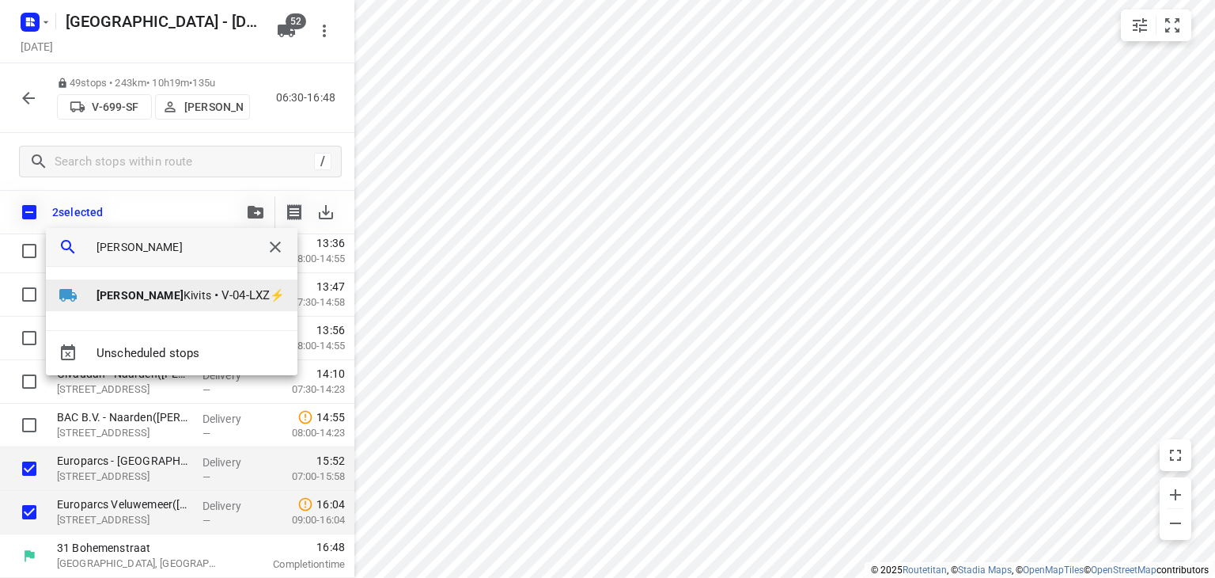
type input "kim"
click at [222, 298] on span "V-04-LXZ⚡" at bounding box center [253, 295] width 63 height 18
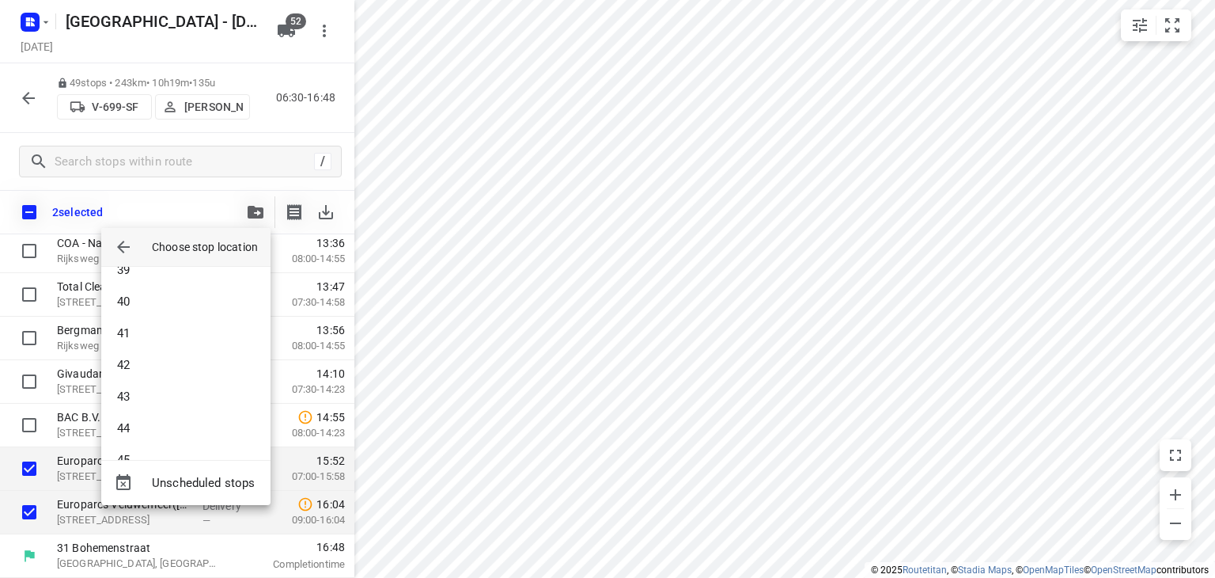
scroll to position [1724, 0]
click at [187, 434] on li "60" at bounding box center [185, 432] width 169 height 32
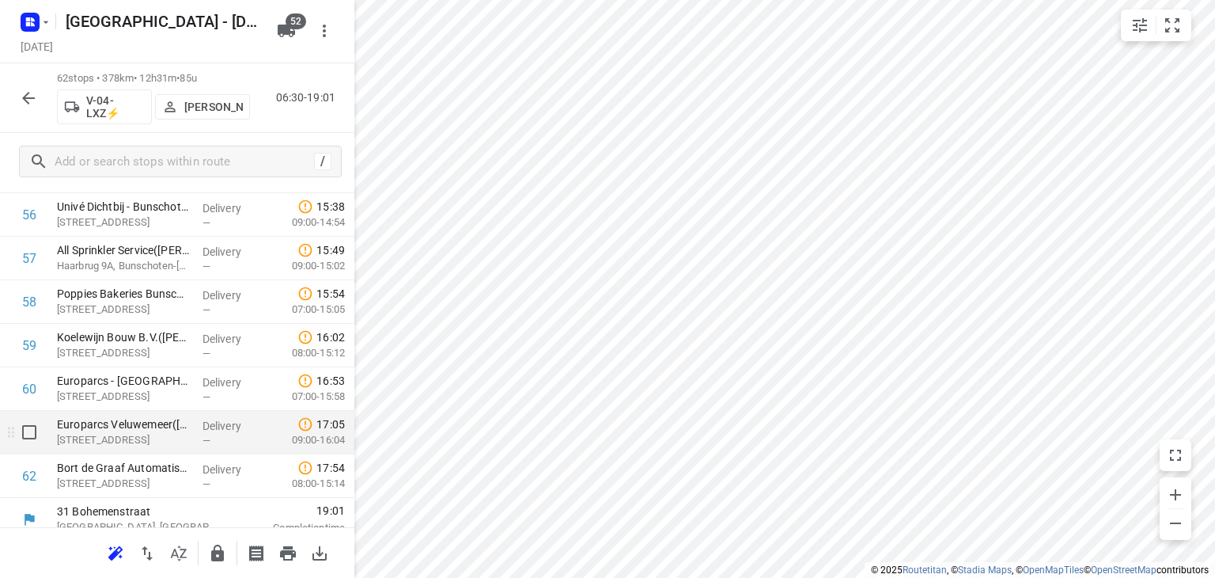
scroll to position [2529, 0]
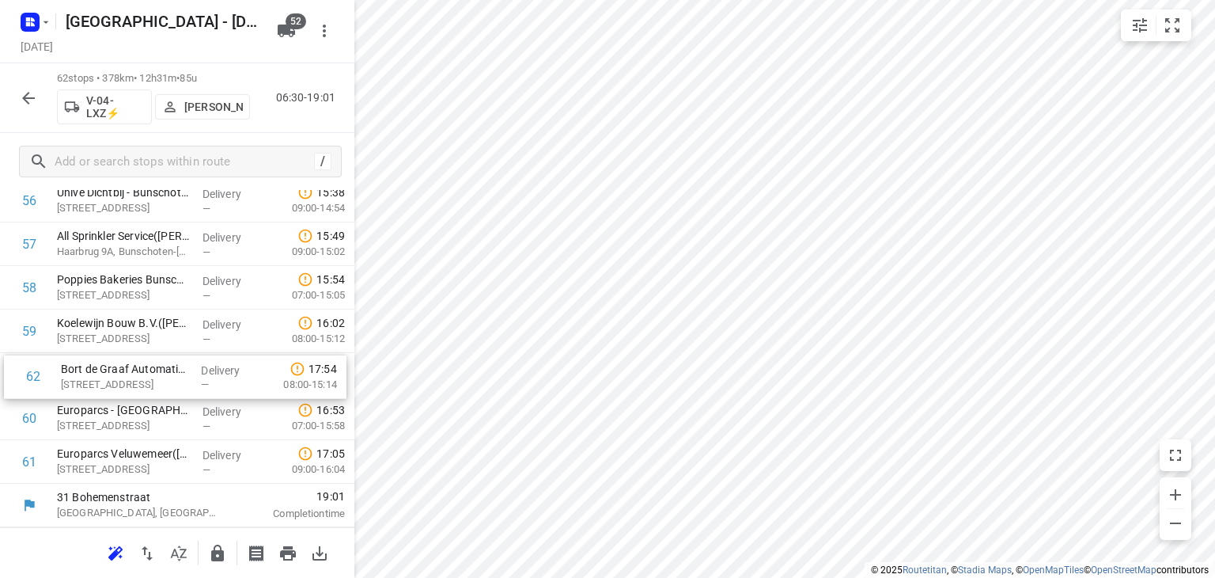
drag, startPoint x: 130, startPoint y: 459, endPoint x: 134, endPoint y: 369, distance: 89.5
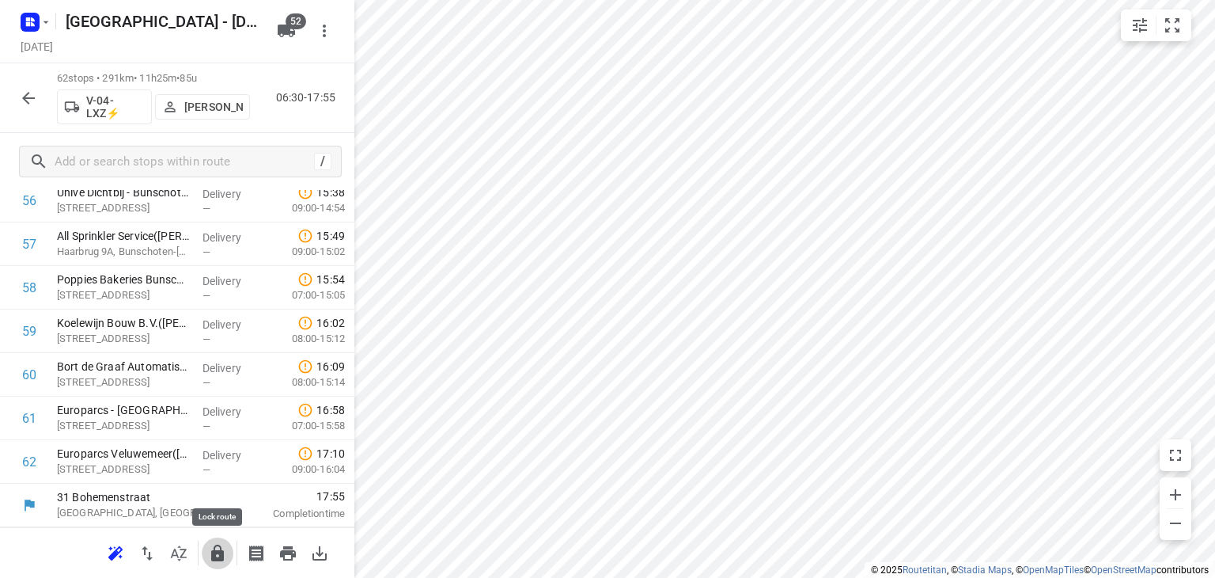
click at [214, 552] on icon "button" at bounding box center [217, 552] width 13 height 17
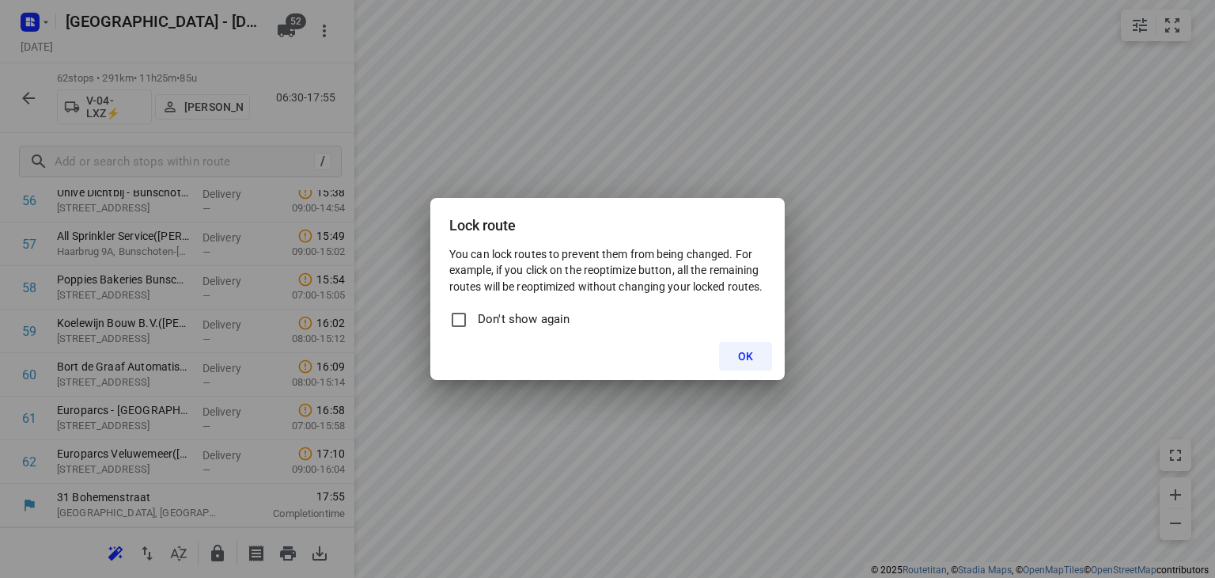
click at [754, 357] on button "OK" at bounding box center [745, 356] width 53 height 28
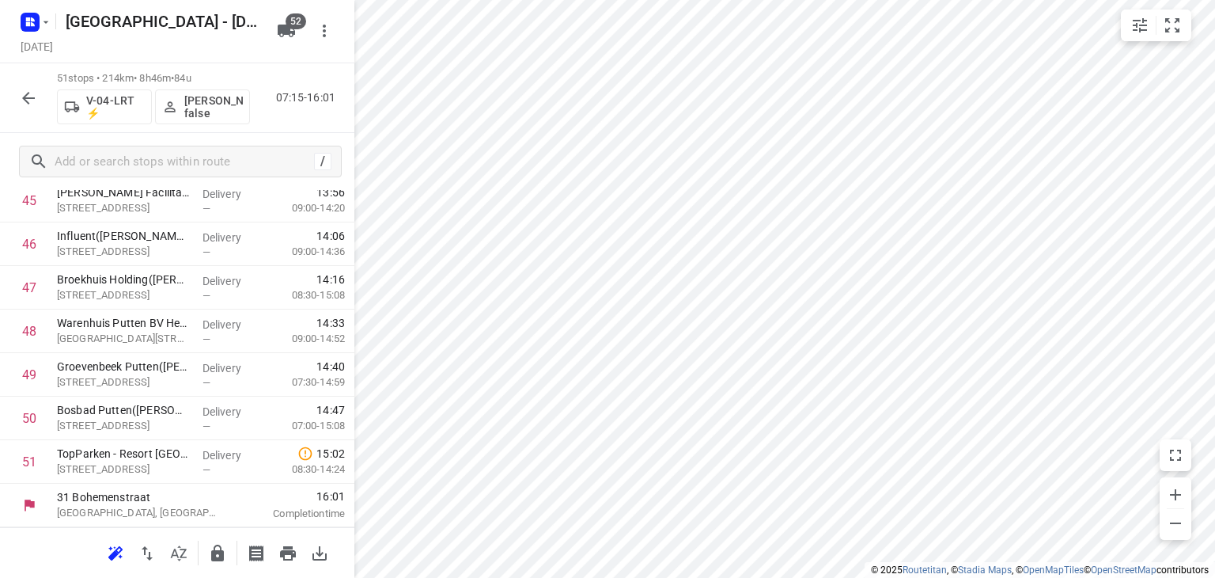
scroll to position [2050, 0]
click at [33, 96] on icon "button" at bounding box center [28, 98] width 19 height 19
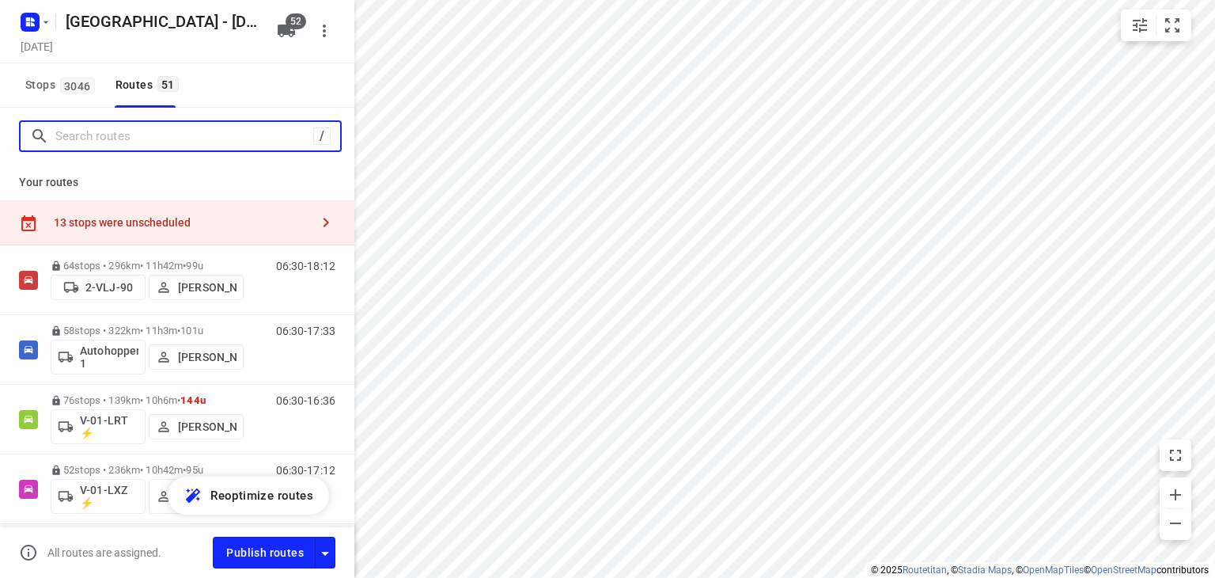
click at [78, 137] on input "Search routes" at bounding box center [184, 136] width 258 height 25
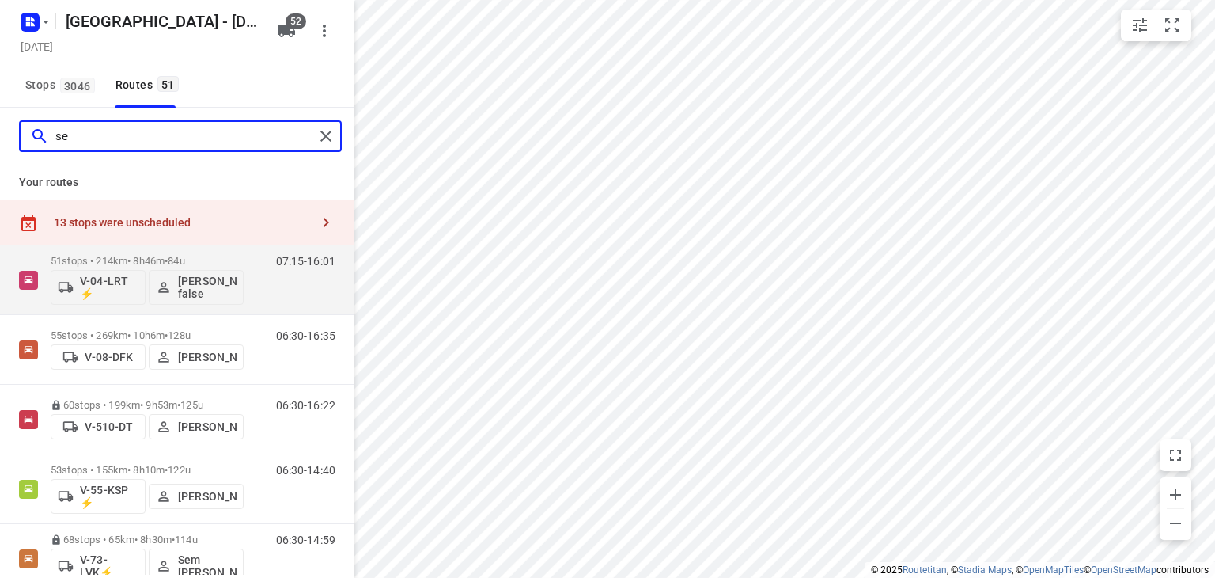
type input "sem"
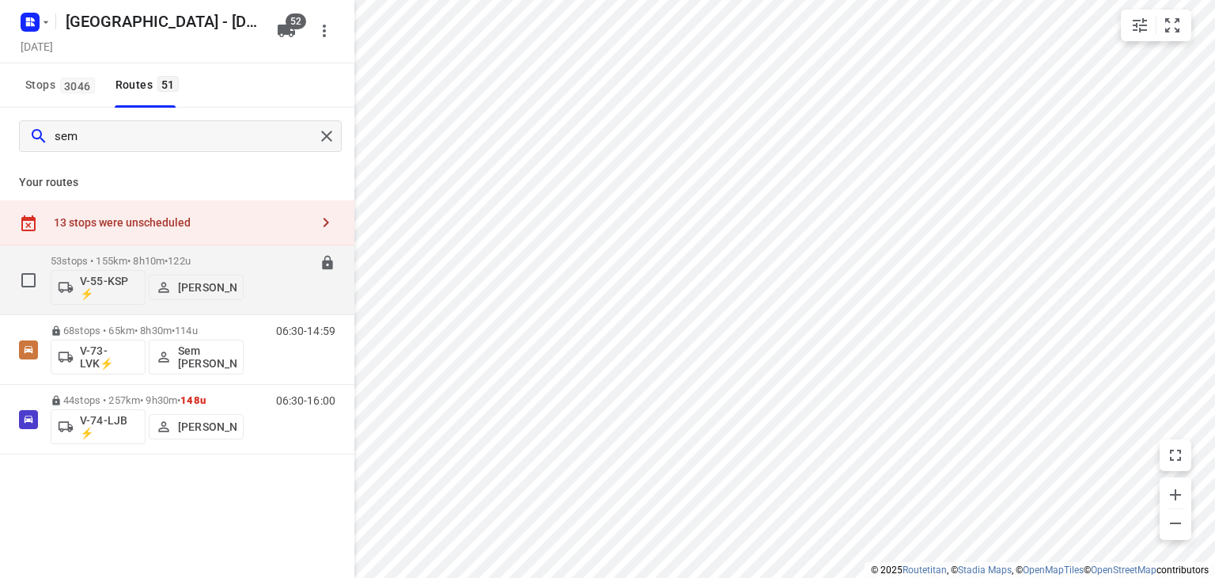
click at [268, 286] on div "06:30-14:40" at bounding box center [295, 284] width 79 height 58
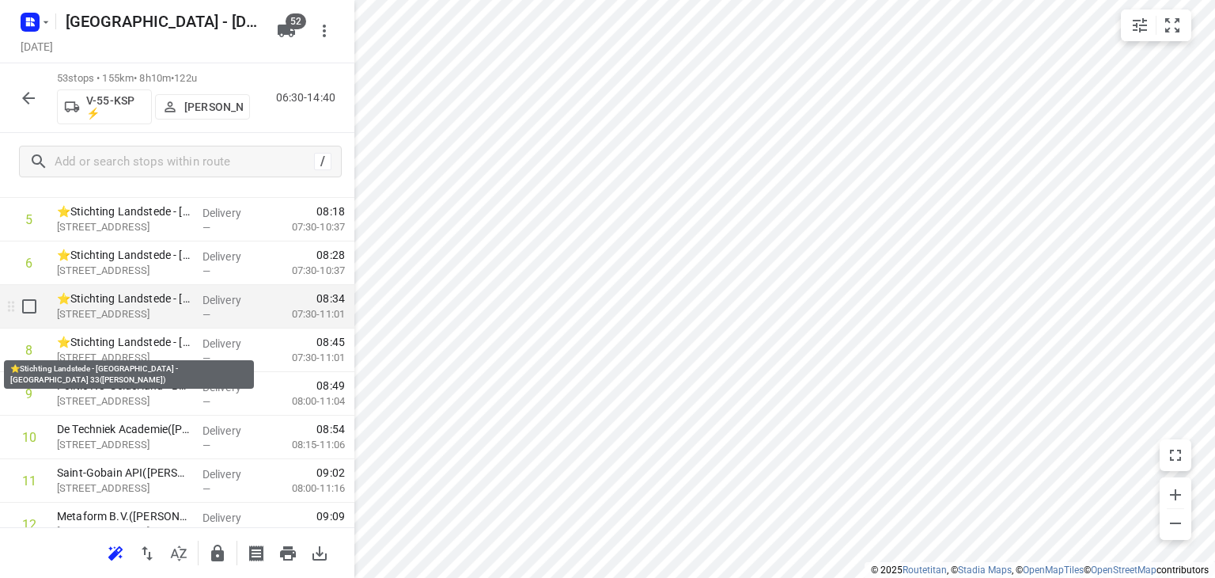
scroll to position [316, 0]
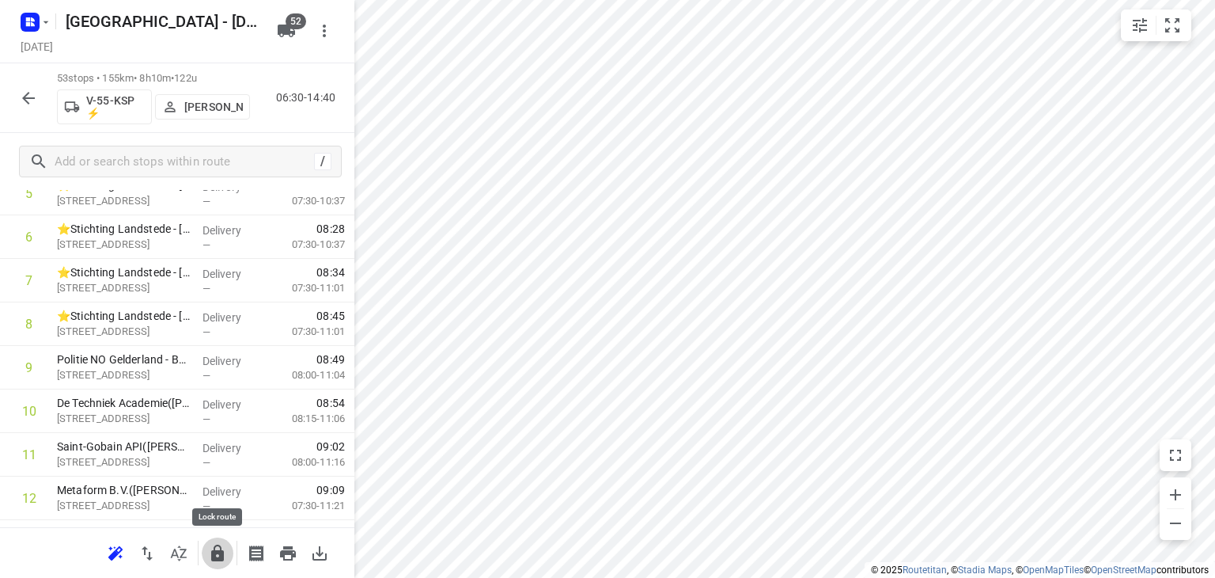
click at [218, 551] on icon "button" at bounding box center [217, 552] width 13 height 17
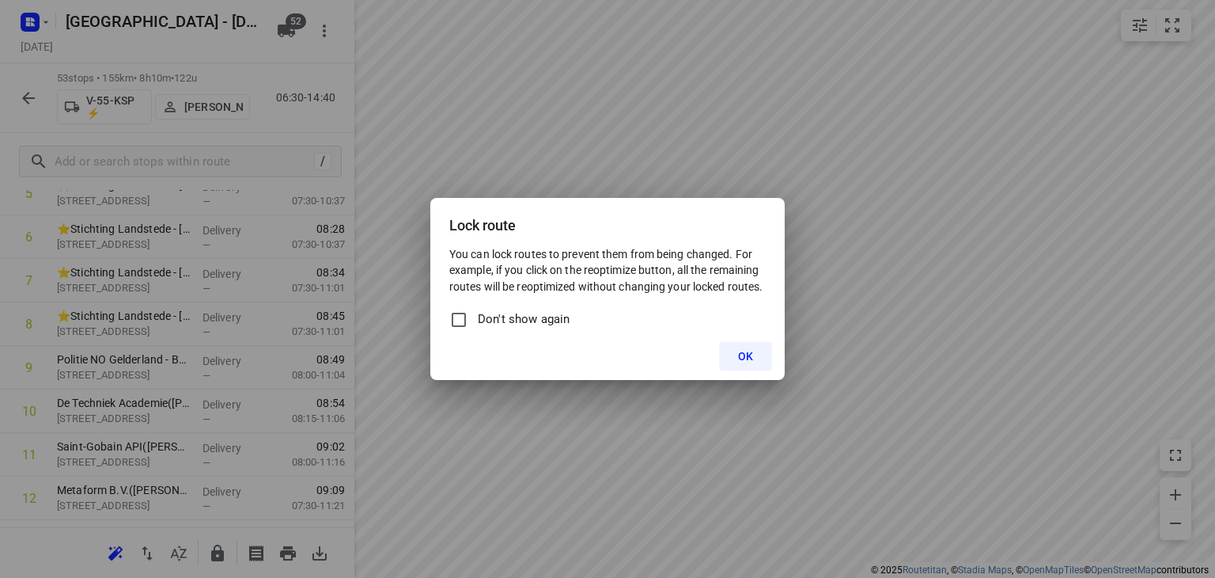
click at [749, 356] on span "OK" at bounding box center [745, 356] width 15 height 13
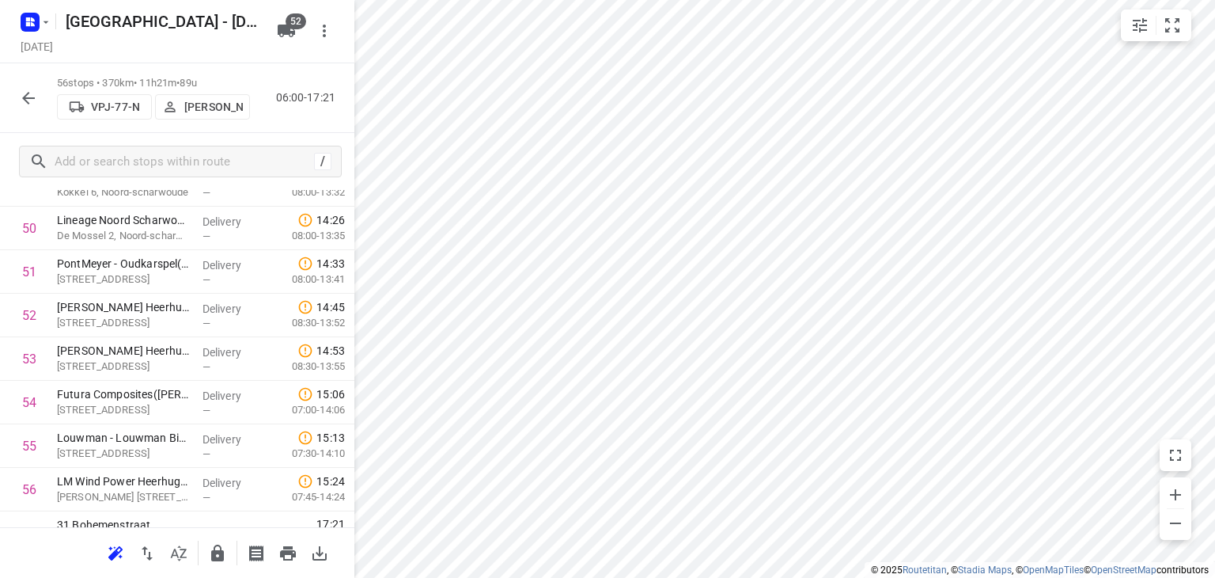
scroll to position [2267, 0]
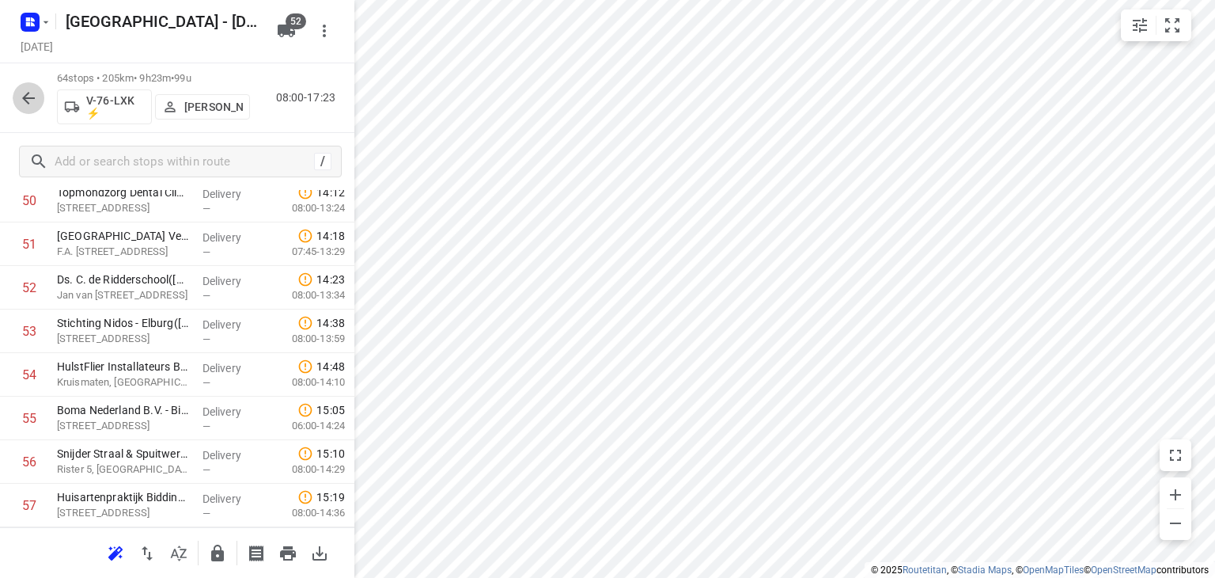
click at [29, 86] on button "button" at bounding box center [29, 98] width 32 height 32
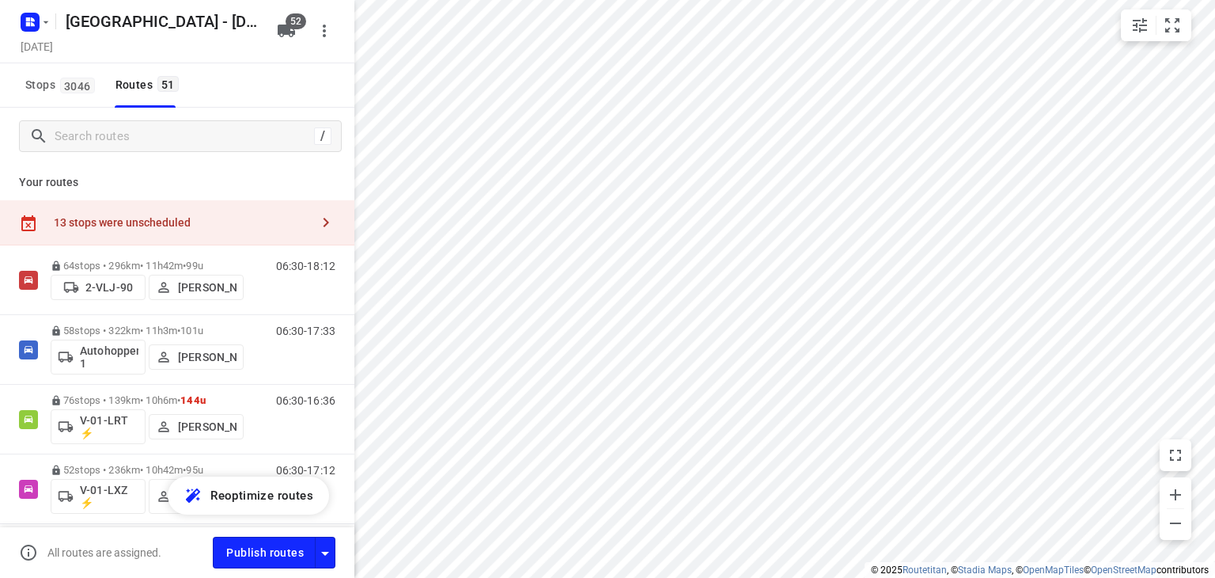
click at [242, 174] on p "Your routes" at bounding box center [177, 182] width 316 height 17
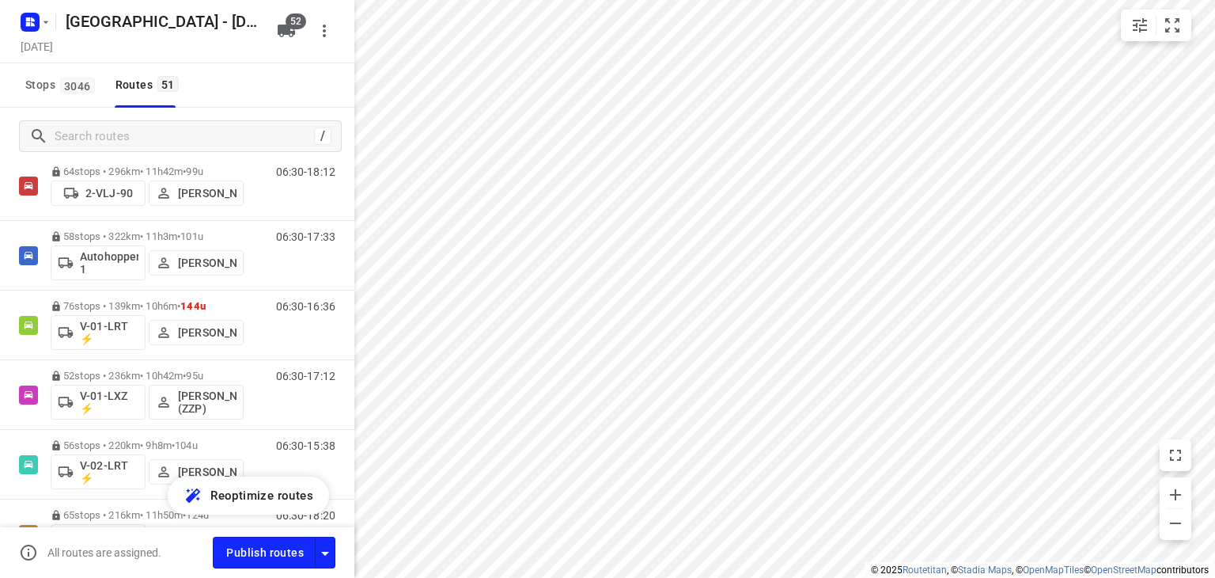
scroll to position [0, 0]
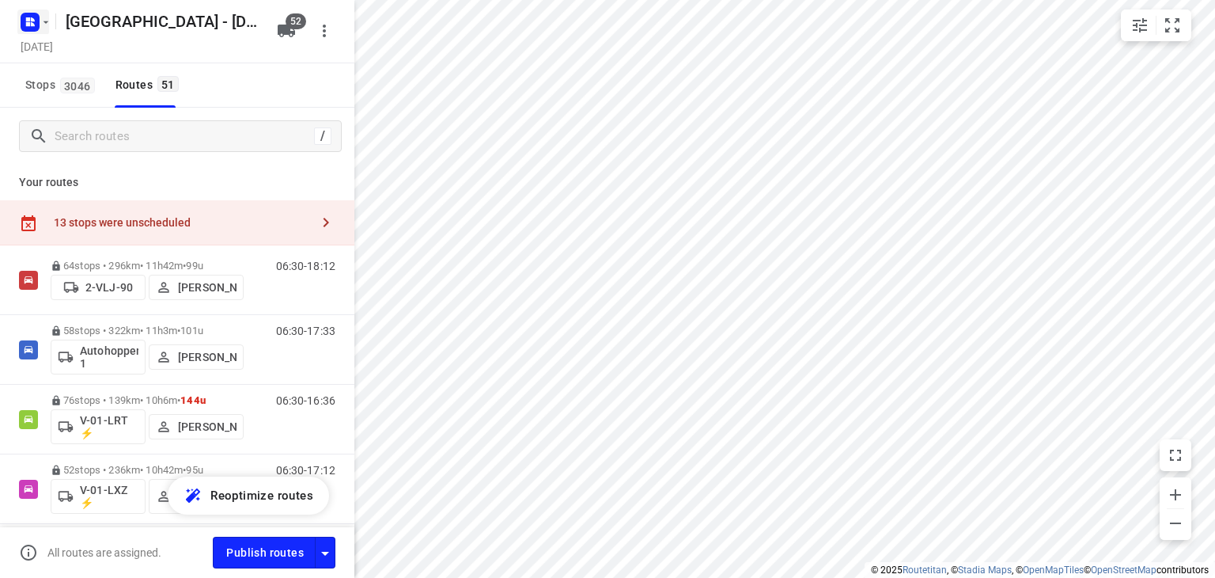
click at [25, 17] on rect "button" at bounding box center [30, 22] width 19 height 19
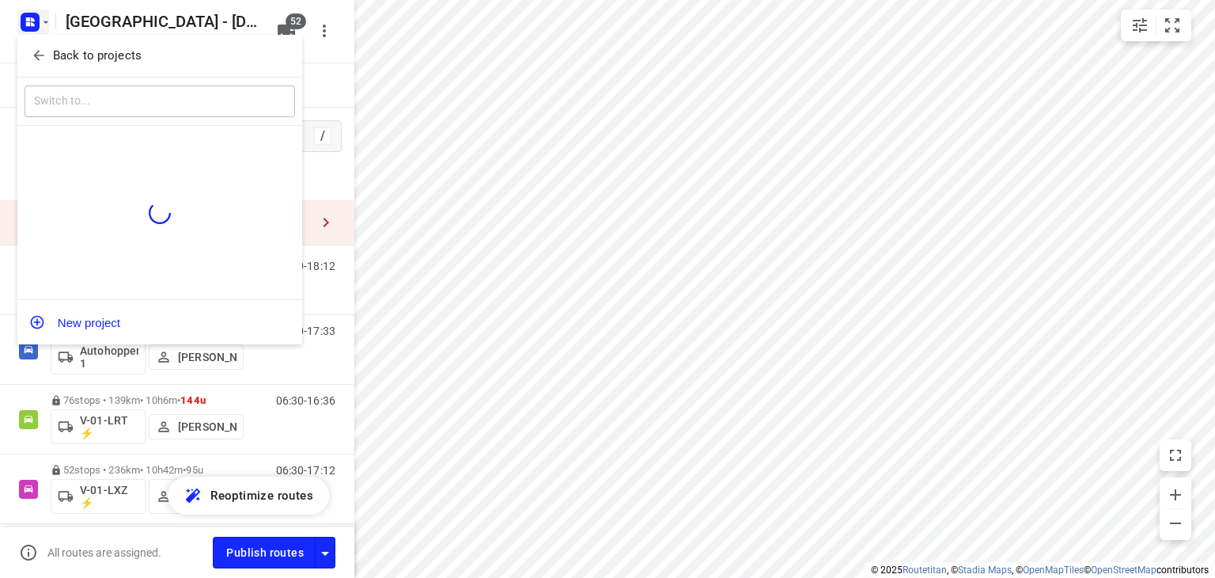
click at [32, 51] on icon "button" at bounding box center [39, 55] width 16 height 16
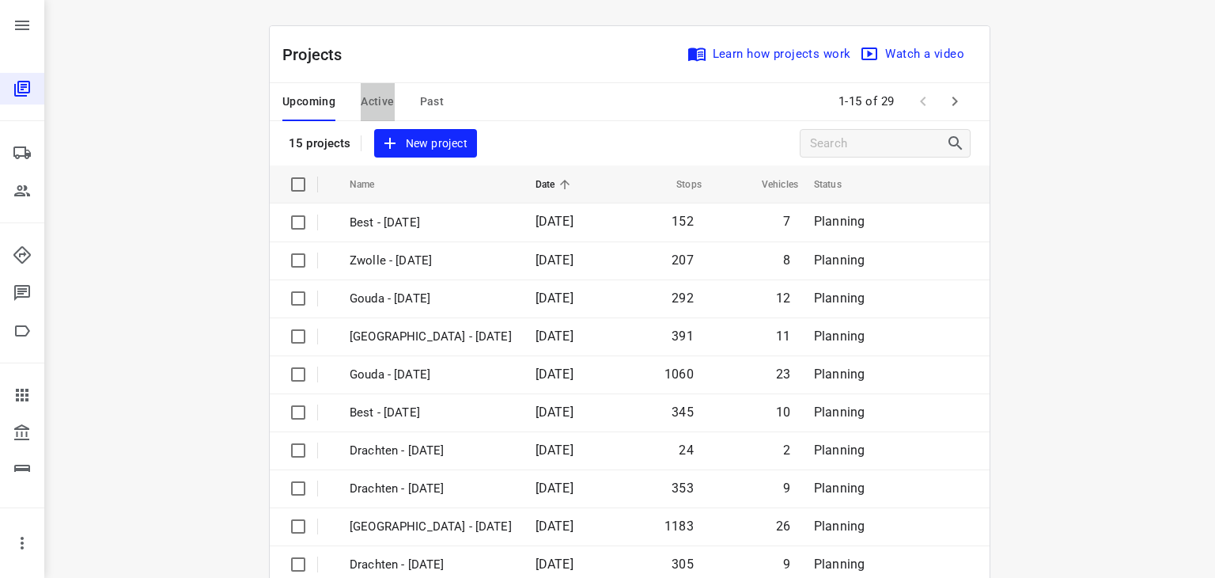
click at [369, 100] on span "Active" at bounding box center [377, 102] width 33 height 20
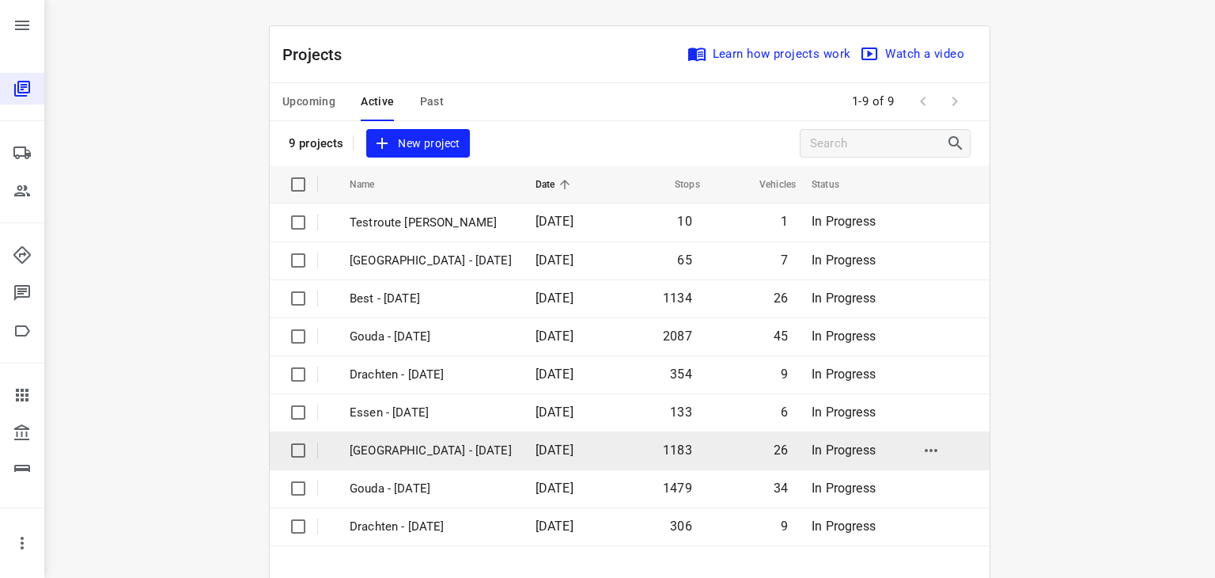
click at [418, 444] on p "[GEOGRAPHIC_DATA] - [DATE]" at bounding box center [431, 450] width 162 height 18
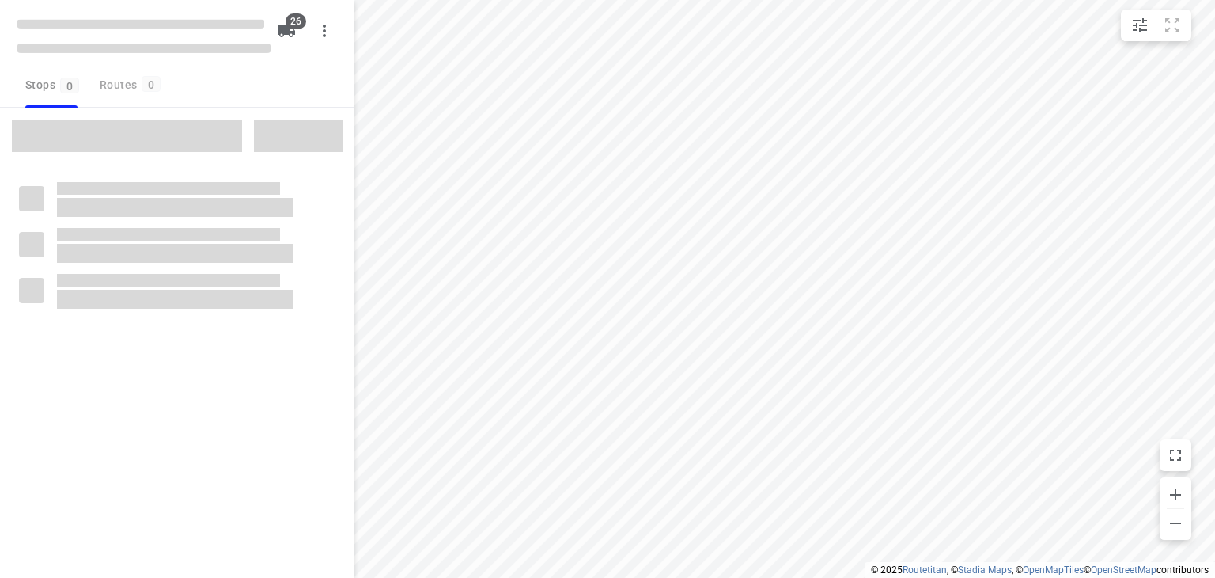
checkbox input "true"
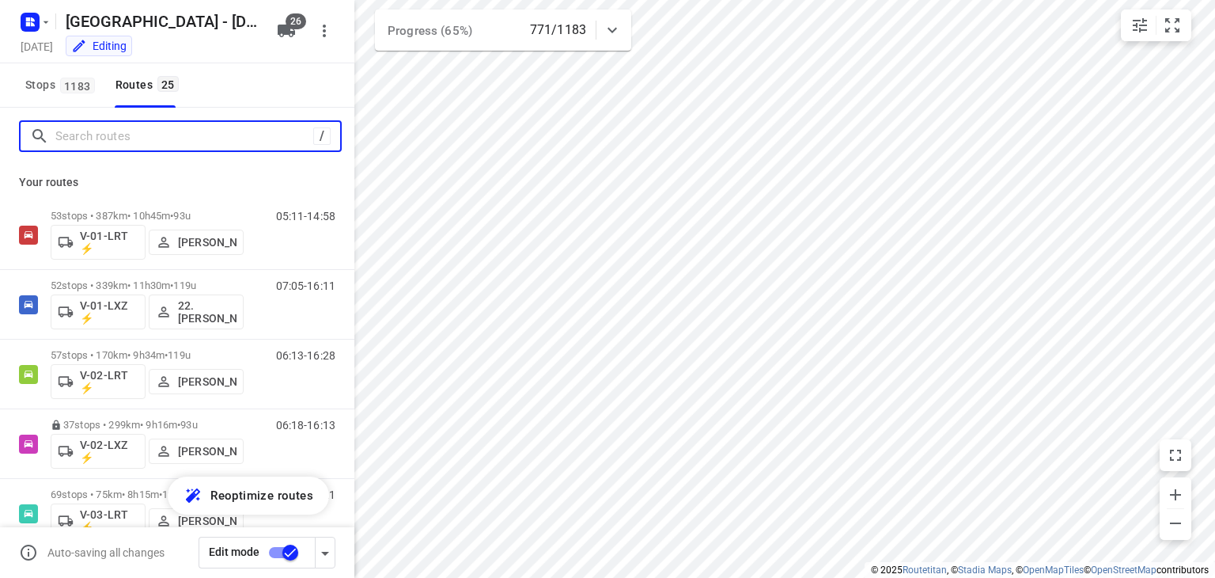
click at [105, 128] on input "Search routes" at bounding box center [184, 136] width 258 height 25
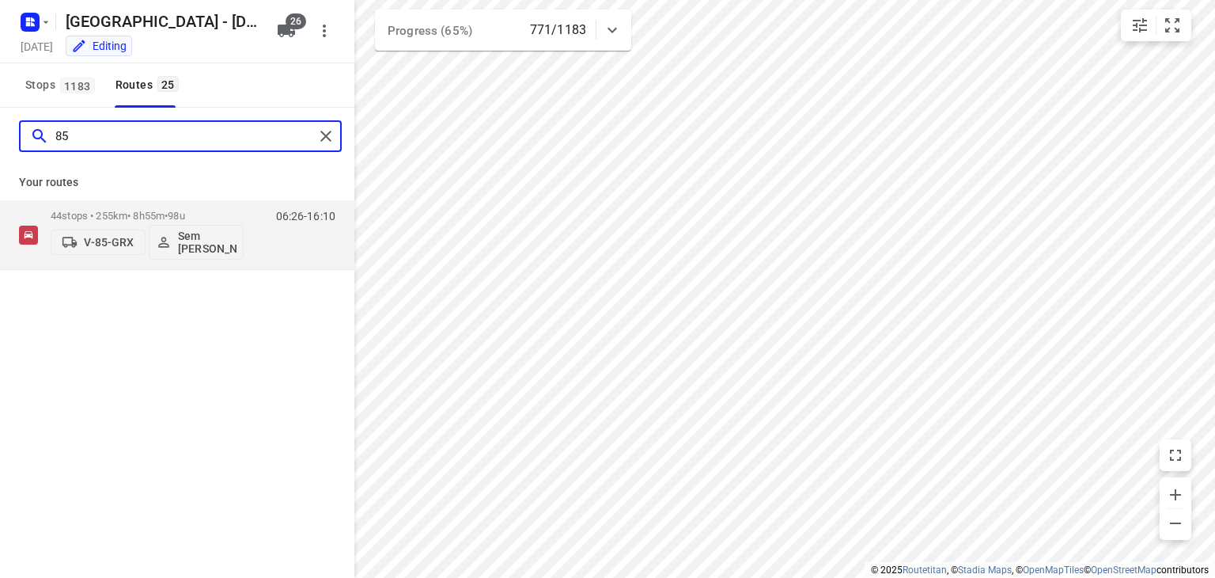
type input "85"
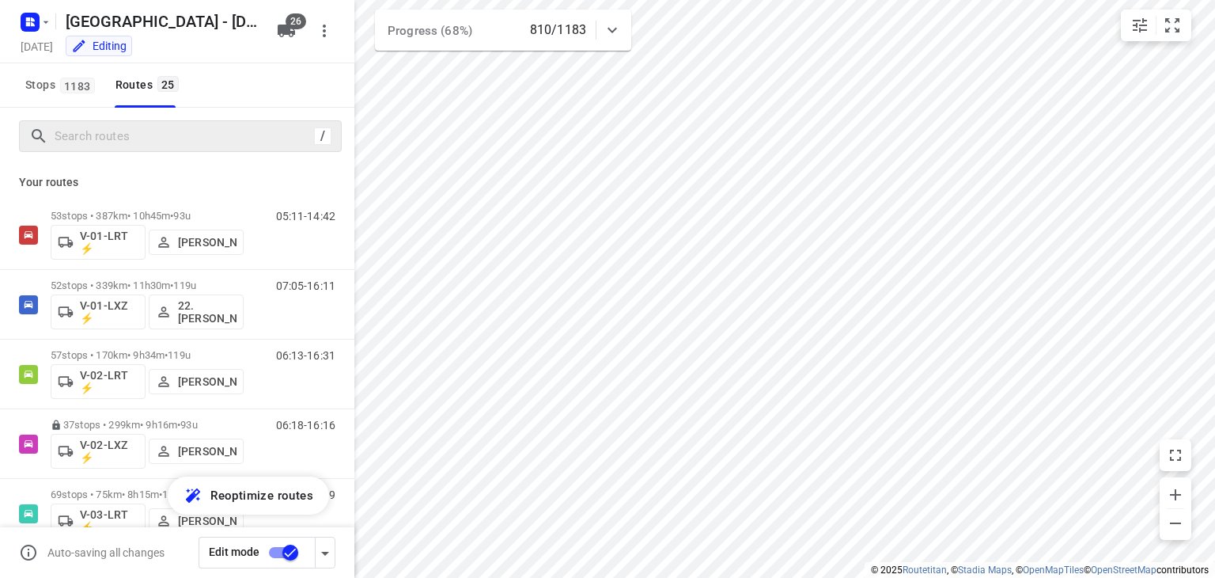
click at [310, 97] on div "Stops 1183 Routes 25" at bounding box center [177, 85] width 354 height 44
